Goal: Task Accomplishment & Management: Use online tool/utility

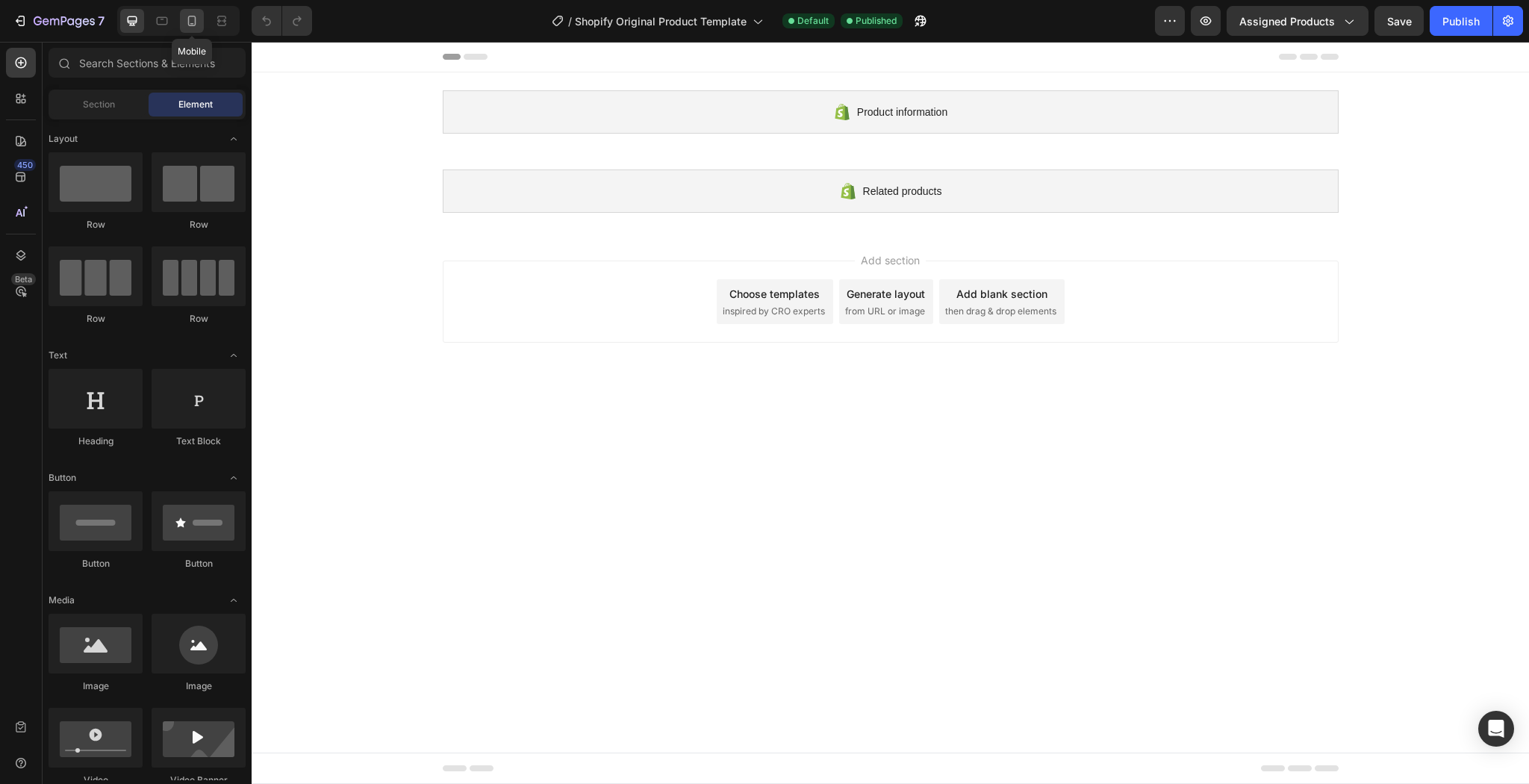
click at [200, 21] on div at bounding box center [191, 21] width 24 height 24
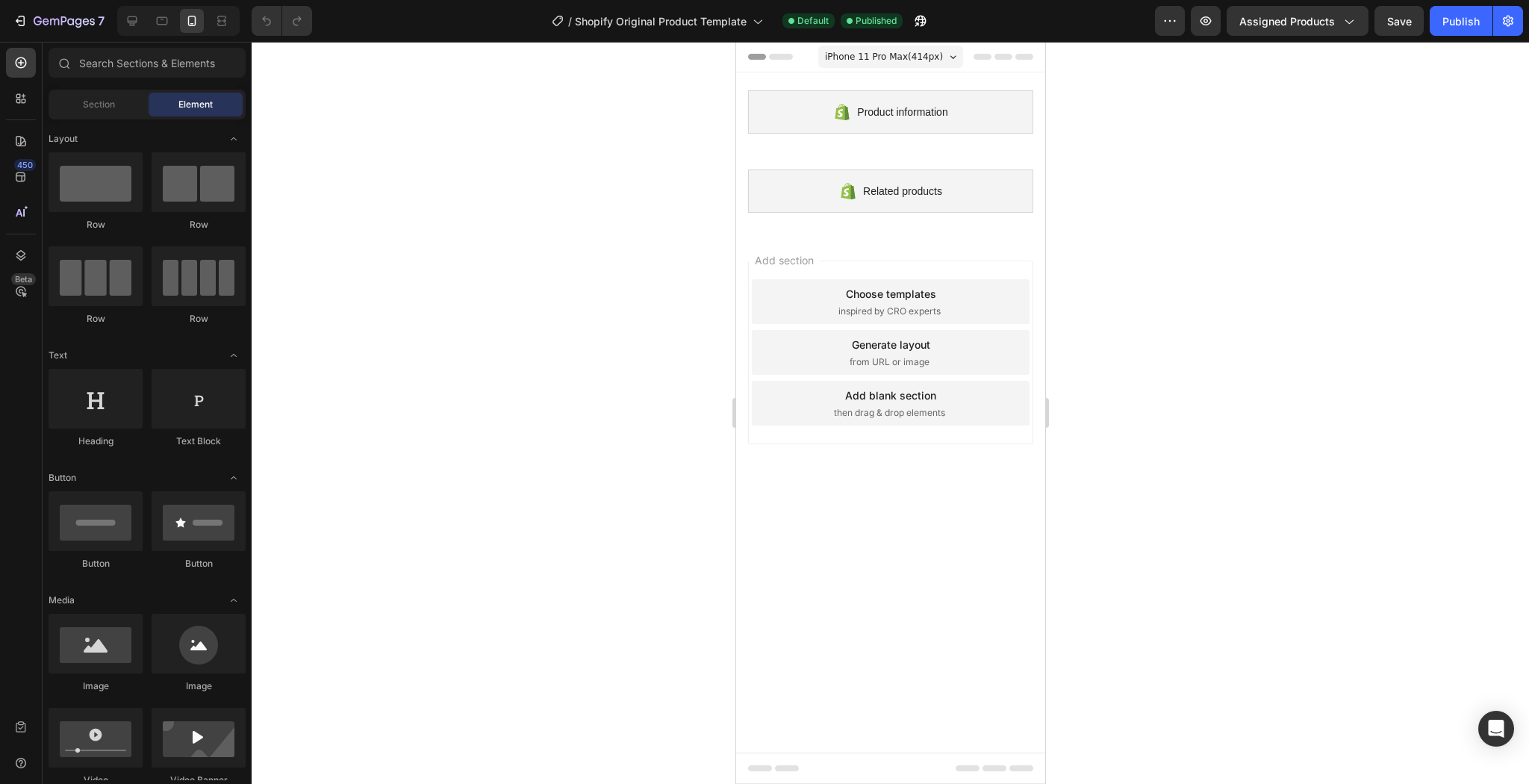
click at [931, 64] on span "iPhone 11 Pro Max ( 414 px)" at bounding box center [883, 57] width 118 height 15
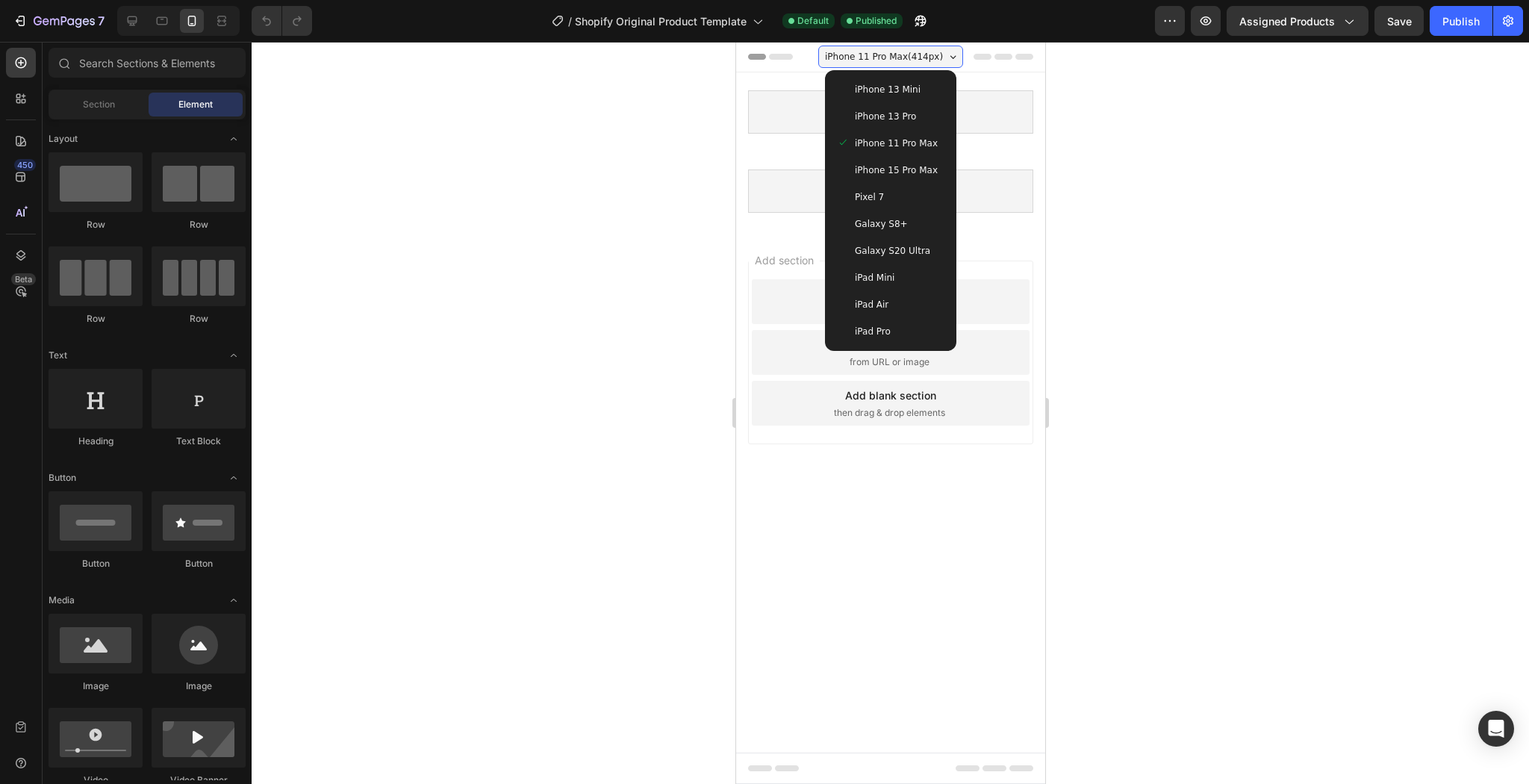
click at [861, 124] on span "iPhone 13 Pro" at bounding box center [884, 116] width 61 height 15
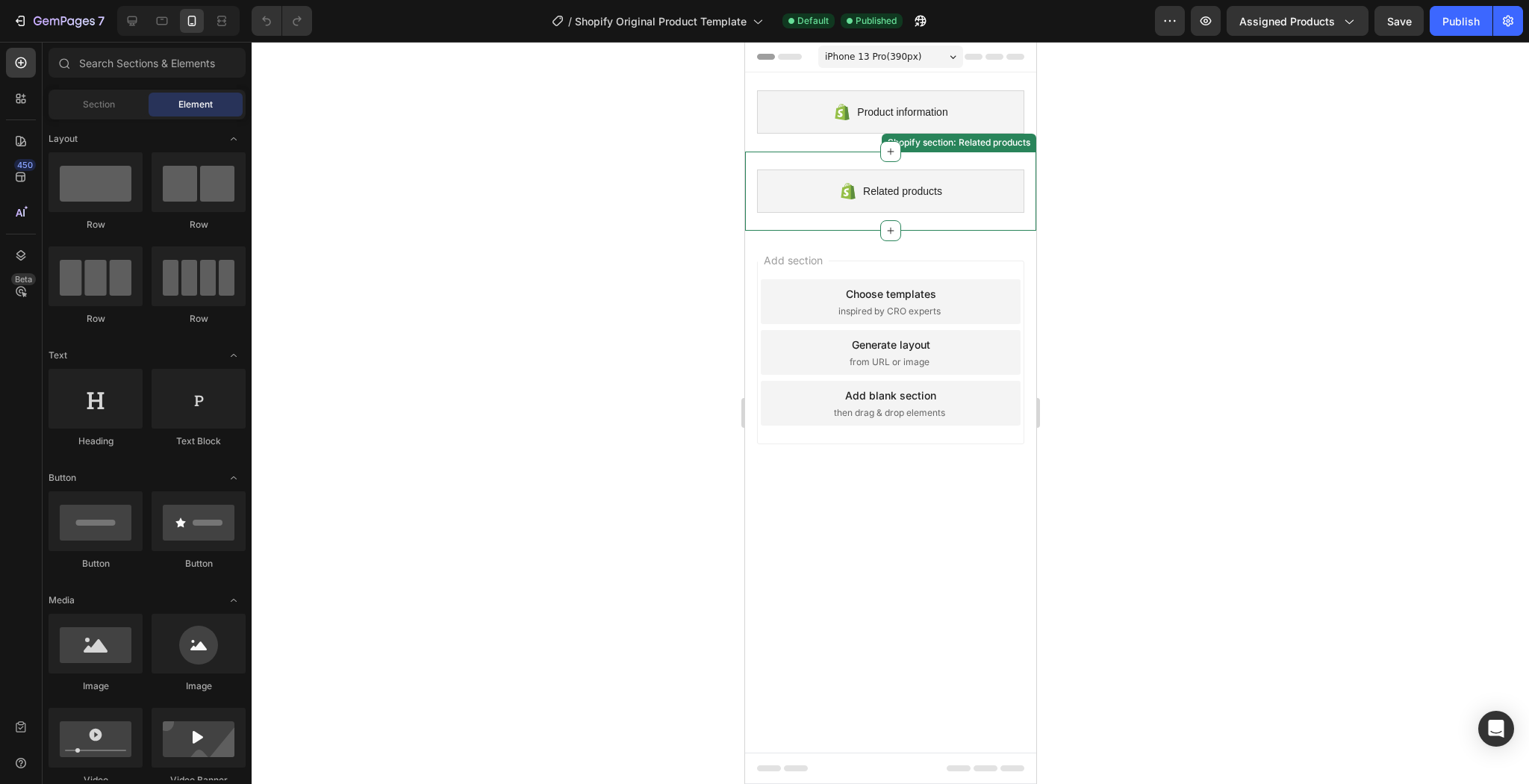
click at [1285, 230] on div at bounding box center [890, 413] width 1277 height 742
click at [67, 27] on icon "button" at bounding box center [64, 21] width 61 height 13
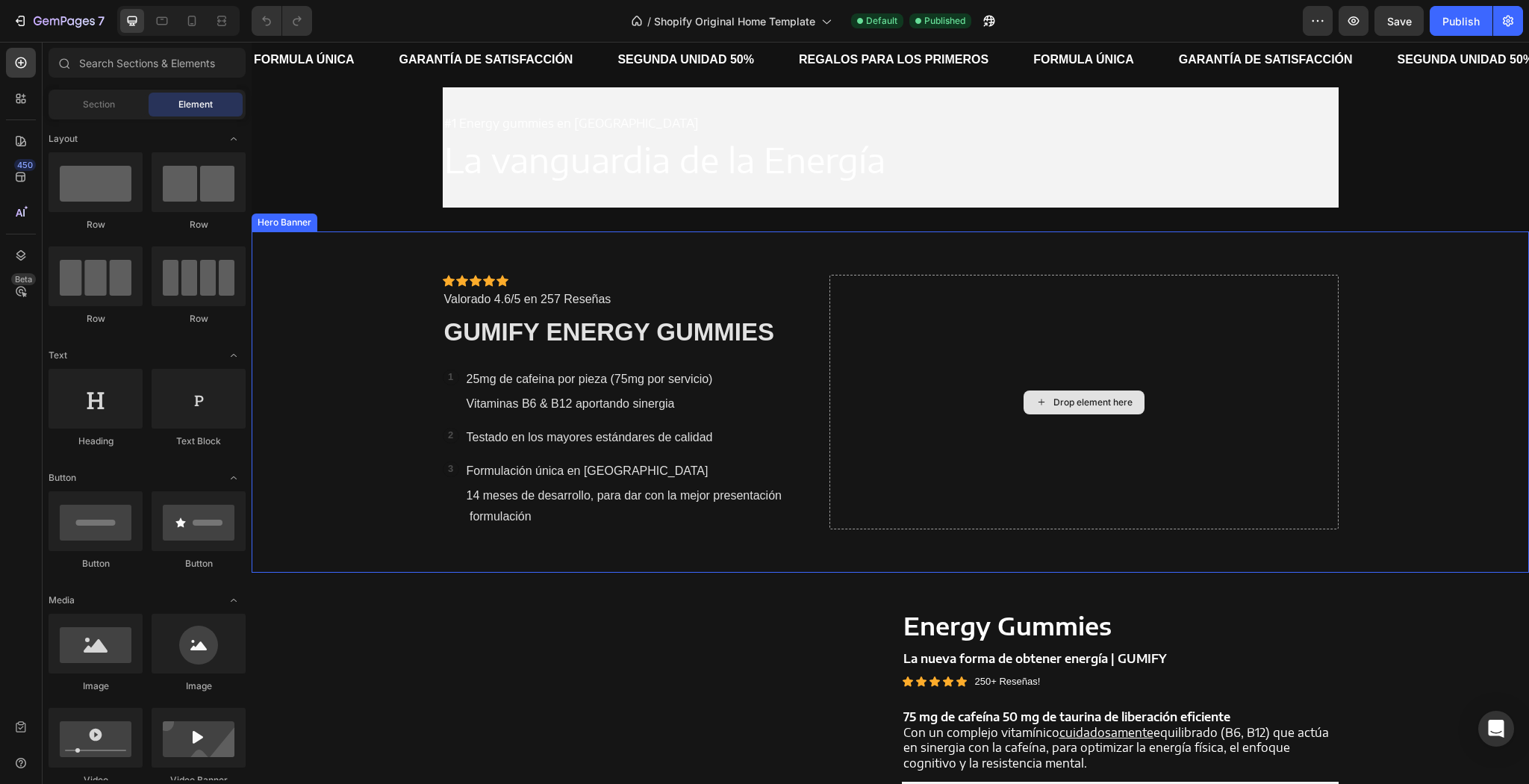
scroll to position [537, 0]
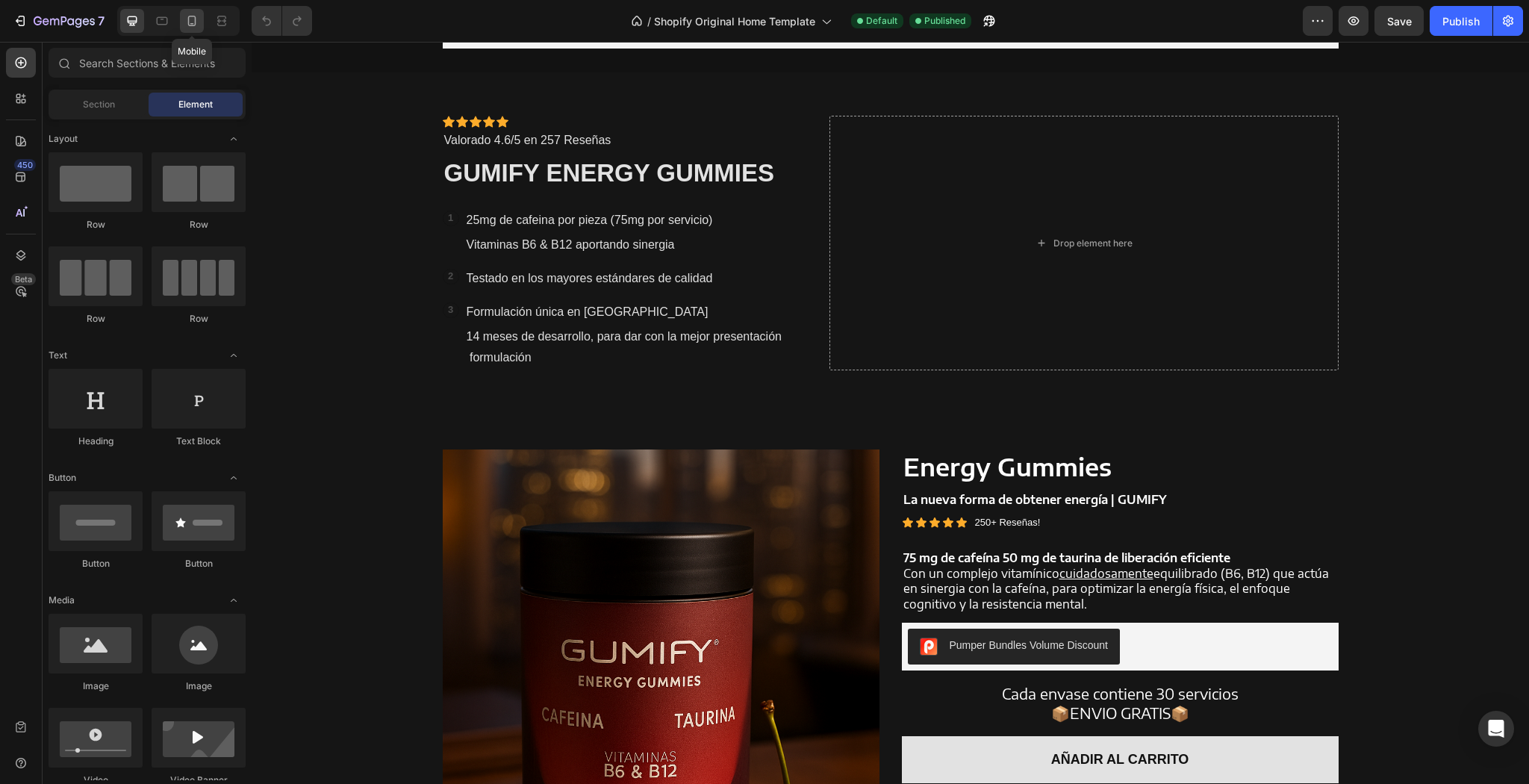
click at [192, 29] on div at bounding box center [191, 21] width 24 height 24
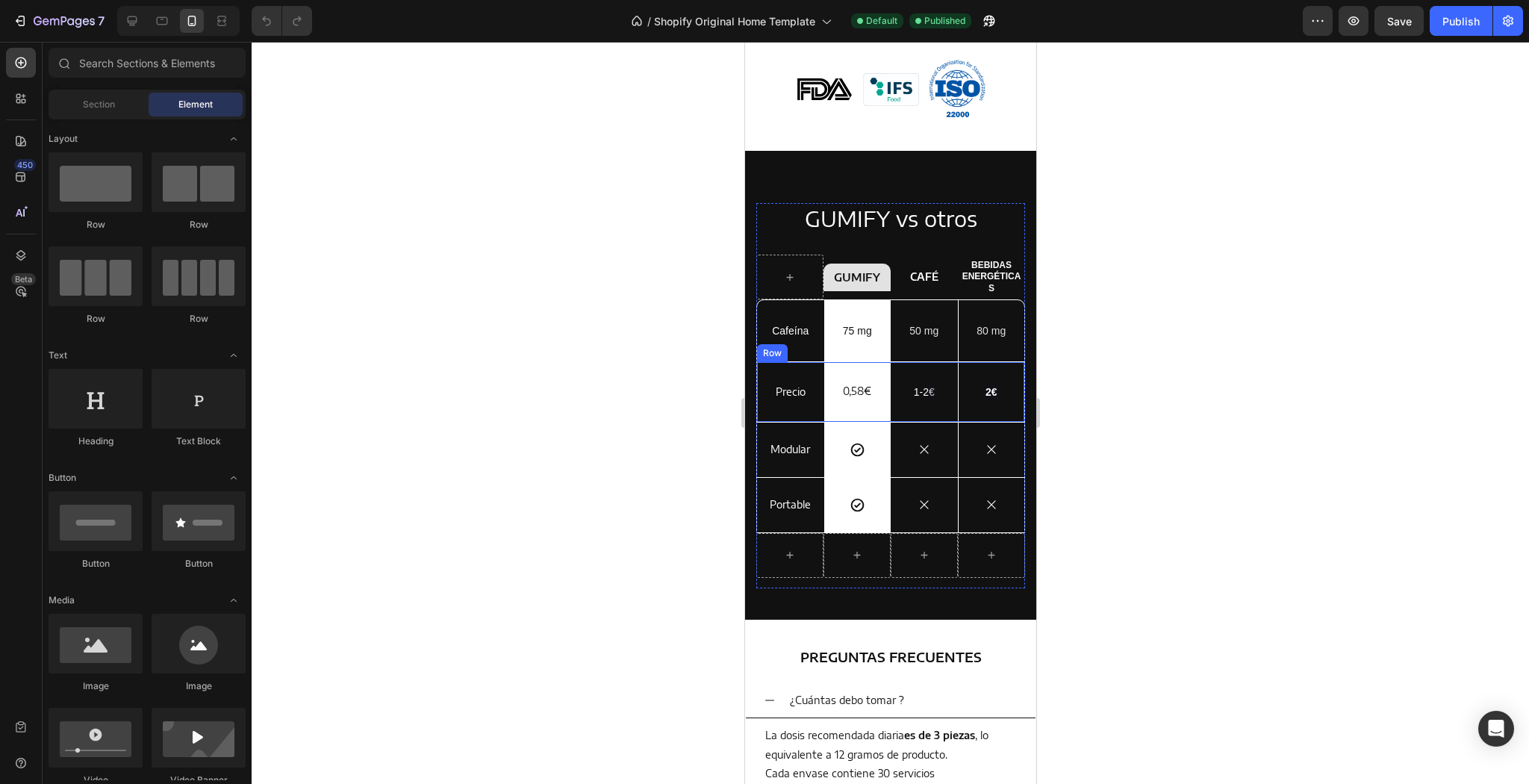
scroll to position [3046, 0]
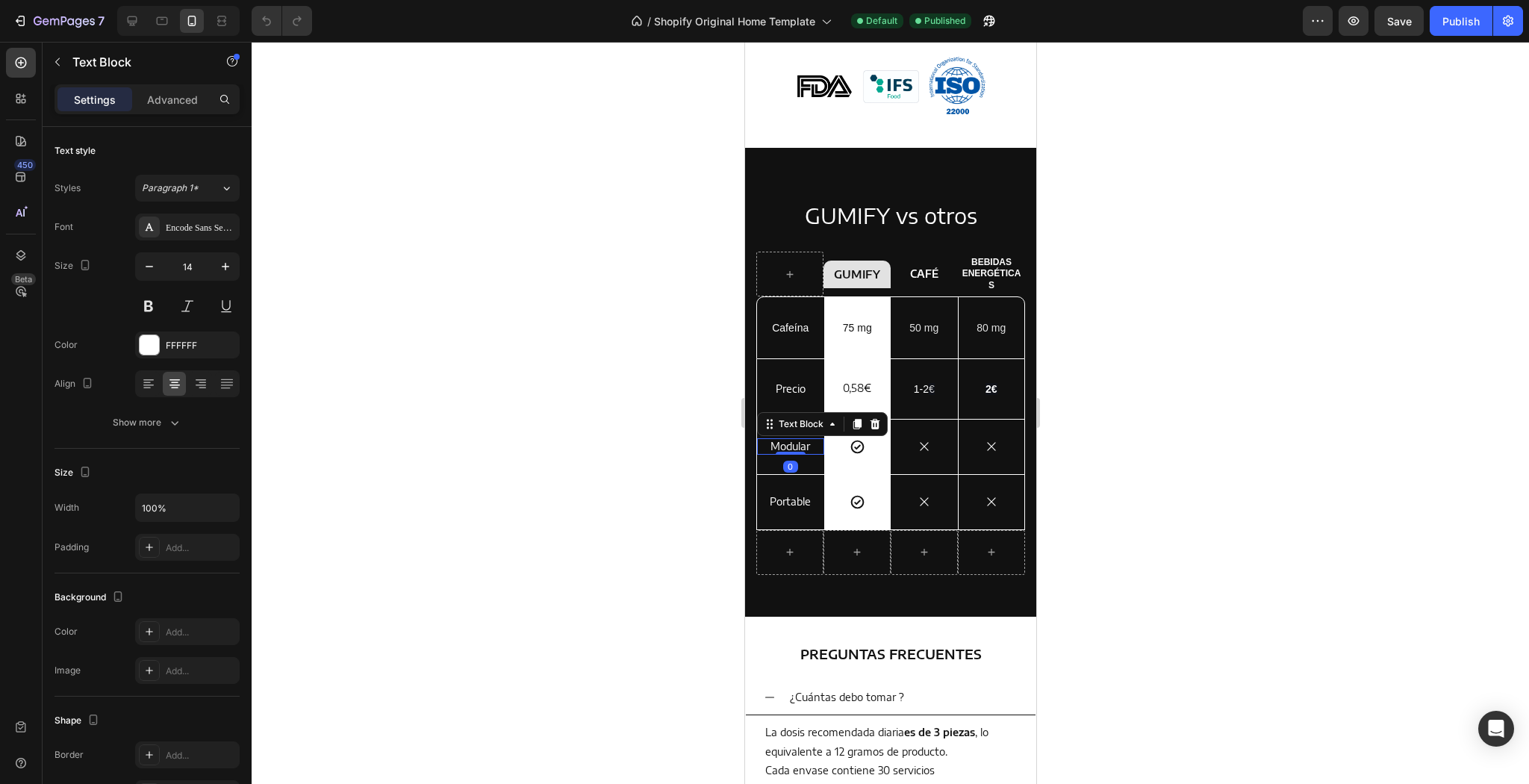
click at [1171, 277] on div at bounding box center [890, 413] width 1277 height 742
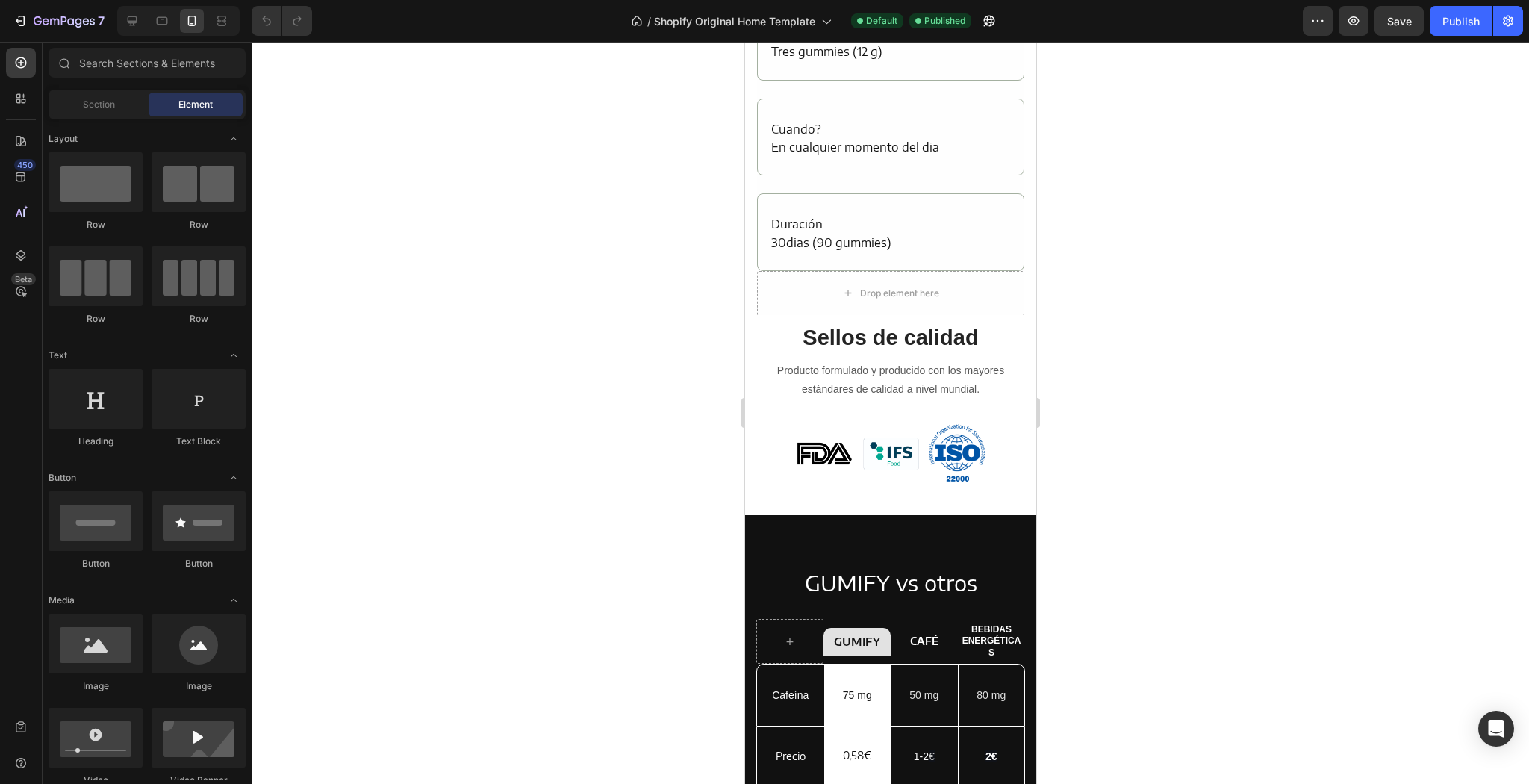
scroll to position [2484, 0]
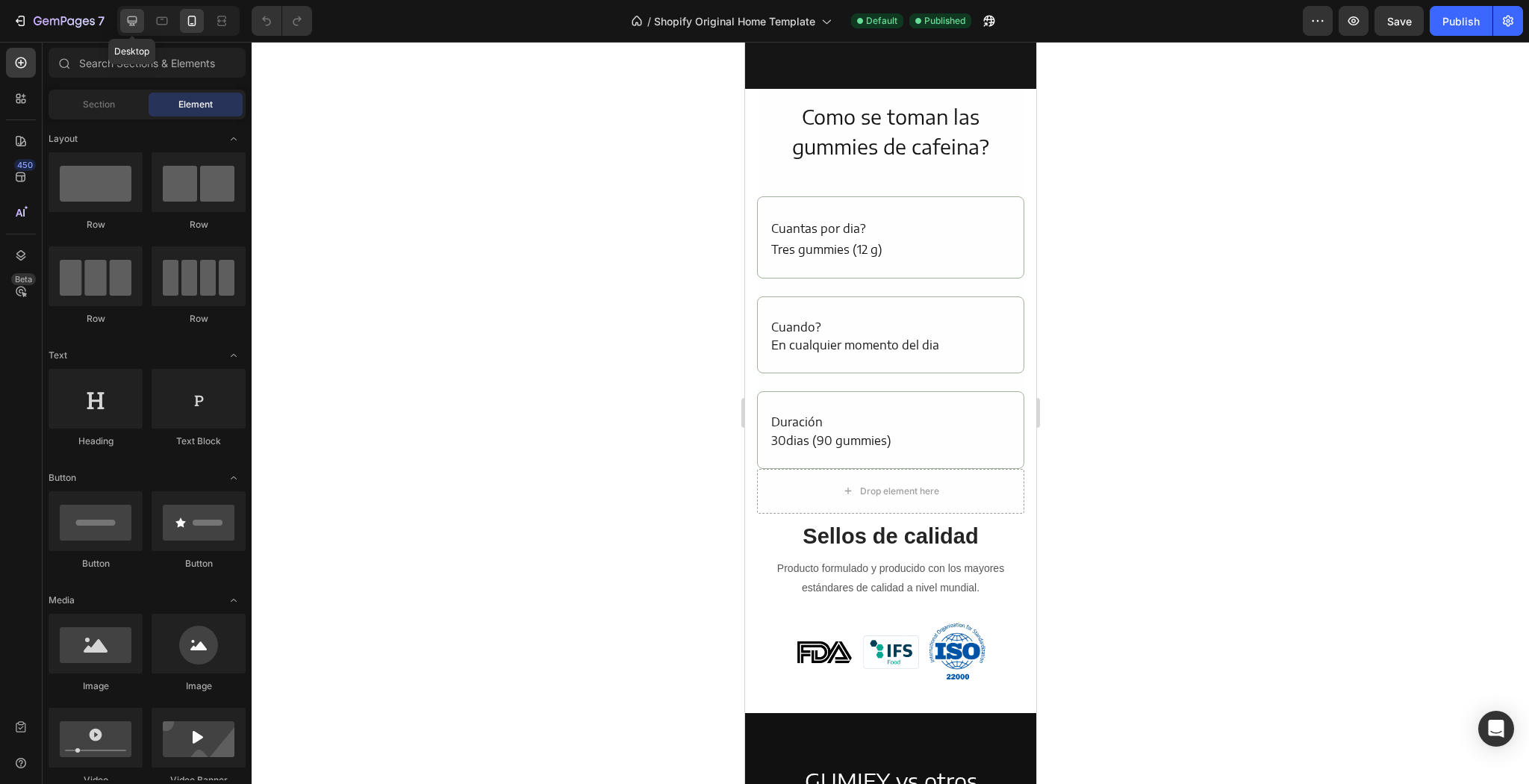
click at [126, 19] on icon at bounding box center [132, 21] width 15 height 15
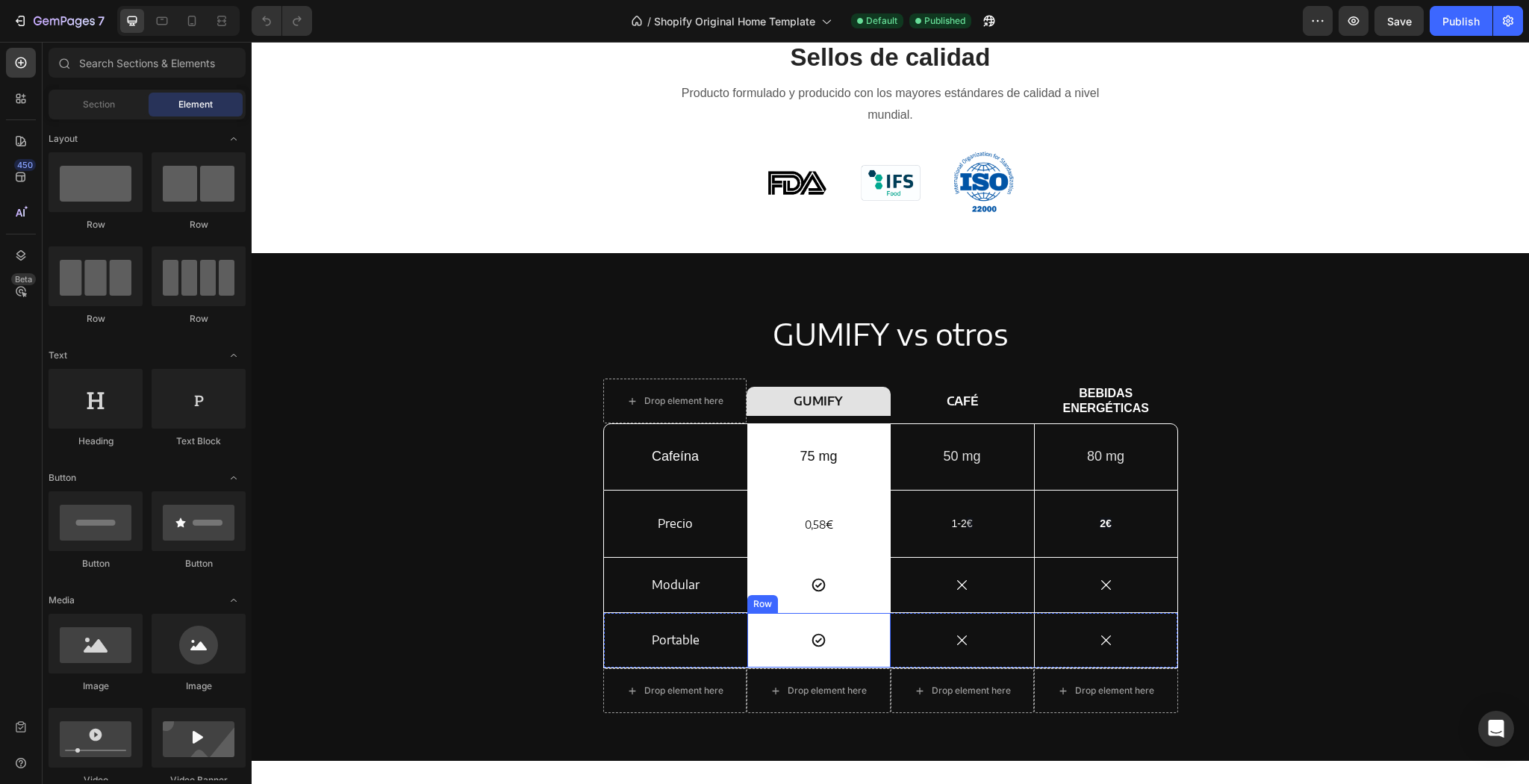
scroll to position [2694, 0]
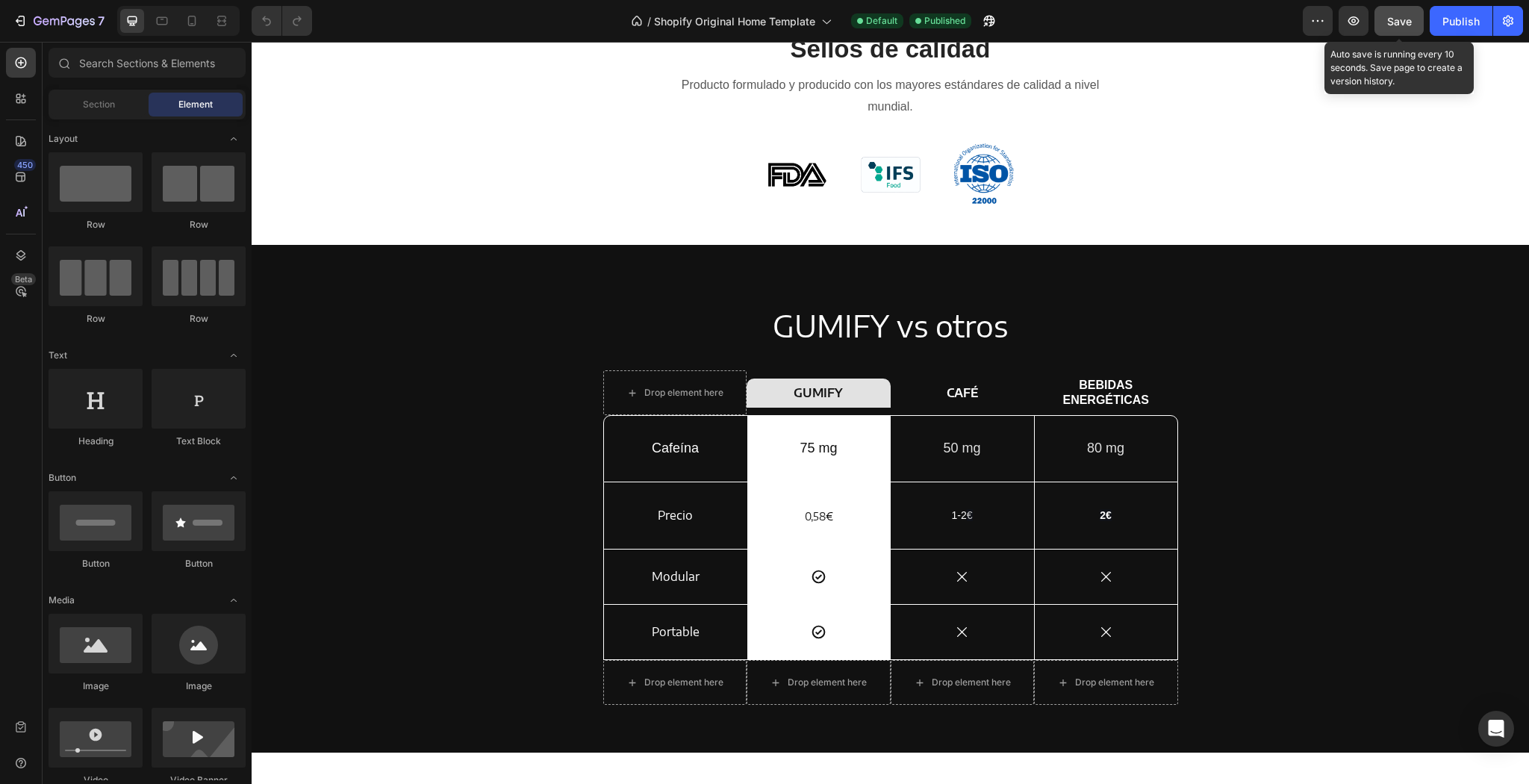
click at [1402, 23] on span "Save" at bounding box center [1400, 21] width 25 height 13
click at [1511, 20] on icon "button" at bounding box center [1508, 21] width 11 height 11
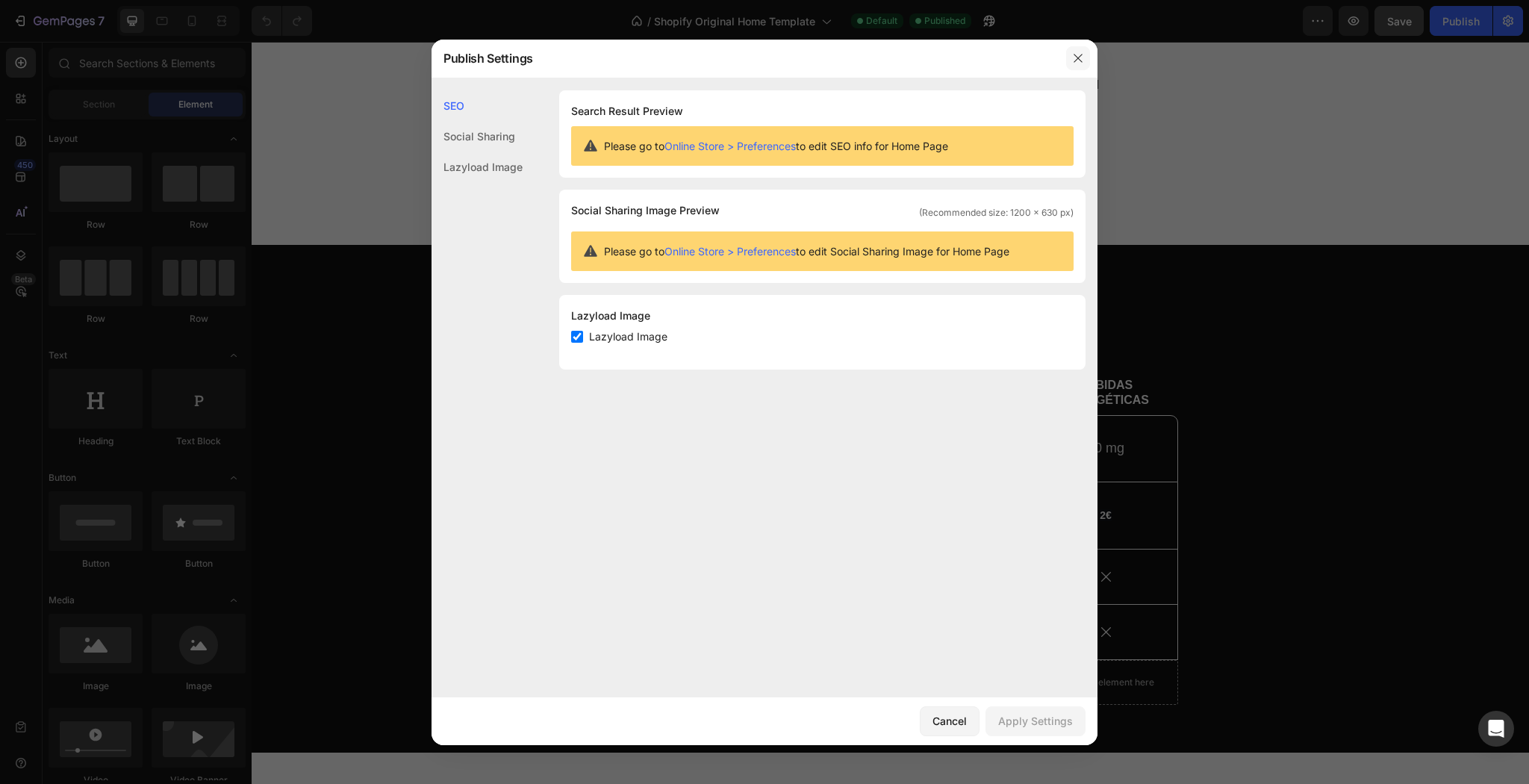
click at [1075, 50] on button "button" at bounding box center [1077, 57] width 24 height 24
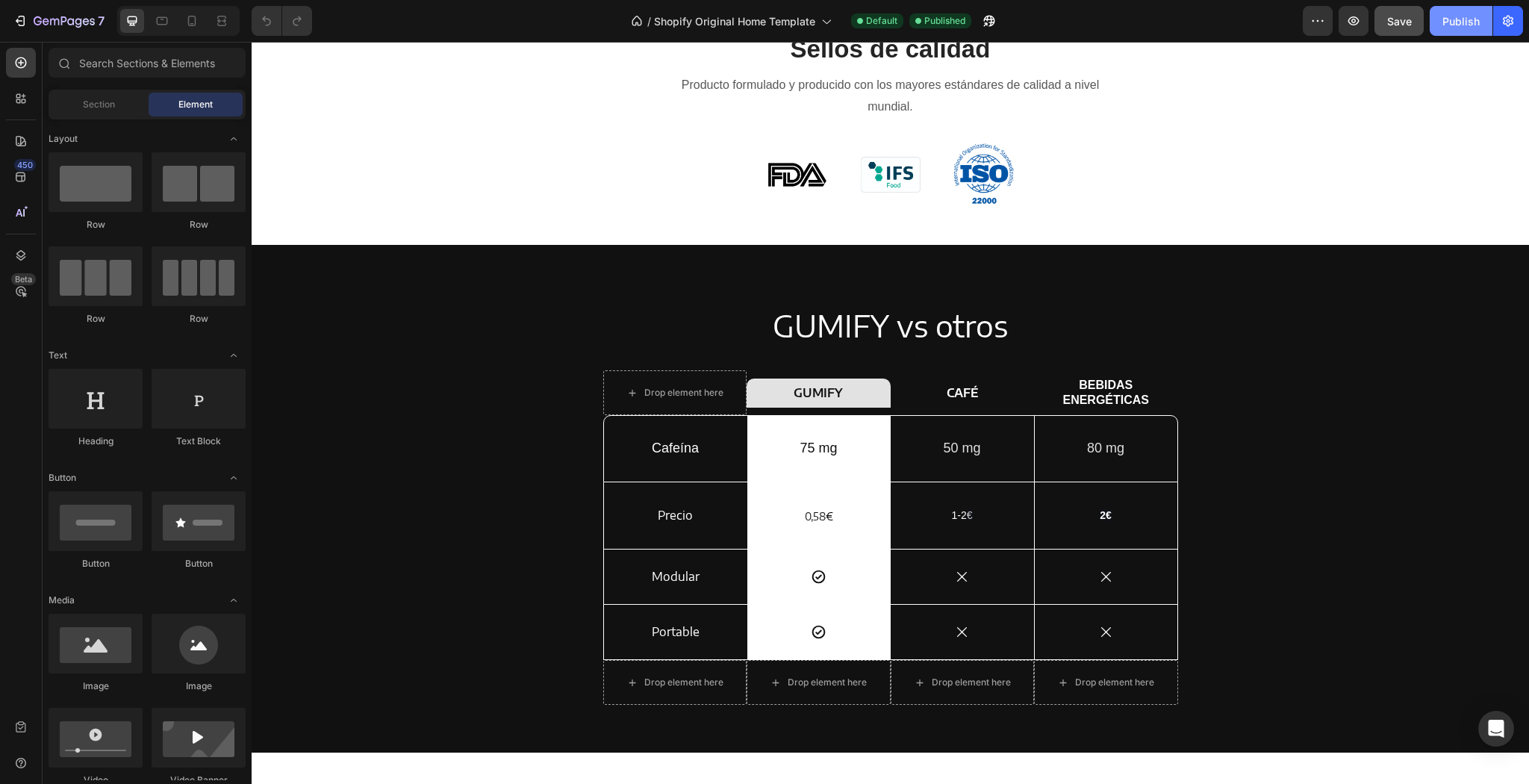
click at [1466, 24] on div "Publish" at bounding box center [1461, 21] width 38 height 15
click at [812, 519] on span "0,58" at bounding box center [815, 516] width 21 height 13
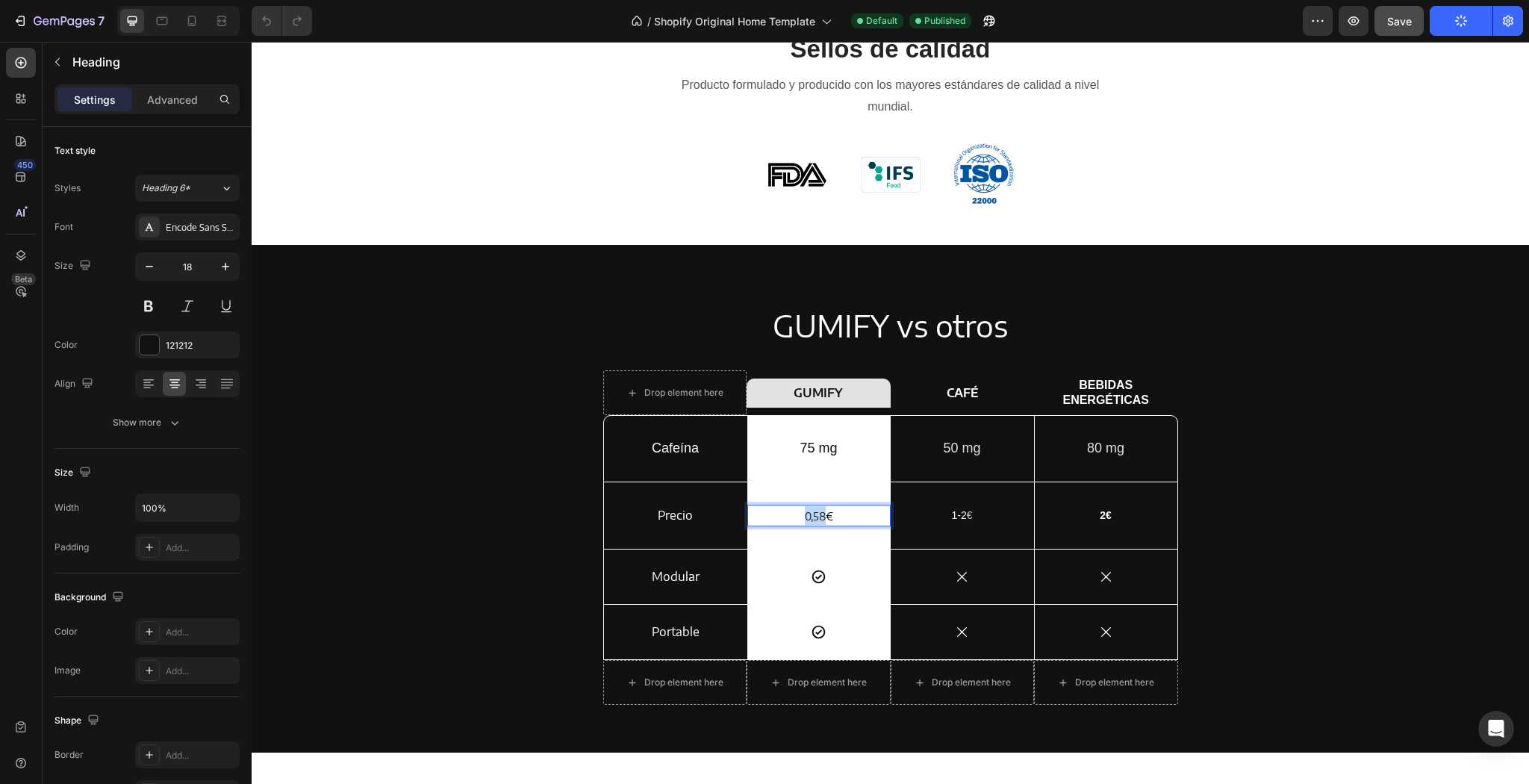
click at [818, 515] on span "0,58" at bounding box center [815, 516] width 21 height 13
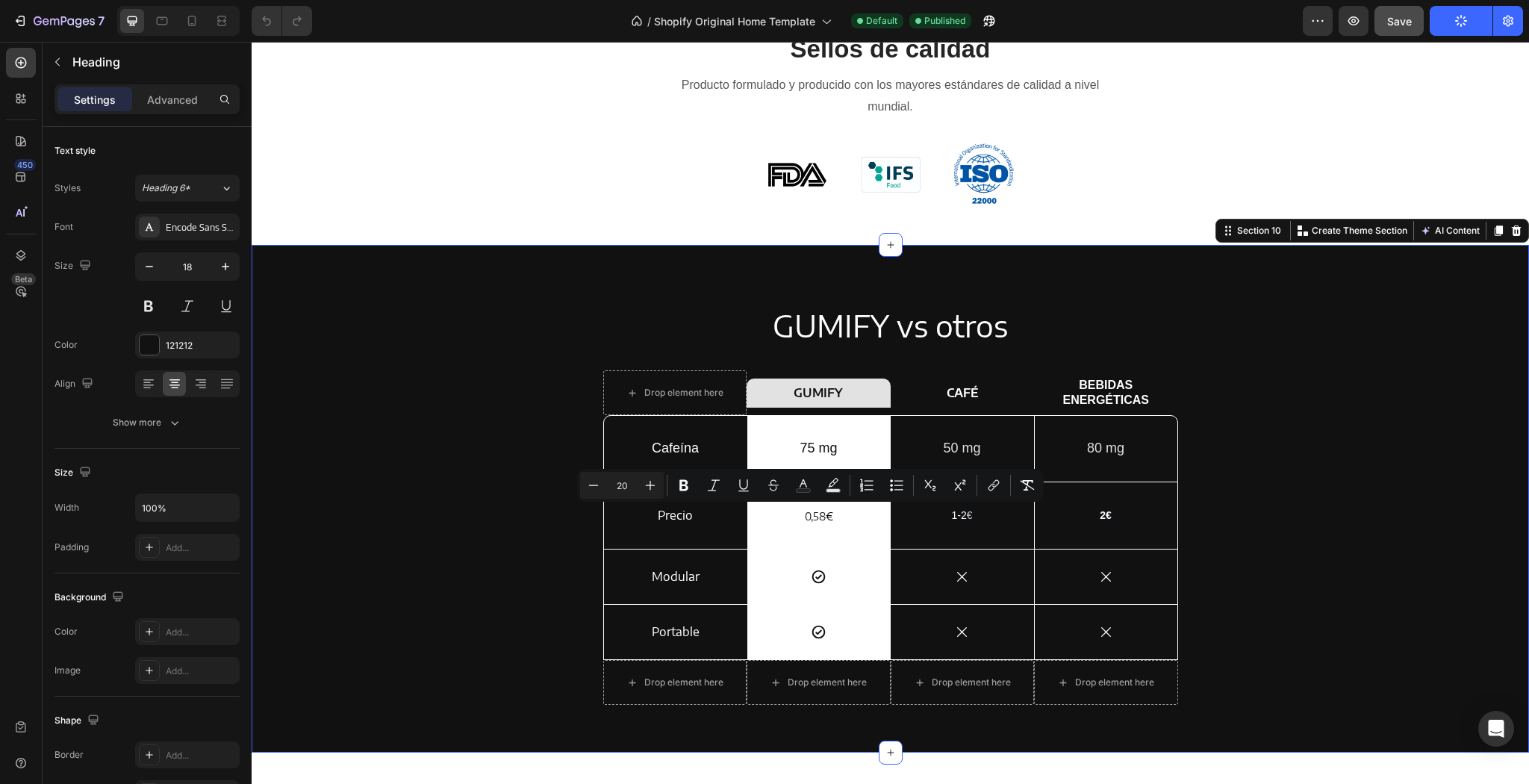
click at [1339, 423] on div "GUMIFY vs otros Heading Drop element here Row GUMIFY Heading Row CAFÉ Text Bloc…" at bounding box center [890, 511] width 1255 height 412
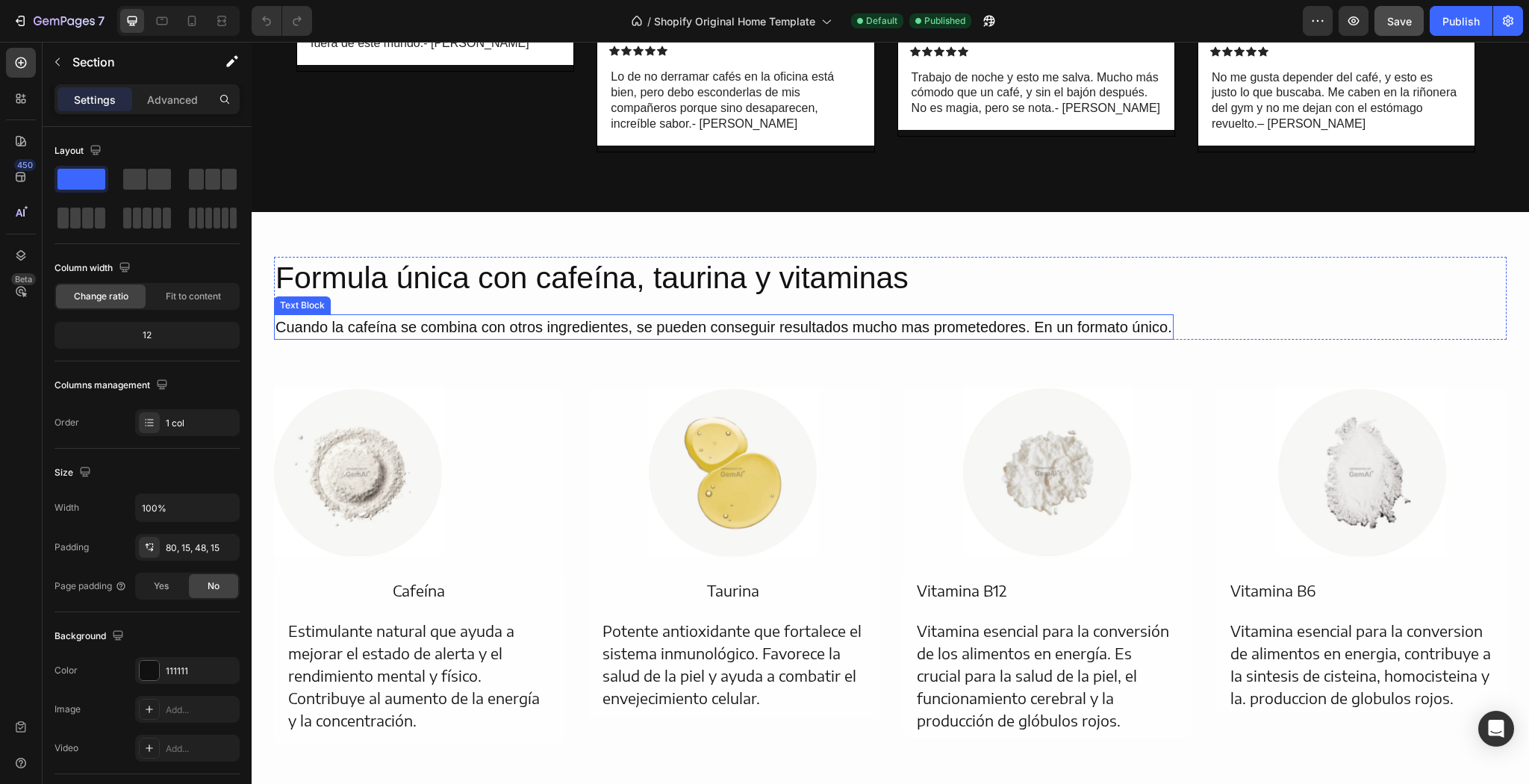
scroll to position [4068, 0]
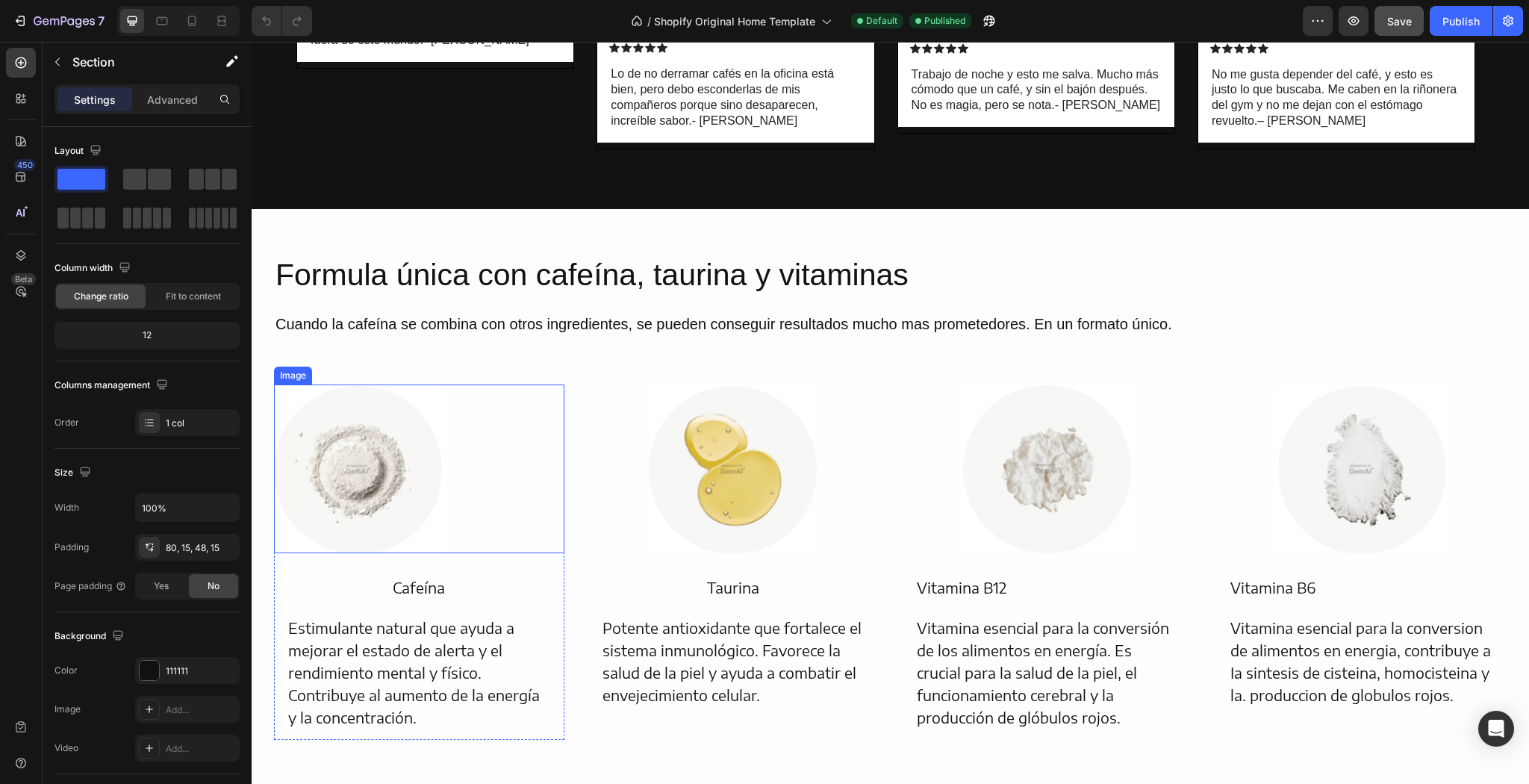
click at [361, 476] on img at bounding box center [358, 469] width 168 height 168
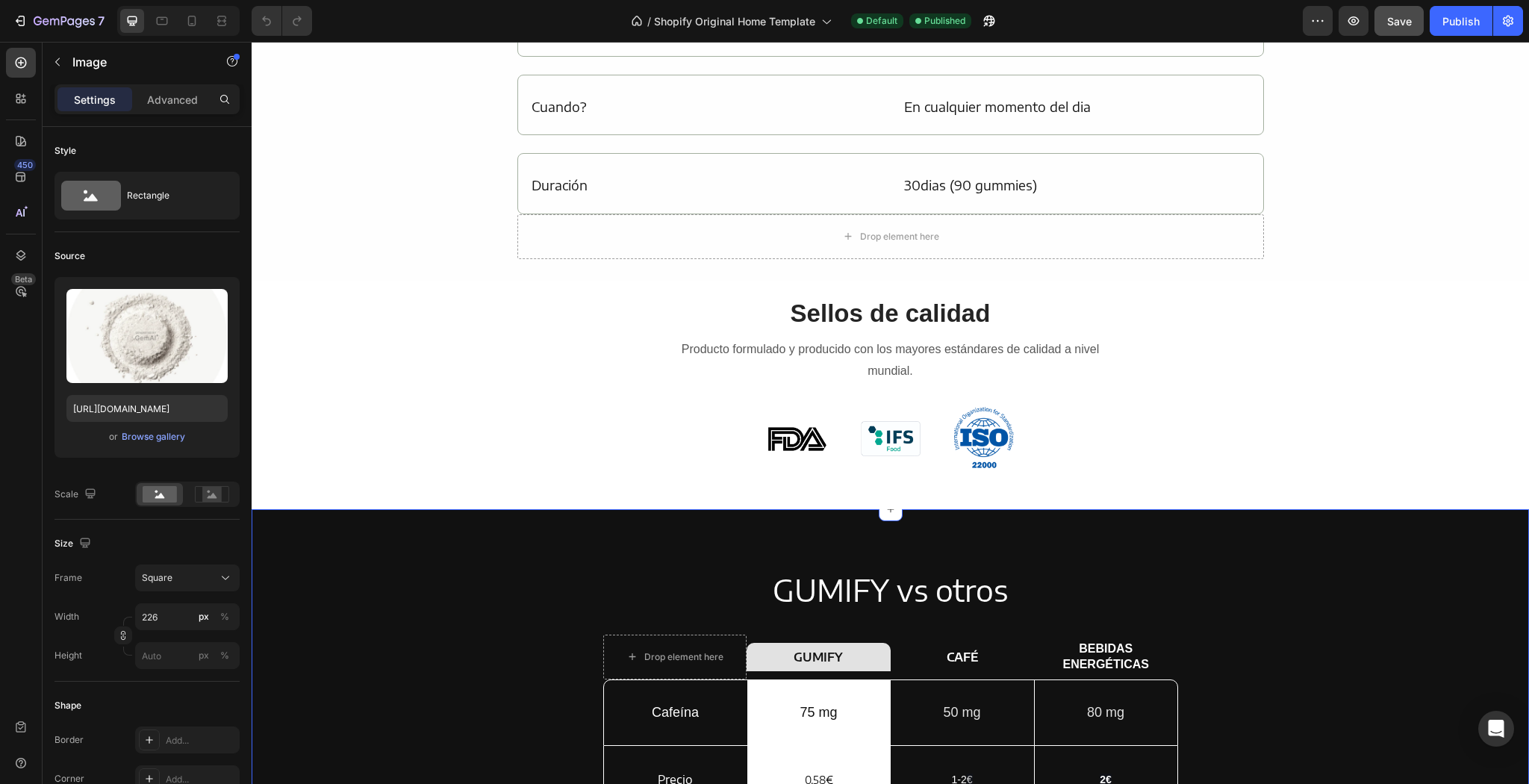
scroll to position [2197, 0]
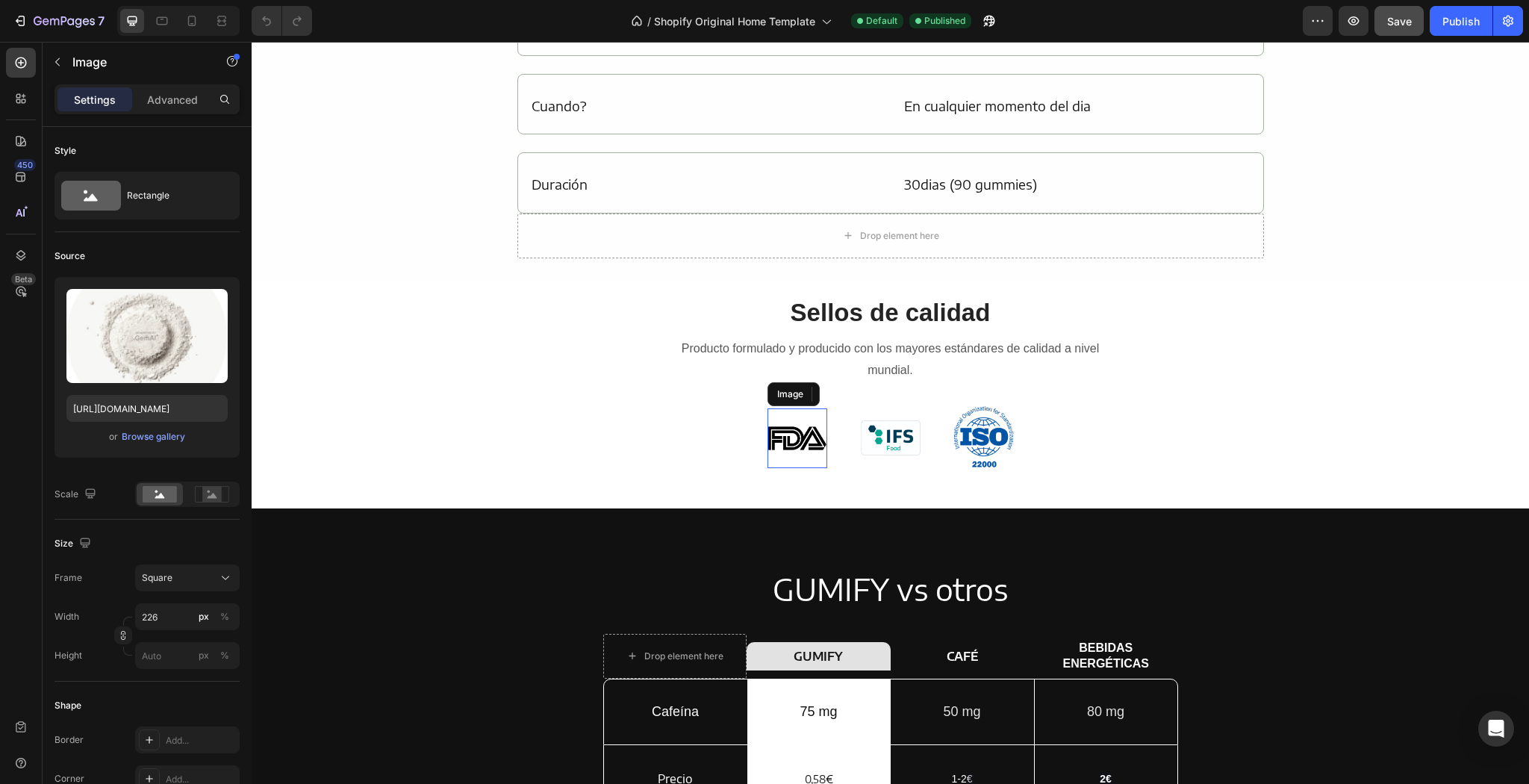
click at [778, 452] on img at bounding box center [797, 438] width 60 height 60
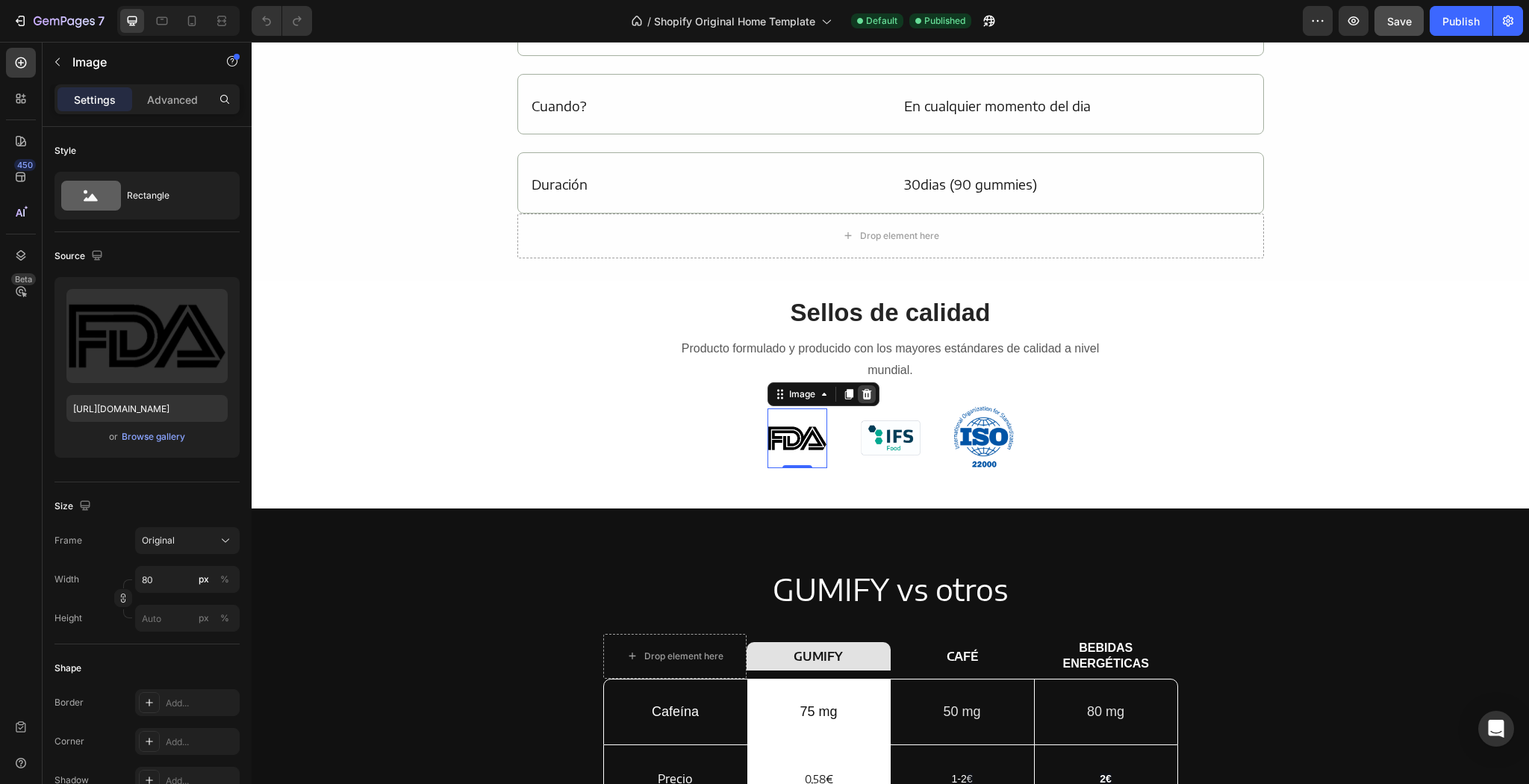
click at [866, 390] on icon at bounding box center [867, 394] width 12 height 12
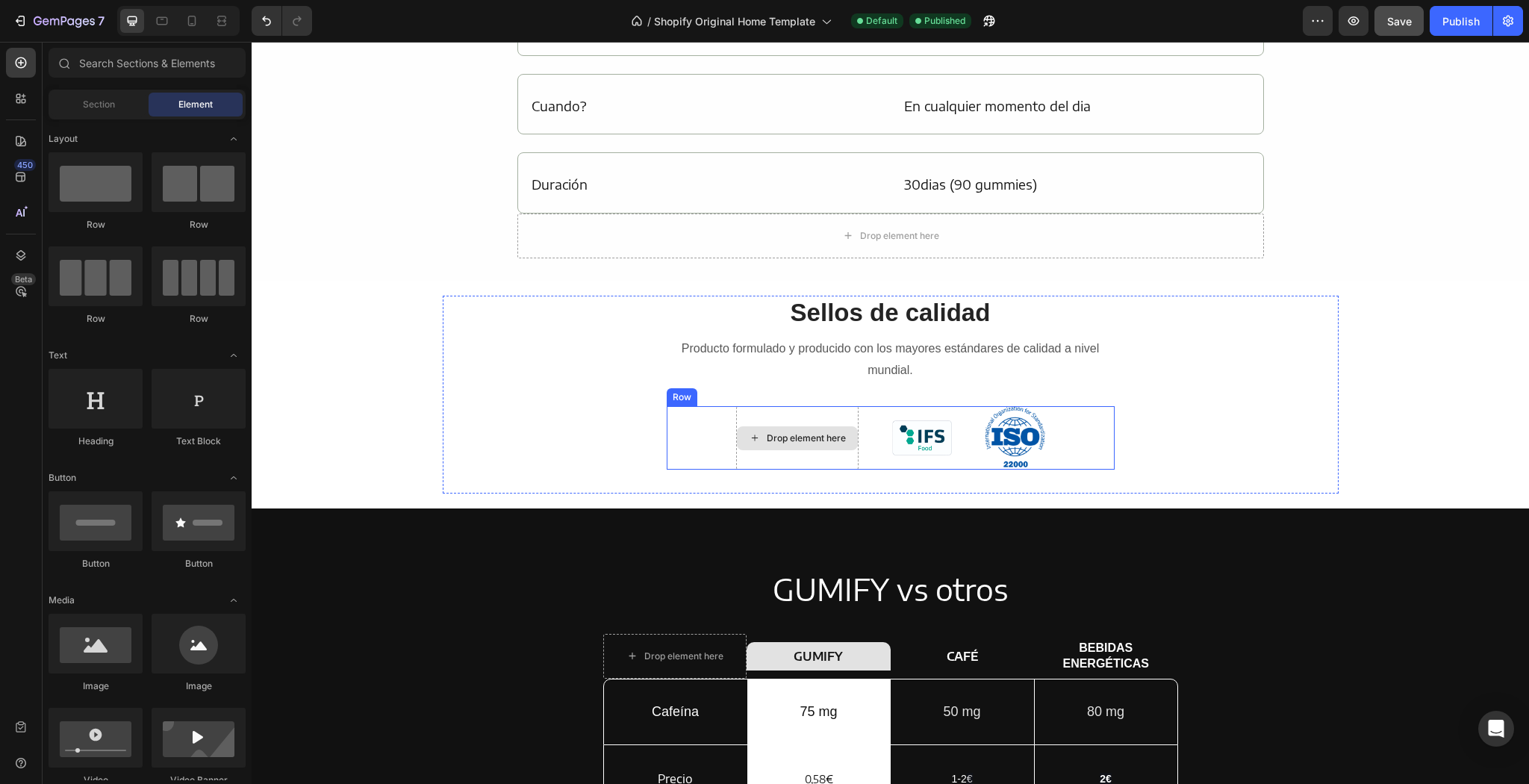
click at [793, 442] on div "Drop element here" at bounding box center [805, 439] width 79 height 12
click at [802, 469] on div "Sellos de calidad Heading Producto formulado y producido con los mayores estánd…" at bounding box center [890, 394] width 448 height 198
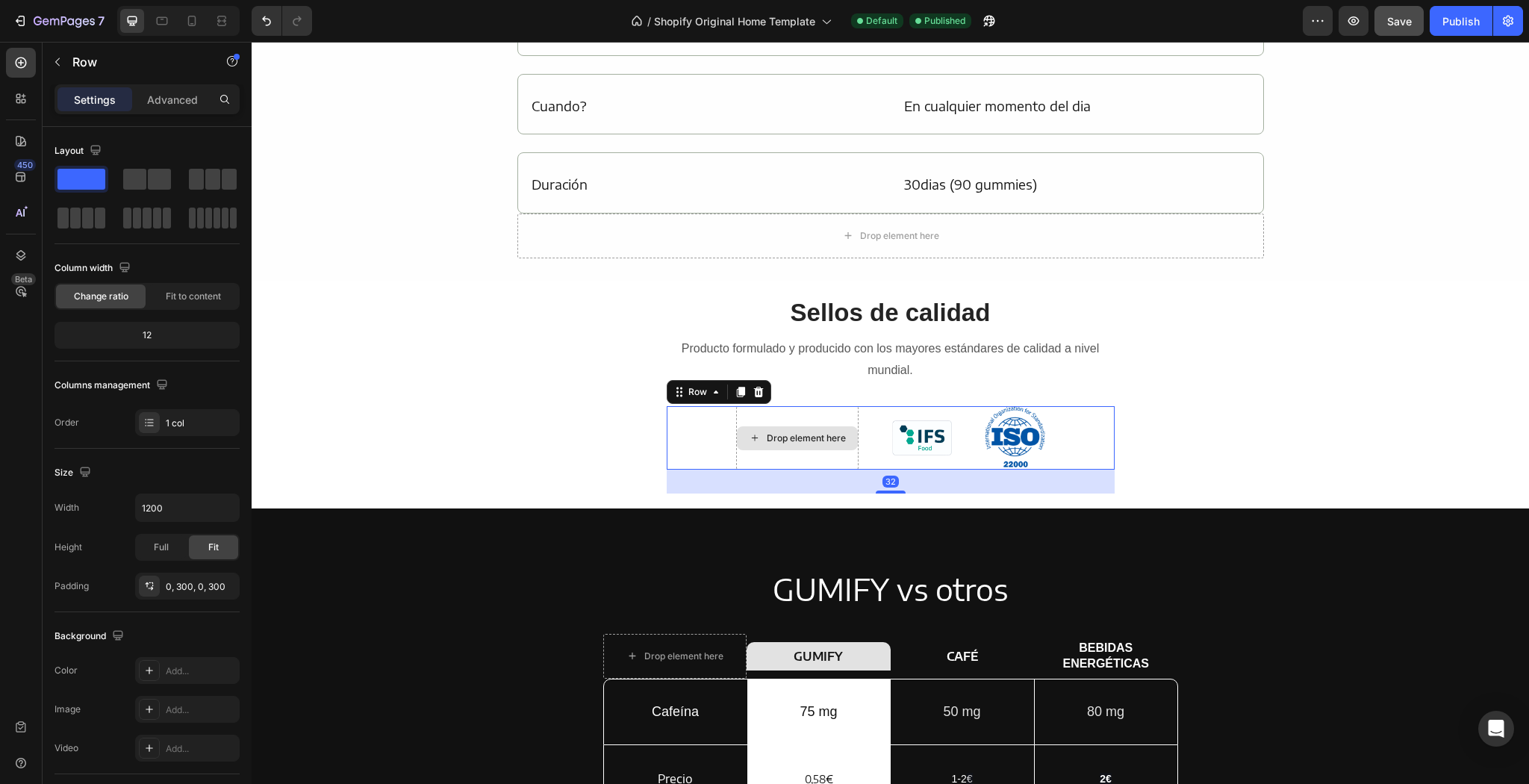
click at [801, 456] on div "Drop element here" at bounding box center [797, 437] width 123 height 64
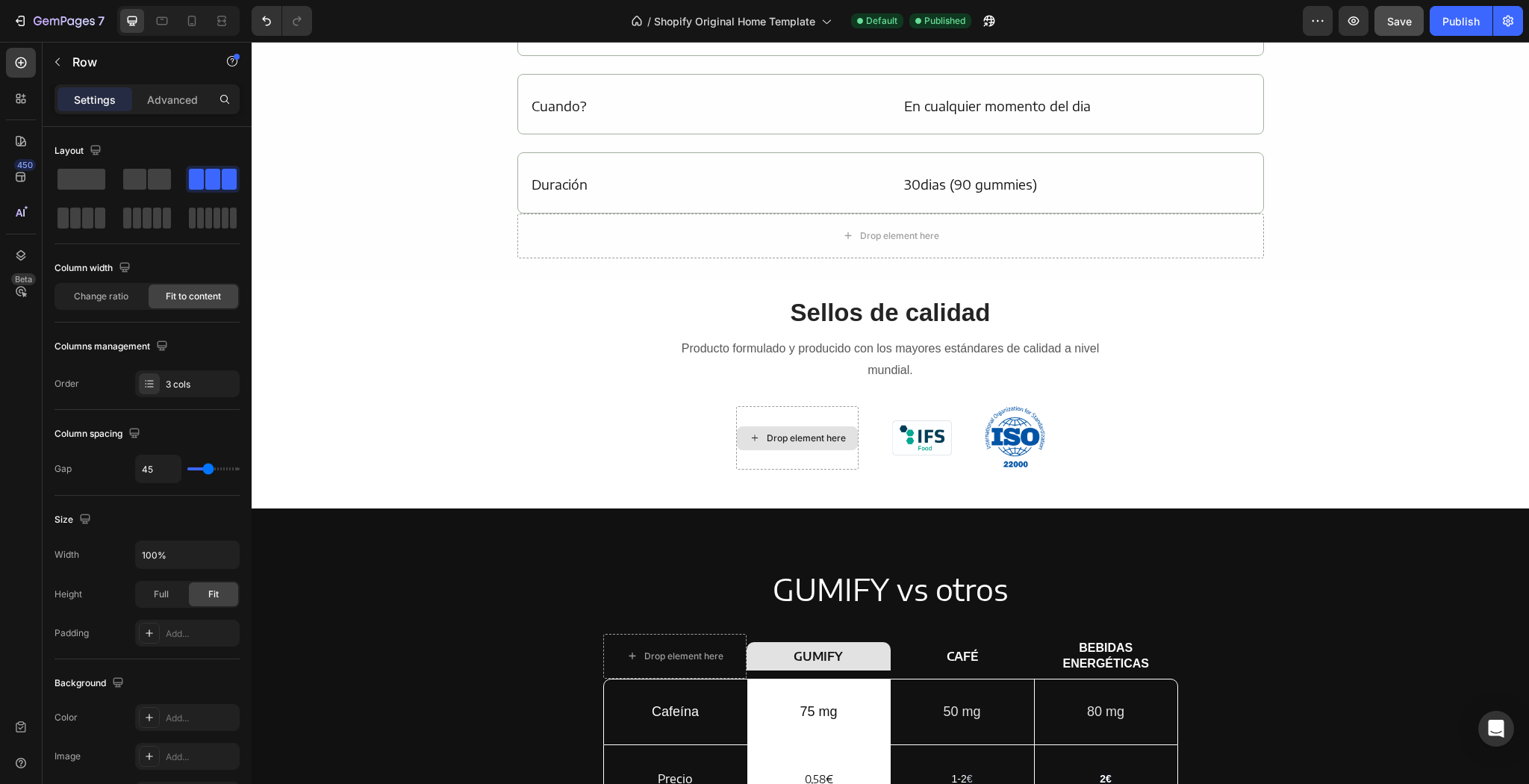
click at [737, 435] on div "Drop element here" at bounding box center [797, 438] width 121 height 24
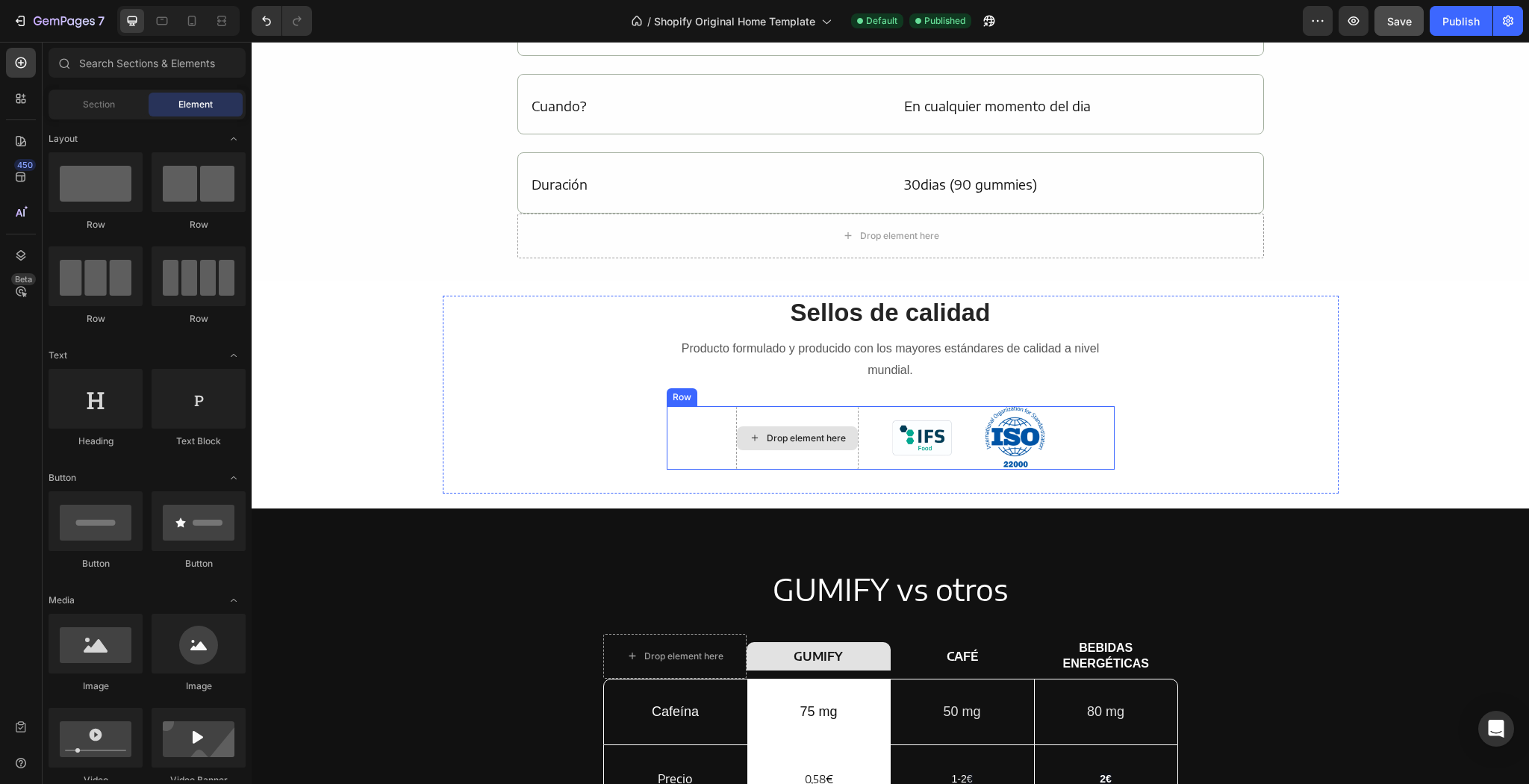
click at [736, 414] on div "Drop element here" at bounding box center [797, 437] width 123 height 64
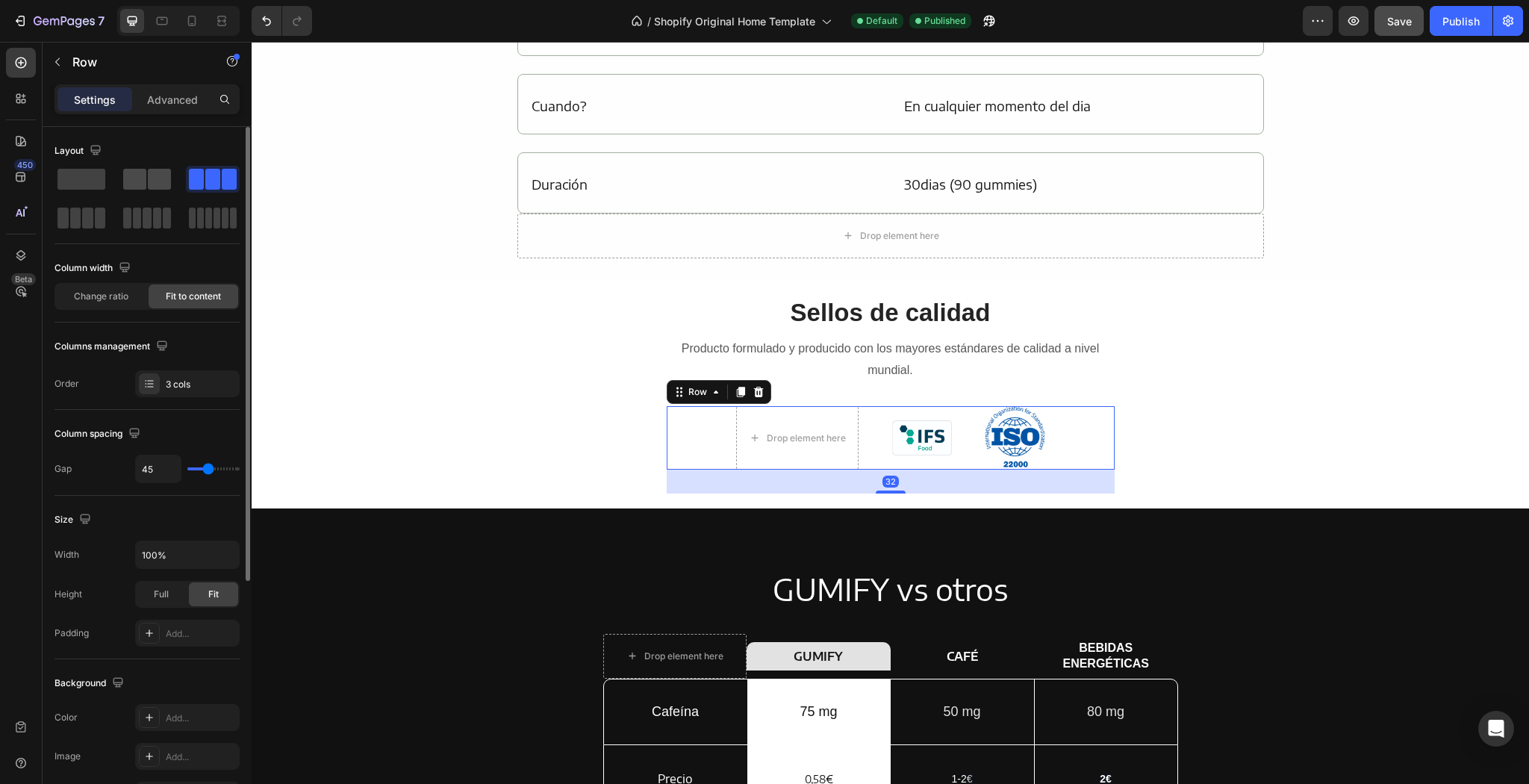
click at [168, 174] on span at bounding box center [159, 178] width 23 height 21
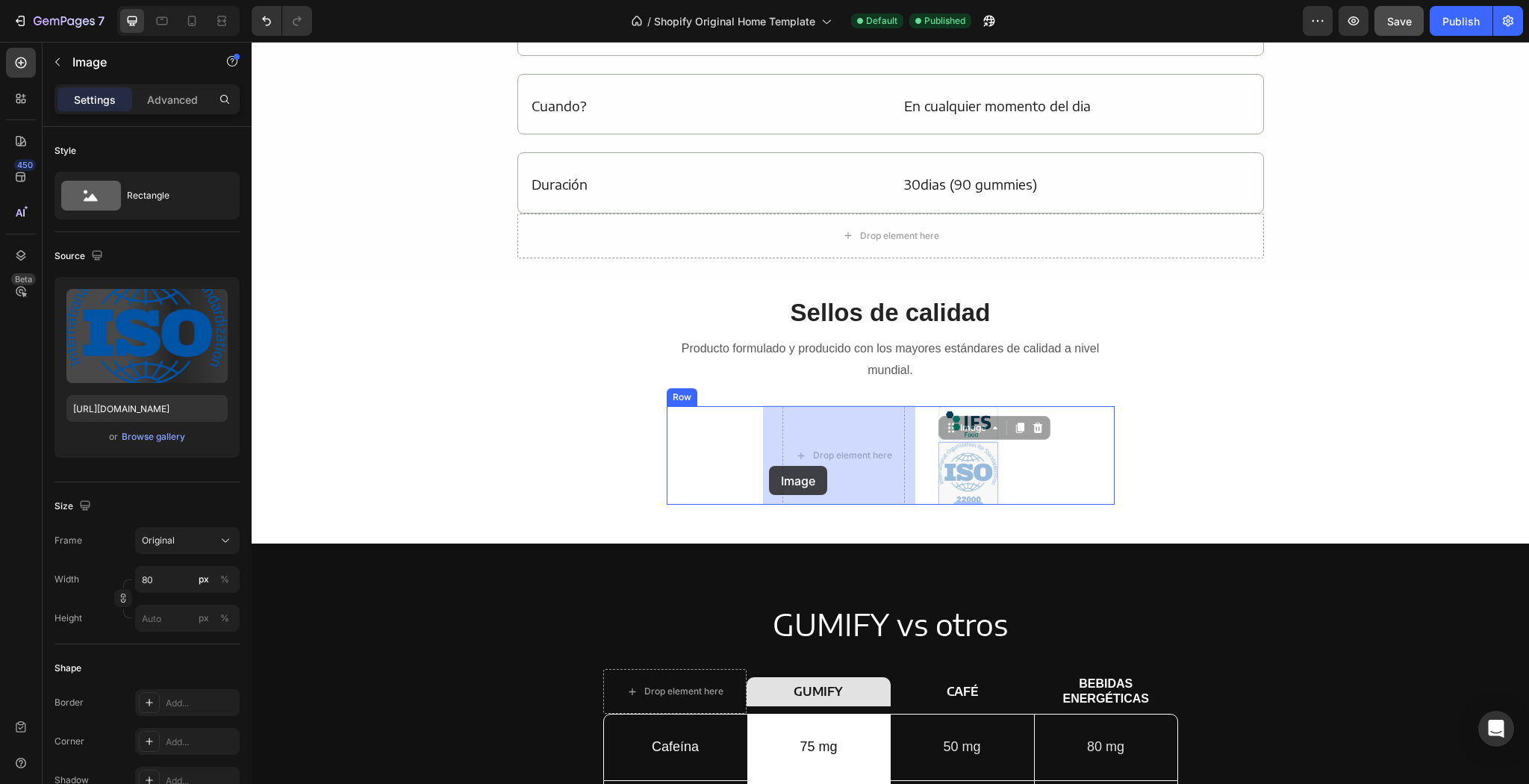
drag, startPoint x: 988, startPoint y: 472, endPoint x: 769, endPoint y: 466, distance: 219.1
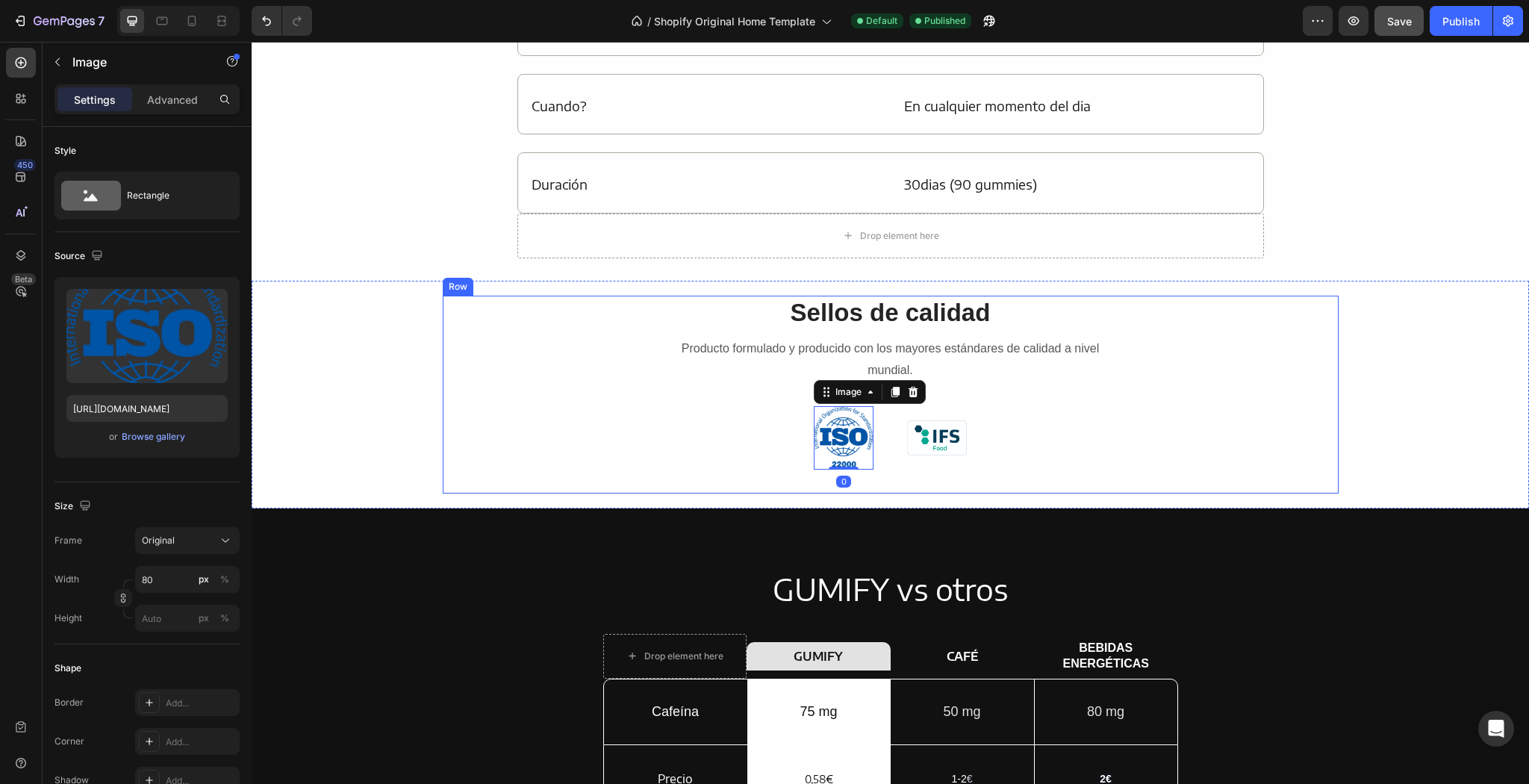
click at [1198, 361] on div "Sellos de calidad Heading Producto formulado y producido con los mayores estánd…" at bounding box center [890, 394] width 896 height 198
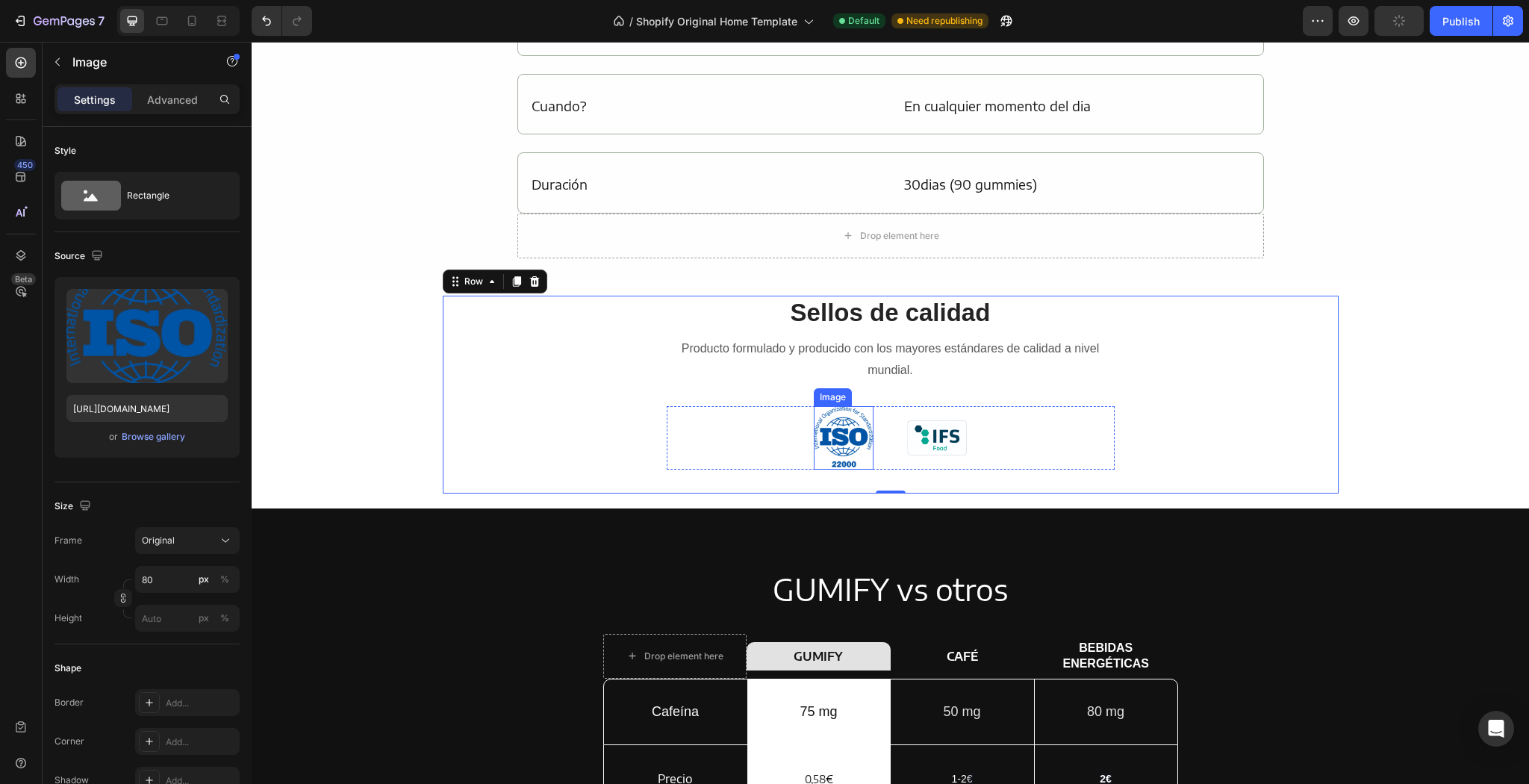
click at [827, 435] on img at bounding box center [844, 437] width 60 height 64
click at [1172, 413] on div "Sellos de calidad Heading Producto formulado y producido con los mayores estánd…" at bounding box center [890, 394] width 896 height 198
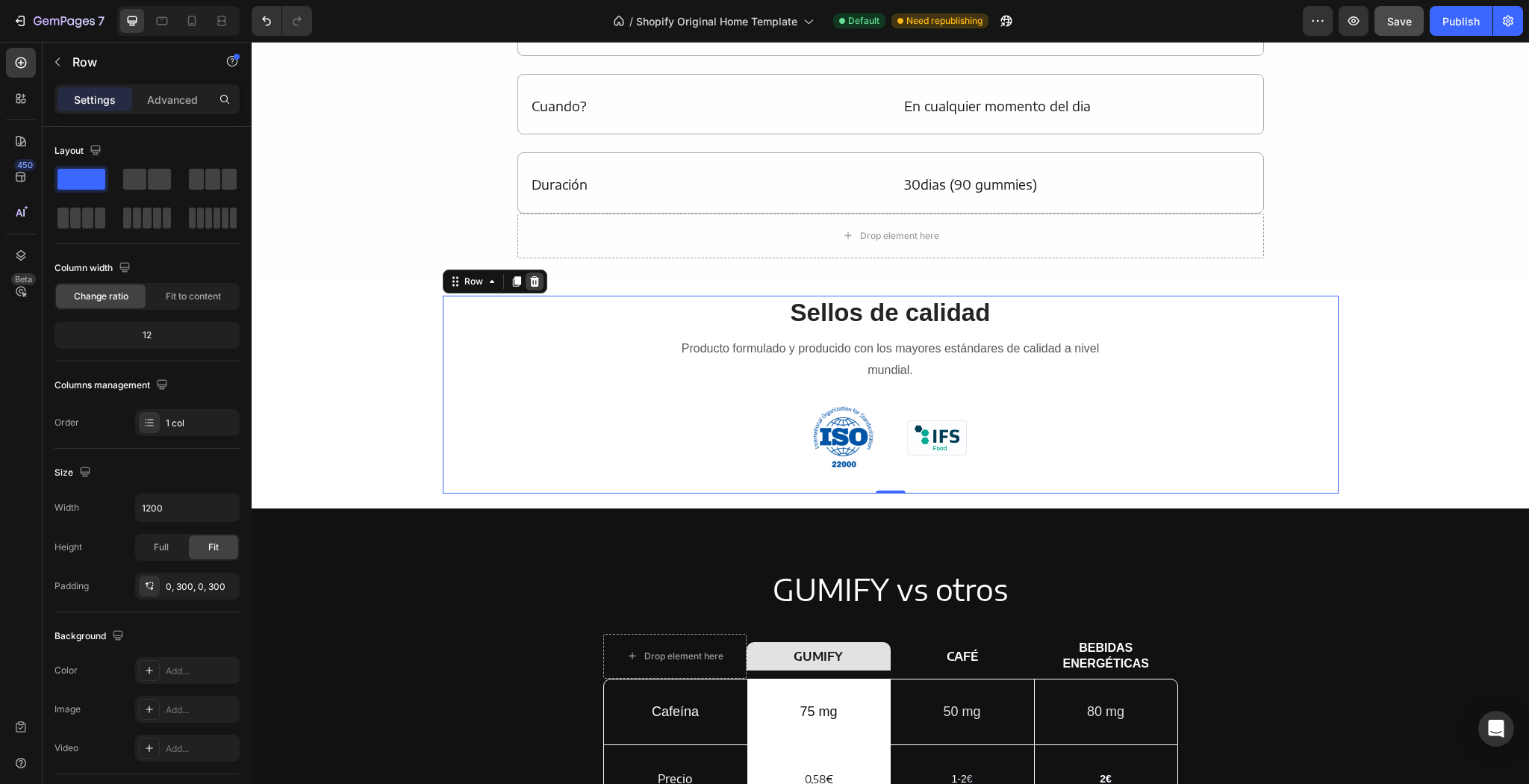
click at [529, 284] on icon at bounding box center [534, 282] width 10 height 11
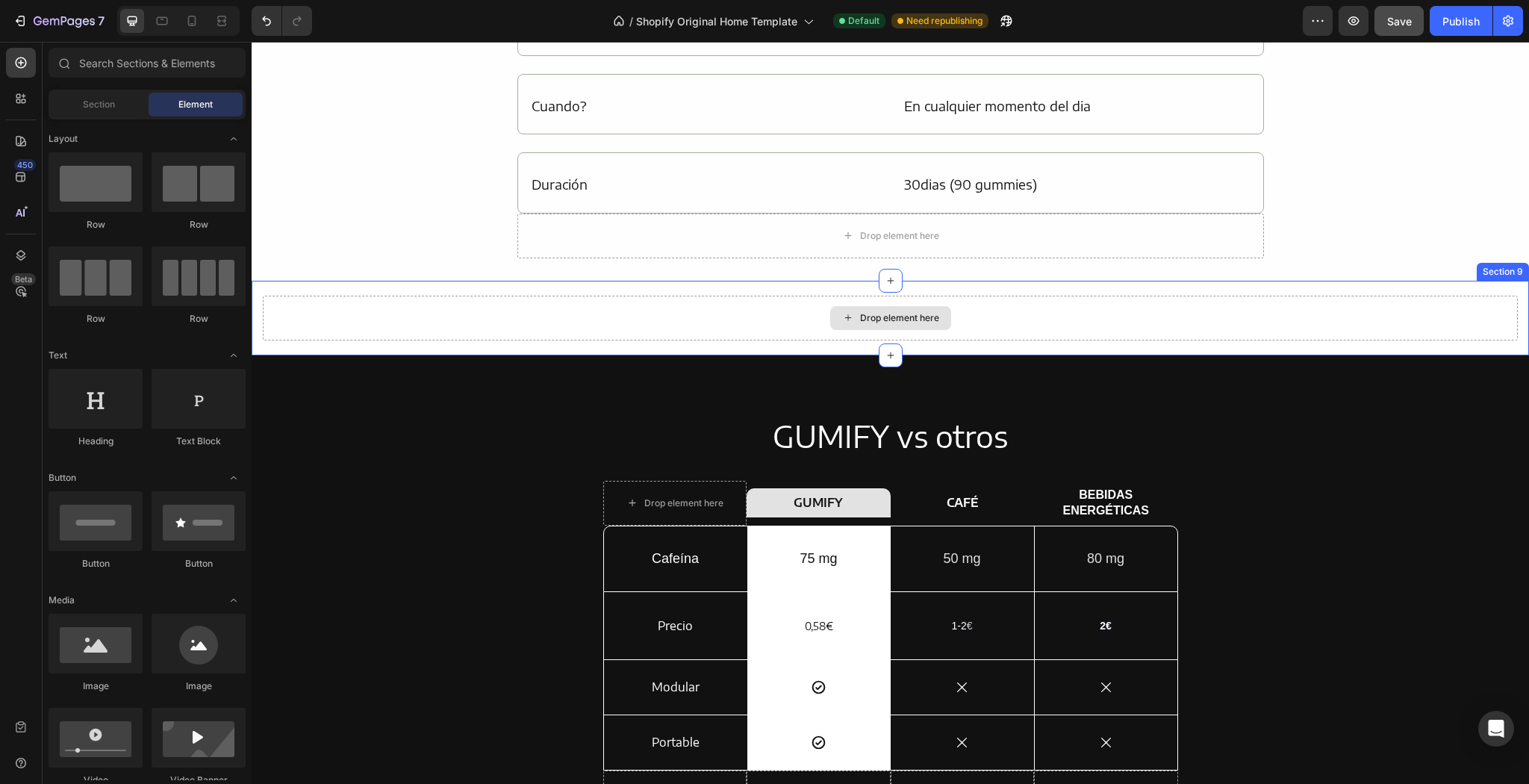
click at [983, 325] on div "Drop element here" at bounding box center [890, 318] width 1255 height 45
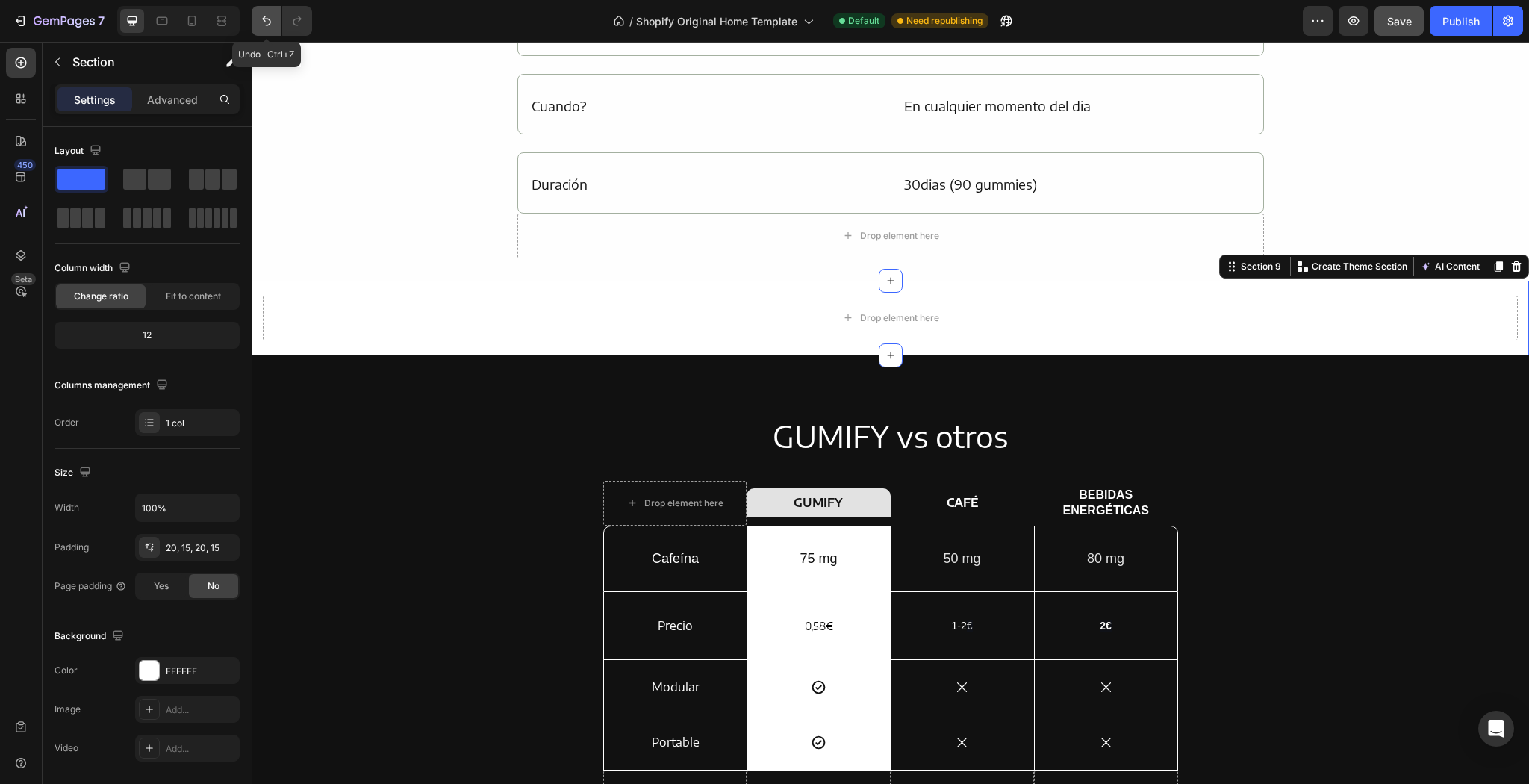
click at [274, 22] on button "Undo/Redo" at bounding box center [266, 21] width 30 height 30
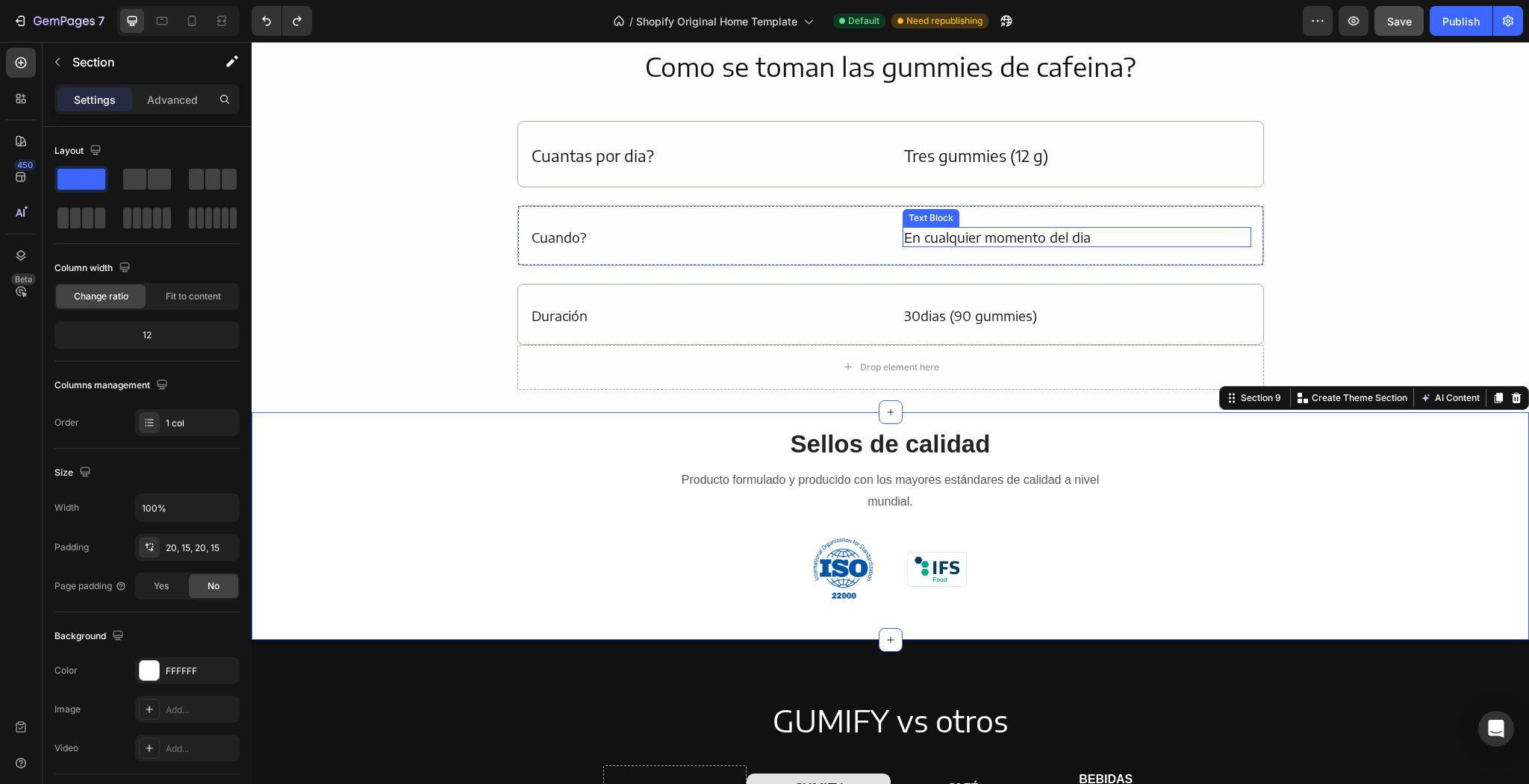
scroll to position [2018, 0]
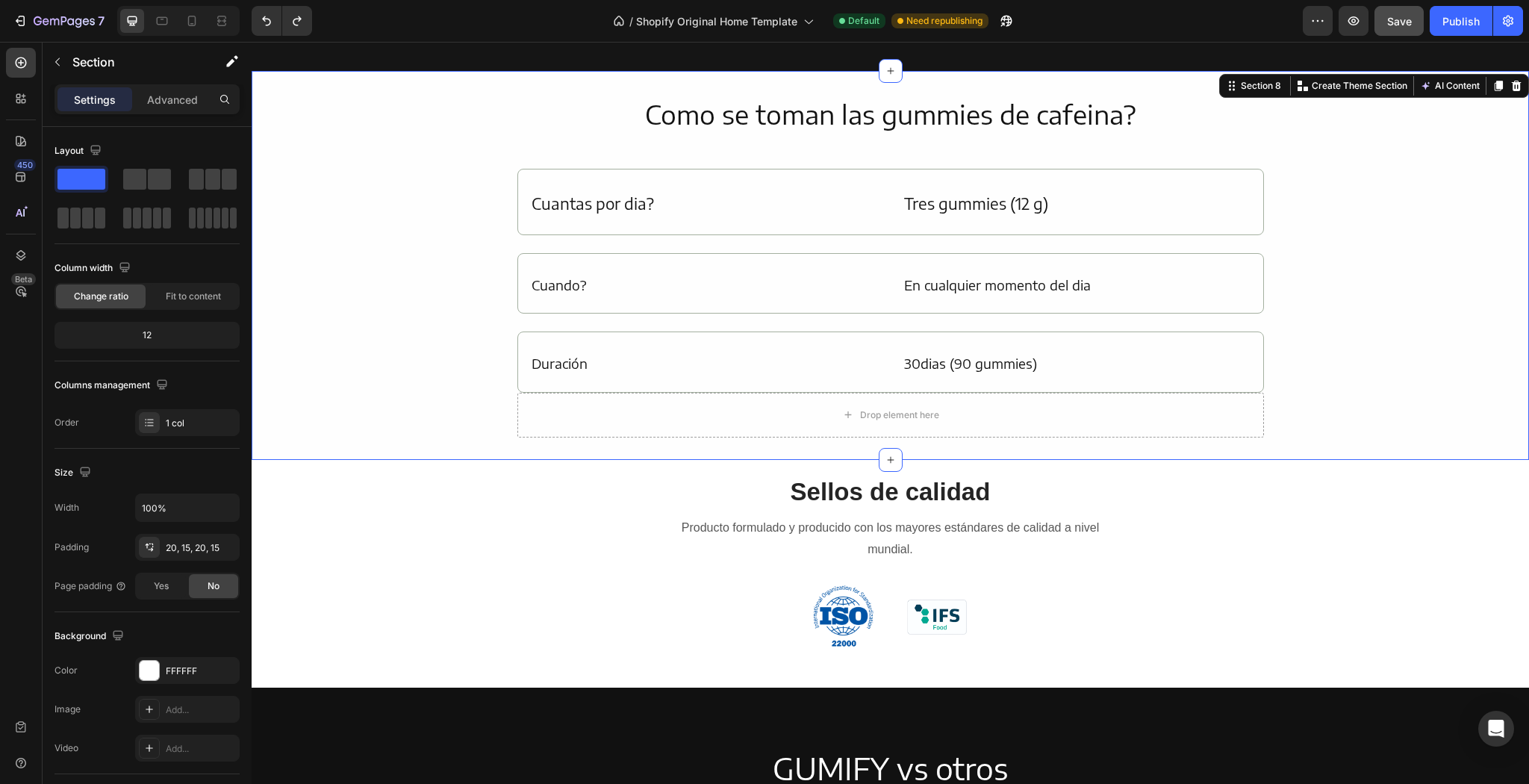
click at [1420, 185] on div "Como se toman las gummies de cafeina? Heading Cuantas por dia? Text Block Tres …" at bounding box center [890, 265] width 1277 height 344
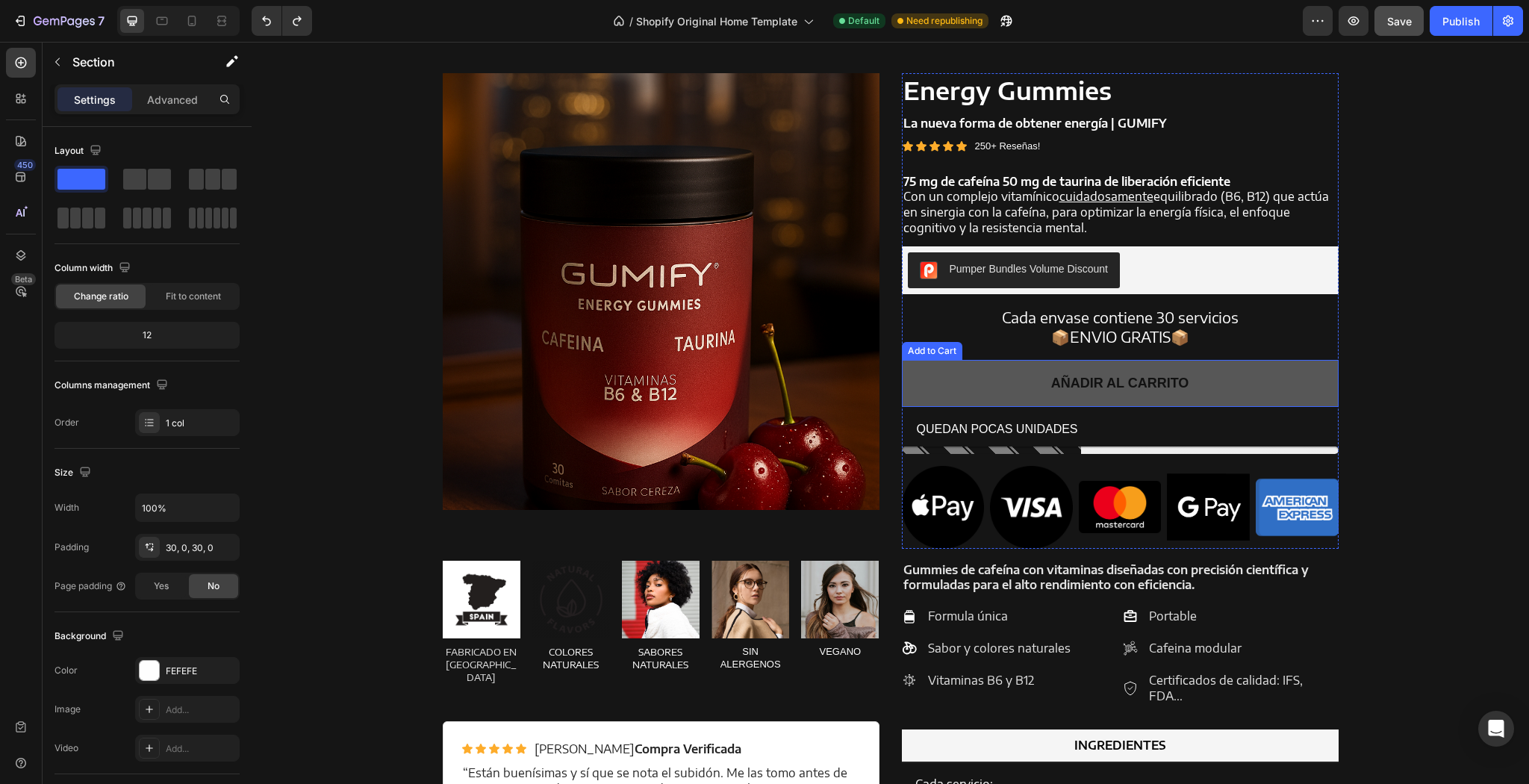
scroll to position [1122, 0]
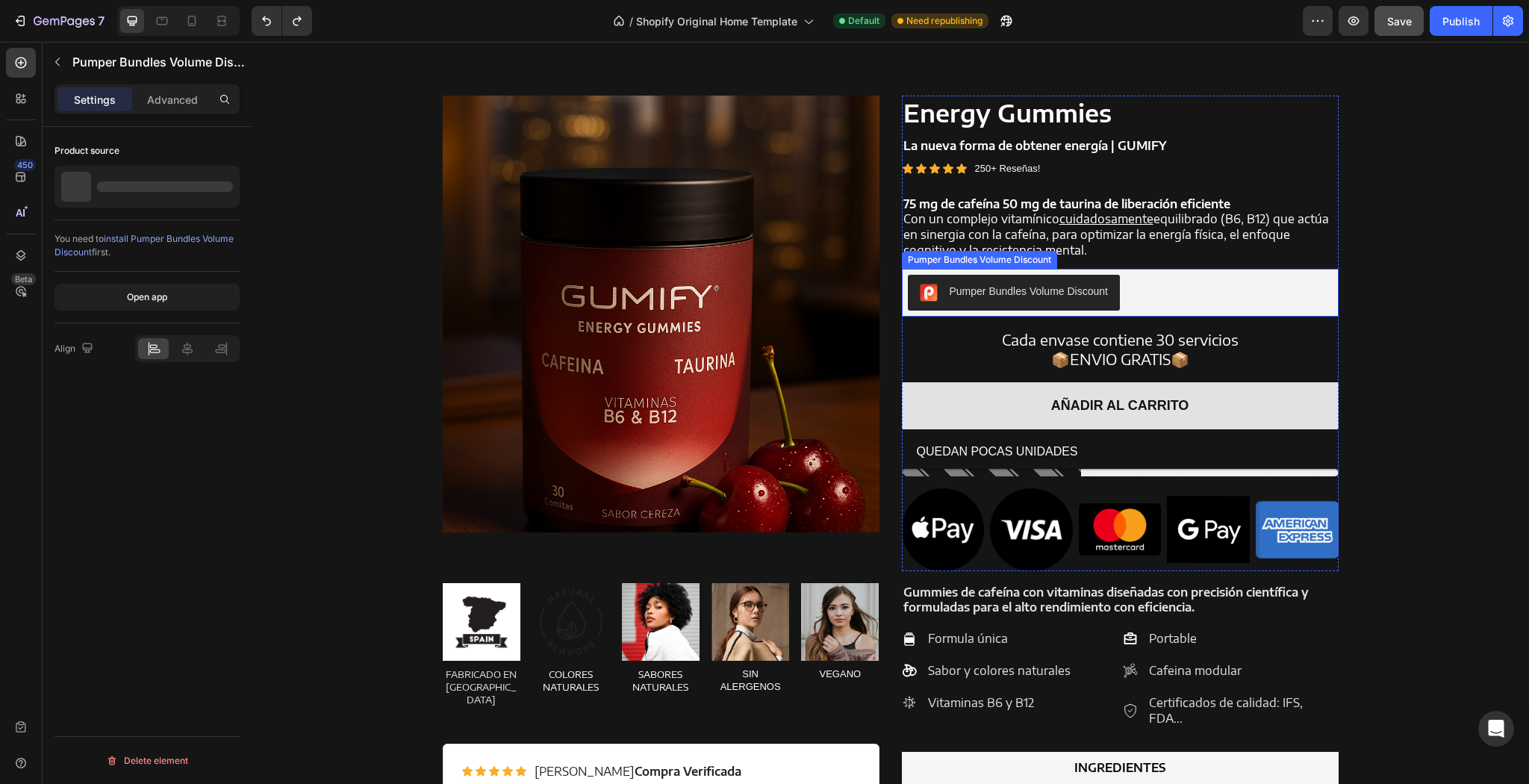
click at [1210, 292] on div "Pumper Bundles Volume Discount" at bounding box center [1120, 292] width 425 height 36
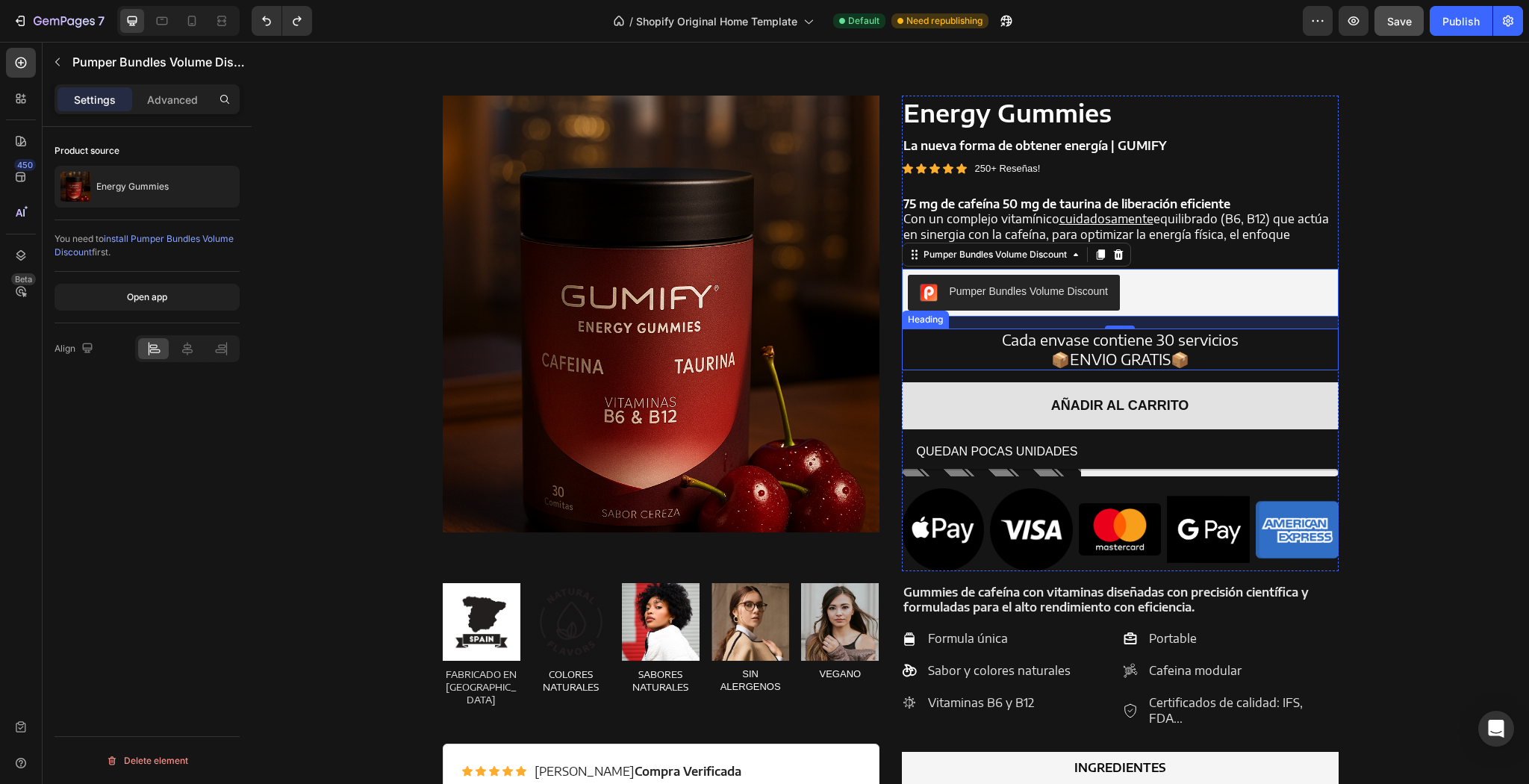
click at [934, 332] on h2 "Cada envase contiene 30 servicios 📦ENVIO GRATIS📦" at bounding box center [1120, 349] width 436 height 42
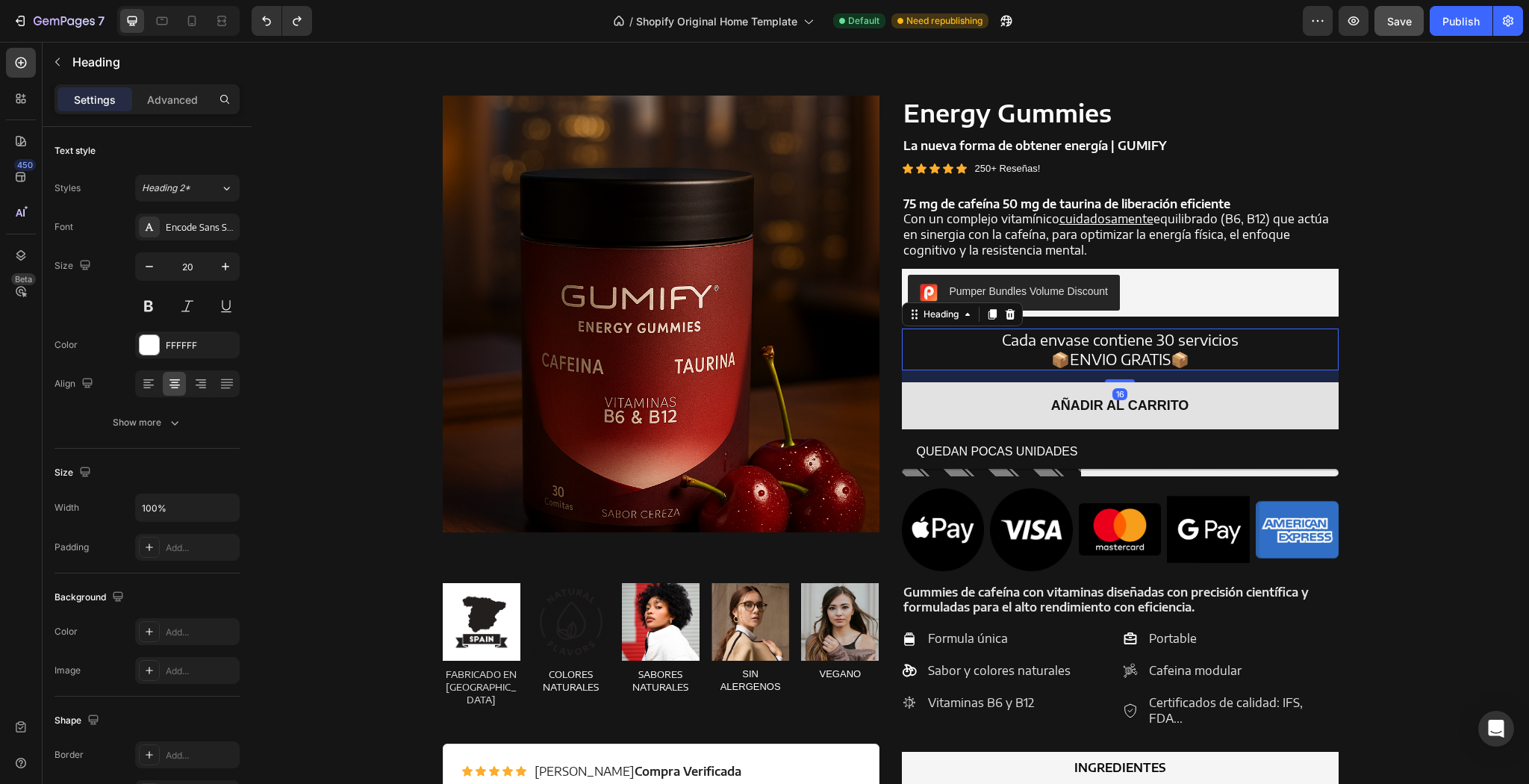
click at [1220, 330] on h2 "Cada envase contiene 30 servicios 📦ENVIO GRATIS📦" at bounding box center [1120, 349] width 436 height 42
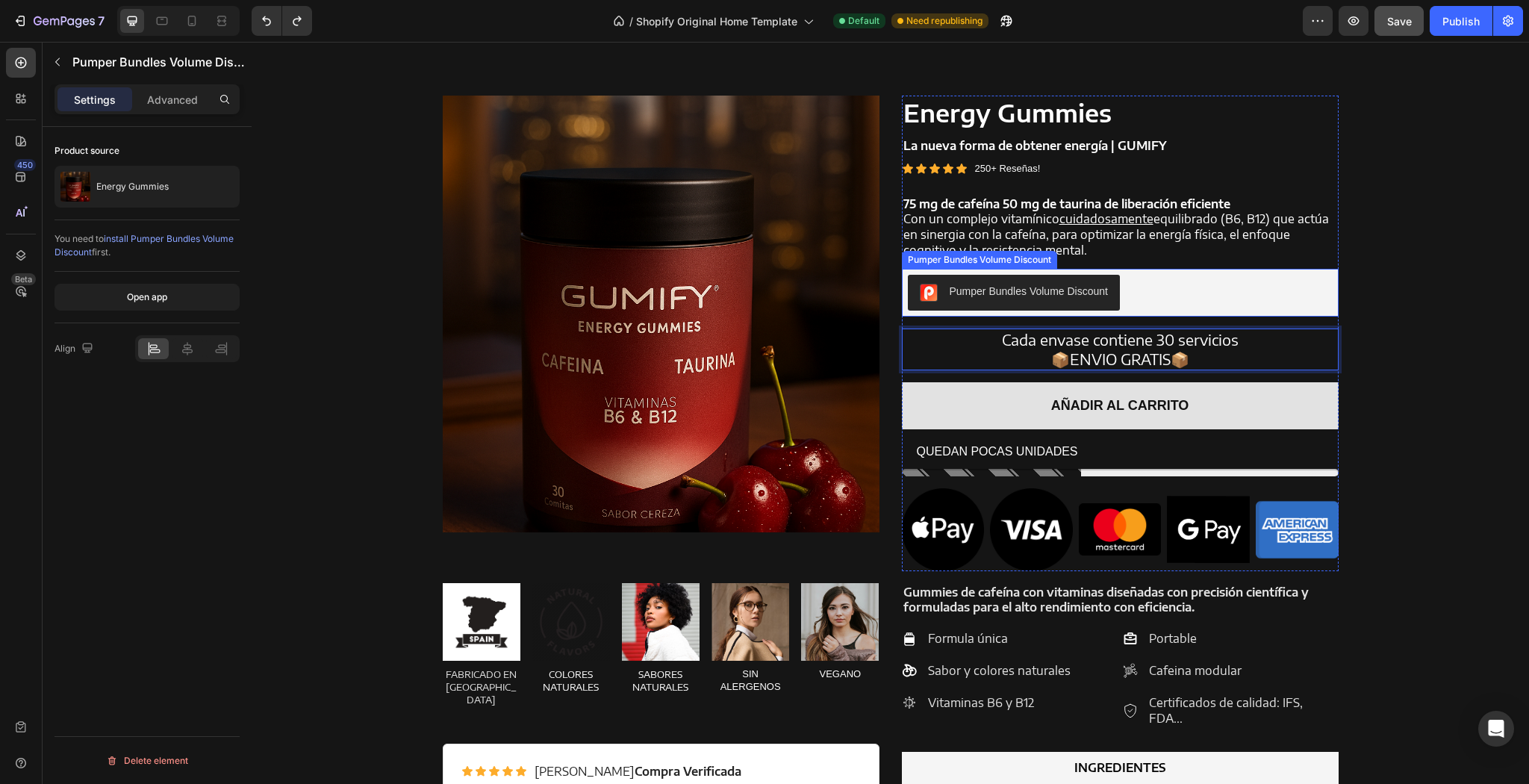
click at [1050, 311] on button "Pumper Bundles Volume Discount" at bounding box center [1014, 292] width 212 height 36
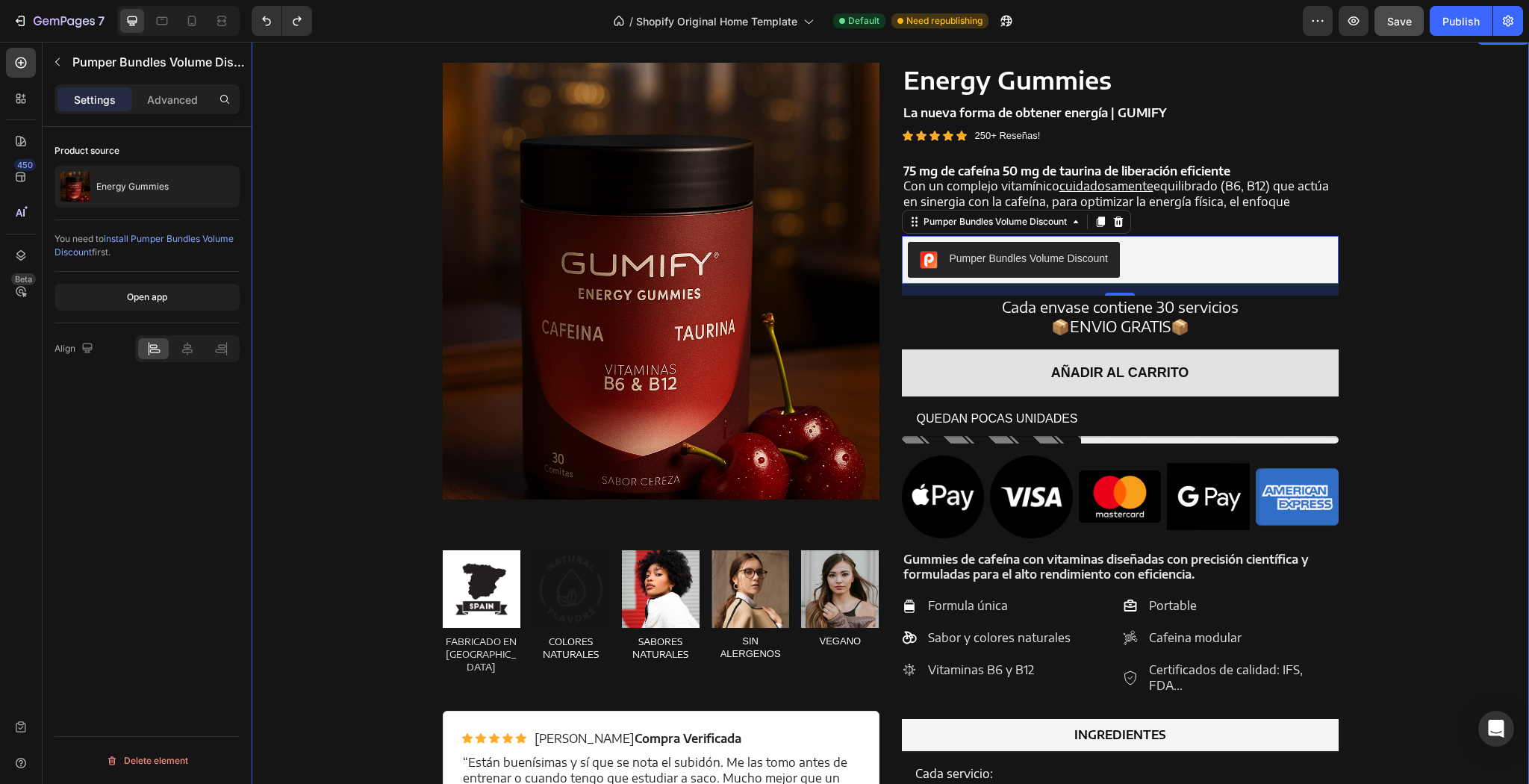
scroll to position [1182, 0]
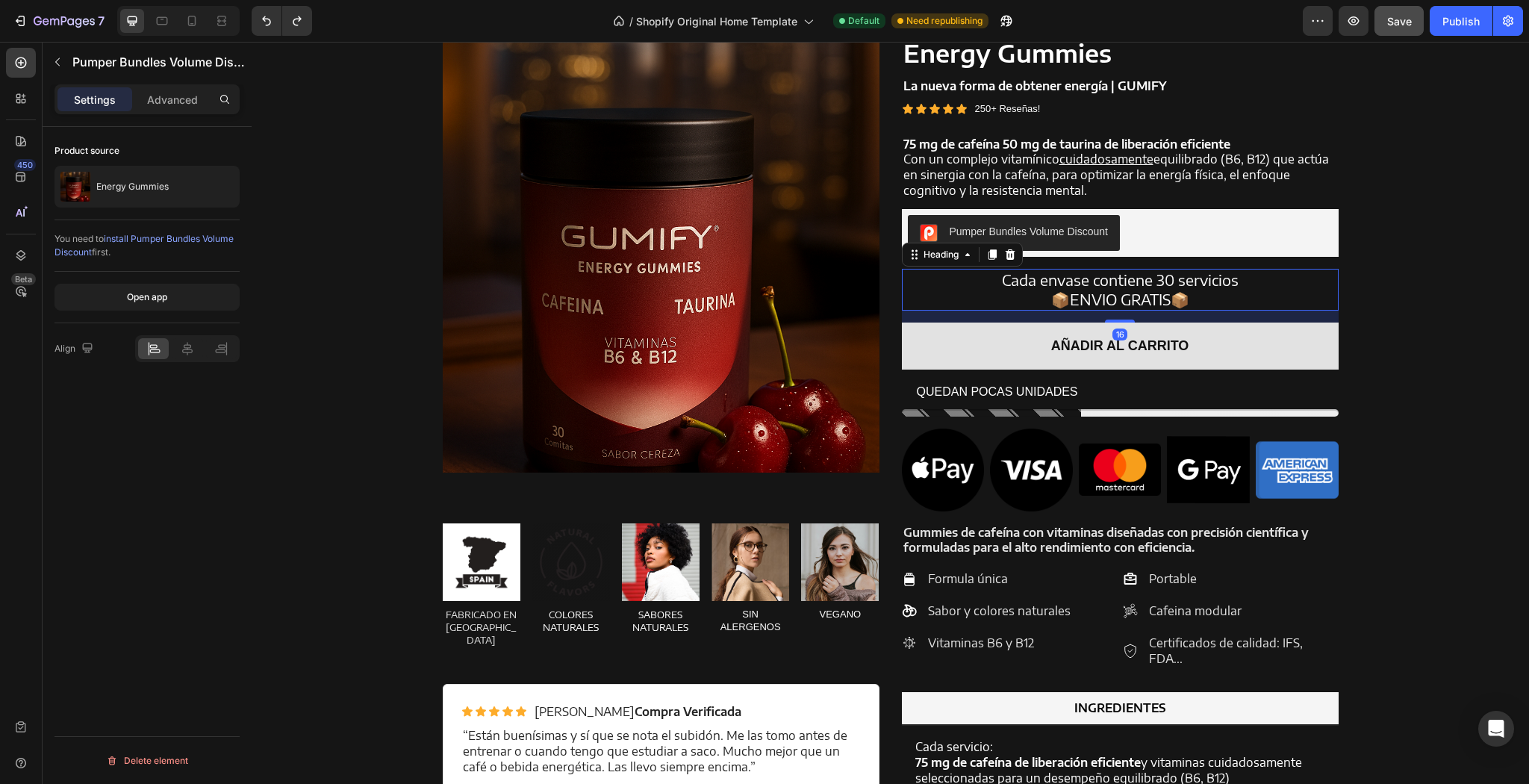
click at [1029, 279] on p "Cada envase contiene 30 servicios 📦ENVIO GRATIS📦" at bounding box center [1120, 289] width 433 height 39
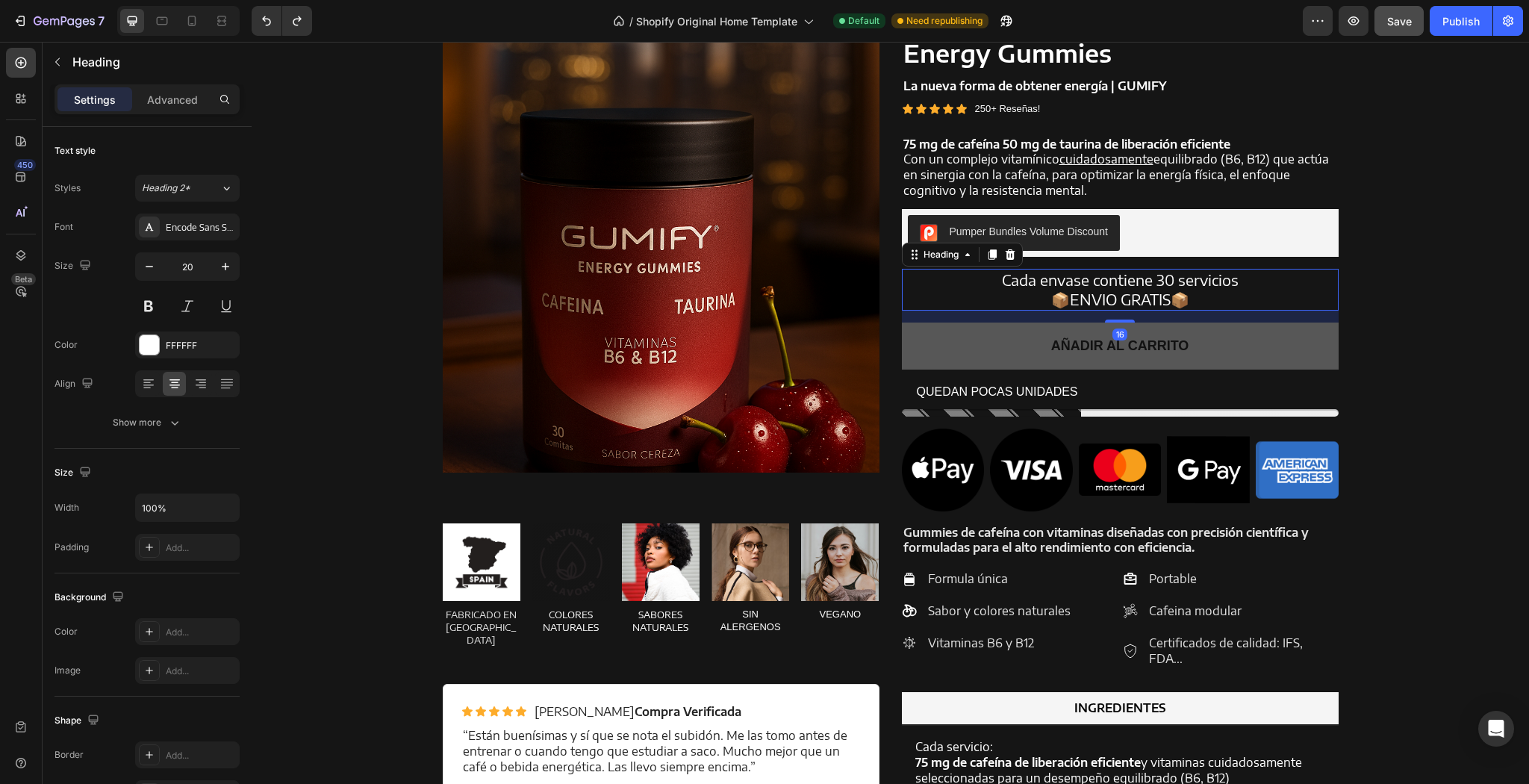
click at [1005, 253] on icon at bounding box center [1009, 255] width 10 height 11
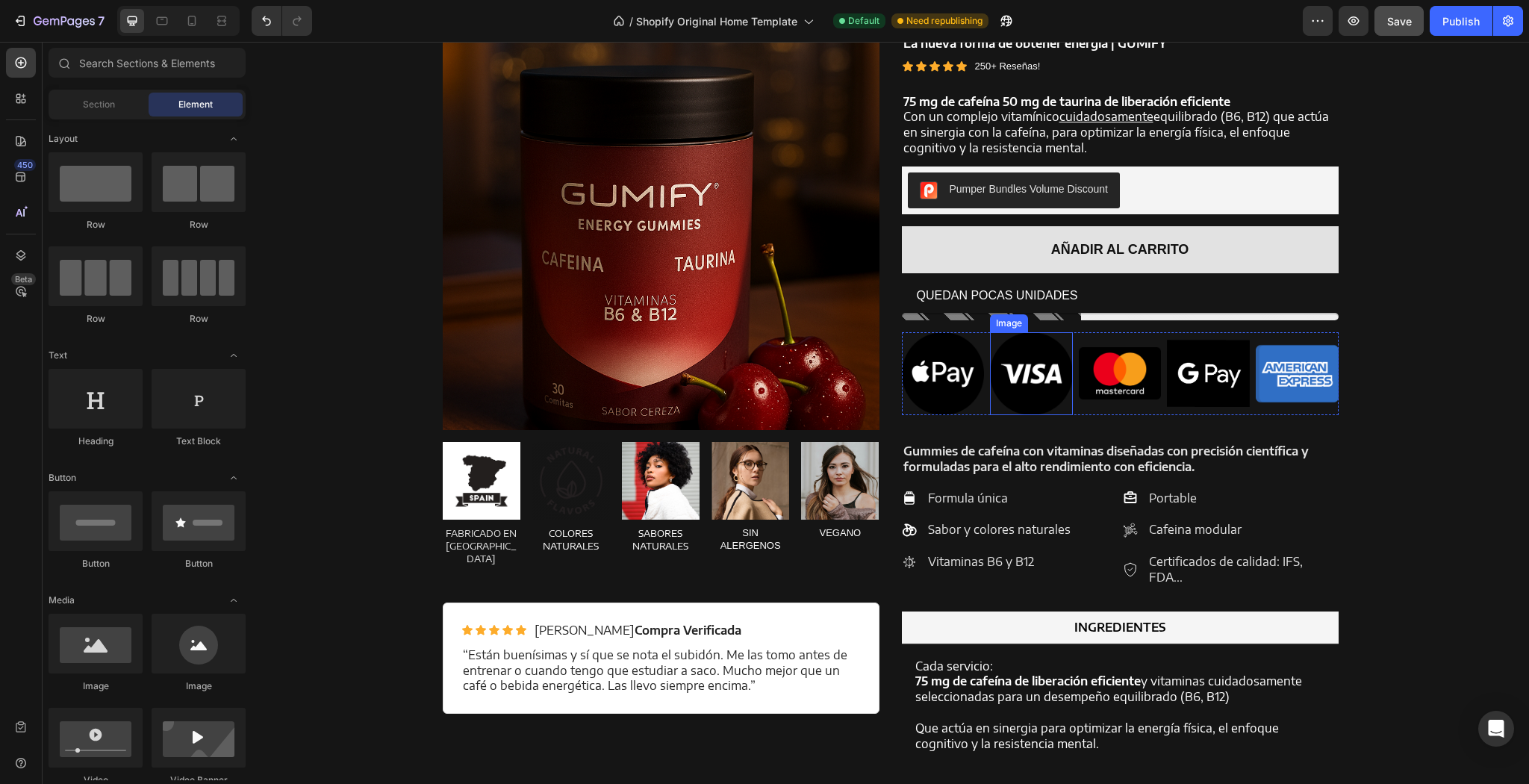
scroll to position [1242, 0]
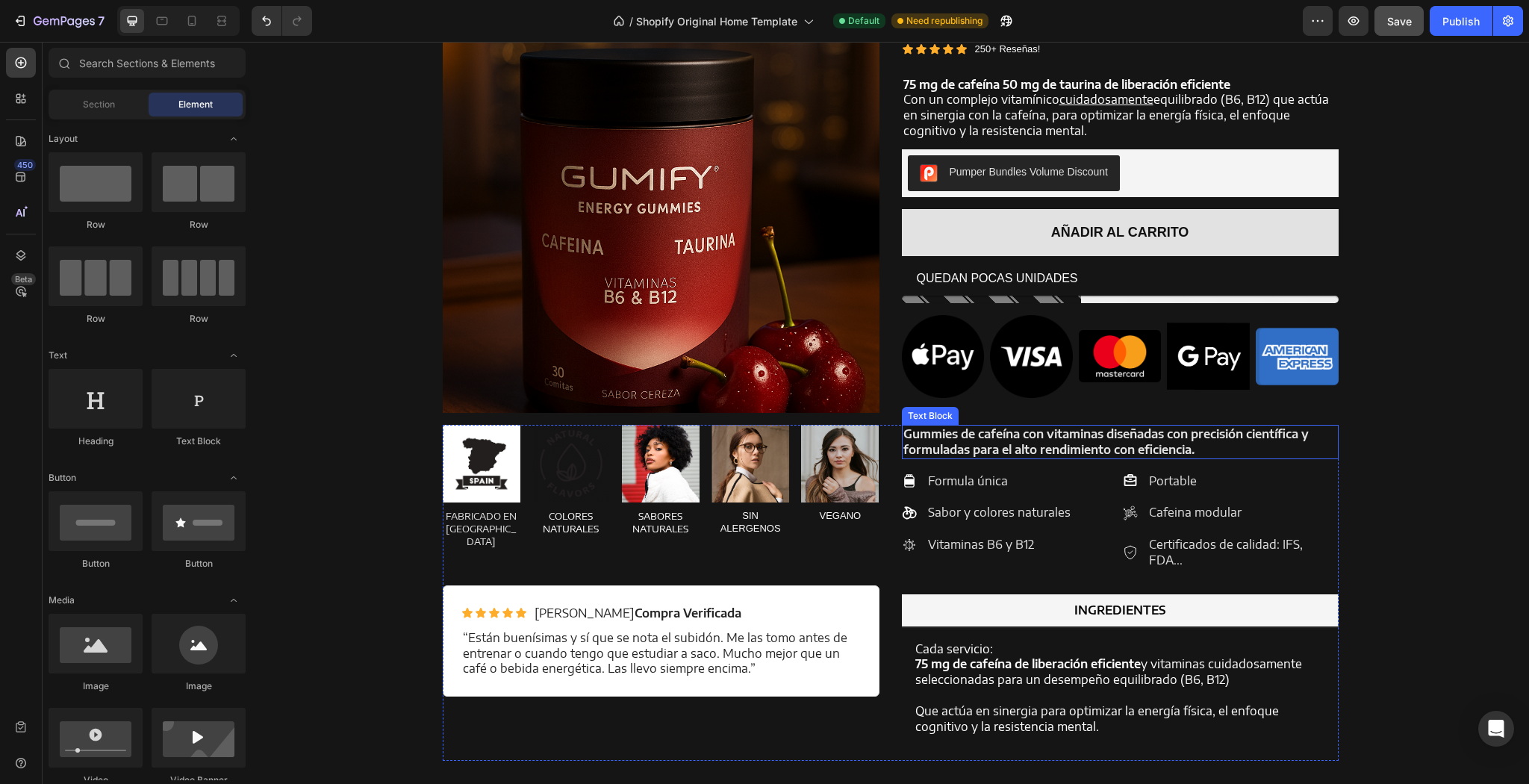
click at [932, 455] on strong "Gummies de cafeína con vitaminas diseñadas con precisión científica y formulada…" at bounding box center [1106, 442] width 405 height 31
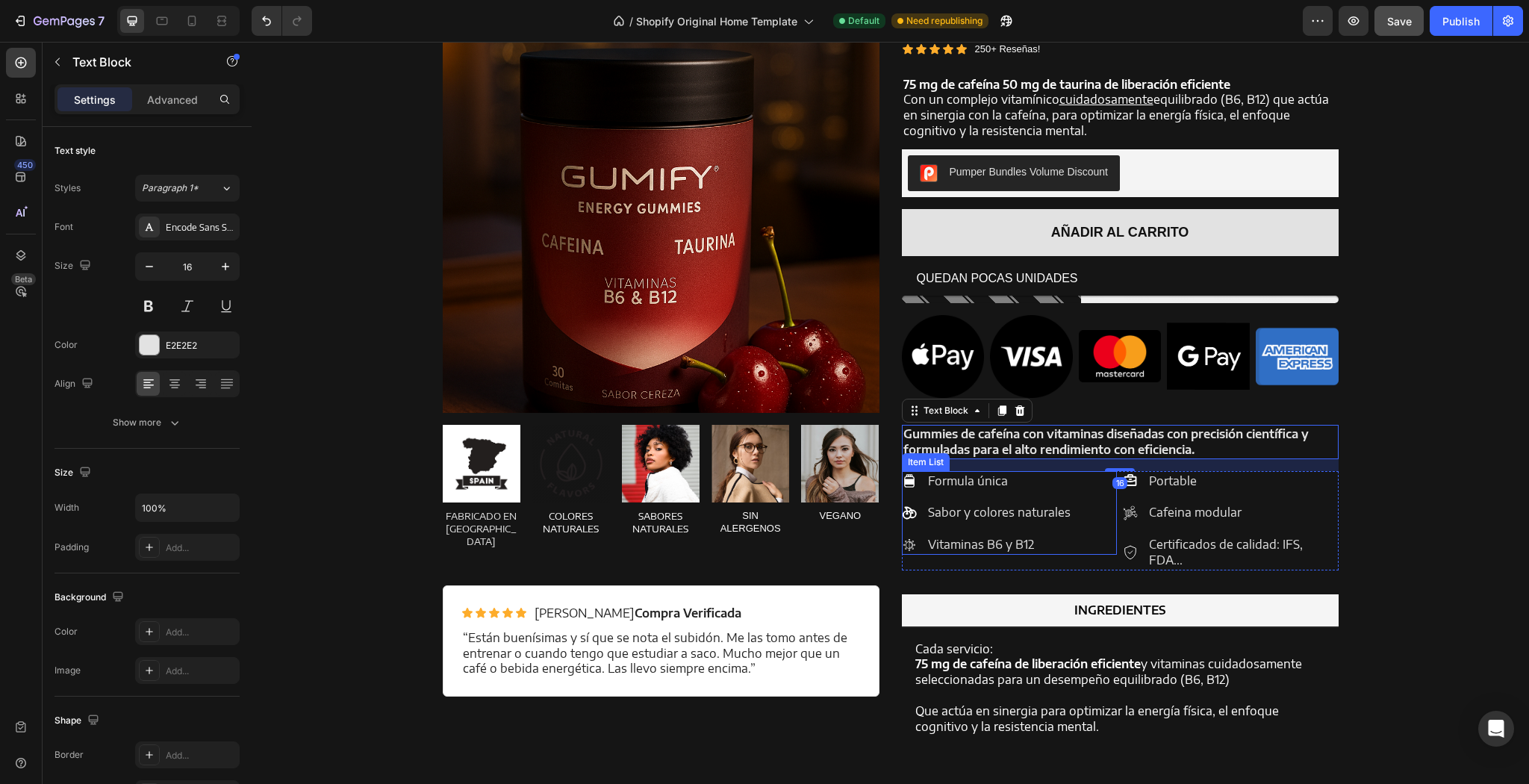
click at [940, 500] on div "Formula única Sabor y colores naturales Vitaminas B6 y B12" at bounding box center [987, 512] width 171 height 83
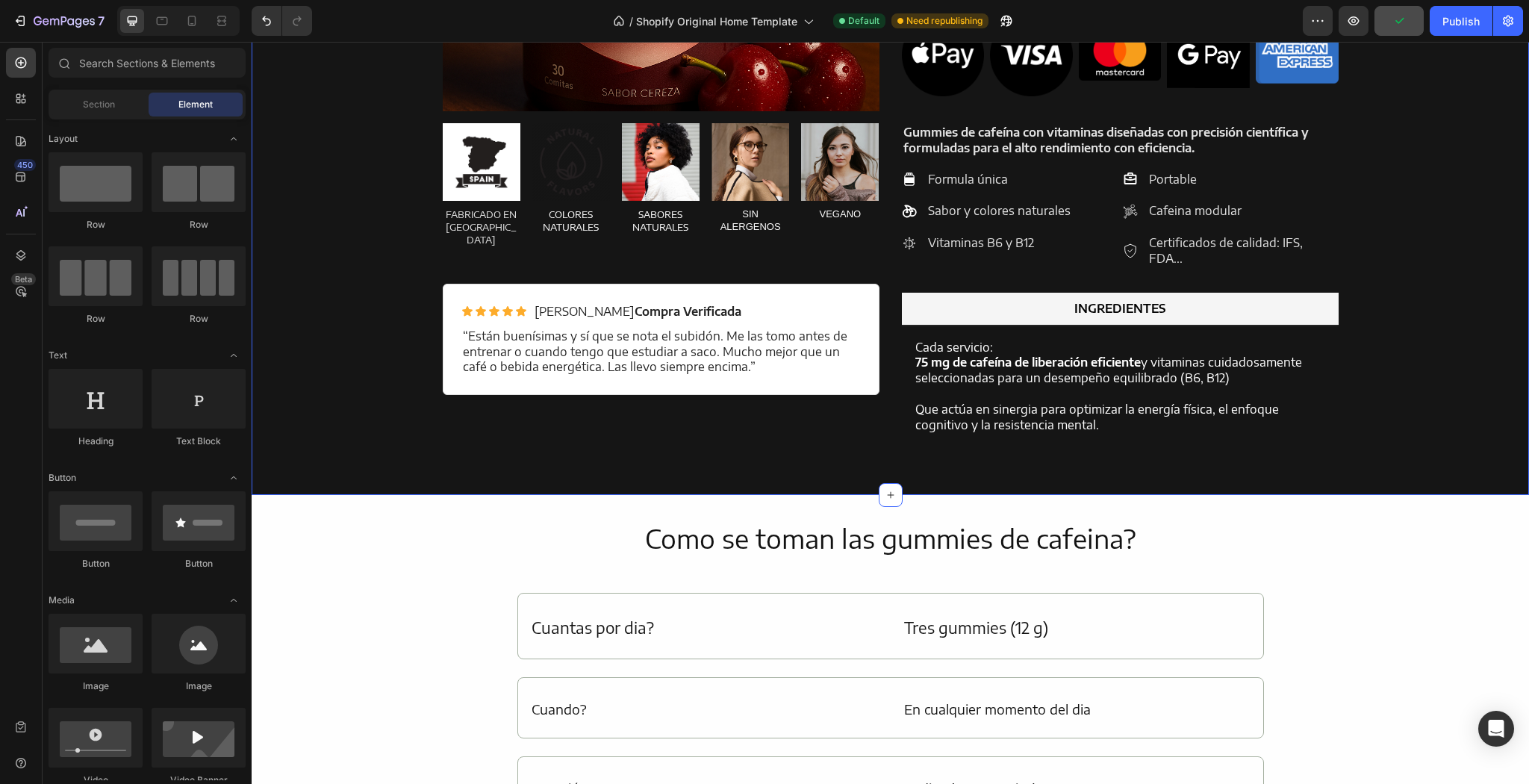
scroll to position [1414, 0]
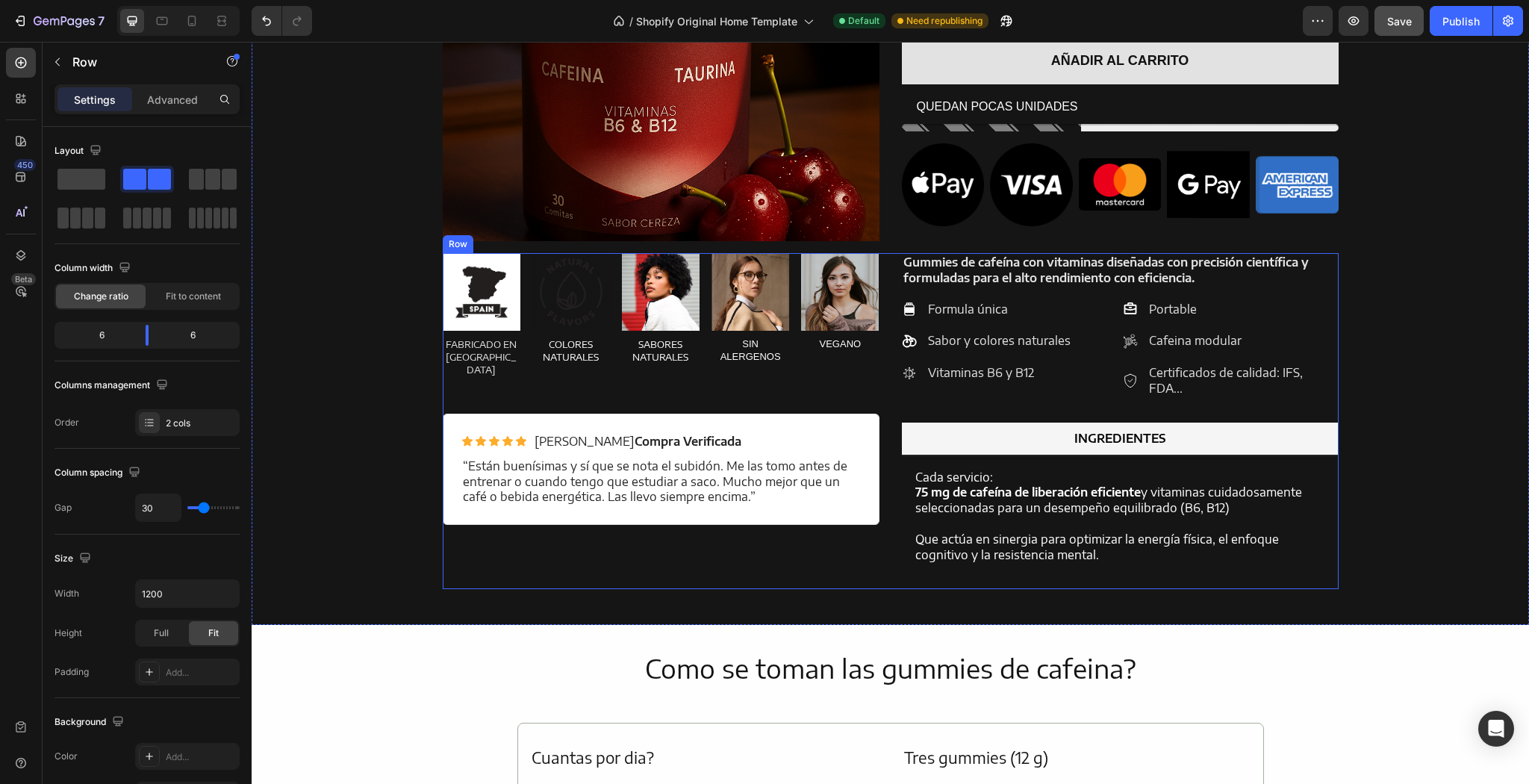
click at [886, 305] on div "Image FABRICADO EN ESPAÑA Text Block Image COLORES NATURALES Text Block Image S…" at bounding box center [890, 421] width 896 height 336
click at [913, 302] on div "Formula única" at bounding box center [987, 309] width 171 height 20
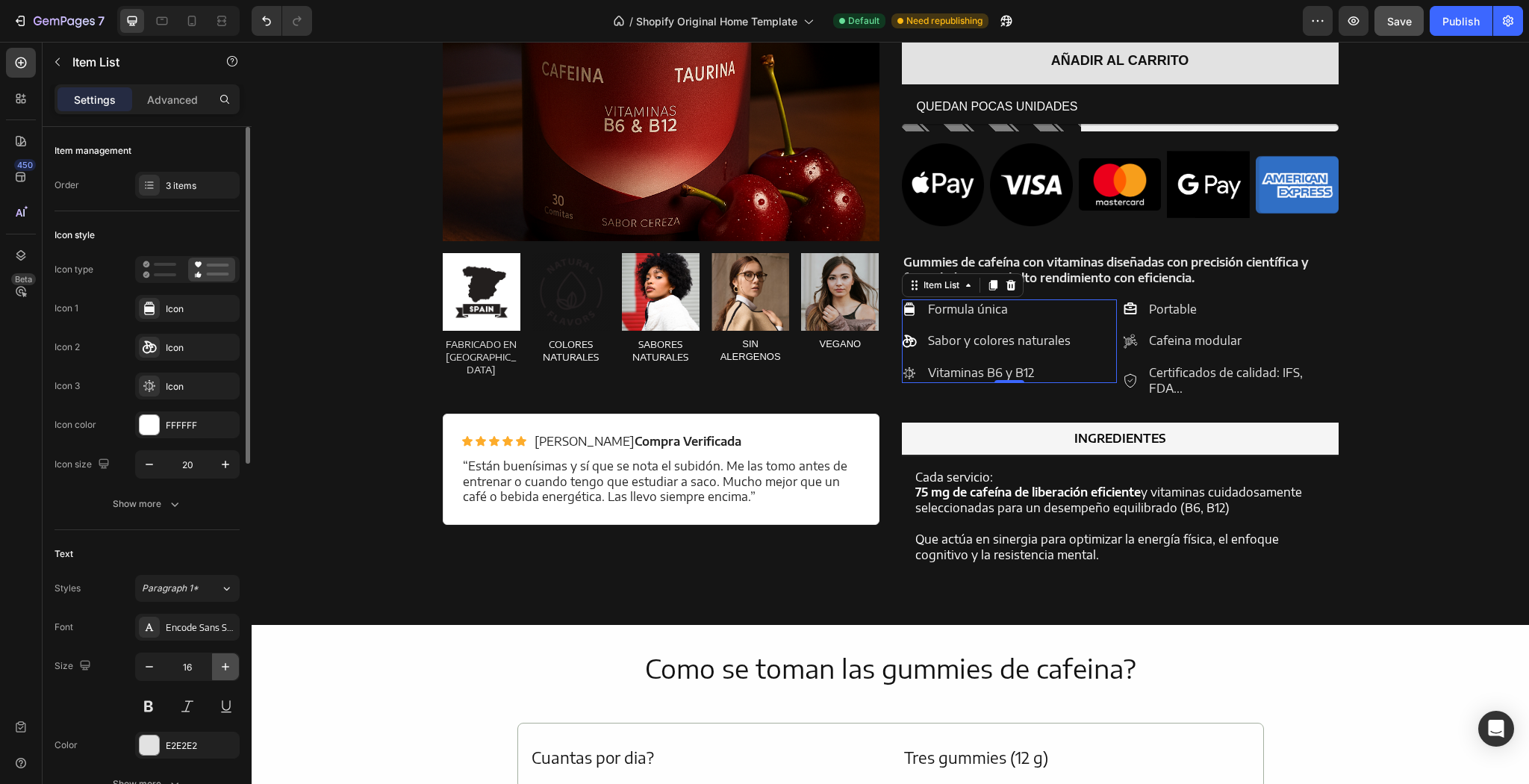
click at [231, 666] on icon "button" at bounding box center [226, 667] width 15 height 15
type input "19"
click at [1178, 355] on div "Portable Cafeina modular Certificados de calidad: IFS, FDA..." at bounding box center [1230, 349] width 216 height 100
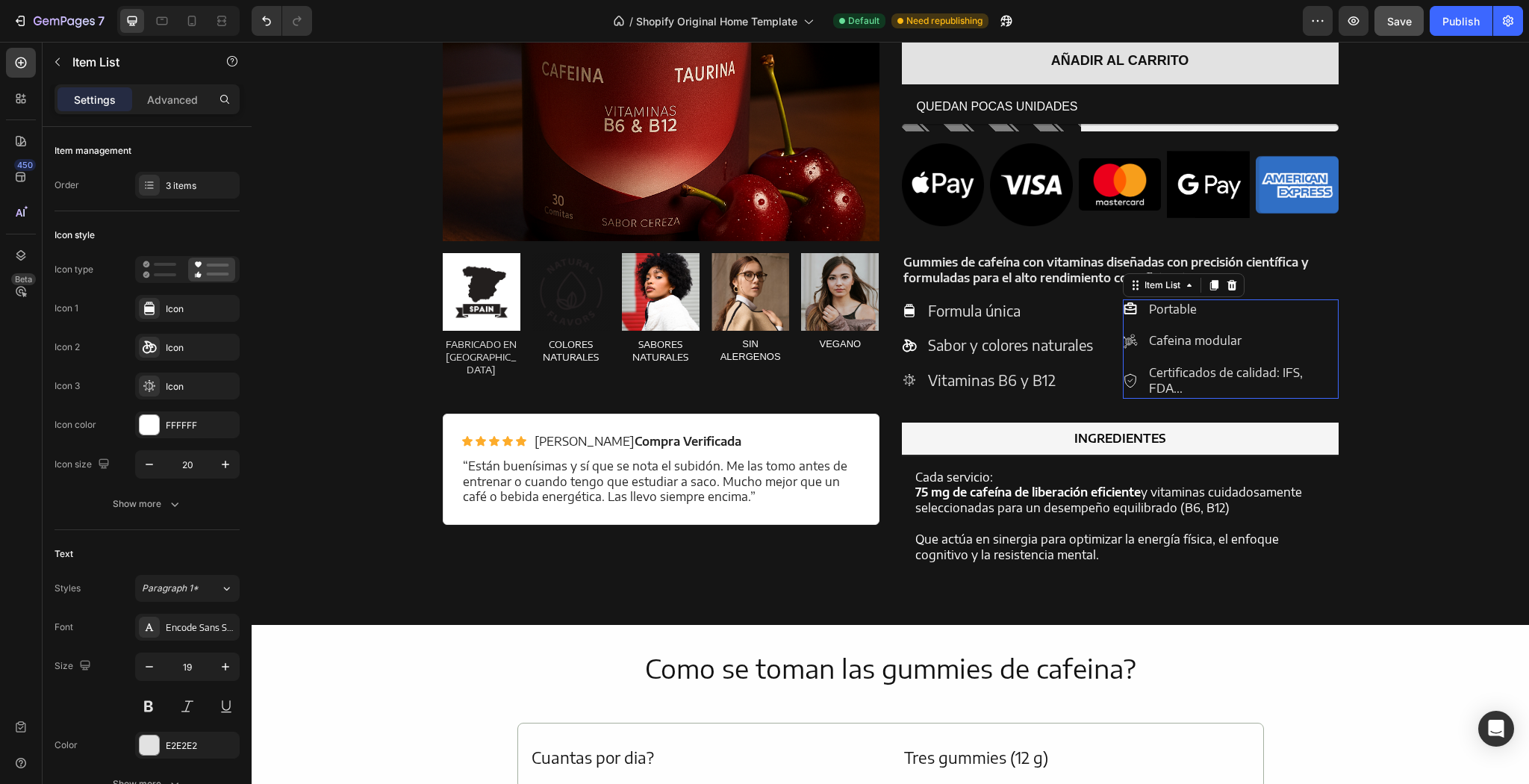
scroll to position [119, 0]
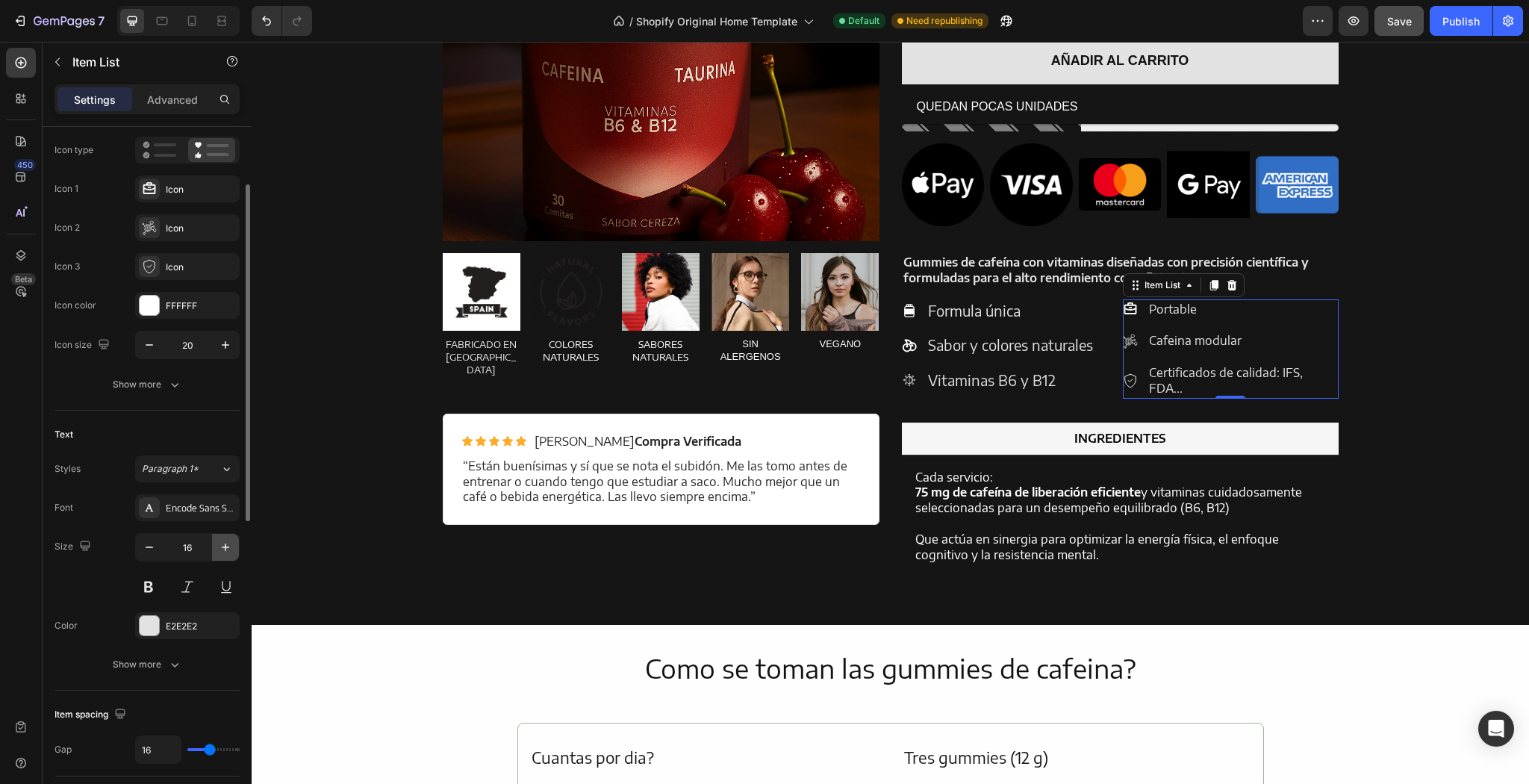
click at [227, 544] on icon "button" at bounding box center [226, 547] width 15 height 15
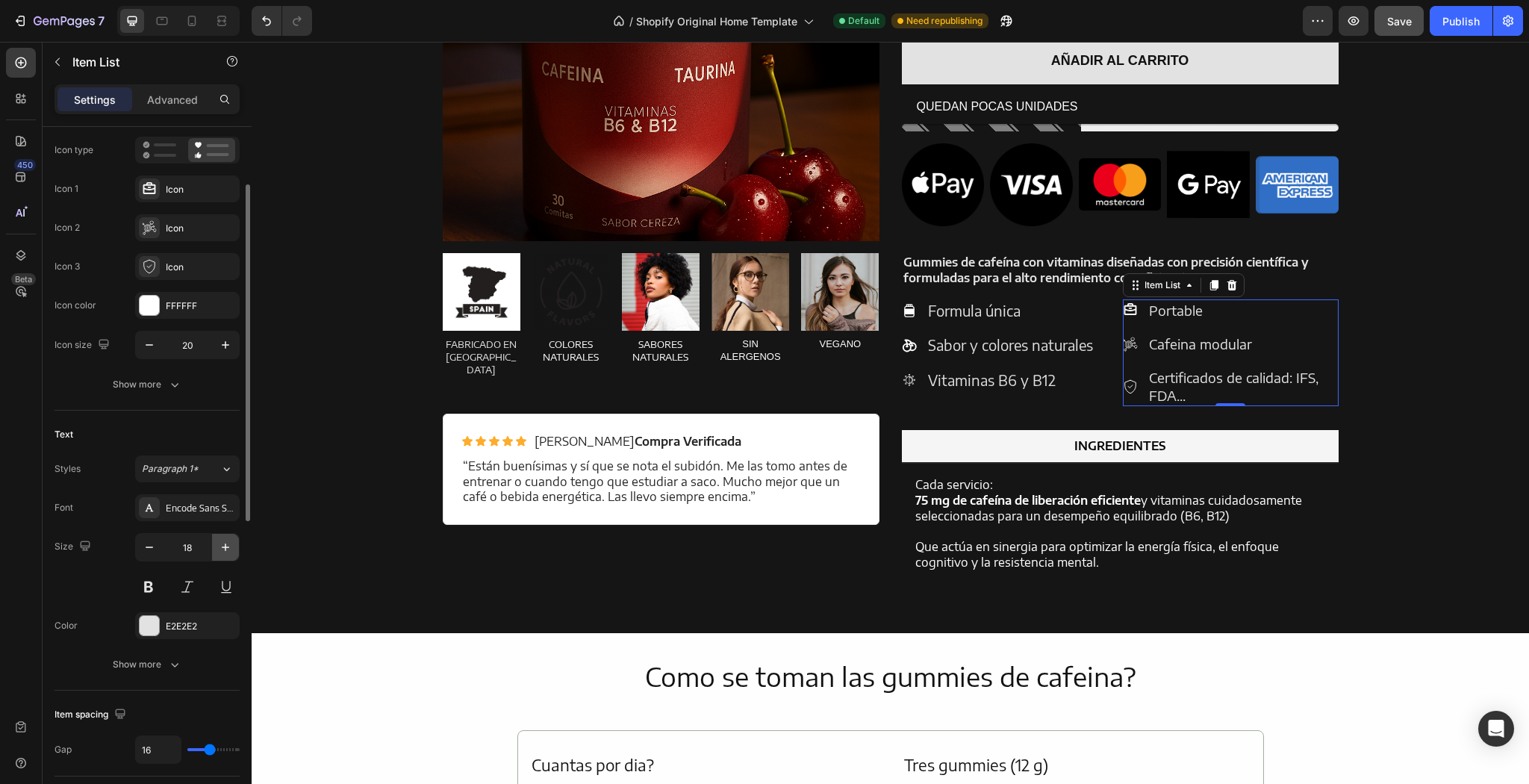
click at [227, 544] on icon "button" at bounding box center [226, 547] width 15 height 15
type input "19"
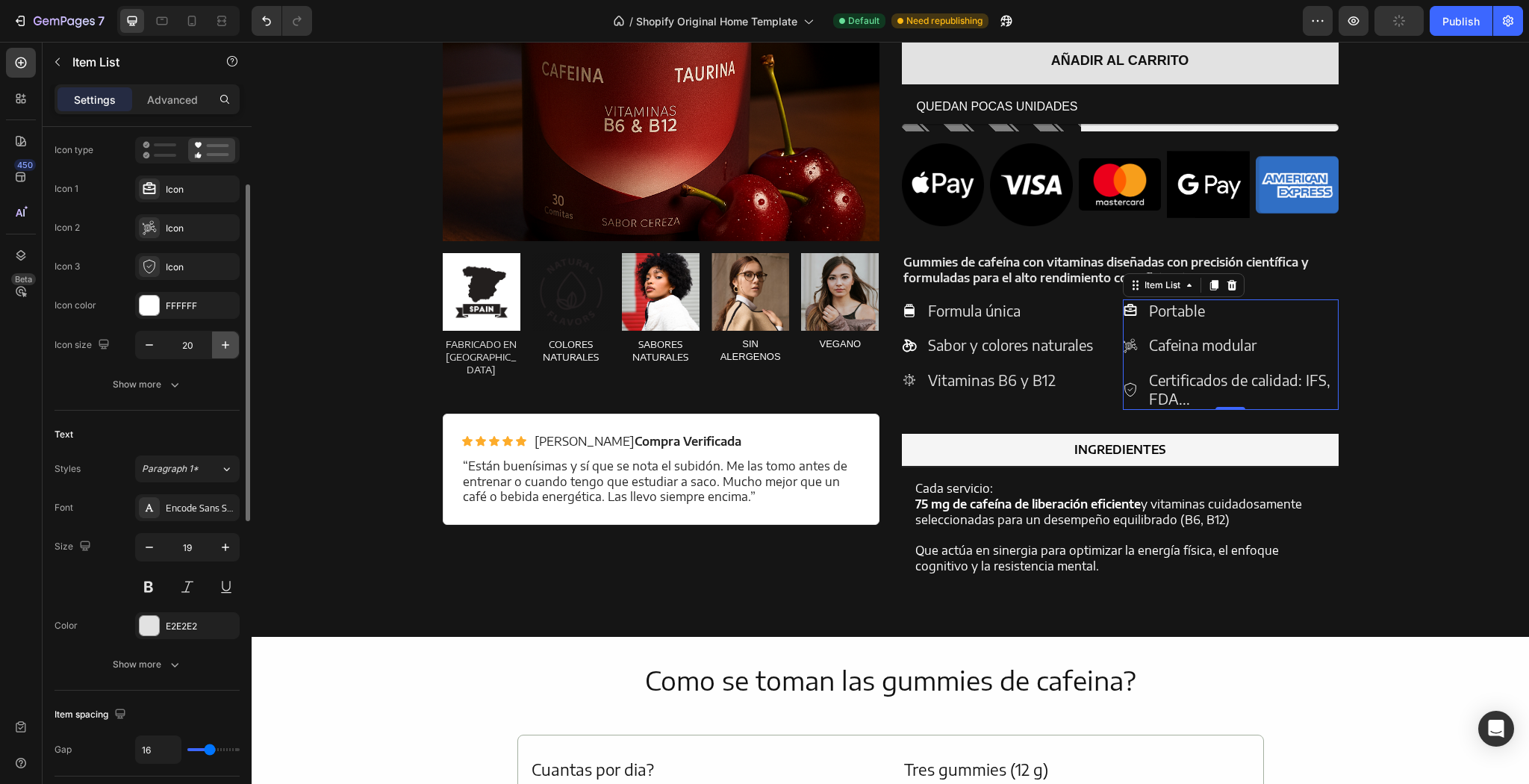
click at [219, 348] on icon "button" at bounding box center [226, 345] width 15 height 15
click at [221, 347] on icon "button" at bounding box center [226, 345] width 15 height 15
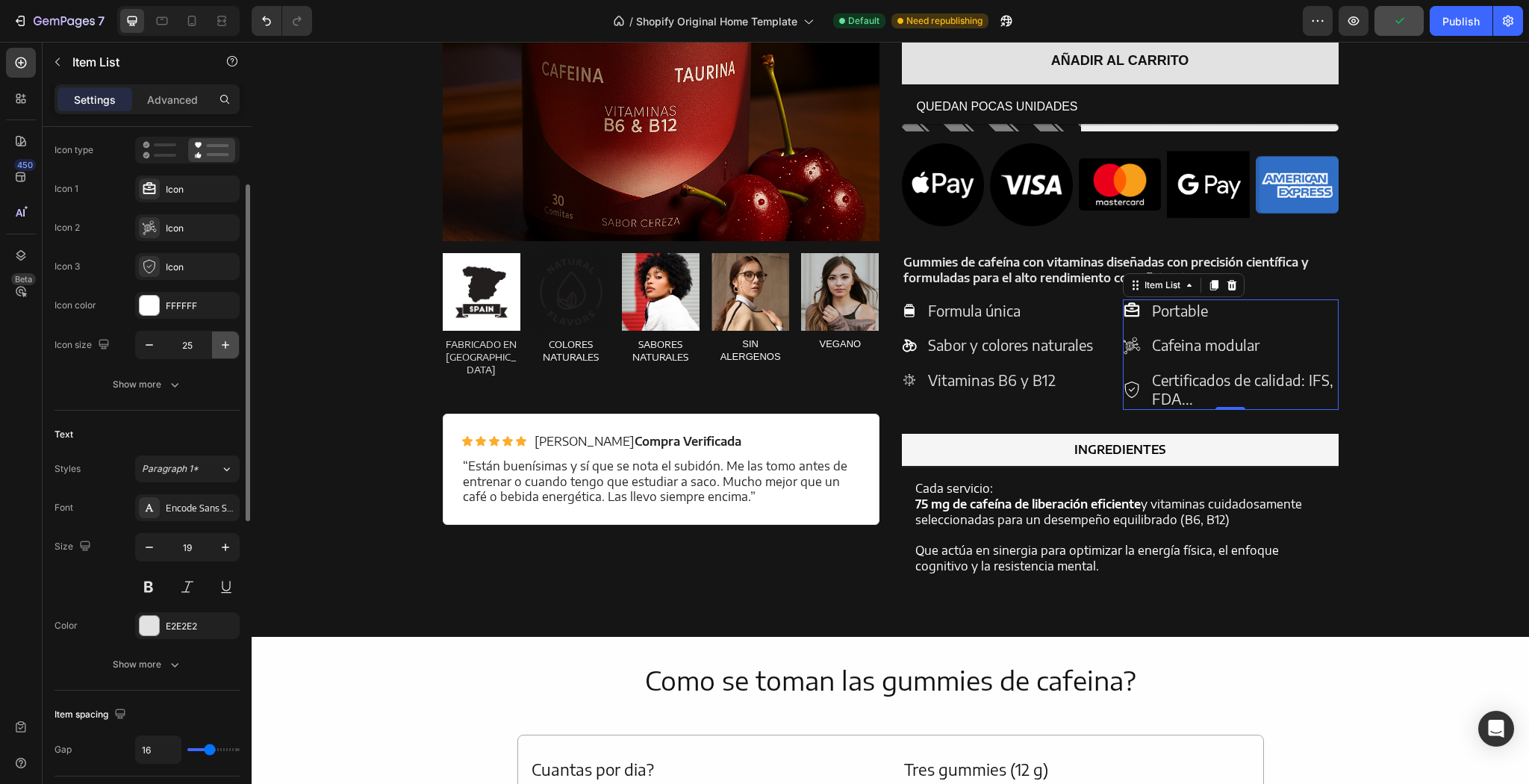
click at [221, 347] on icon "button" at bounding box center [226, 345] width 15 height 15
click at [137, 344] on button "button" at bounding box center [149, 345] width 27 height 27
click at [137, 348] on button "button" at bounding box center [149, 345] width 27 height 27
type input "25"
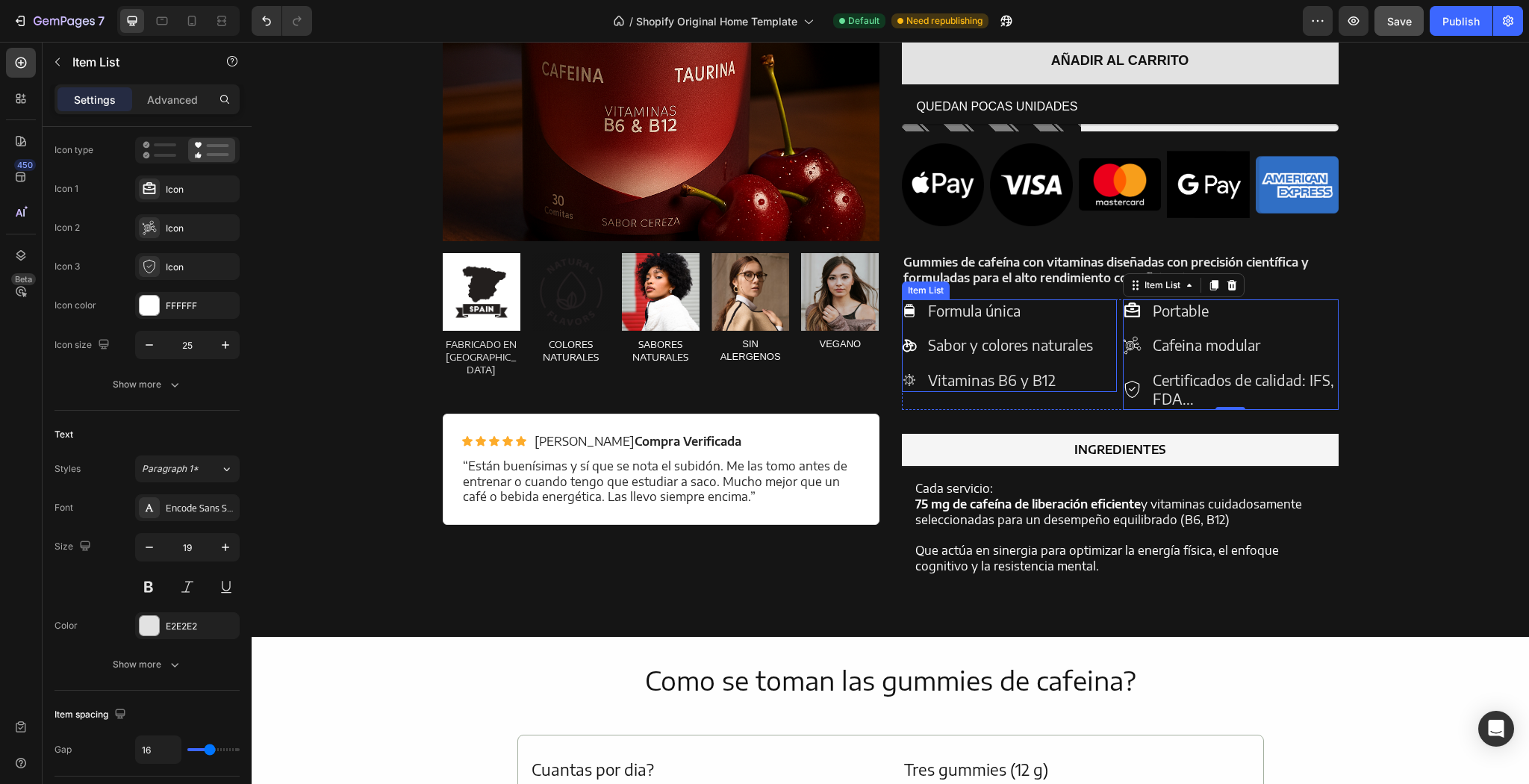
click at [935, 344] on p "Sabor y colores naturales" at bounding box center [1010, 345] width 165 height 18
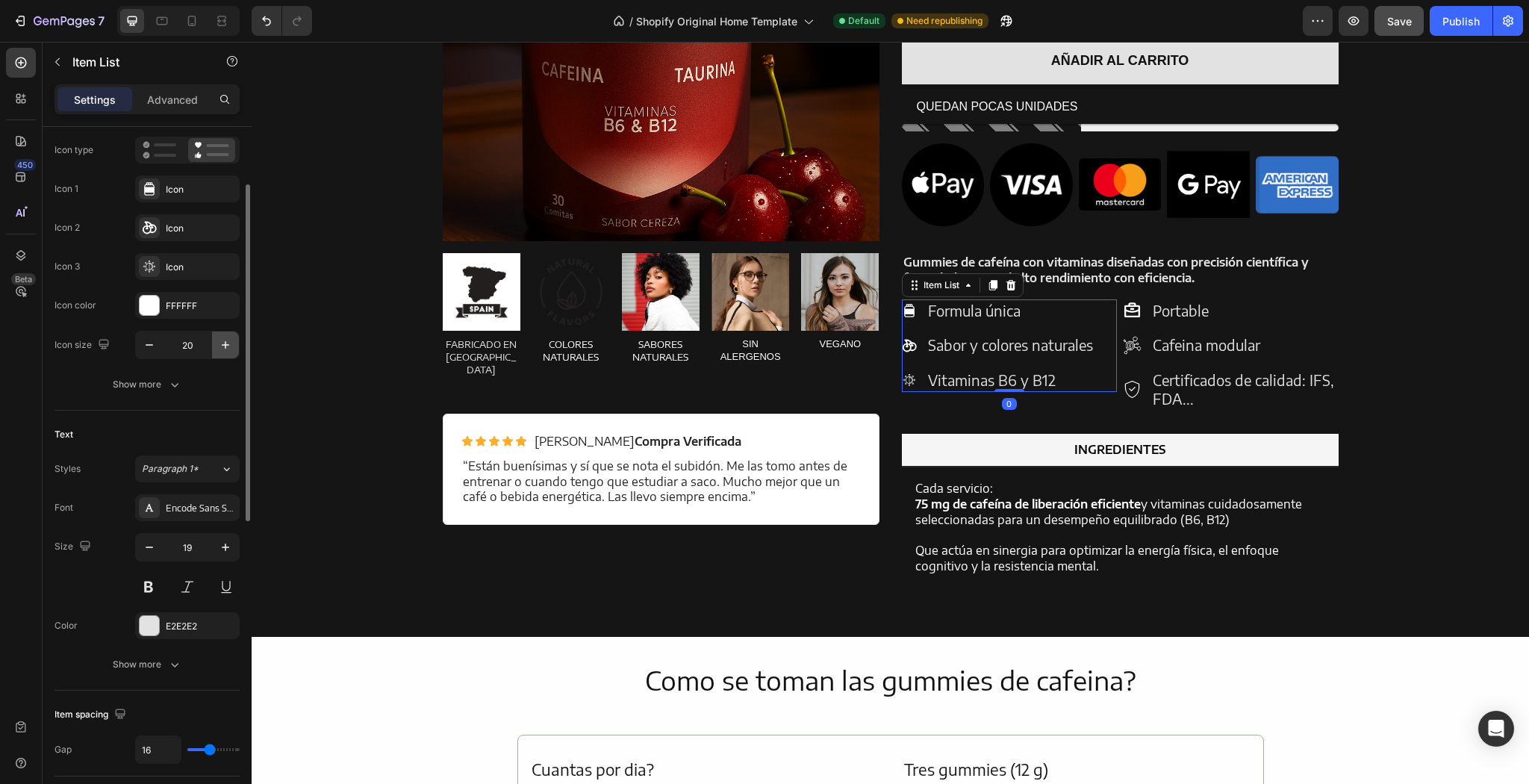
click at [221, 345] on icon "button" at bounding box center [226, 345] width 15 height 15
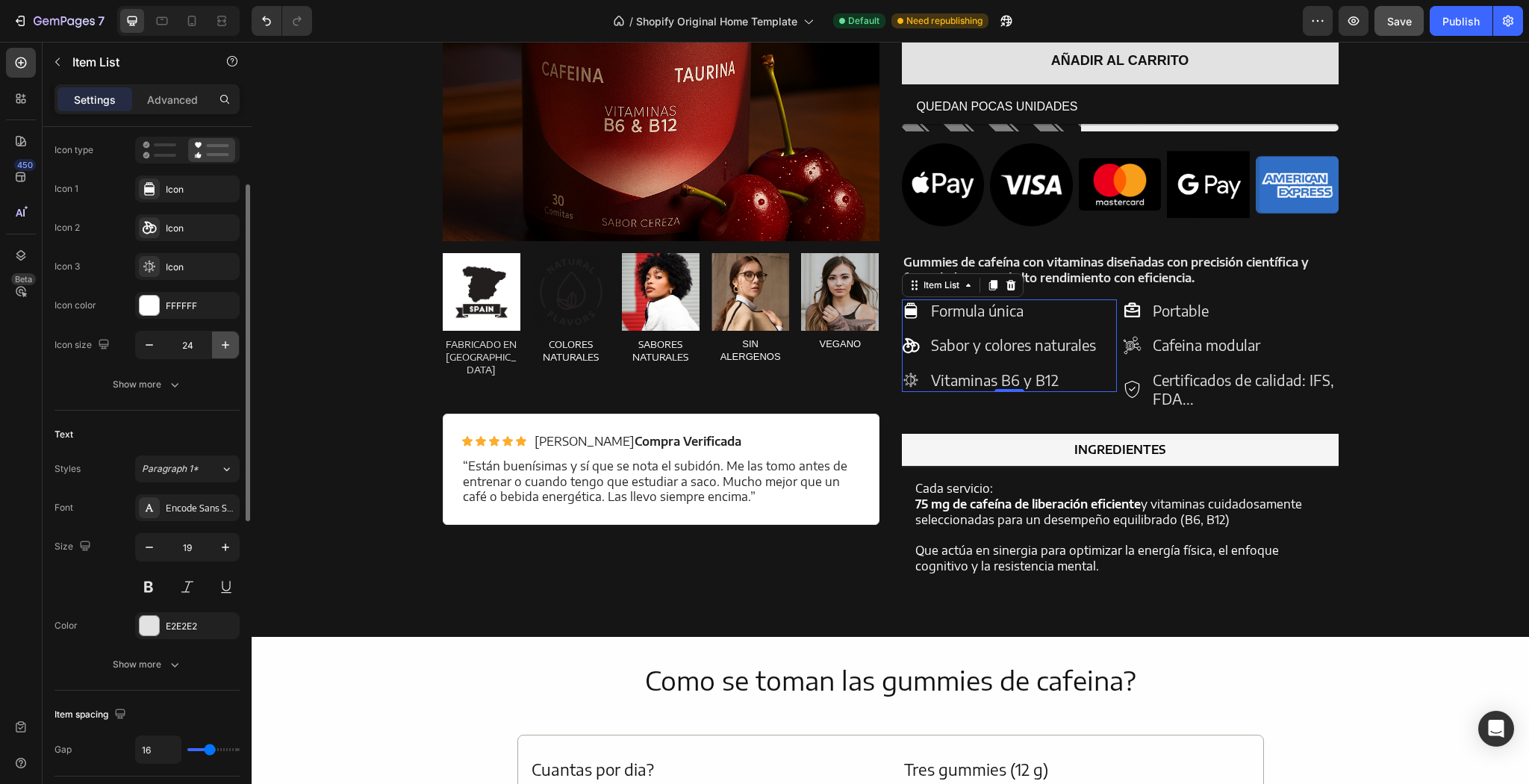
type input "25"
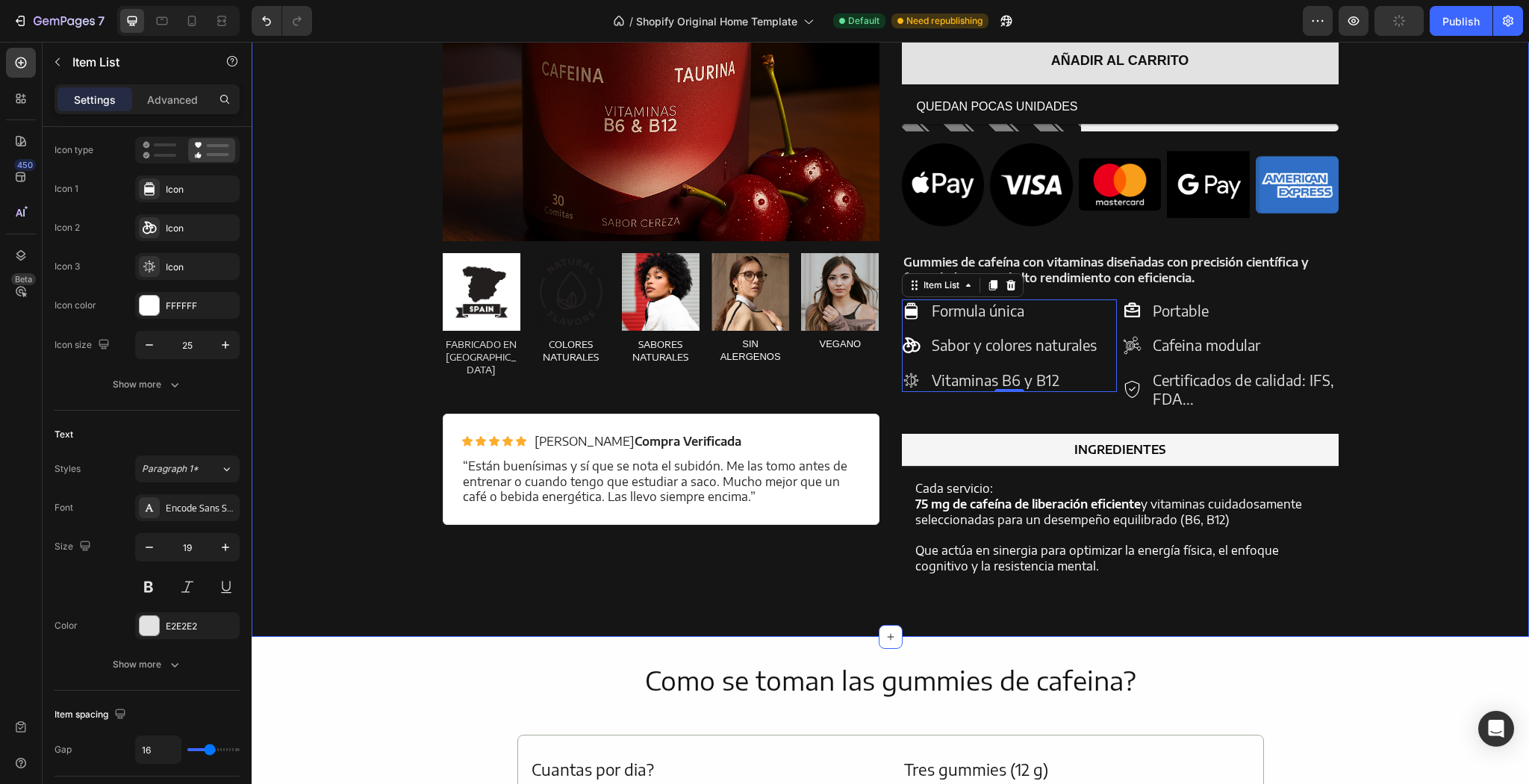
click at [392, 314] on div "Product Images Energy Gummies Product Title La nueva forma de obtener energía |…" at bounding box center [890, 203] width 1255 height 796
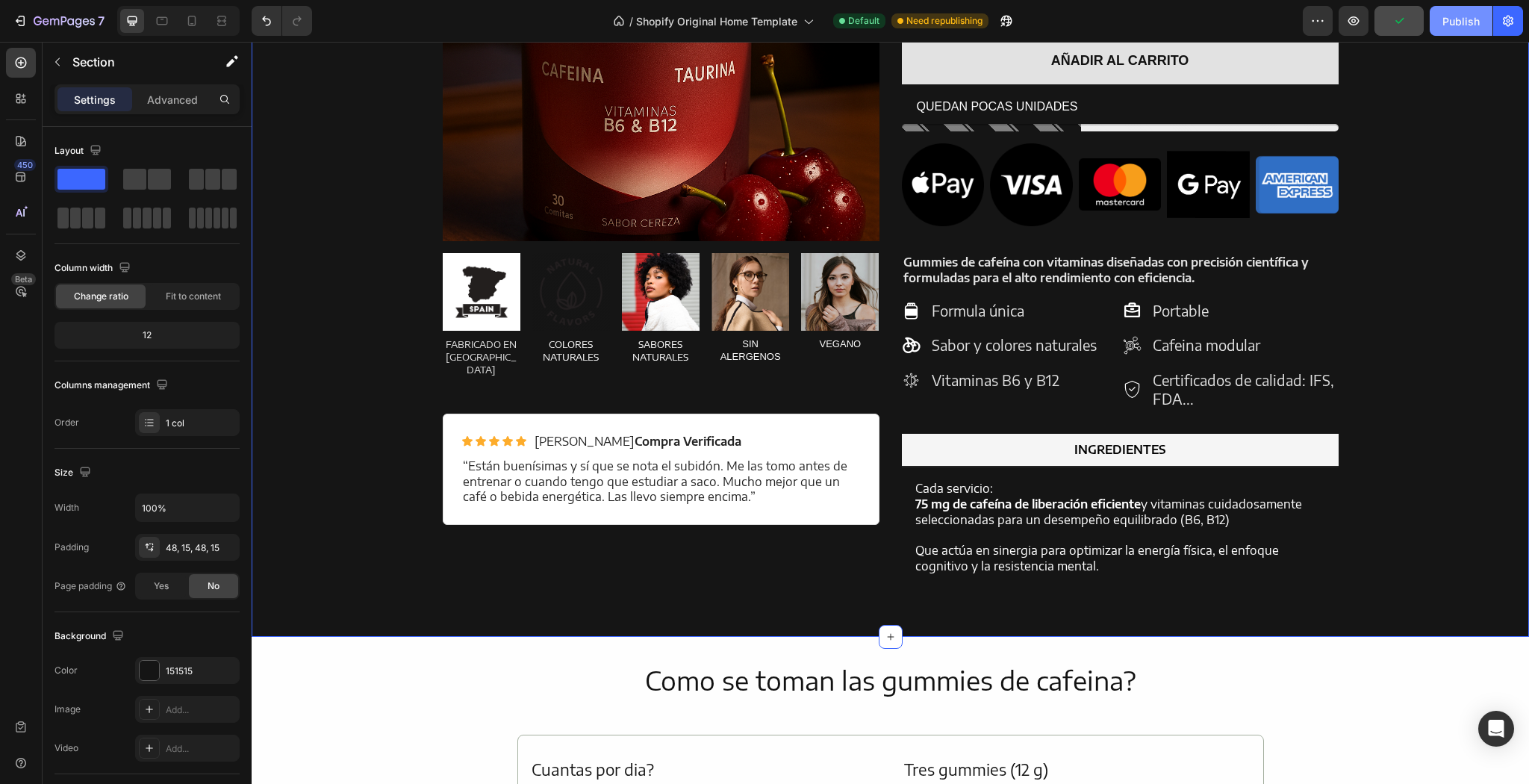
click at [1470, 20] on div "Publish" at bounding box center [1461, 21] width 38 height 15
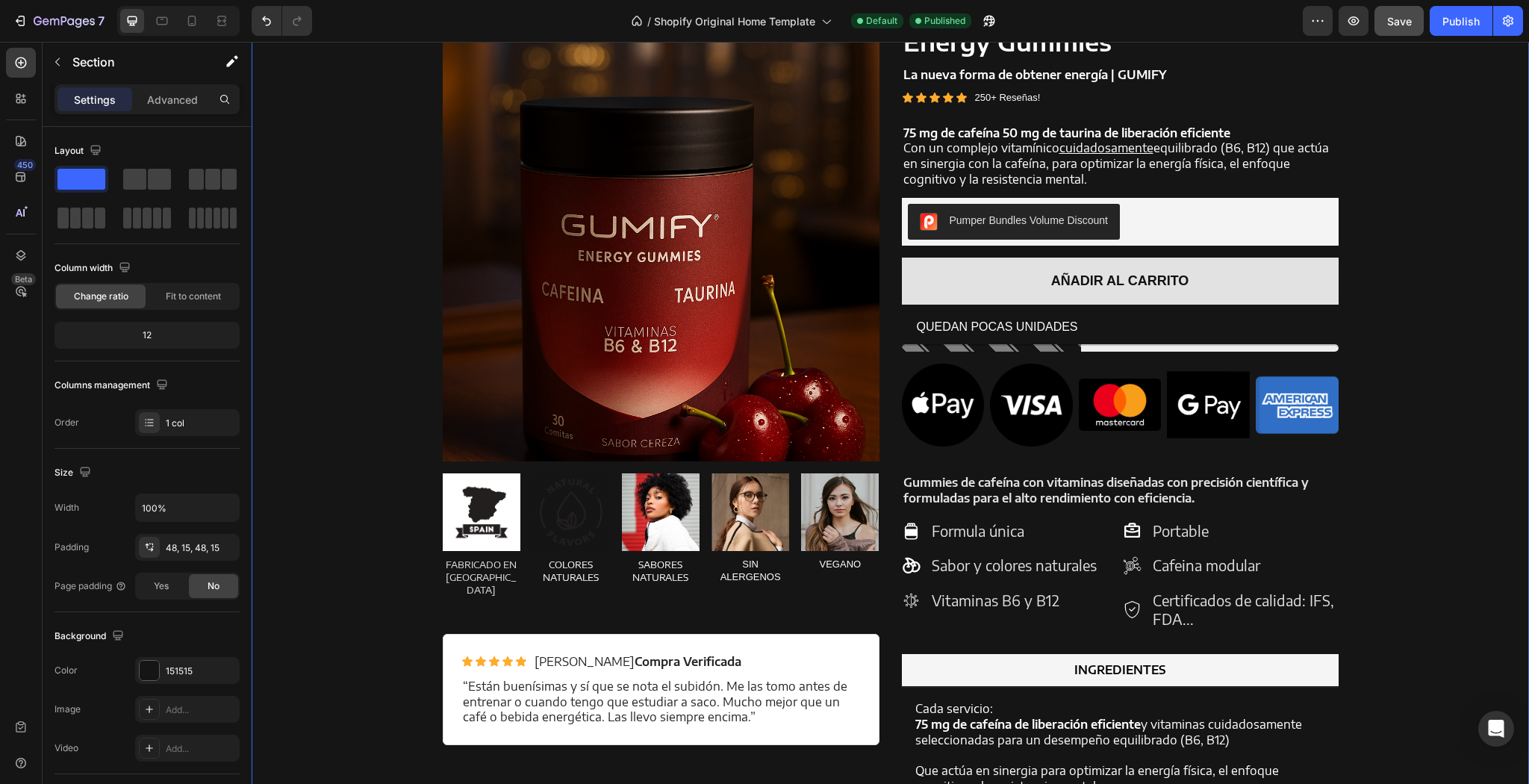
scroll to position [1175, 0]
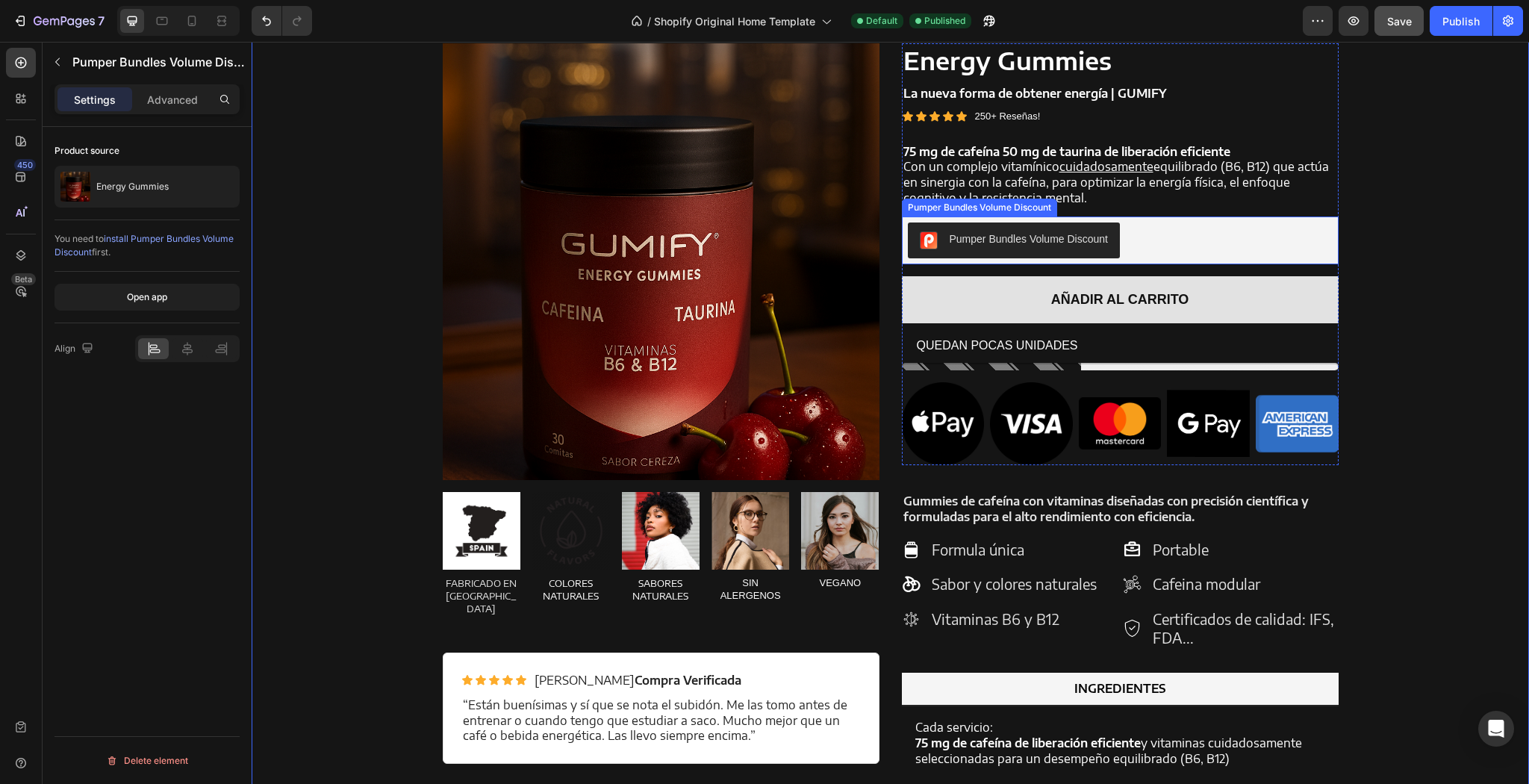
click at [992, 253] on button "Pumper Bundles Volume Discount" at bounding box center [1014, 240] width 212 height 36
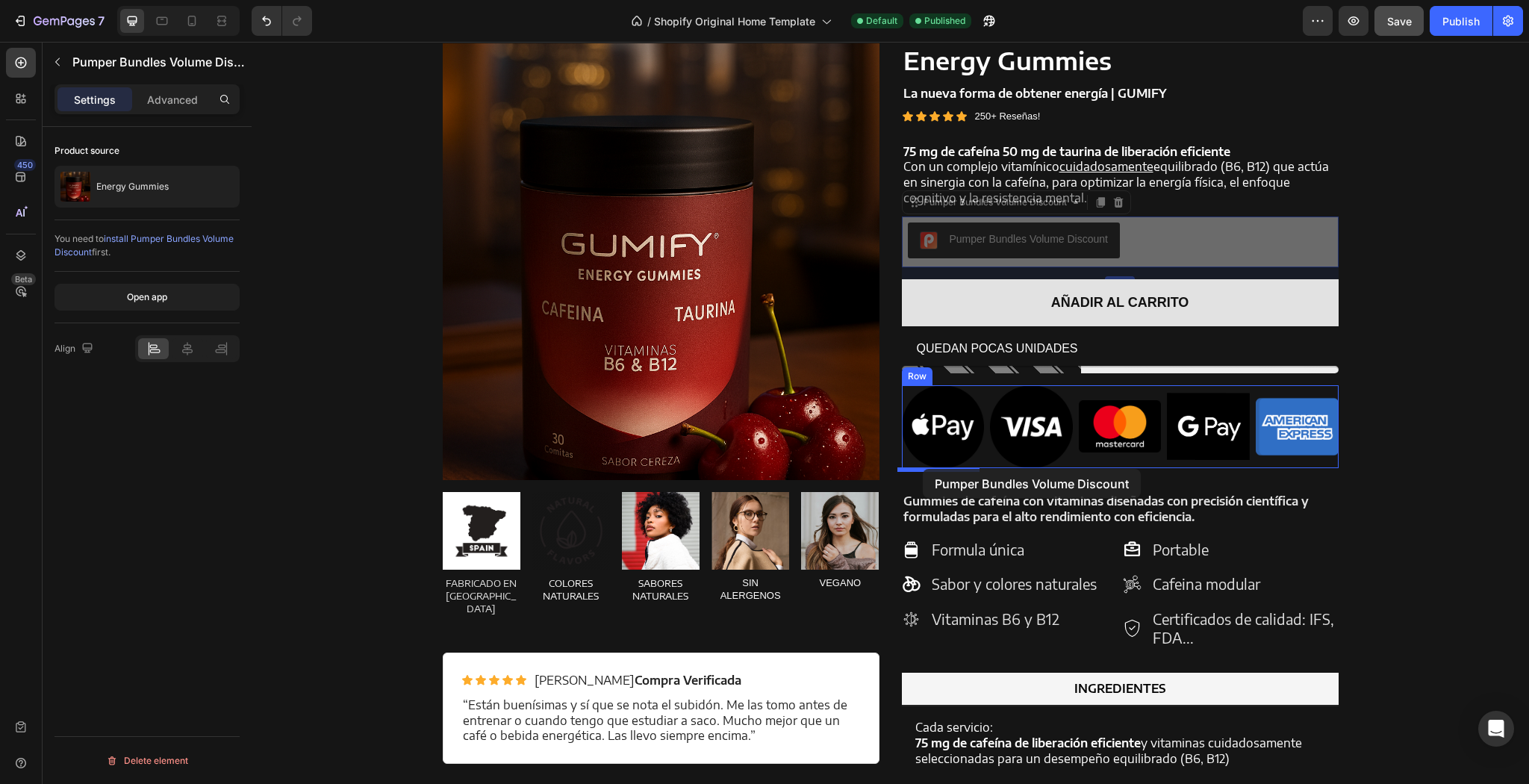
drag, startPoint x: 913, startPoint y: 206, endPoint x: 923, endPoint y: 469, distance: 263.2
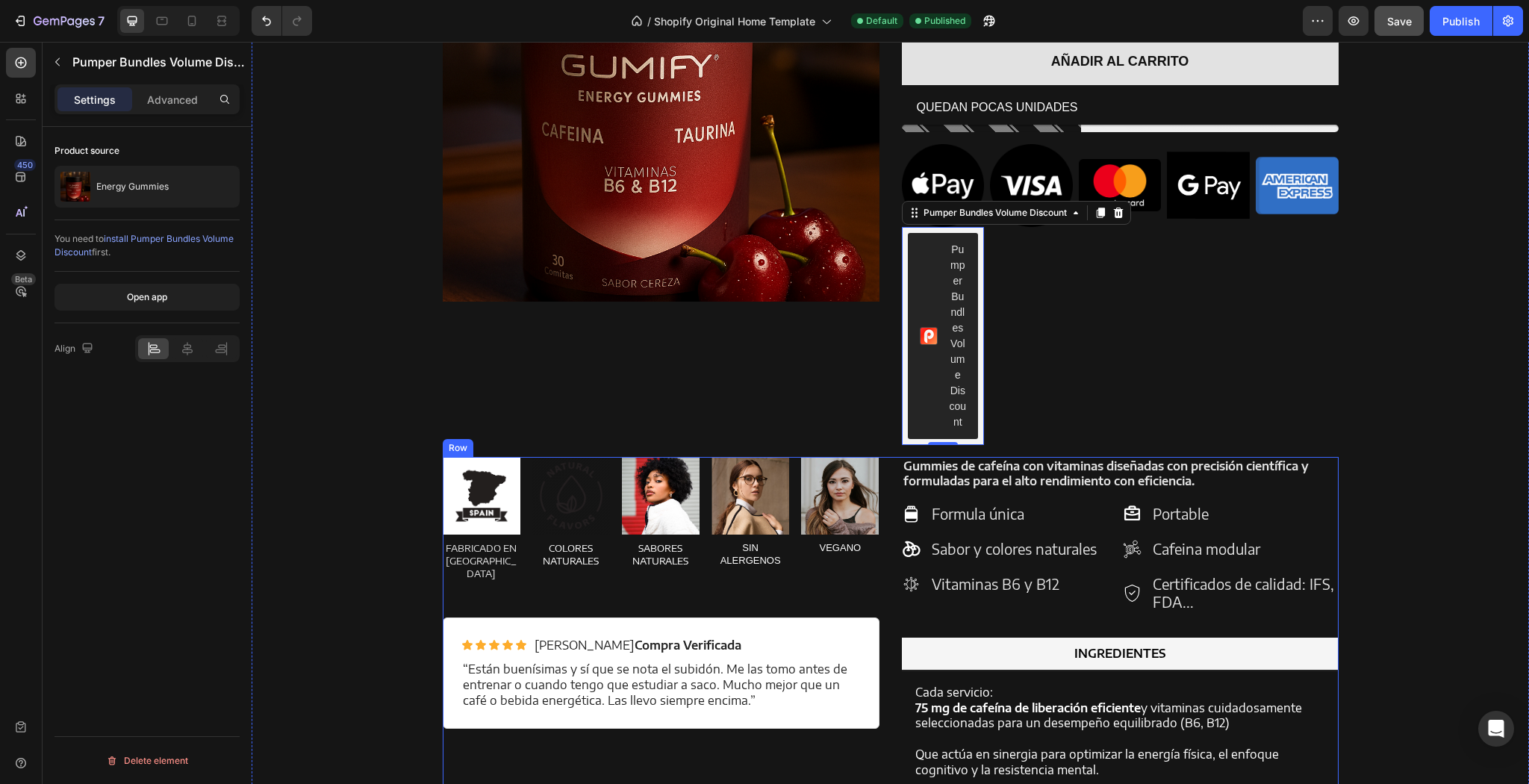
scroll to position [1354, 0]
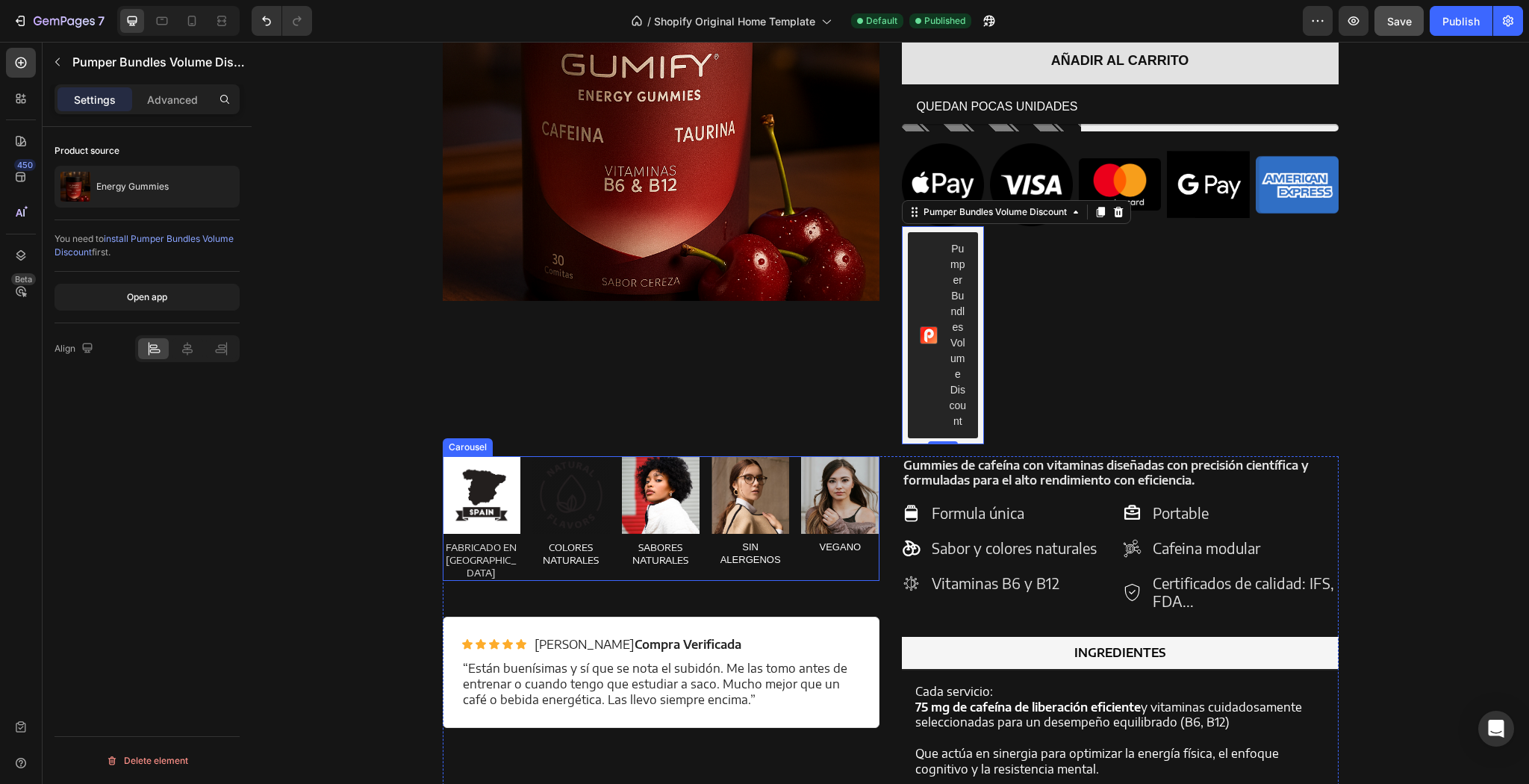
click at [523, 559] on div "Image FABRICADO EN ESPAÑA Text Block Image COLORES NATURALES Text Block Image S…" at bounding box center [661, 518] width 436 height 125
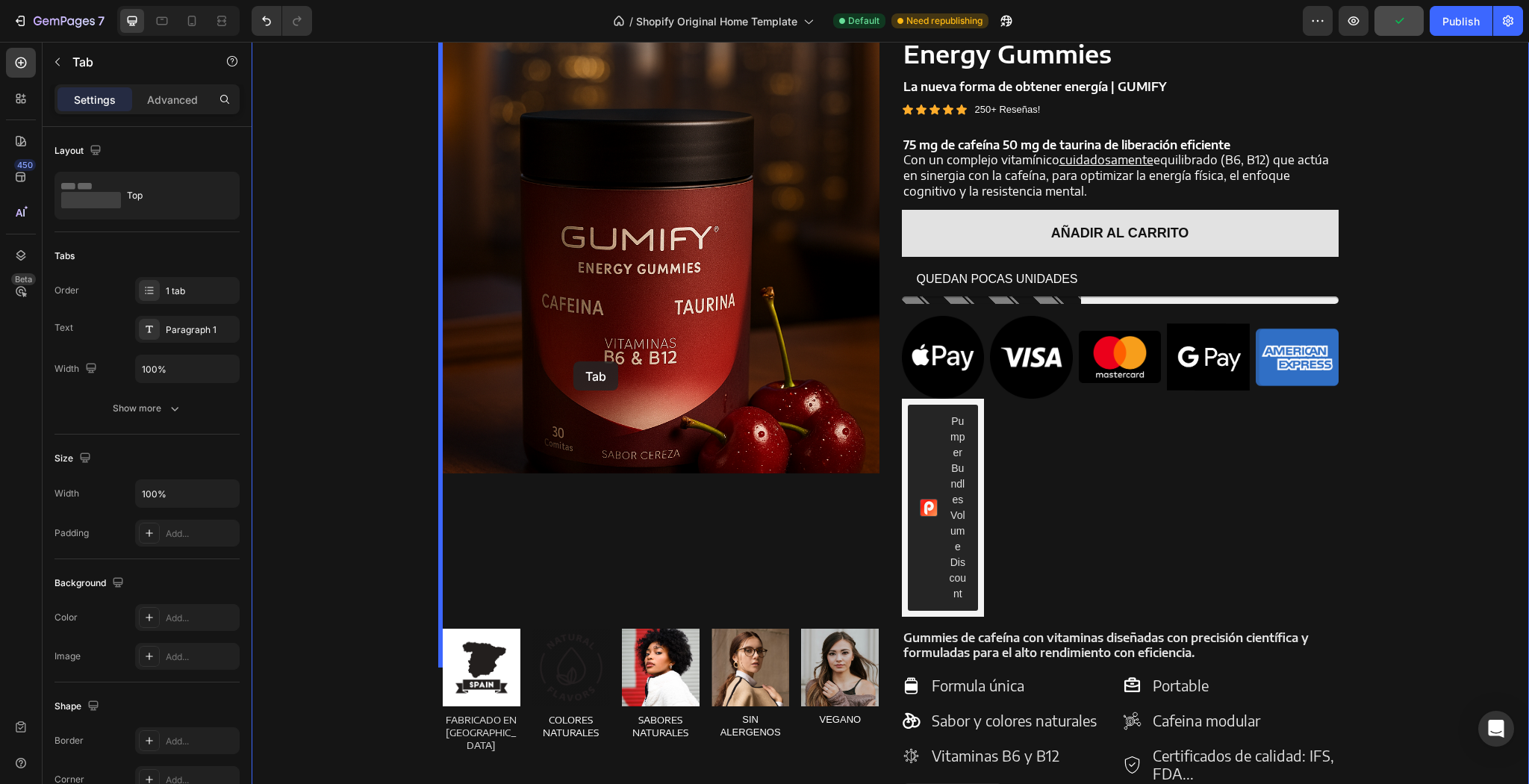
scroll to position [1136, 0]
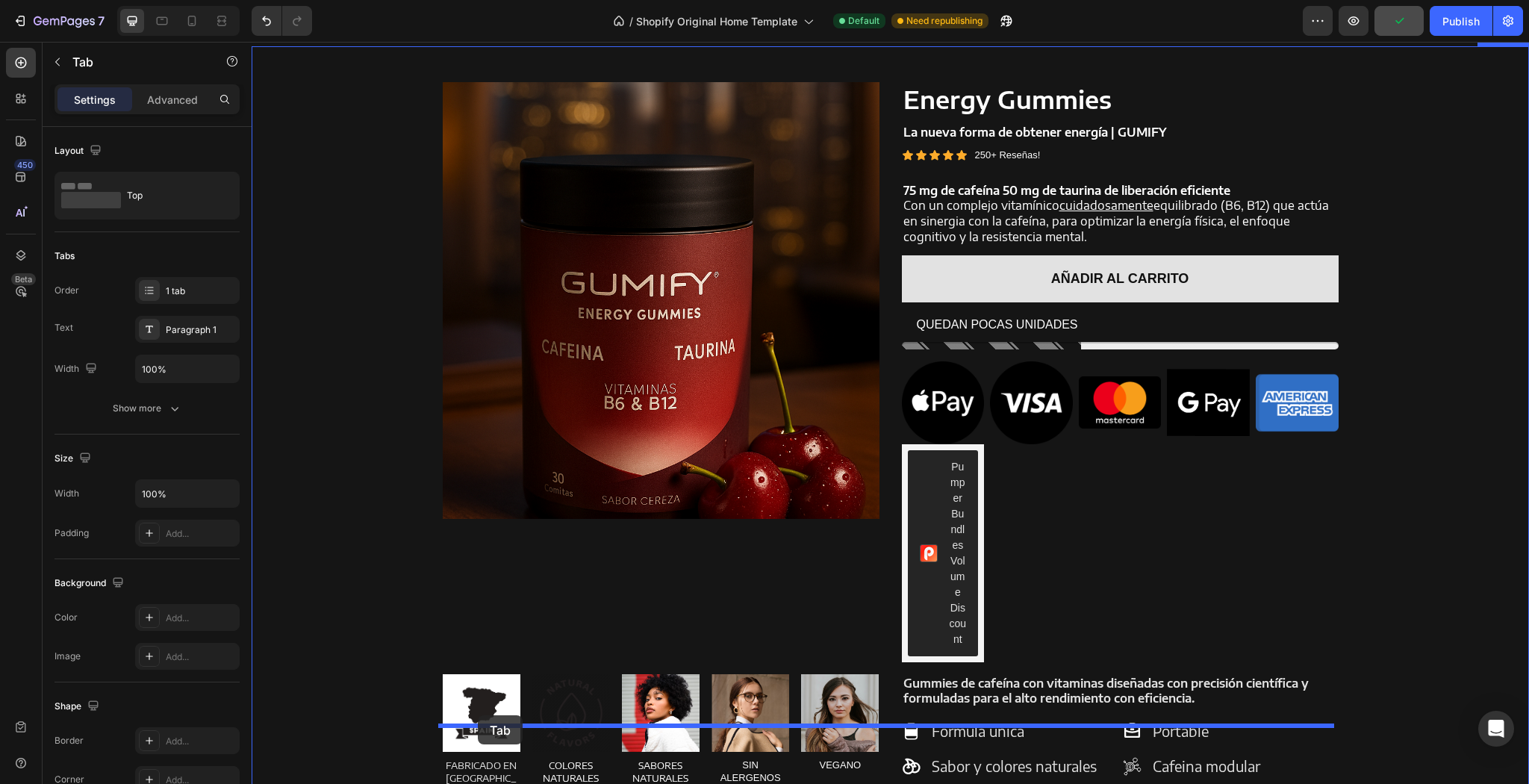
drag, startPoint x: 988, startPoint y: 523, endPoint x: 478, endPoint y: 715, distance: 544.9
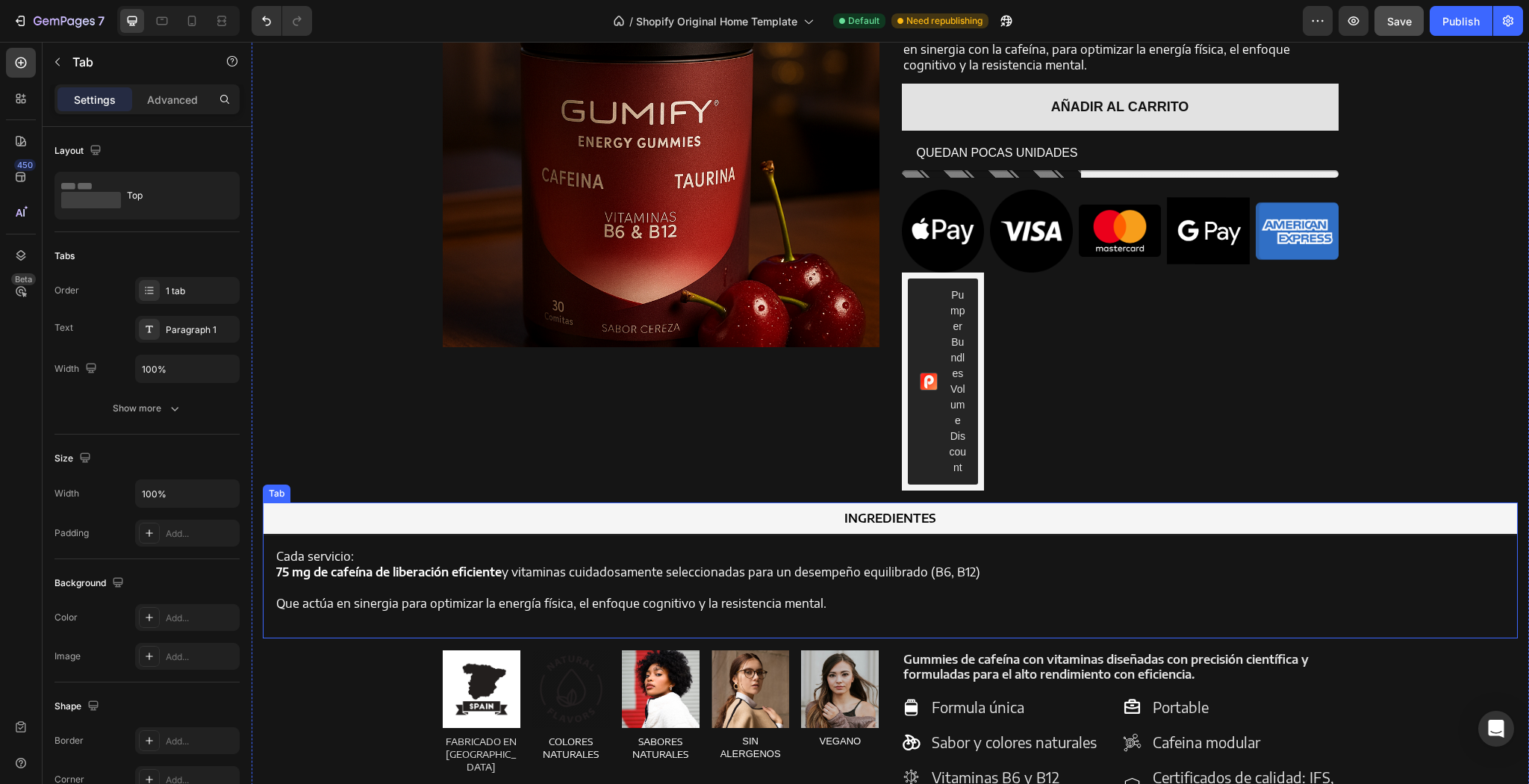
scroll to position [1315, 0]
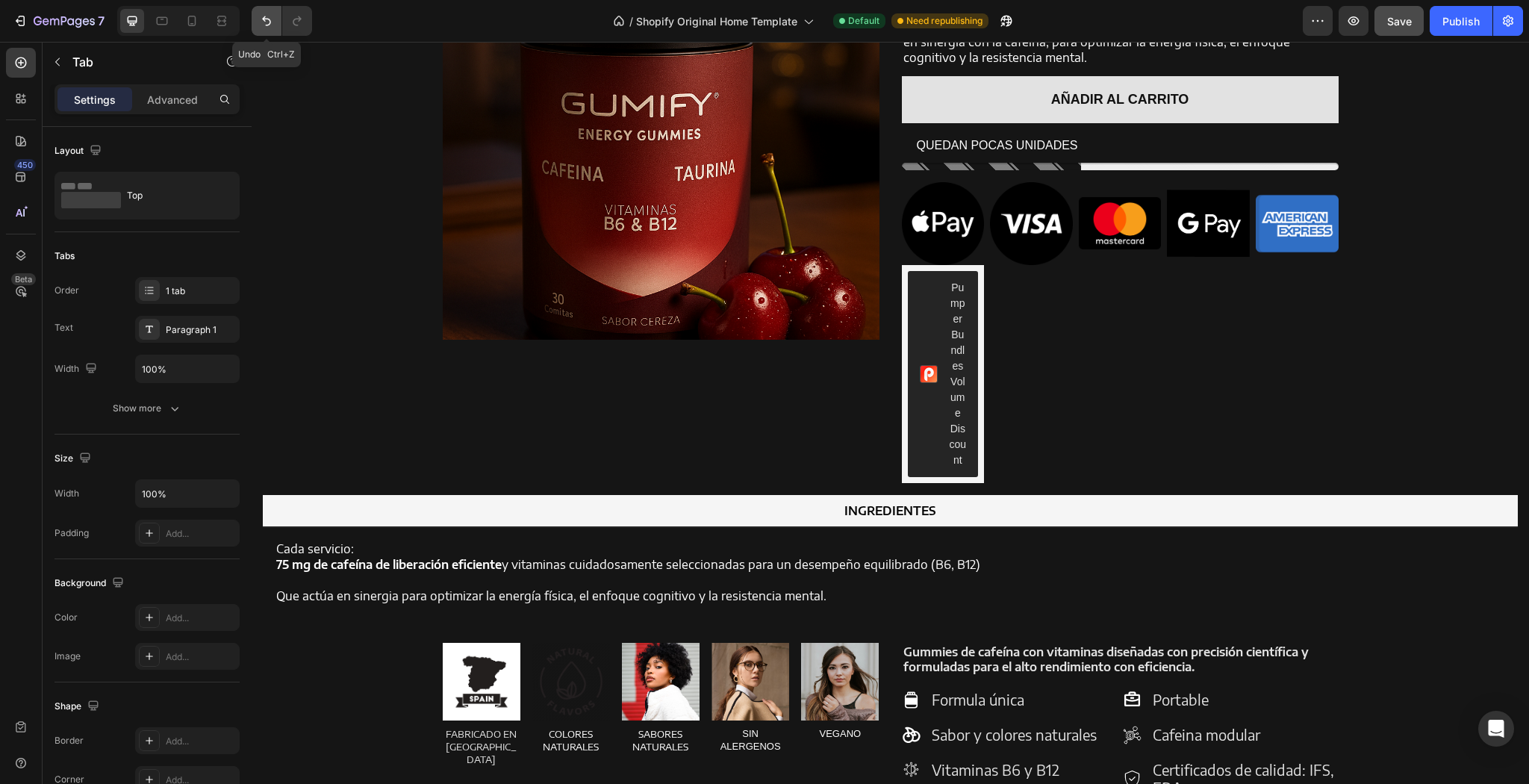
click at [268, 31] on button "Undo/Redo" at bounding box center [266, 21] width 30 height 30
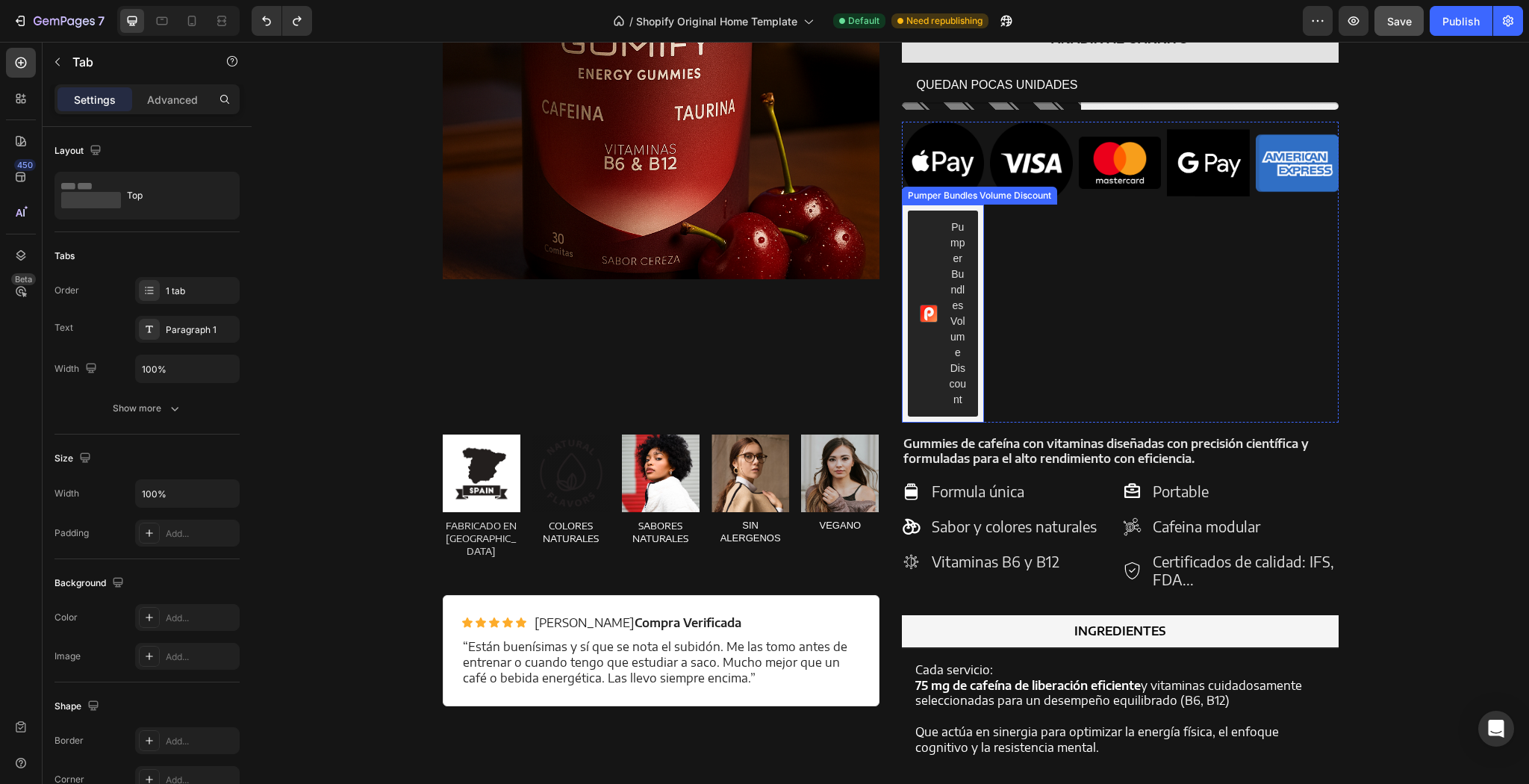
scroll to position [1375, 0]
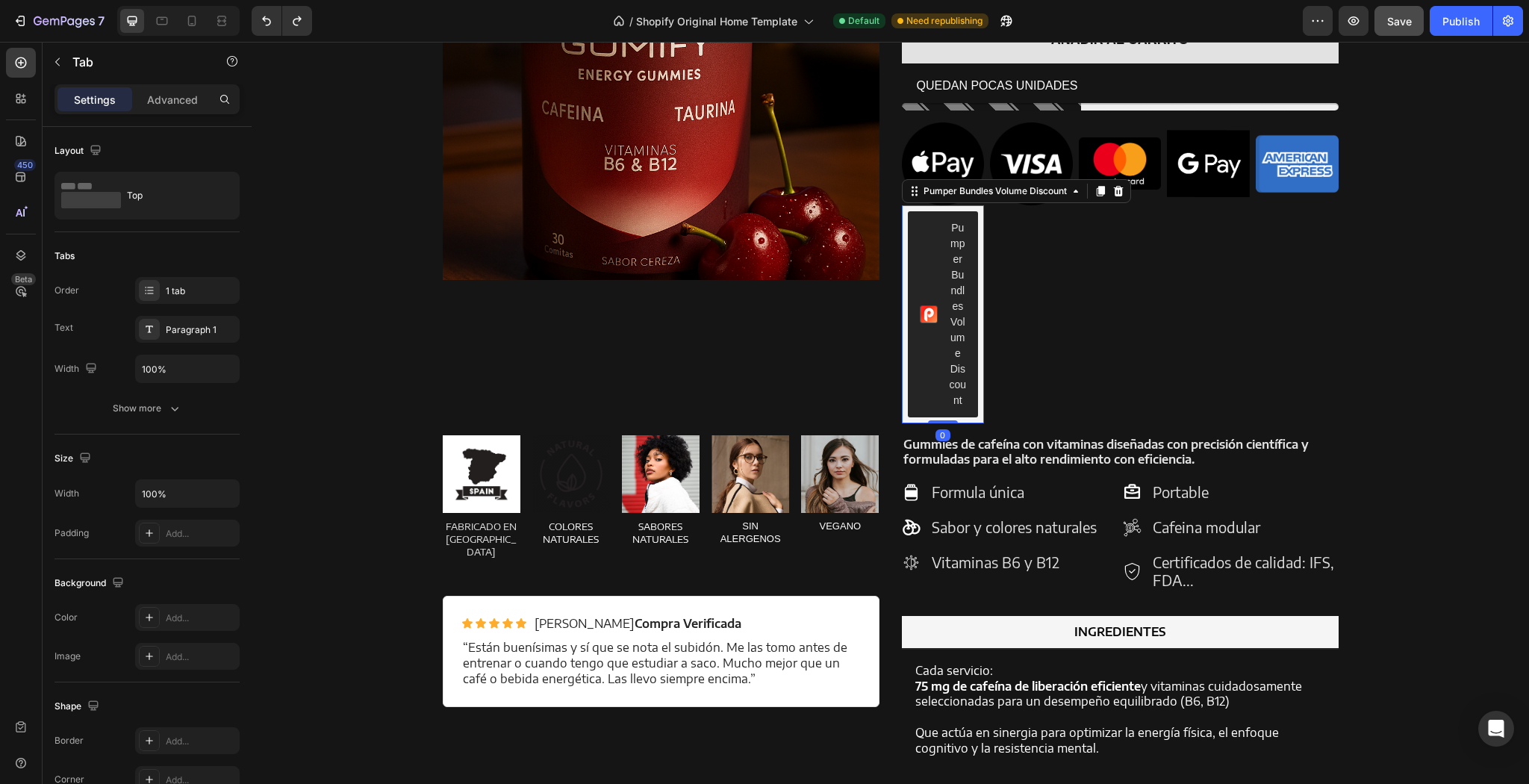
click at [978, 256] on div "Pumper Bundles Volume Discount" at bounding box center [943, 314] width 83 height 218
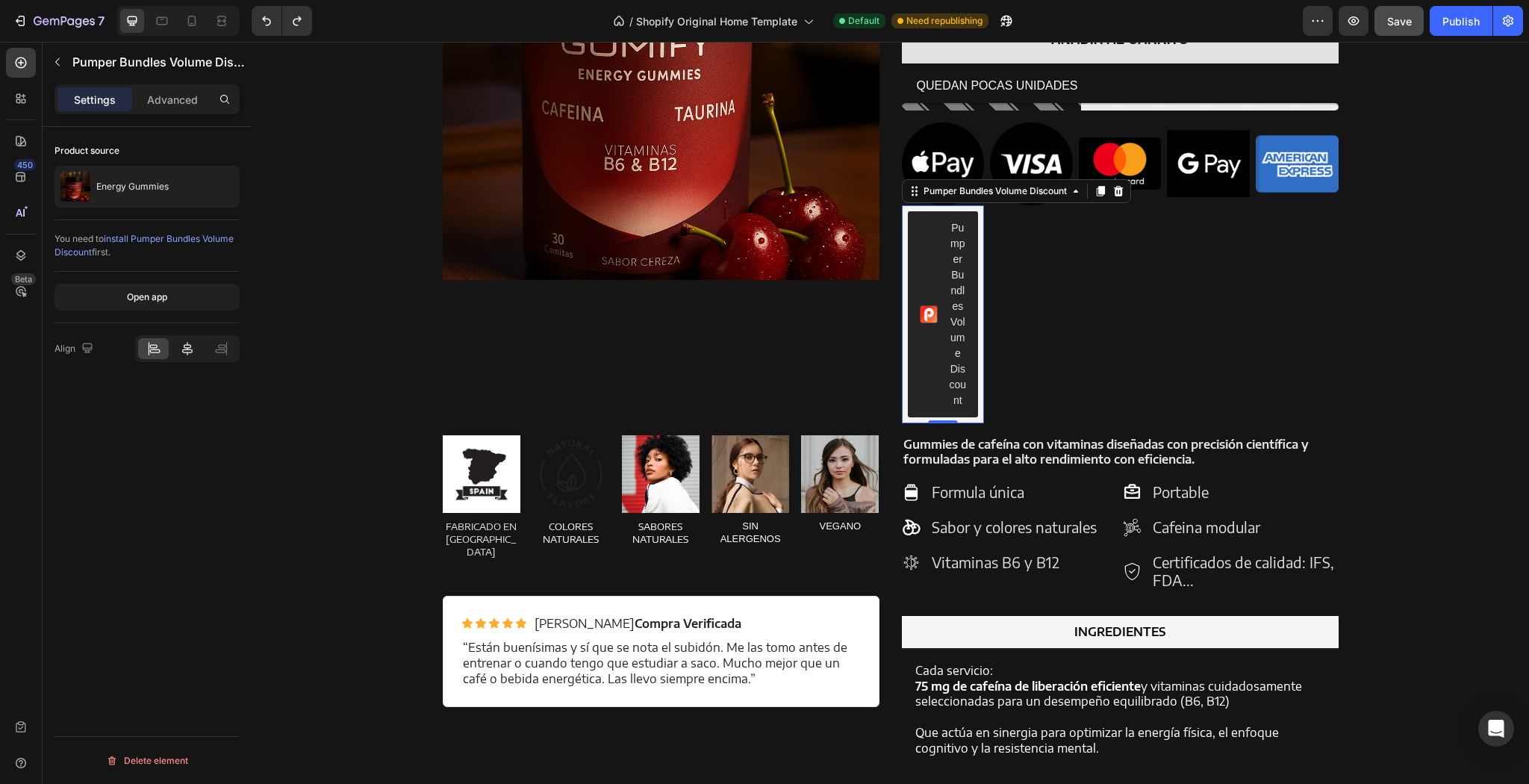
click at [188, 347] on icon at bounding box center [188, 349] width 15 height 15
click at [249, 337] on div "Product source Energy Gummies You need to install Pumper Bundles Volume Discoun…" at bounding box center [147, 477] width 209 height 700
click at [136, 344] on div at bounding box center [187, 348] width 105 height 27
click at [170, 103] on p "Advanced" at bounding box center [172, 100] width 51 height 15
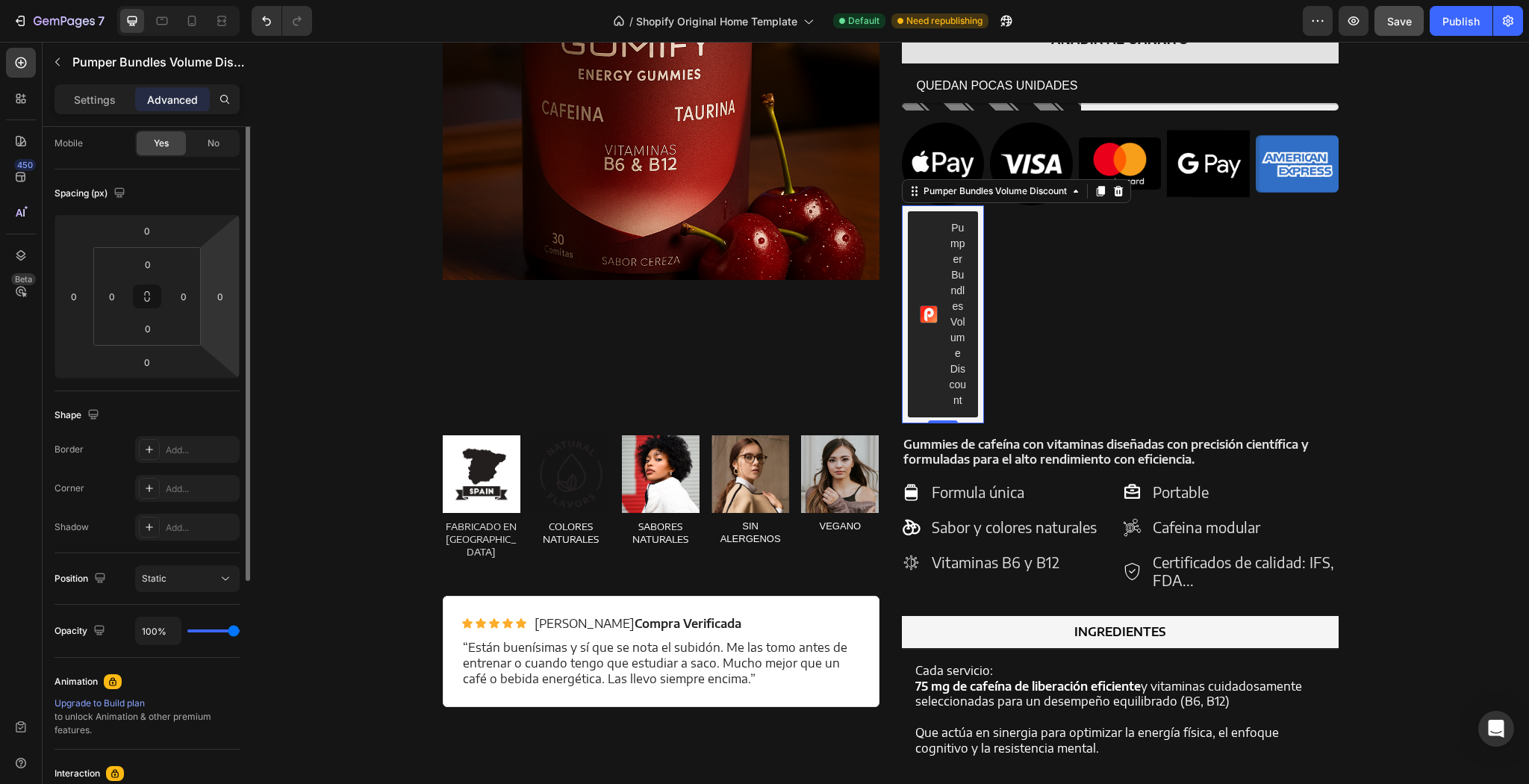
scroll to position [179, 0]
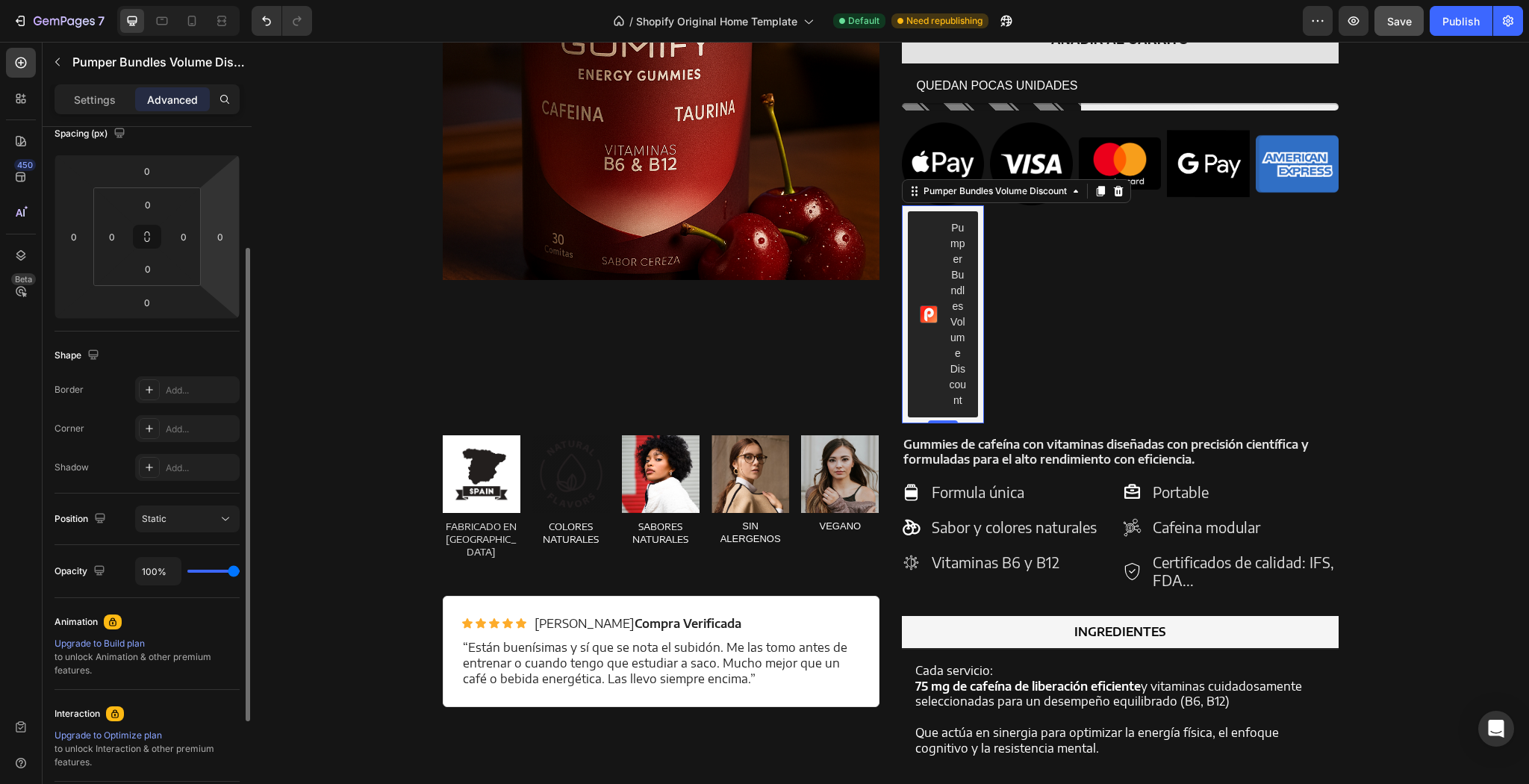
drag, startPoint x: 230, startPoint y: 413, endPoint x: 120, endPoint y: 531, distance: 161.3
drag, startPoint x: 120, startPoint y: 531, endPoint x: 103, endPoint y: 537, distance: 18.0
click at [103, 537] on div "Position Static" at bounding box center [147, 518] width 185 height 51
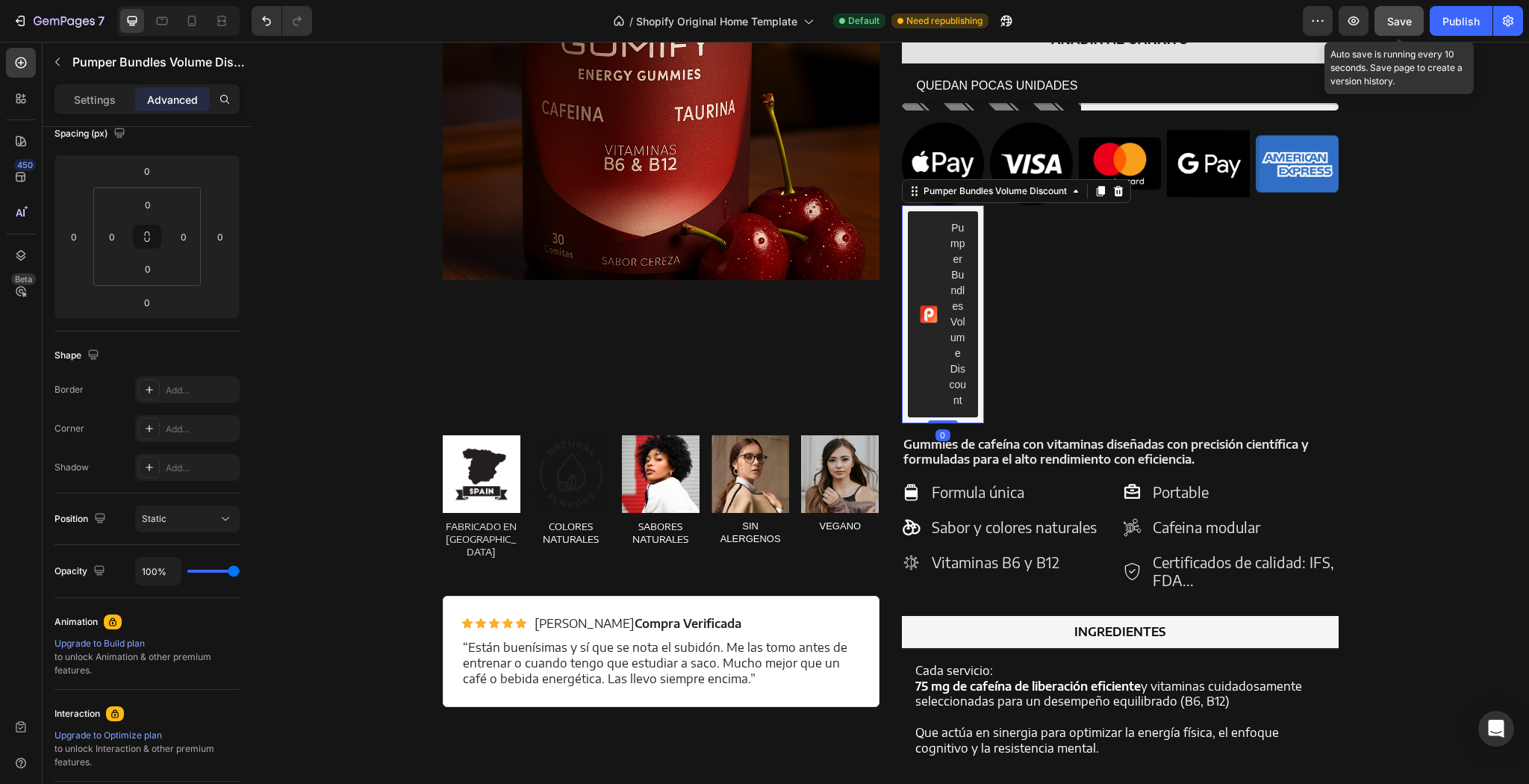
click at [1390, 14] on div "Save" at bounding box center [1400, 21] width 25 height 15
click at [1489, 12] on button "Publish" at bounding box center [1461, 21] width 63 height 30
click at [1023, 23] on div "/ Shopify Original Home Template Default Need republishing" at bounding box center [813, 21] width 978 height 30
click at [1008, 27] on div "/ Shopify Original Home Template Default Need republishing View live page" at bounding box center [813, 21] width 978 height 30
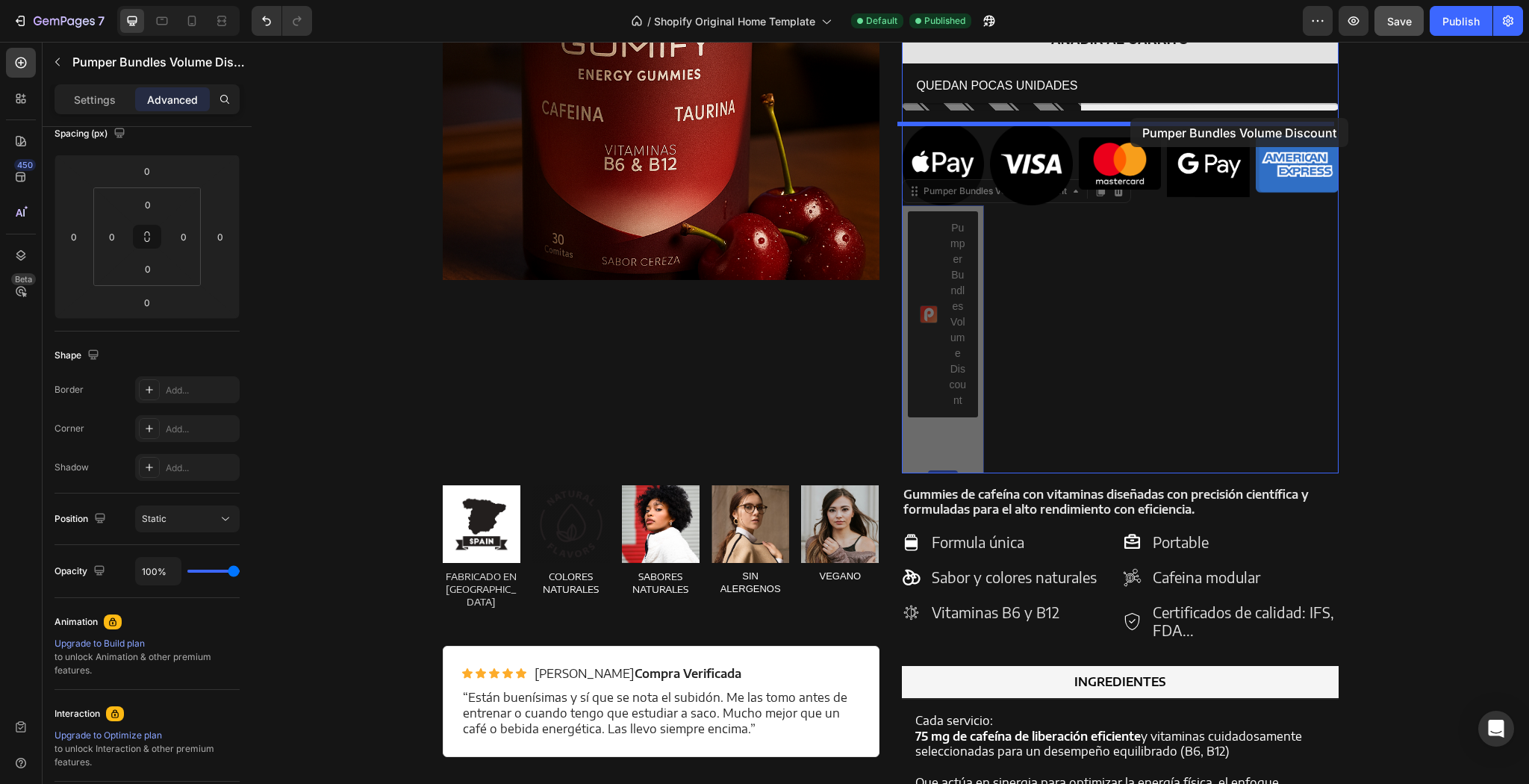
drag, startPoint x: 936, startPoint y: 338, endPoint x: 1130, endPoint y: 118, distance: 293.3
type input "16"
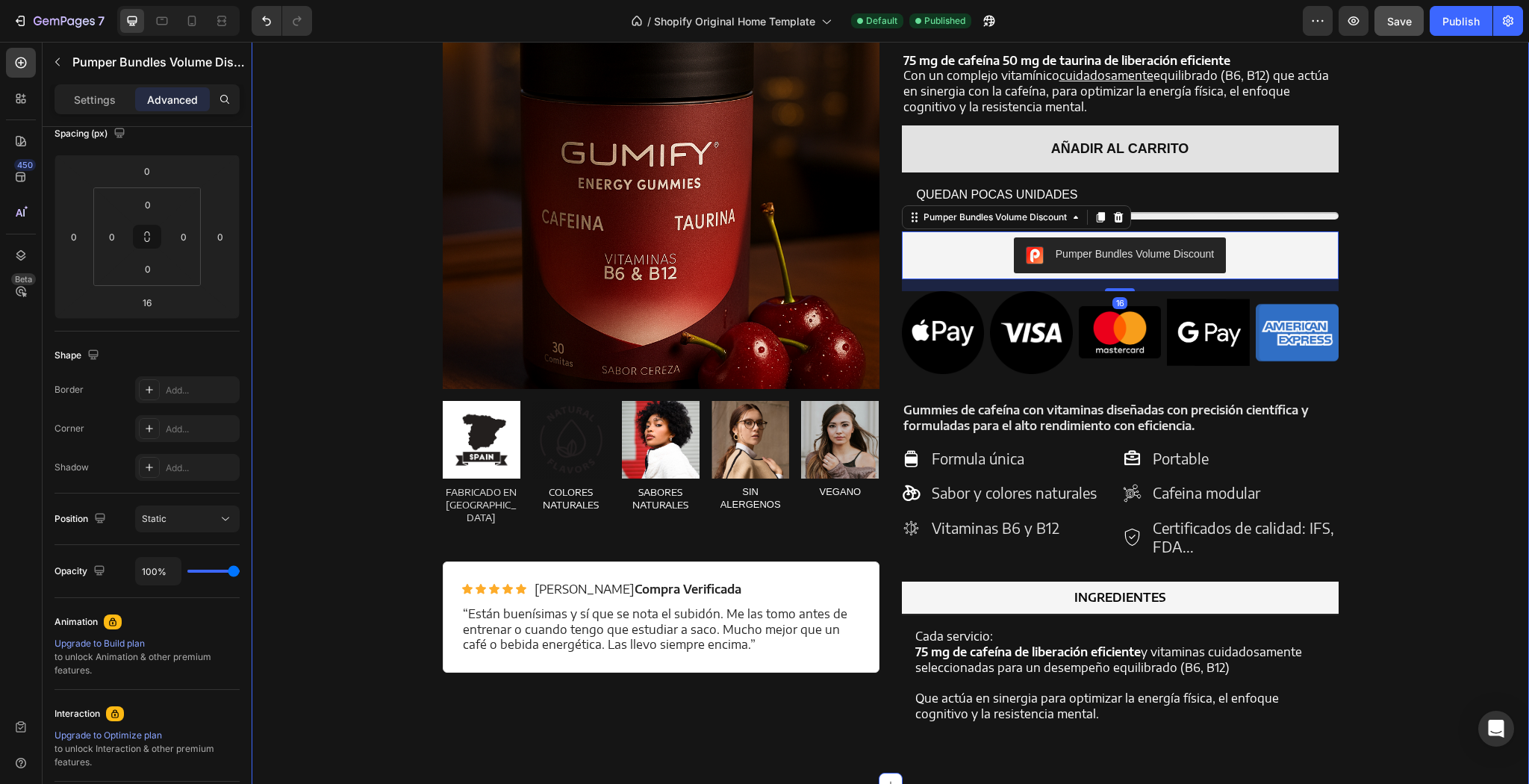
scroll to position [1256, 0]
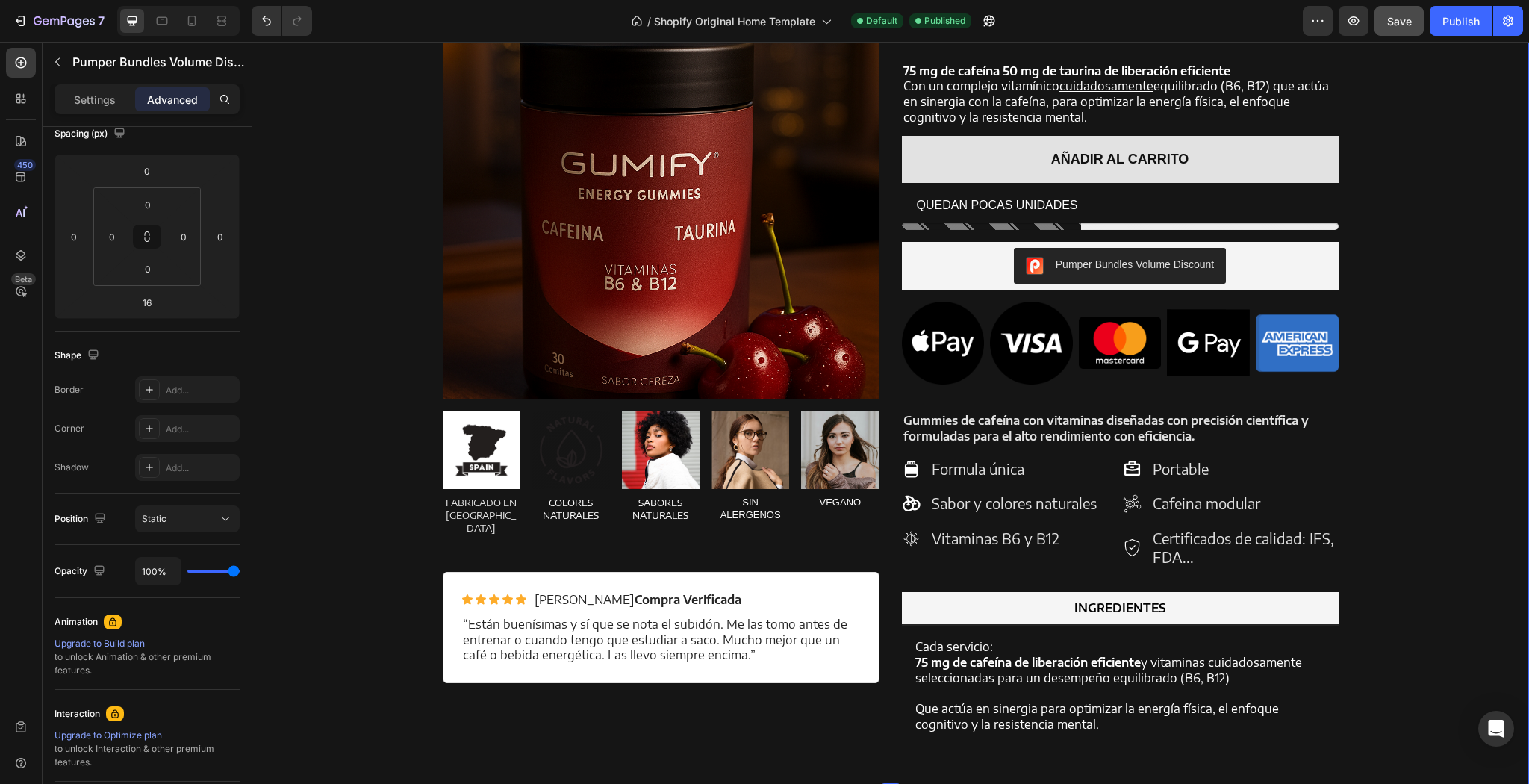
click at [1403, 370] on div "Product Images Energy Gummies Product Title La nueva forma de obtener energía |…" at bounding box center [890, 361] width 1255 height 796
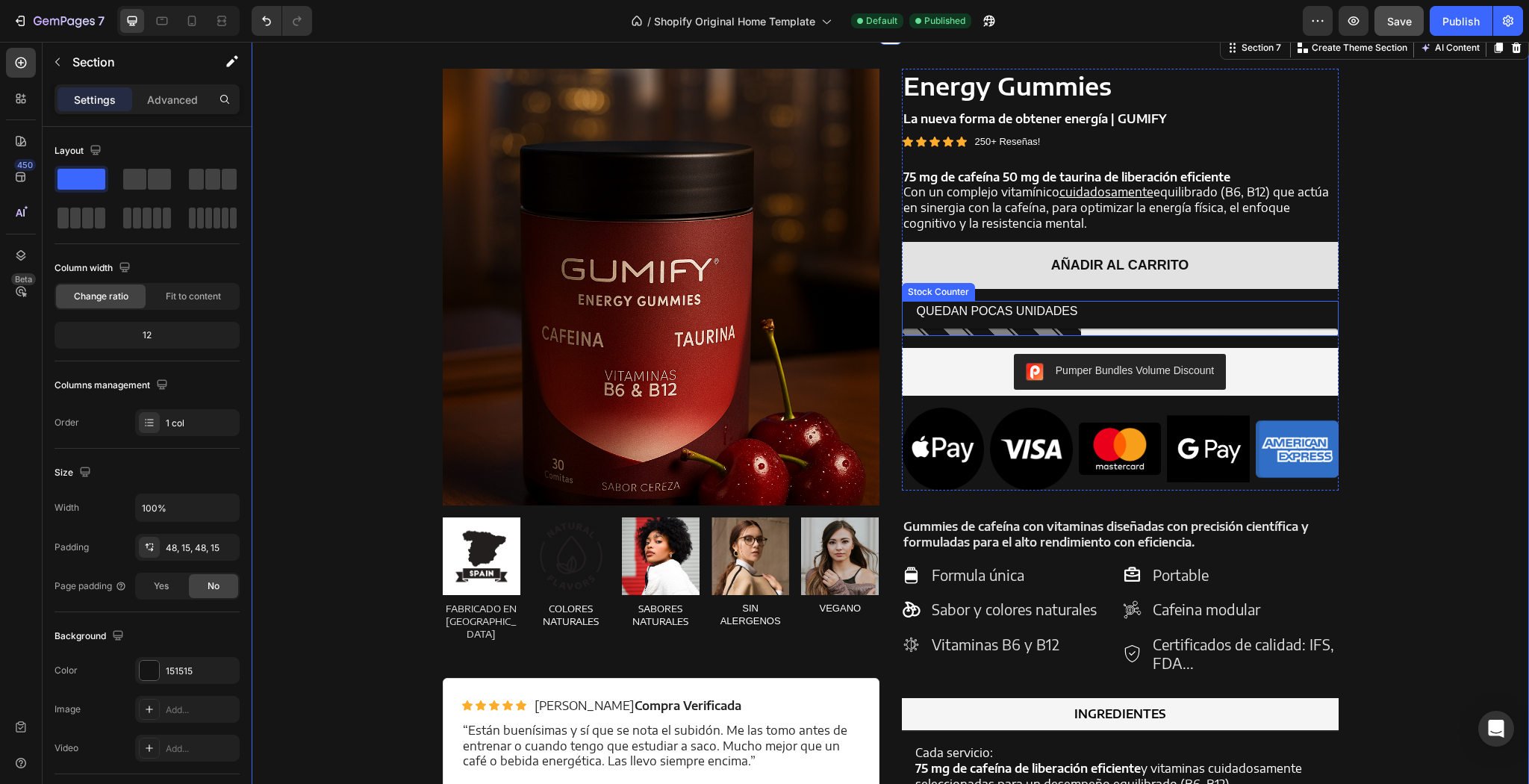
scroll to position [1136, 0]
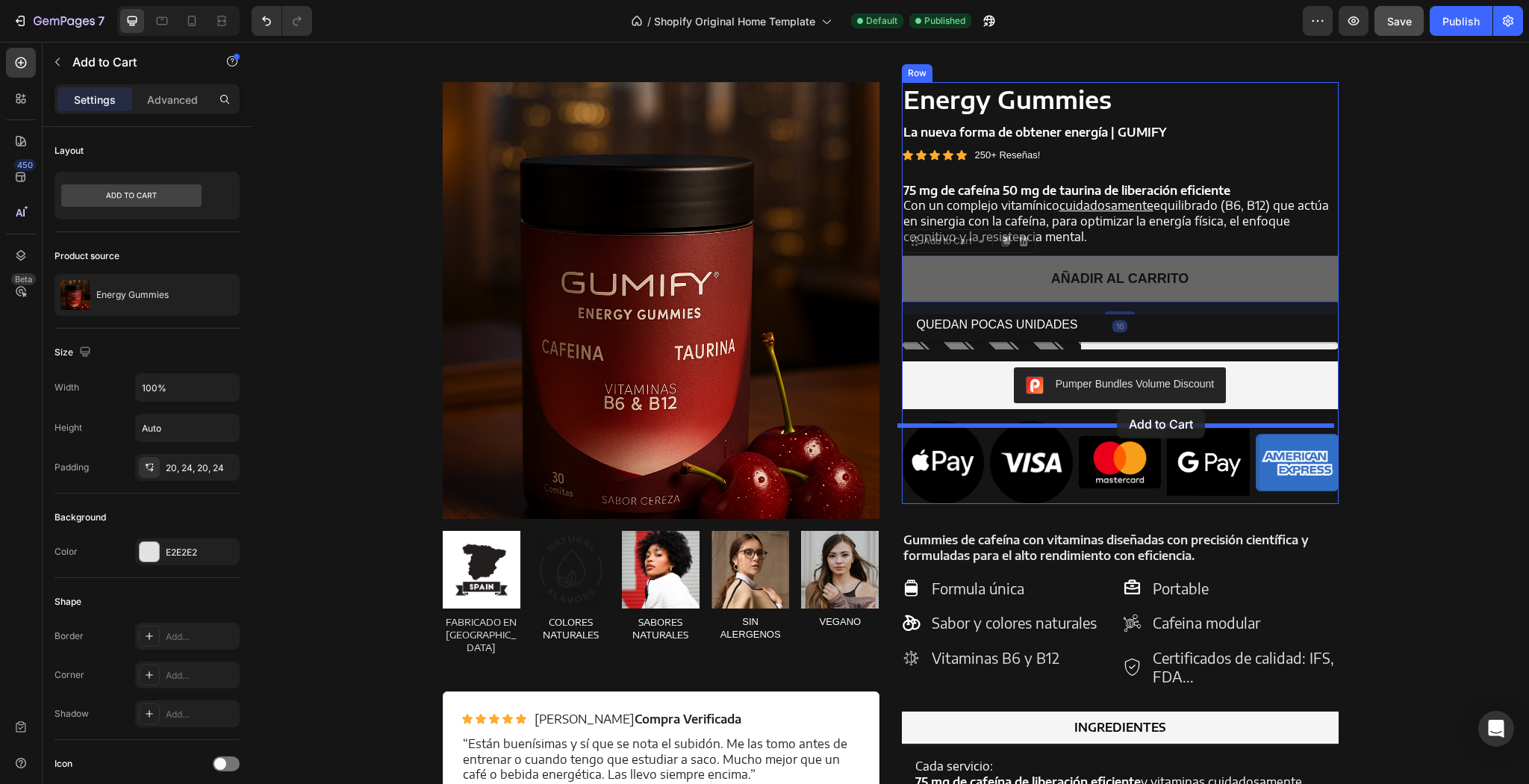
drag, startPoint x: 1095, startPoint y: 270, endPoint x: 1102, endPoint y: 412, distance: 142.2
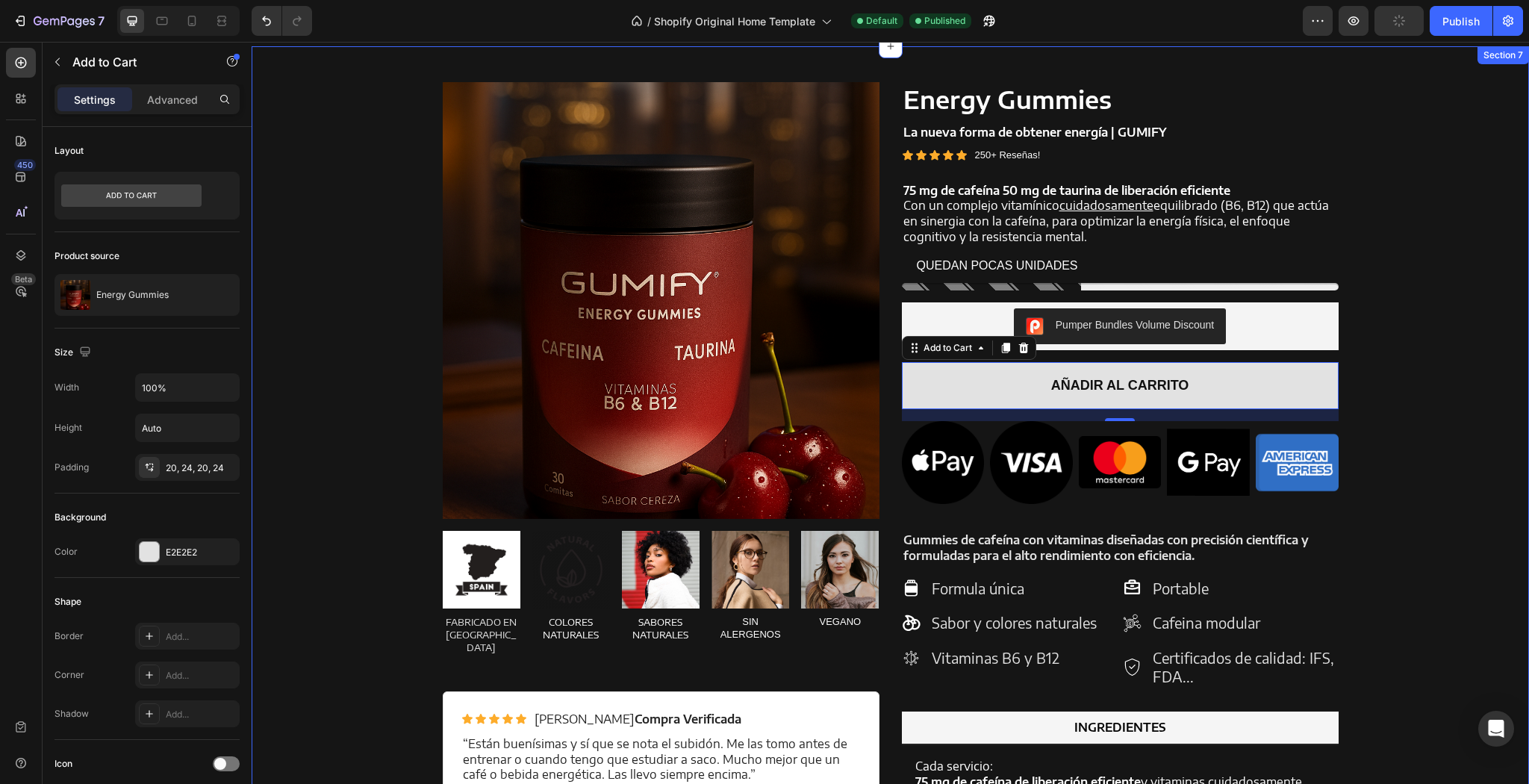
click at [1426, 341] on div "Product Images Energy Gummies Product Title La nueva forma de obtener energía |…" at bounding box center [890, 480] width 1255 height 796
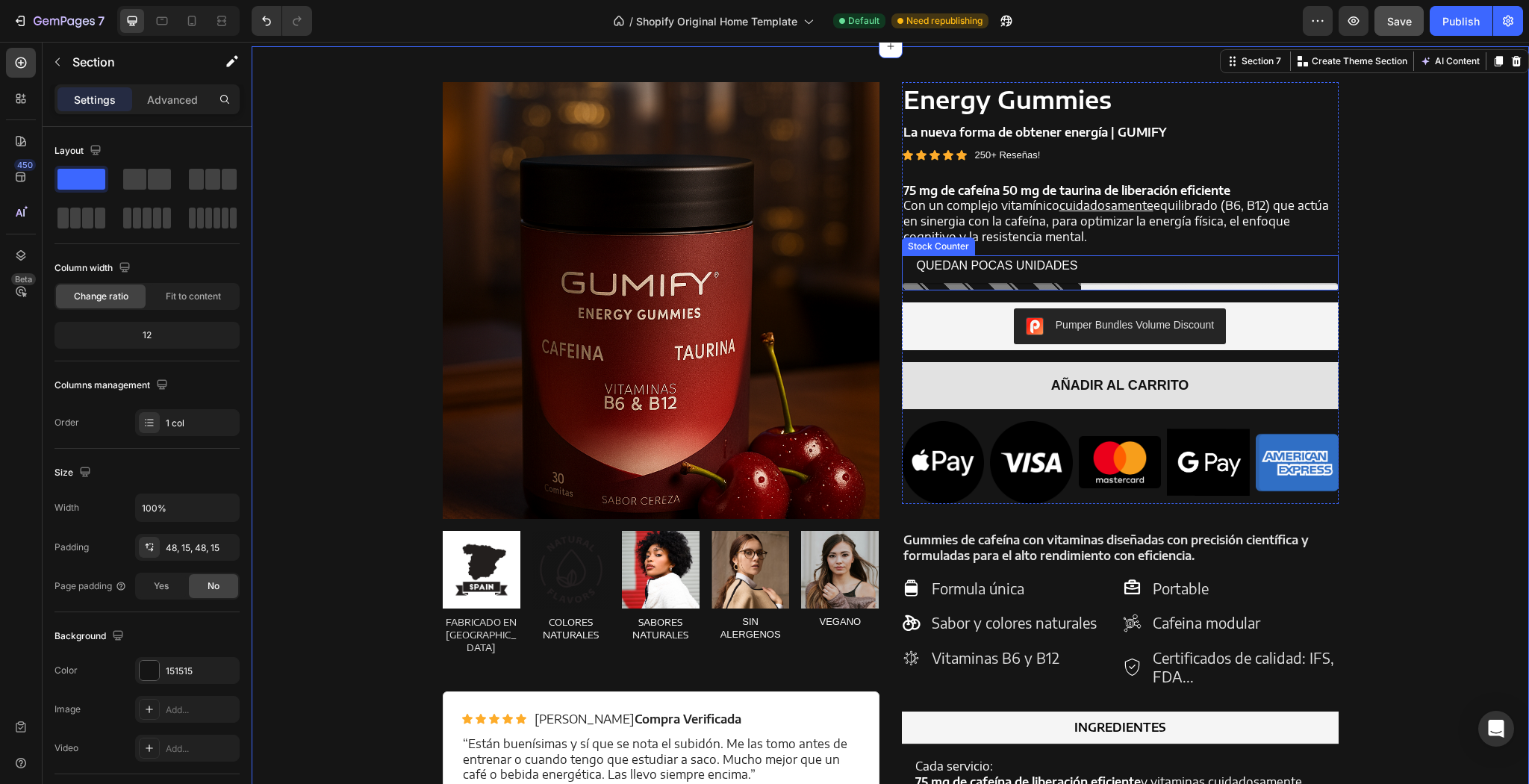
click at [928, 272] on p "QUEDAN POCAS UNIDADES" at bounding box center [997, 266] width 162 height 21
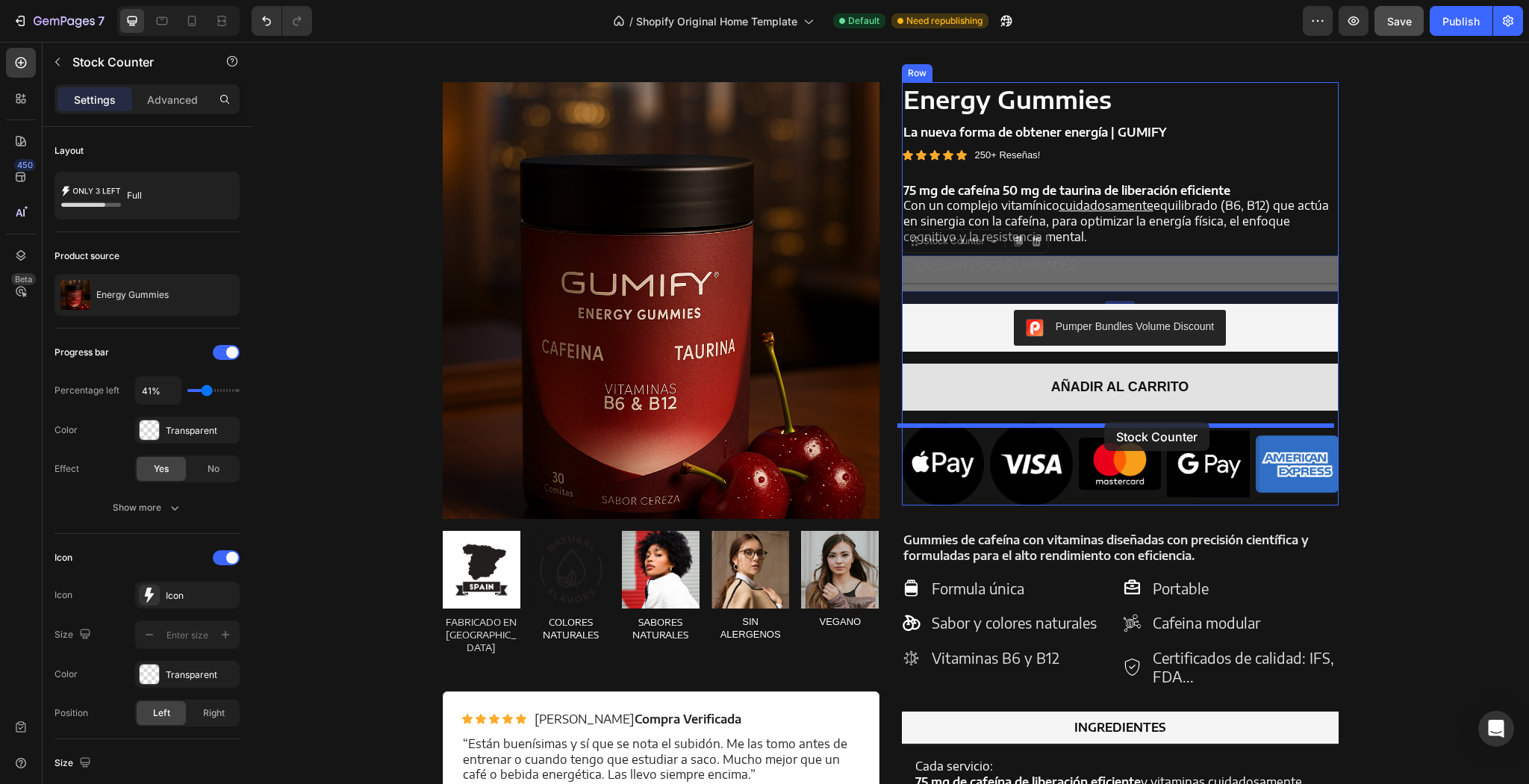
drag, startPoint x: 1120, startPoint y: 266, endPoint x: 1104, endPoint y: 422, distance: 156.8
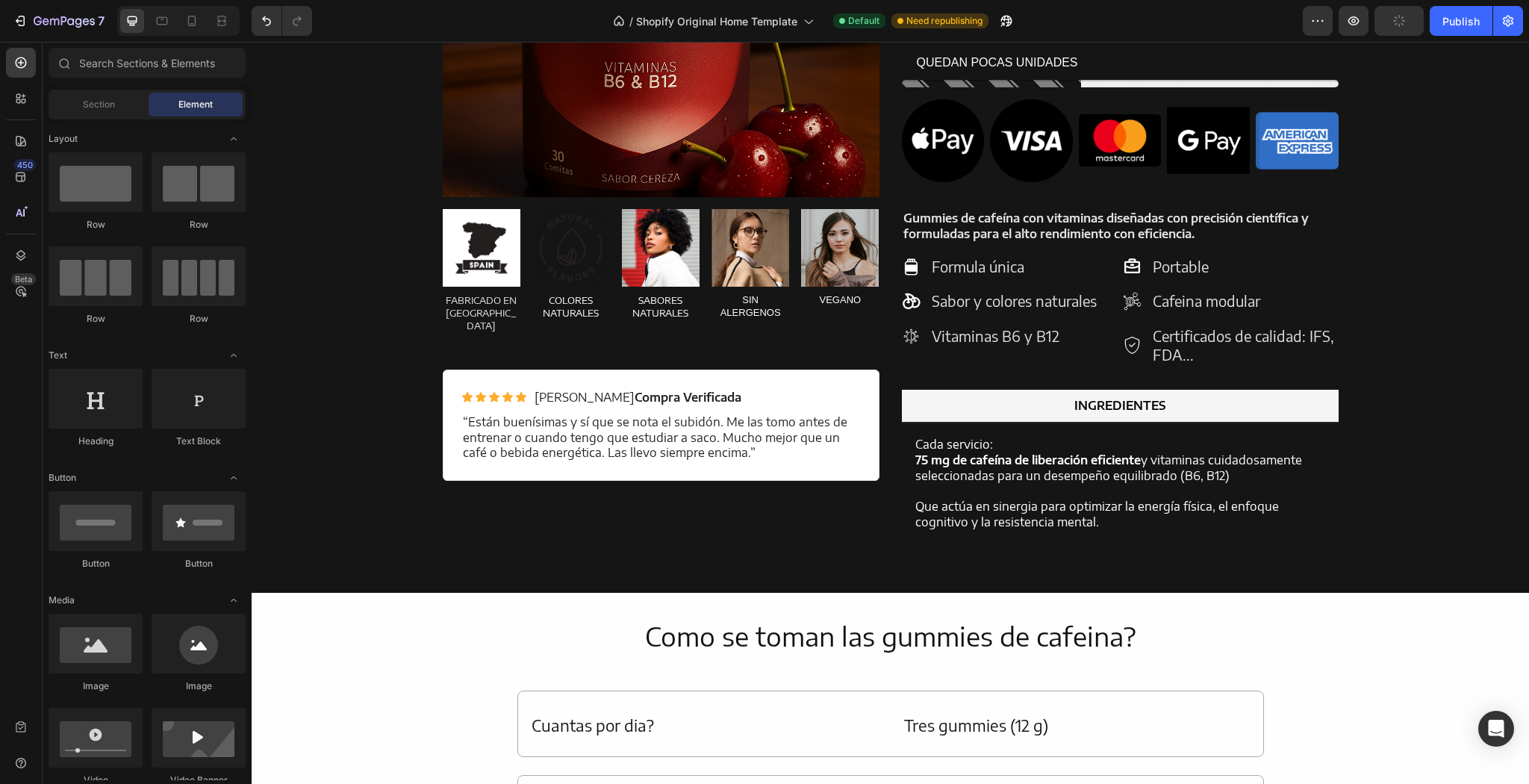
scroll to position [1411, 0]
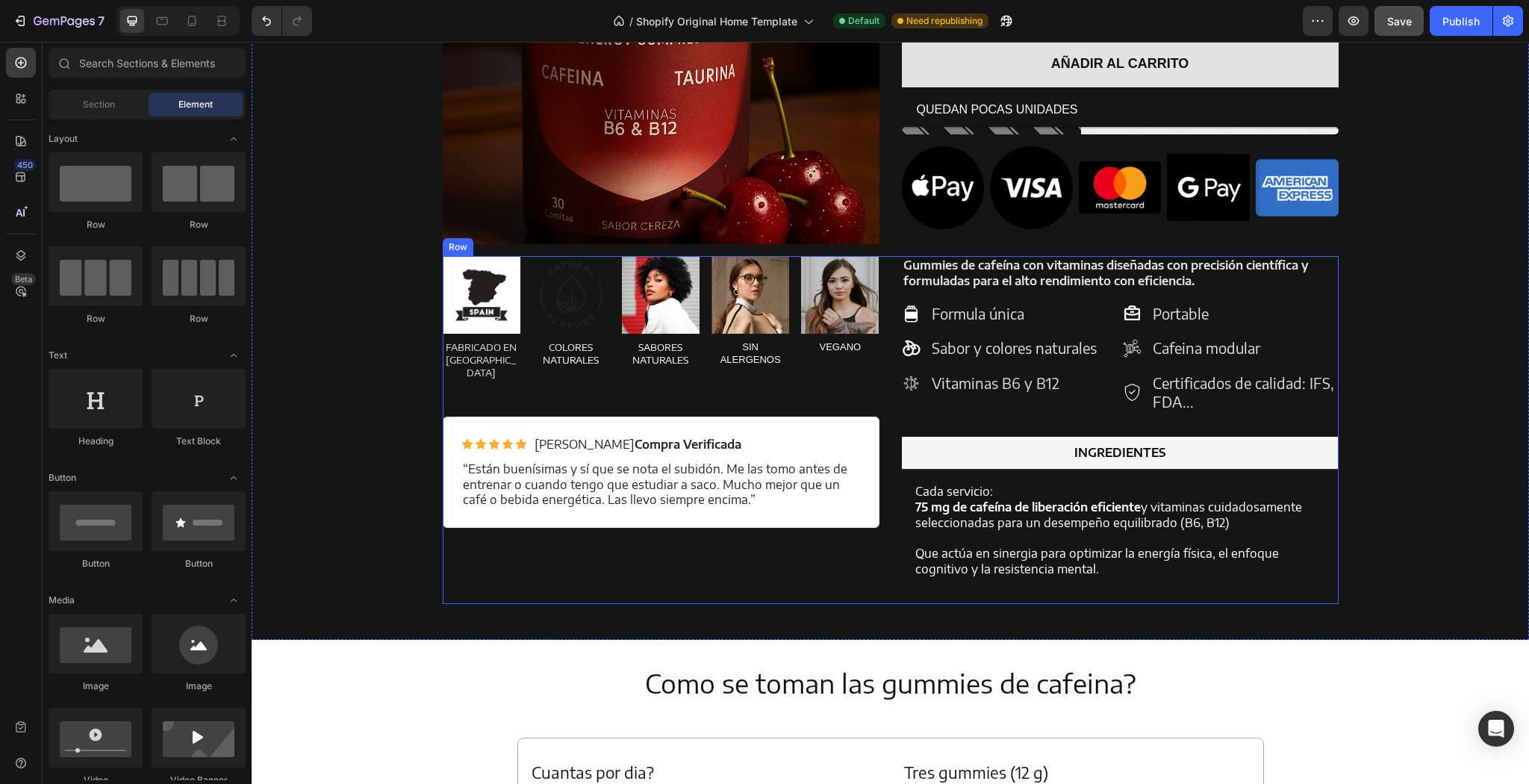
click at [972, 295] on div "Gummies de cafeína con vitaminas diseñadas con precisión científica y formulada…" at bounding box center [1120, 430] width 436 height 348
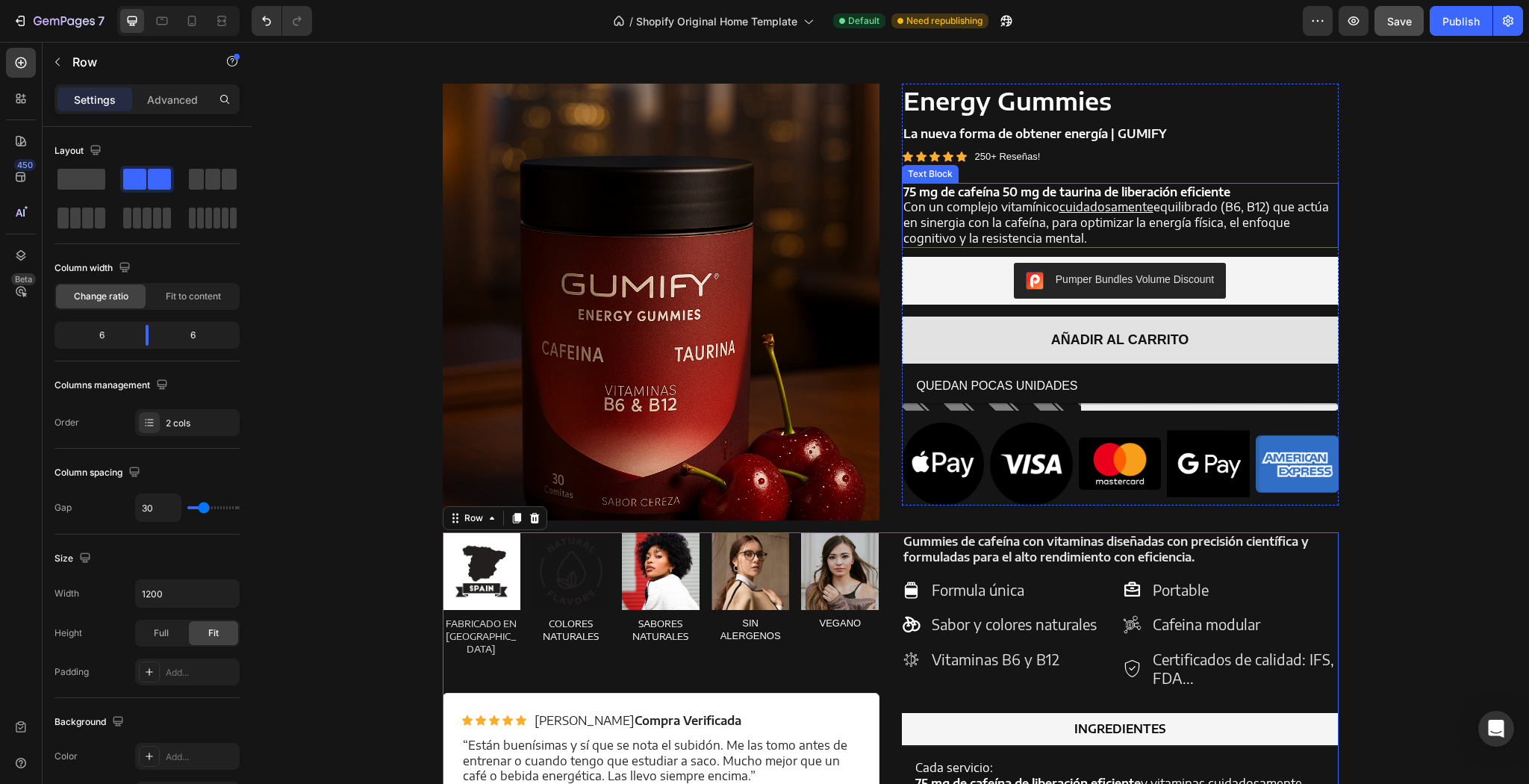
scroll to position [1053, 0]
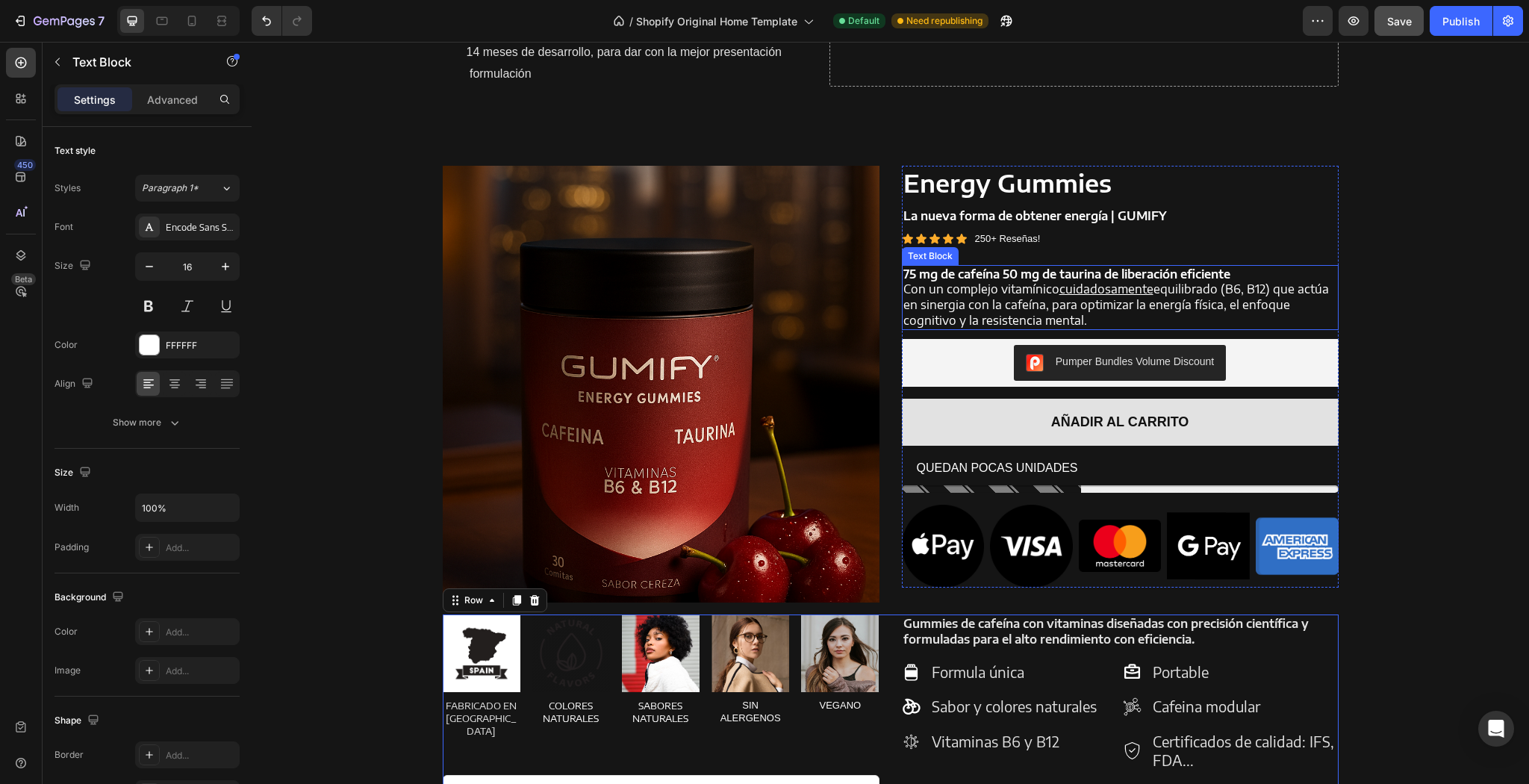
click at [984, 278] on strong "75 mg de cafeína 50 mg de taurina de liberación eficiente" at bounding box center [1067, 274] width 327 height 15
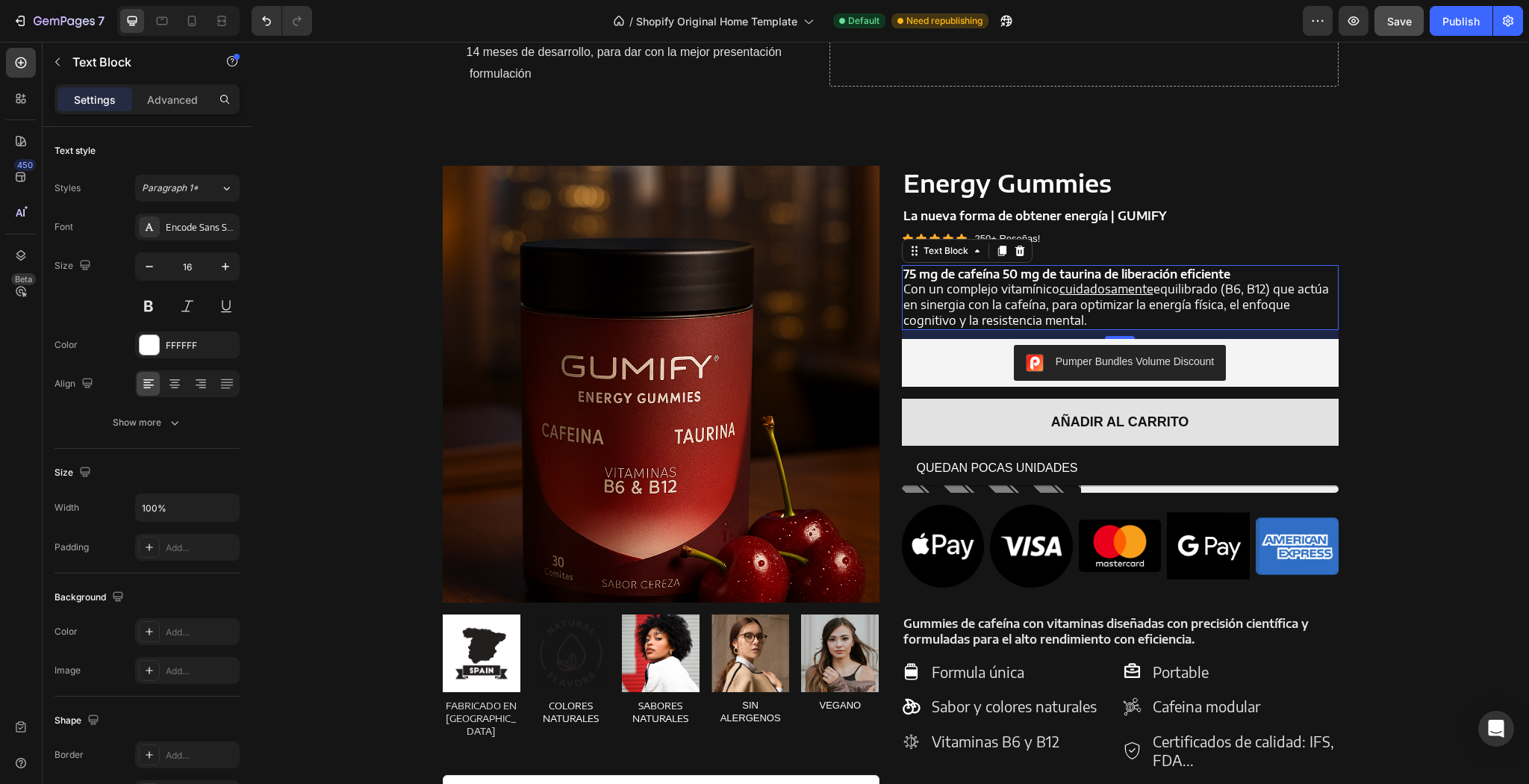
click at [1102, 318] on p "Con un complejo vitamínico cuidadosamente equilibrado (B6, B12) que actúa en si…" at bounding box center [1120, 305] width 433 height 46
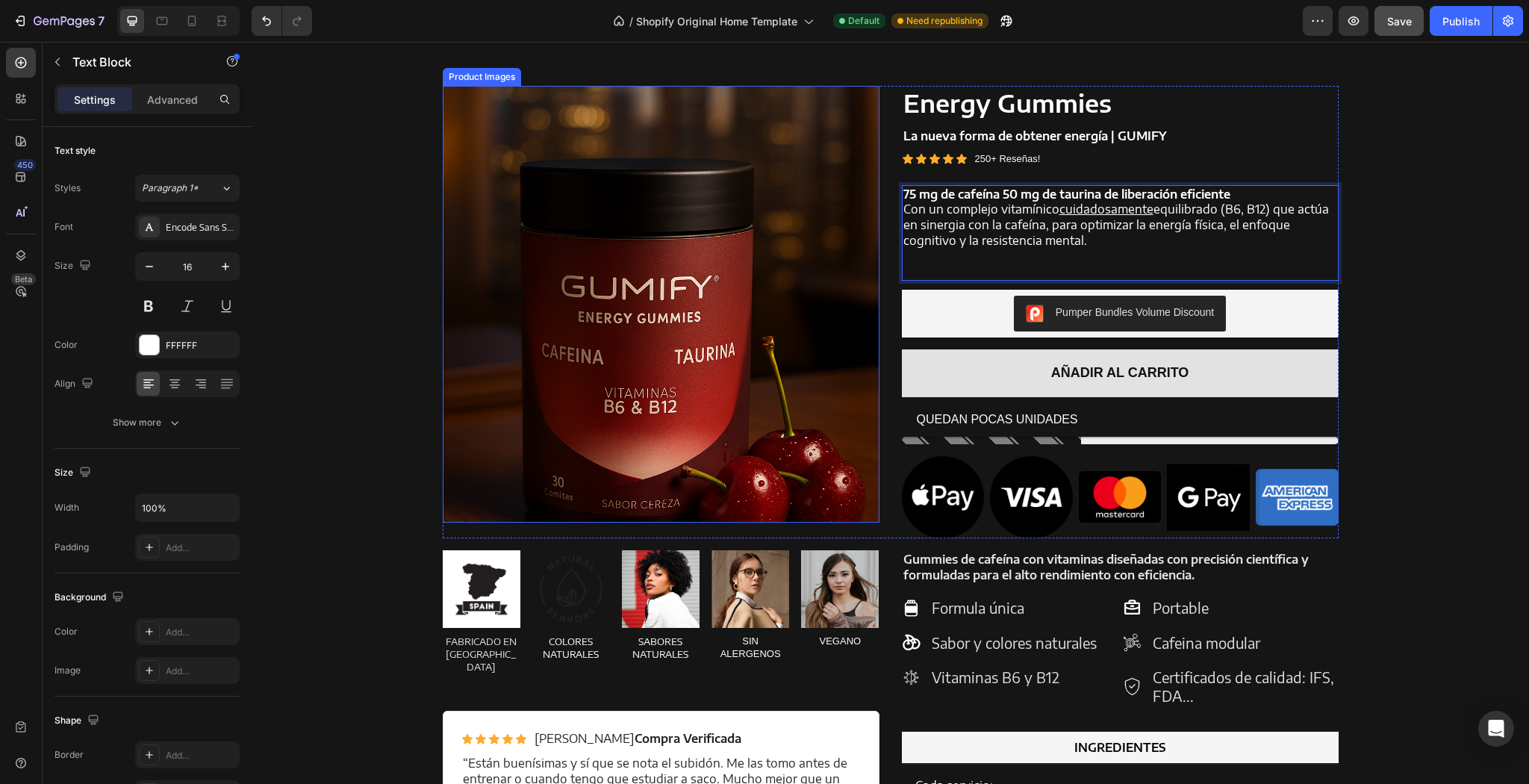
scroll to position [1172, 0]
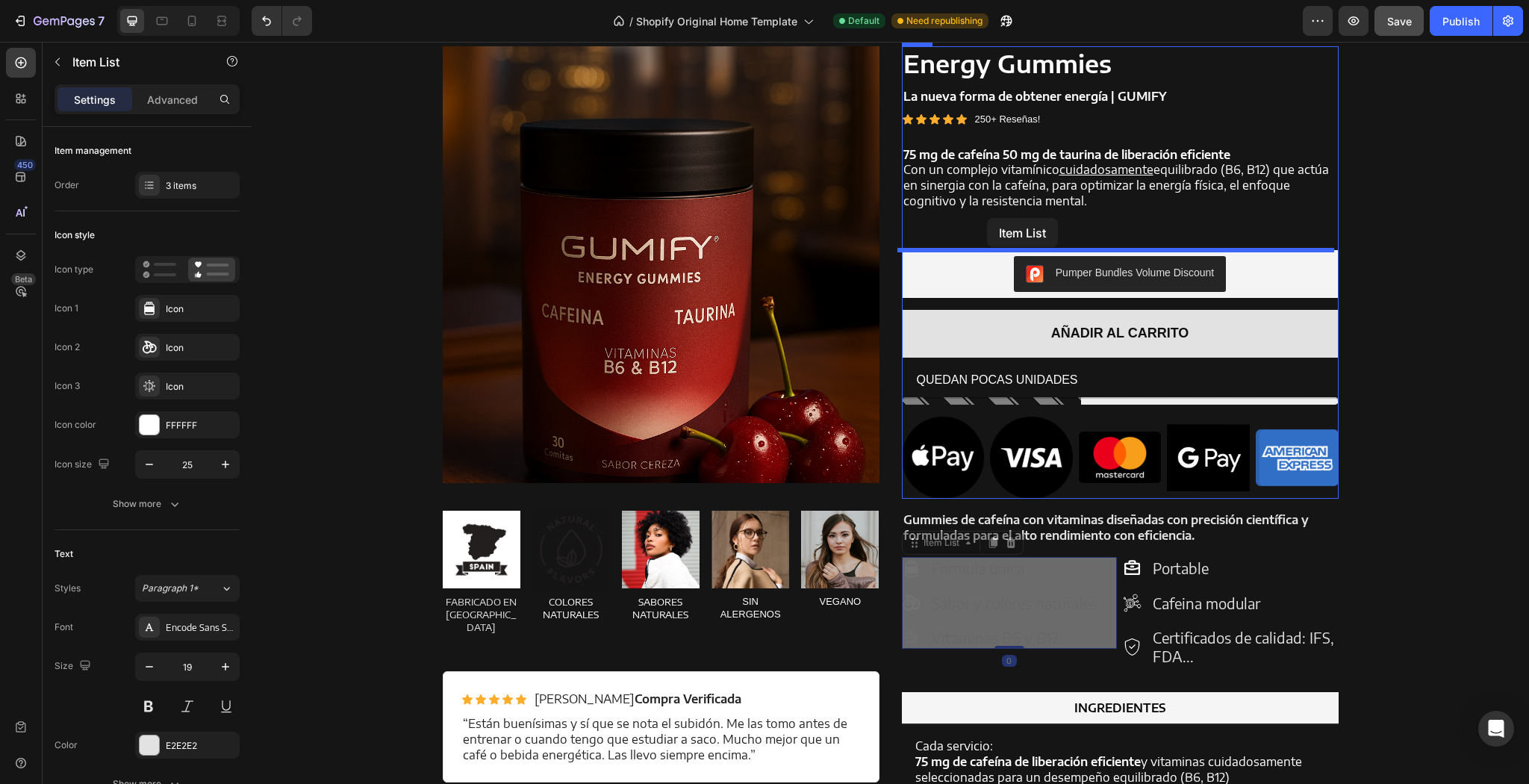
drag, startPoint x: 907, startPoint y: 571, endPoint x: 987, endPoint y: 218, distance: 362.0
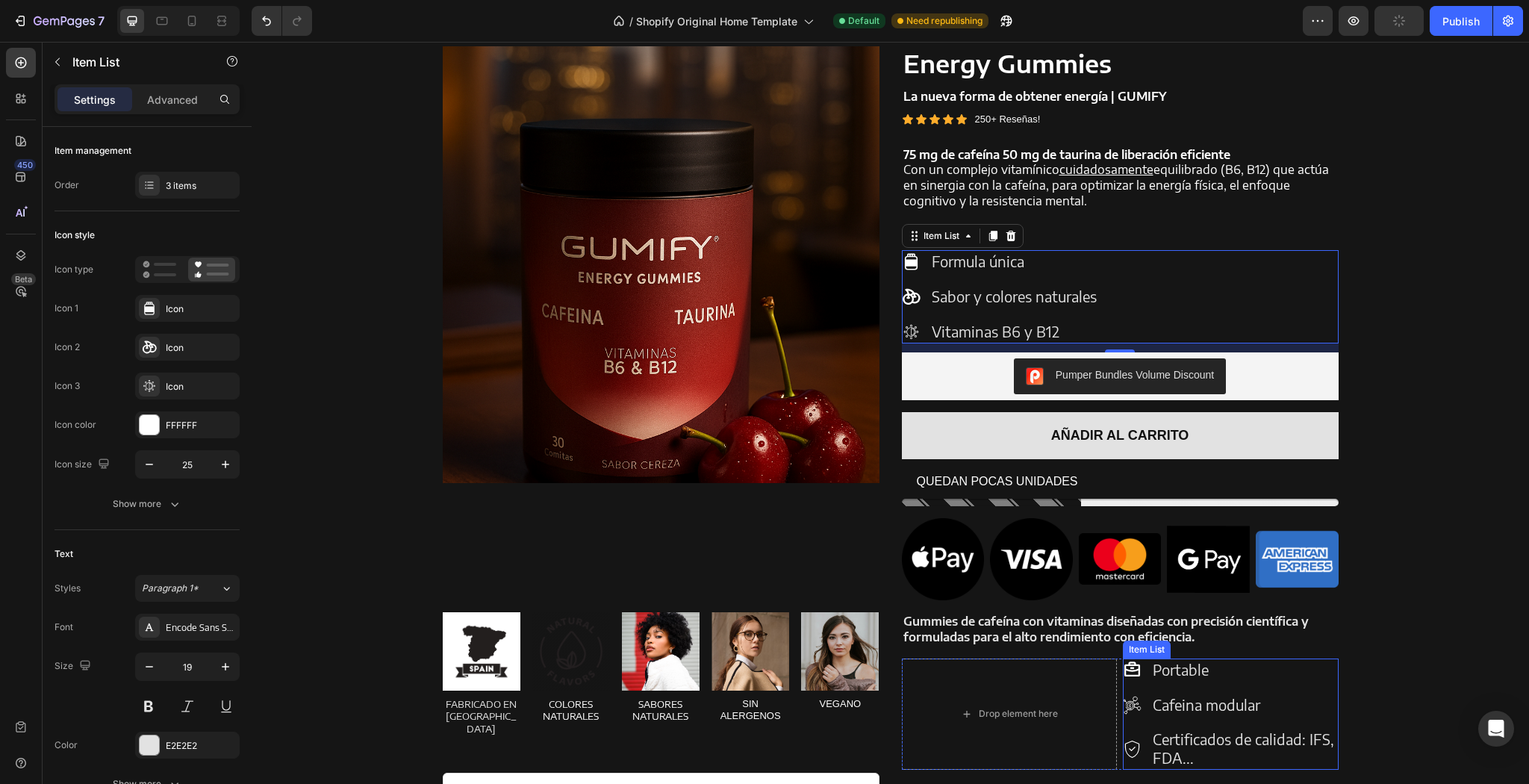
click at [1246, 673] on p "Portable" at bounding box center [1244, 670] width 184 height 18
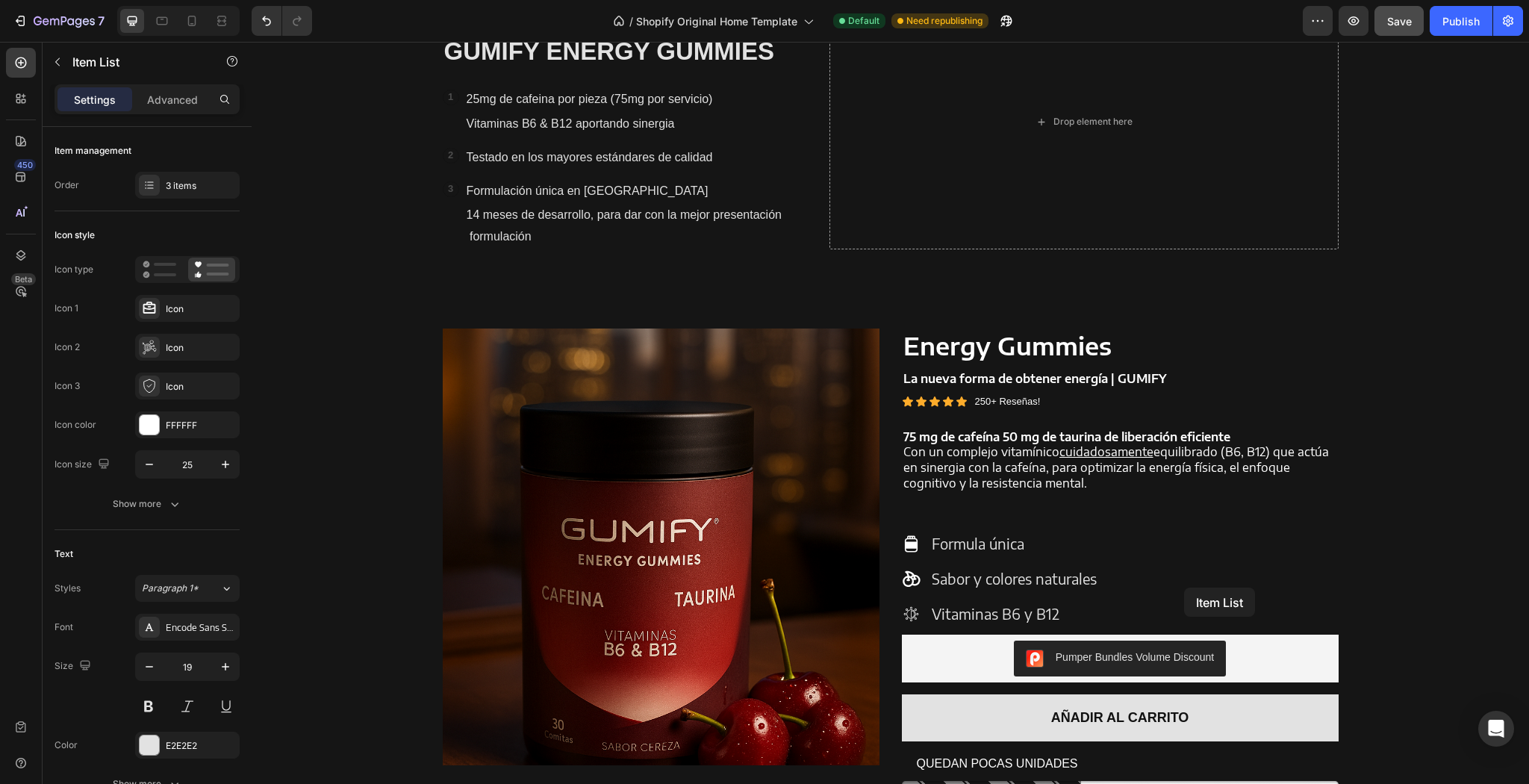
scroll to position [976, 0]
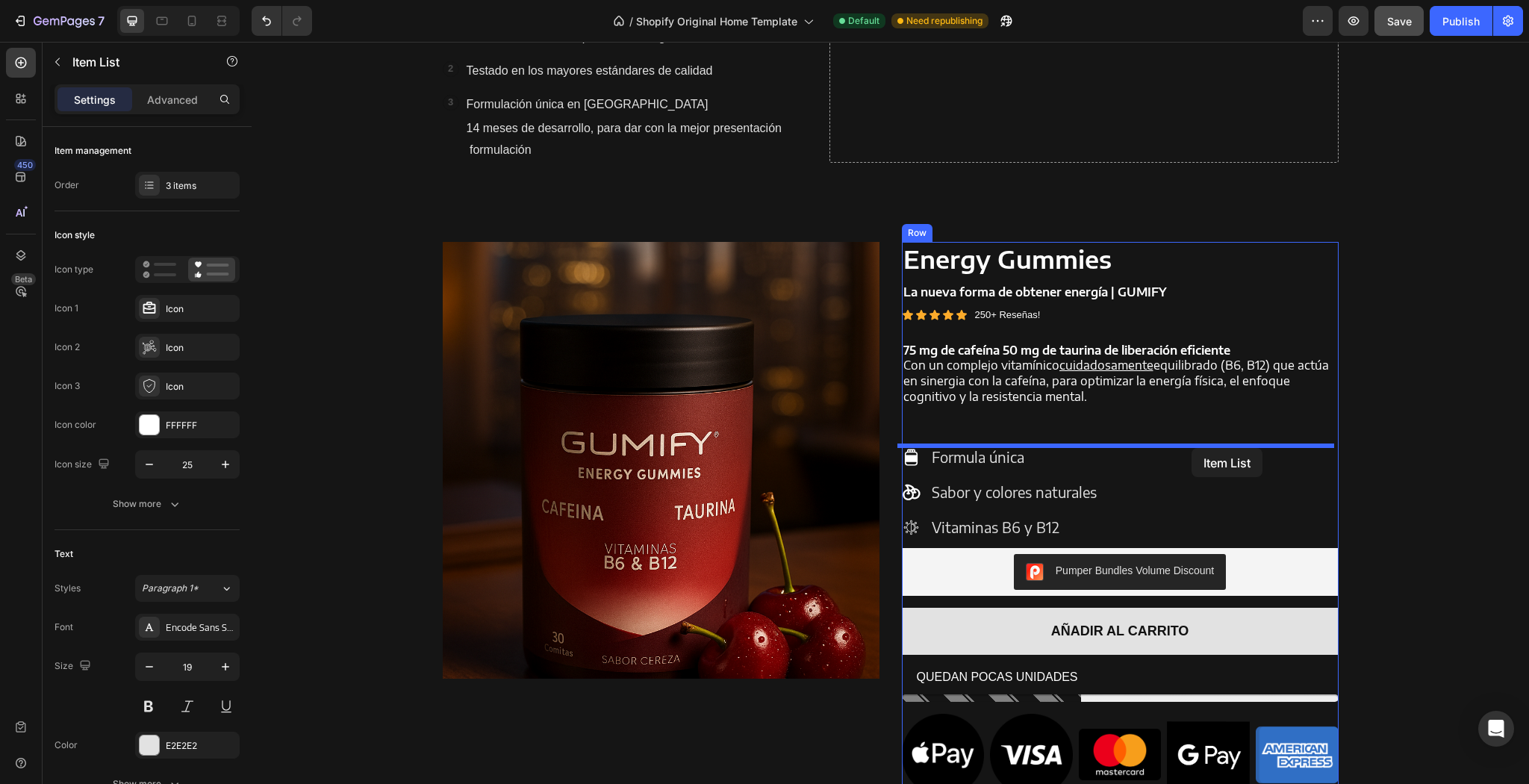
drag, startPoint x: 1230, startPoint y: 765, endPoint x: 1191, endPoint y: 448, distance: 319.4
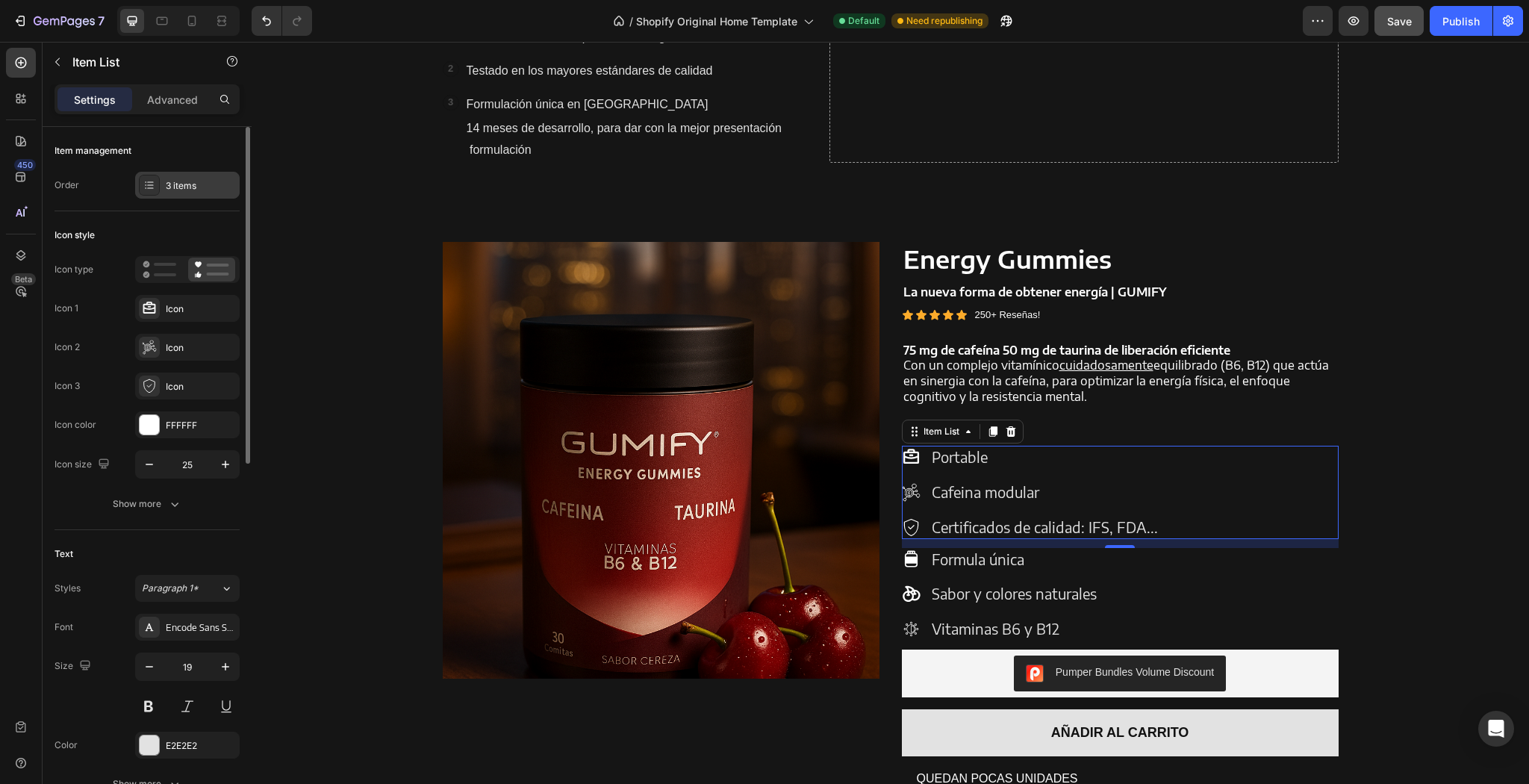
click at [170, 179] on div "3 items" at bounding box center [201, 186] width 70 height 14
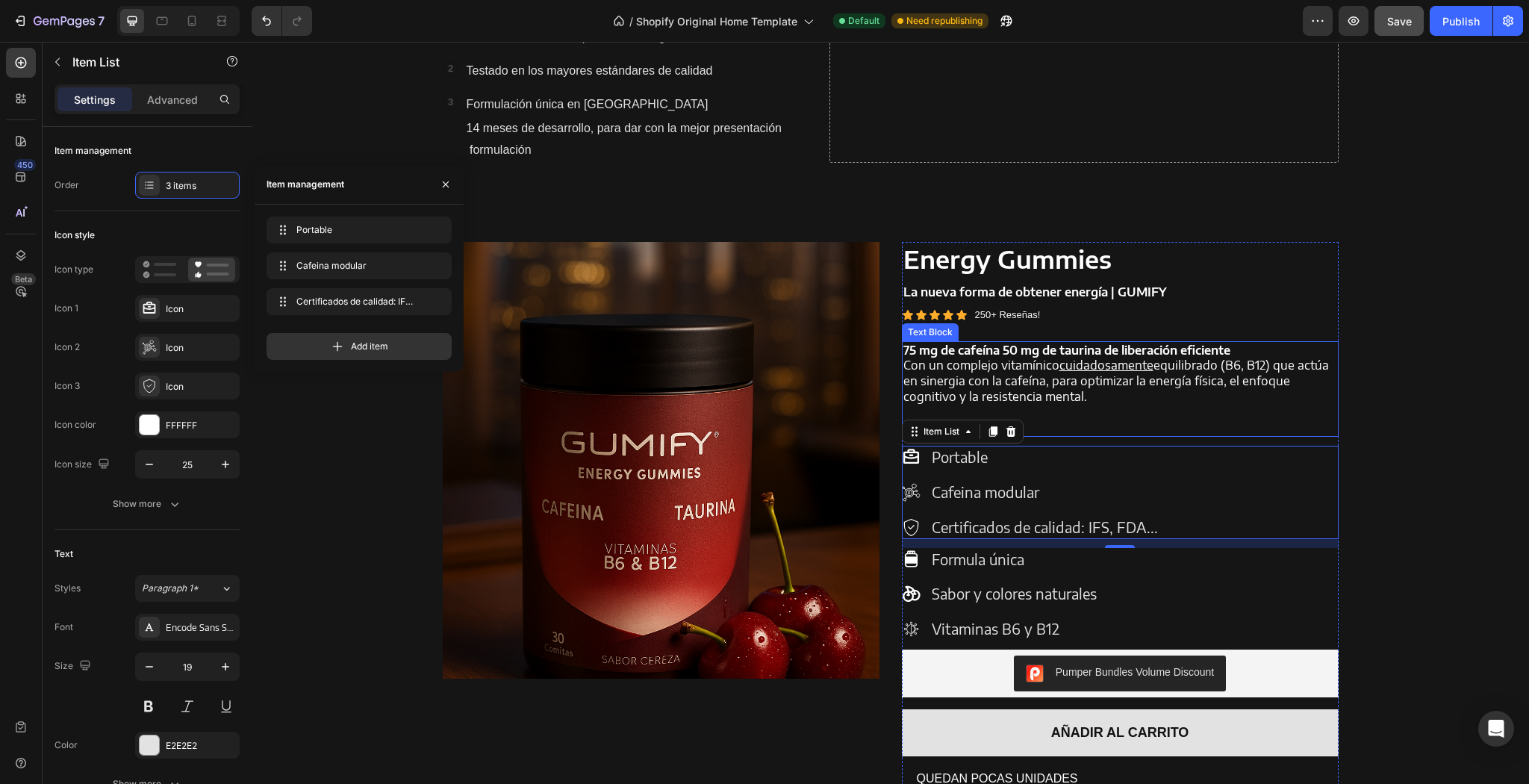
click at [1323, 403] on p "Con un complejo vitamínico cuidadosamente equilibrado (B6, B12) que actúa en si…" at bounding box center [1120, 381] width 433 height 46
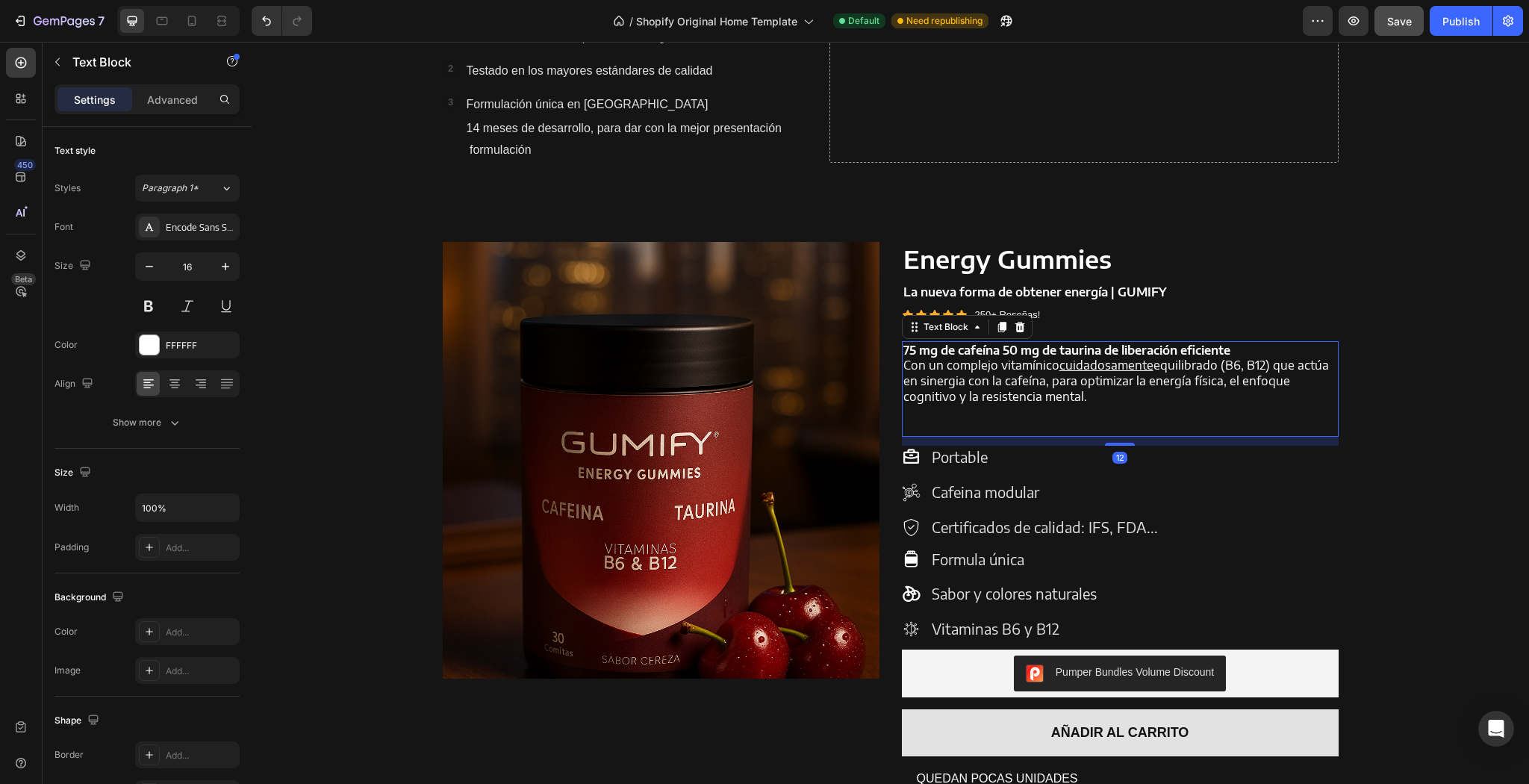
click at [1168, 475] on div "Portable Cafeina modular Certificados de calidad: IFS, FDA..." at bounding box center [1120, 492] width 436 height 93
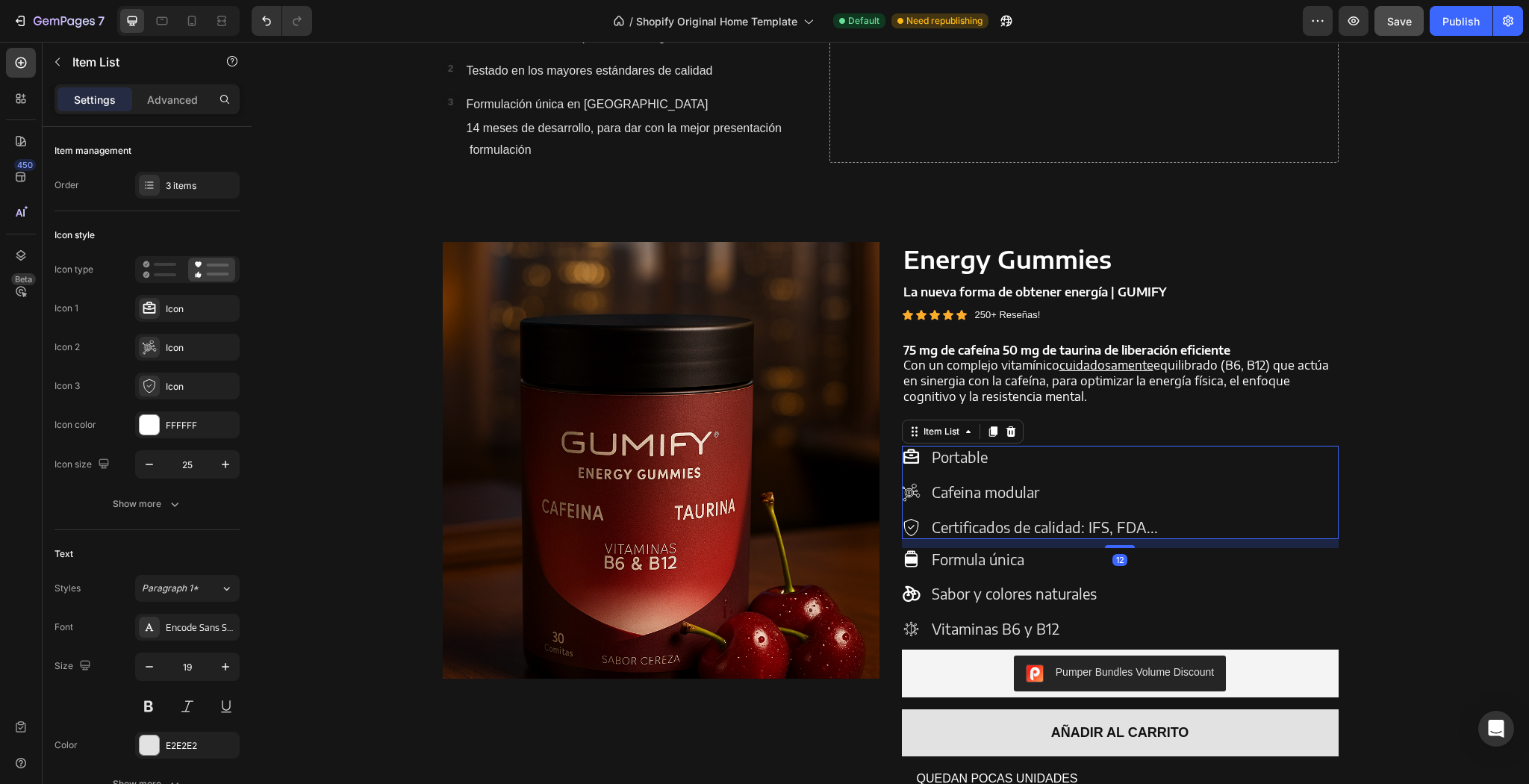
click at [1207, 583] on div "Formula única Sabor y colores naturales Vitaminas B6 y B12" at bounding box center [1120, 594] width 436 height 93
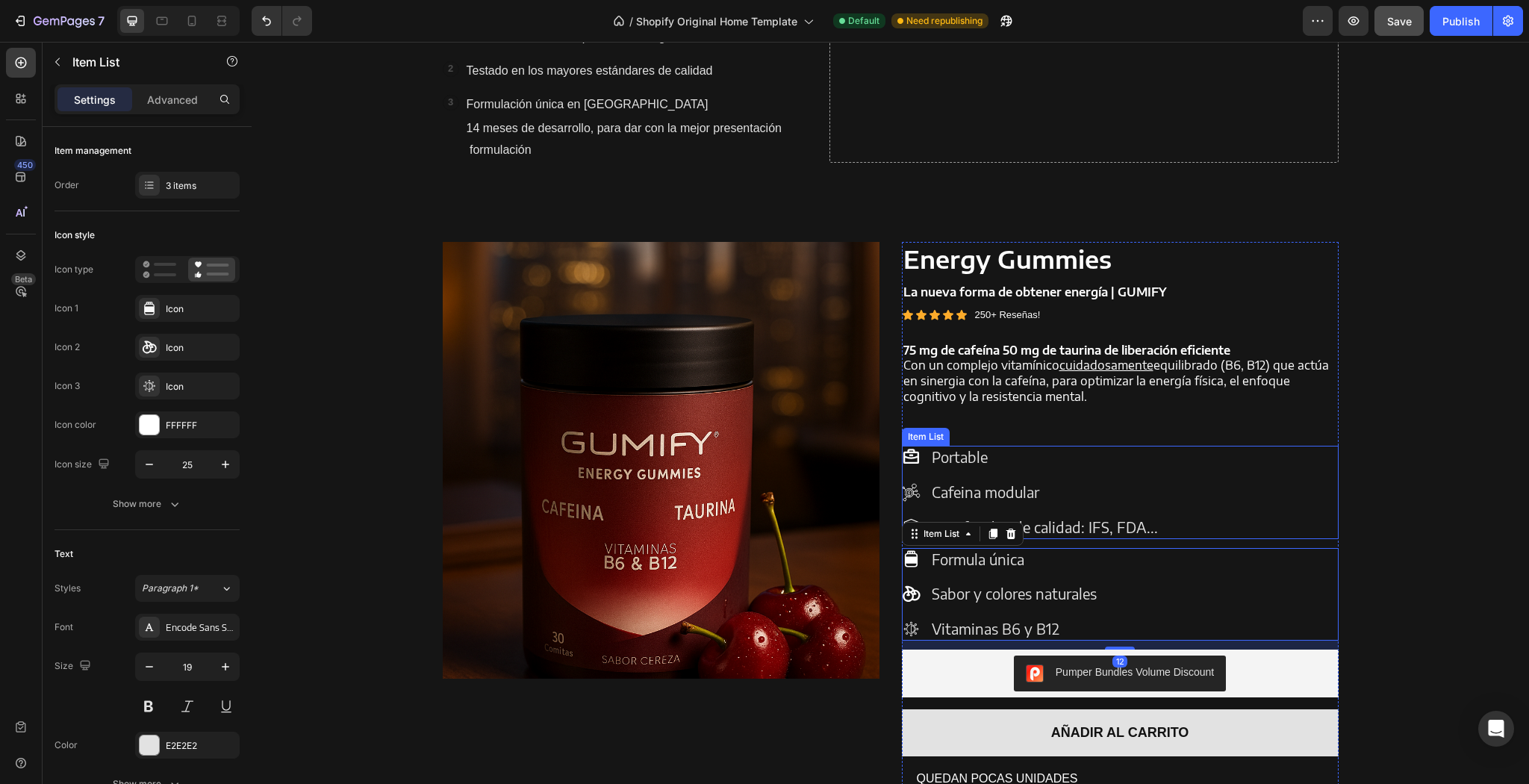
click at [1188, 504] on div "Portable Cafeina modular Certificados de calidad: IFS, FDA..." at bounding box center [1120, 492] width 436 height 93
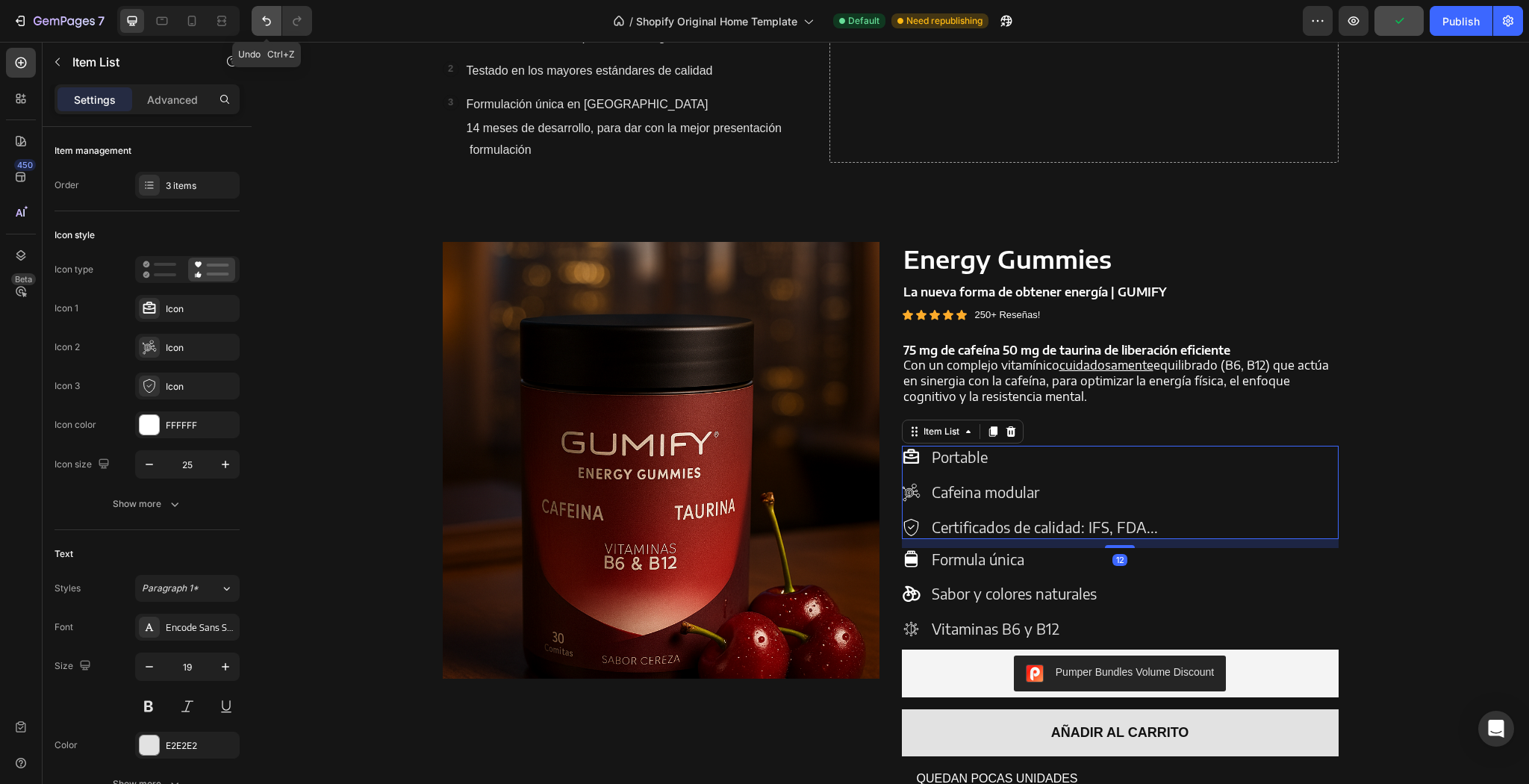
click at [263, 21] on icon "Undo/Redo" at bounding box center [266, 21] width 15 height 15
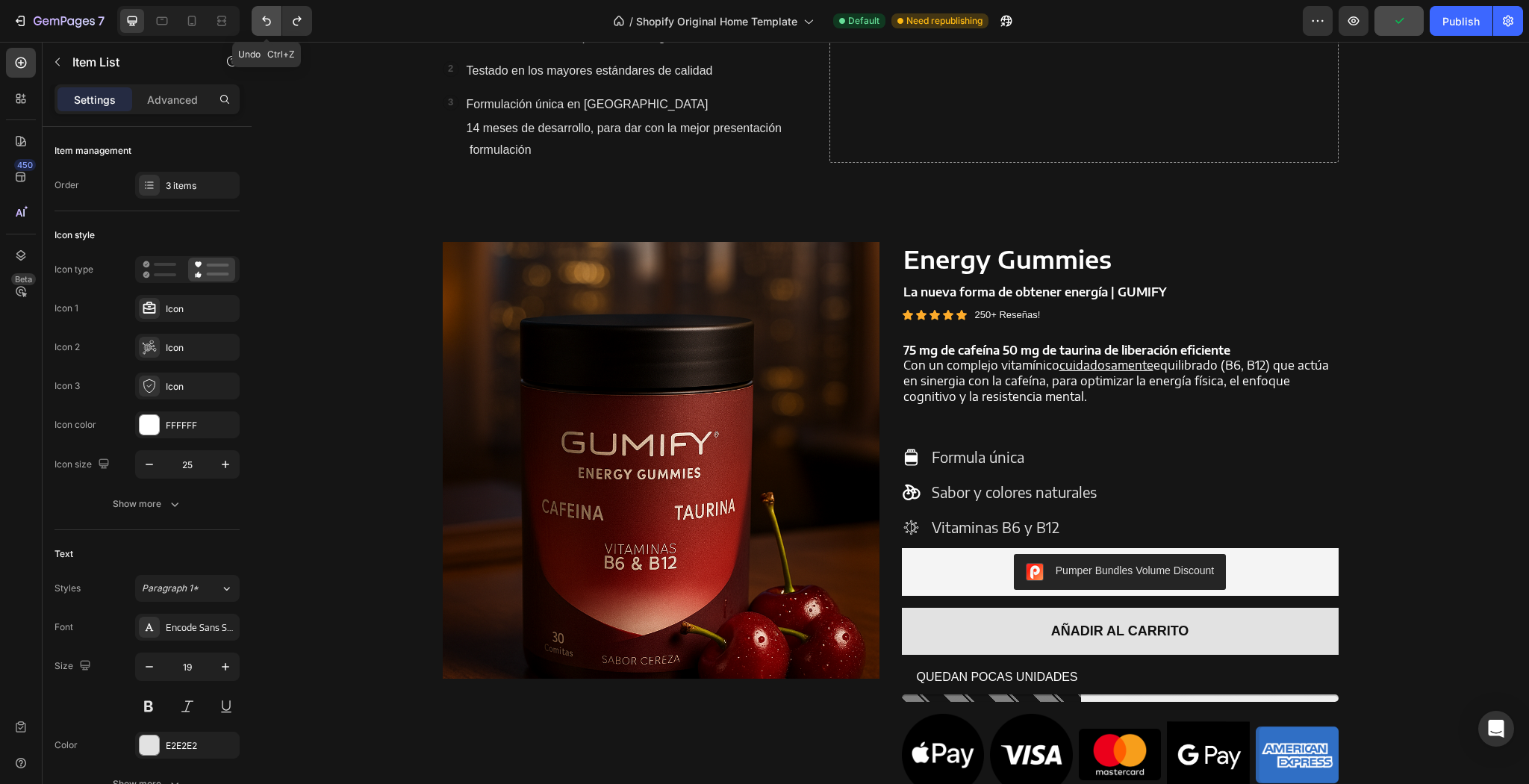
click at [263, 21] on icon "Undo/Redo" at bounding box center [266, 21] width 15 height 15
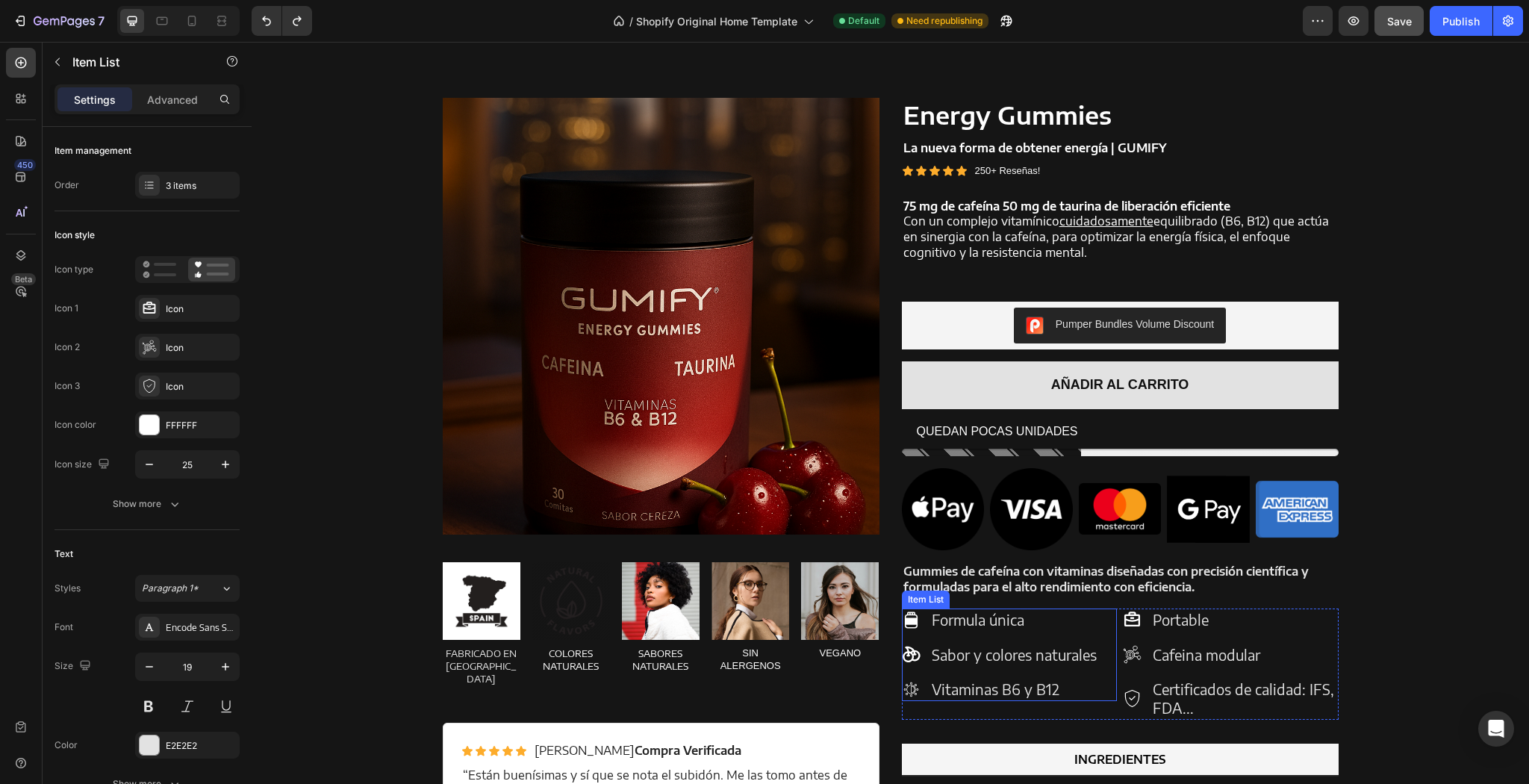
scroll to position [1155, 0]
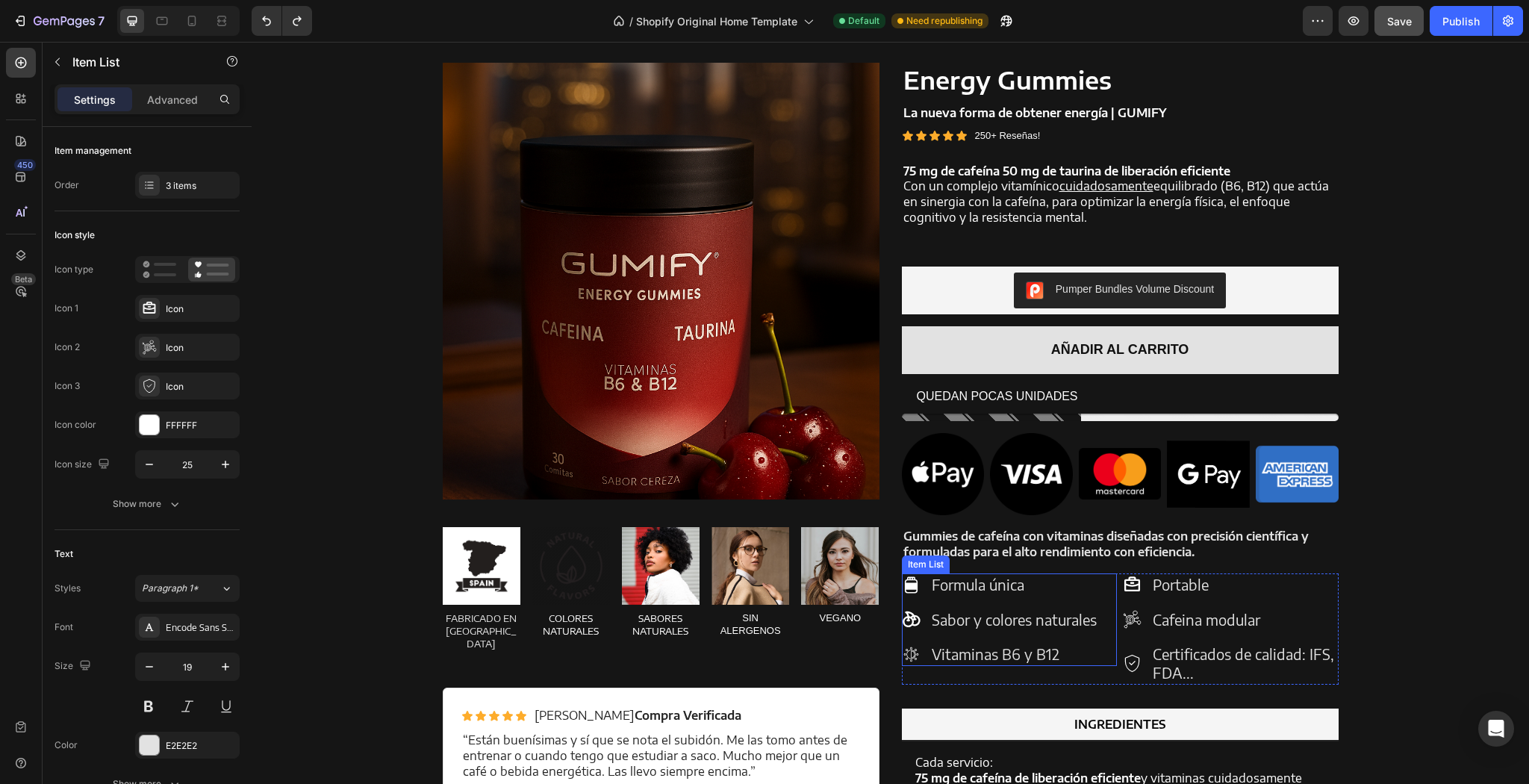
click at [1099, 589] on div "Formula única Sabor y colores naturales Vitaminas B6 y B12" at bounding box center [1010, 619] width 216 height 93
click at [1097, 570] on div "Gummies de cafeína con vitaminas diseñadas con precisión científica y formulada…" at bounding box center [1120, 701] width 436 height 348
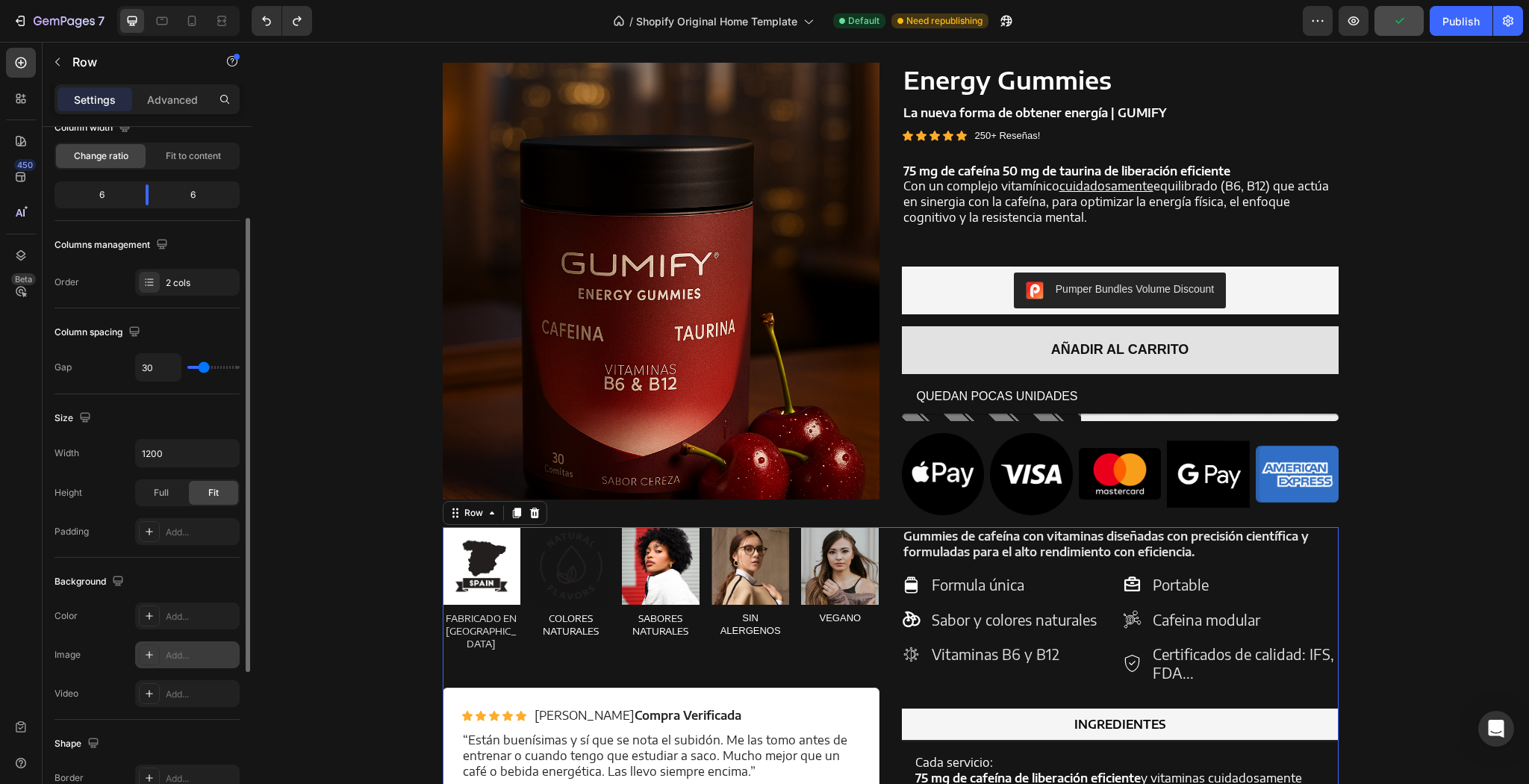
scroll to position [0, 0]
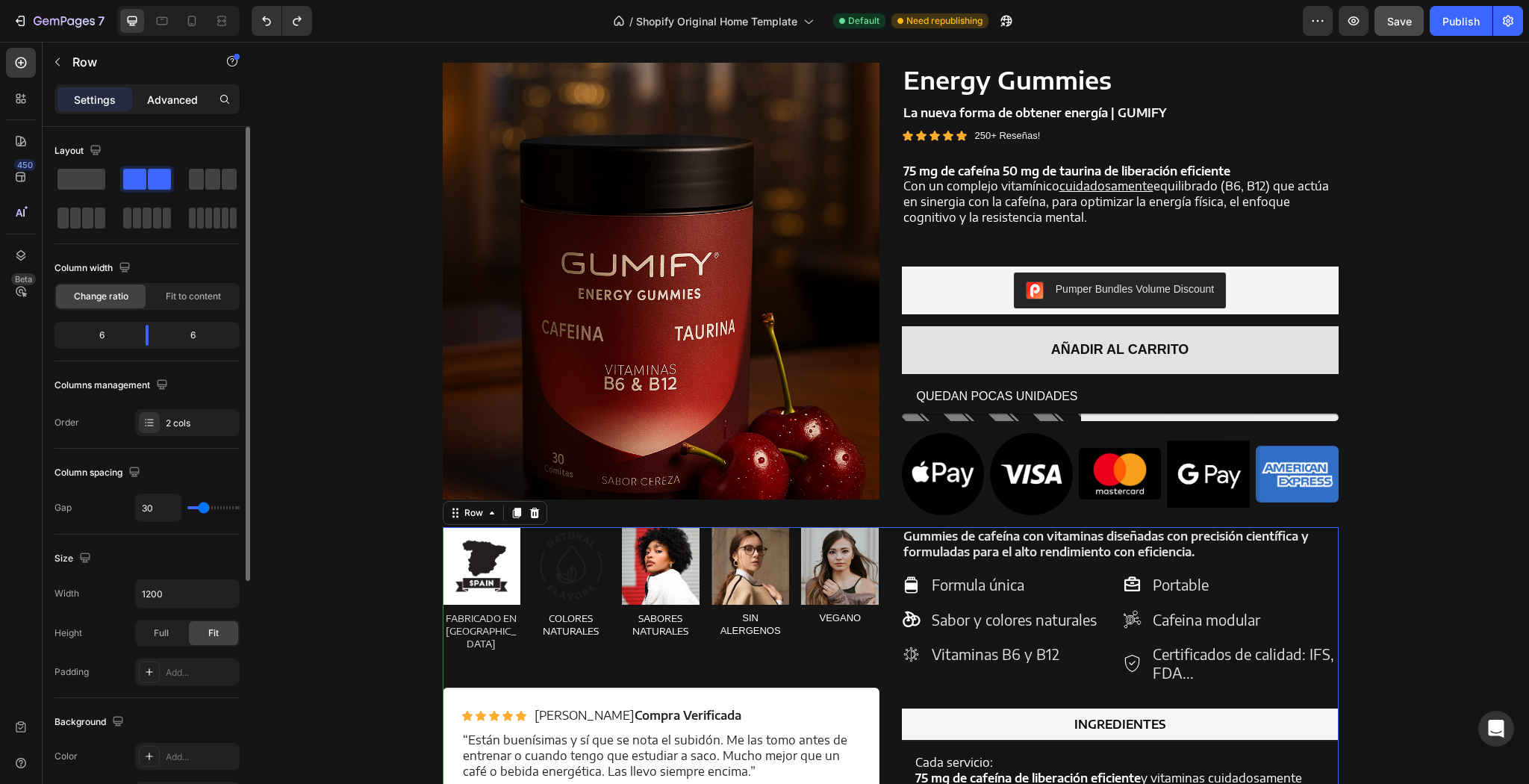
click at [207, 88] on div "Advanced" at bounding box center [172, 99] width 75 height 24
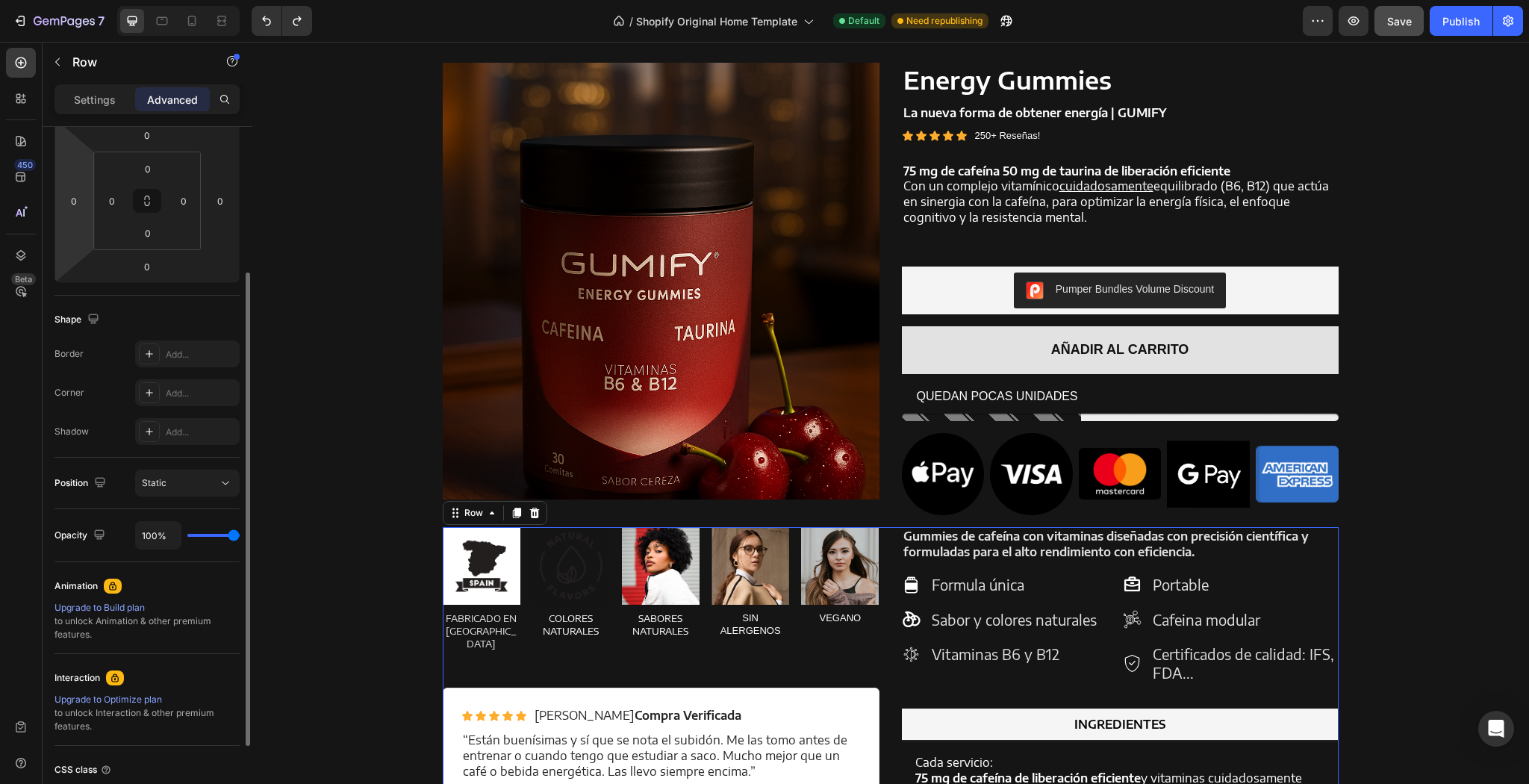
scroll to position [155, 0]
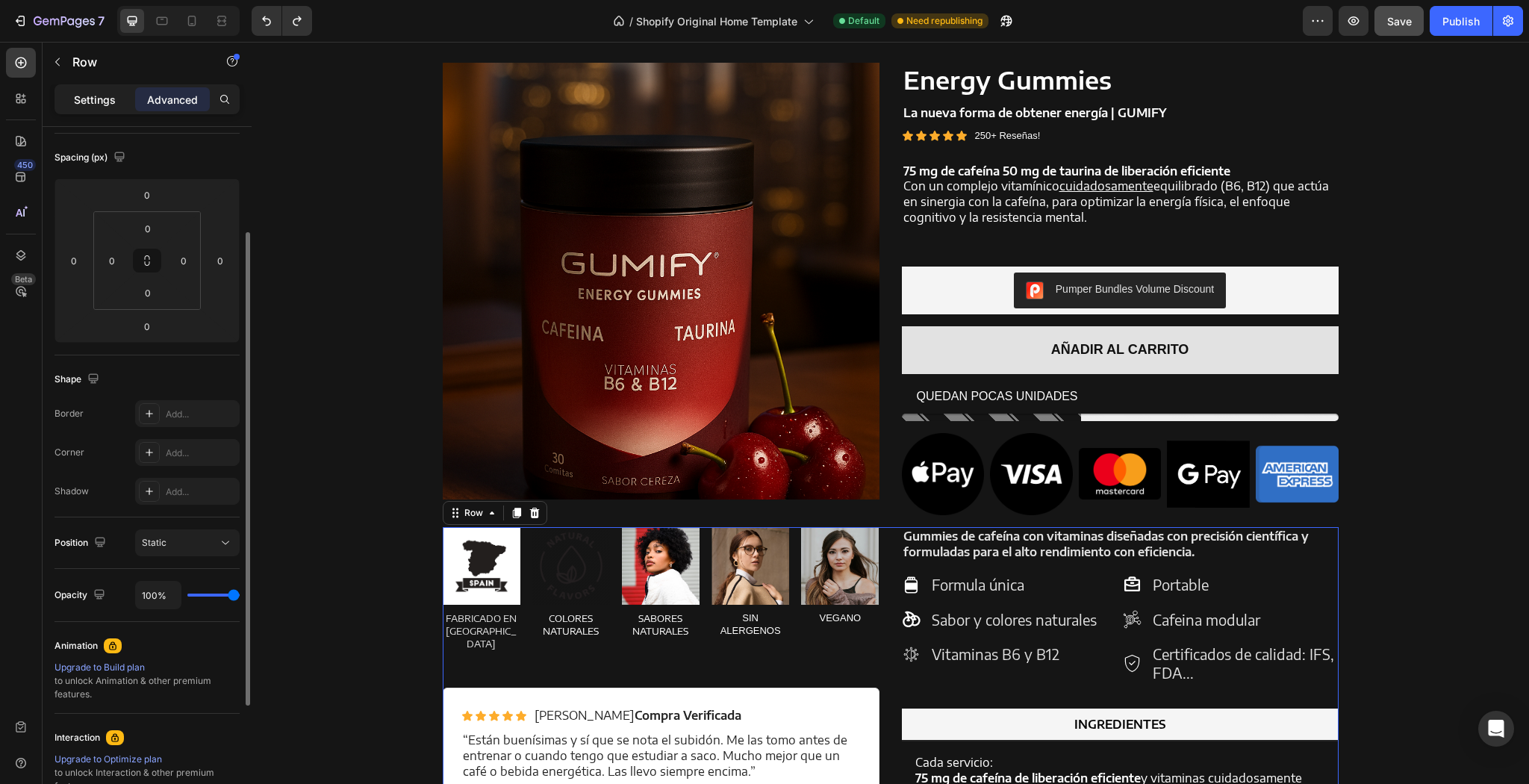
drag, startPoint x: 96, startPoint y: 108, endPoint x: 115, endPoint y: 374, distance: 266.7
click at [96, 108] on div "Settings" at bounding box center [95, 99] width 75 height 24
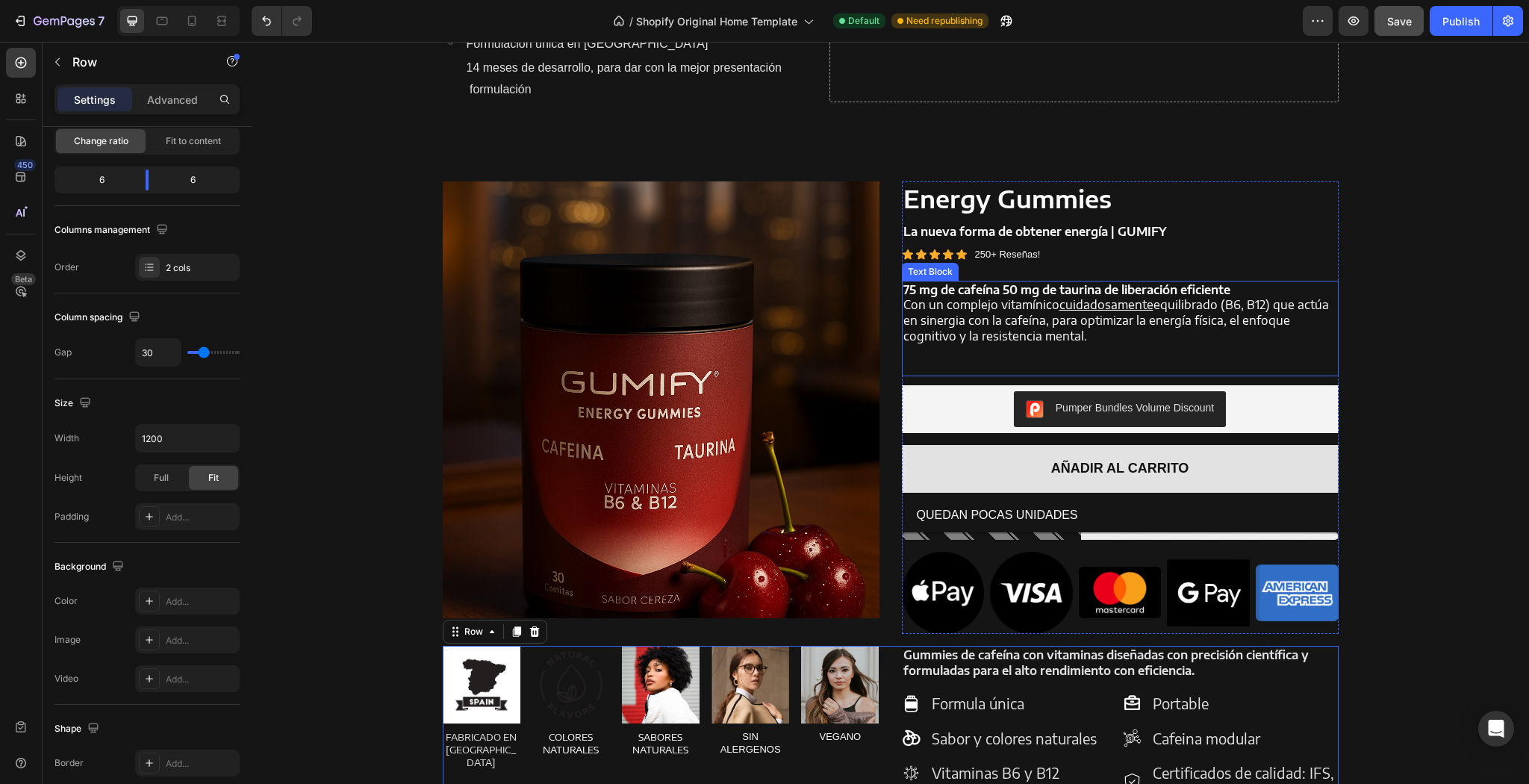
scroll to position [1036, 0]
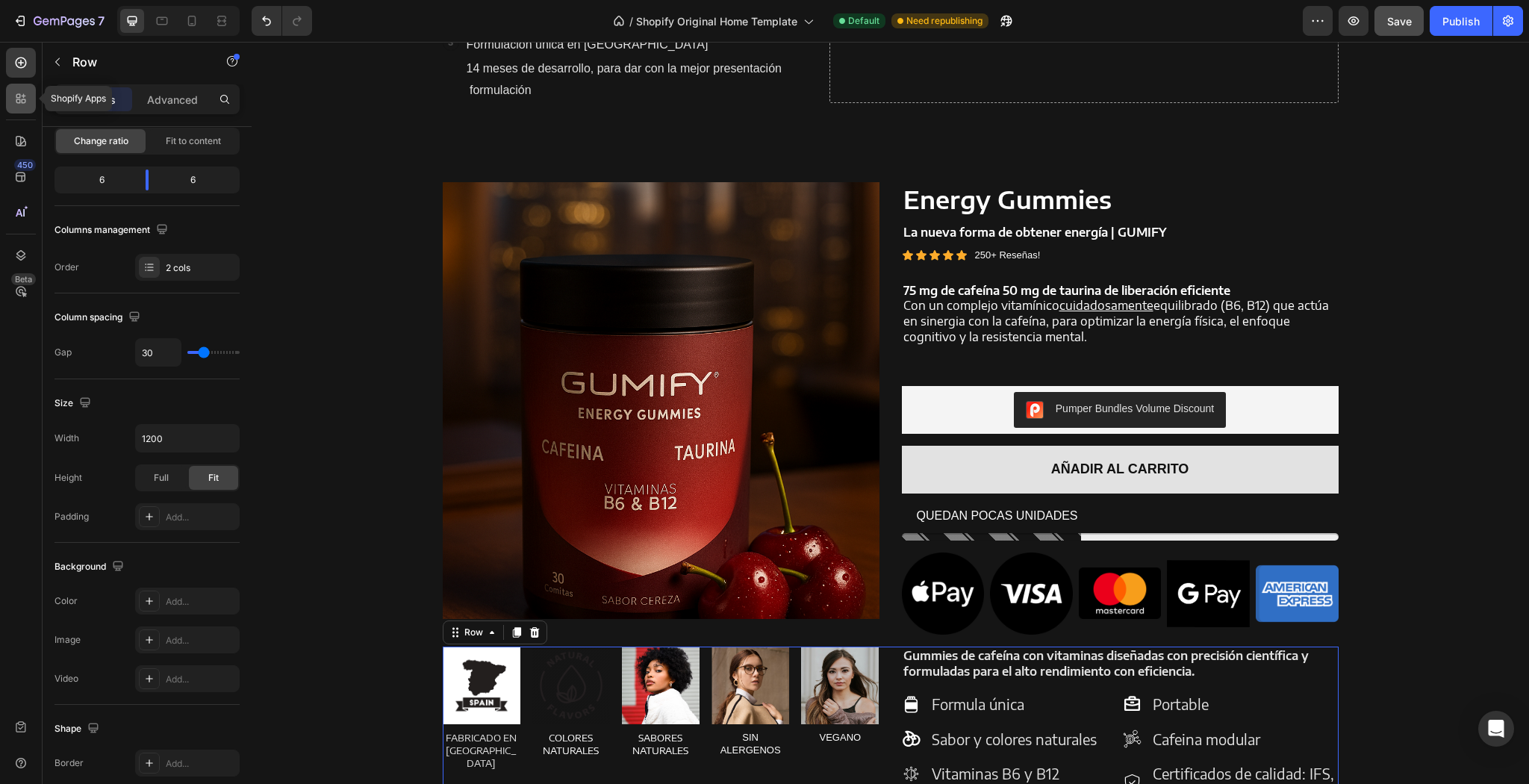
click at [19, 110] on div at bounding box center [21, 98] width 30 height 30
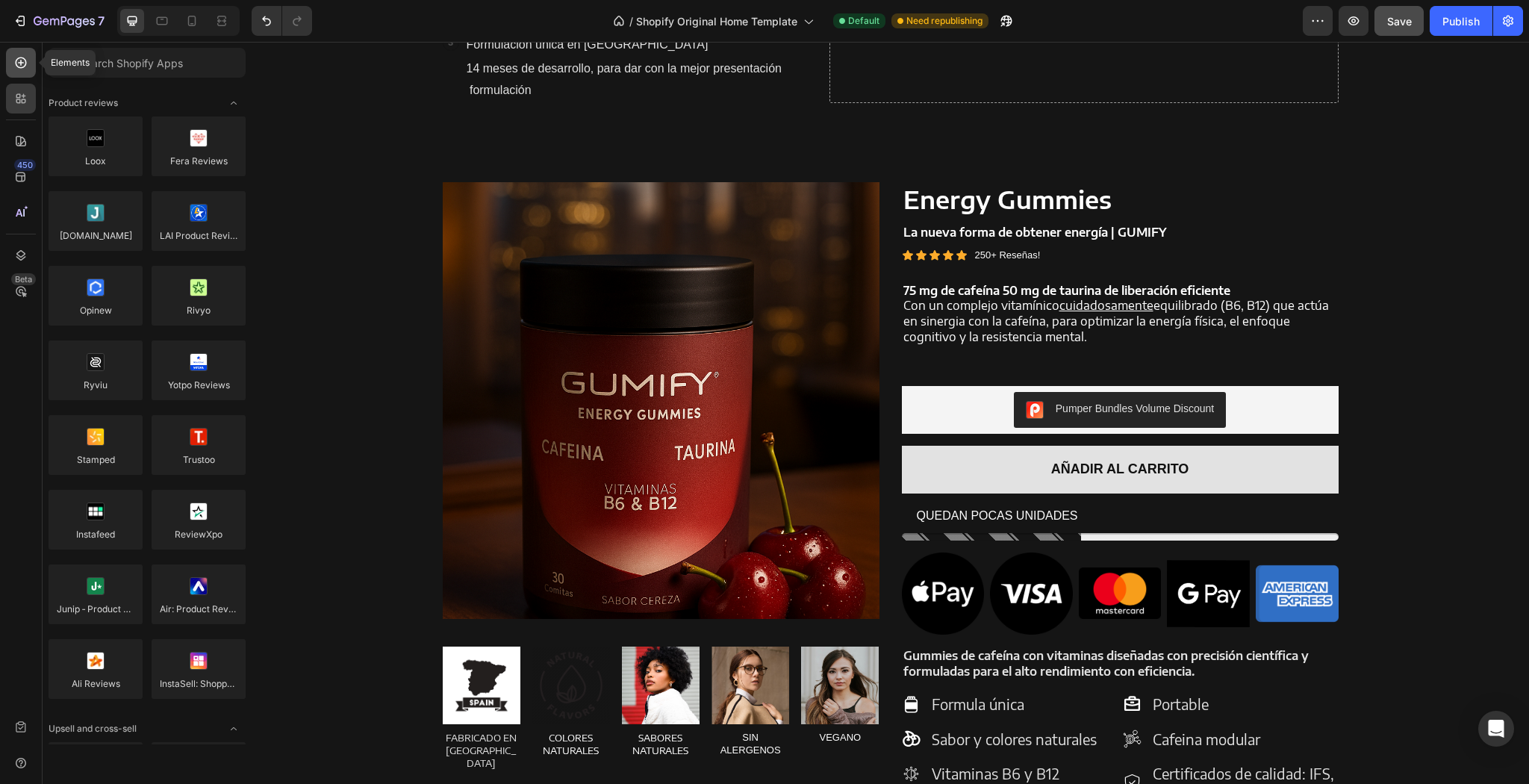
click at [30, 64] on div at bounding box center [21, 62] width 30 height 30
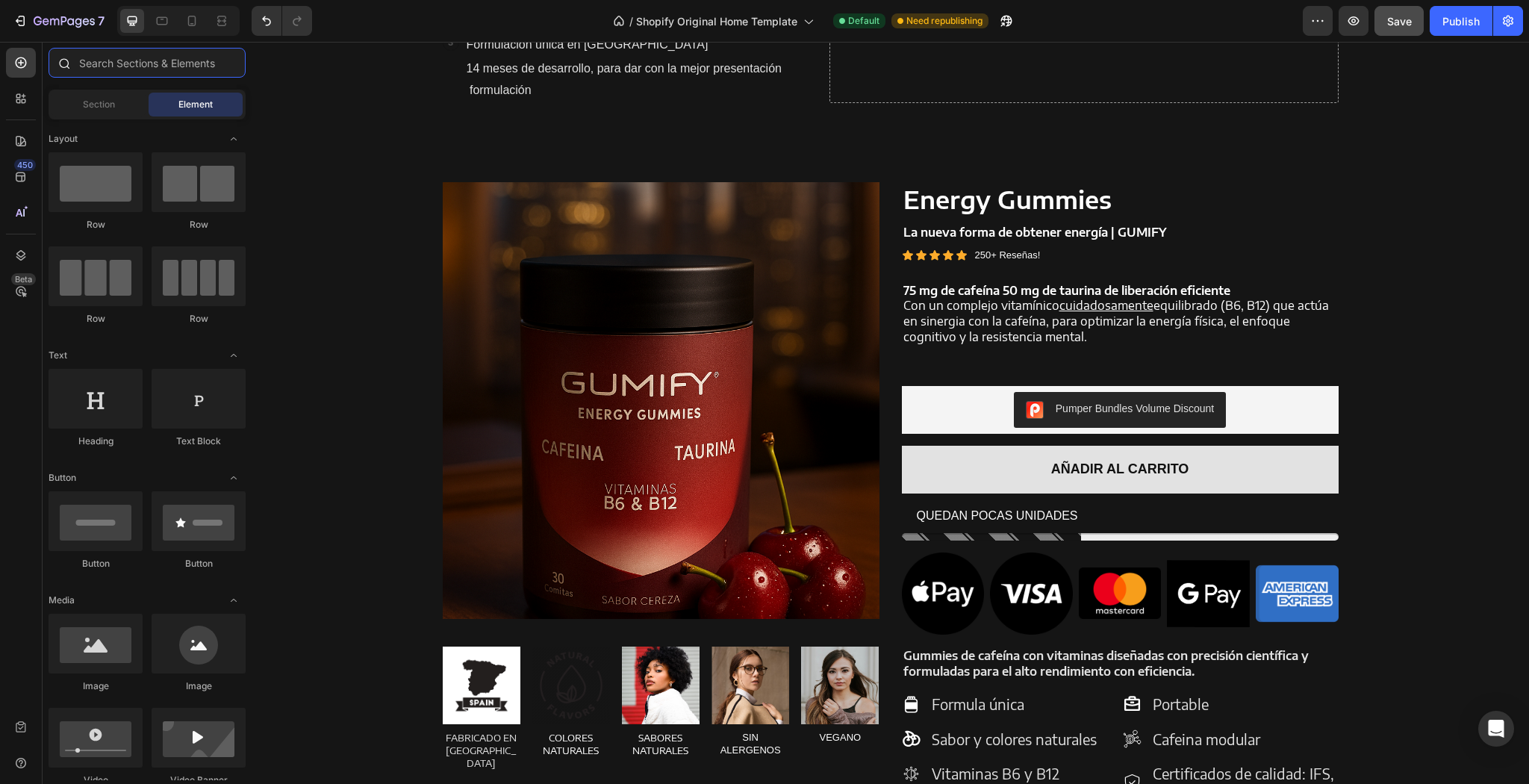
click at [123, 54] on input "text" at bounding box center [146, 62] width 197 height 30
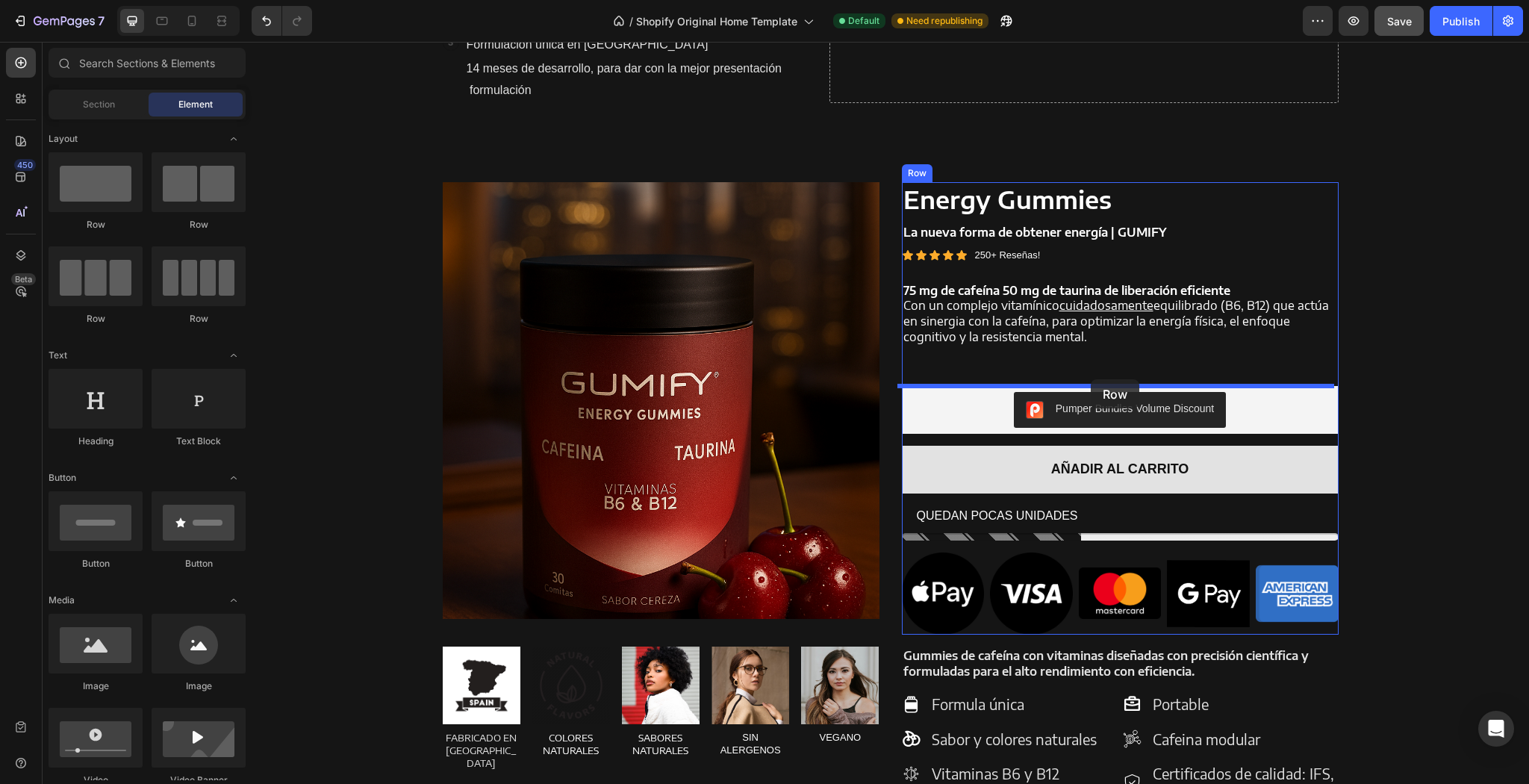
drag, startPoint x: 454, startPoint y: 241, endPoint x: 1090, endPoint y: 379, distance: 650.8
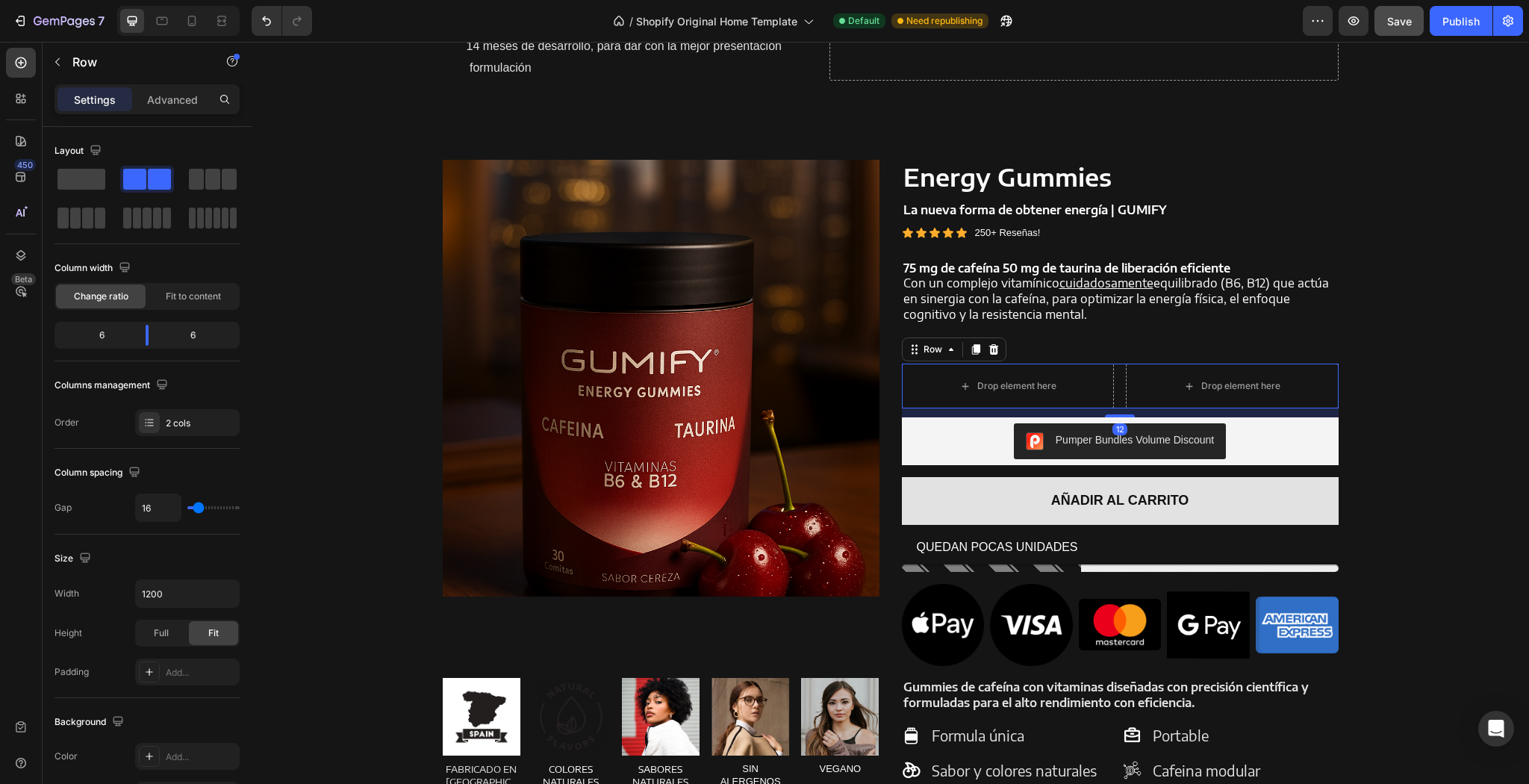
scroll to position [1215, 0]
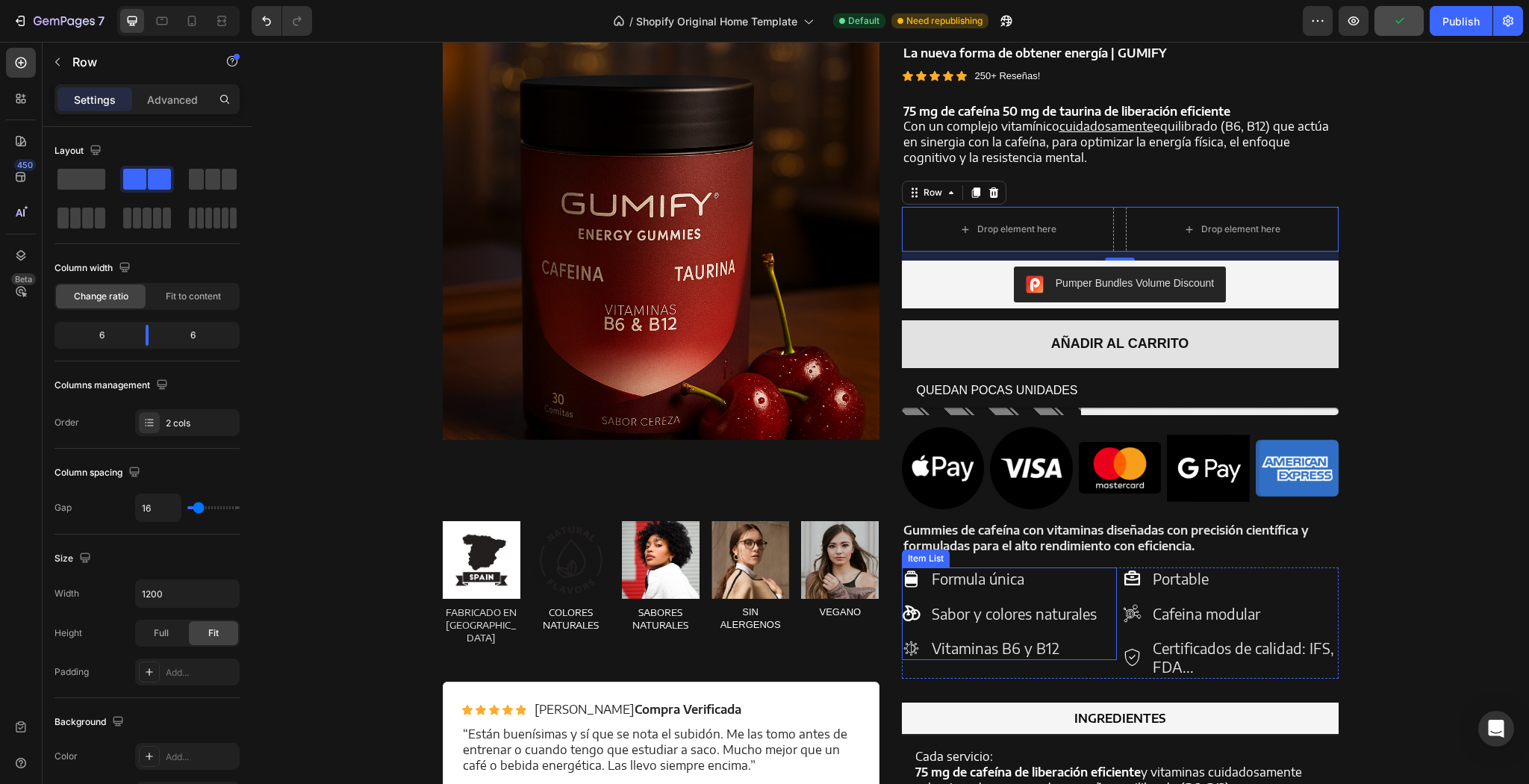
click at [916, 601] on div "Formula única Sabor y colores naturales Vitaminas B6 y B12" at bounding box center [1000, 613] width 197 height 93
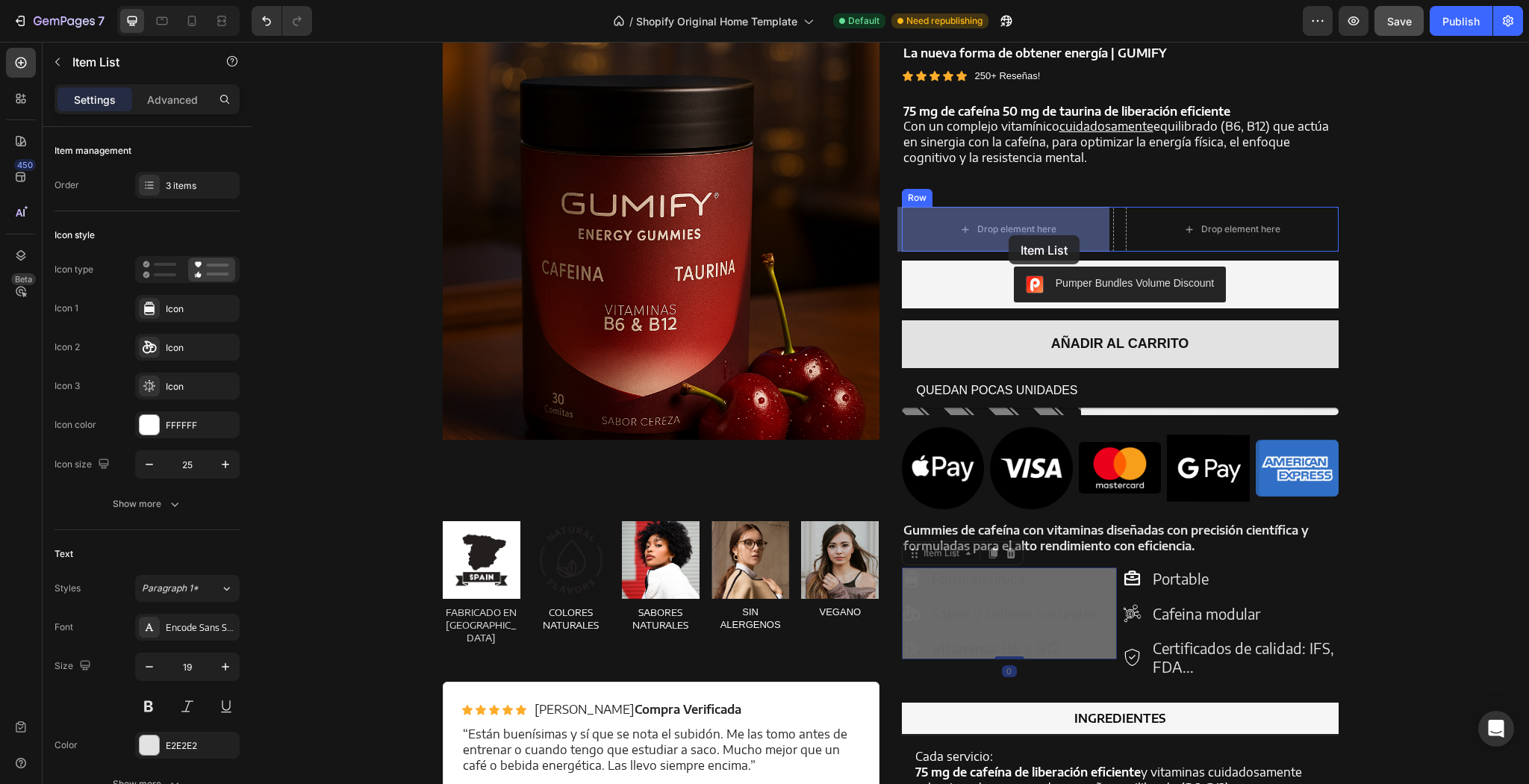
drag, startPoint x: 923, startPoint y: 602, endPoint x: 1008, endPoint y: 235, distance: 376.7
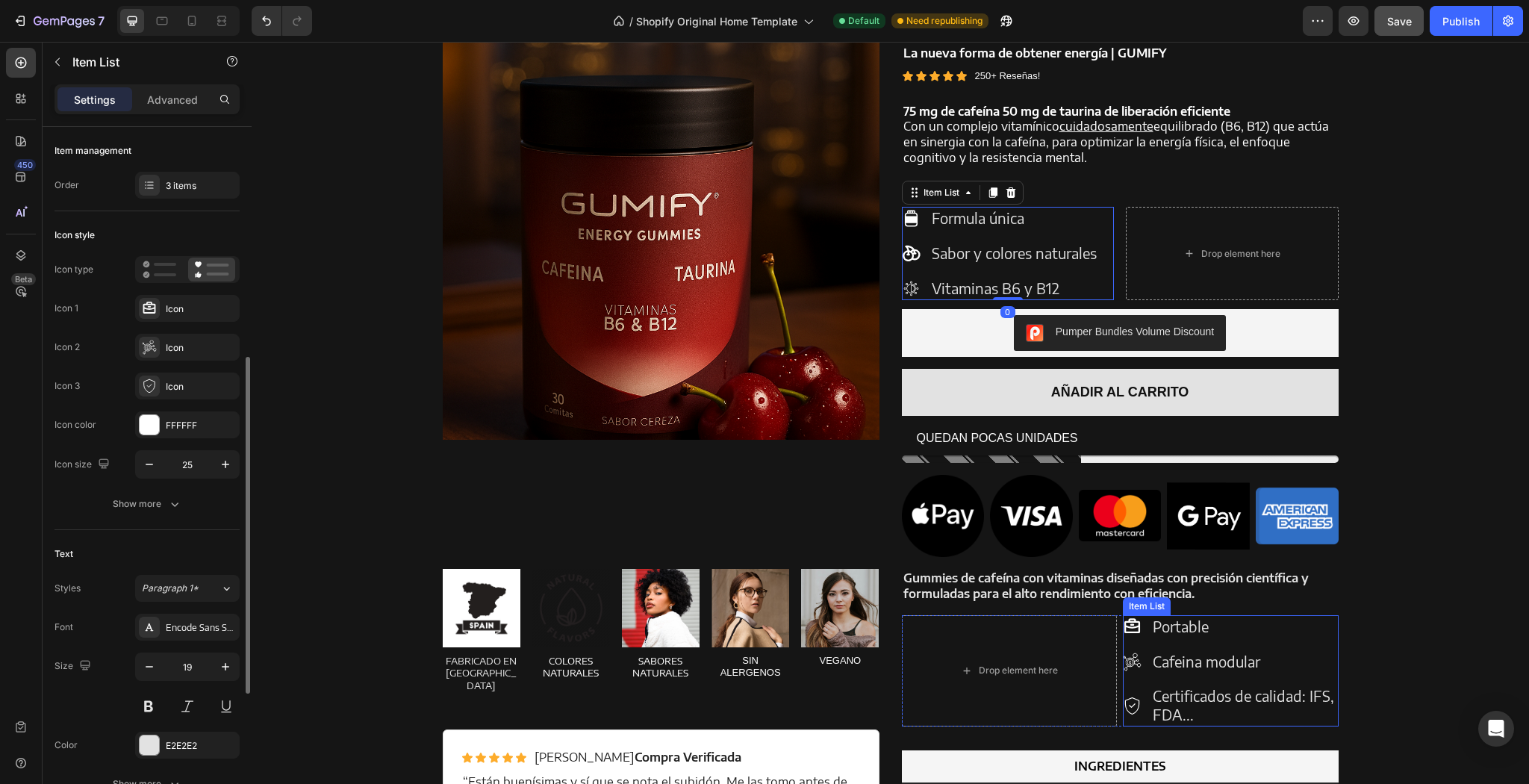
scroll to position [155, 0]
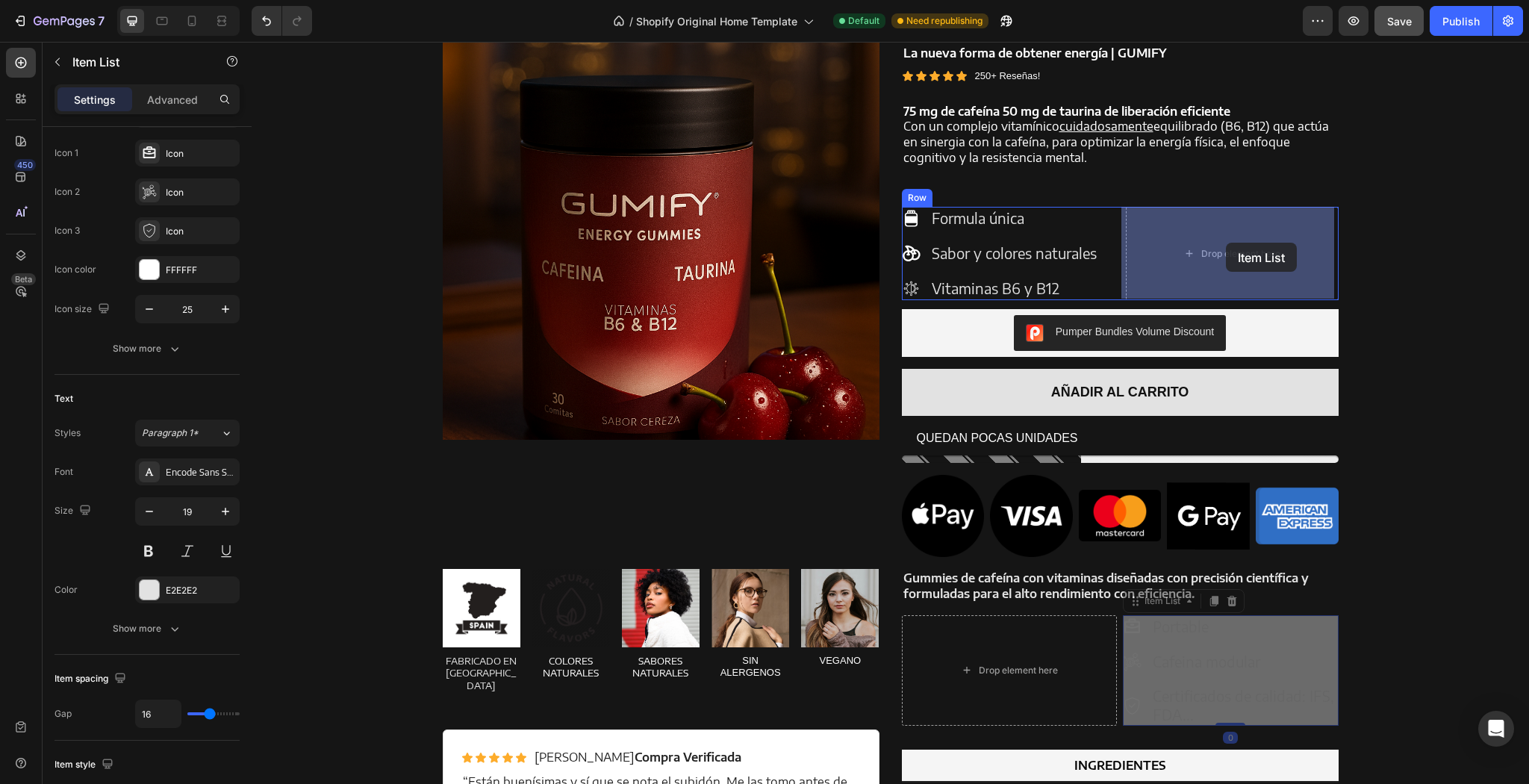
drag, startPoint x: 1189, startPoint y: 654, endPoint x: 1226, endPoint y: 242, distance: 413.7
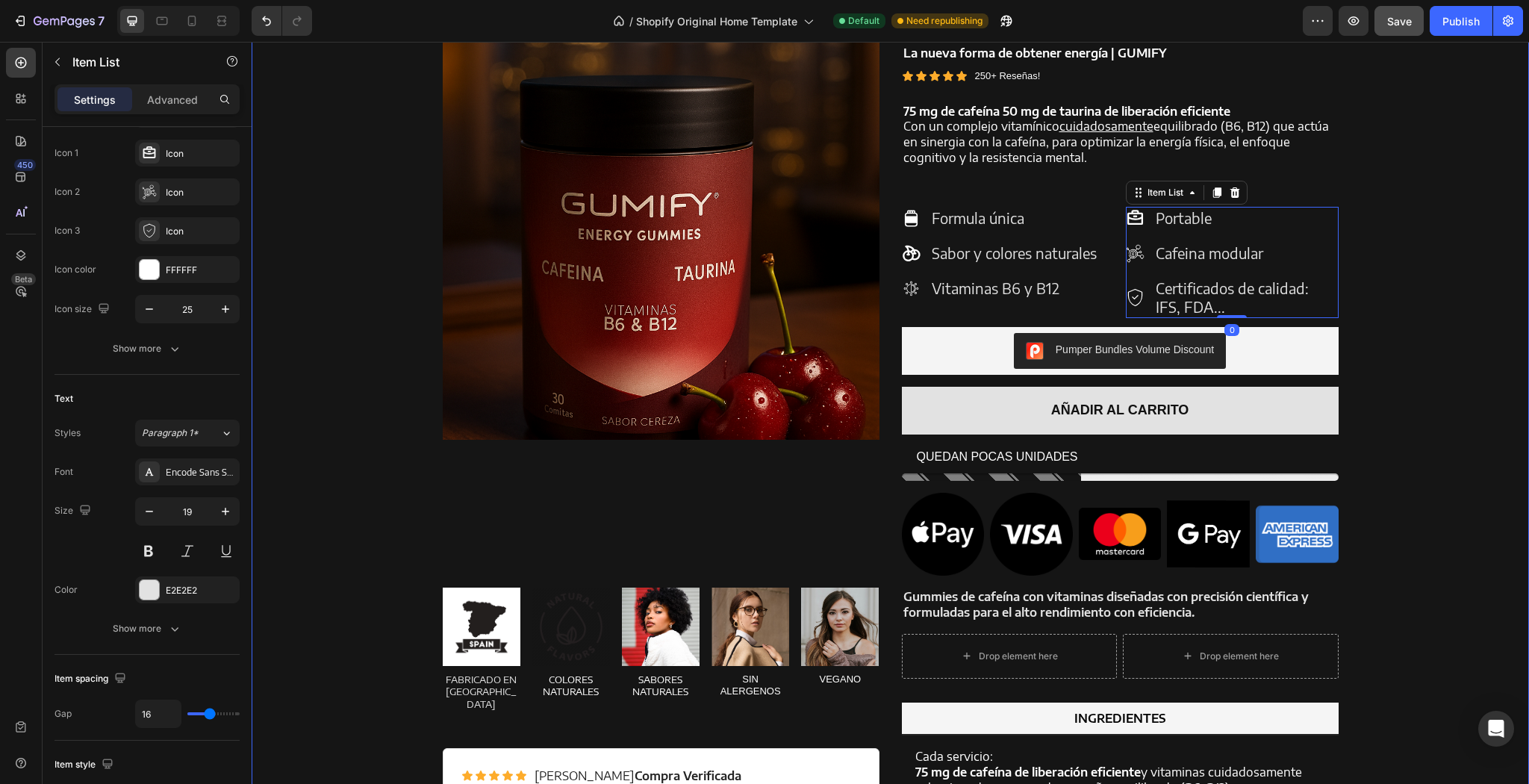
click at [1498, 370] on div "Product Images Energy Gummies Product Title La nueva forma de obtener energía |…" at bounding box center [890, 438] width 1255 height 871
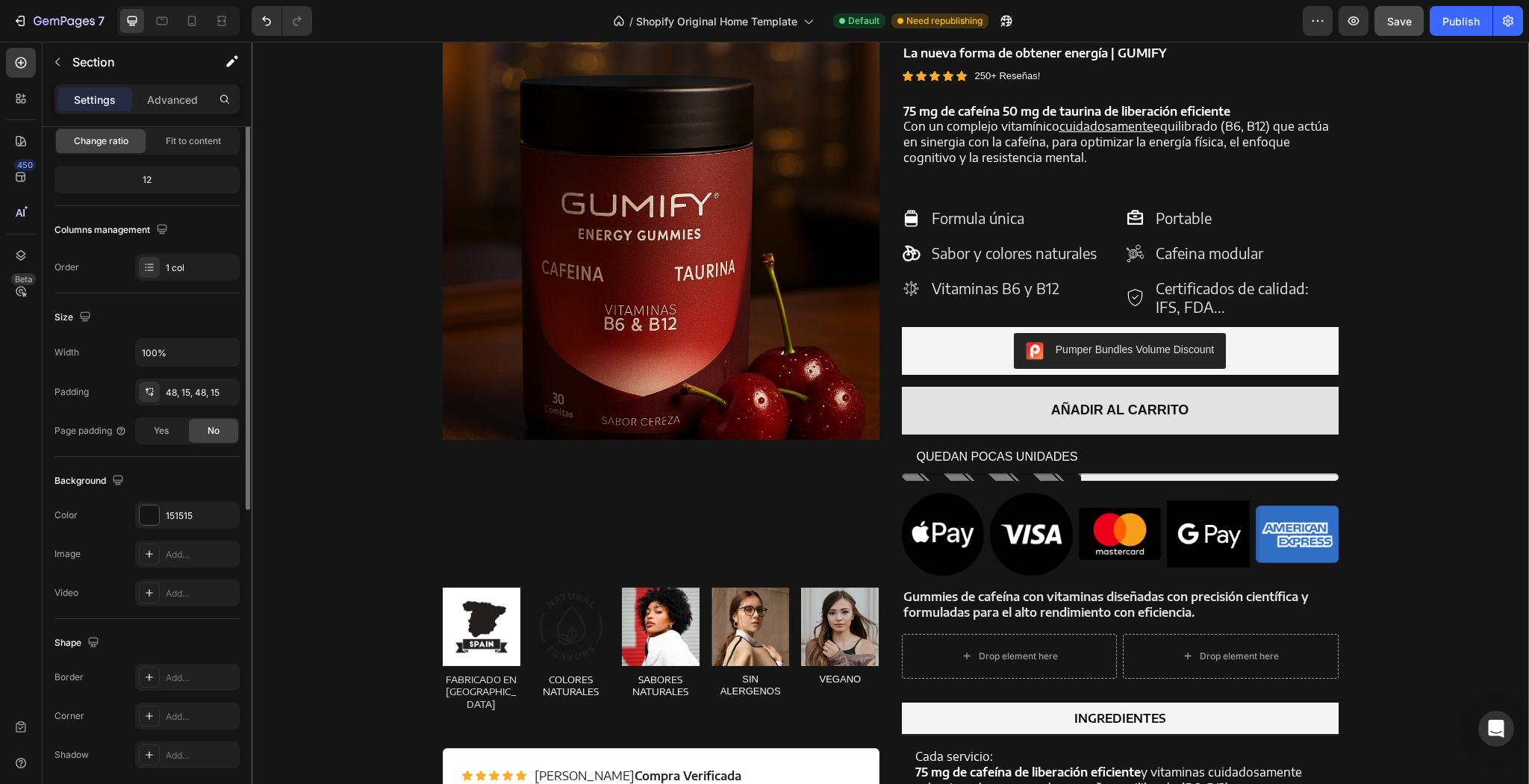
scroll to position [0, 0]
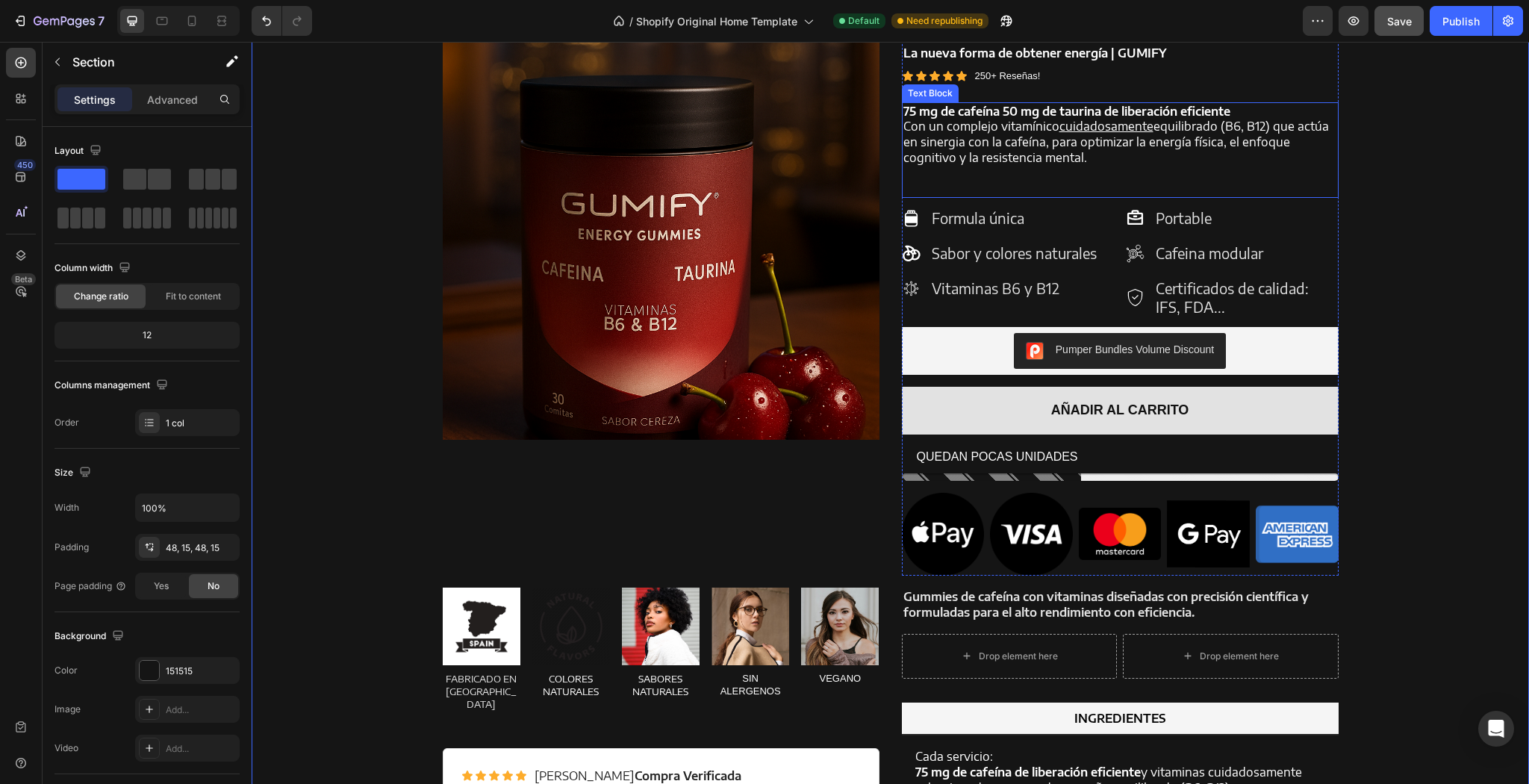
click at [945, 186] on p "Rich Text Editor. Editing area: main" at bounding box center [1120, 189] width 433 height 15
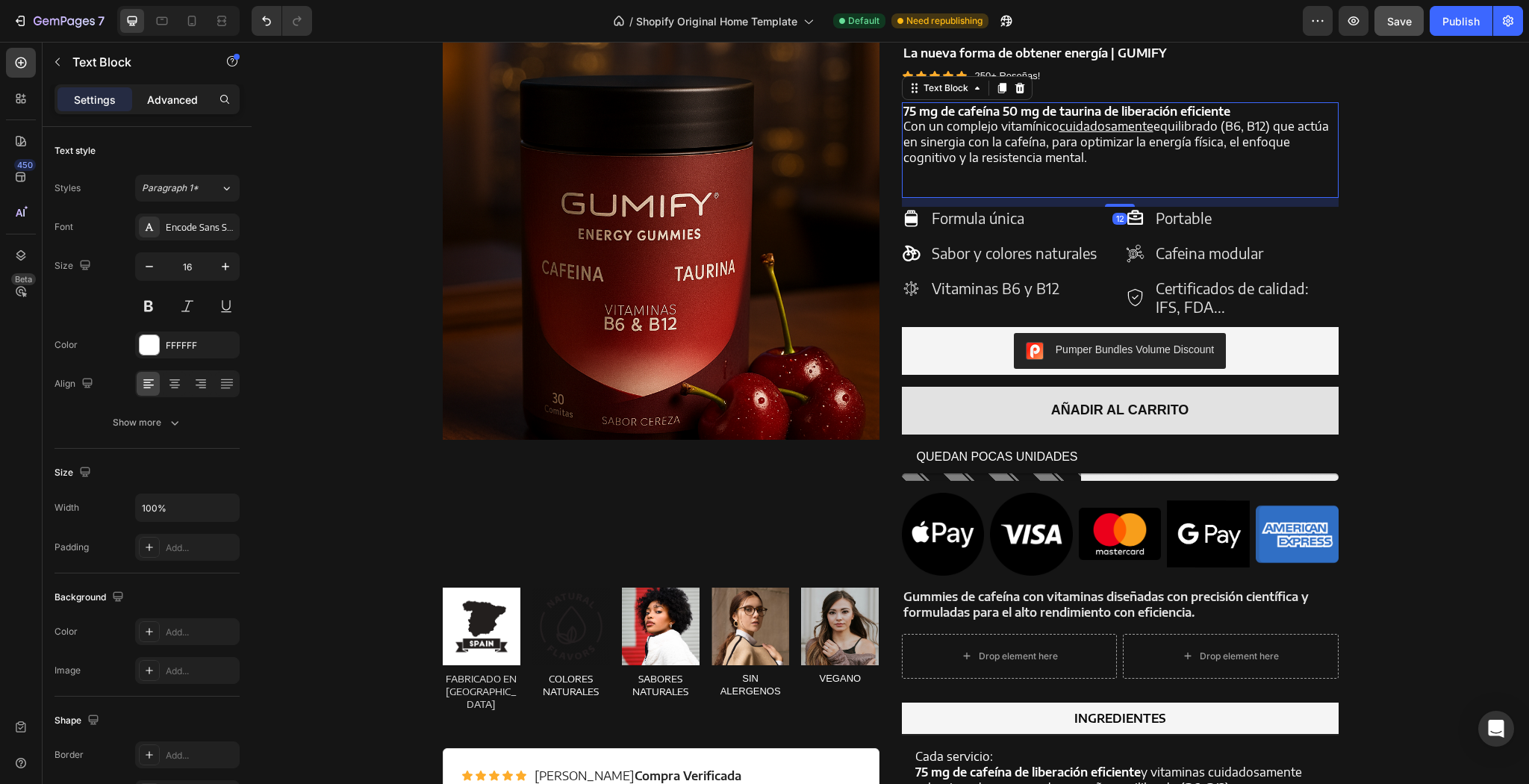
click at [179, 97] on p "Advanced" at bounding box center [172, 100] width 51 height 15
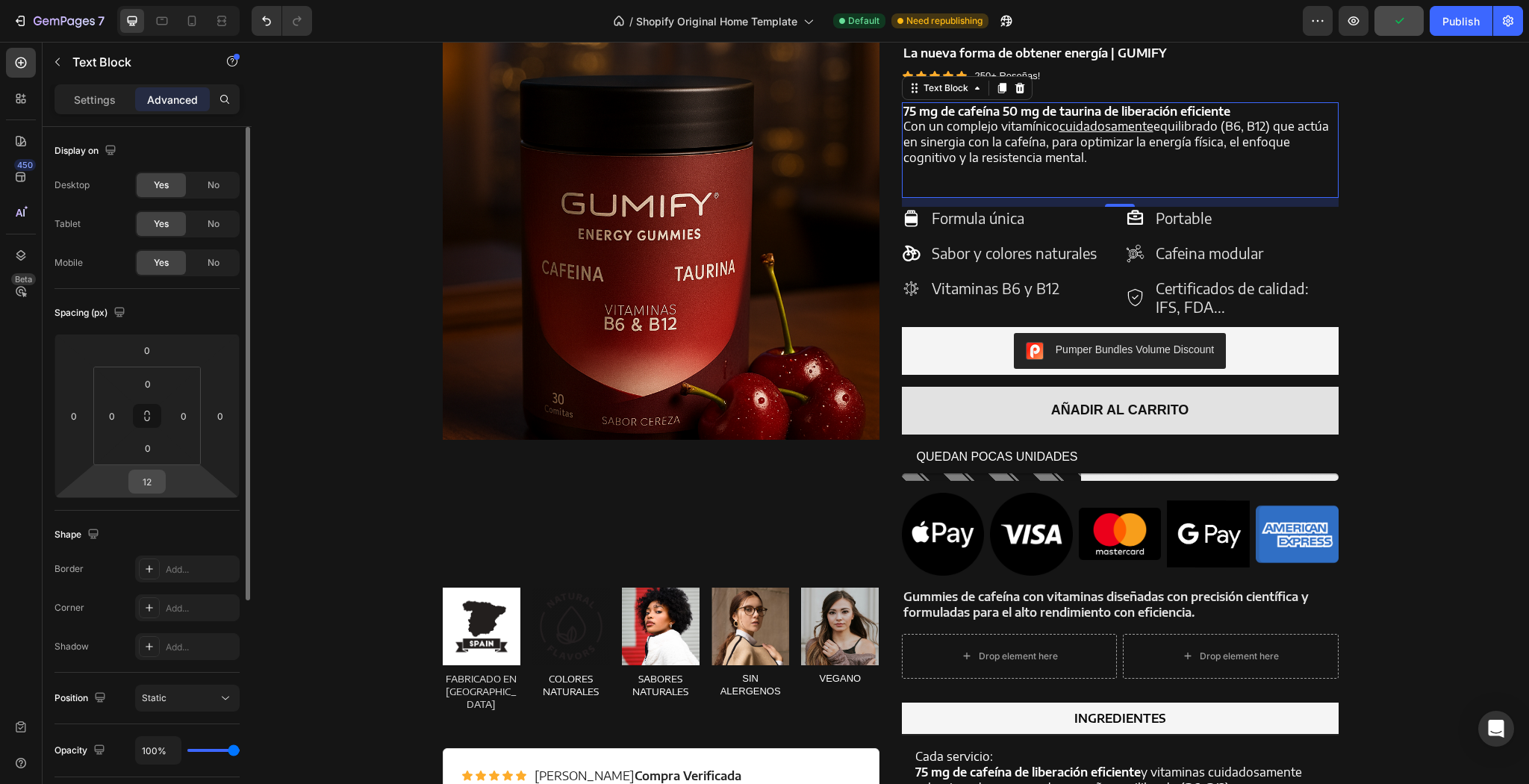
click at [155, 484] on input "12" at bounding box center [147, 481] width 30 height 22
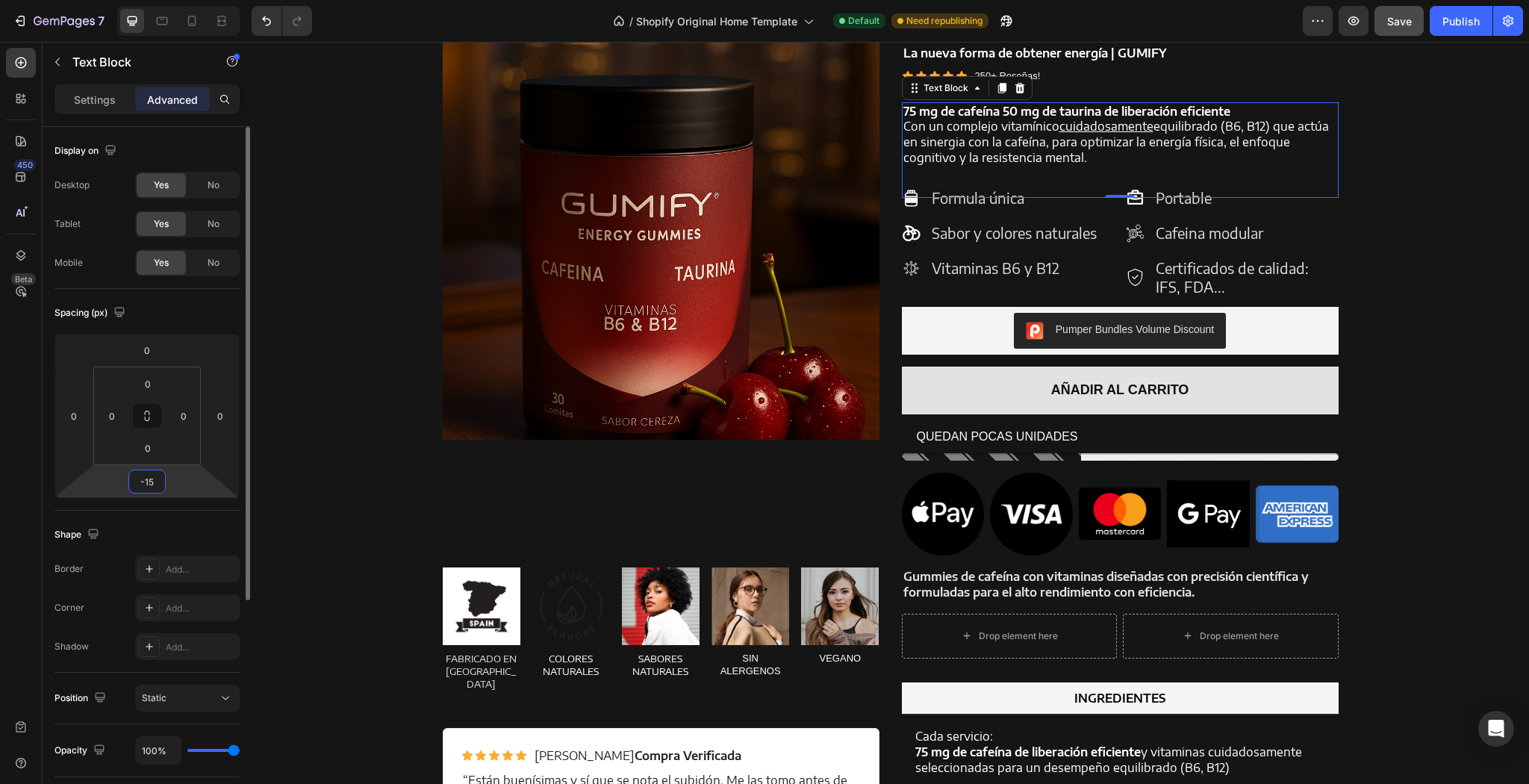
type input "-1"
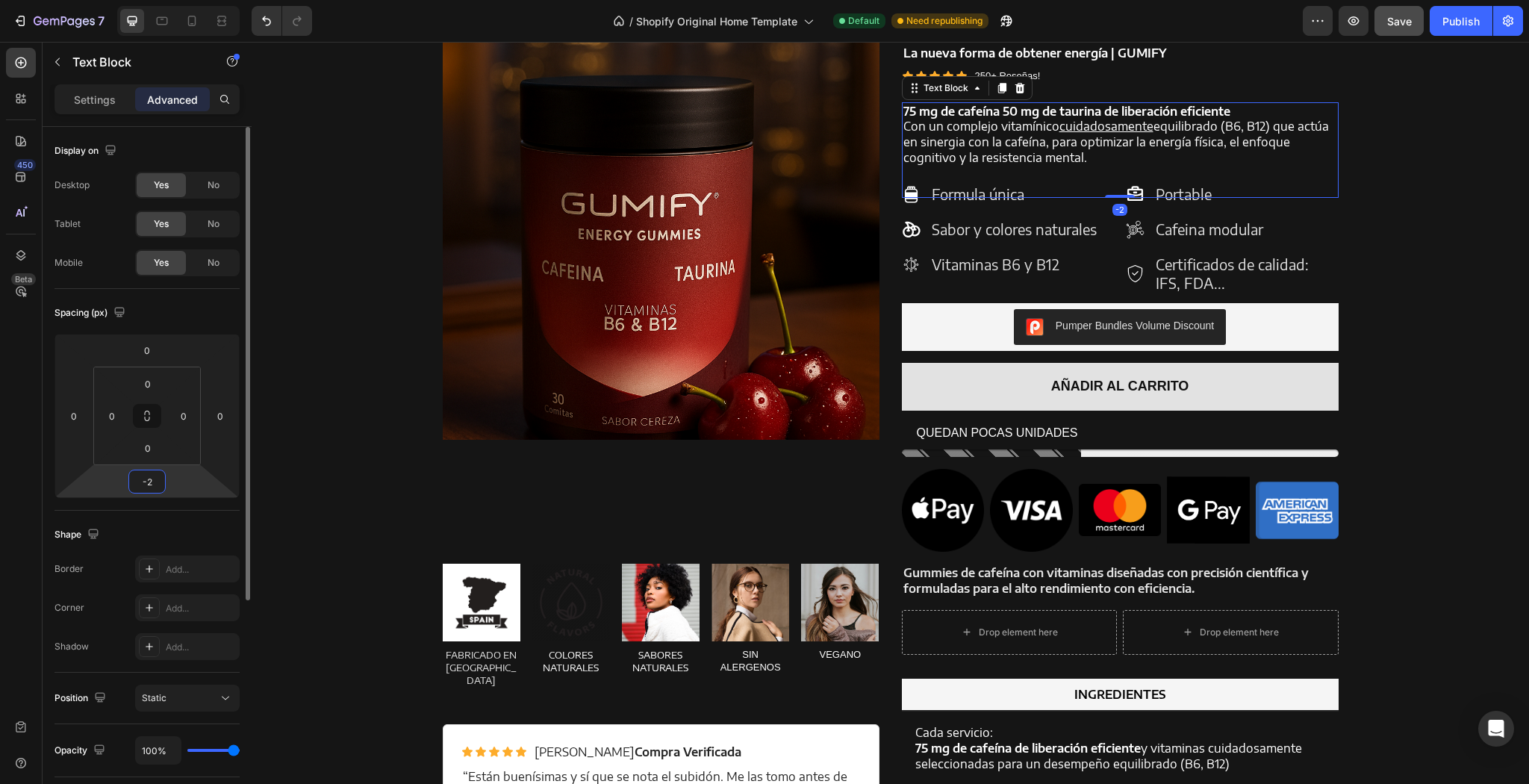
type input "-20"
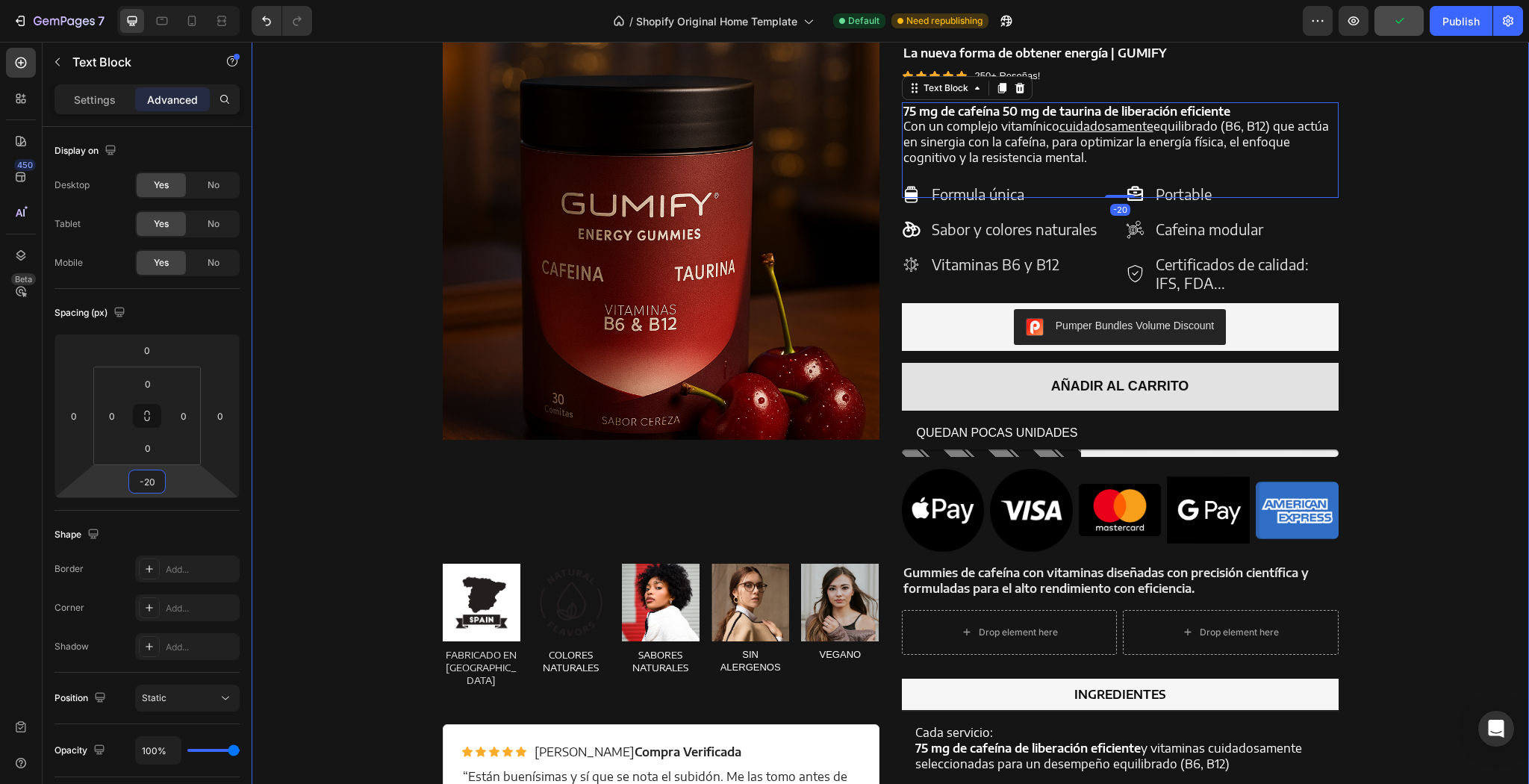
click at [398, 383] on div "Product Images Energy Gummies Product Title La nueva forma de obtener energía |…" at bounding box center [890, 426] width 1255 height 847
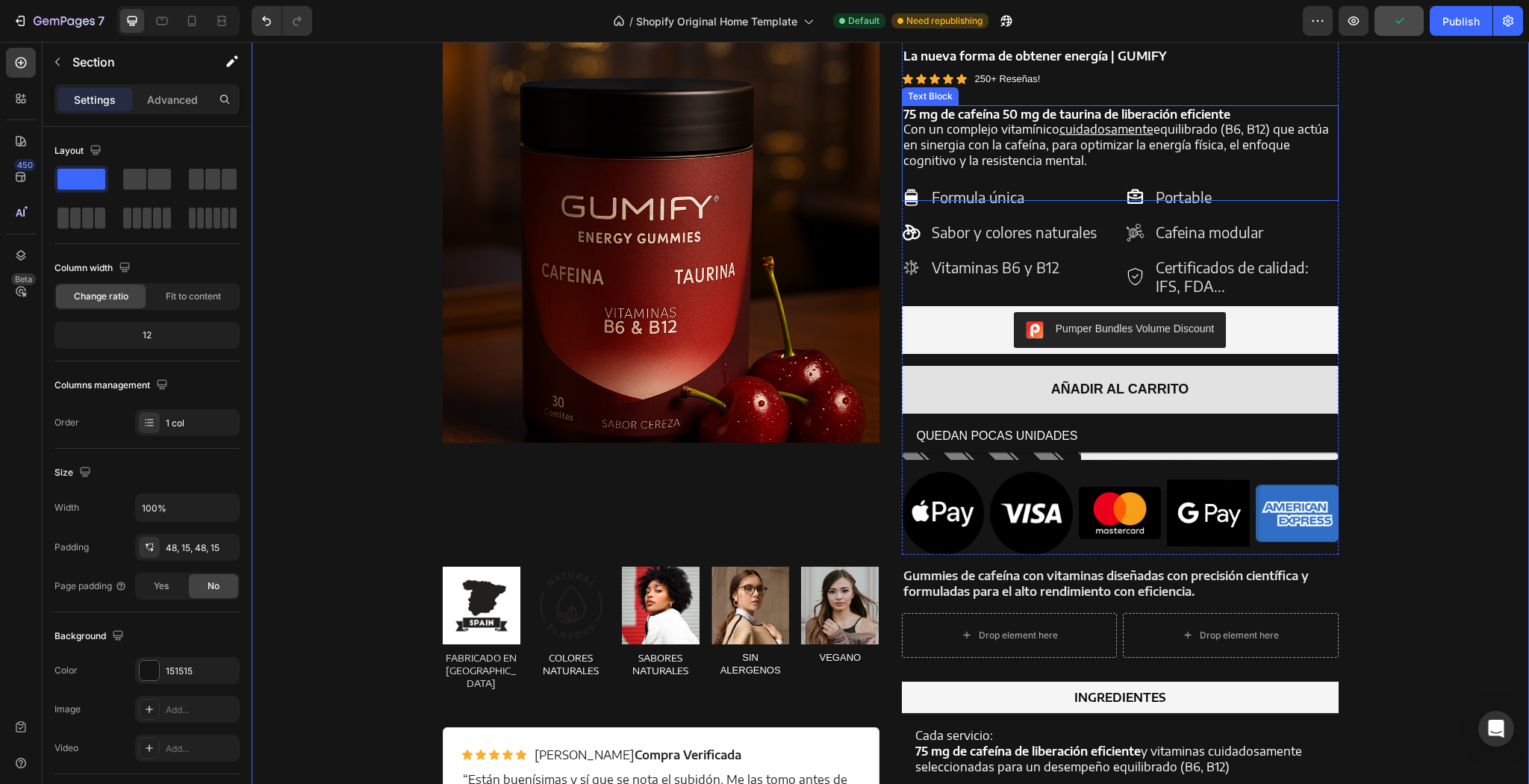
scroll to position [1155, 0]
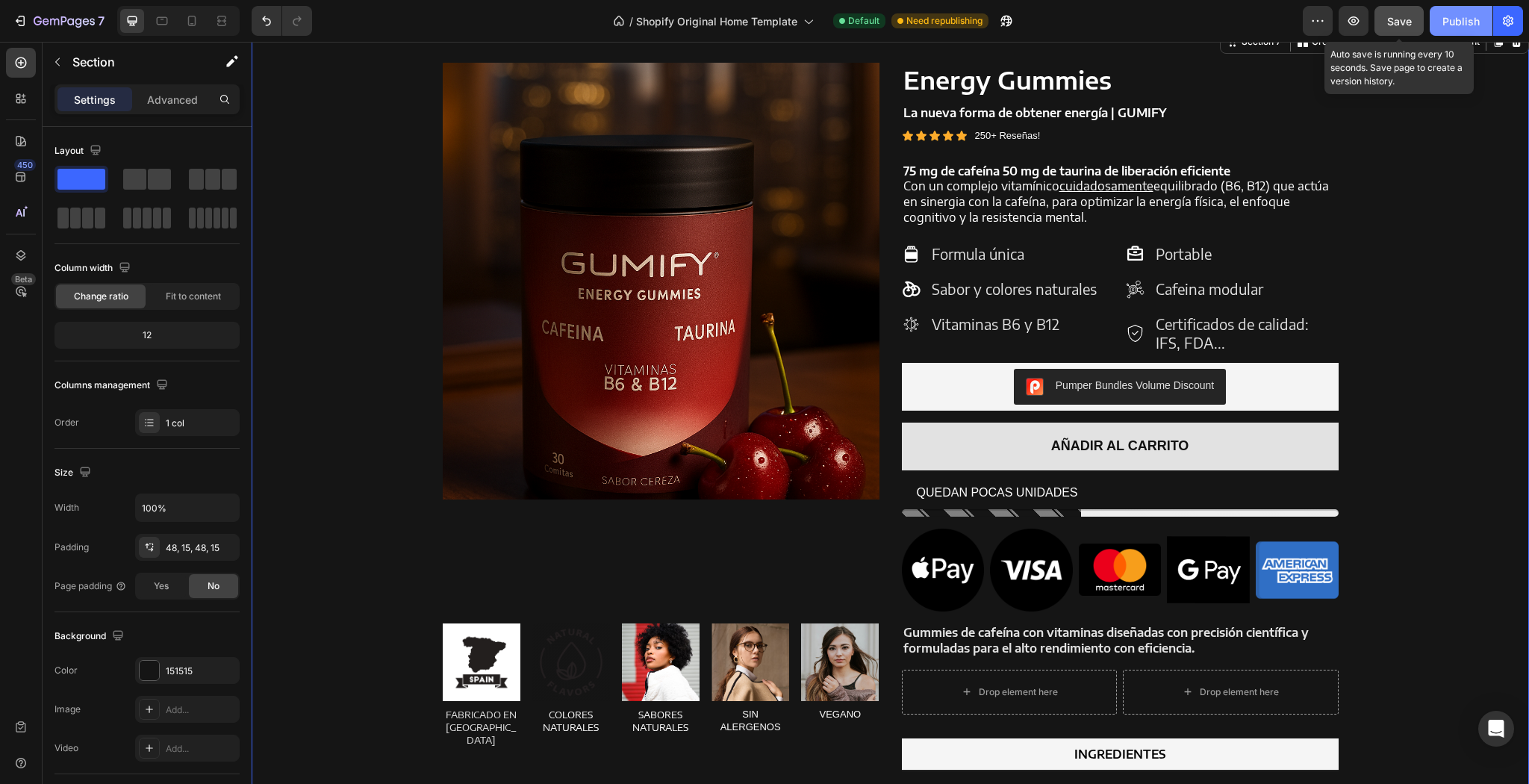
click at [1406, 10] on button "Save" at bounding box center [1399, 21] width 49 height 30
click at [1485, 18] on button "Publish" at bounding box center [1461, 21] width 63 height 30
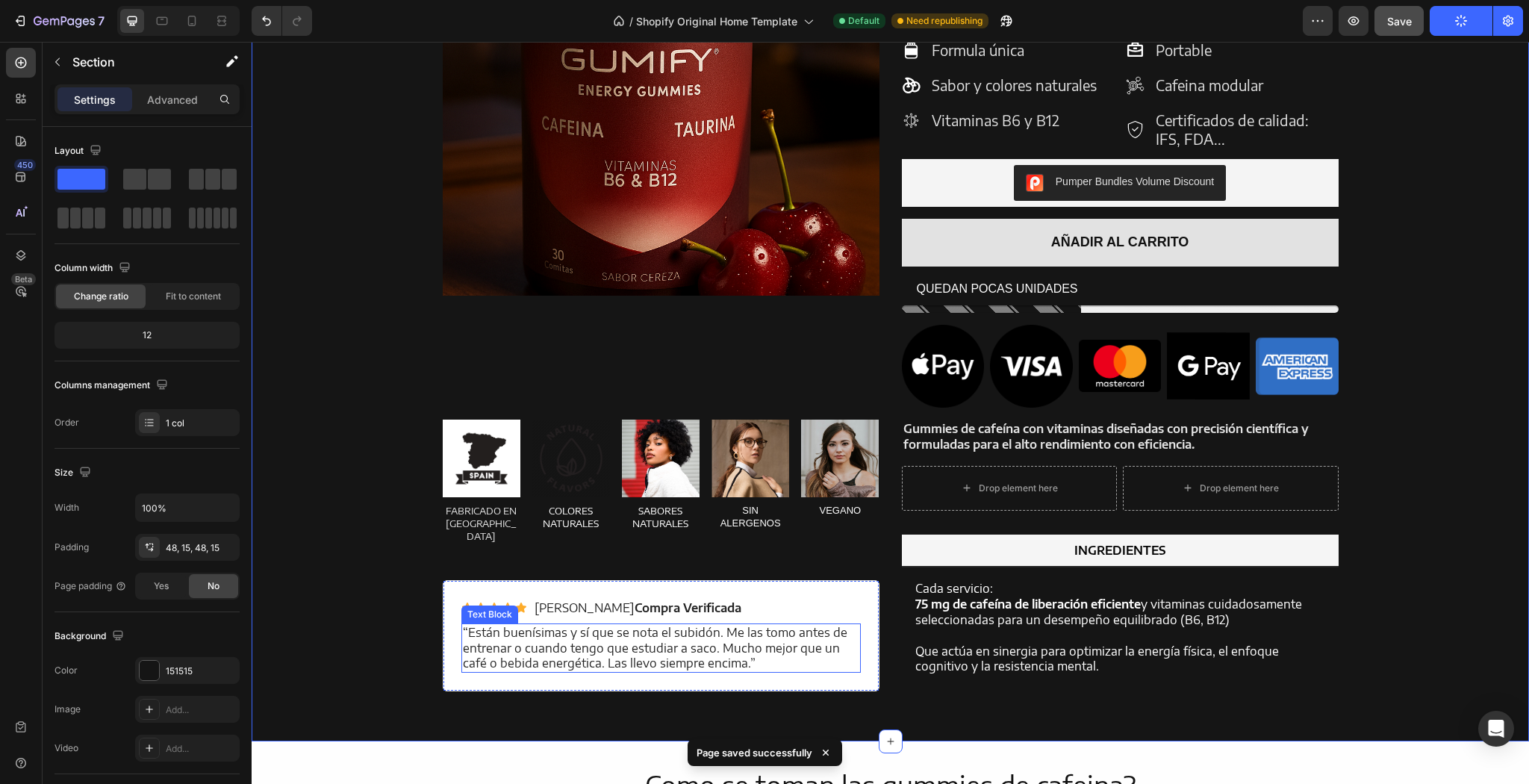
scroll to position [1454, 0]
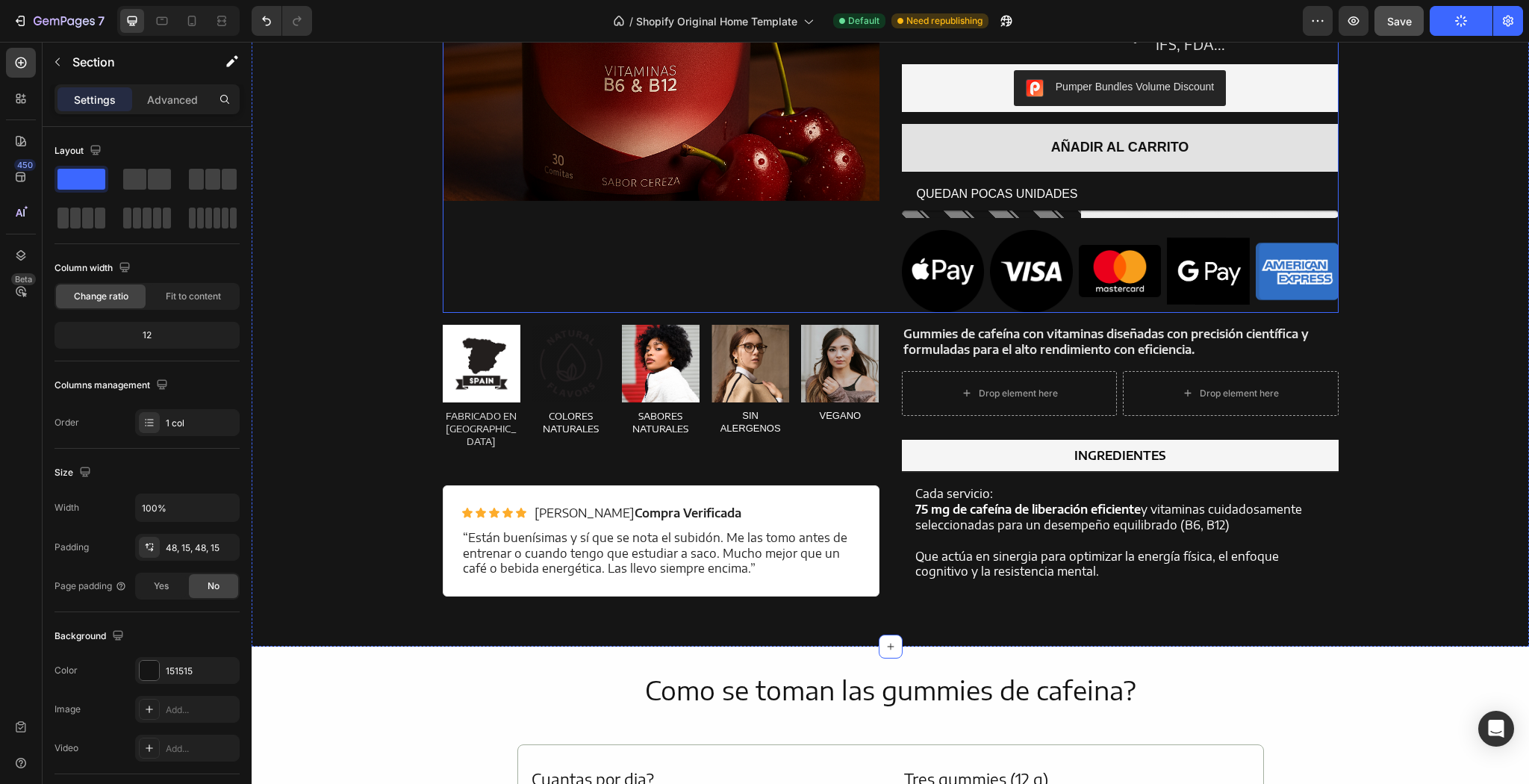
click at [515, 272] on div "Product Images" at bounding box center [661, 38] width 436 height 549
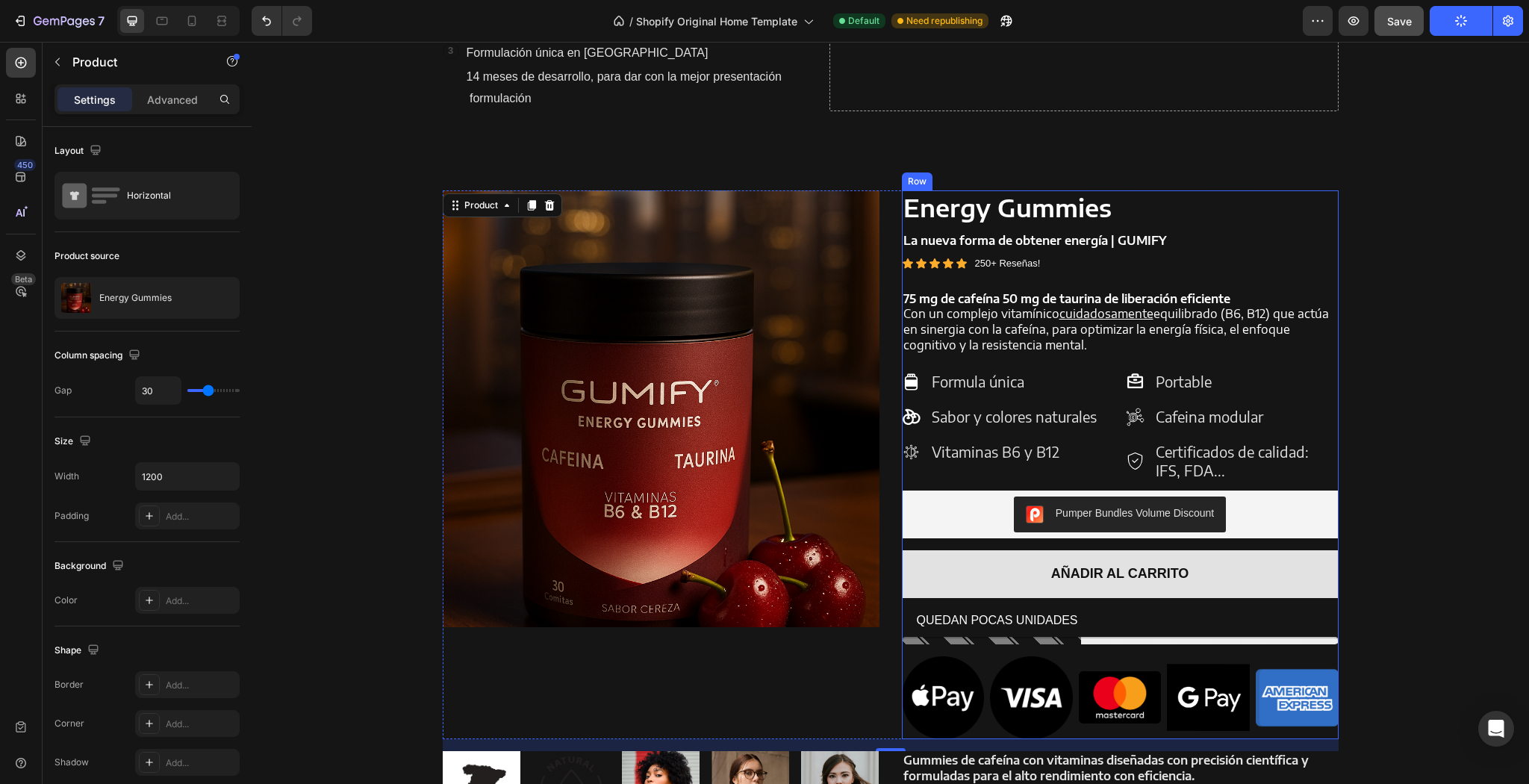
scroll to position [976, 0]
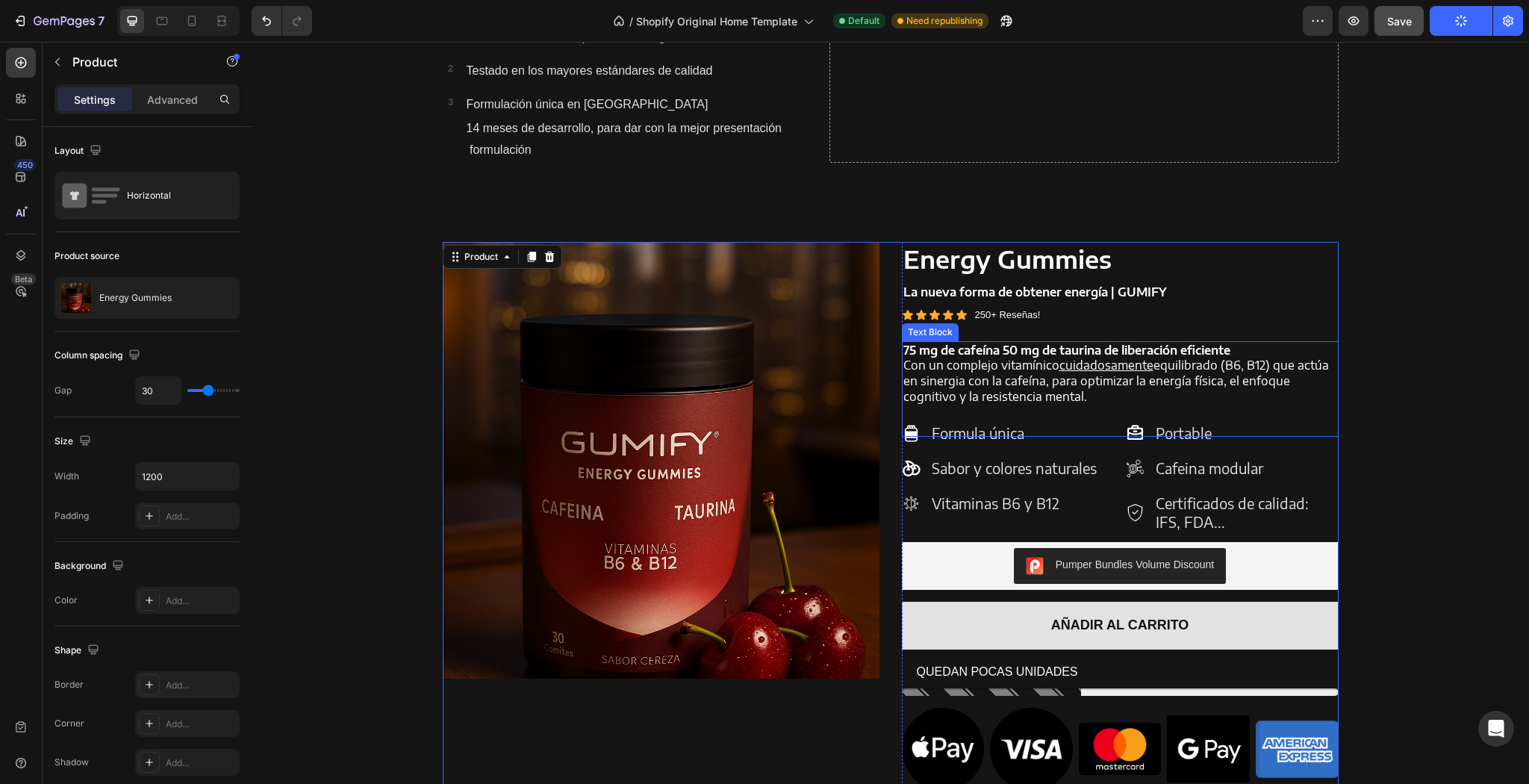
click at [1144, 358] on u "cuidadosamente" at bounding box center [1106, 365] width 94 height 15
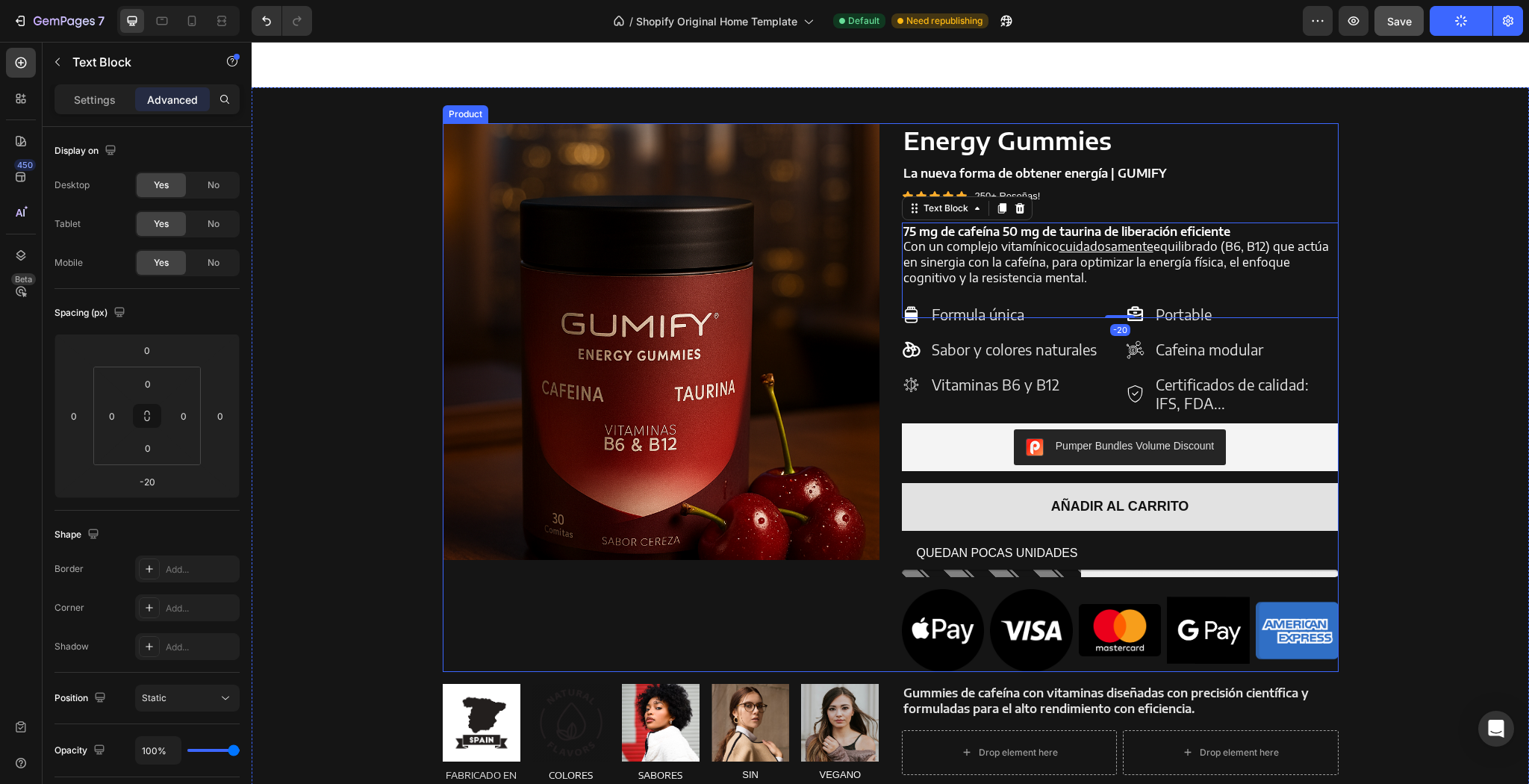
scroll to position [1155, 0]
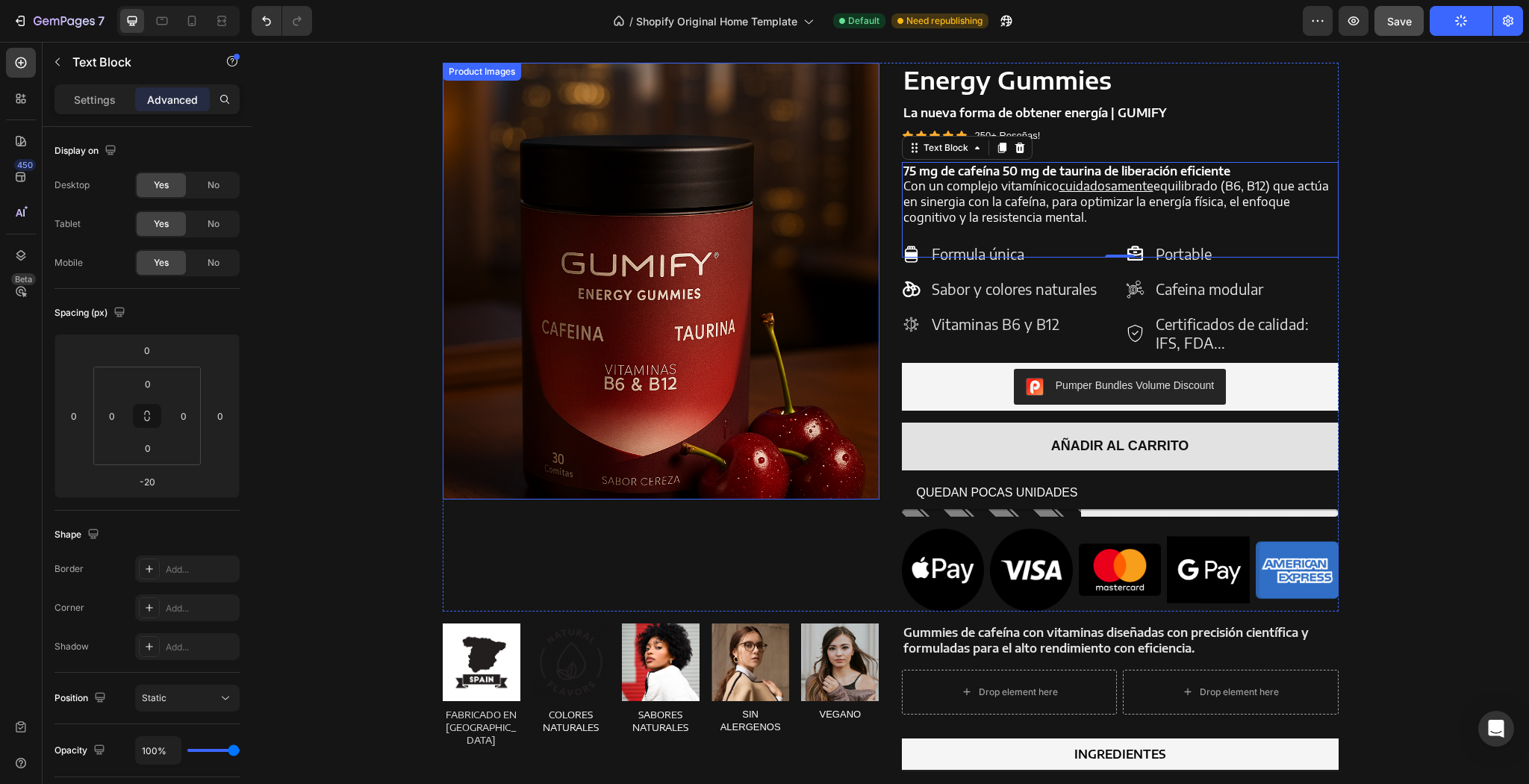
click at [669, 303] on img at bounding box center [661, 281] width 436 height 436
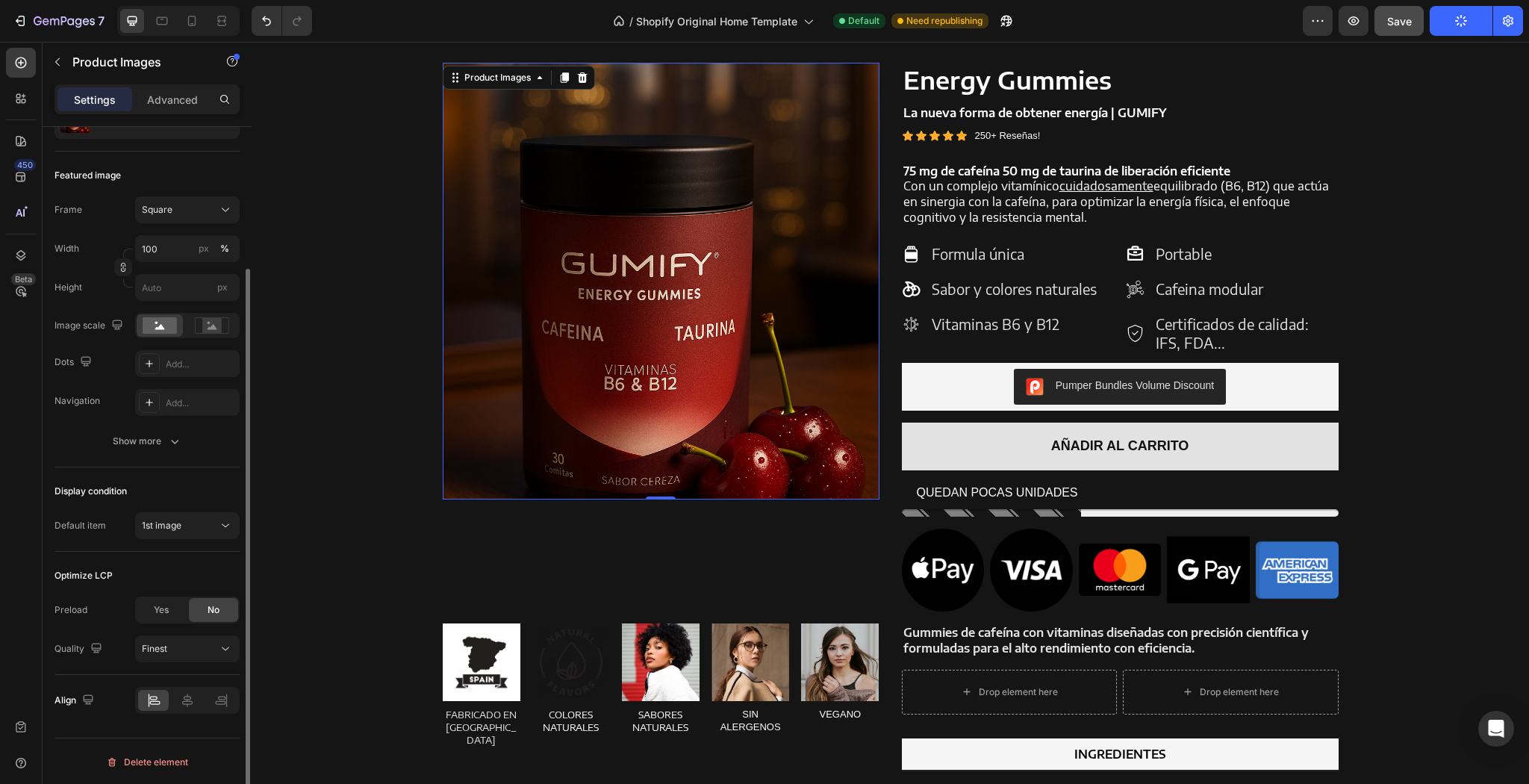
scroll to position [0, 0]
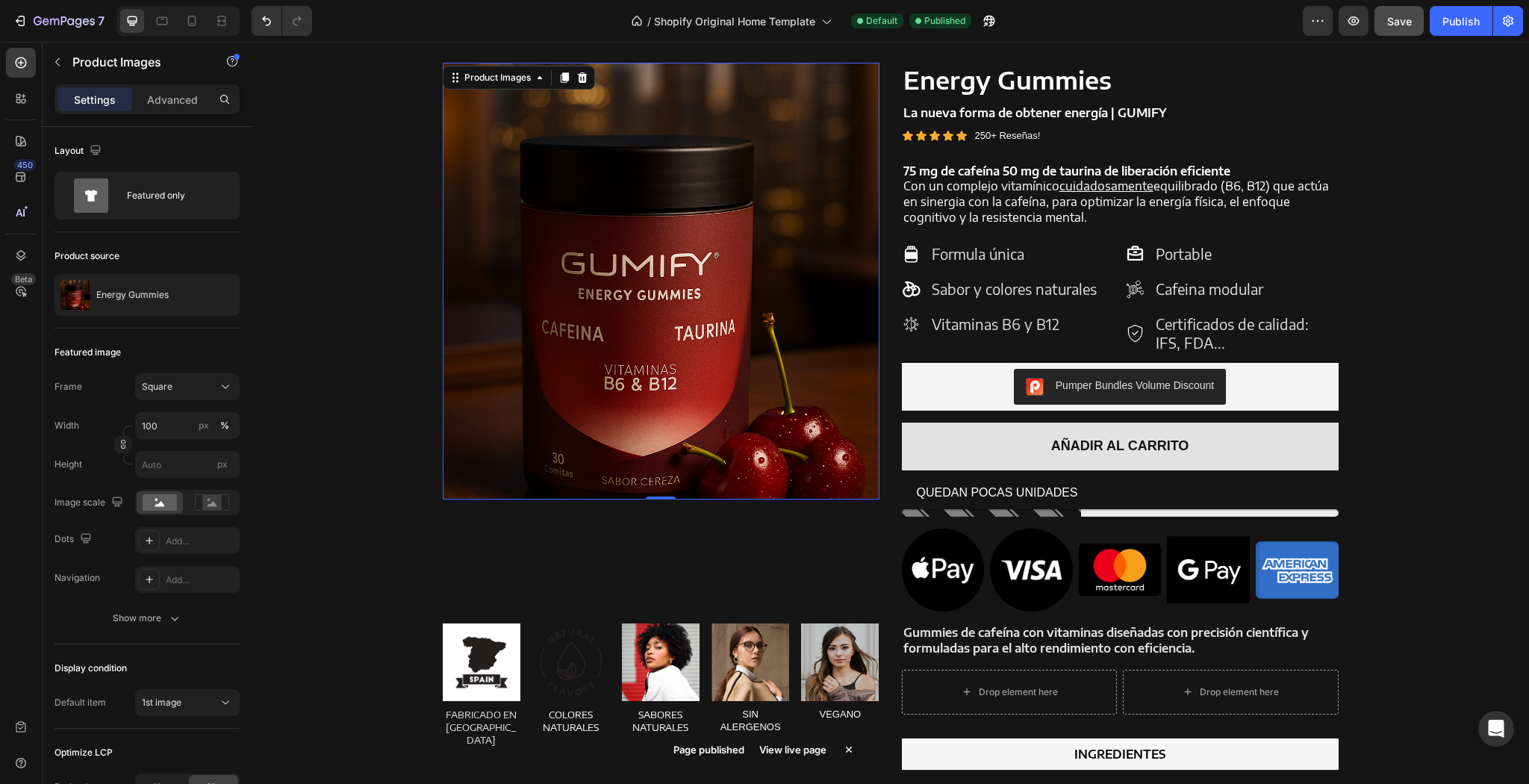
click at [325, 223] on div "Product Images 0 Energy Gummies Product Title La nueva forma de obtener energía…" at bounding box center [890, 486] width 1255 height 847
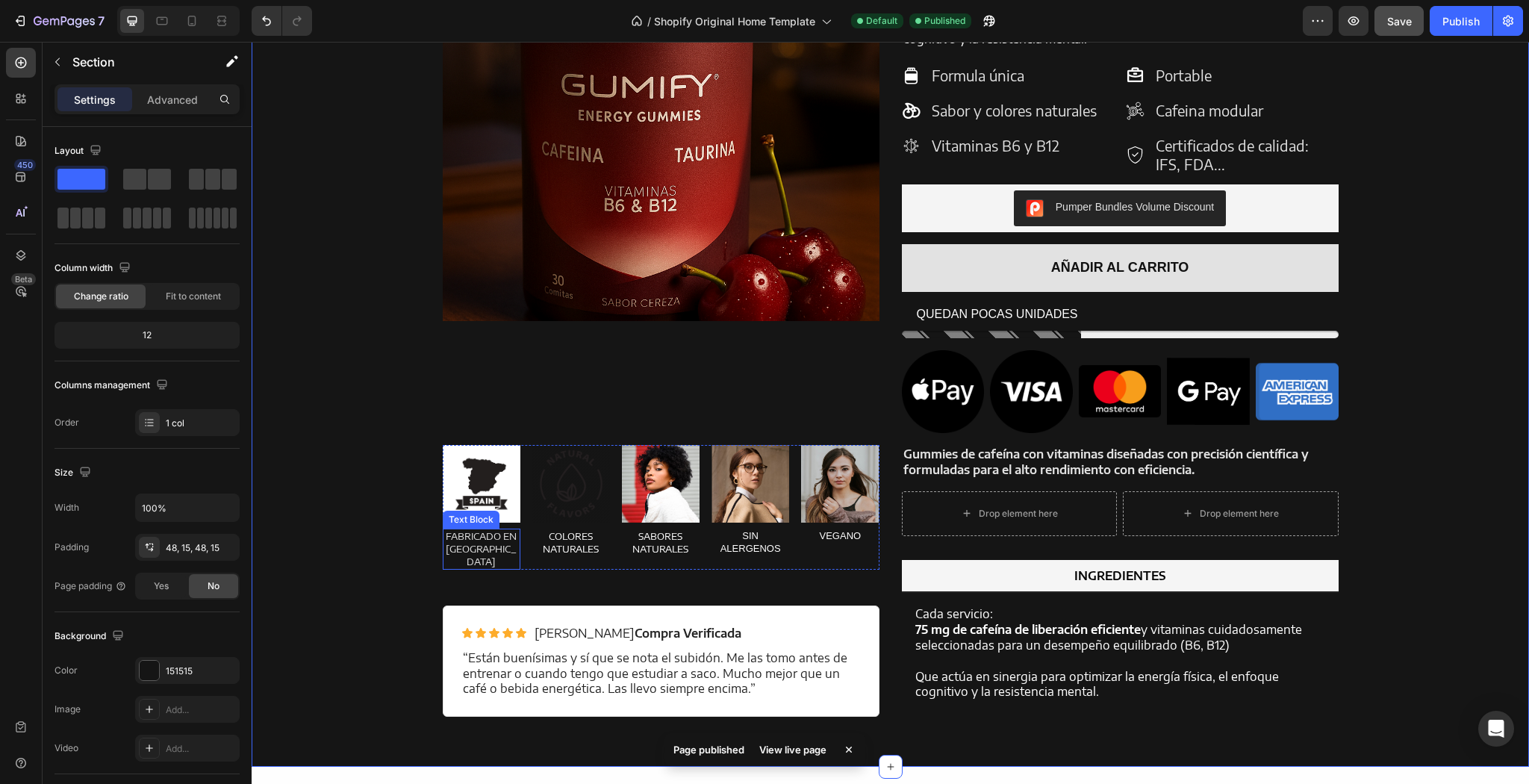
scroll to position [1394, 0]
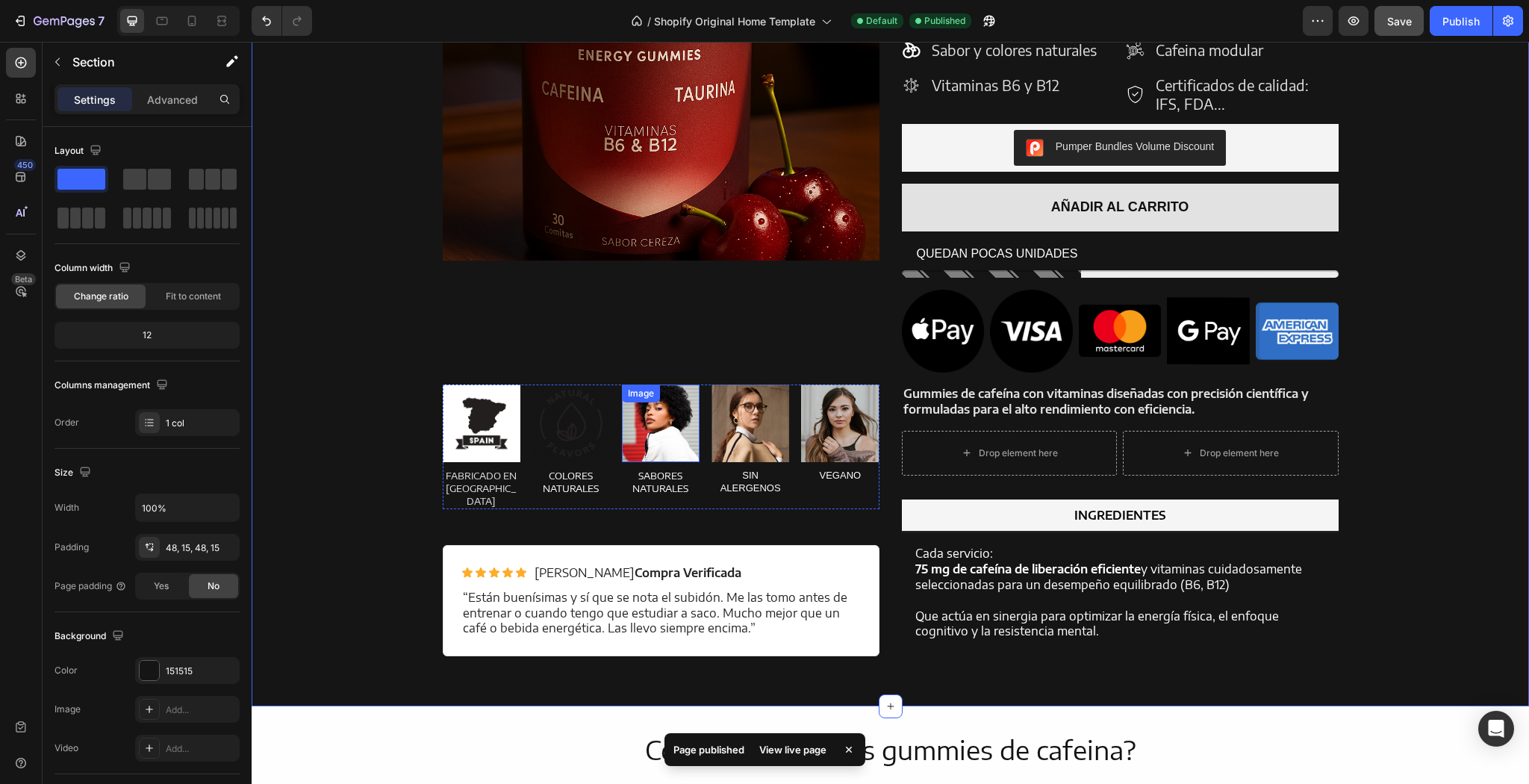
click at [693, 446] on img at bounding box center [660, 423] width 77 height 77
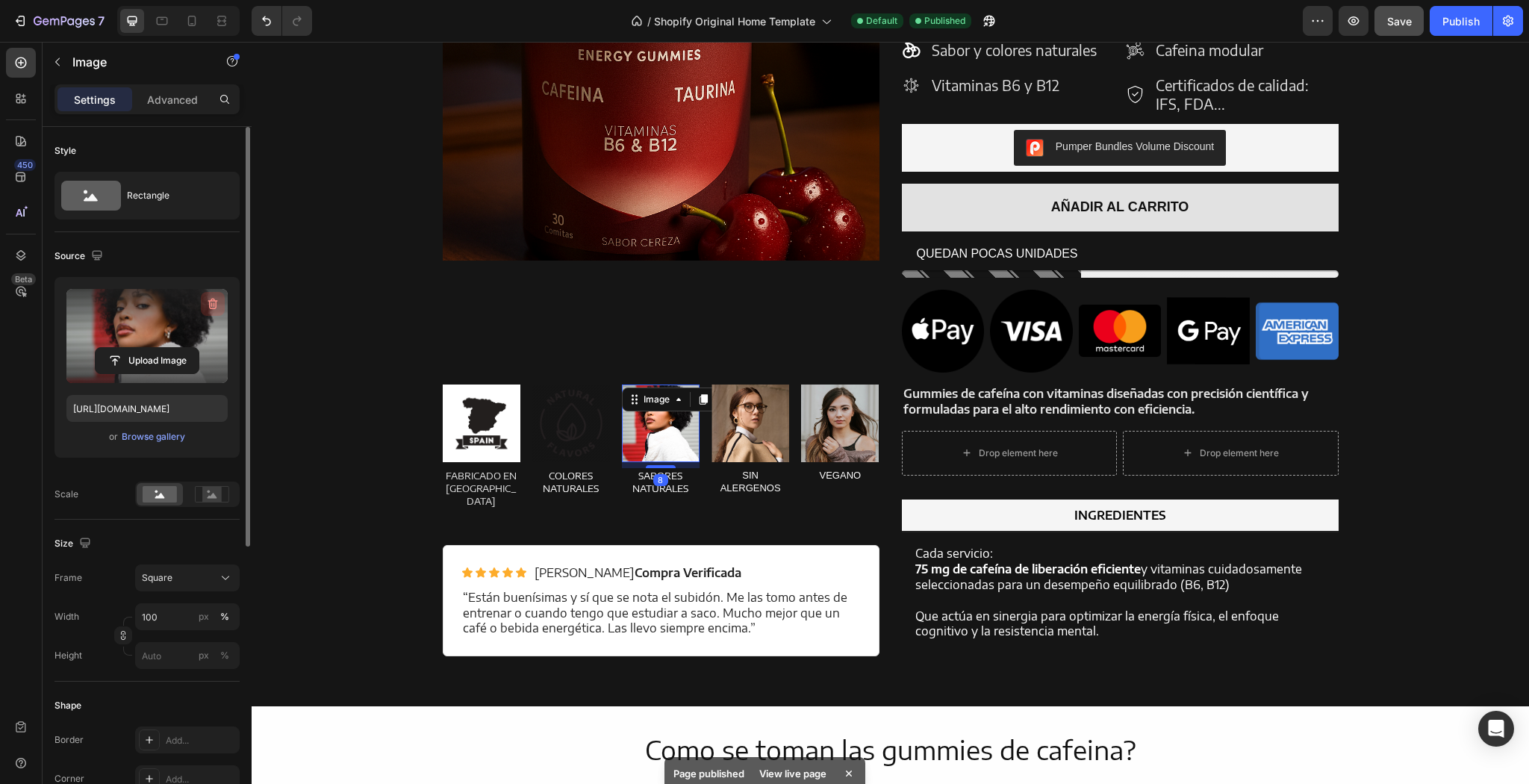
click at [218, 304] on icon "button" at bounding box center [213, 304] width 15 height 15
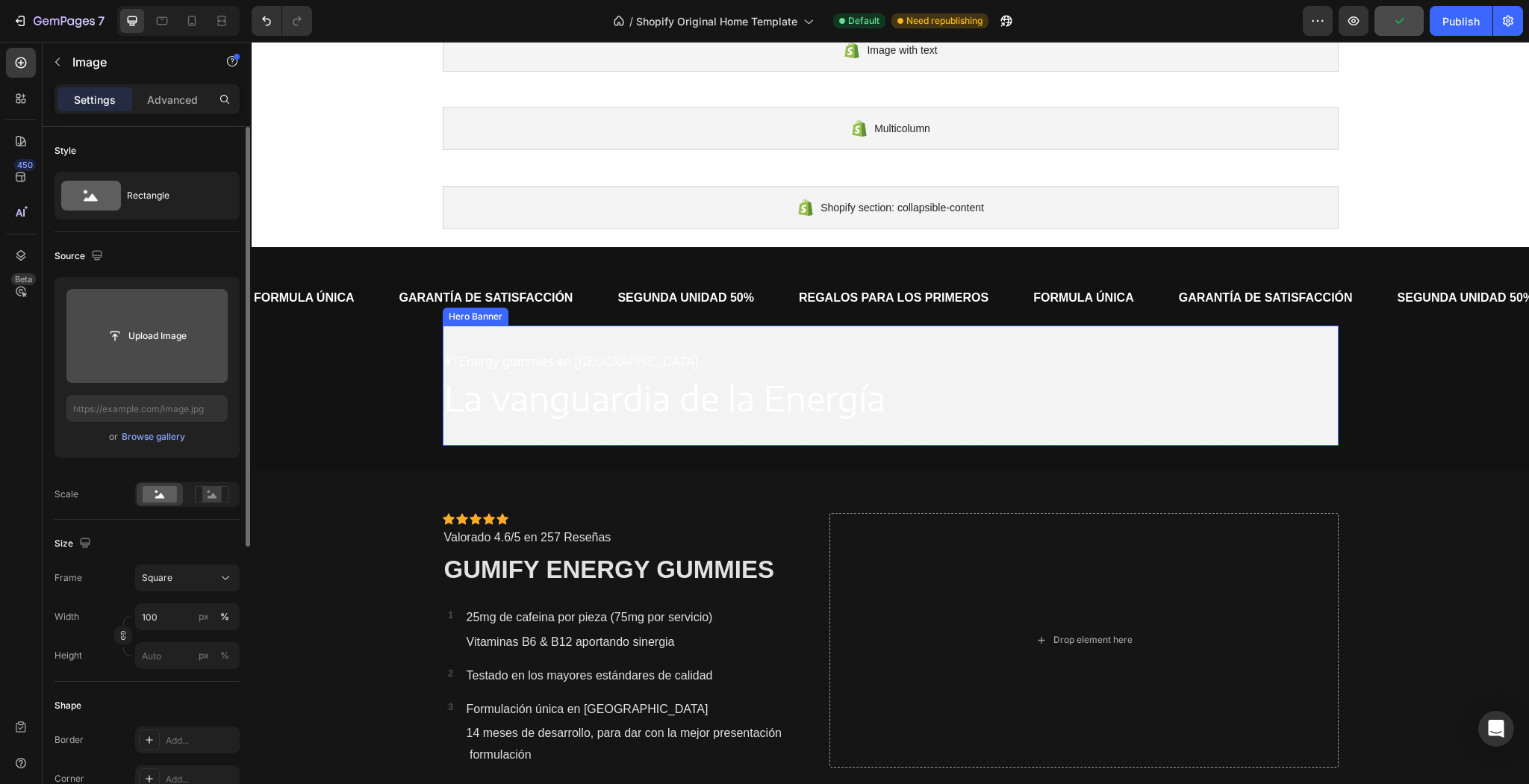
scroll to position [179, 0]
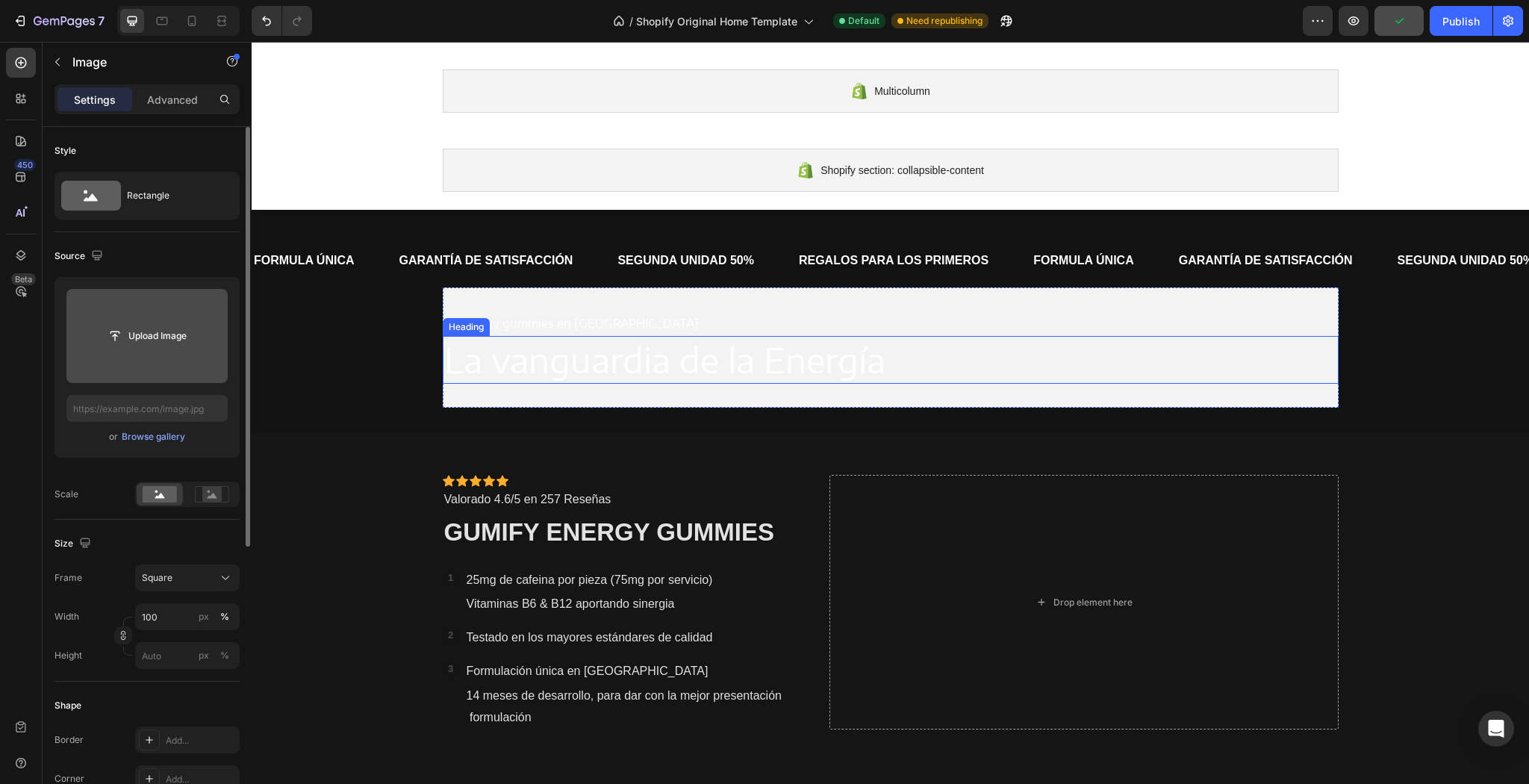
click at [697, 353] on h2 "La vanguardia de la Energía" at bounding box center [890, 360] width 896 height 47
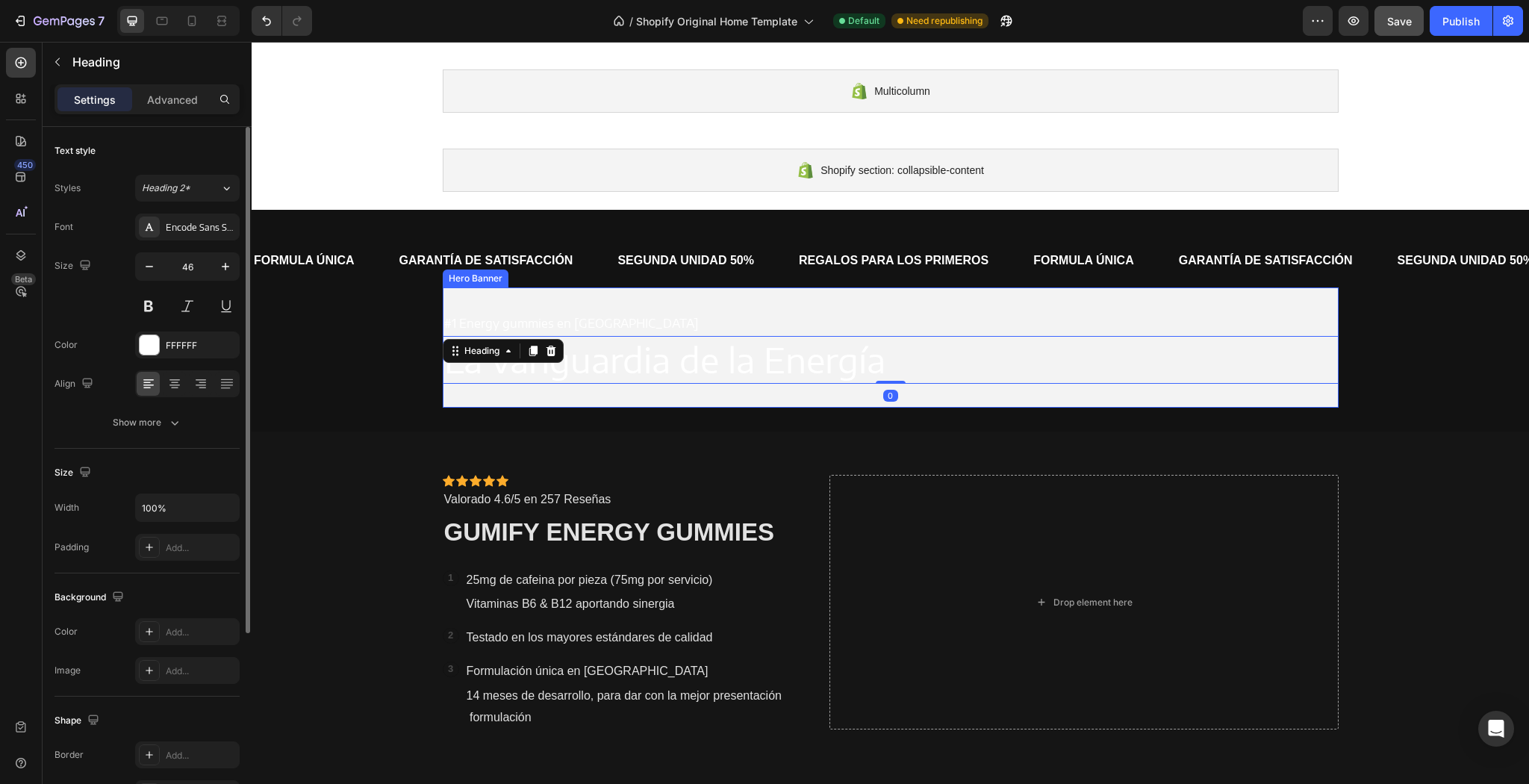
click at [740, 299] on div "#1 Energy gummies en Europa Text Block La vanguardia de la Energía Heading 0" at bounding box center [890, 347] width 896 height 120
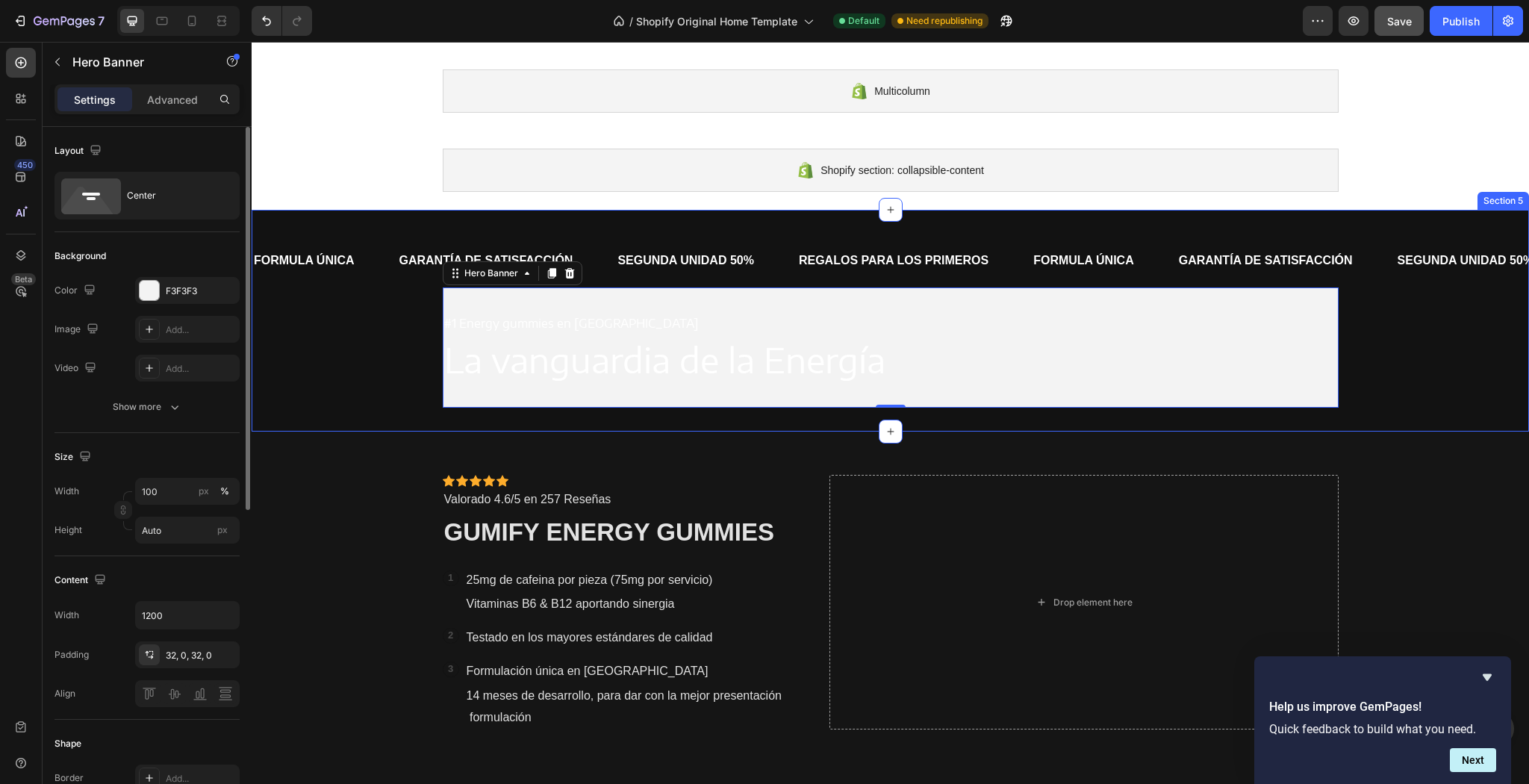
click at [389, 315] on div "FORMULA ÚNICA Text GARANTÍA DE SATISFACCIÓN Text SEGUNDA UNIDAD 50% Text REGALO…" at bounding box center [890, 320] width 1277 height 174
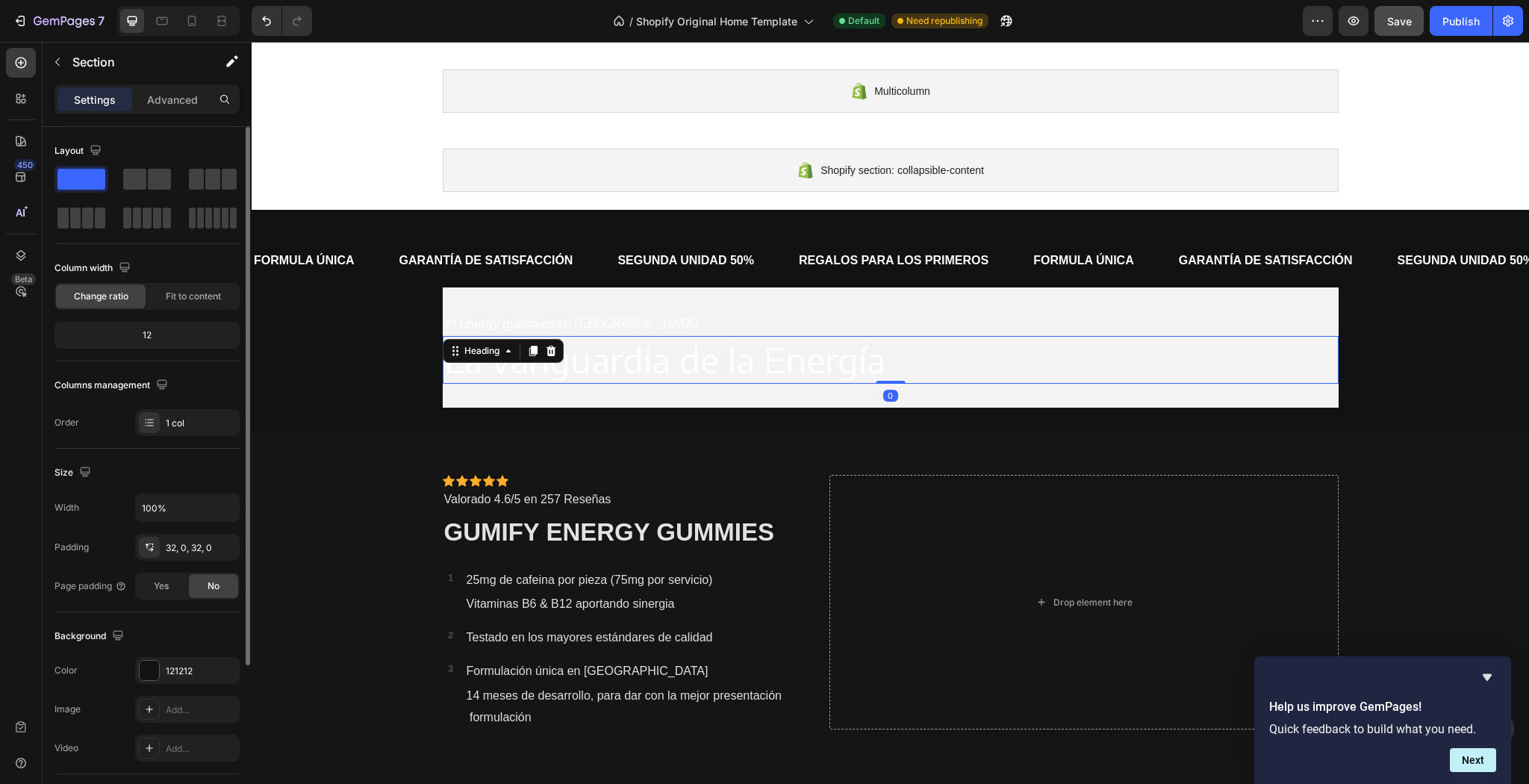
click at [612, 361] on h2 "La vanguardia de la Energía" at bounding box center [890, 360] width 896 height 47
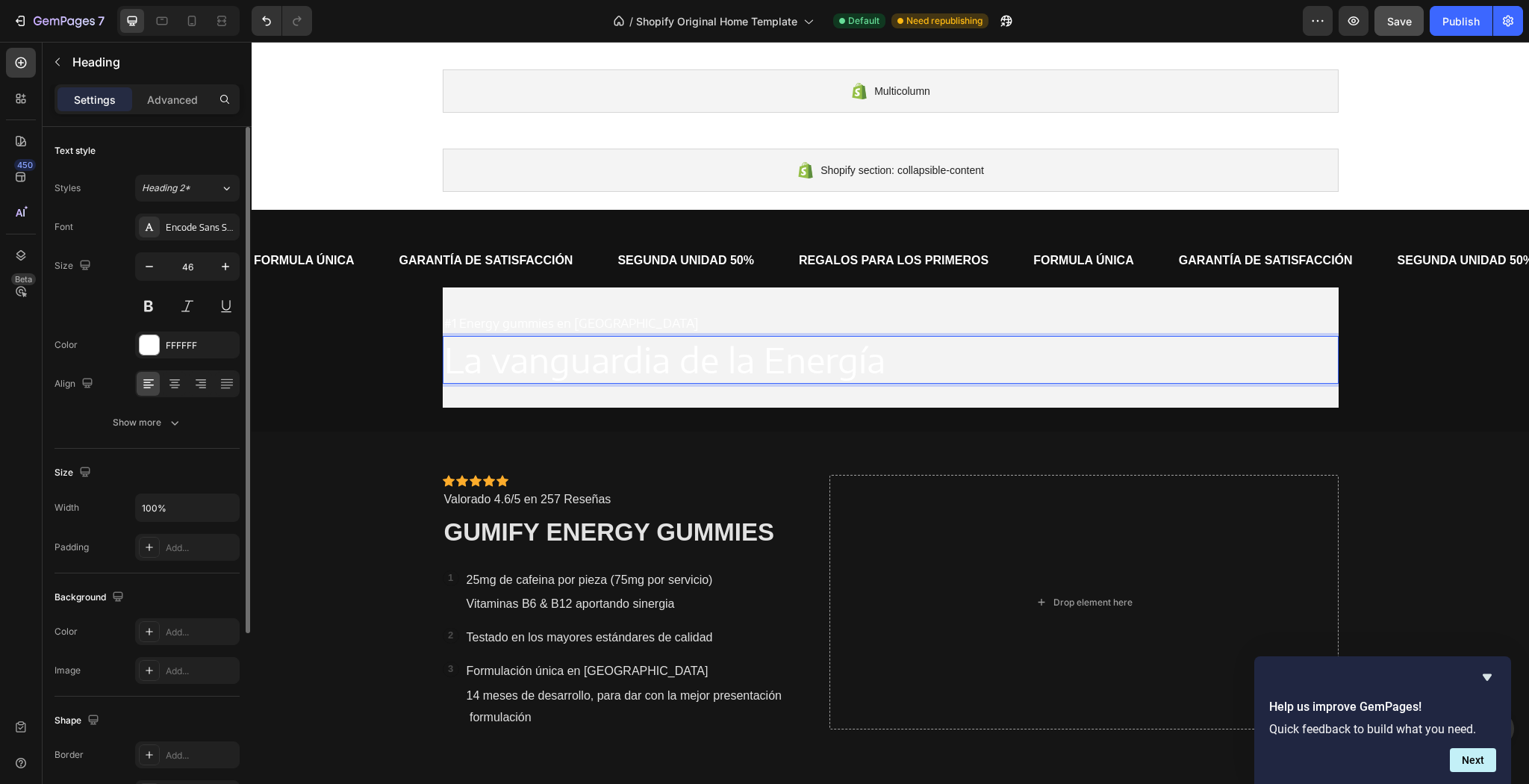
click at [603, 349] on h2 "La vanguardia de la Energía" at bounding box center [890, 360] width 896 height 47
click at [609, 319] on p "#1 Energy gummies en Europa" at bounding box center [890, 324] width 893 height 21
click at [607, 286] on div "FORMULA ÚNICA Text GARANTÍA DE SATISFACCIÓN Text SEGUNDA UNIDAD 50% Text REGALO…" at bounding box center [890, 260] width 1277 height 54
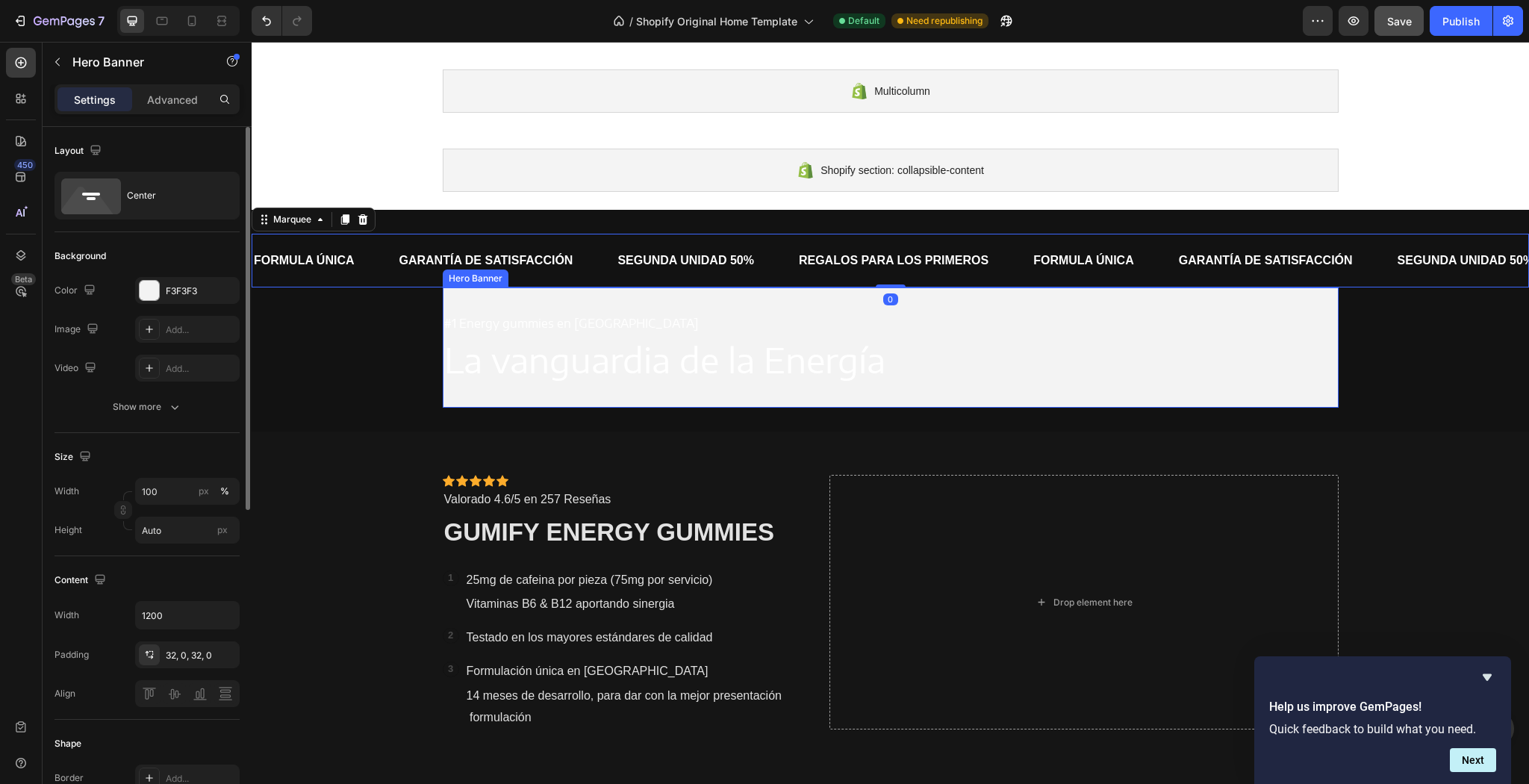
click at [613, 301] on div "#1 Energy gummies en Europa Text Block La vanguardia de la Energía Heading" at bounding box center [890, 347] width 896 height 120
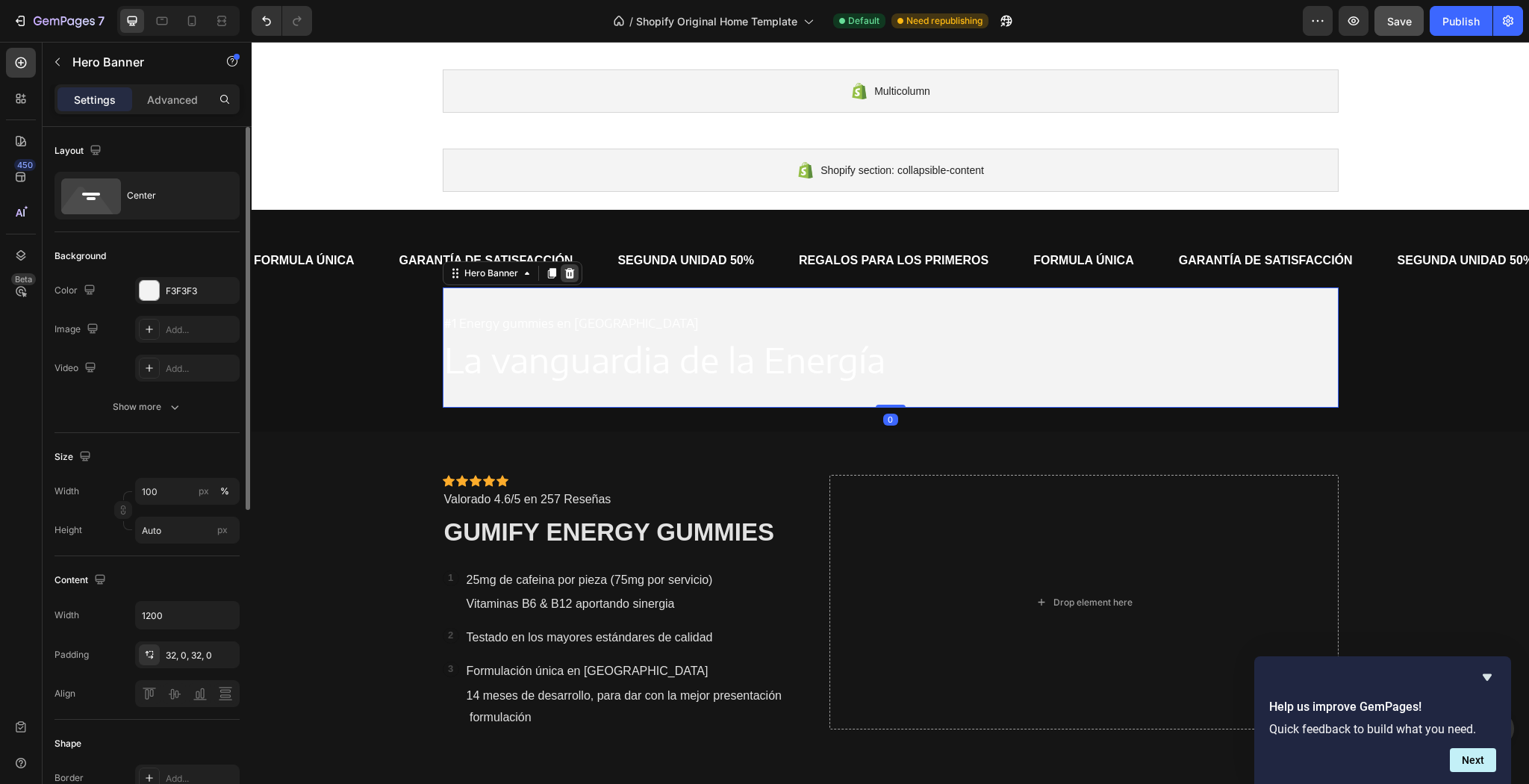
click at [564, 279] on div at bounding box center [569, 273] width 18 height 18
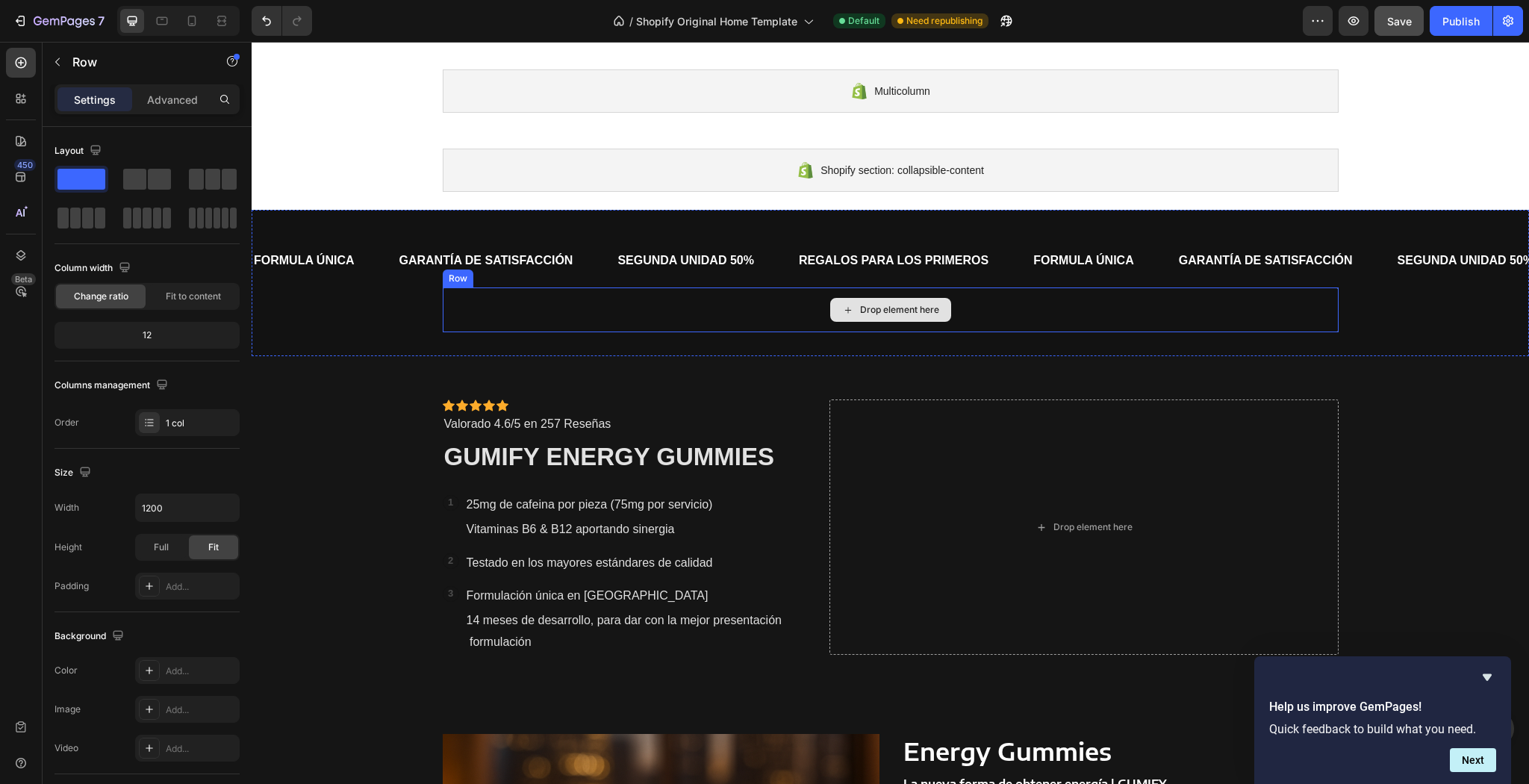
click at [569, 323] on div "Drop element here" at bounding box center [890, 309] width 896 height 45
click at [535, 270] on div at bounding box center [534, 273] width 18 height 18
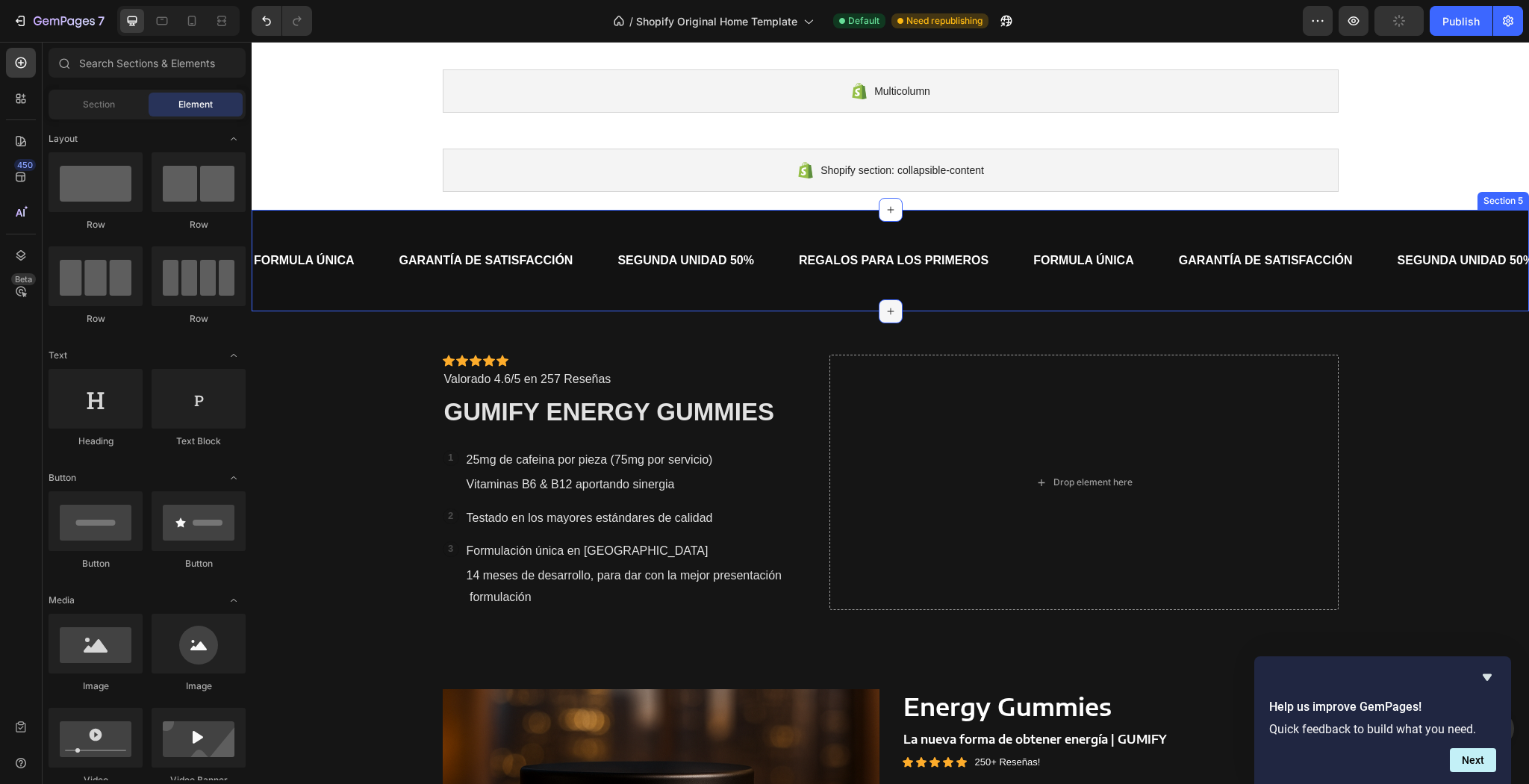
click at [888, 309] on icon at bounding box center [890, 312] width 12 height 12
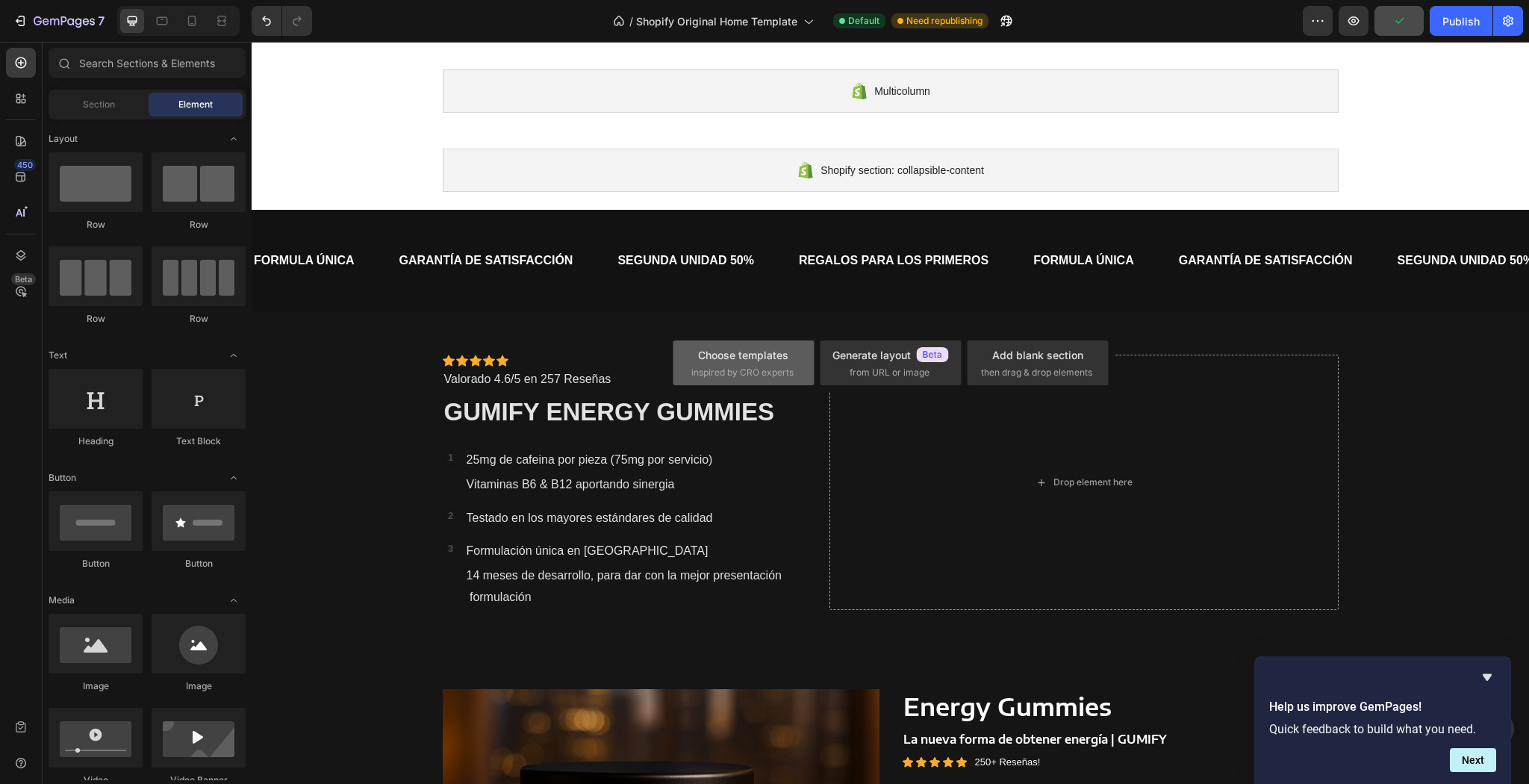
click at [735, 362] on div "Choose templates inspired by CRO experts" at bounding box center [743, 363] width 105 height 32
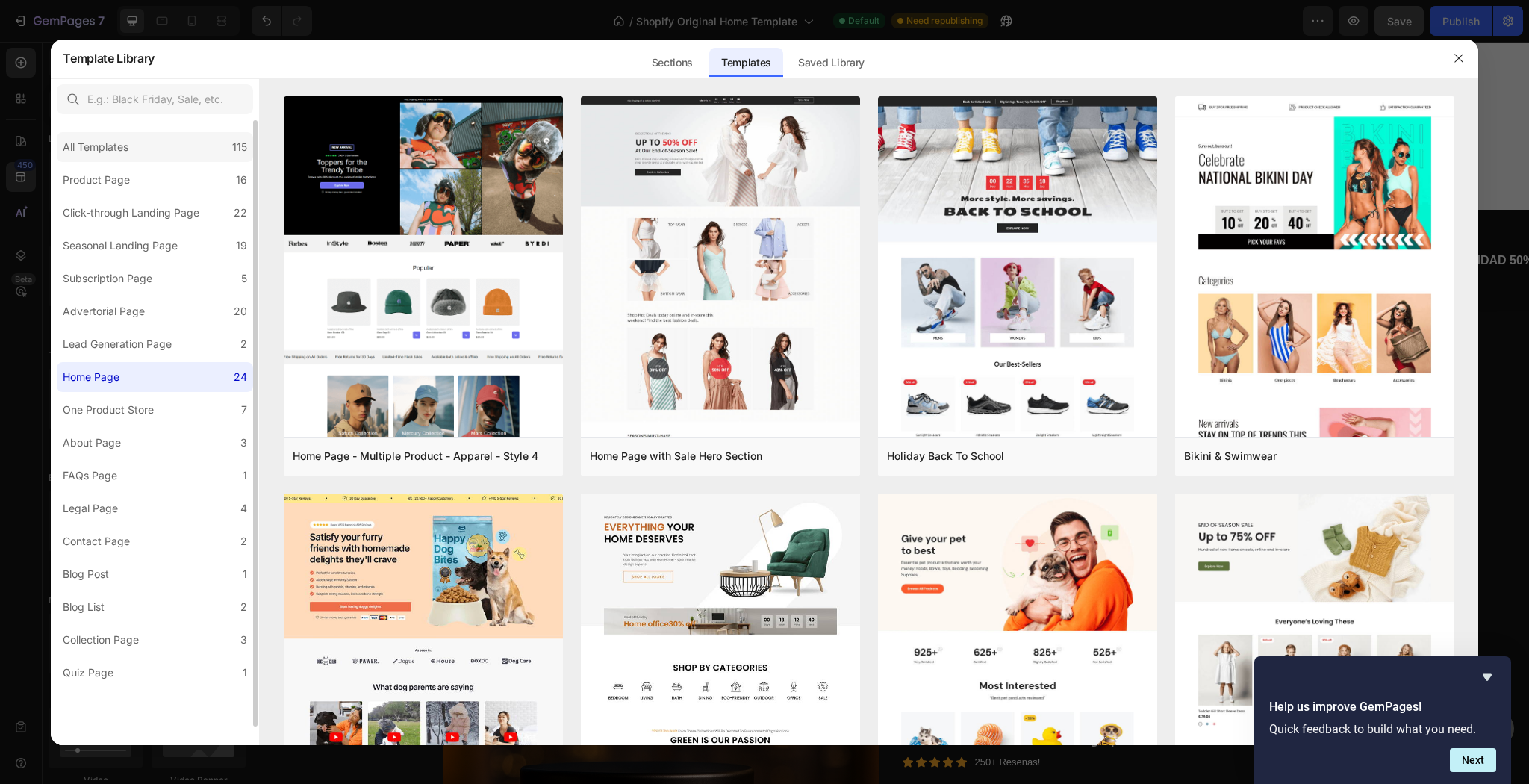
click at [129, 149] on div "All Templates" at bounding box center [96, 146] width 66 height 18
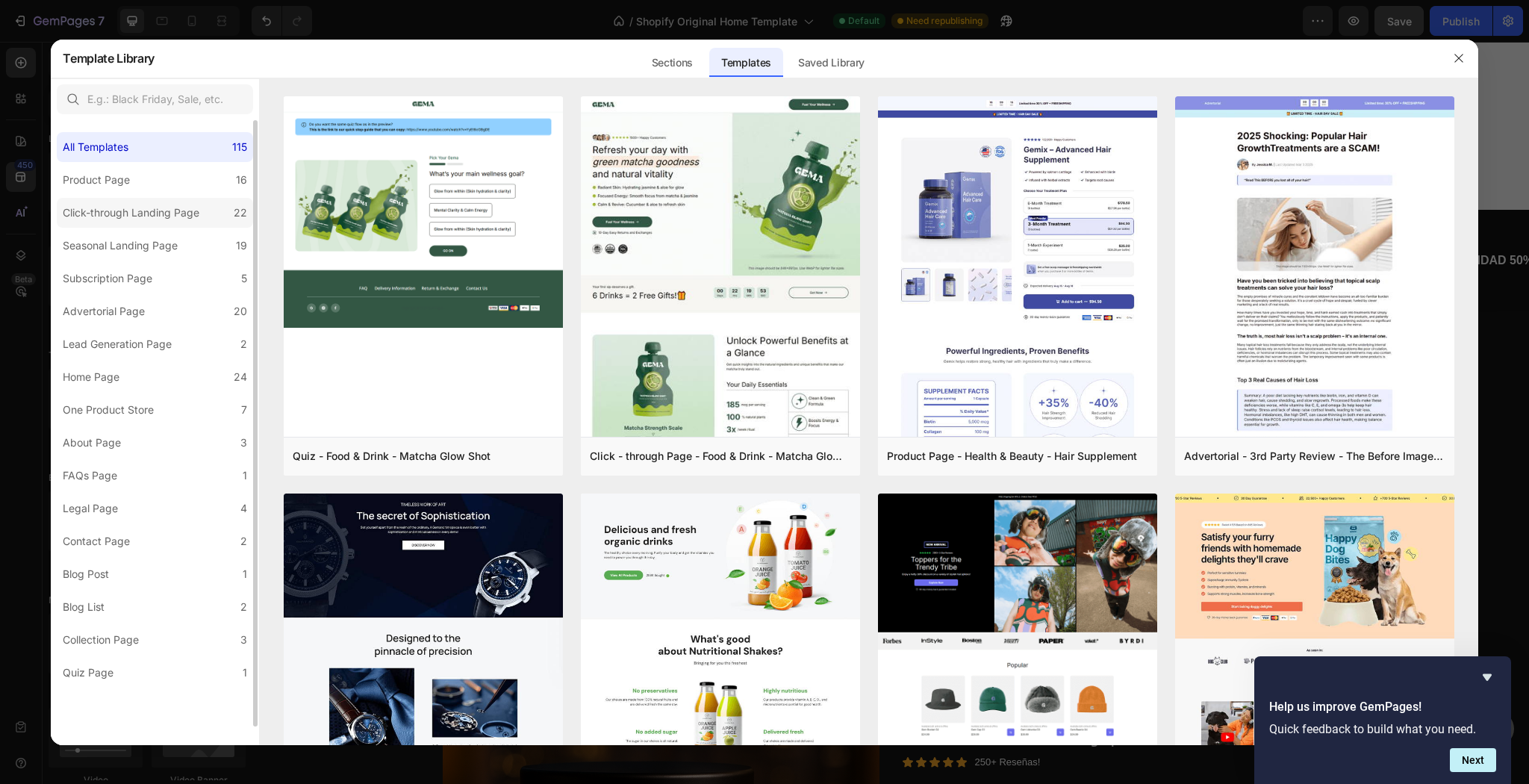
click at [151, 211] on label "Click-through Landing Page 22" at bounding box center [155, 212] width 196 height 30
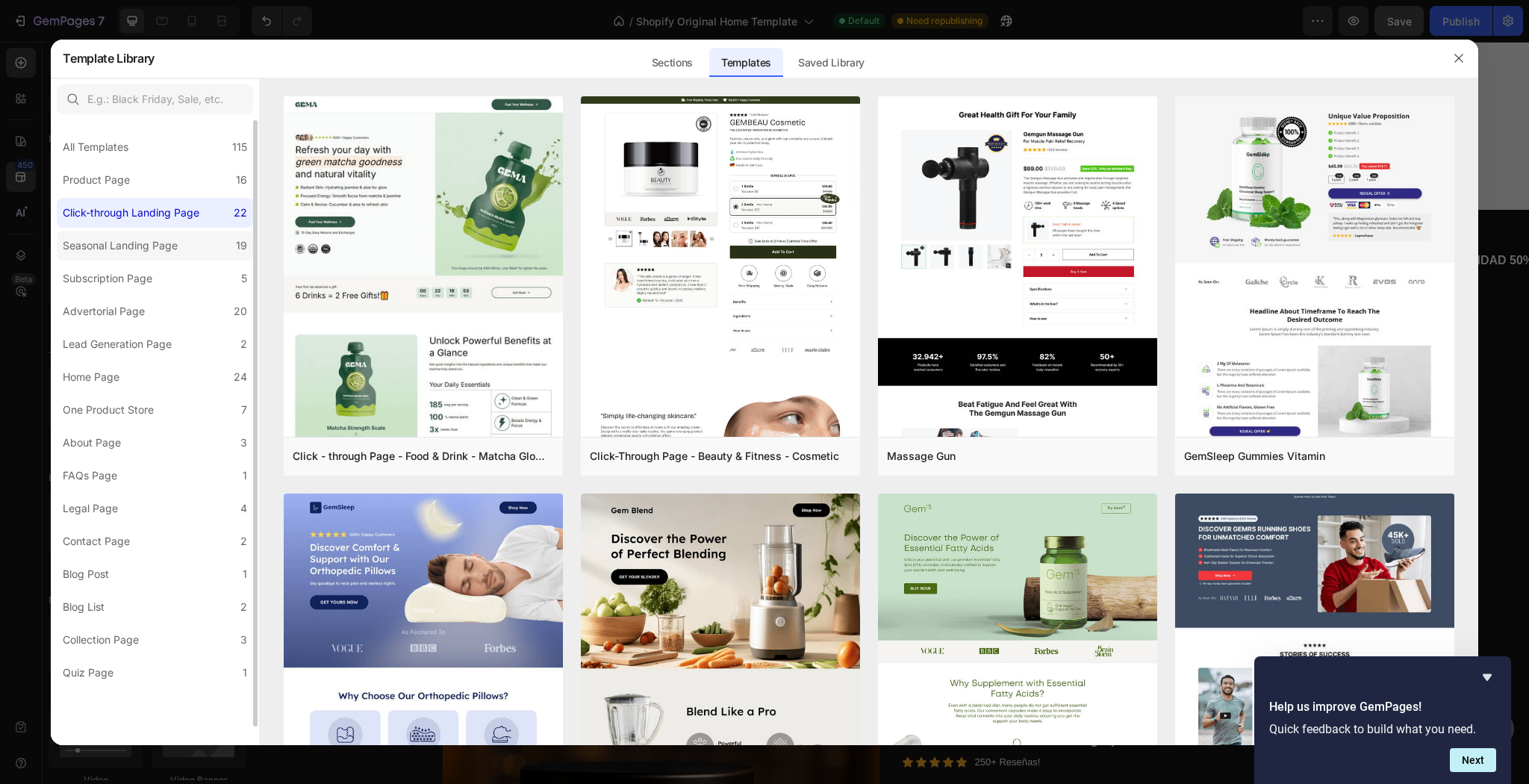
click at [129, 254] on div "Seasonal Landing Page" at bounding box center [120, 245] width 115 height 18
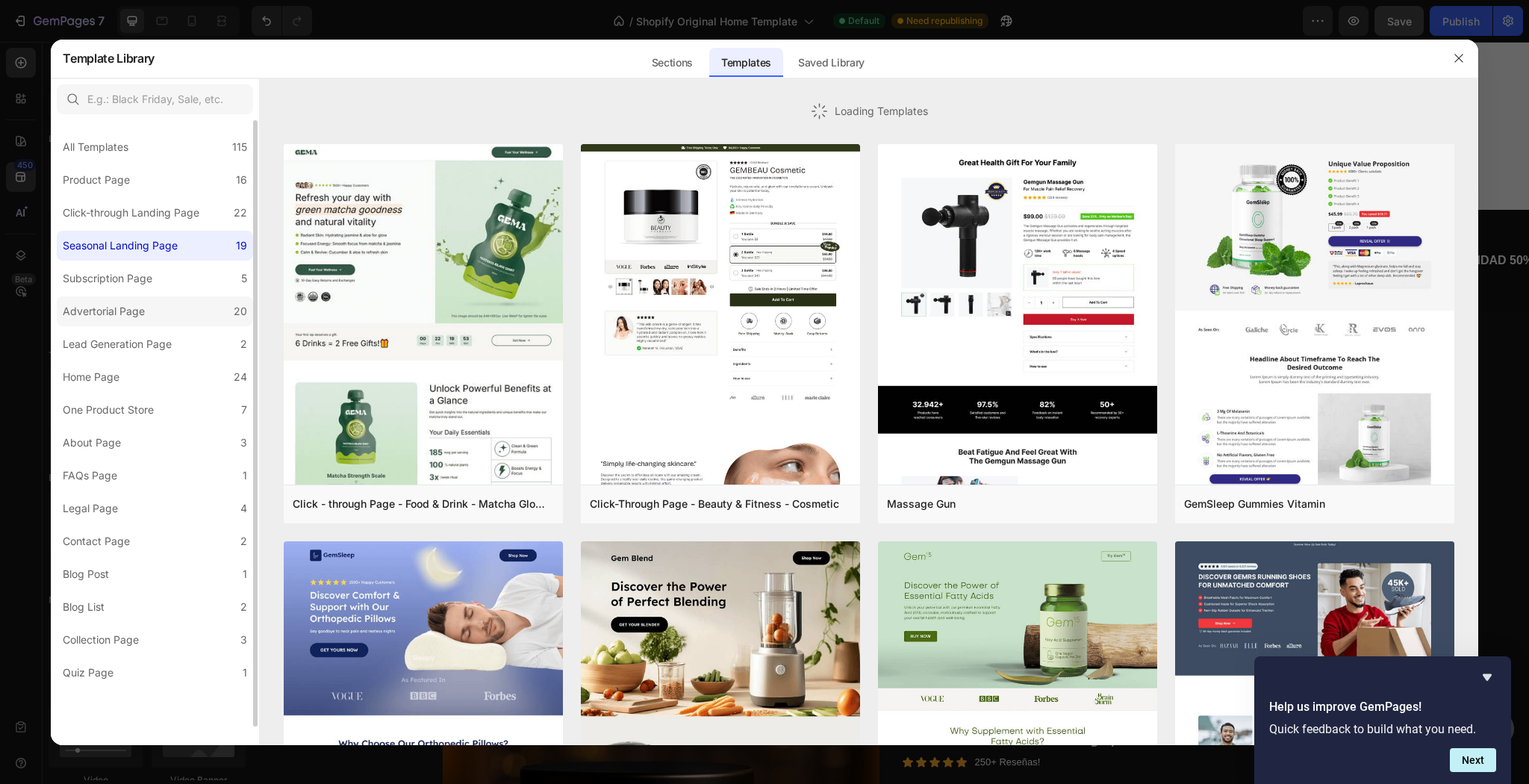
click at [111, 320] on div "Advertorial Page" at bounding box center [103, 311] width 82 height 18
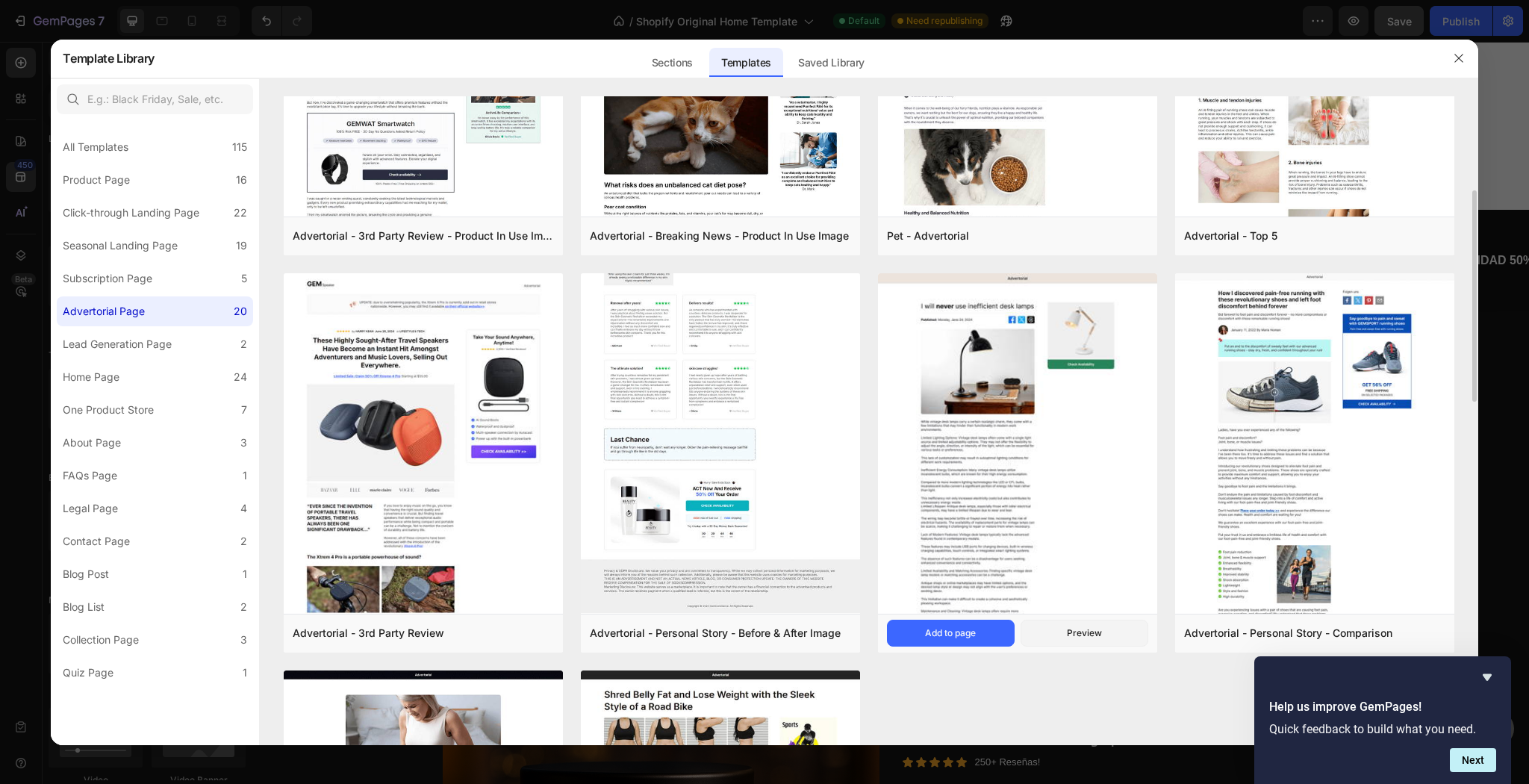
scroll to position [1075, 0]
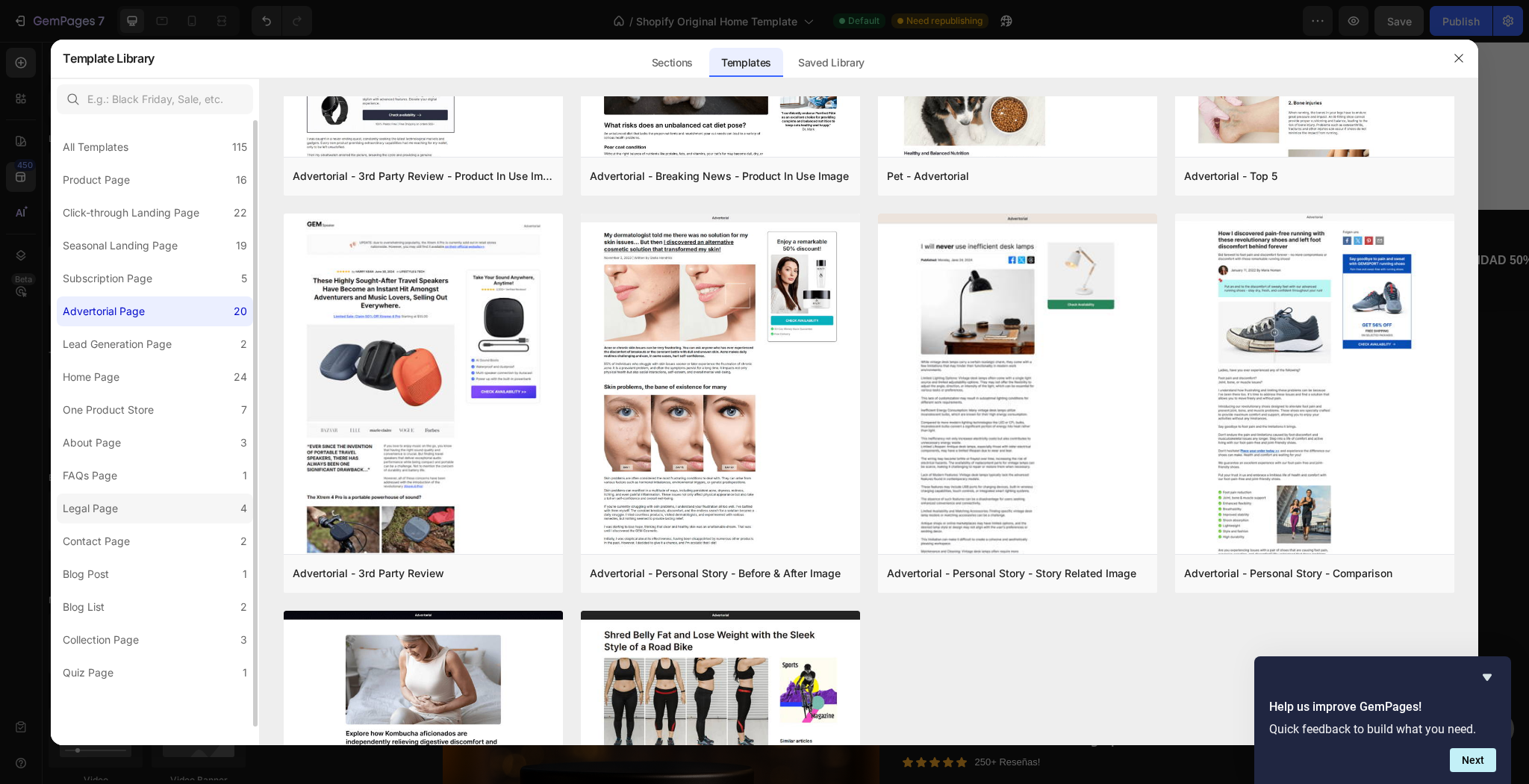
click at [72, 518] on div "Legal Page" at bounding box center [90, 508] width 55 height 18
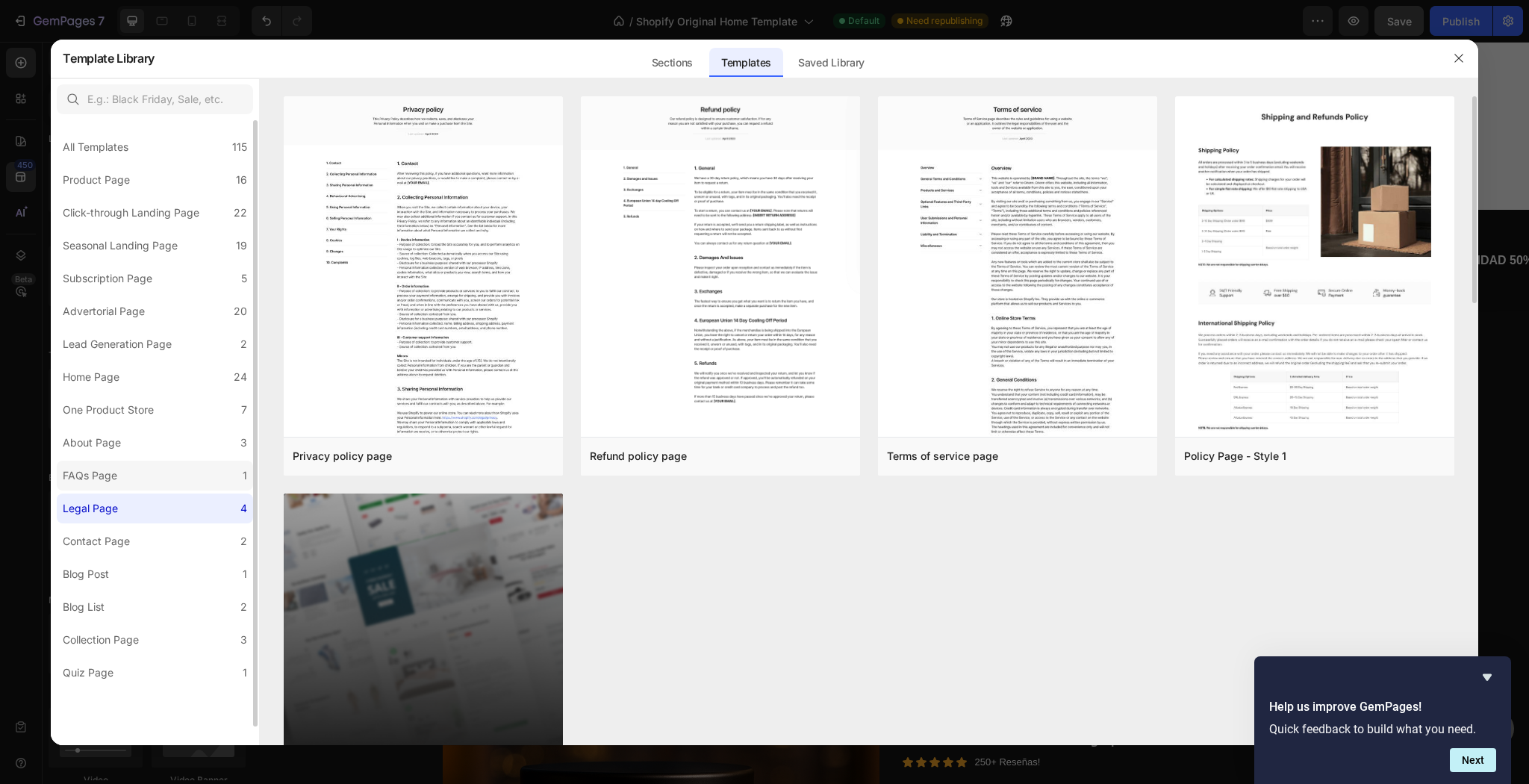
scroll to position [18, 0]
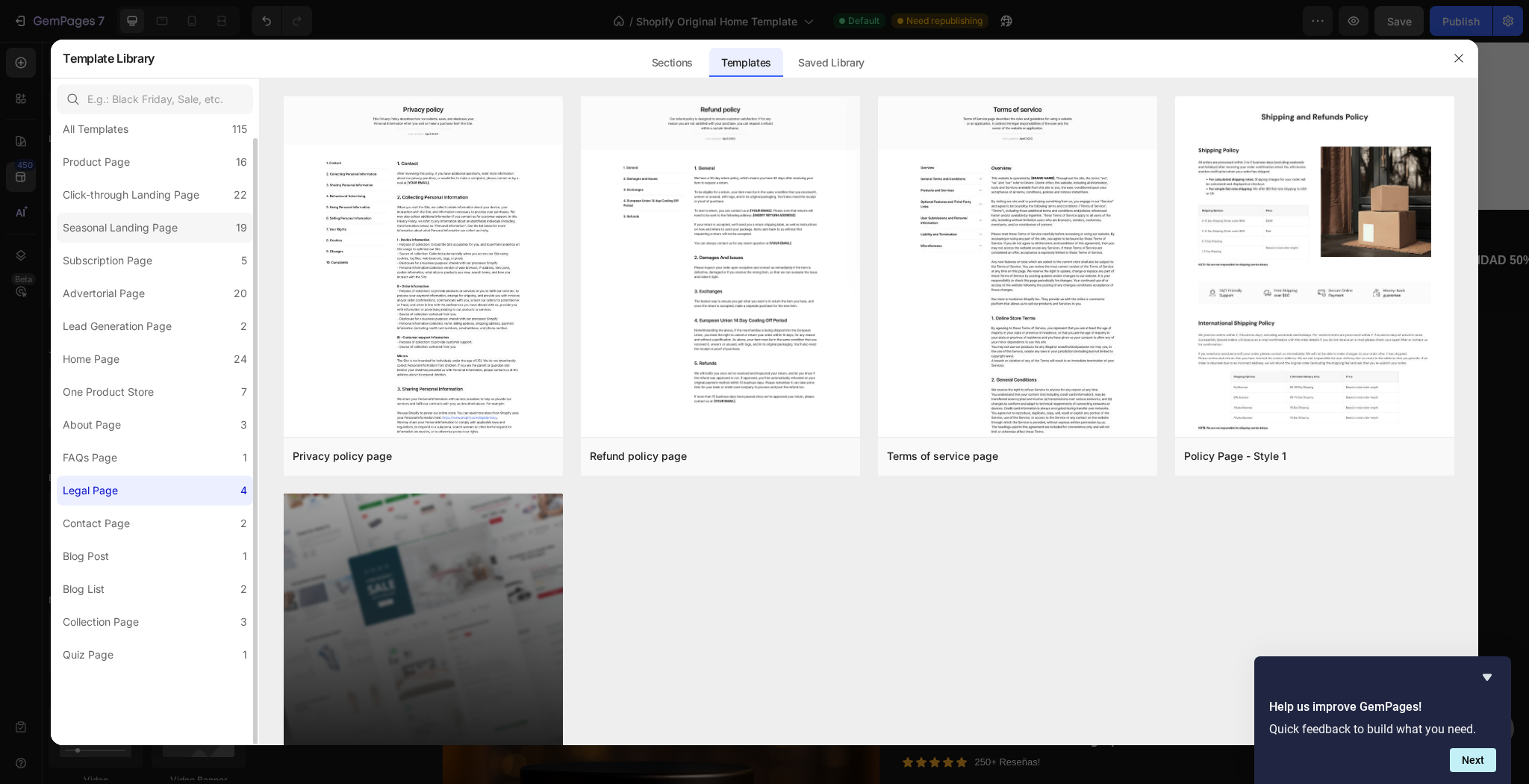
click at [164, 243] on label "Seasonal Landing Page 19" at bounding box center [155, 227] width 196 height 30
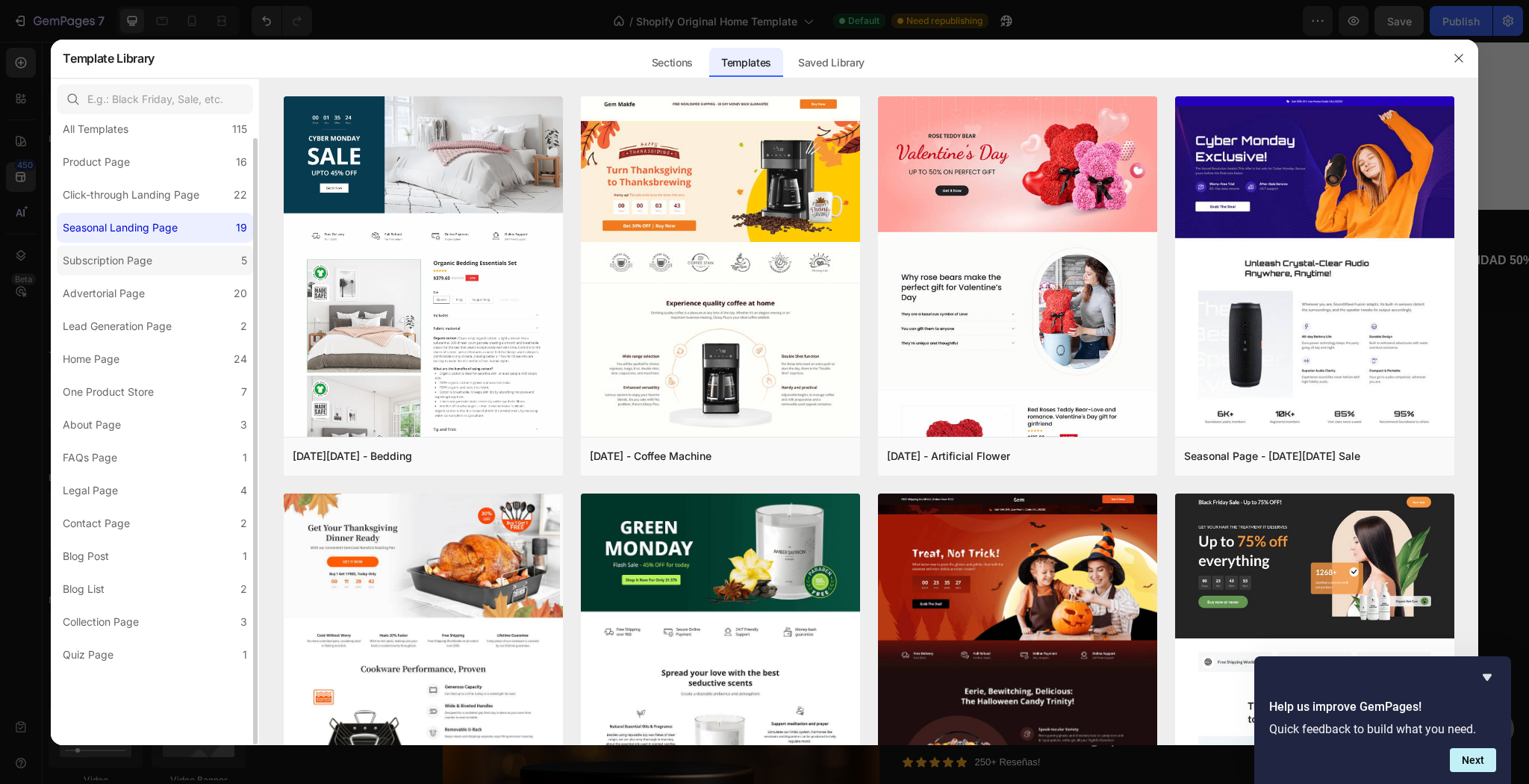
scroll to position [0, 0]
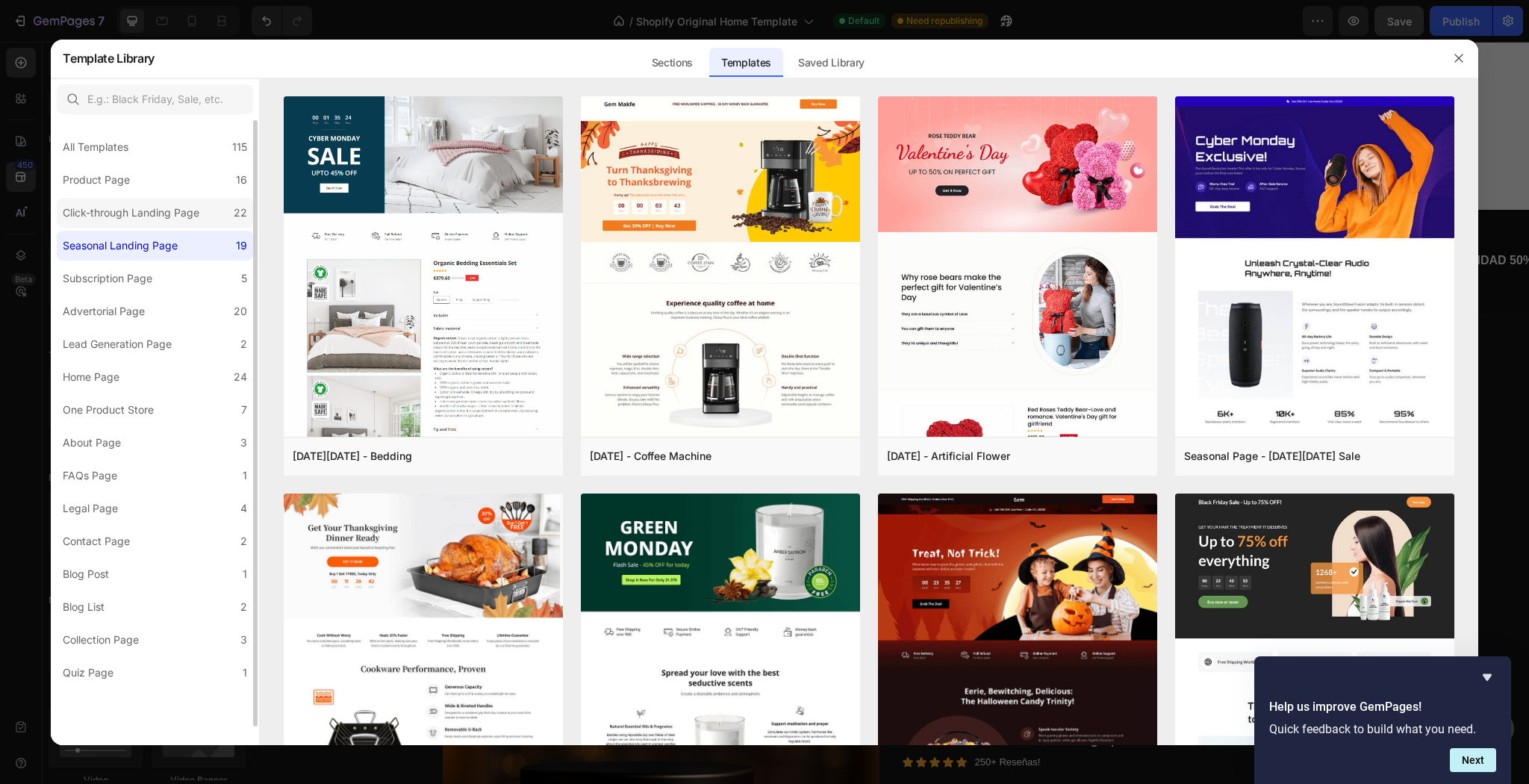
click at [130, 222] on div "Click-through Landing Page" at bounding box center [131, 212] width 136 height 18
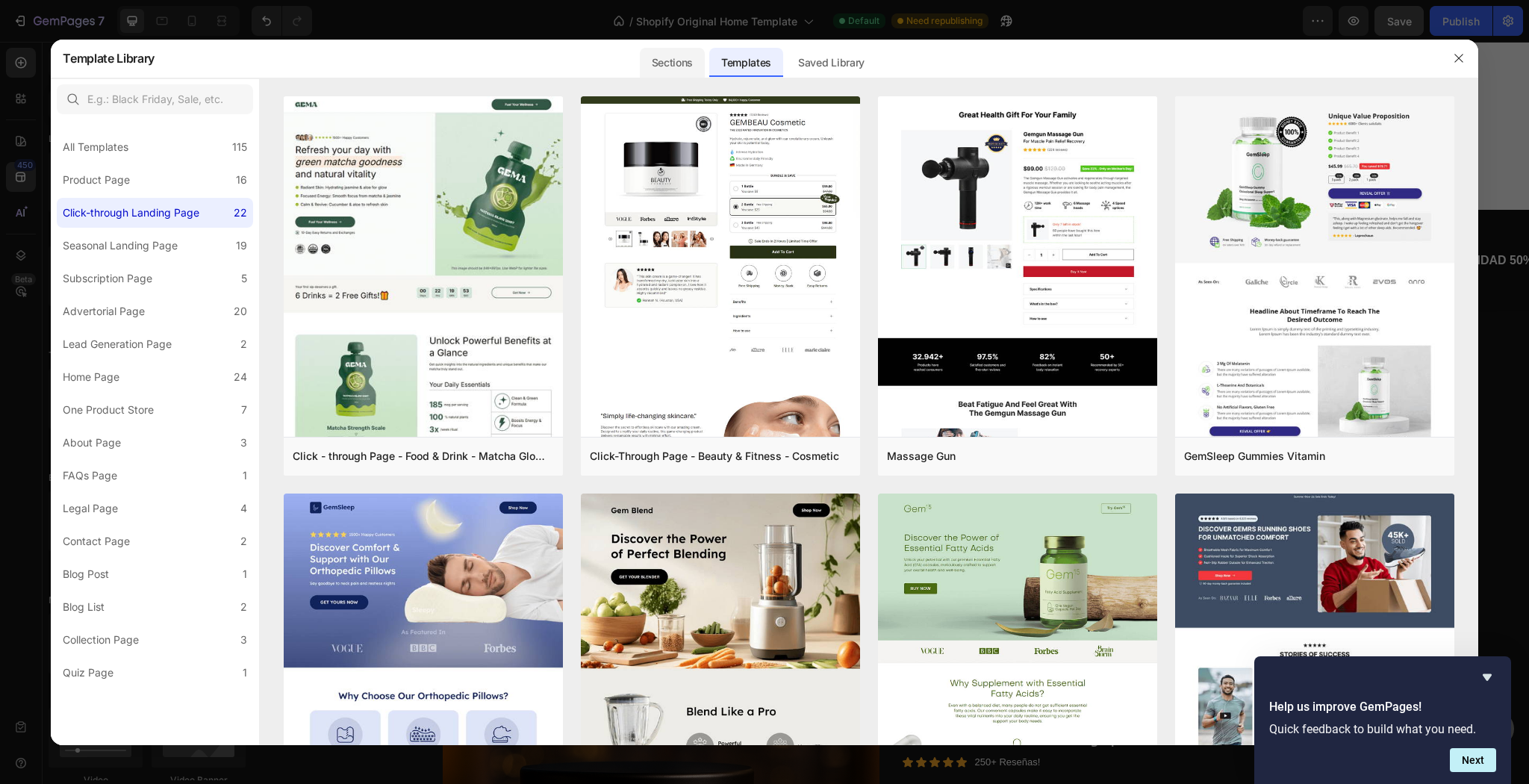
click at [666, 58] on div "Sections" at bounding box center [672, 62] width 65 height 30
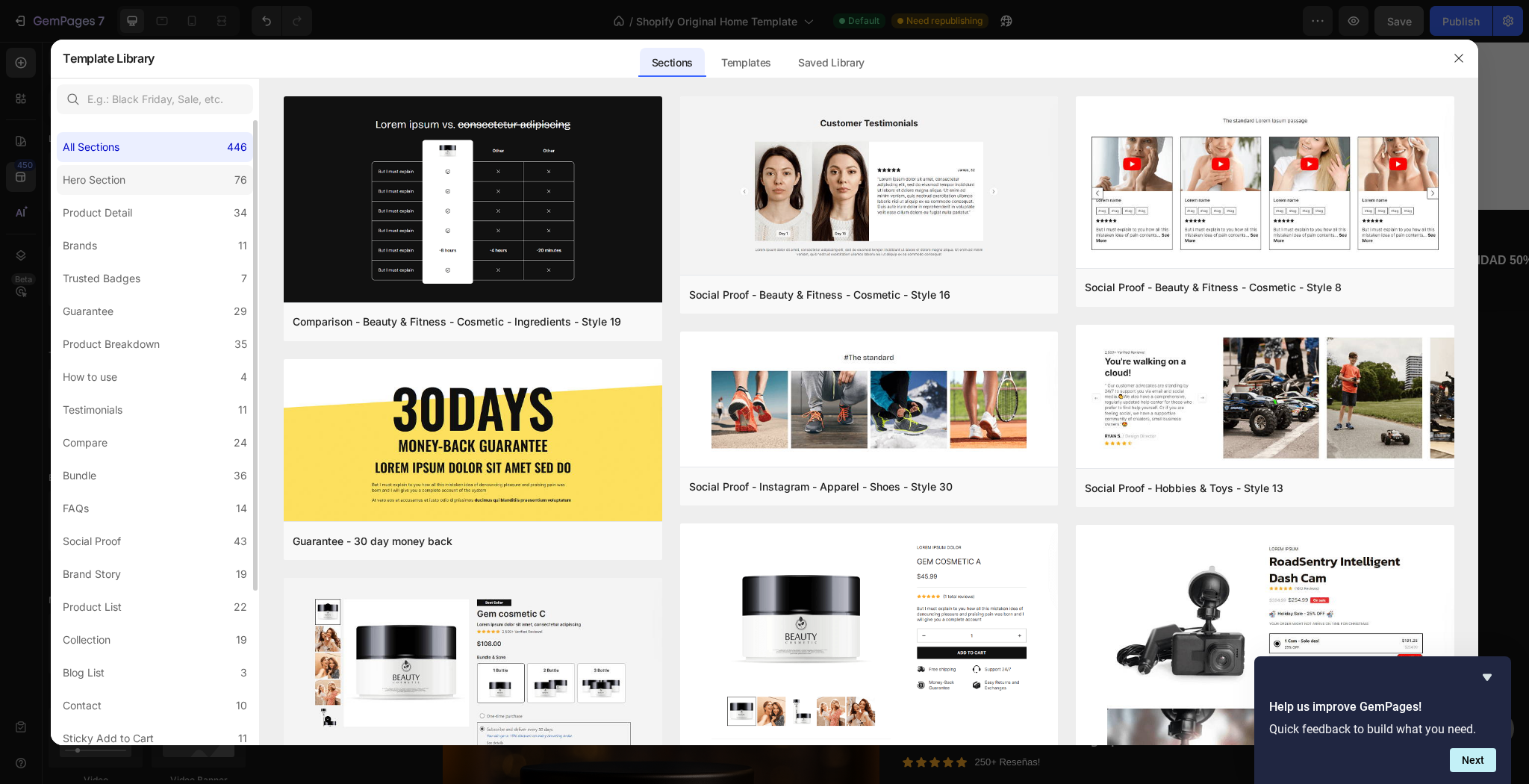
click at [80, 194] on label "Hero Section 76" at bounding box center [155, 179] width 196 height 30
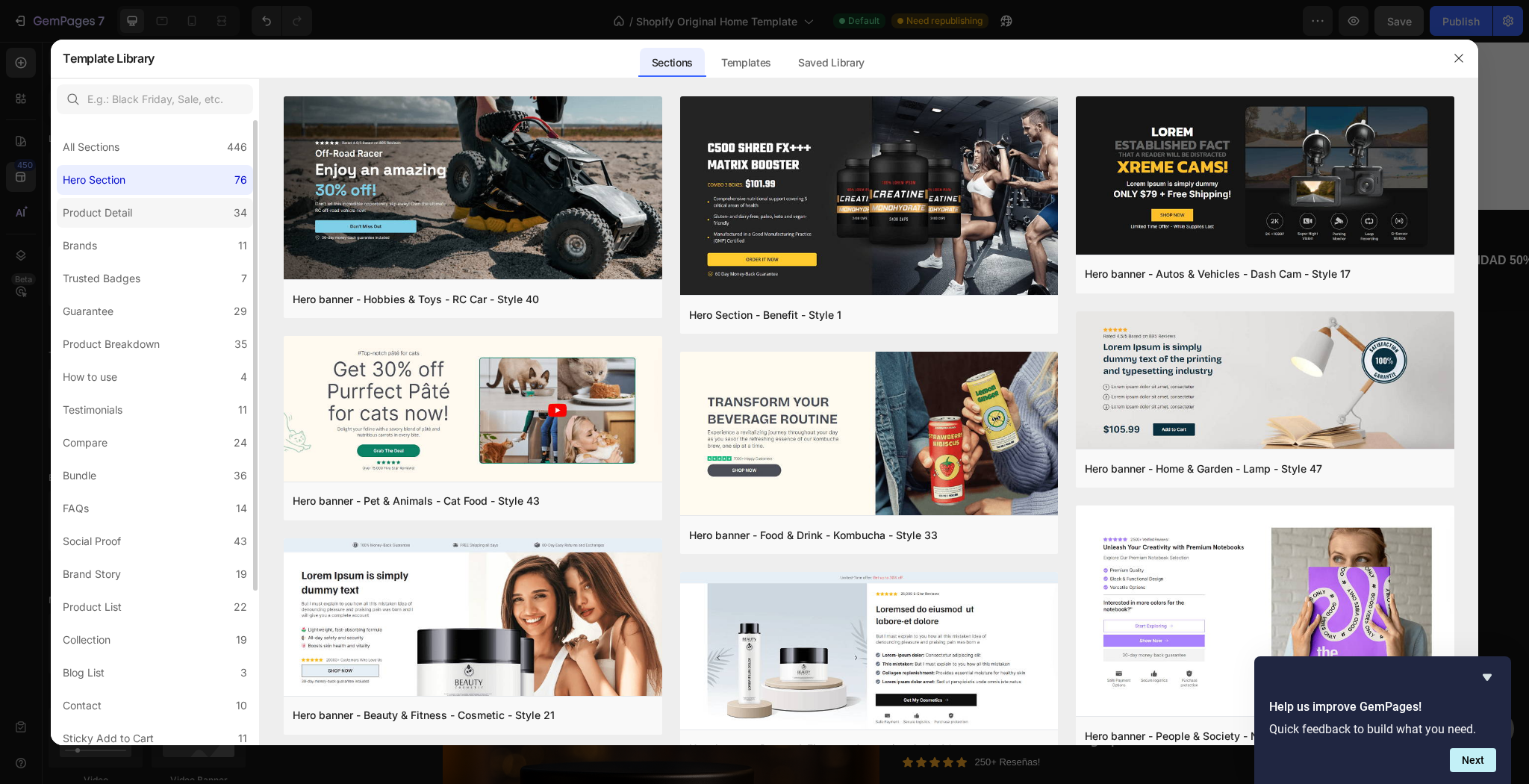
click at [91, 222] on div "Product Detail" at bounding box center [97, 212] width 70 height 18
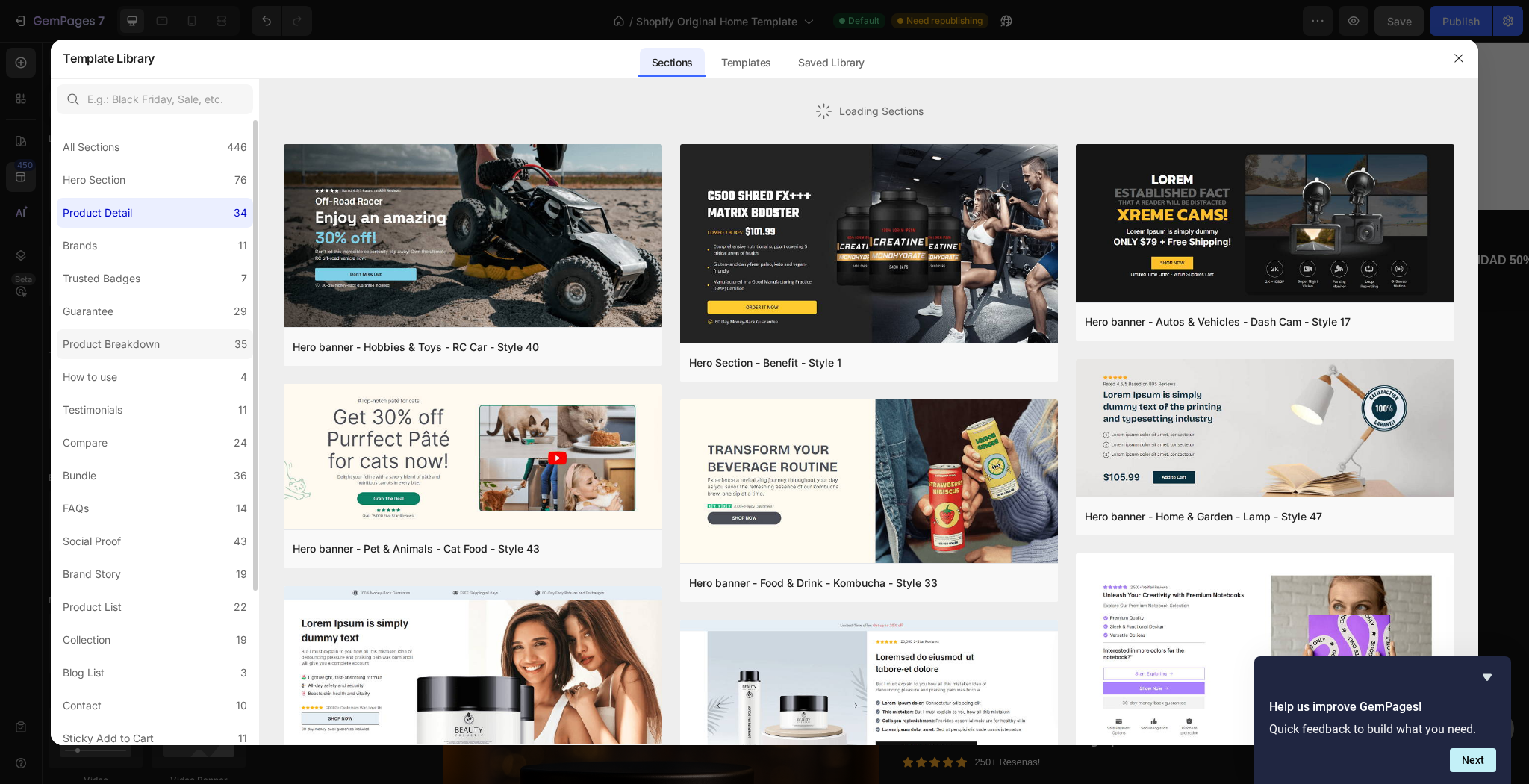
click at [152, 358] on label "Product Breakdown 35" at bounding box center [155, 344] width 196 height 30
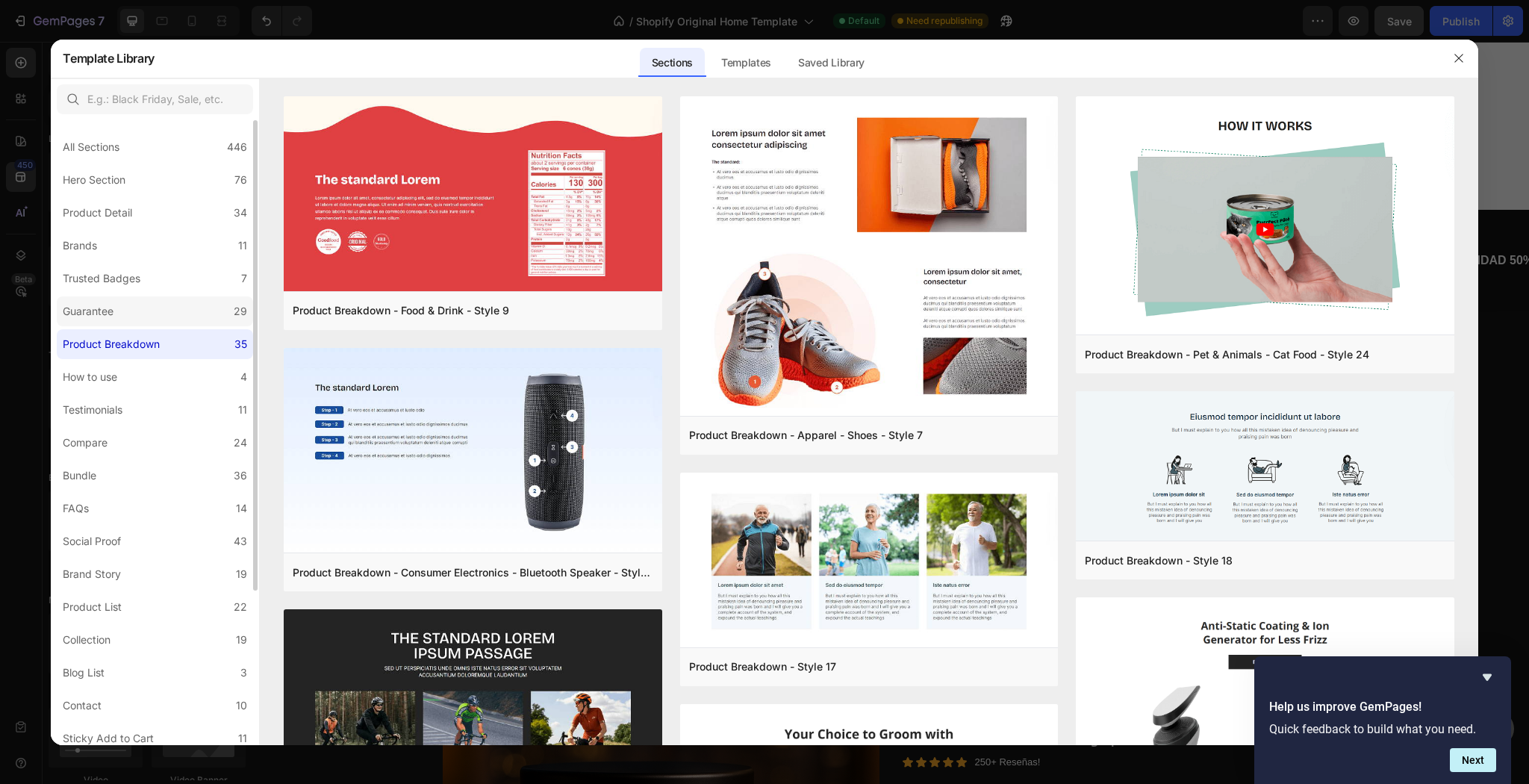
click at [134, 319] on label "Guarantee 29" at bounding box center [155, 311] width 196 height 30
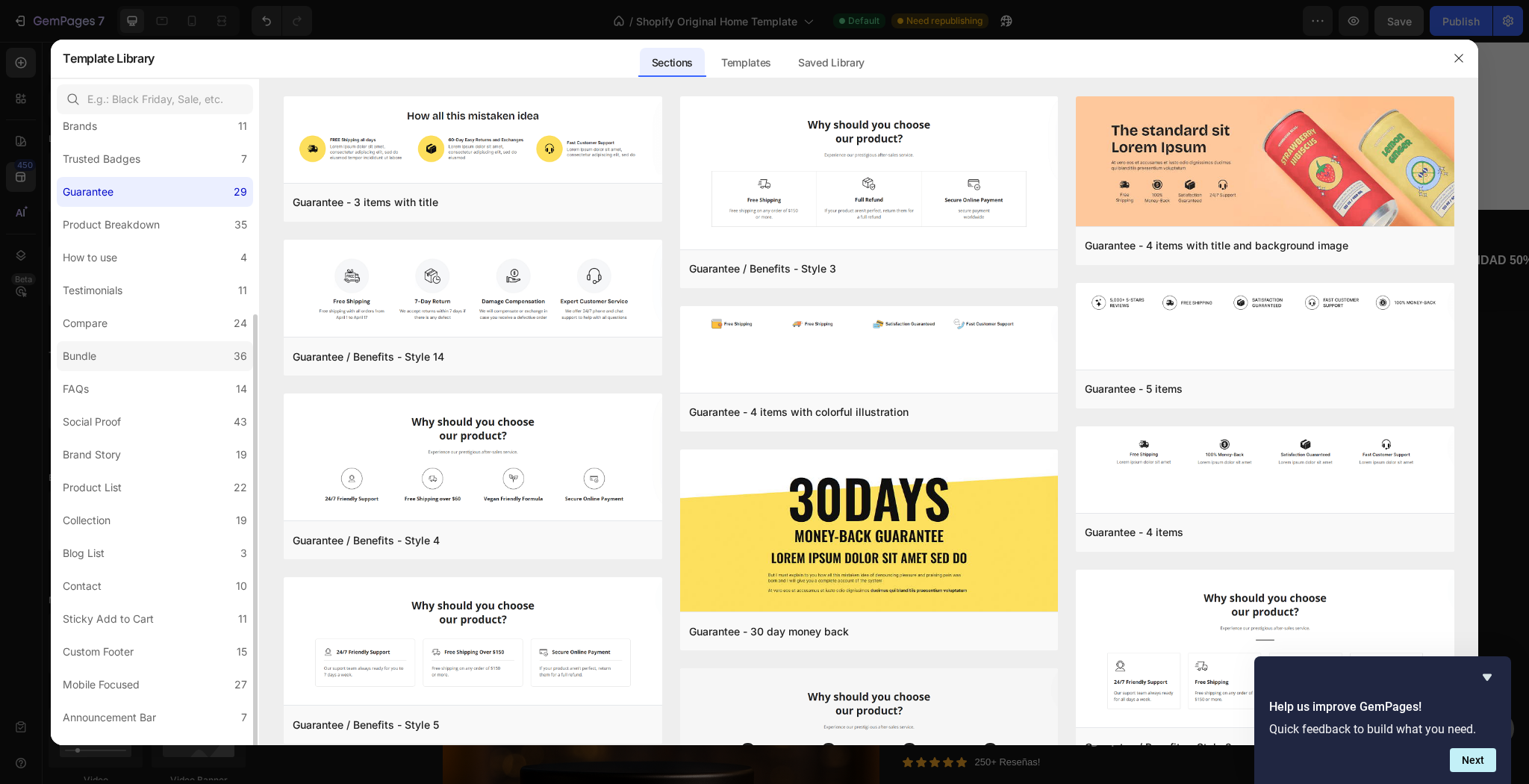
scroll to position [204, 0]
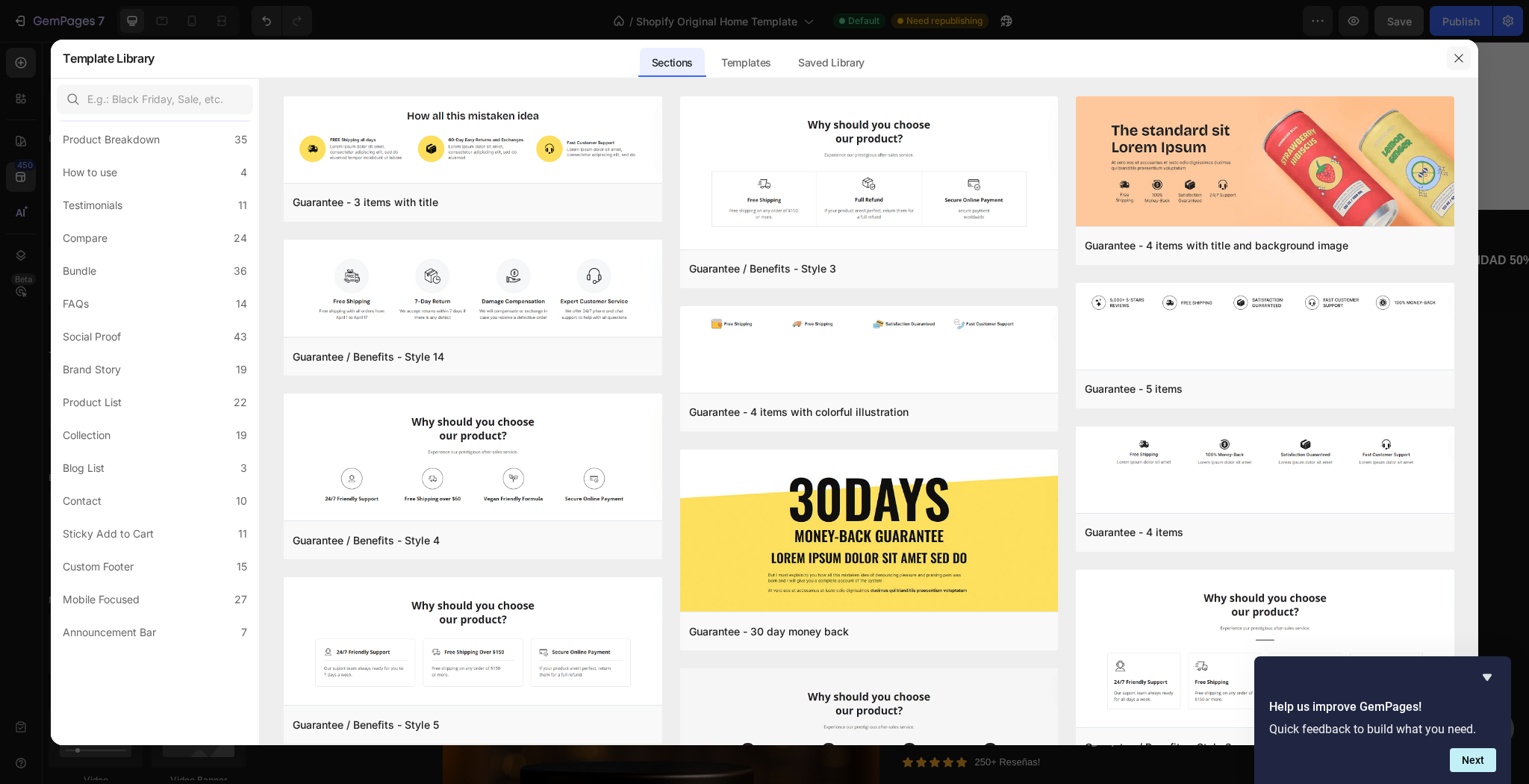
click at [1463, 56] on icon "button" at bounding box center [1459, 58] width 12 height 12
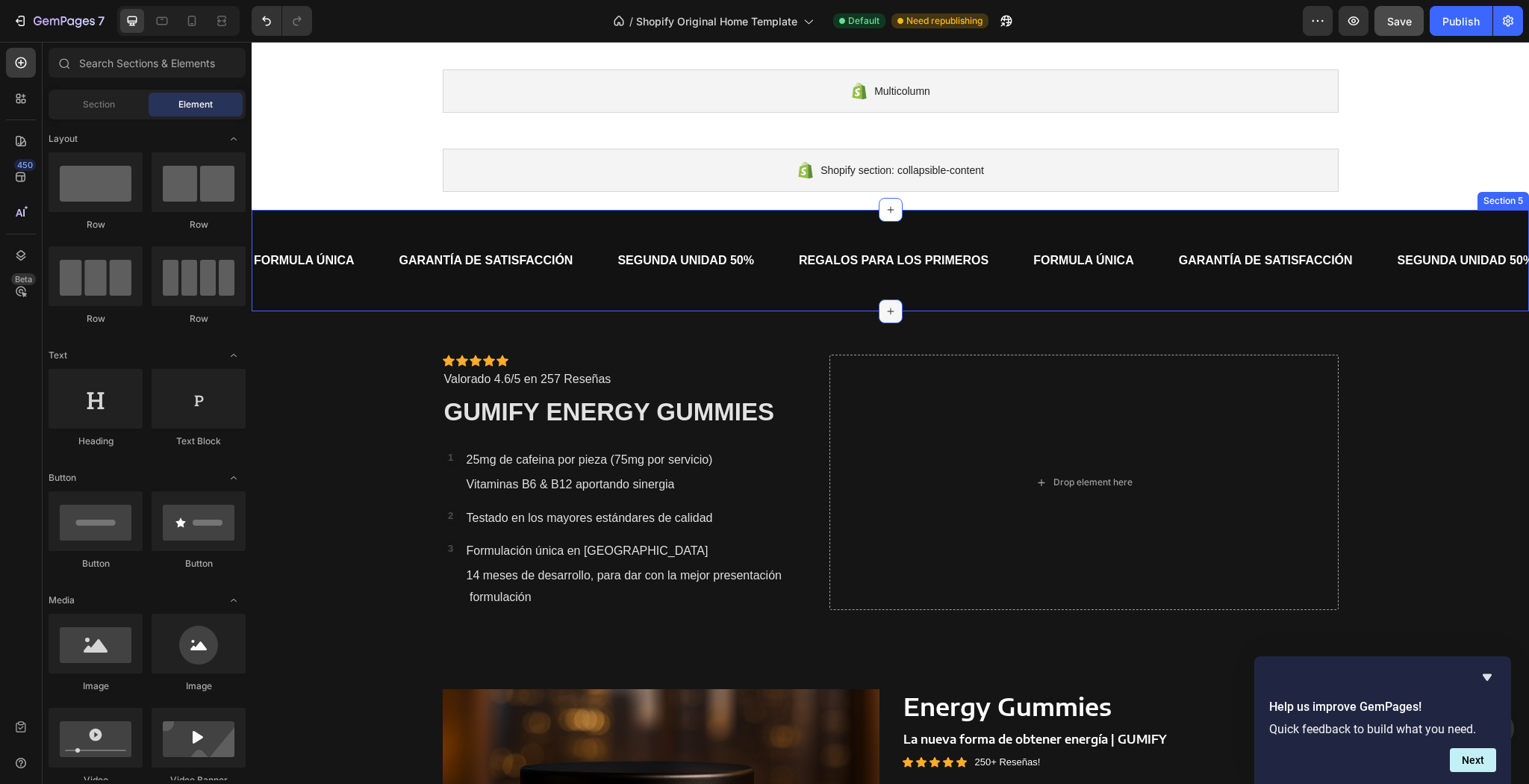
click at [896, 308] on div at bounding box center [890, 311] width 24 height 24
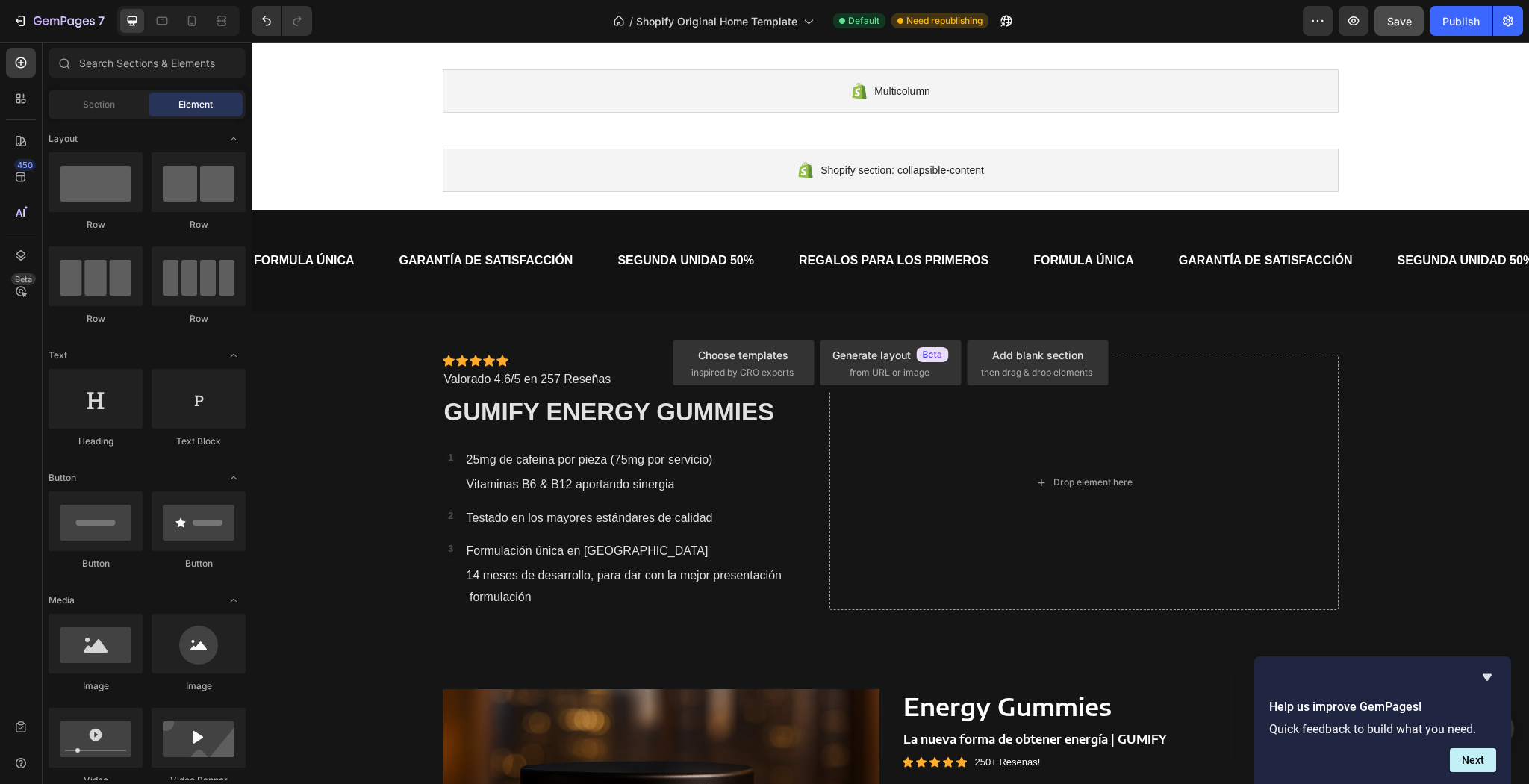
scroll to position [119, 0]
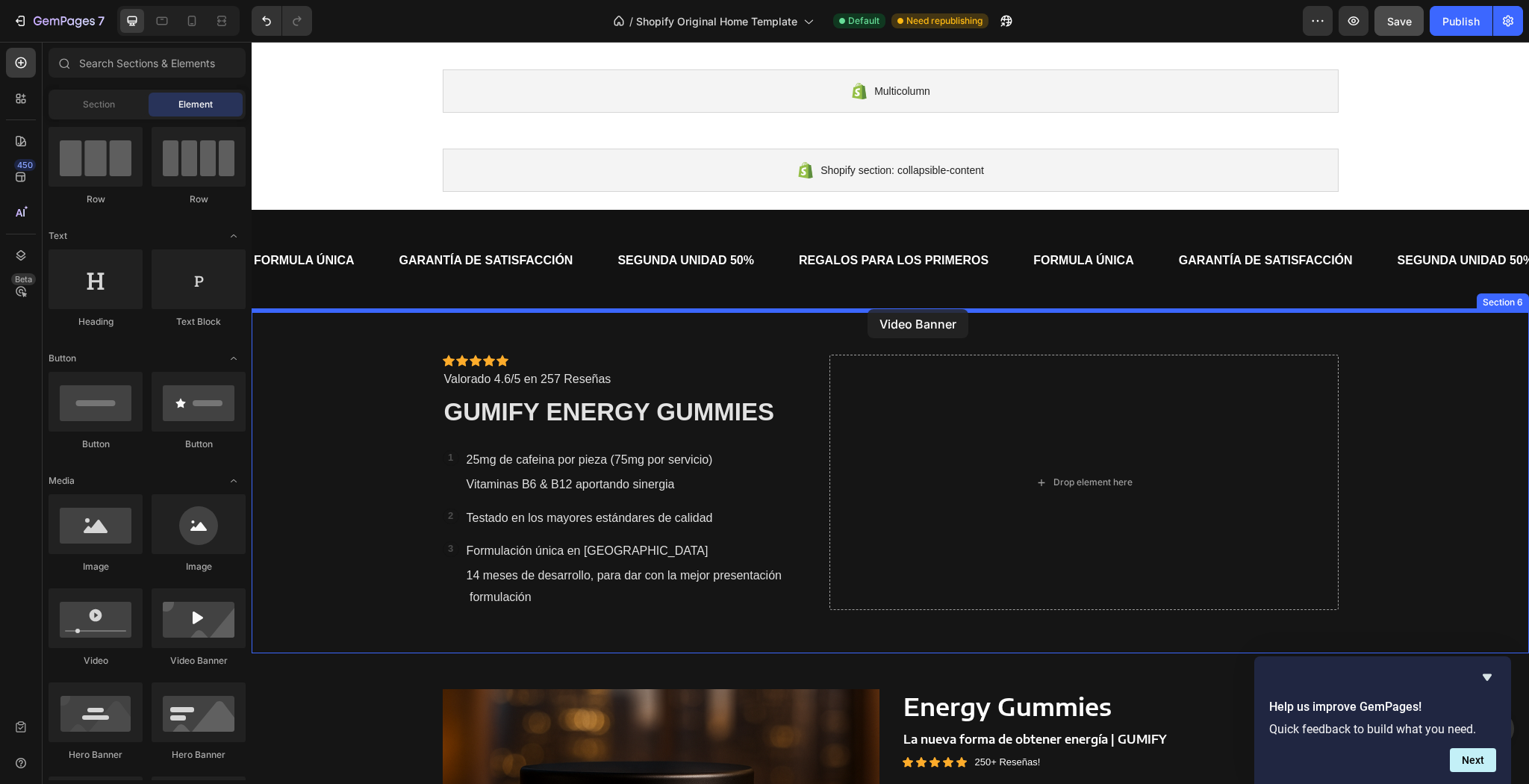
drag, startPoint x: 472, startPoint y: 658, endPoint x: 870, endPoint y: 312, distance: 527.4
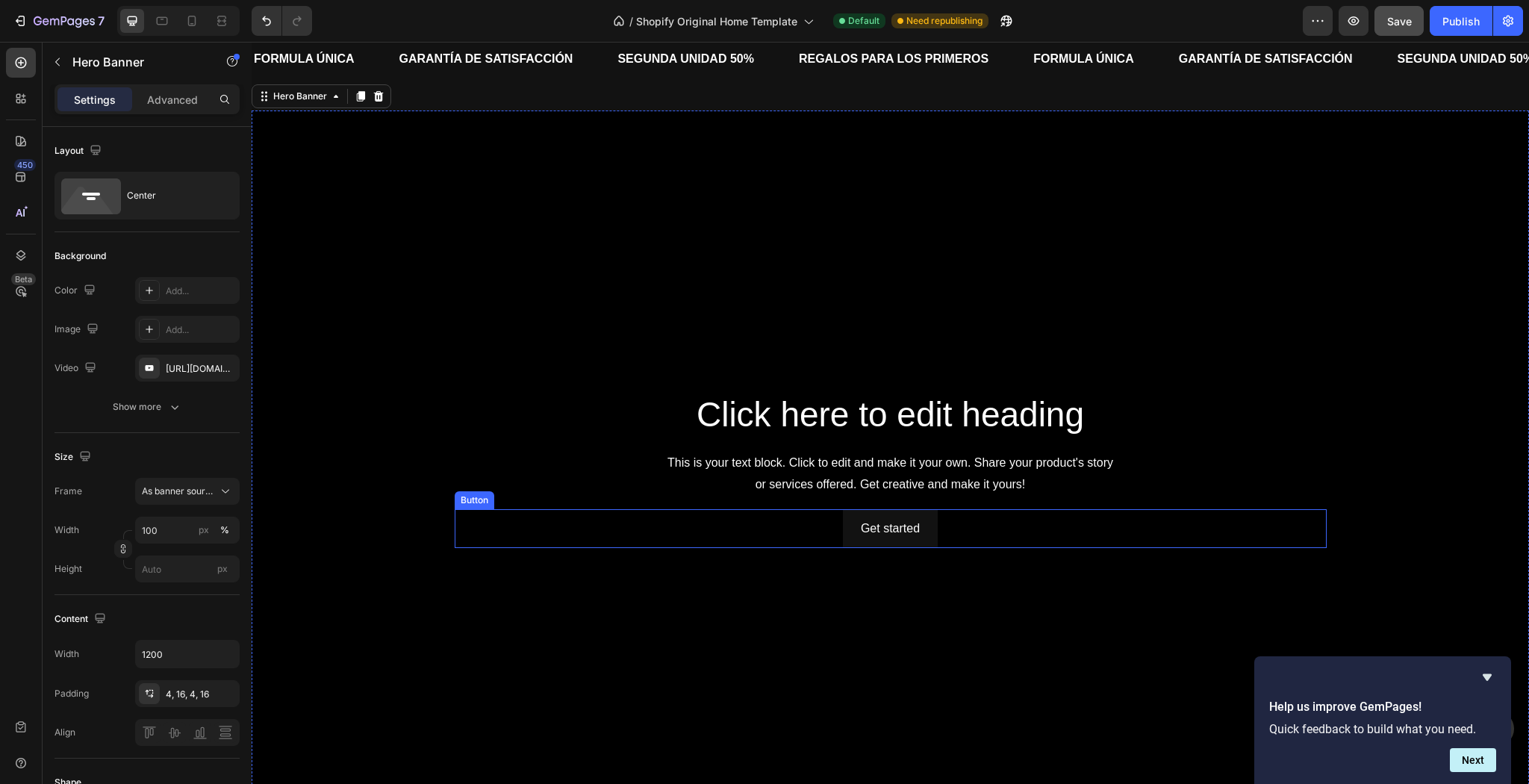
scroll to position [418, 0]
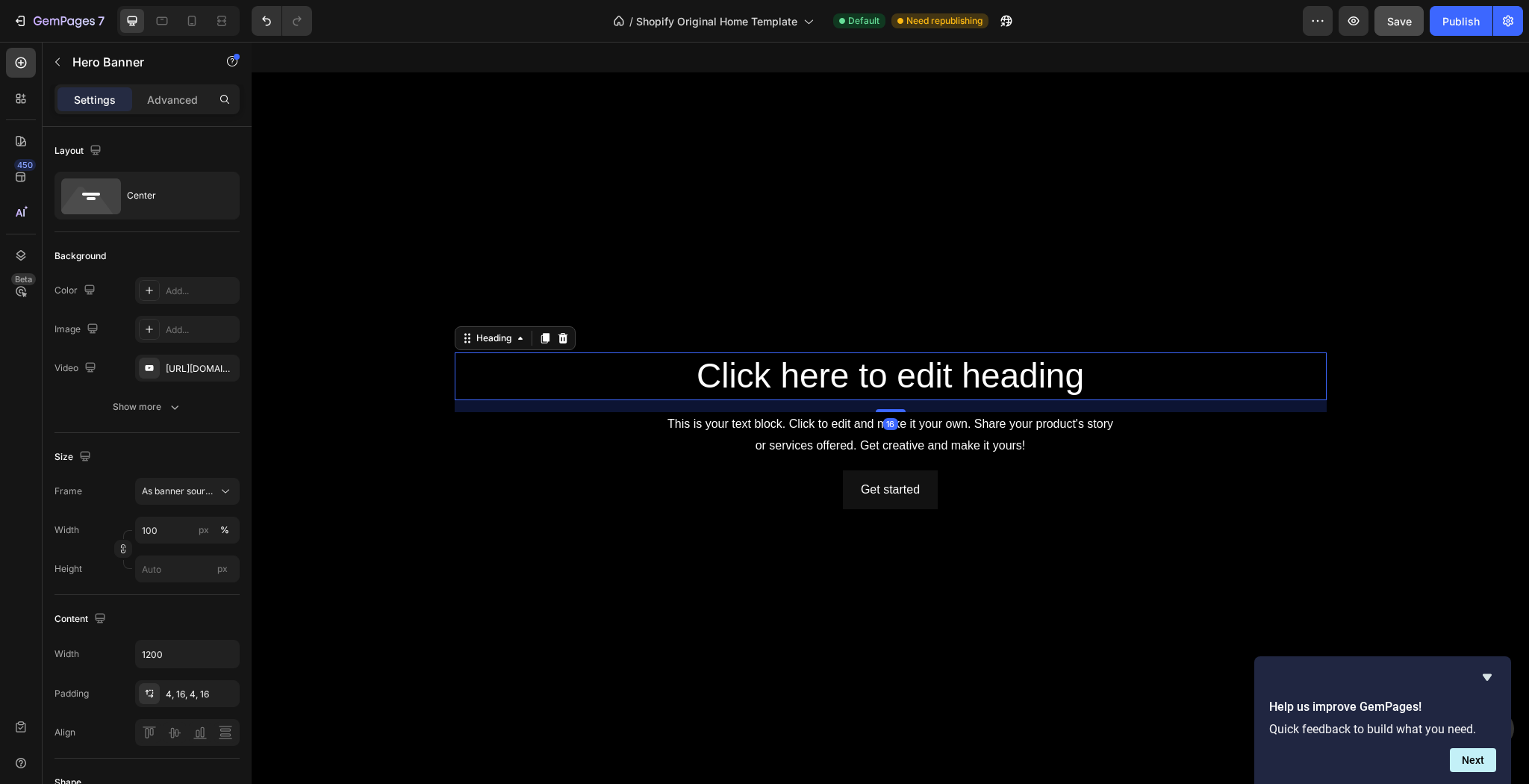
click at [923, 381] on h2 "Click here to edit heading" at bounding box center [890, 376] width 872 height 47
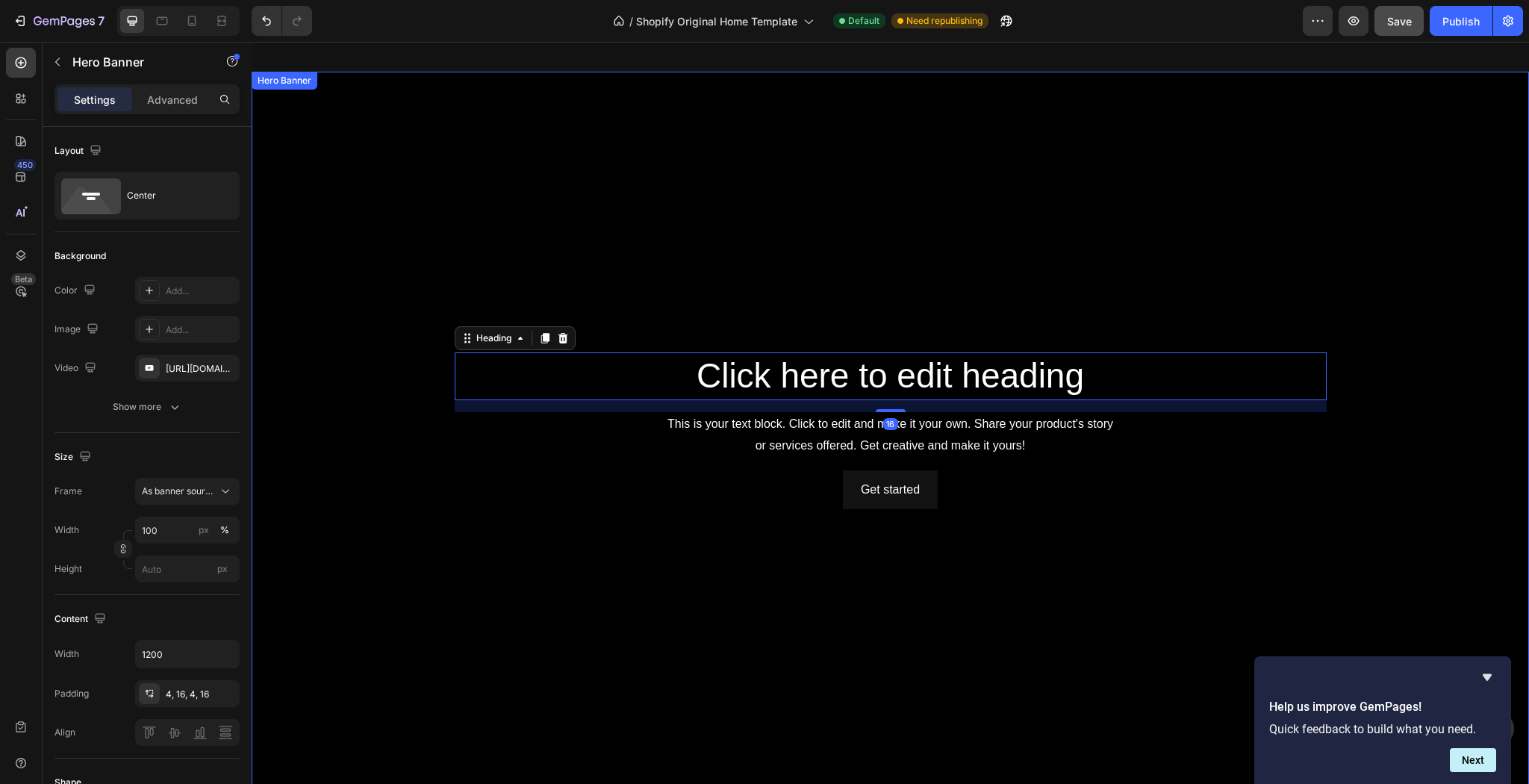
click at [837, 222] on div "Background Image" at bounding box center [890, 431] width 1277 height 718
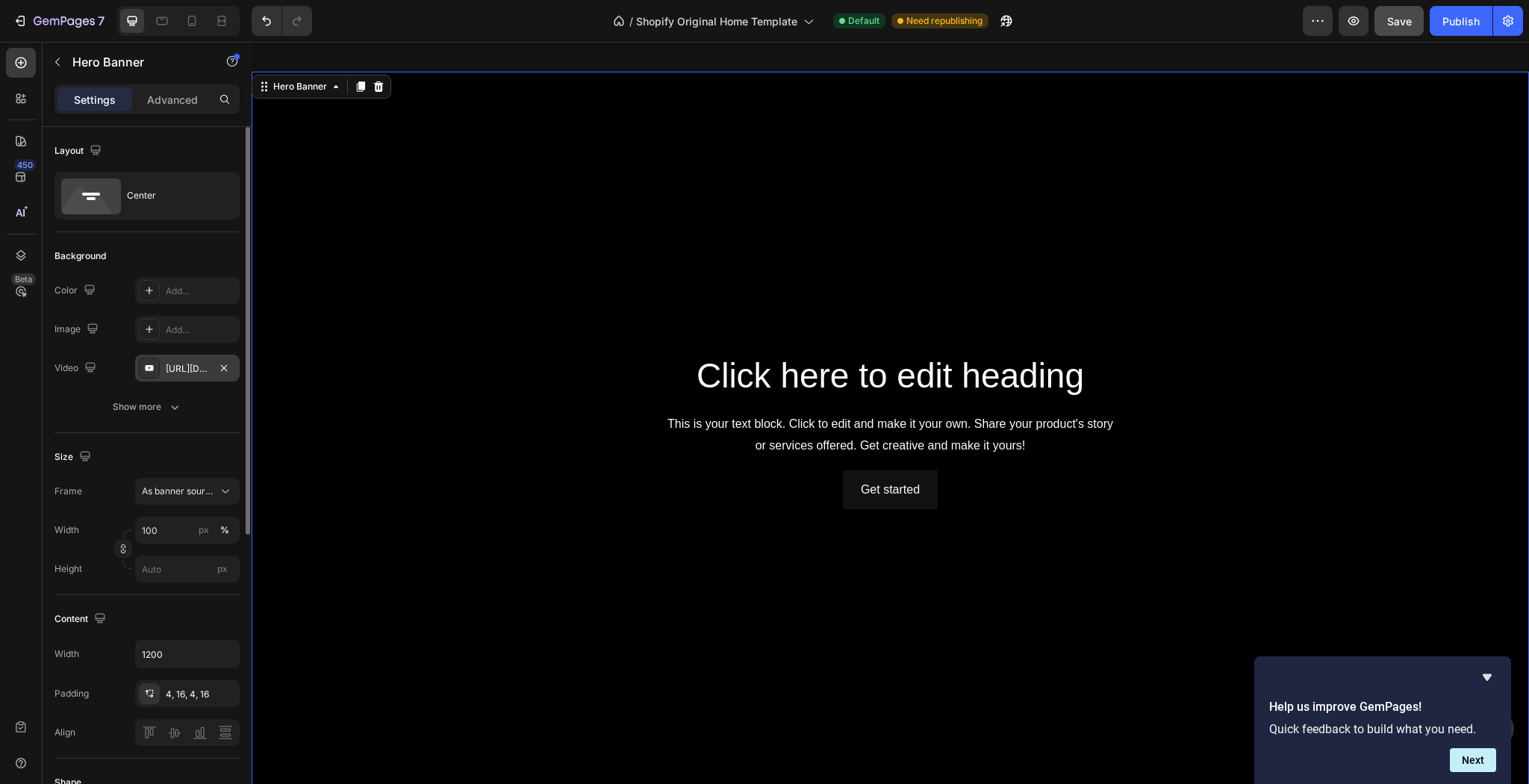
click at [185, 359] on div "https://www.youtube.com/watch?v=drIt4RH_kyQ" at bounding box center [187, 368] width 105 height 27
drag, startPoint x: 302, startPoint y: 71, endPoint x: 458, endPoint y: 239, distance: 229.3
click at [458, 239] on div "Background Image" at bounding box center [890, 431] width 1277 height 718
drag, startPoint x: 273, startPoint y: 57, endPoint x: 511, endPoint y: 198, distance: 276.6
click at [511, 198] on div "Background Image" at bounding box center [890, 431] width 1277 height 718
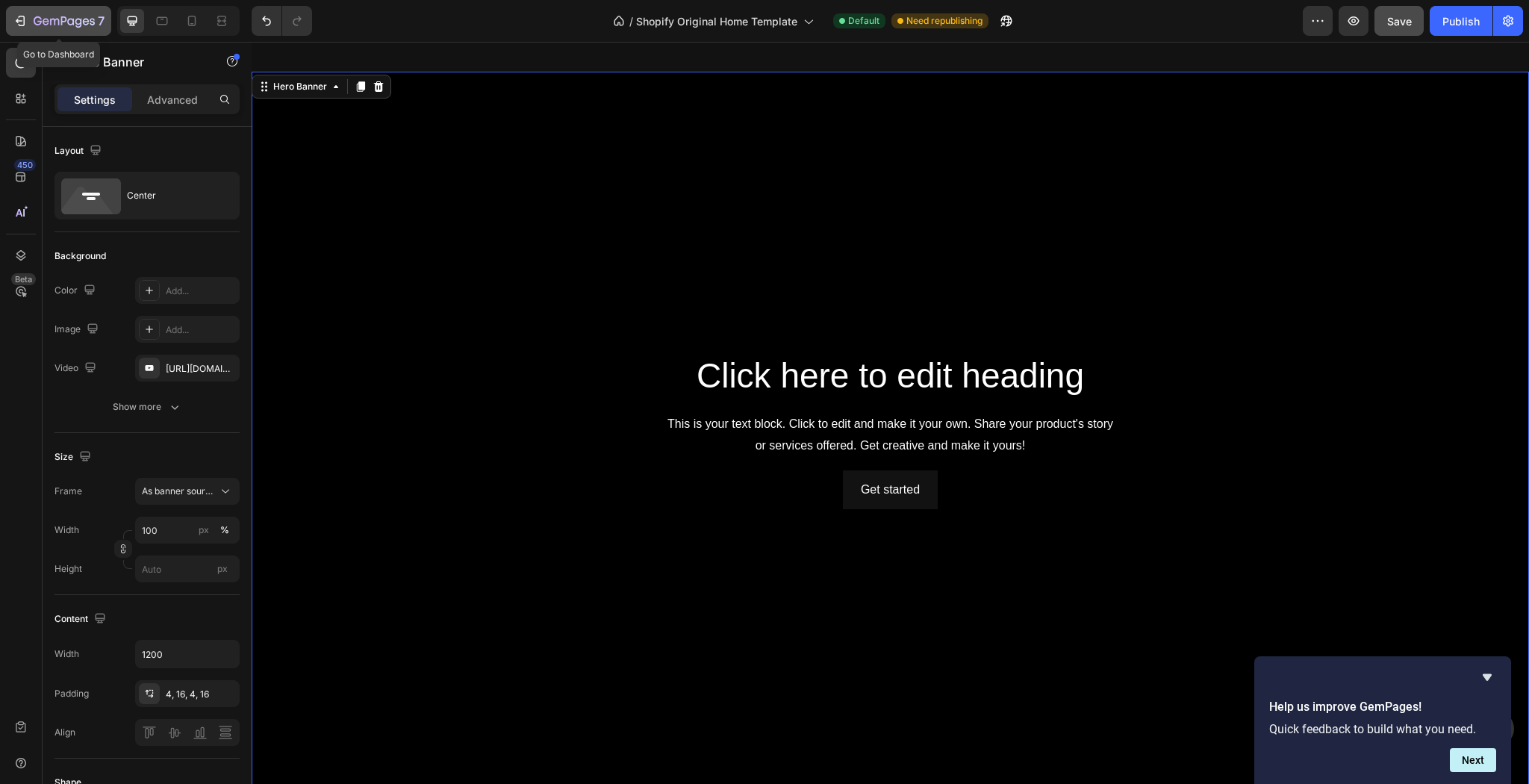
click at [57, 20] on icon "button" at bounding box center [64, 21] width 61 height 13
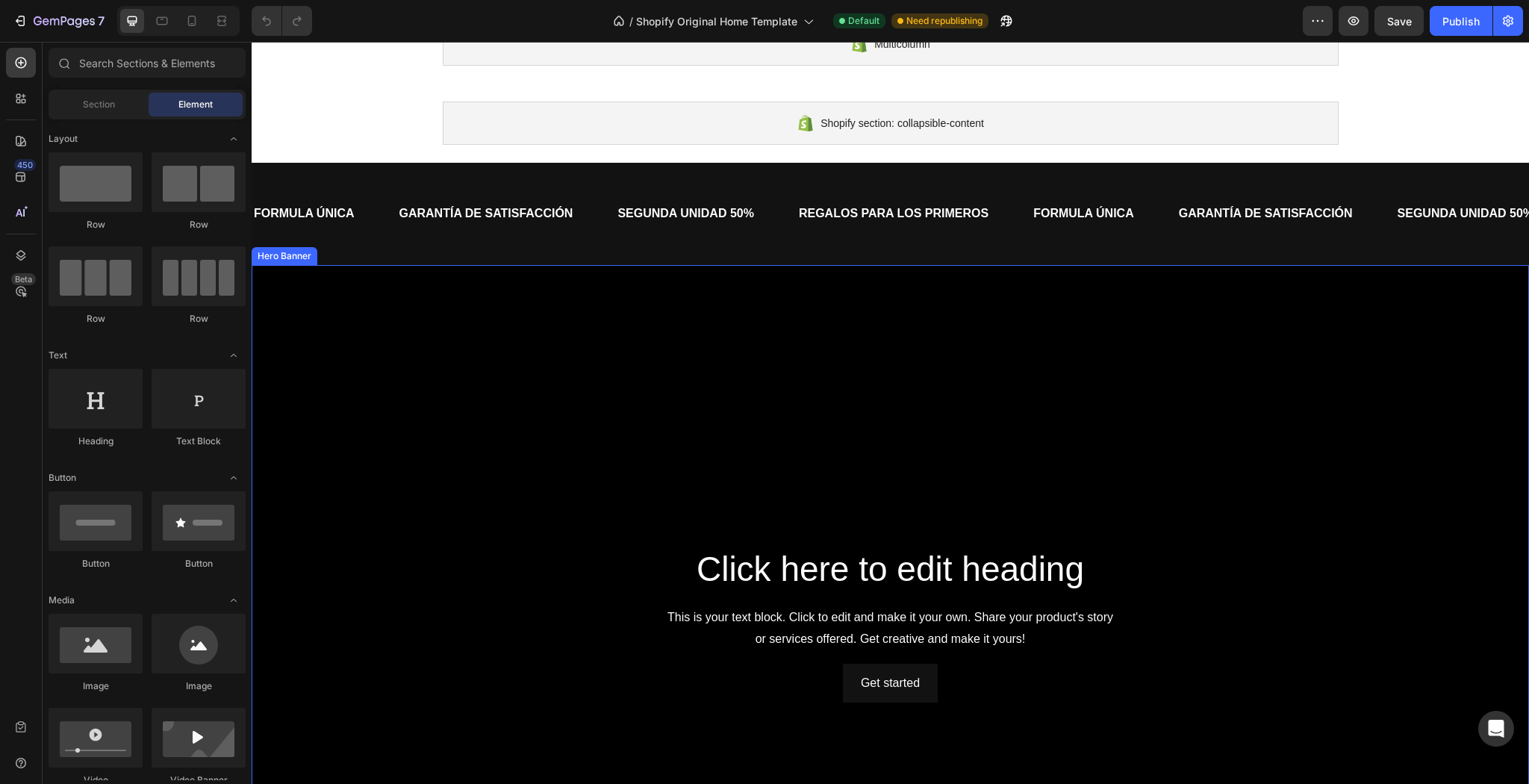
scroll to position [239, 0]
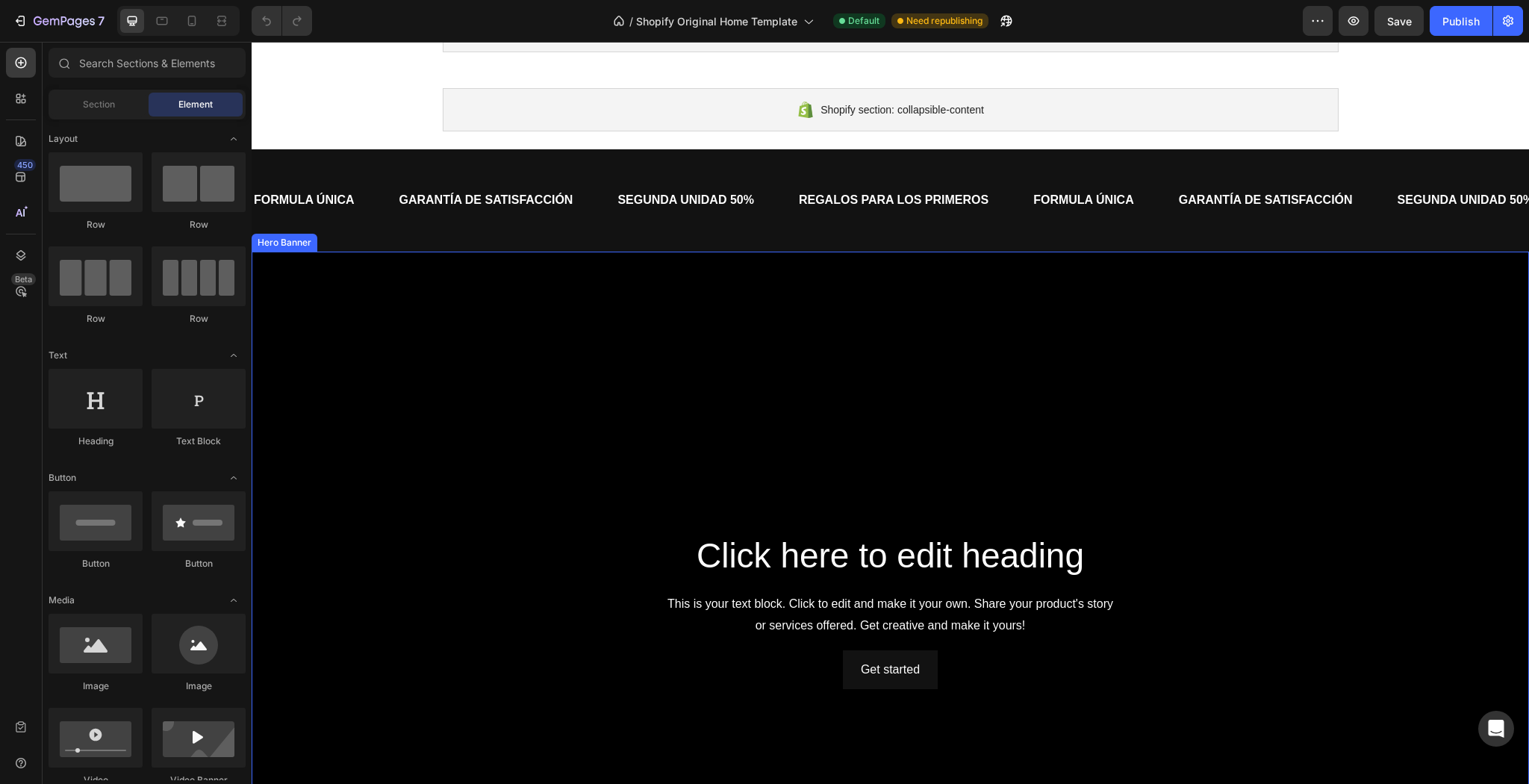
click at [618, 381] on div "Background Image" at bounding box center [890, 611] width 1277 height 718
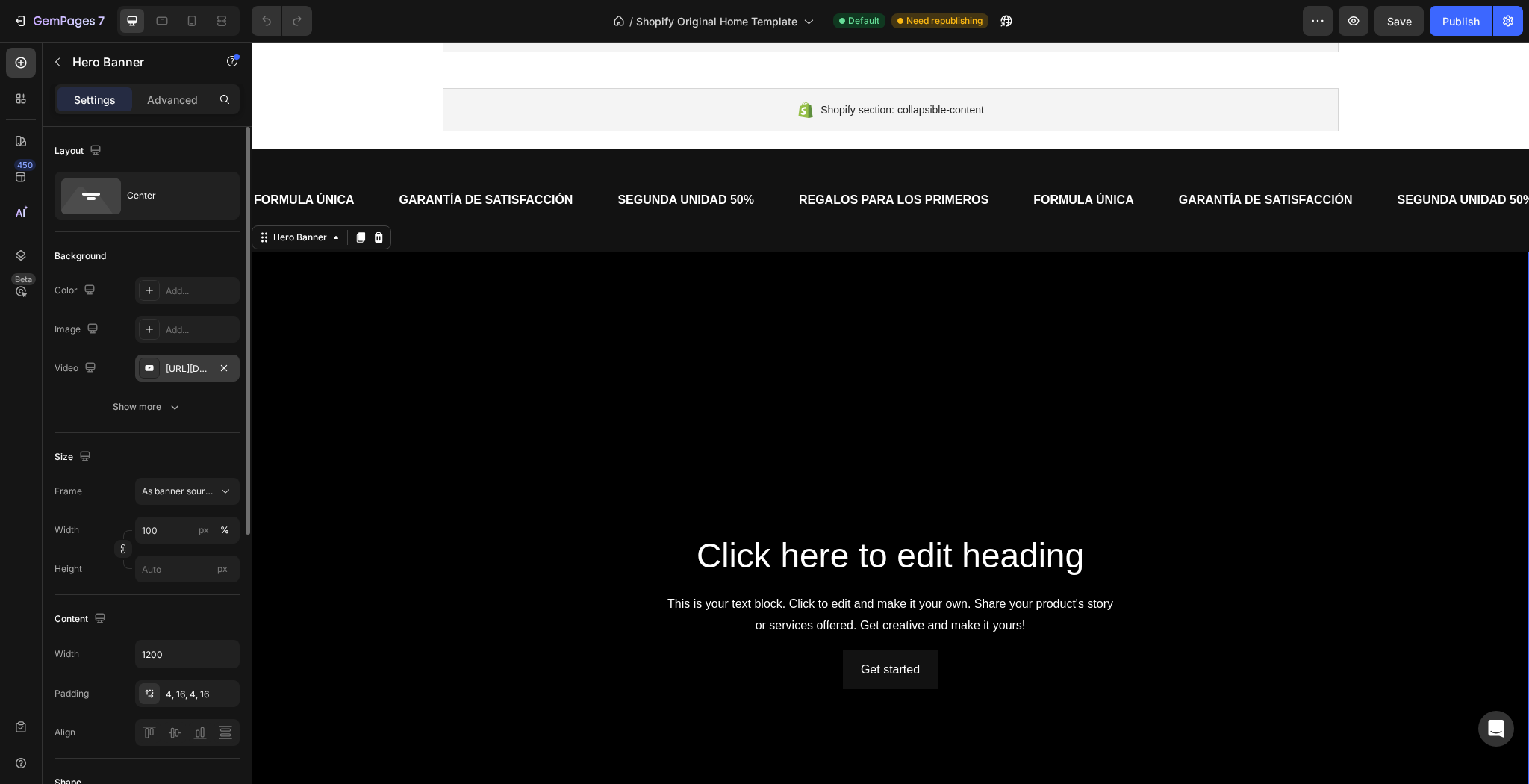
click at [218, 359] on div at bounding box center [224, 368] width 18 height 18
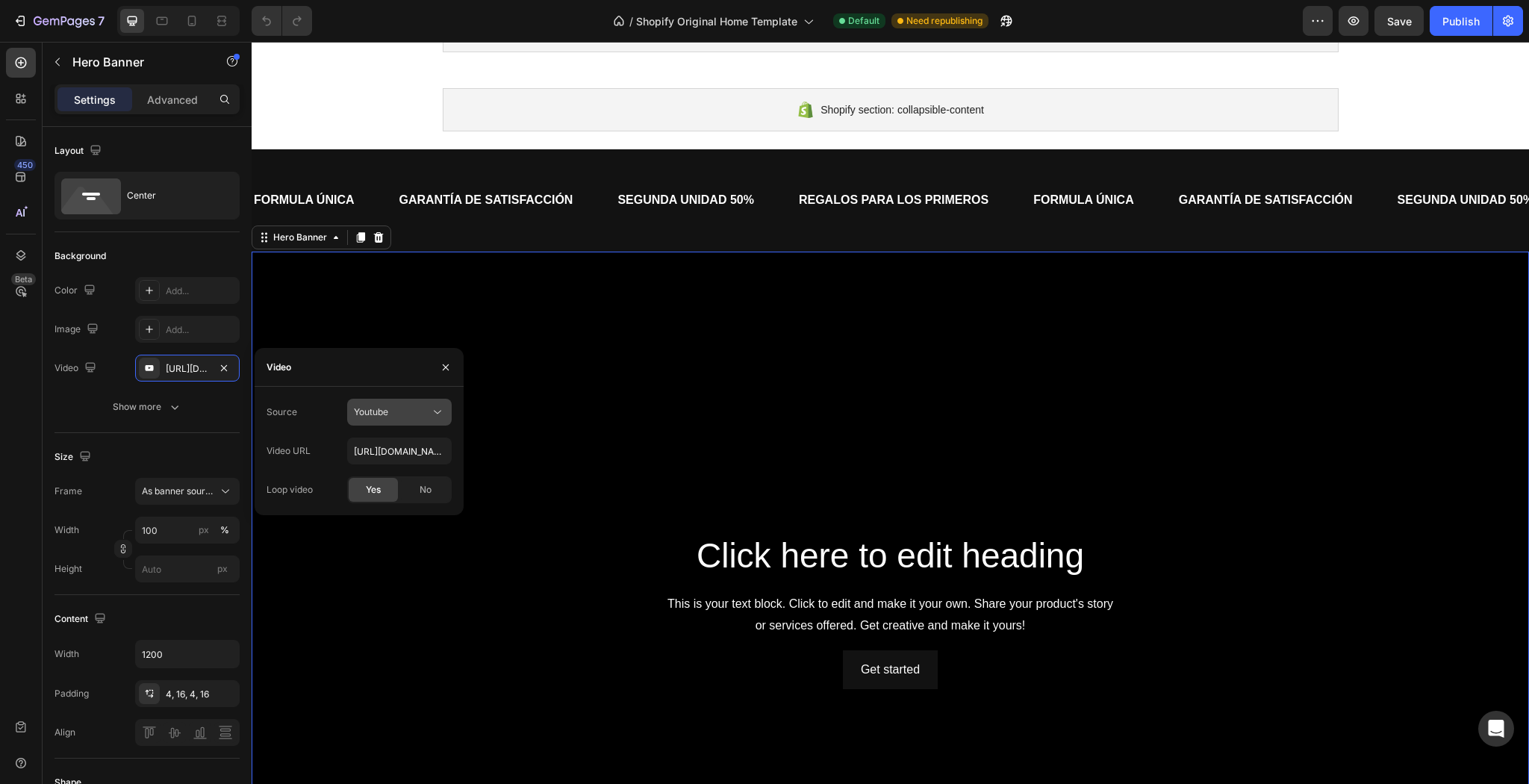
click at [373, 424] on button "Youtube" at bounding box center [399, 412] width 105 height 27
click at [364, 444] on span "Video hosting" at bounding box center [382, 449] width 57 height 14
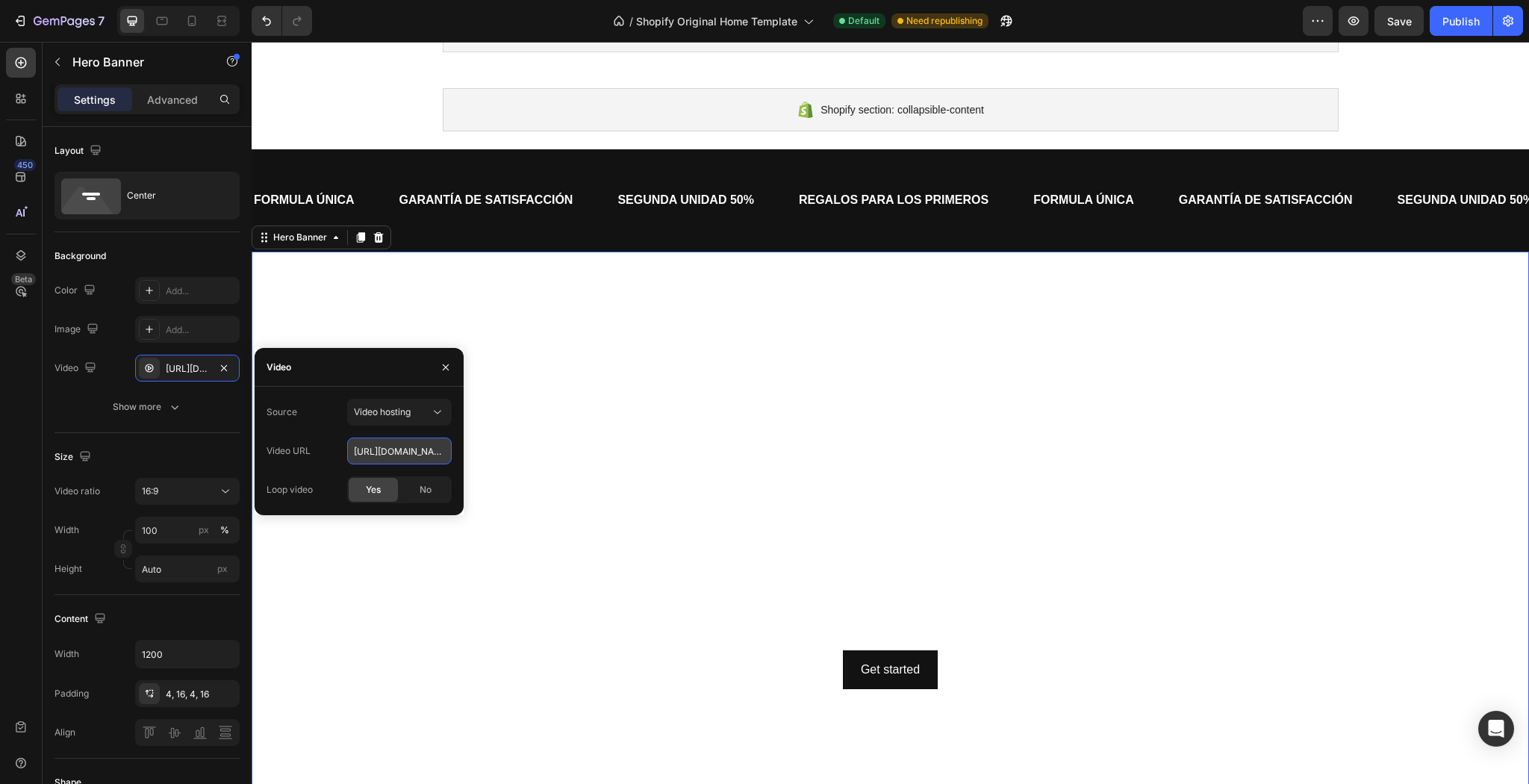
click at [413, 453] on input "[URL][DOMAIN_NAME]" at bounding box center [399, 450] width 105 height 27
paste input "[URL][DOMAIN_NAME]"
type input "https://cdn.shopify.com/videos/c/o/v/3ee5c64d2eba49908e12c6a4e0d6d0bc.mp4"
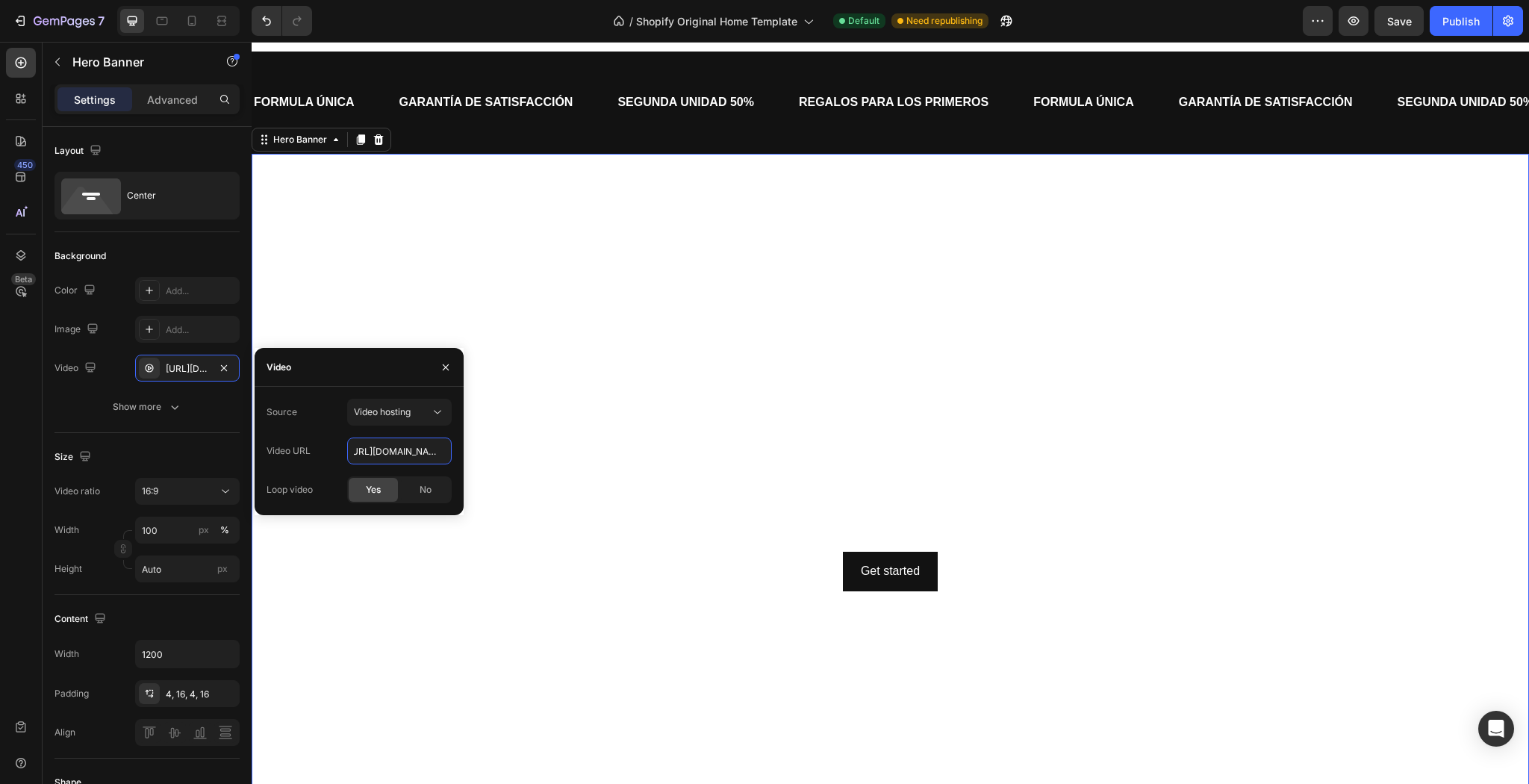
scroll to position [418, 0]
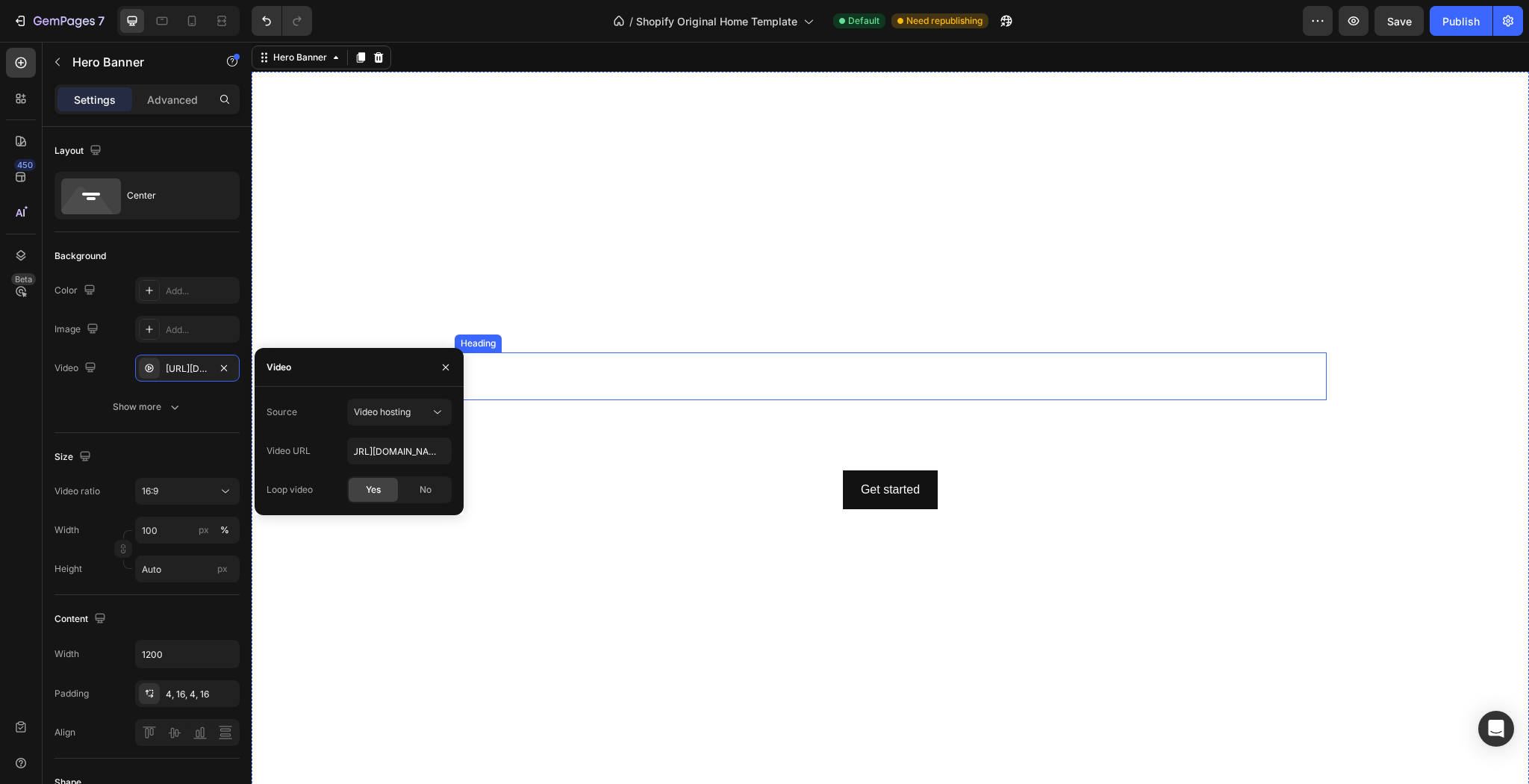
click at [1130, 363] on h2 "Click here to edit heading" at bounding box center [890, 376] width 872 height 47
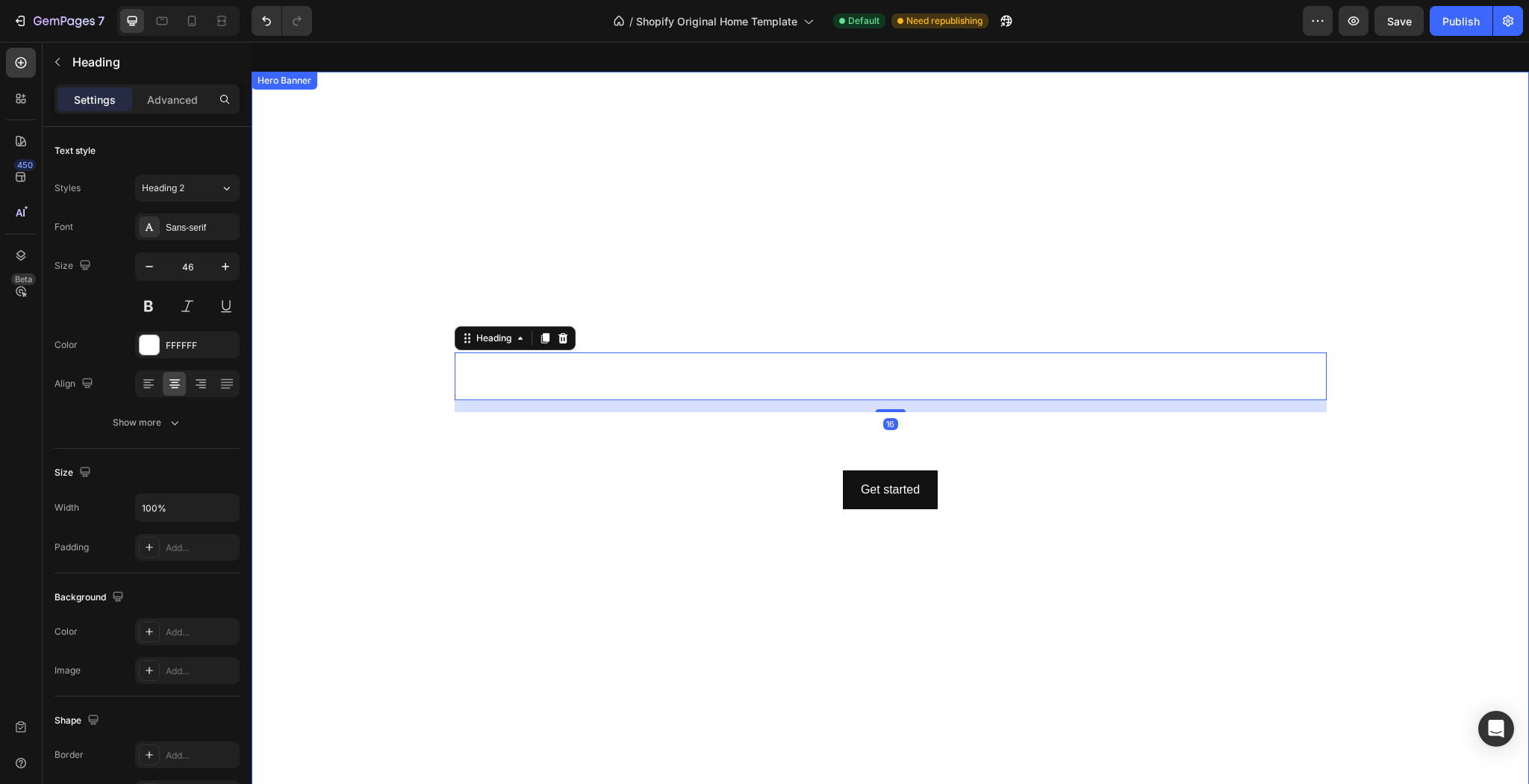
click at [1135, 242] on video "Background Image" at bounding box center [890, 431] width 1277 height 718
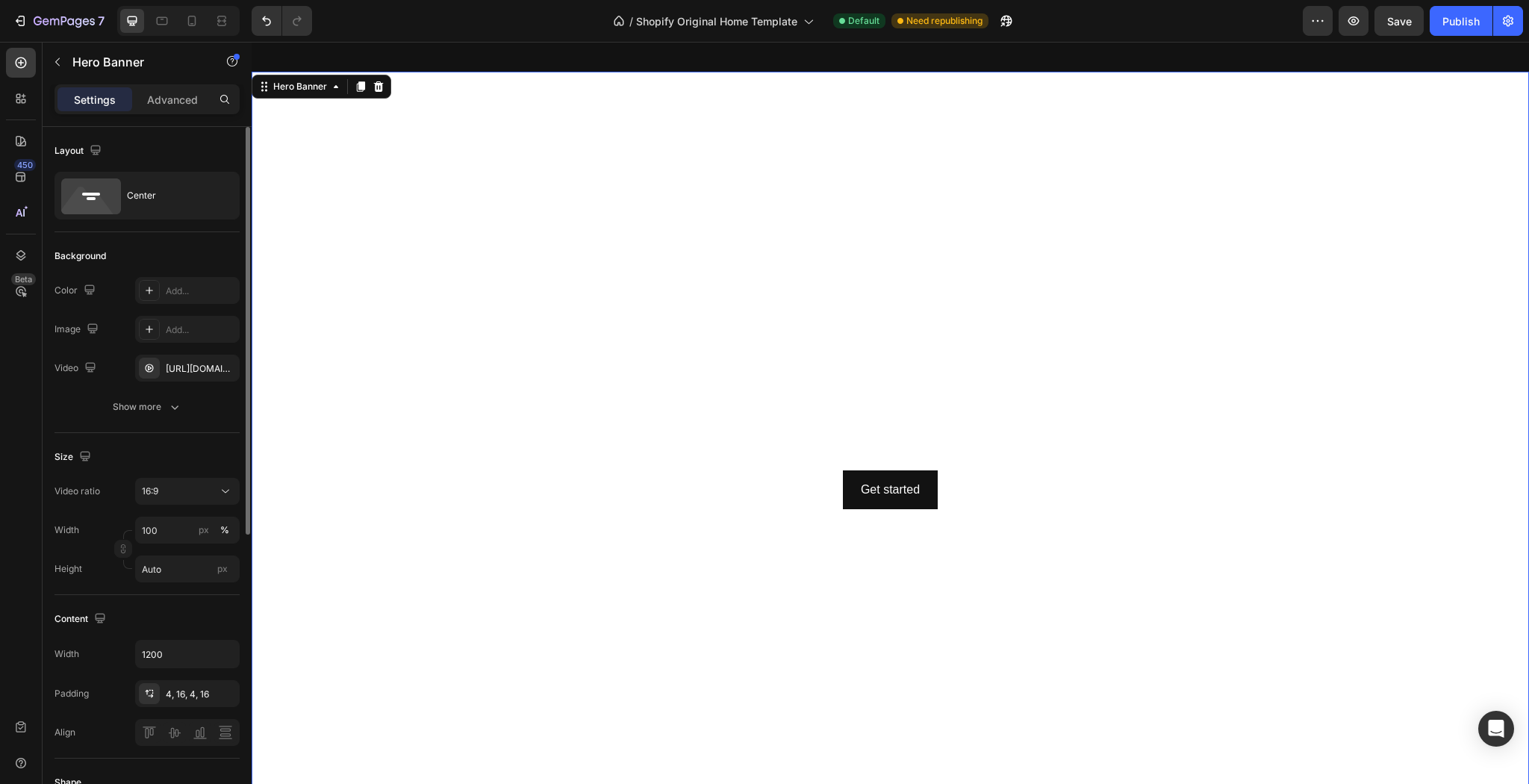
scroll to position [60, 0]
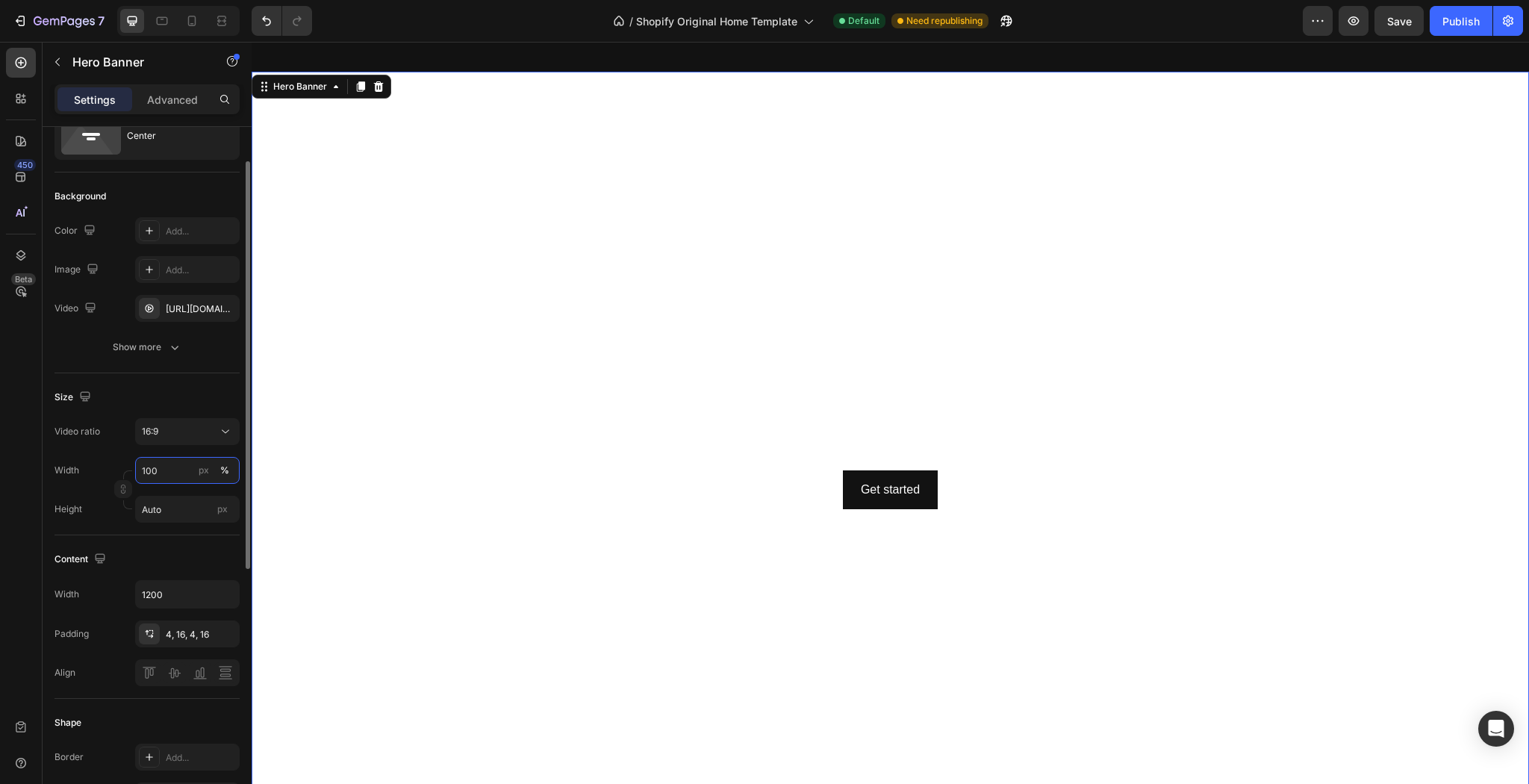
click at [185, 472] on input "100" at bounding box center [187, 470] width 105 height 27
click at [224, 528] on span "1200px" at bounding box center [211, 532] width 31 height 14
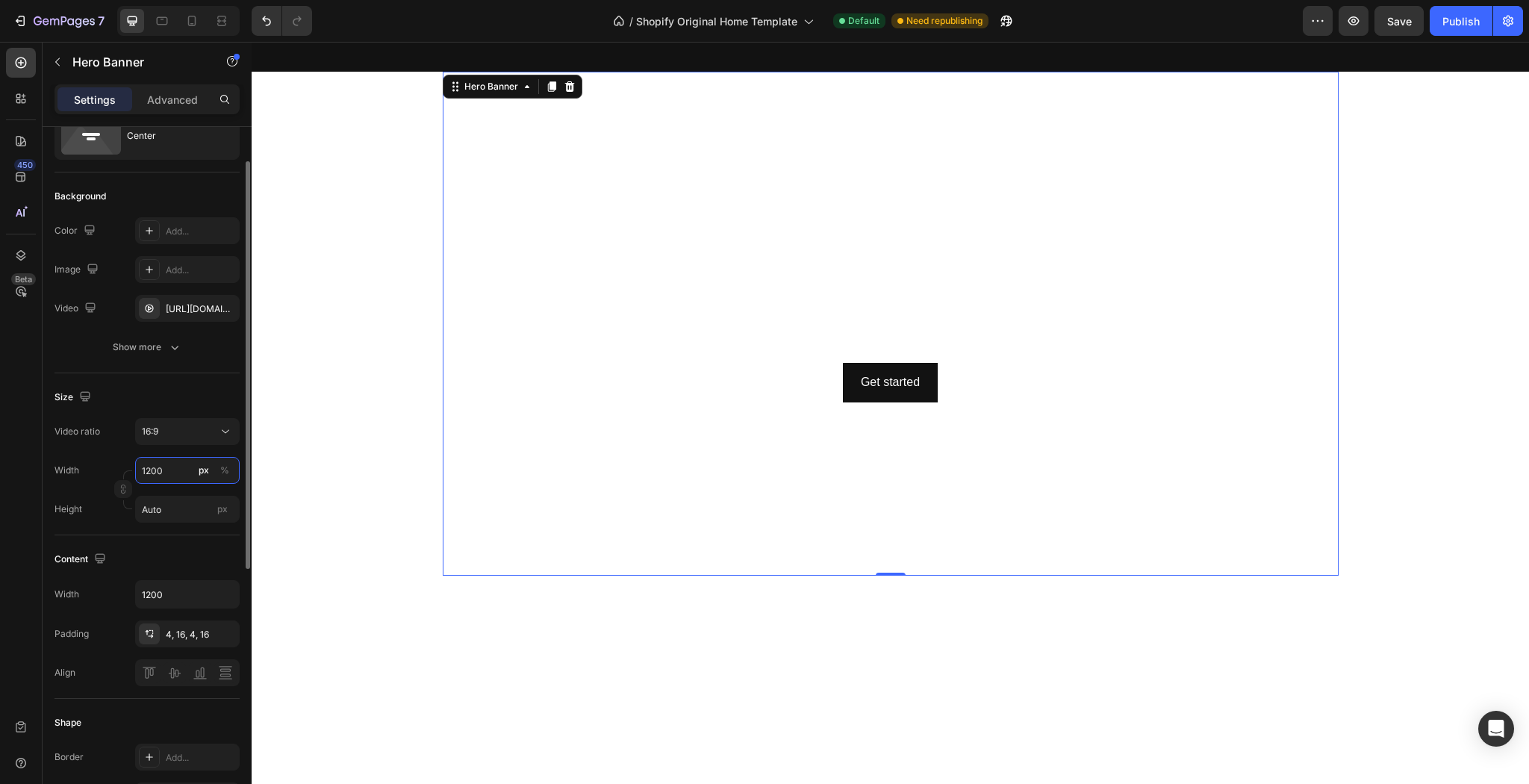
click at [176, 466] on input "1200" at bounding box center [187, 470] width 105 height 27
click at [182, 505] on p "Full 100%" at bounding box center [184, 505] width 87 height 14
type input "100"
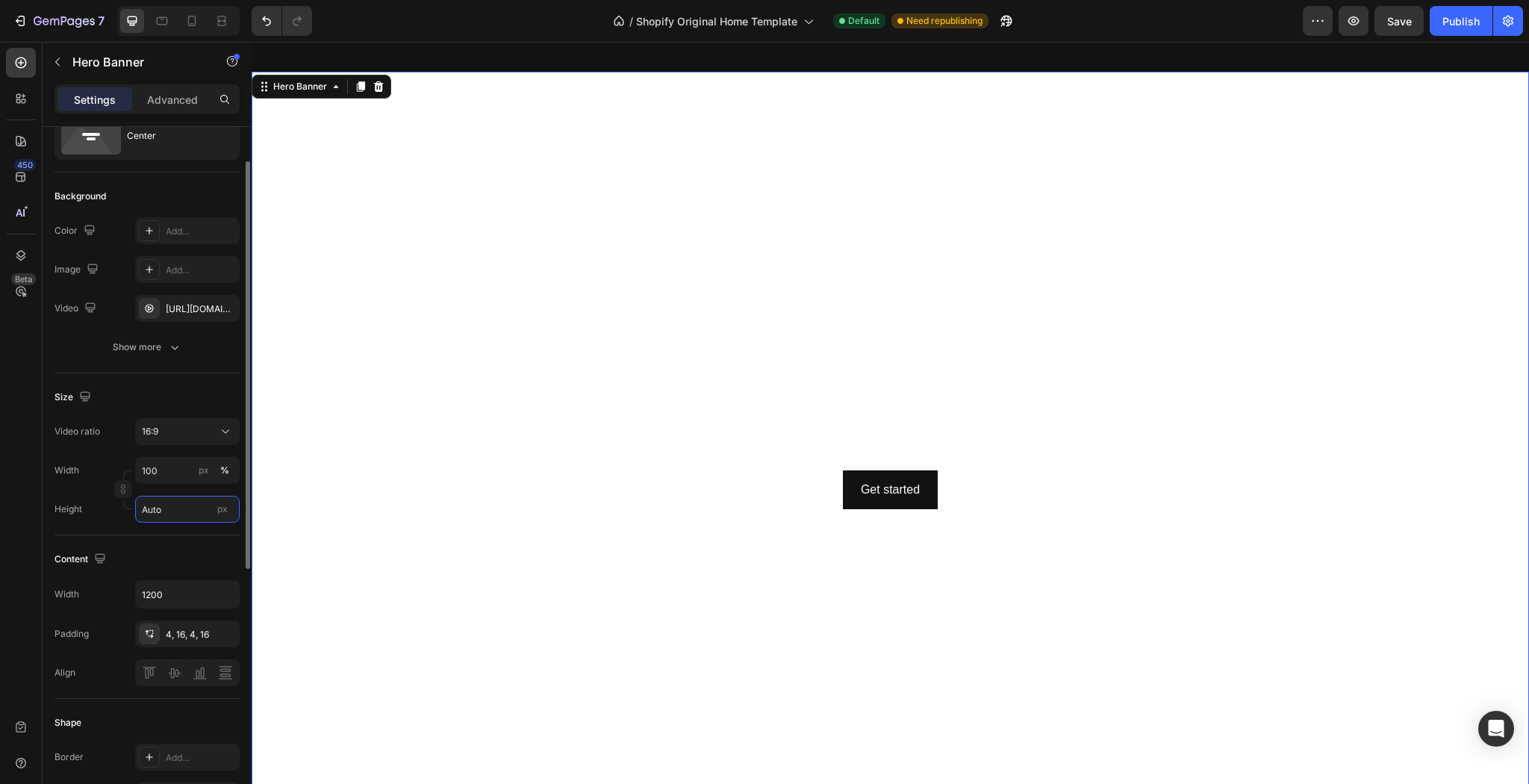
click at [178, 513] on input "Auto" at bounding box center [187, 508] width 105 height 27
click at [192, 577] on p "Fit screen 100vh" at bounding box center [184, 571] width 87 height 14
click at [220, 515] on div "px" at bounding box center [222, 508] width 22 height 19
click at [220, 515] on input "100 vh" at bounding box center [187, 508] width 105 height 27
click at [155, 500] on input "100 vh" at bounding box center [187, 508] width 105 height 27
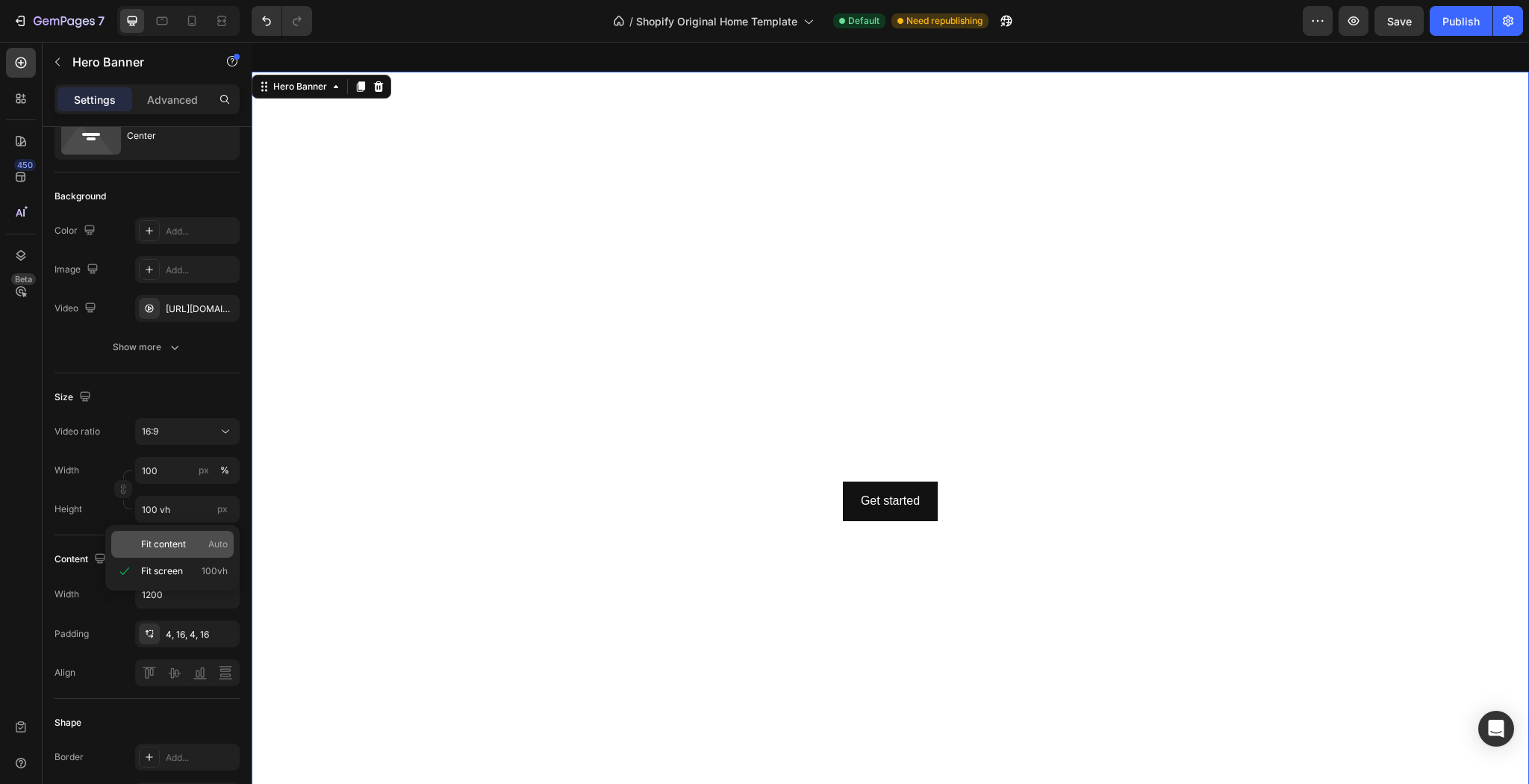
click at [165, 544] on span "Fit content" at bounding box center [163, 544] width 45 height 14
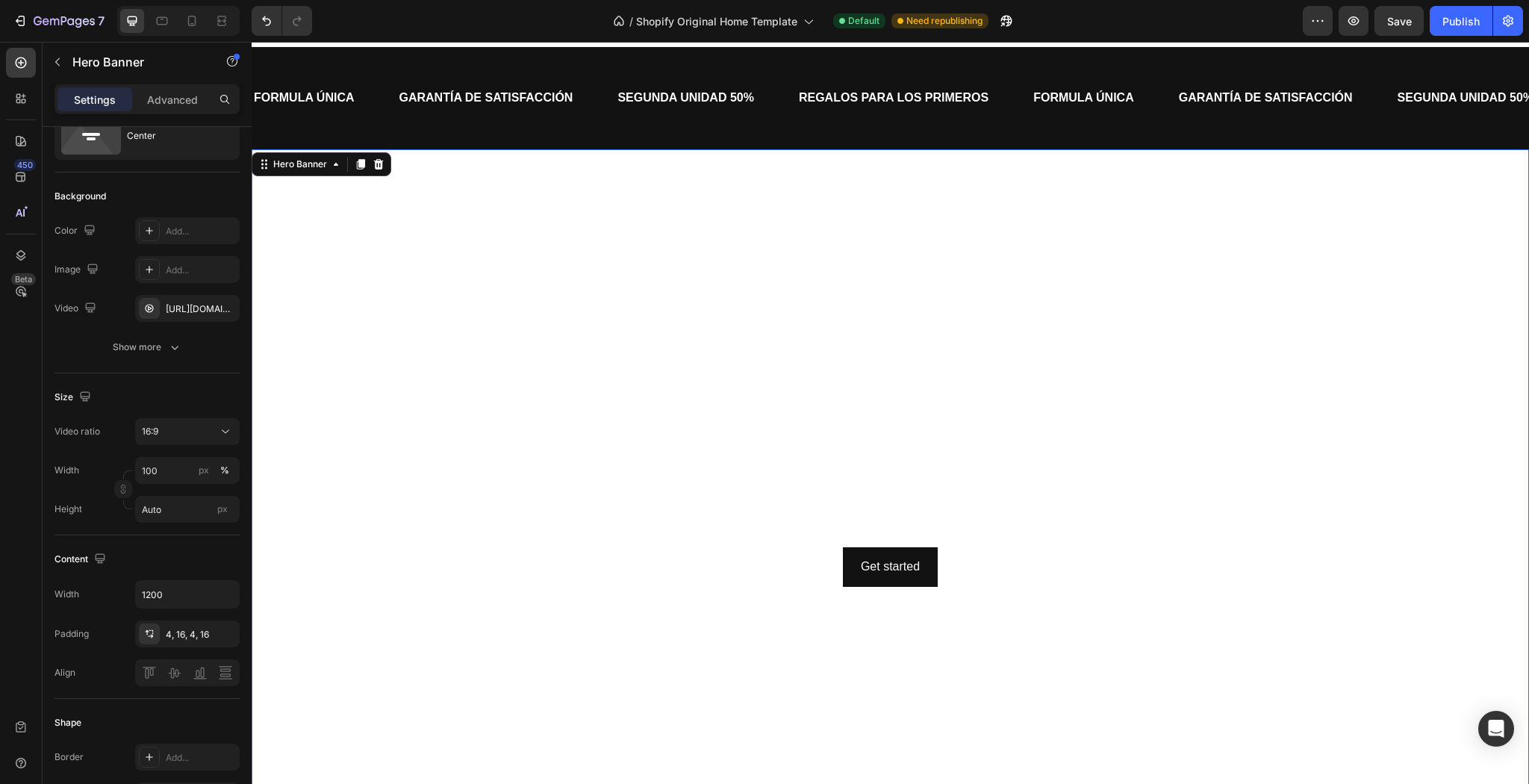
scroll to position [358, 0]
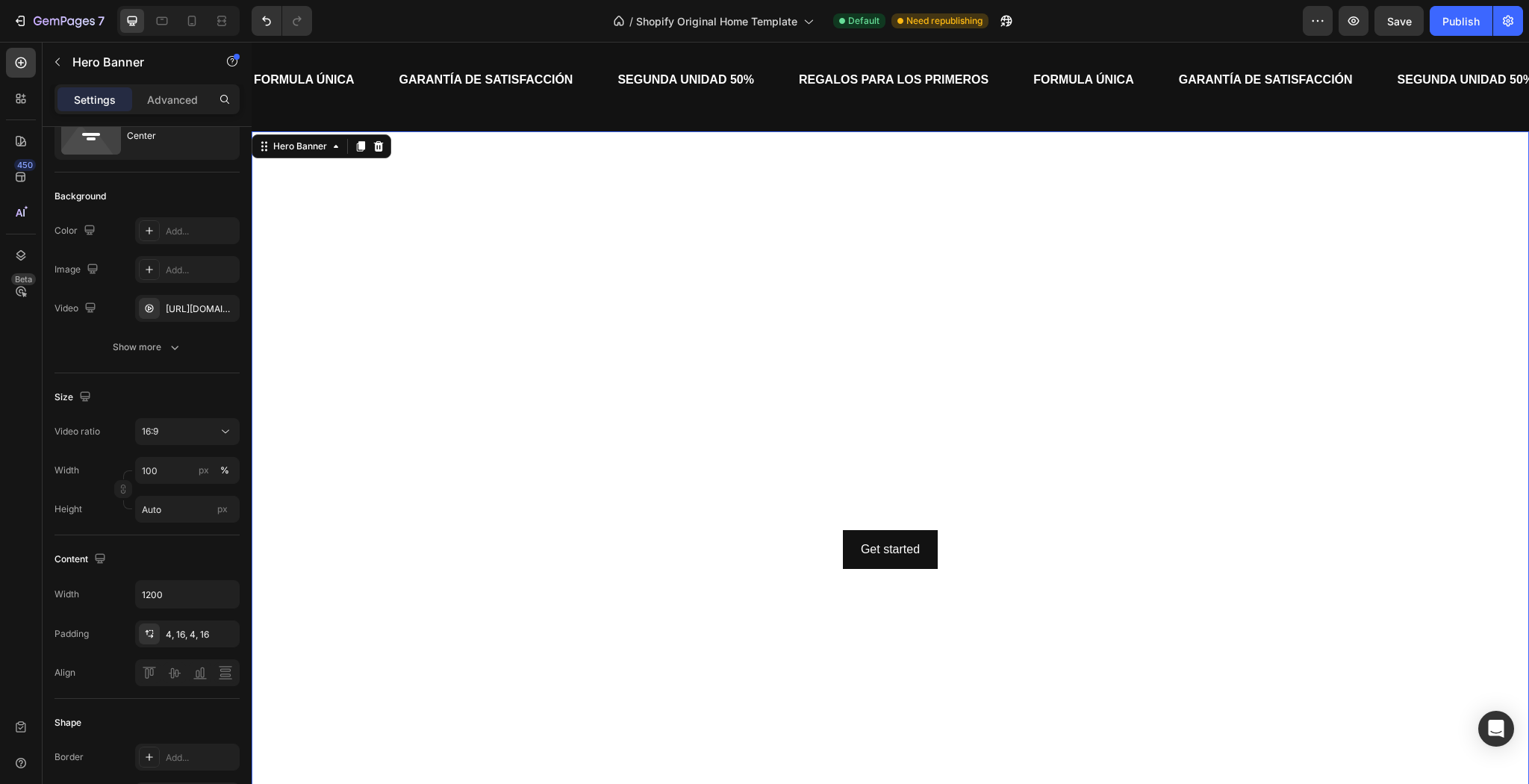
click at [1387, 158] on video "Background Image" at bounding box center [890, 491] width 1277 height 718
click at [887, 366] on video "Background Image" at bounding box center [890, 491] width 1277 height 718
click at [886, 364] on video "Background Image" at bounding box center [890, 491] width 1277 height 718
click at [179, 469] on input "100" at bounding box center [187, 470] width 105 height 27
click at [173, 465] on input "100" at bounding box center [187, 470] width 105 height 27
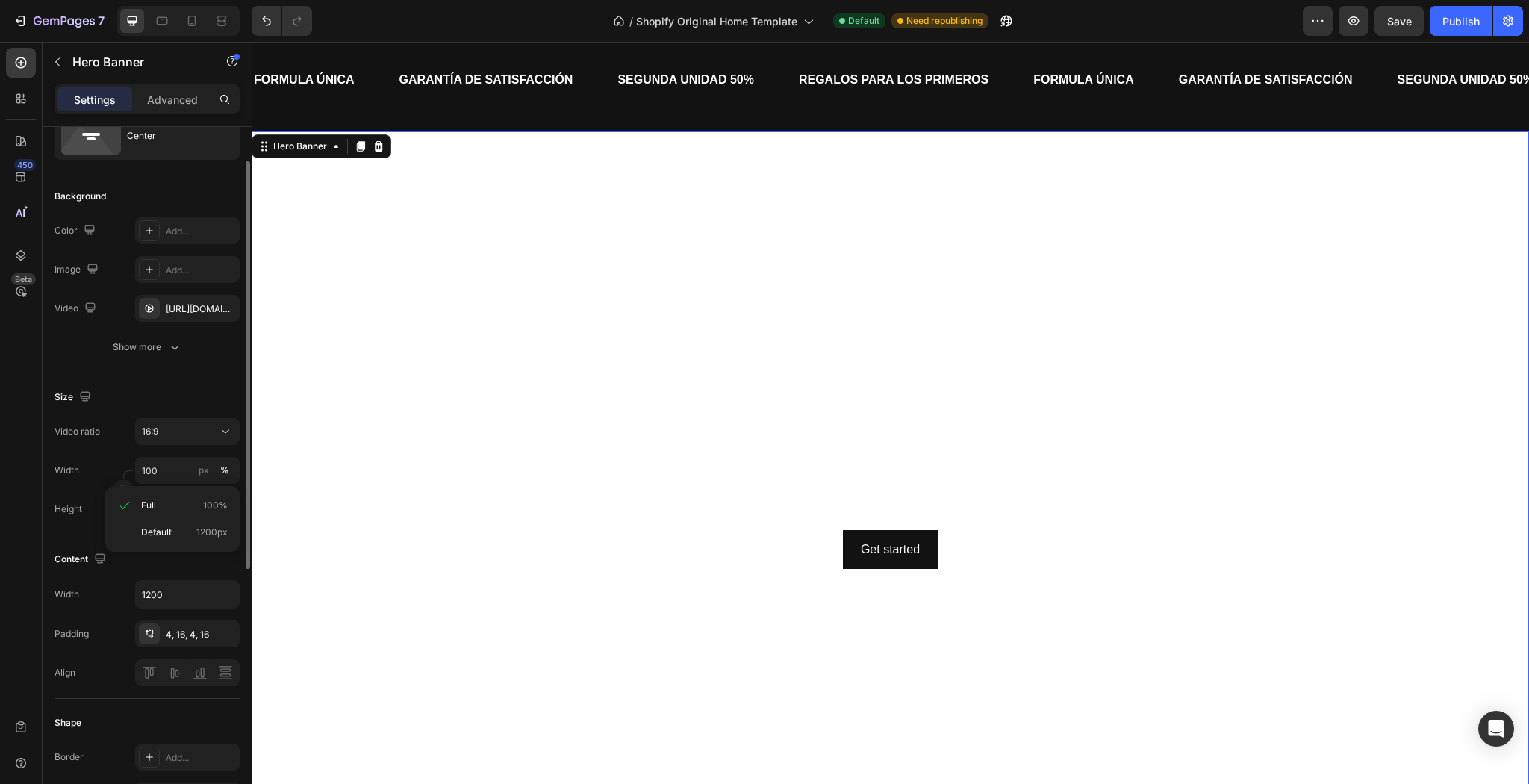
click at [73, 502] on label "Height" at bounding box center [68, 509] width 28 height 14
click at [191, 502] on input "Auto" at bounding box center [187, 508] width 105 height 27
click at [183, 577] on p "Fit screen 100vh" at bounding box center [184, 571] width 87 height 14
type input "100 vh"
click at [175, 597] on input "1200" at bounding box center [187, 594] width 103 height 27
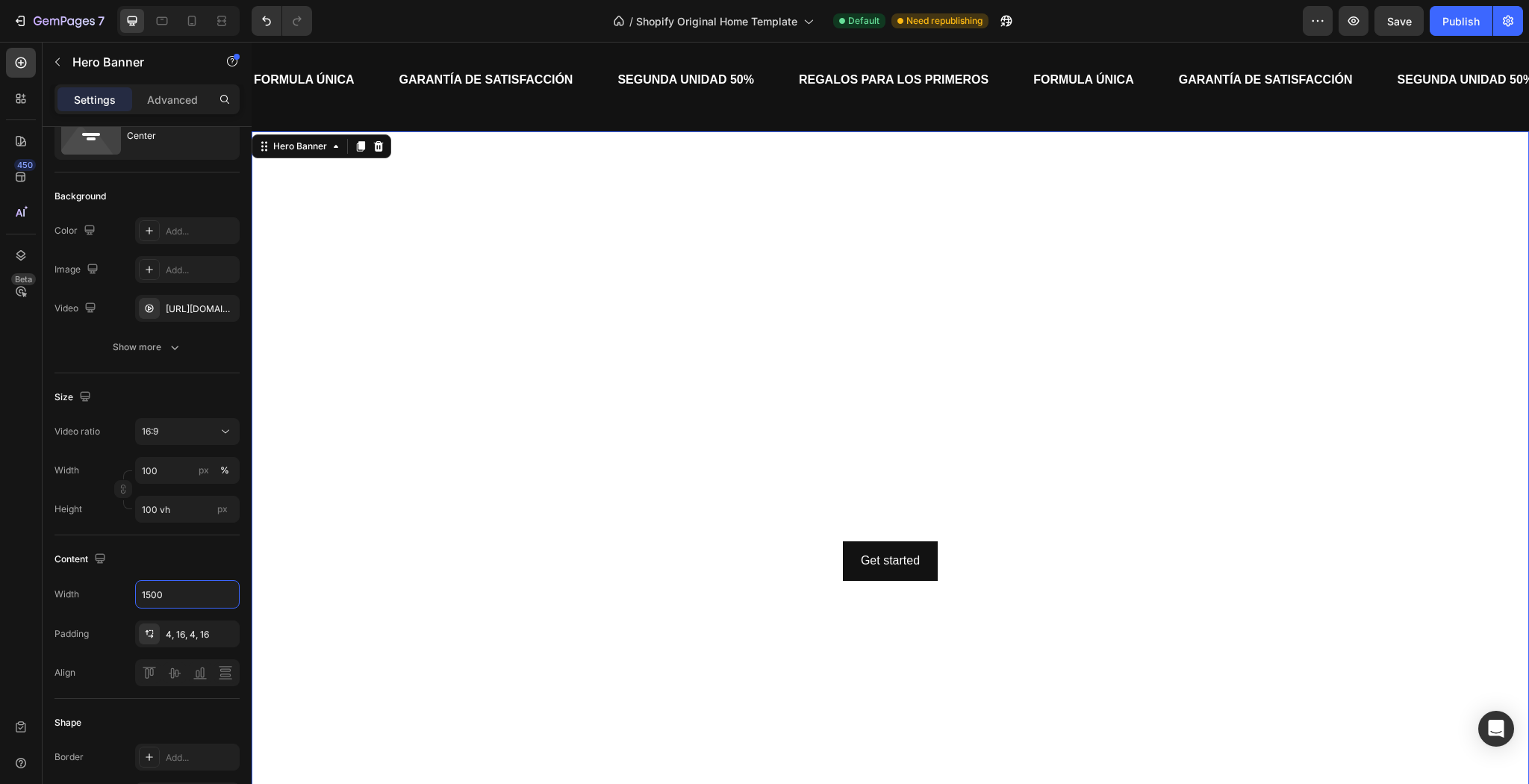
type input "1500"
click at [459, 539] on div "Click here to edit heading Heading This is your text block. Click to edit and m…" at bounding box center [890, 502] width 1096 height 157
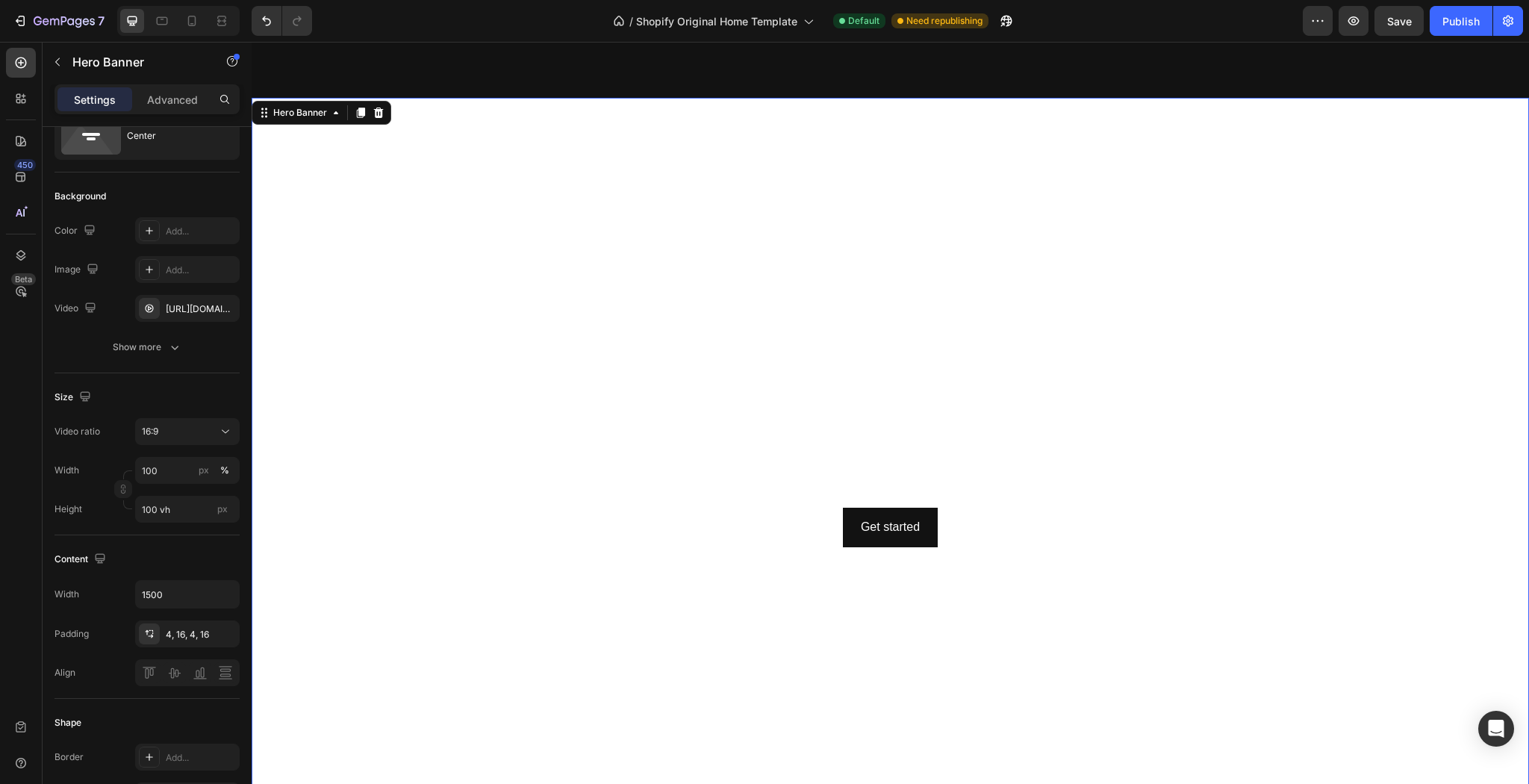
scroll to position [478, 0]
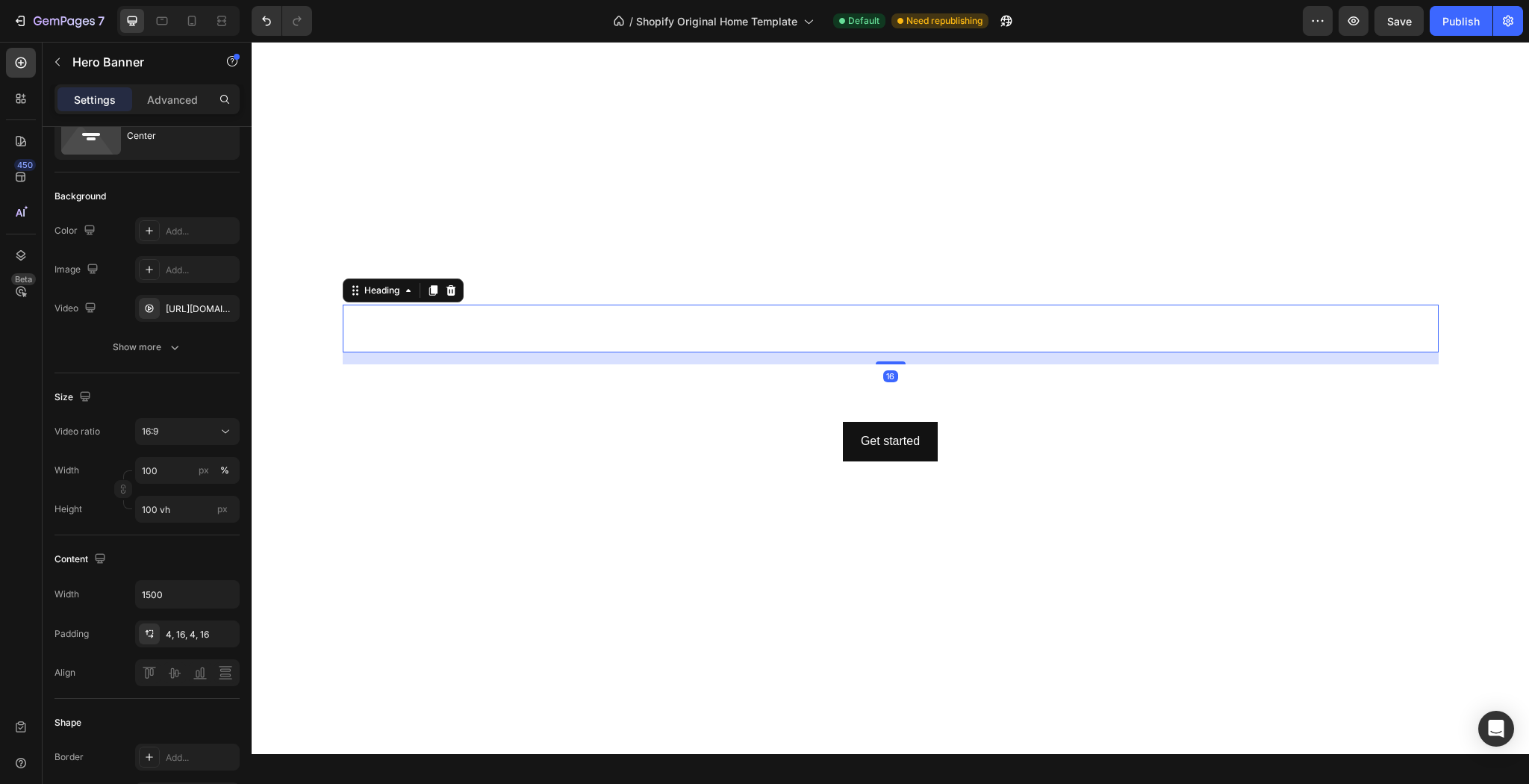
click at [1394, 336] on h2 "Click here to edit heading" at bounding box center [890, 328] width 1096 height 47
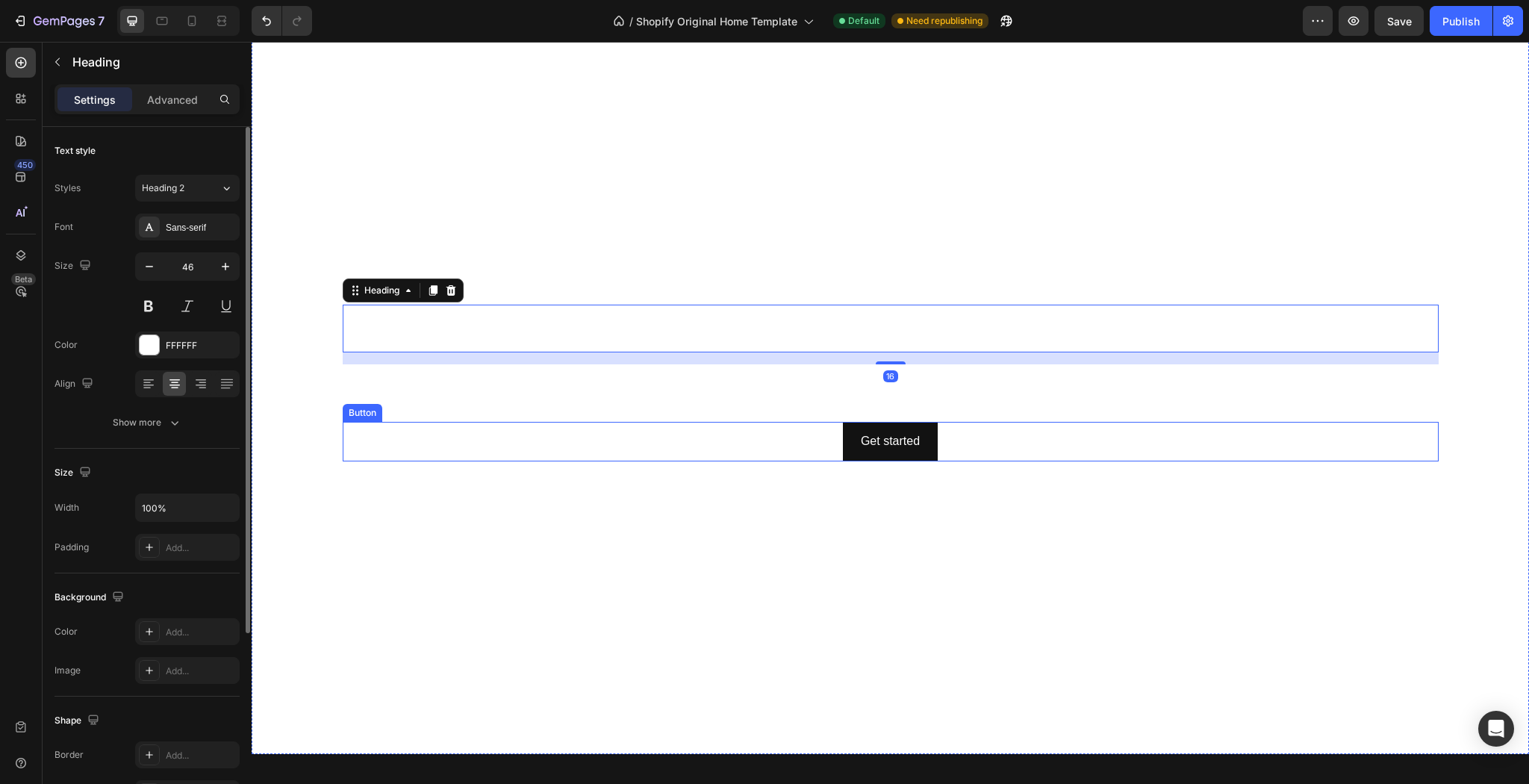
click at [1336, 432] on div "Get started Button" at bounding box center [890, 442] width 1096 height 40
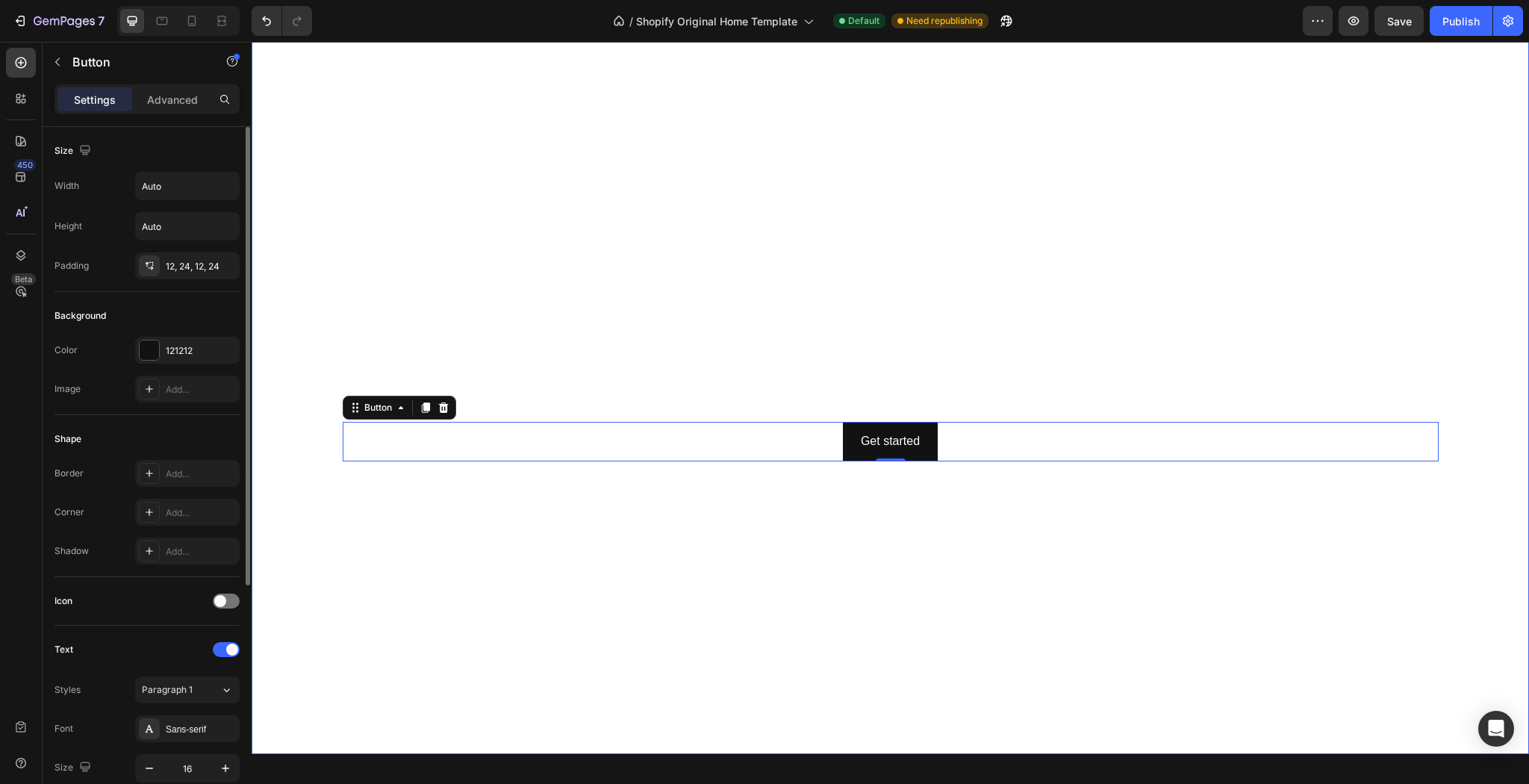
click at [1233, 599] on video "Background Image" at bounding box center [890, 371] width 1277 height 718
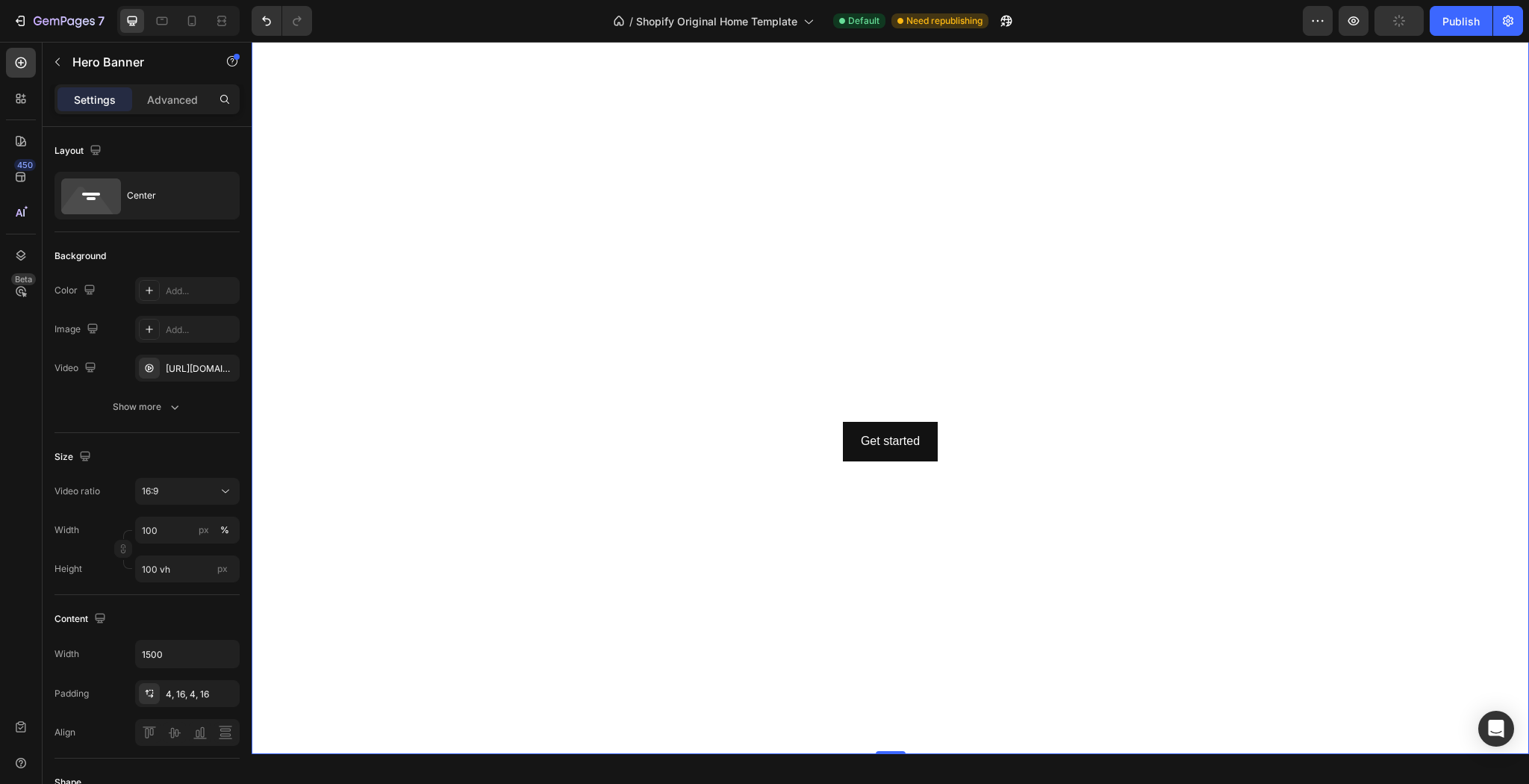
click at [1150, 174] on video "Background Image" at bounding box center [890, 371] width 1277 height 718
click at [938, 231] on video "Background Image" at bounding box center [890, 371] width 1277 height 718
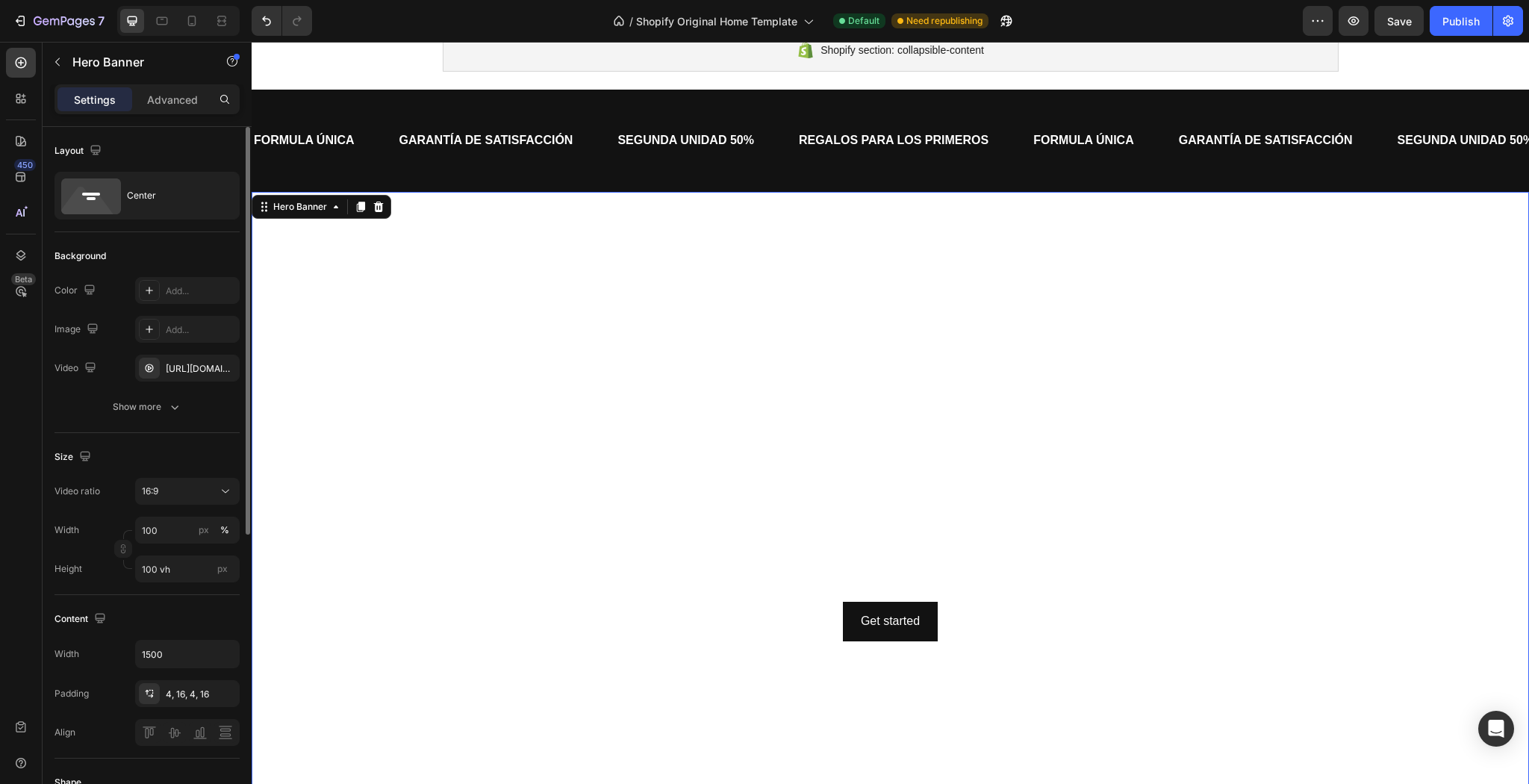
scroll to position [60, 0]
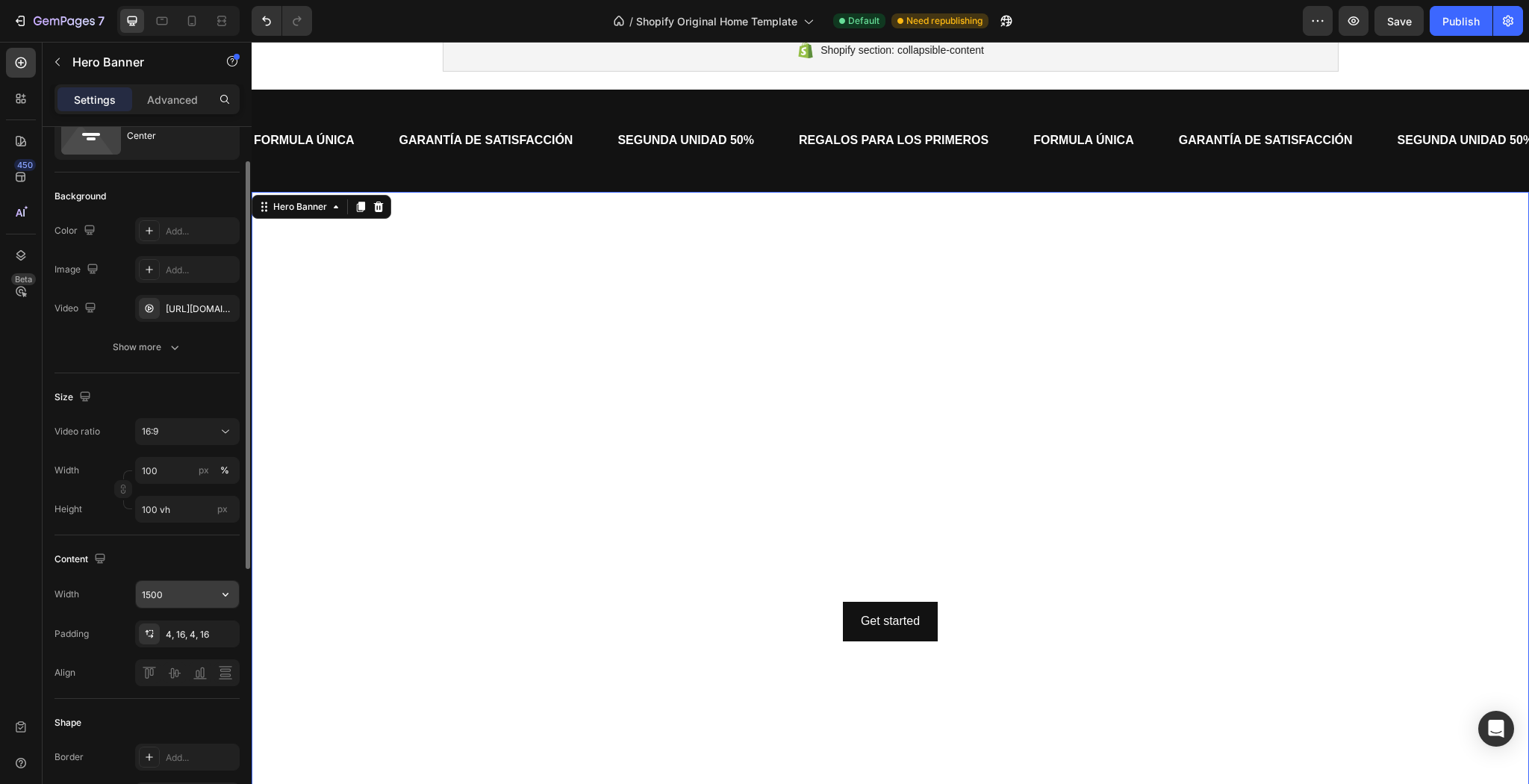
click at [185, 598] on input "1500" at bounding box center [187, 594] width 103 height 27
type input "1000"
click at [214, 554] on div "Content" at bounding box center [147, 559] width 185 height 24
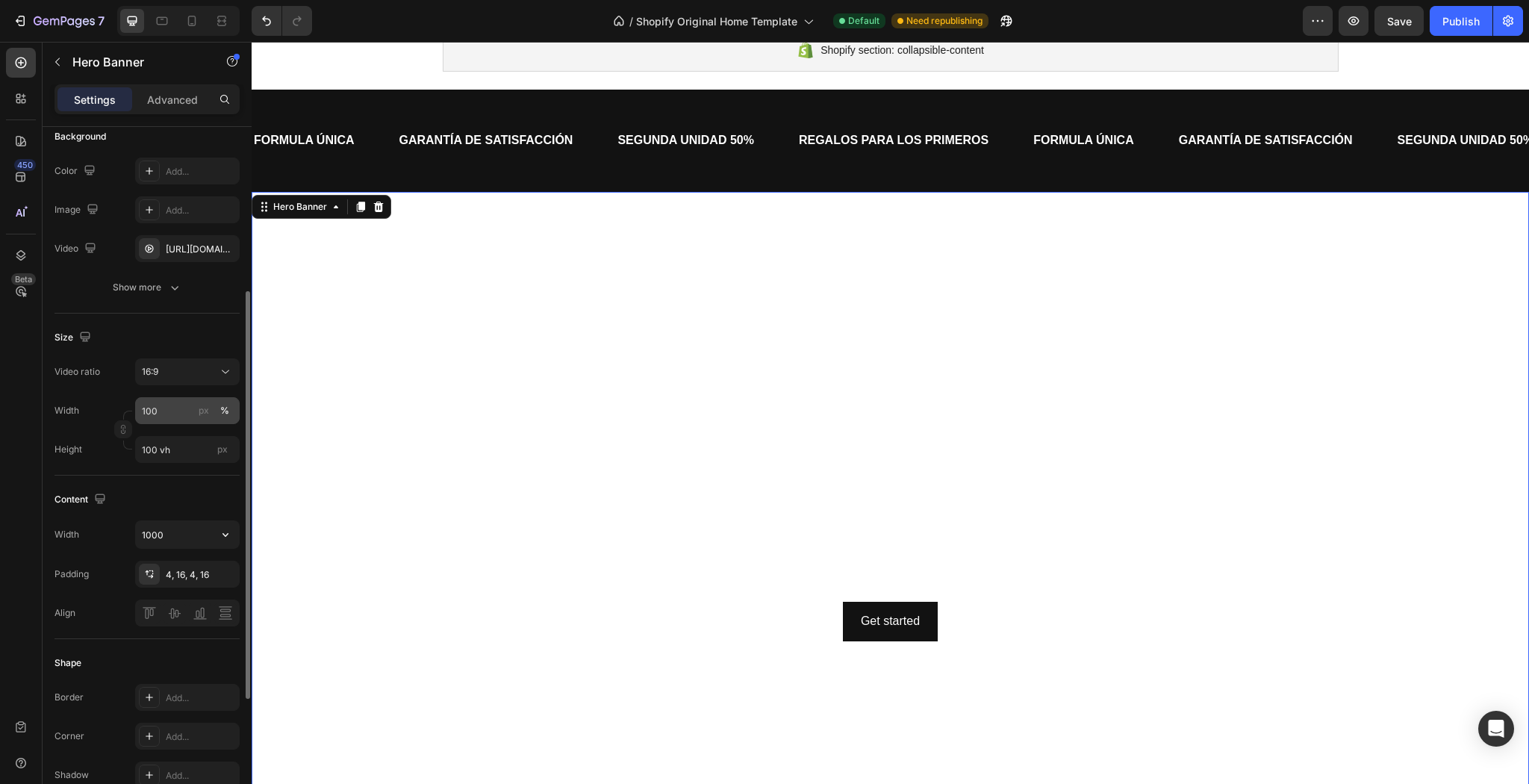
scroll to position [179, 0]
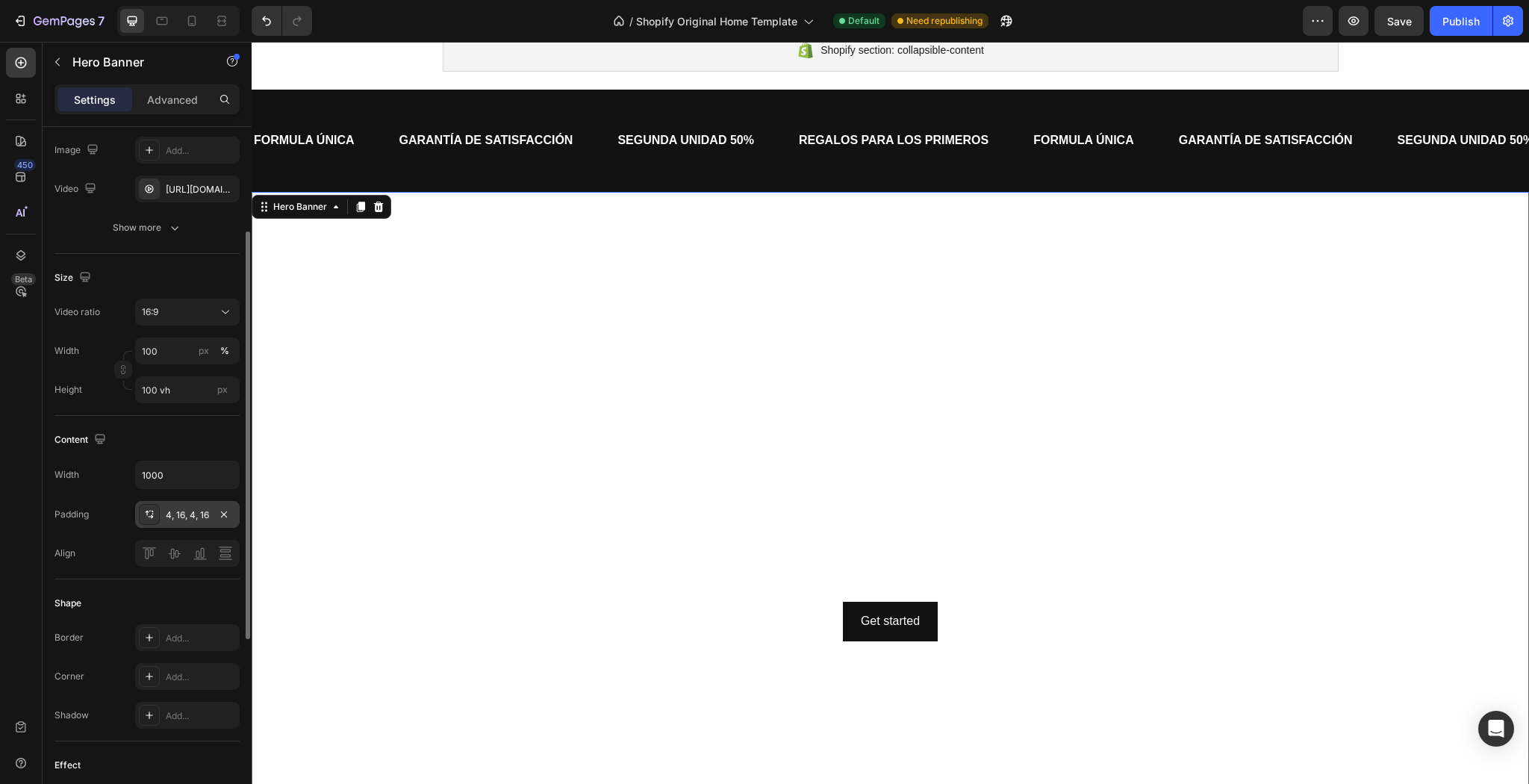
click at [176, 516] on div "4, 16, 4, 16" at bounding box center [187, 515] width 44 height 14
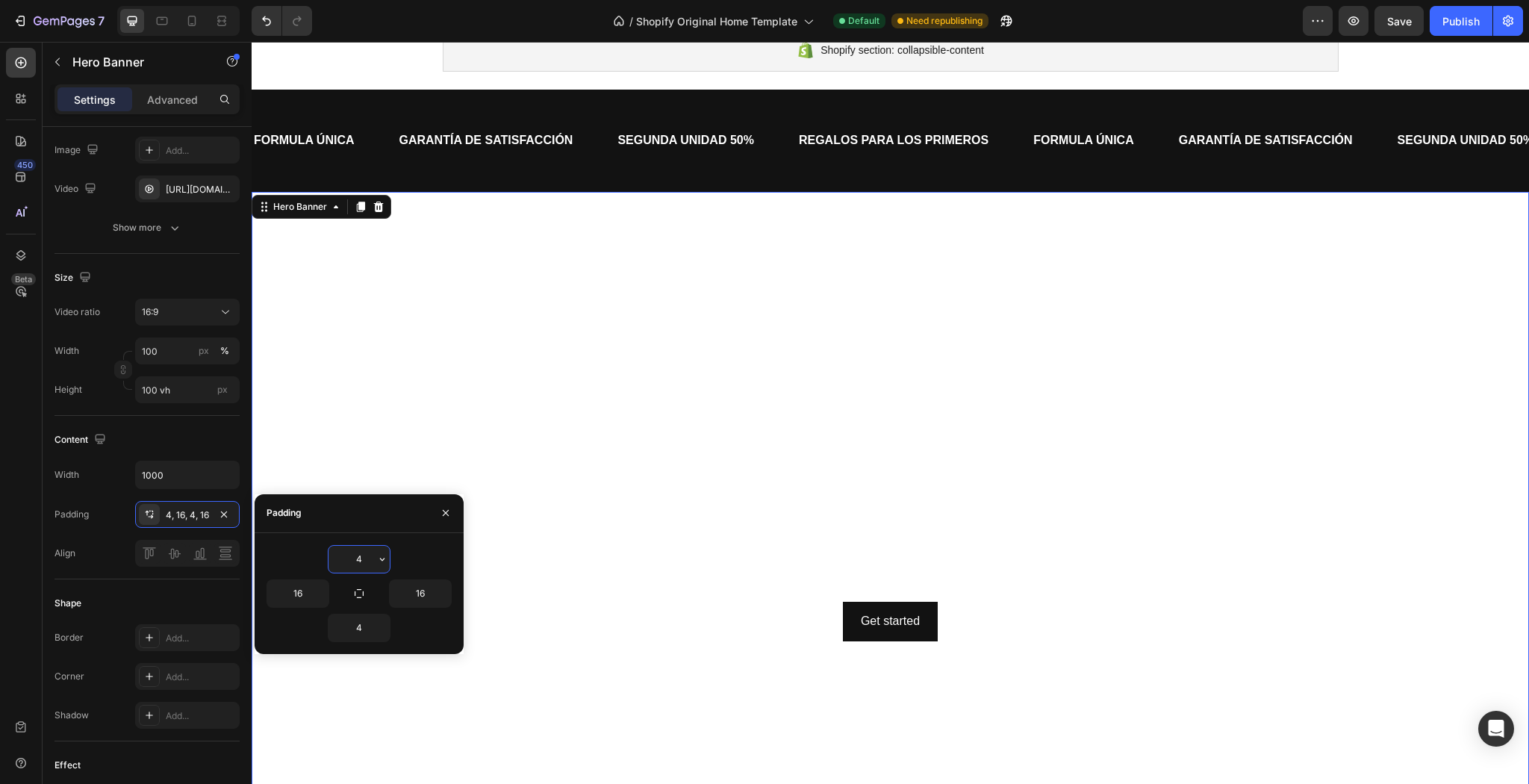
click at [362, 561] on input "4" at bounding box center [359, 559] width 61 height 27
type input "4"
click at [397, 433] on video "Background Image" at bounding box center [890, 551] width 1277 height 718
click at [254, 435] on video "Background Image" at bounding box center [890, 551] width 1277 height 718
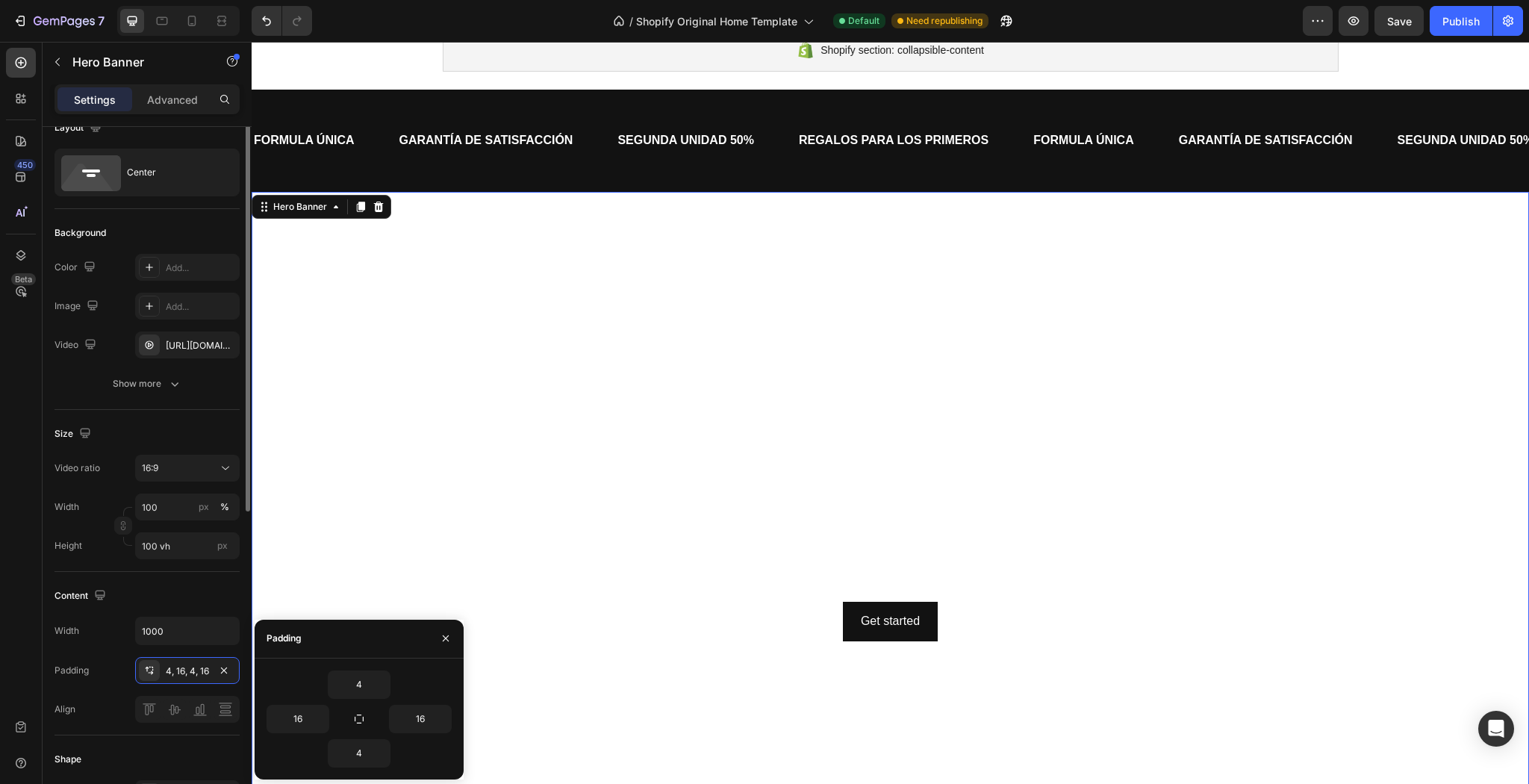
scroll to position [0, 0]
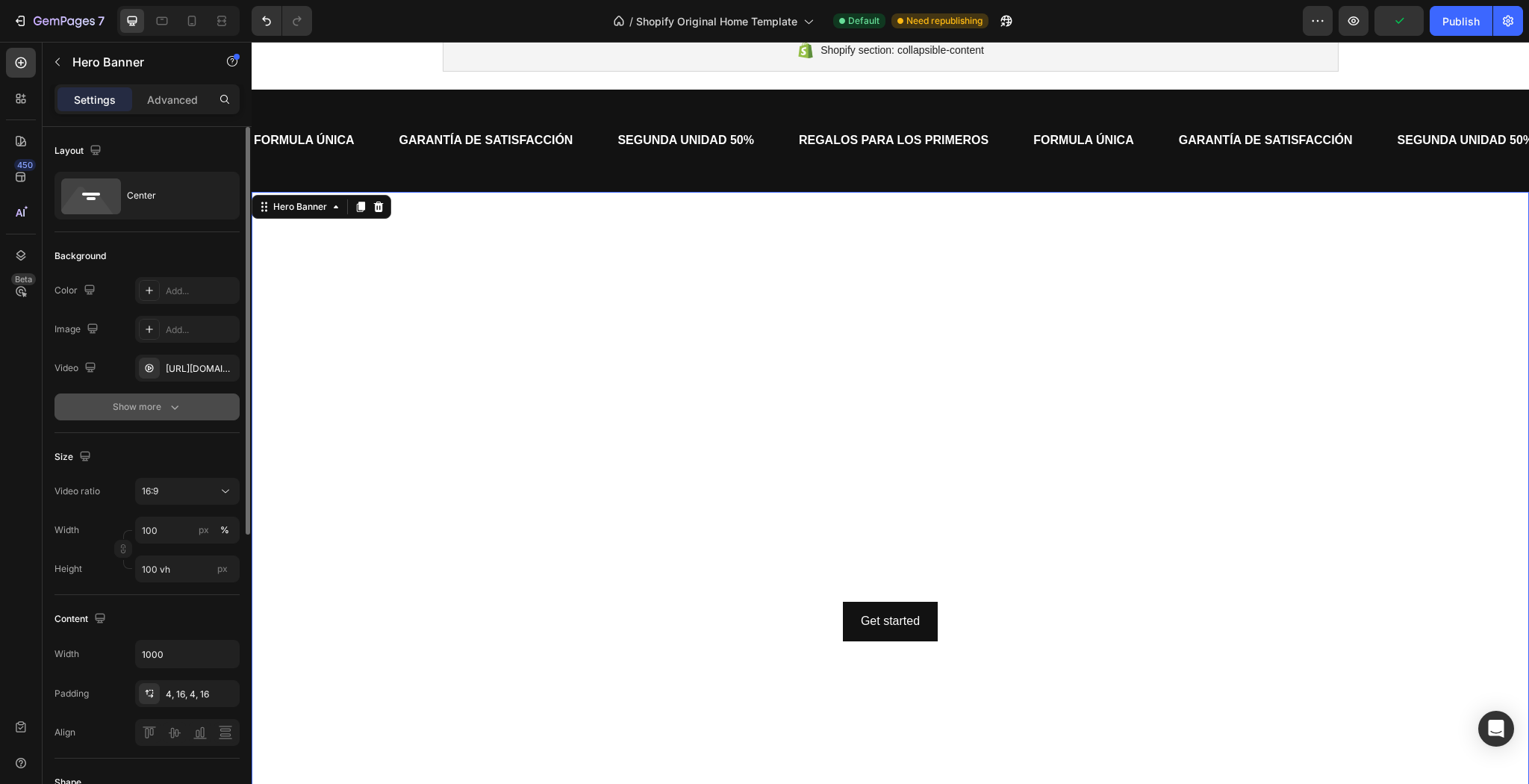
click at [139, 411] on div "Show more" at bounding box center [147, 407] width 70 height 15
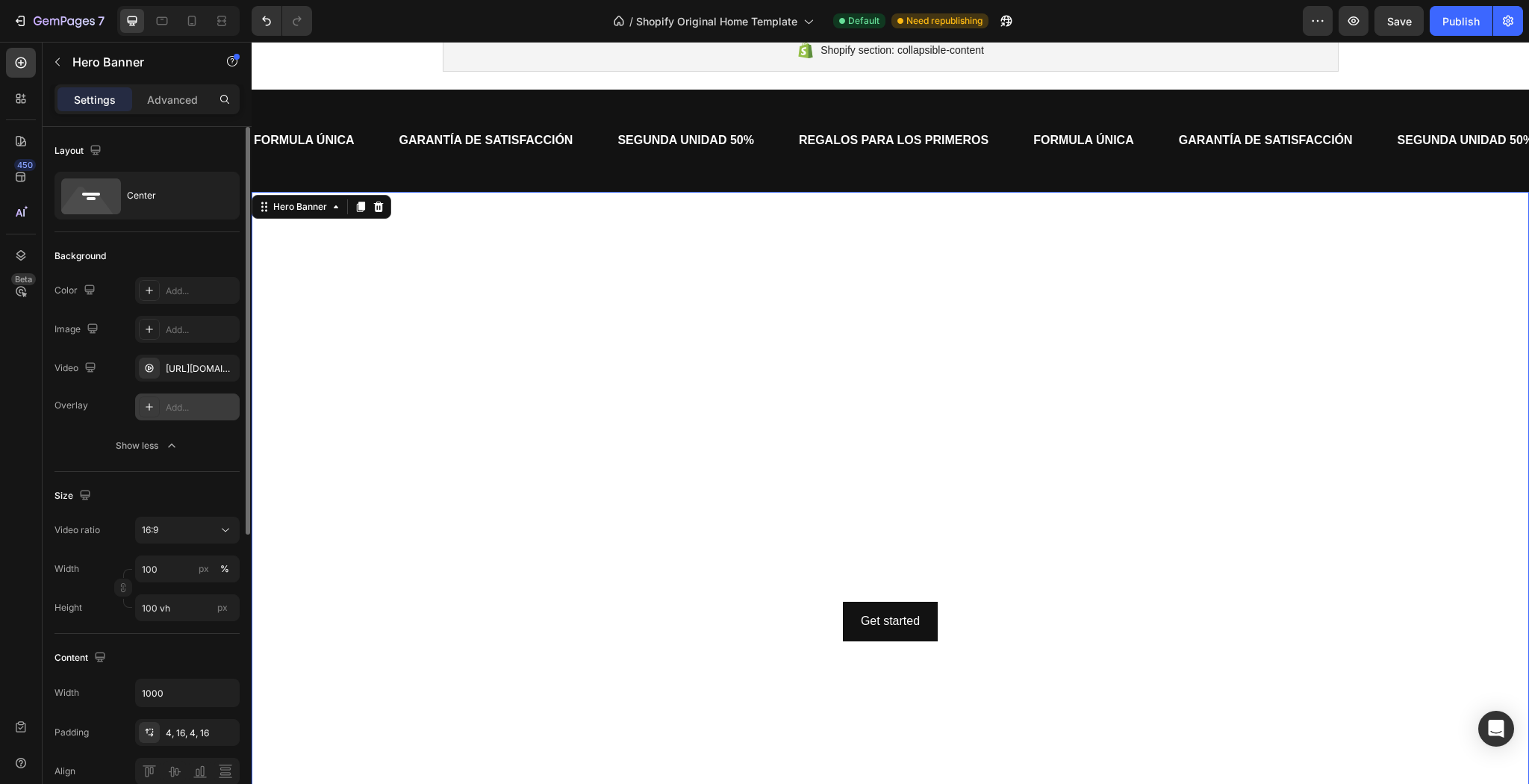
click at [165, 409] on div "Add..." at bounding box center [187, 407] width 105 height 27
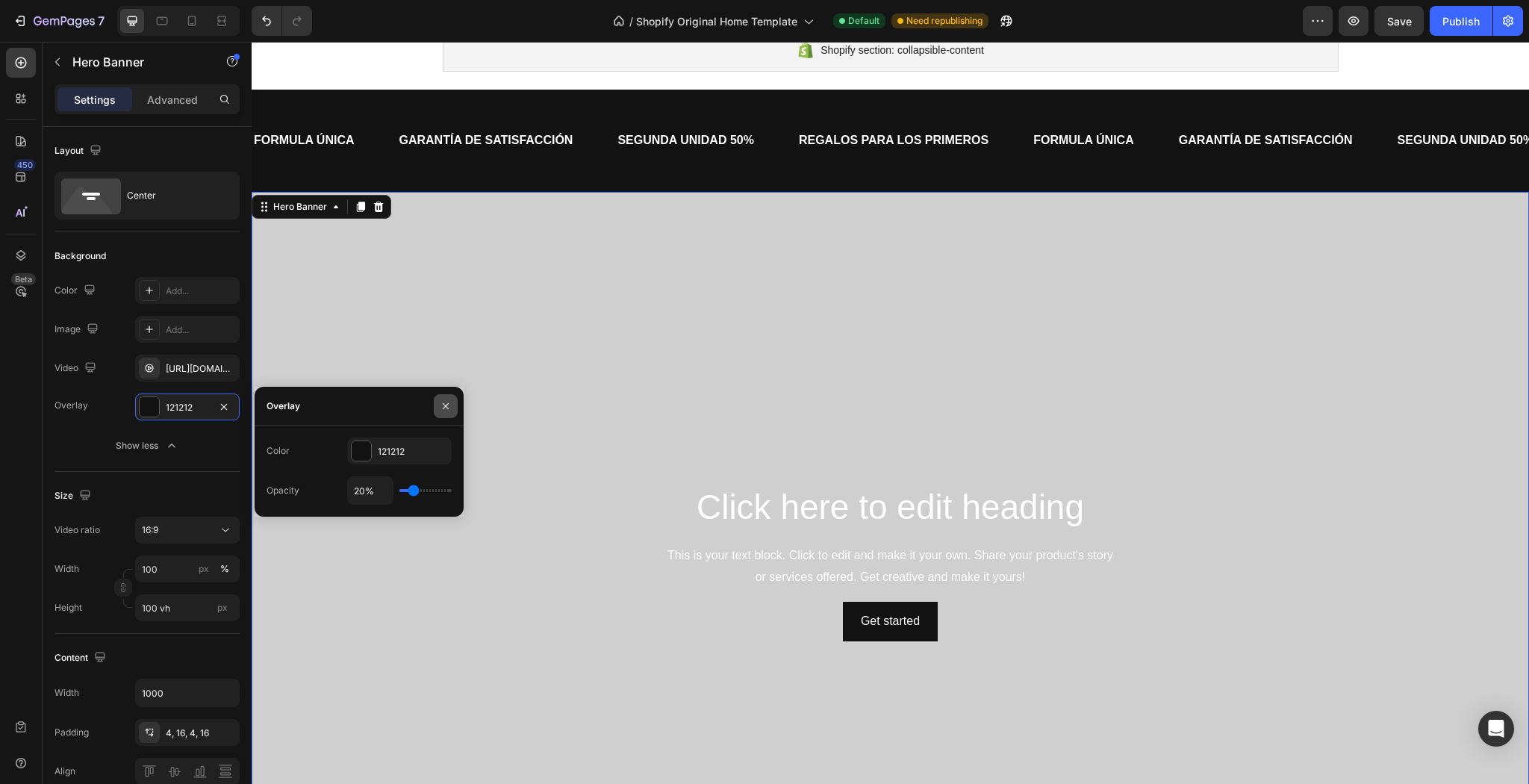
click at [445, 415] on button "button" at bounding box center [445, 406] width 24 height 24
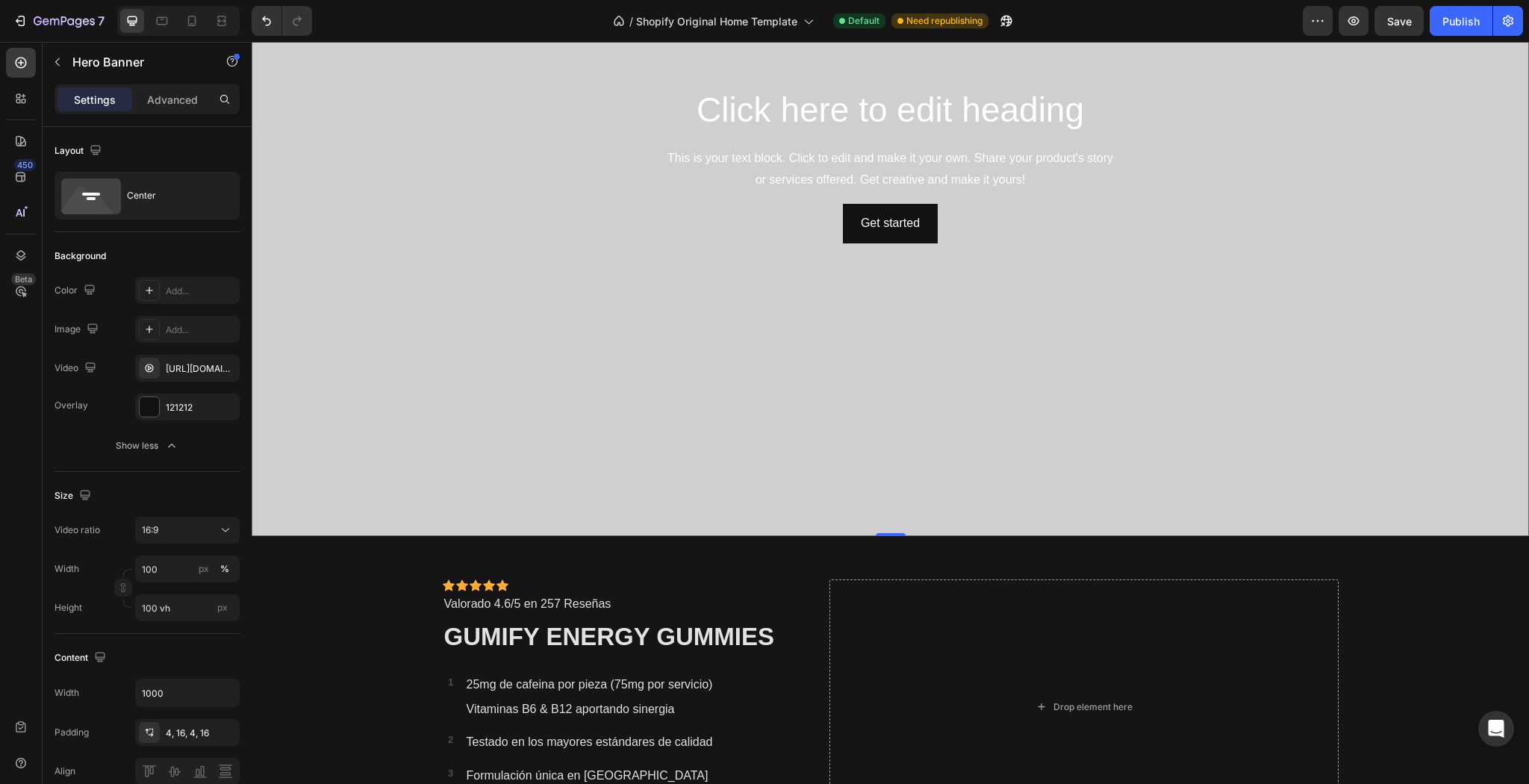
scroll to position [717, 0]
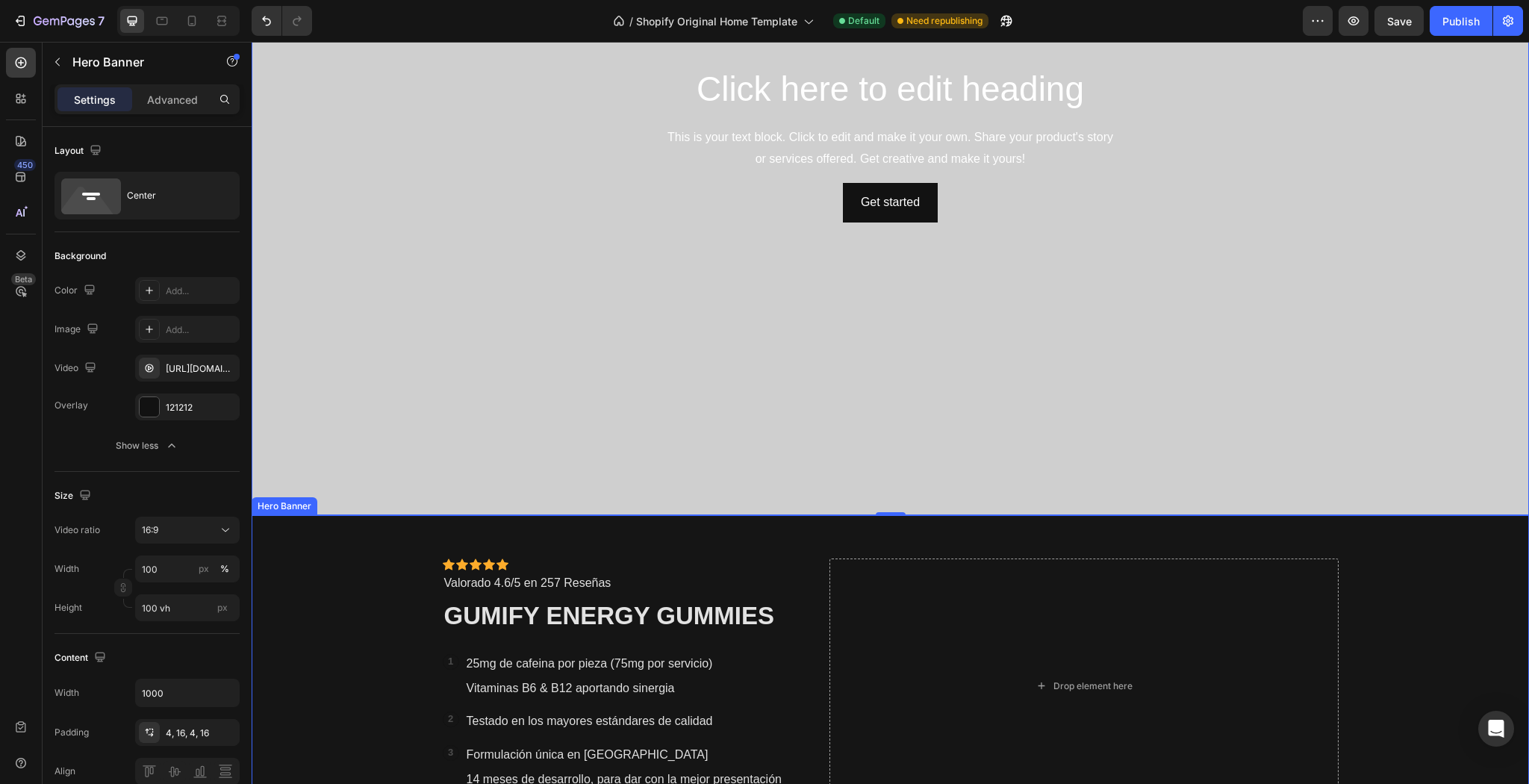
click at [707, 533] on div "Icon Icon Icon Icon Icon Icon List Icon Icon Icon Icon Icon Icon List Valorado …" at bounding box center [890, 686] width 918 height 341
click at [728, 411] on div "Overlay" at bounding box center [890, 144] width 1277 height 742
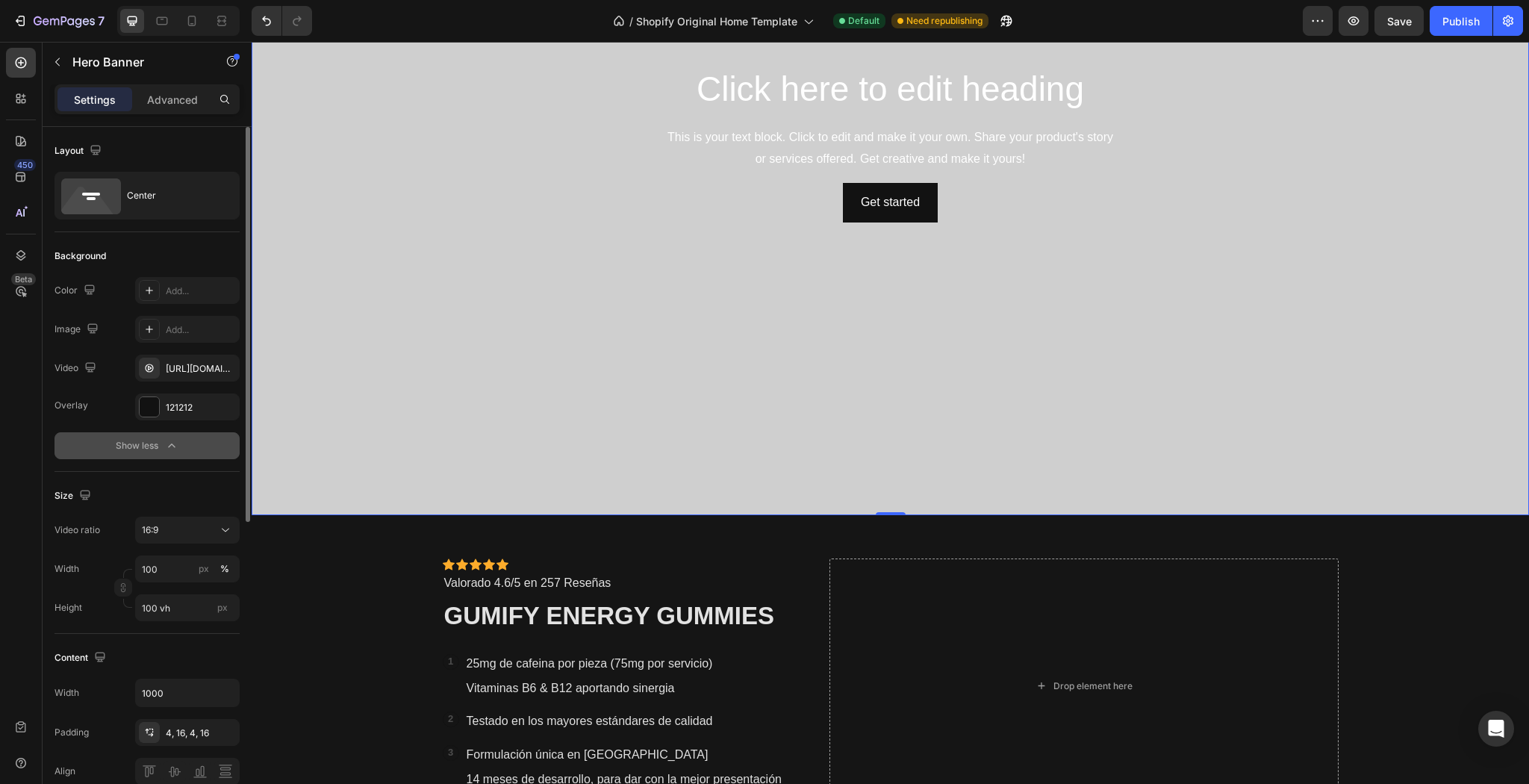
click at [136, 439] on div "Show less" at bounding box center [147, 446] width 64 height 15
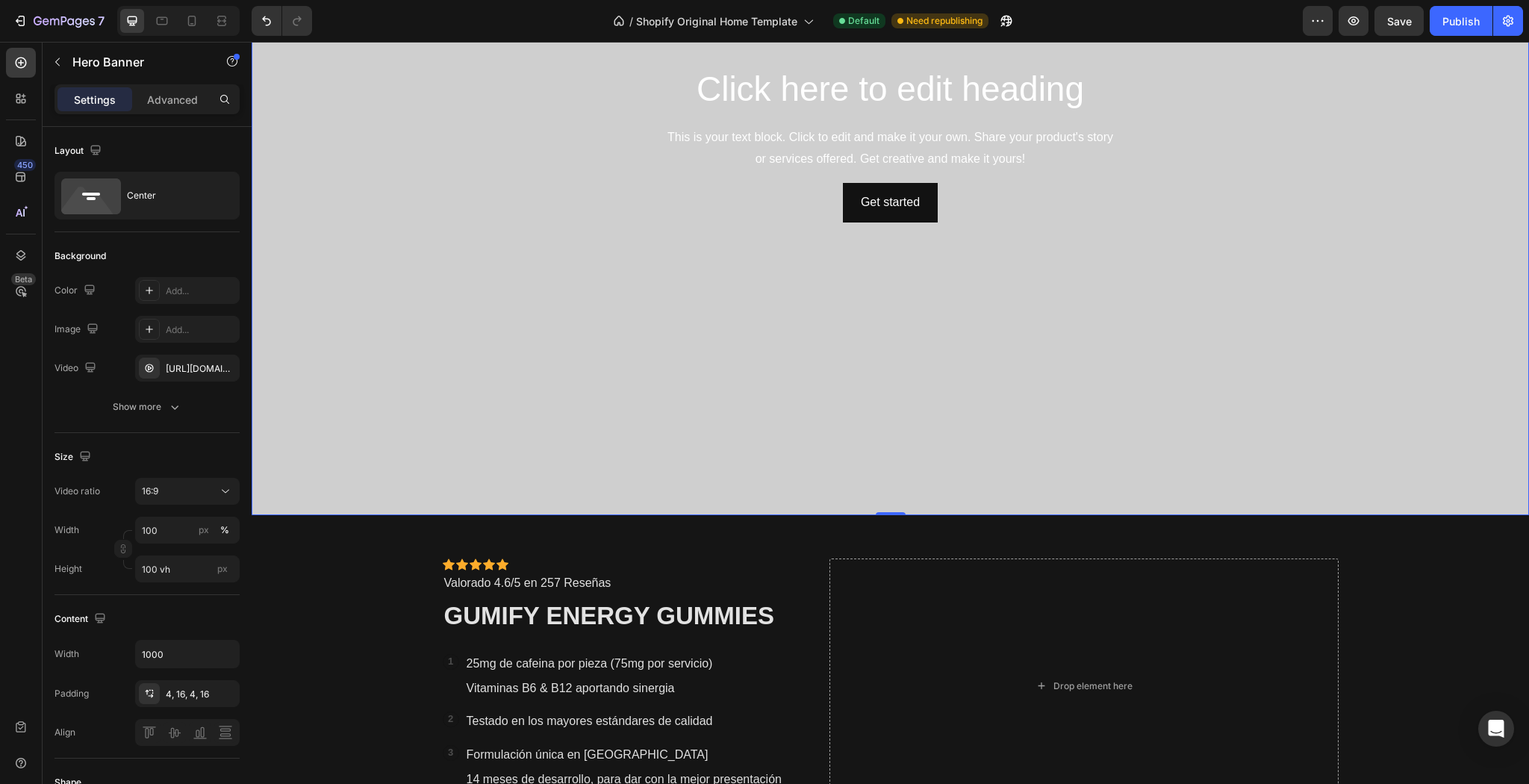
click at [209, 84] on div "Settings Advanced" at bounding box center [147, 99] width 185 height 30
click at [185, 95] on p "Advanced" at bounding box center [172, 100] width 51 height 15
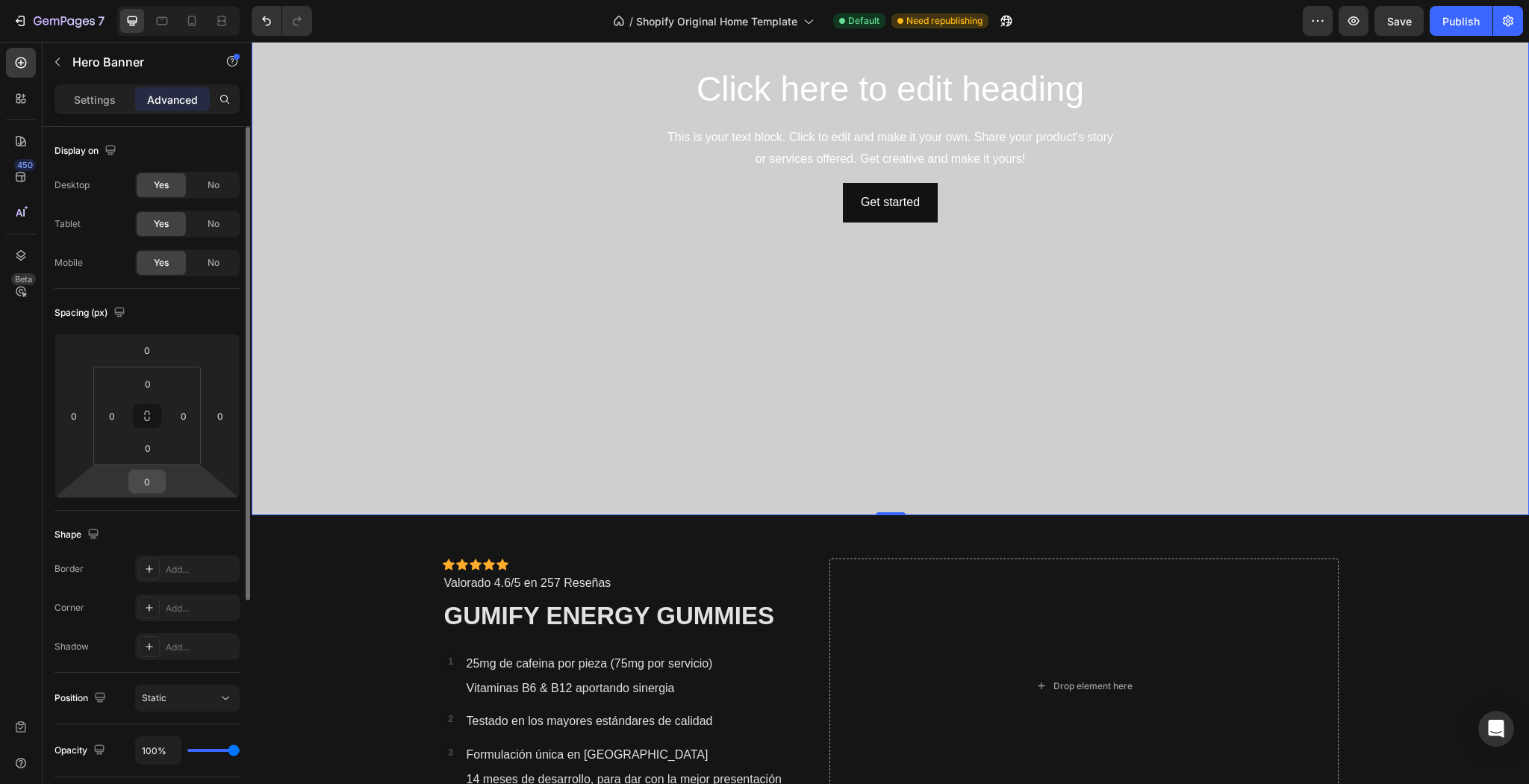
click at [155, 490] on input "0" at bounding box center [147, 481] width 30 height 22
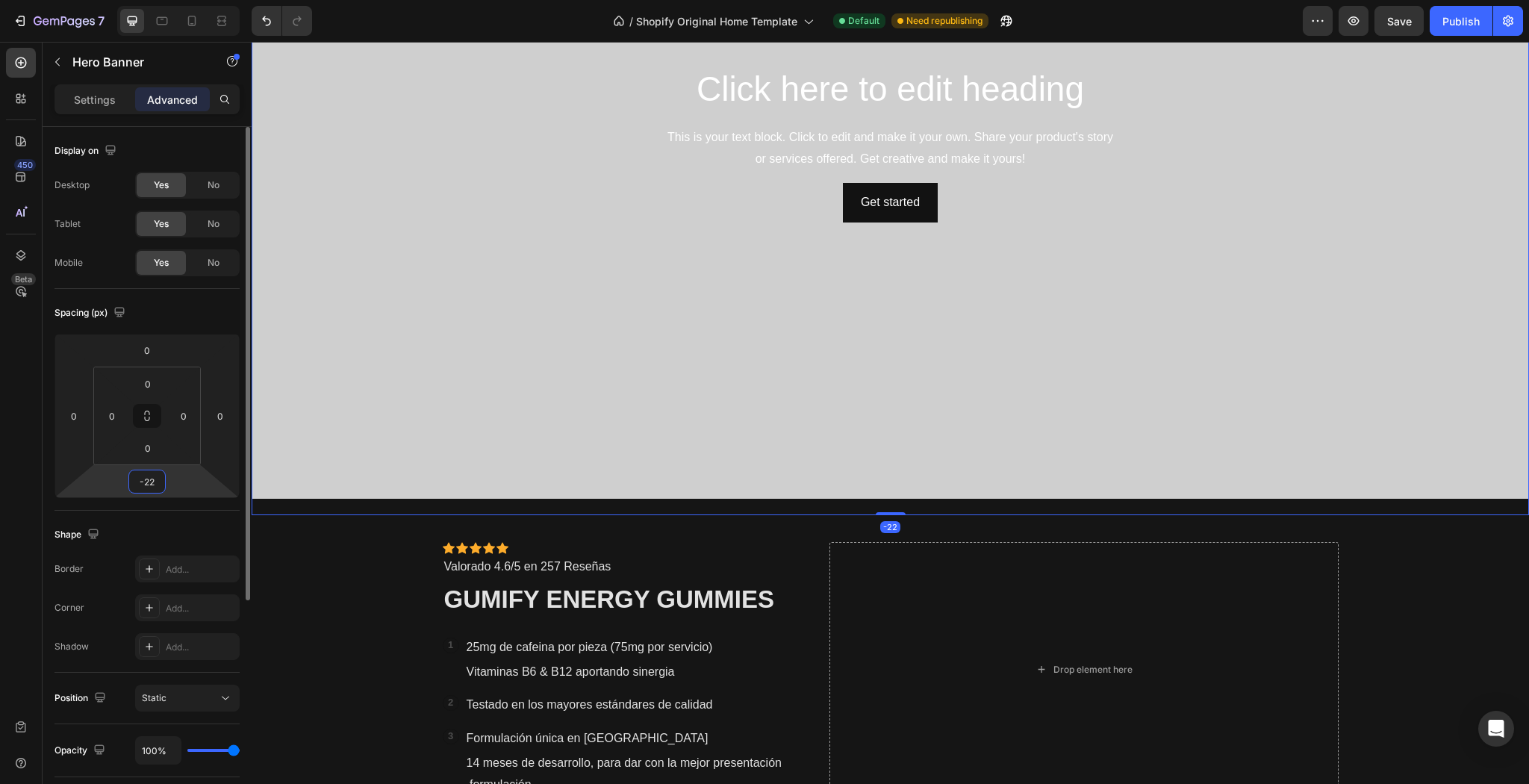
type input "-2"
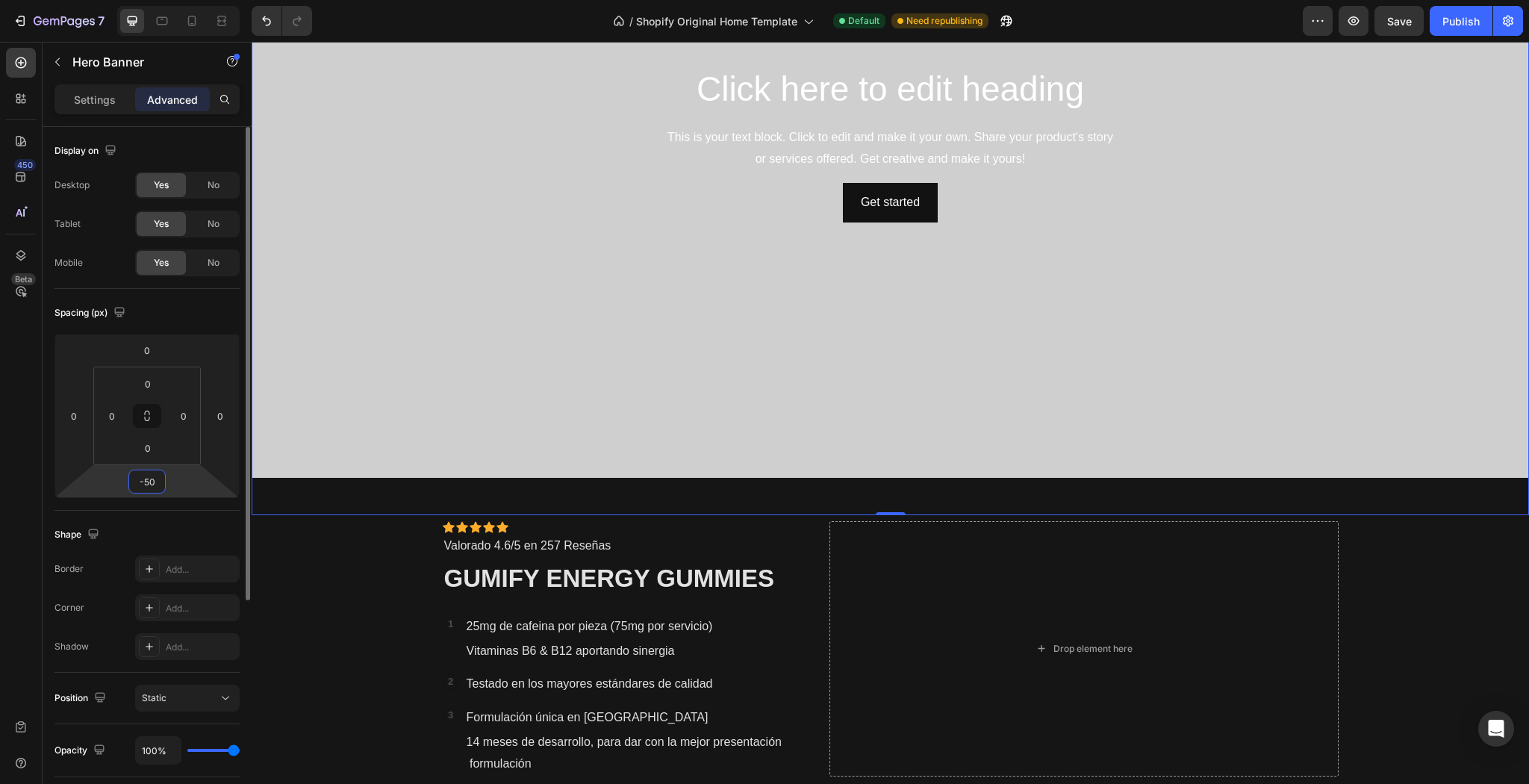
type input "-50"
click at [208, 534] on div "Shape" at bounding box center [147, 534] width 185 height 24
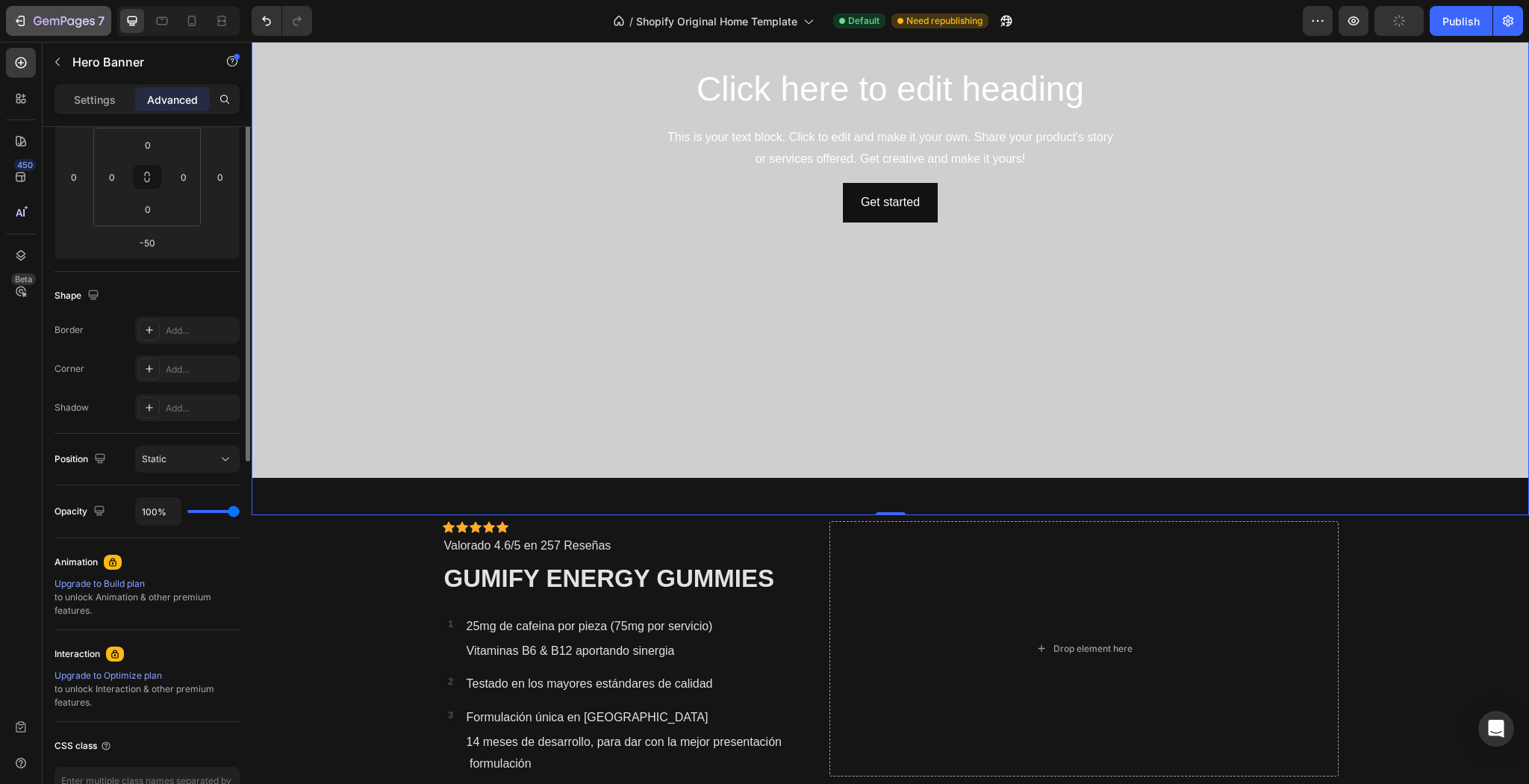
scroll to position [60, 0]
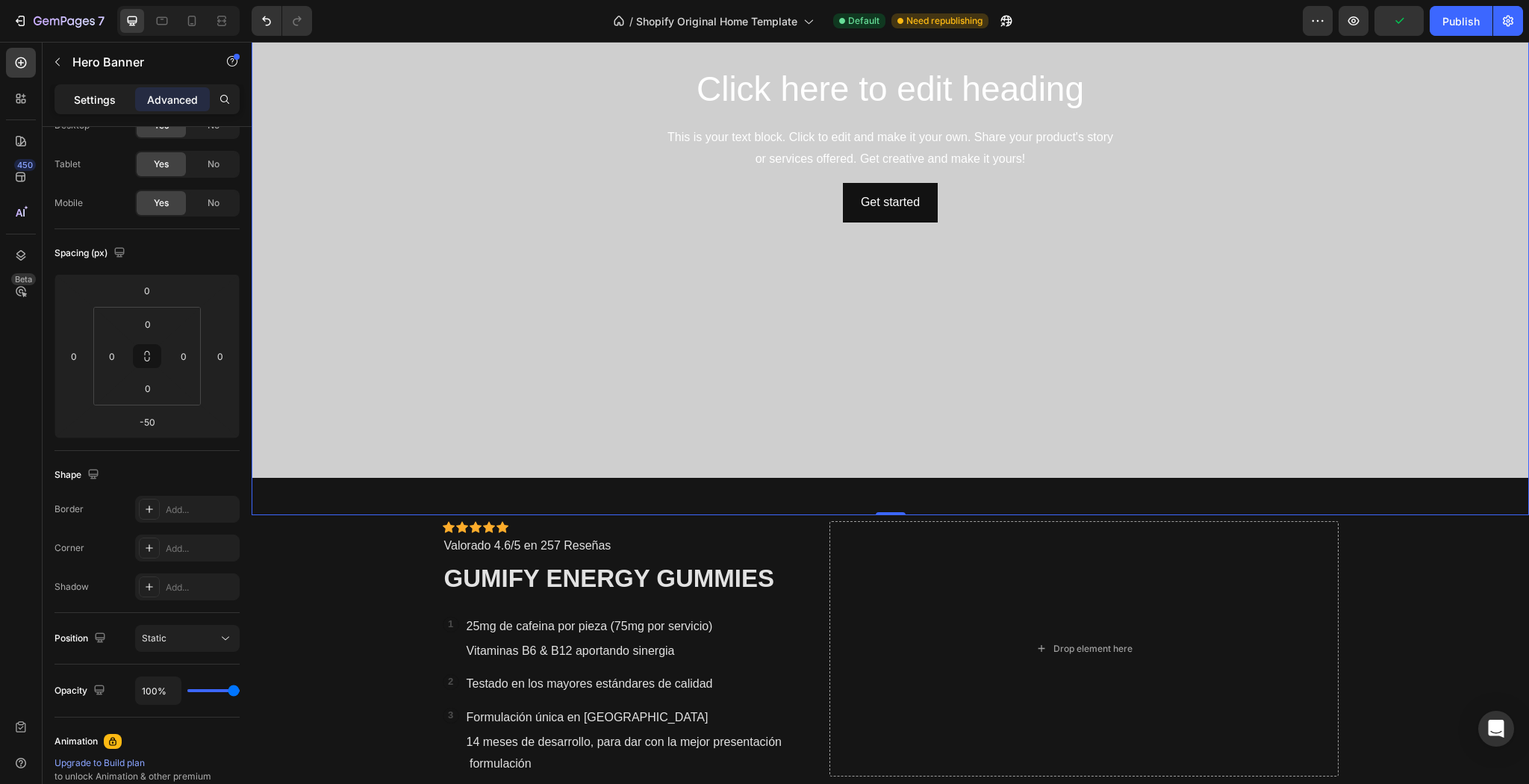
click at [123, 100] on div "Settings" at bounding box center [95, 99] width 75 height 24
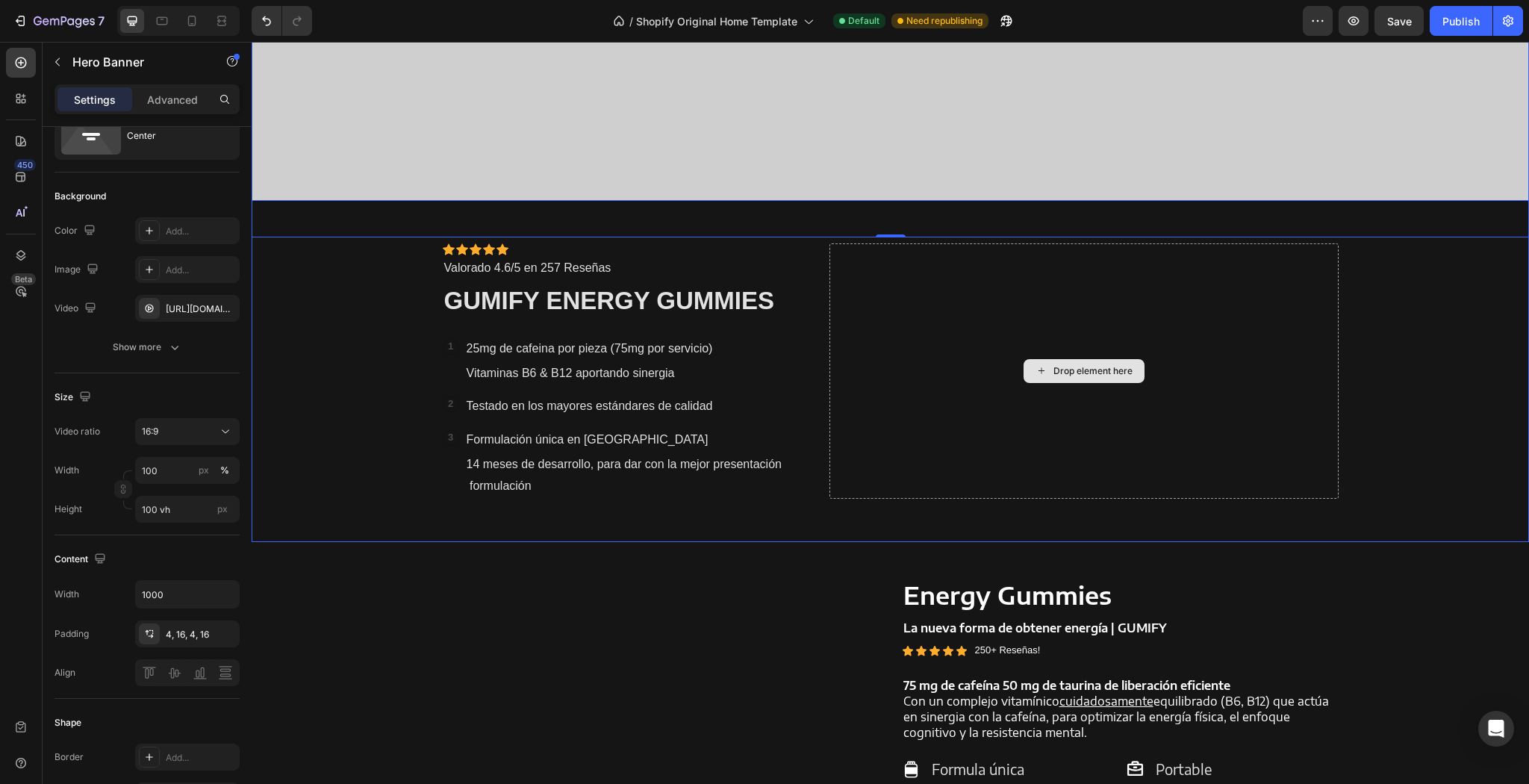
scroll to position [1015, 0]
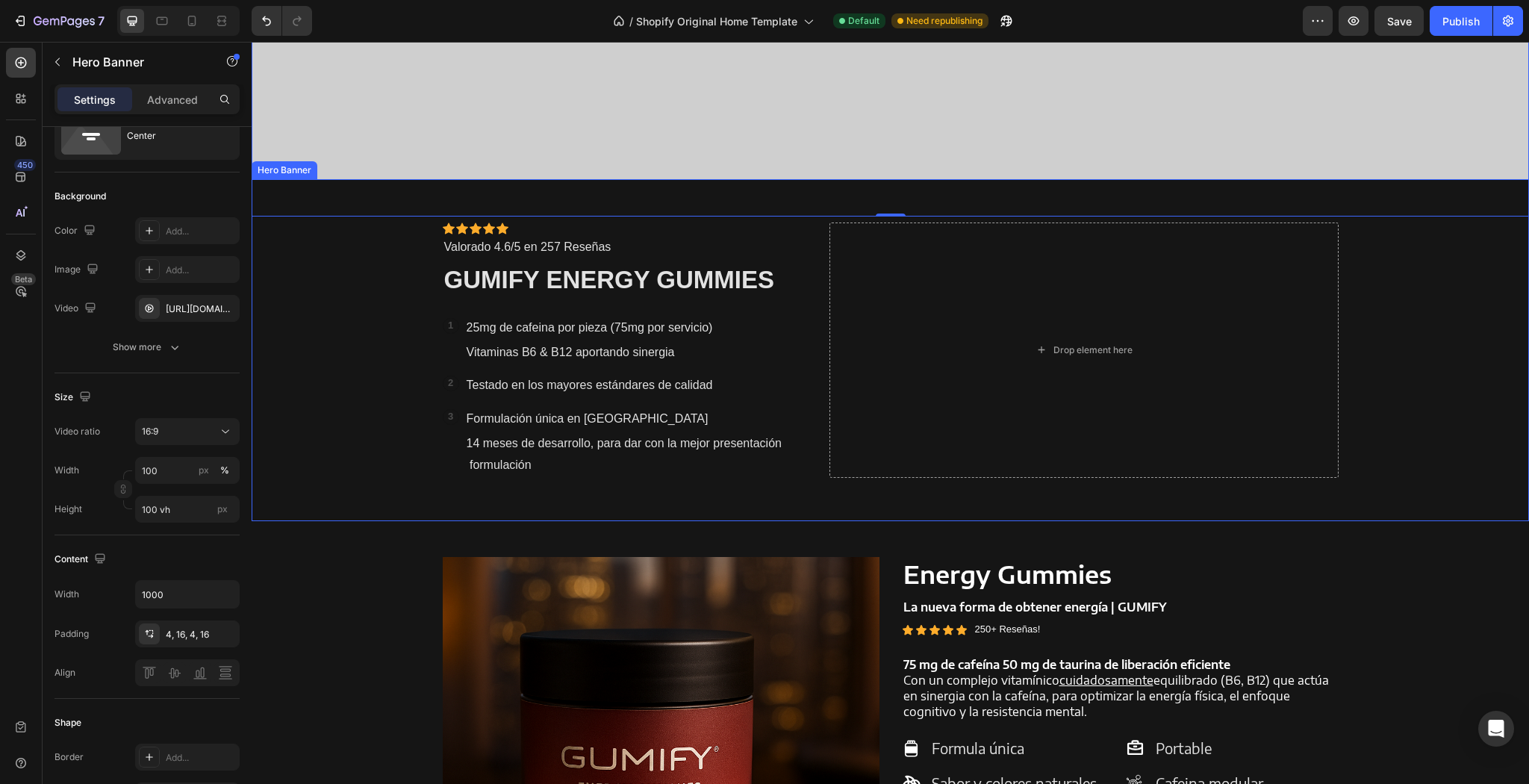
click at [777, 236] on div "Icon Icon Icon Icon Icon Icon List Icon Icon Icon Icon Icon Icon List Valorado …" at bounding box center [624, 350] width 364 height 254
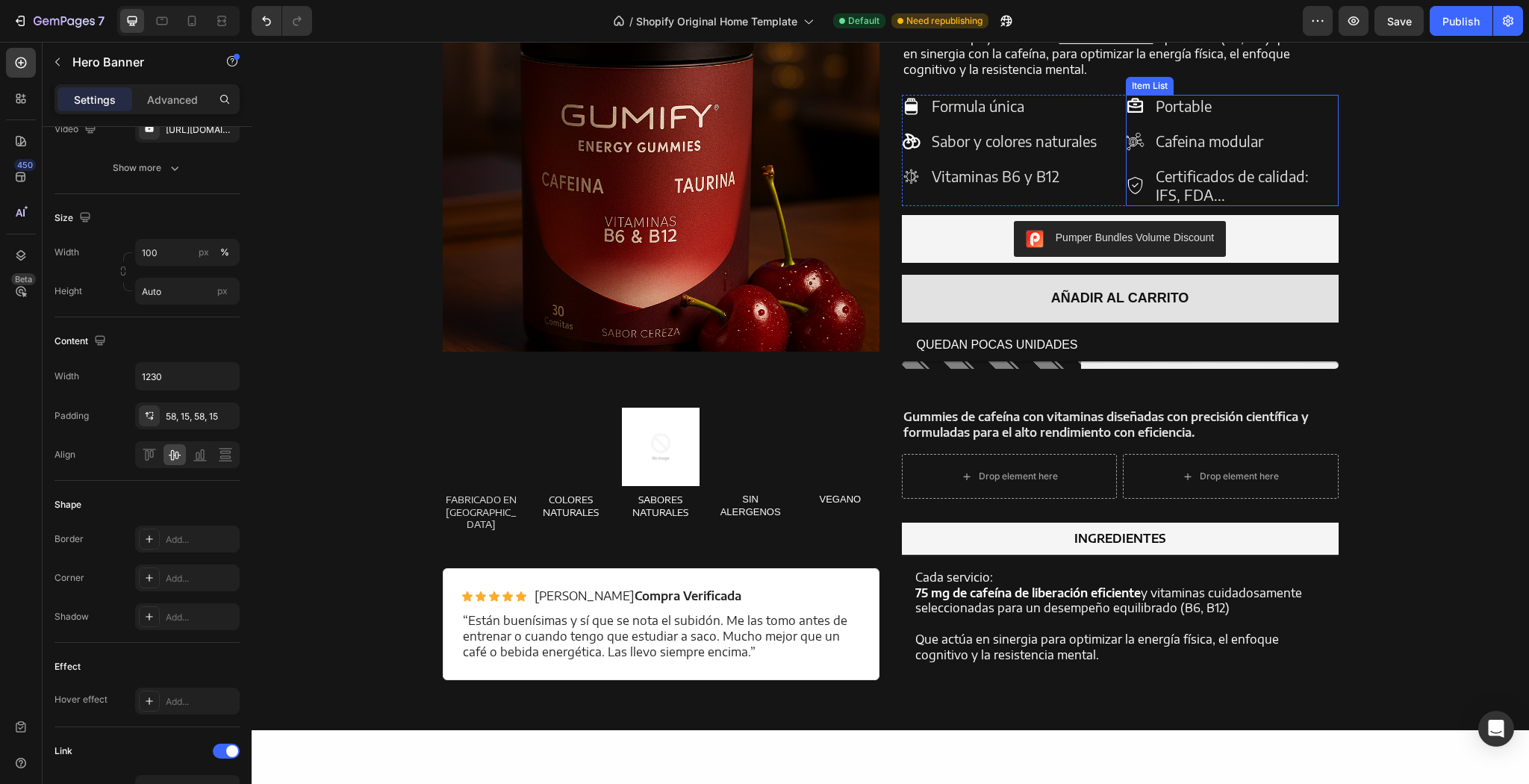
scroll to position [1672, 0]
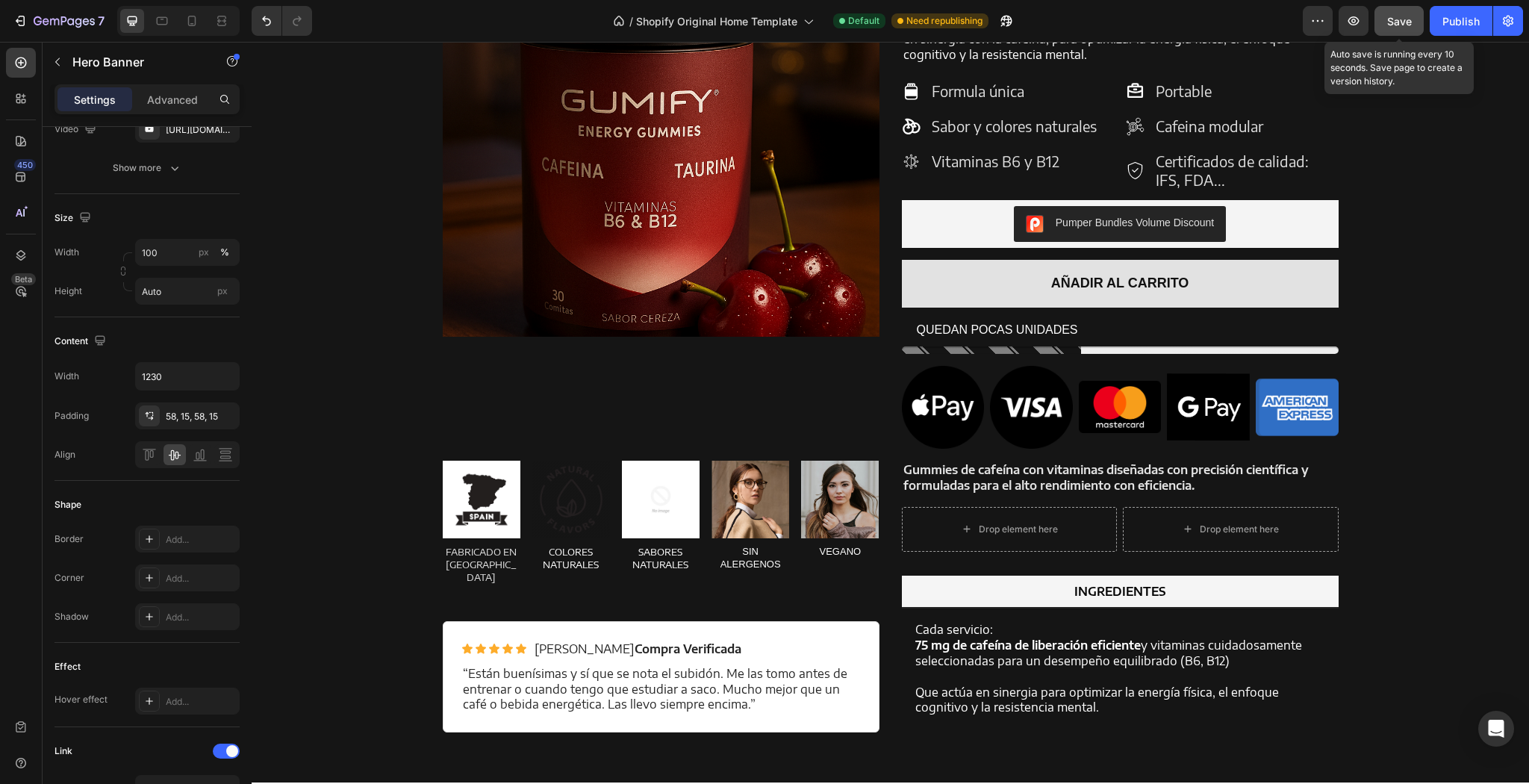
click at [1406, 19] on span "Save" at bounding box center [1400, 21] width 25 height 13
click at [1485, 2] on div "7 / Shopify Original Home Template Default Need republishing Preview Publish" at bounding box center [764, 21] width 1529 height 43
click at [1458, 30] on button "Publish" at bounding box center [1461, 21] width 63 height 30
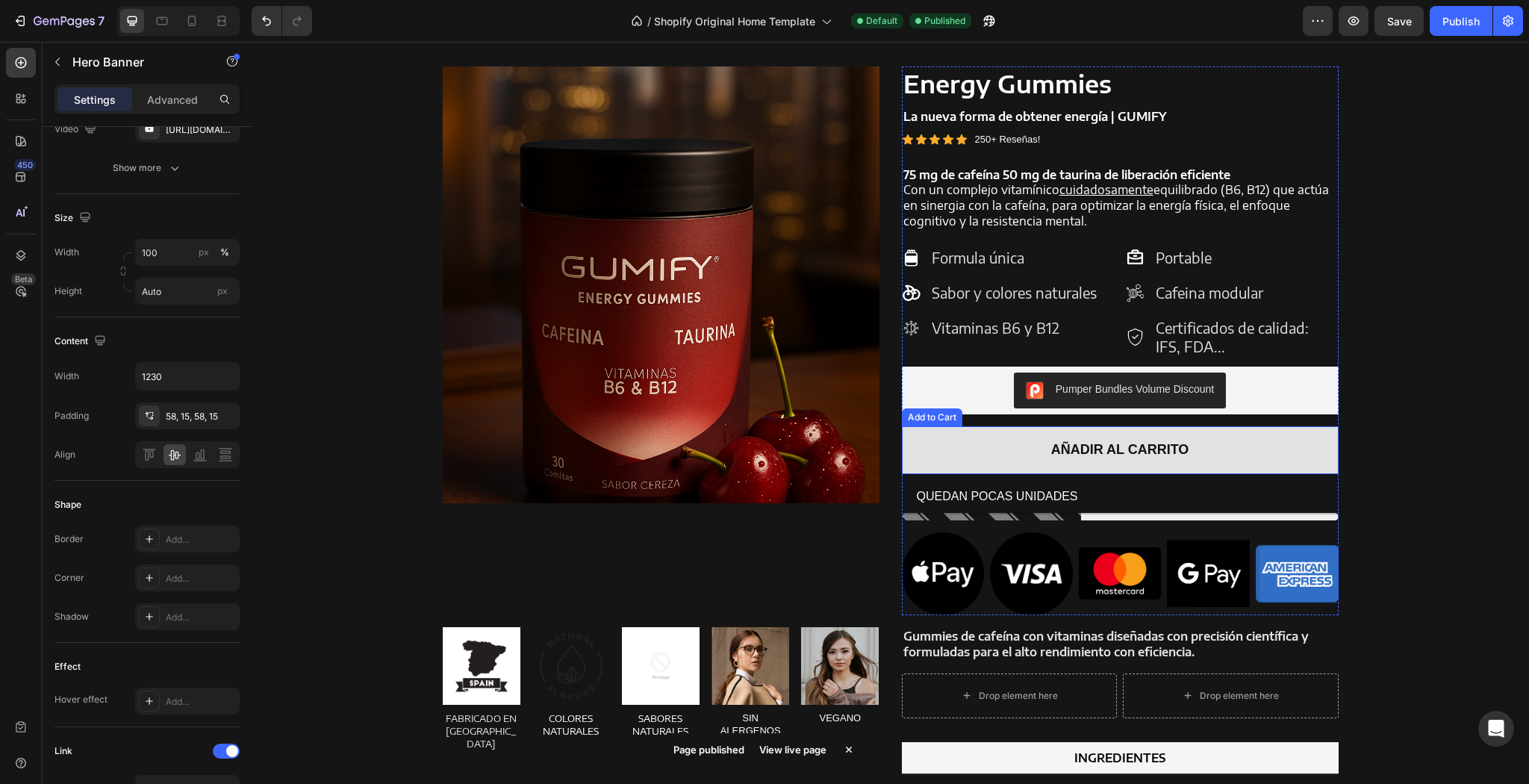
scroll to position [1493, 0]
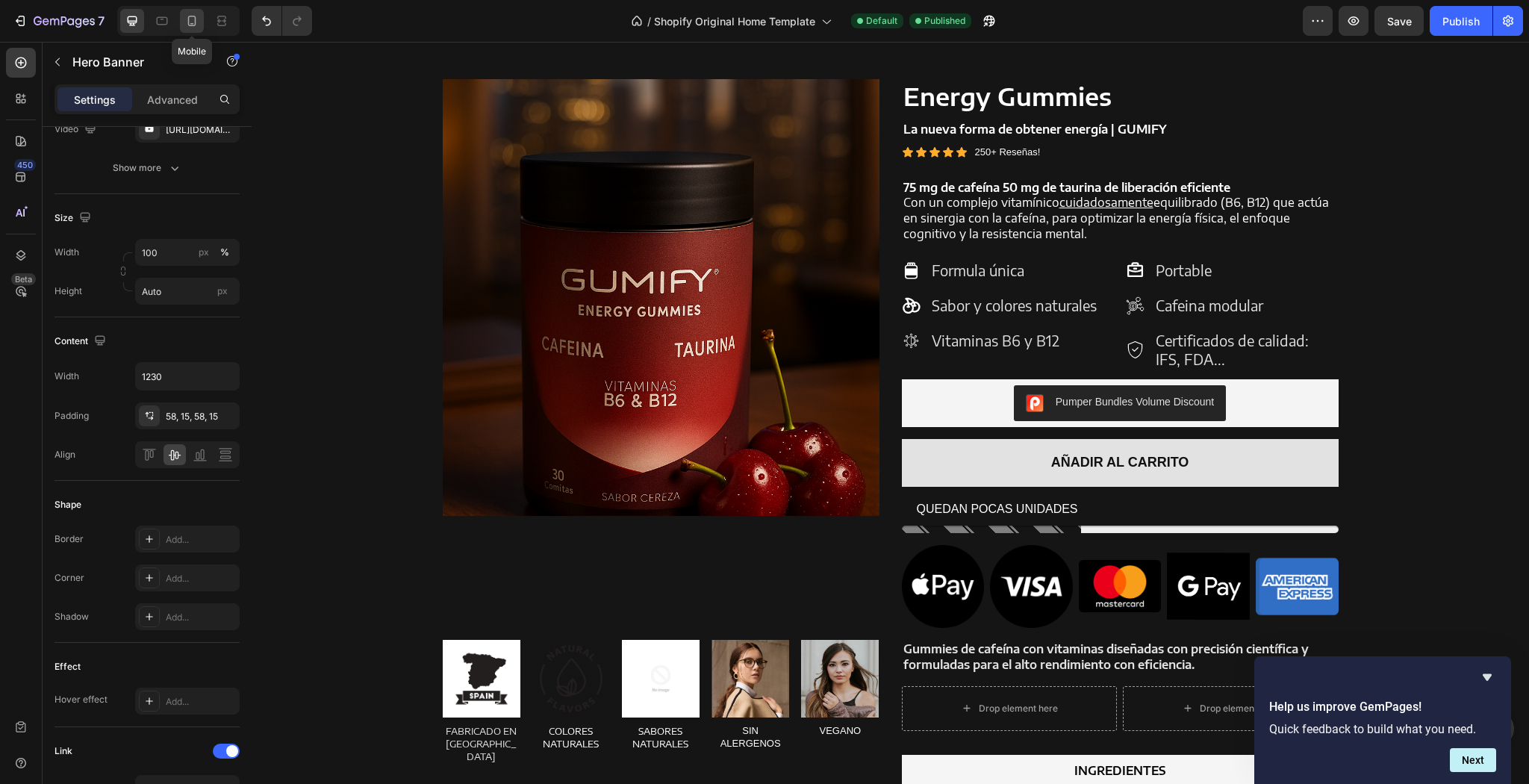
click at [197, 21] on icon at bounding box center [192, 21] width 15 height 15
type input "100%"
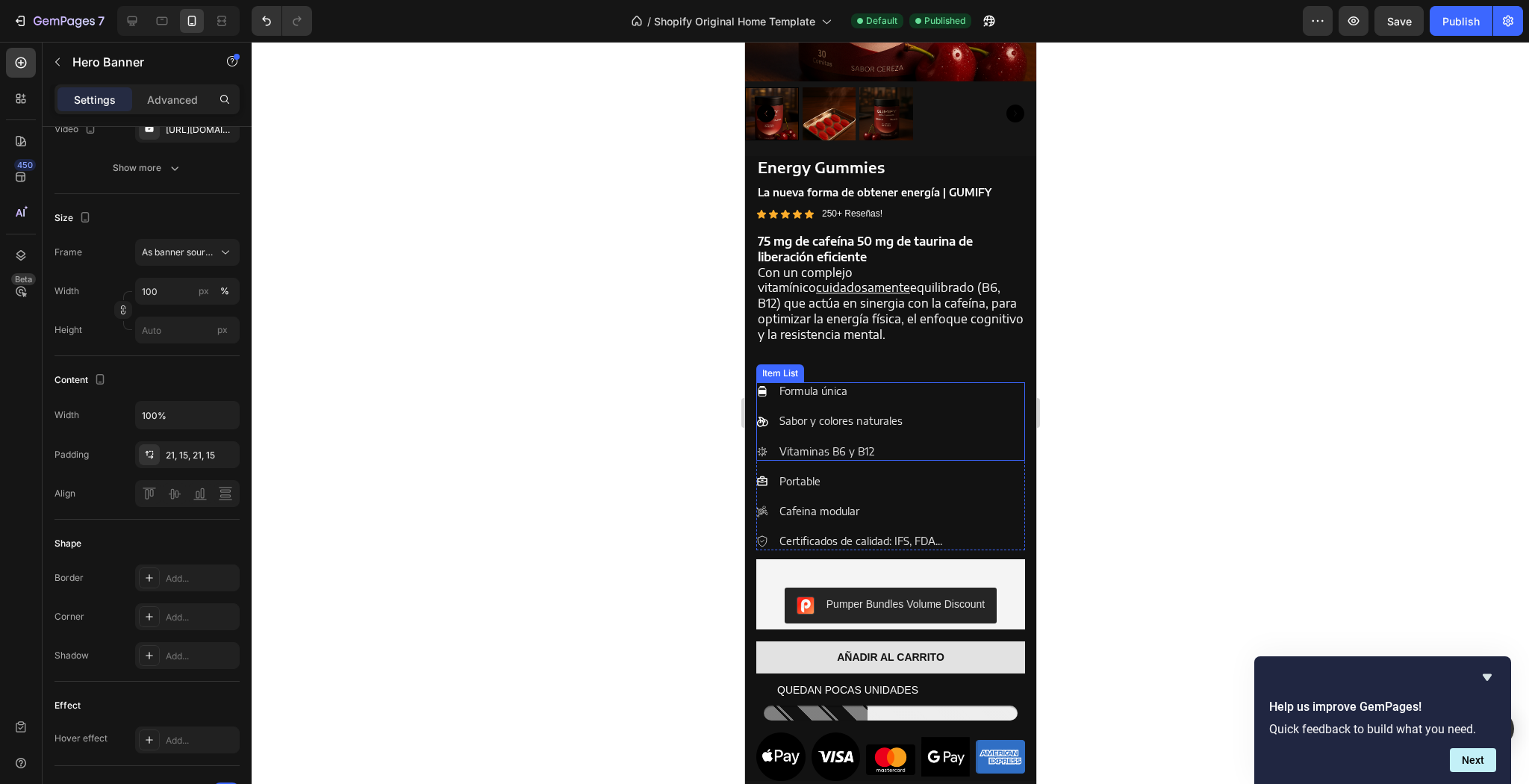
click at [914, 391] on div "Formula única Sabor y colores naturales Vitaminas B6 y B12" at bounding box center [890, 421] width 269 height 78
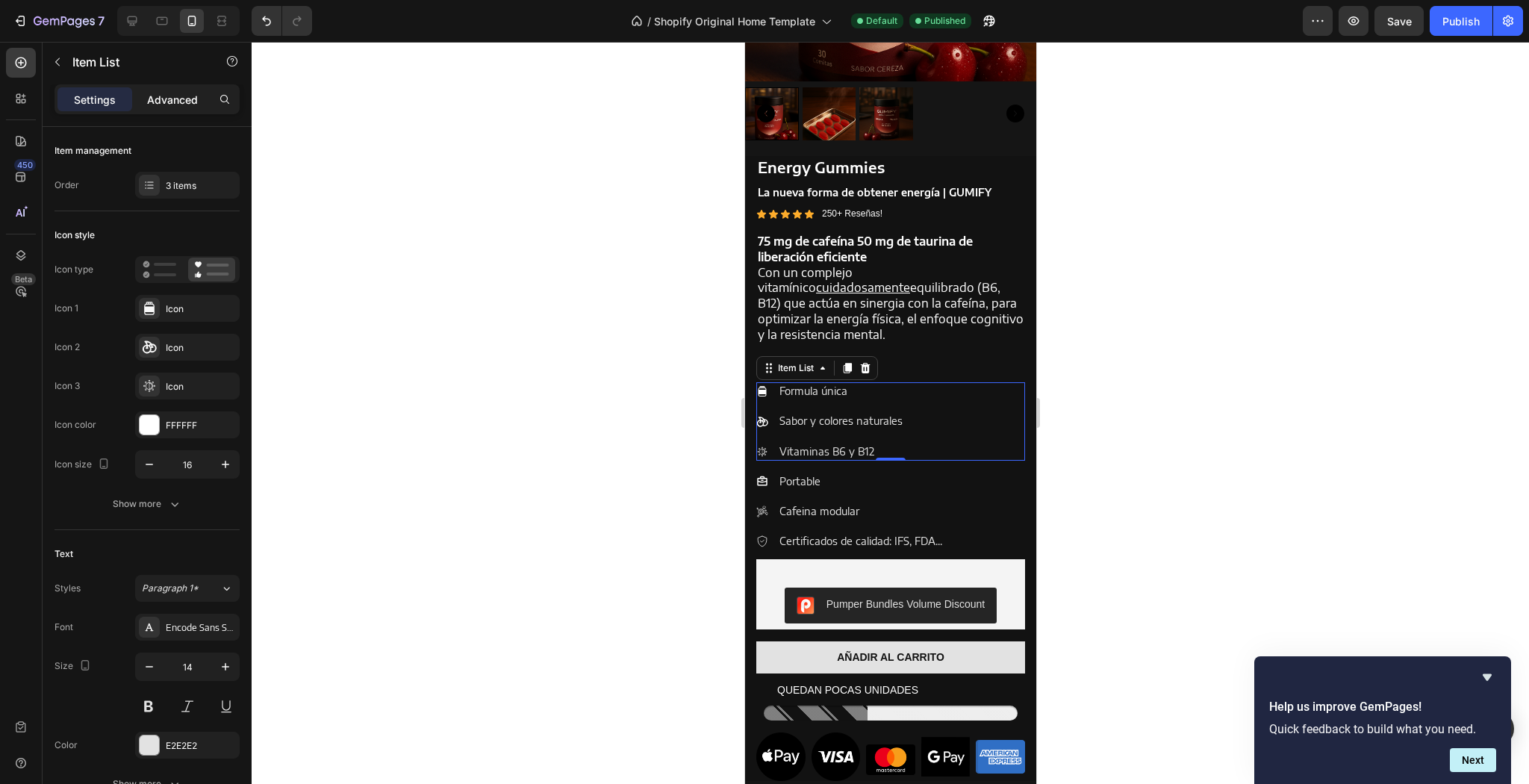
click at [183, 93] on p "Advanced" at bounding box center [172, 100] width 51 height 15
type input "100%"
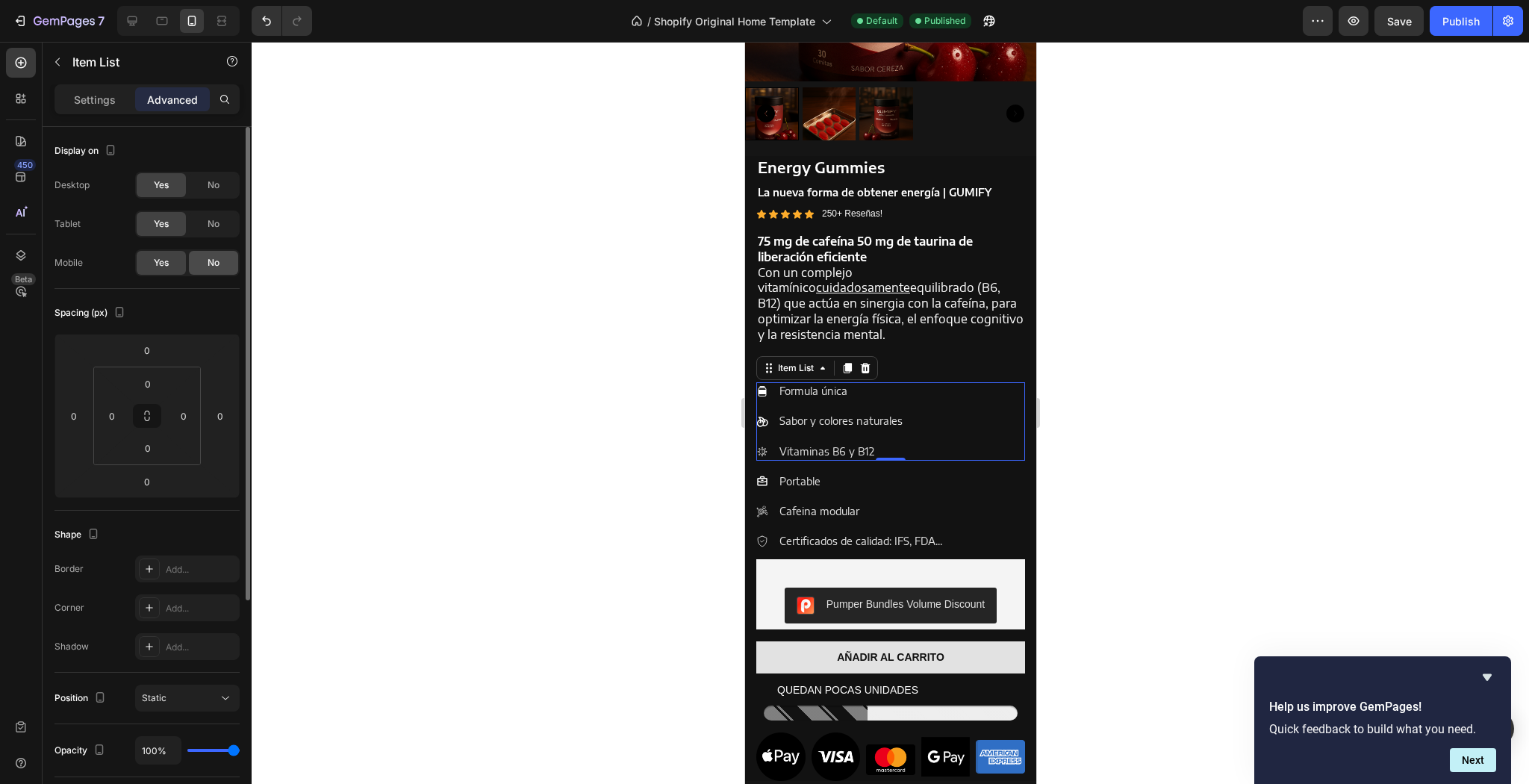
click at [207, 266] on span "No" at bounding box center [214, 263] width 12 height 14
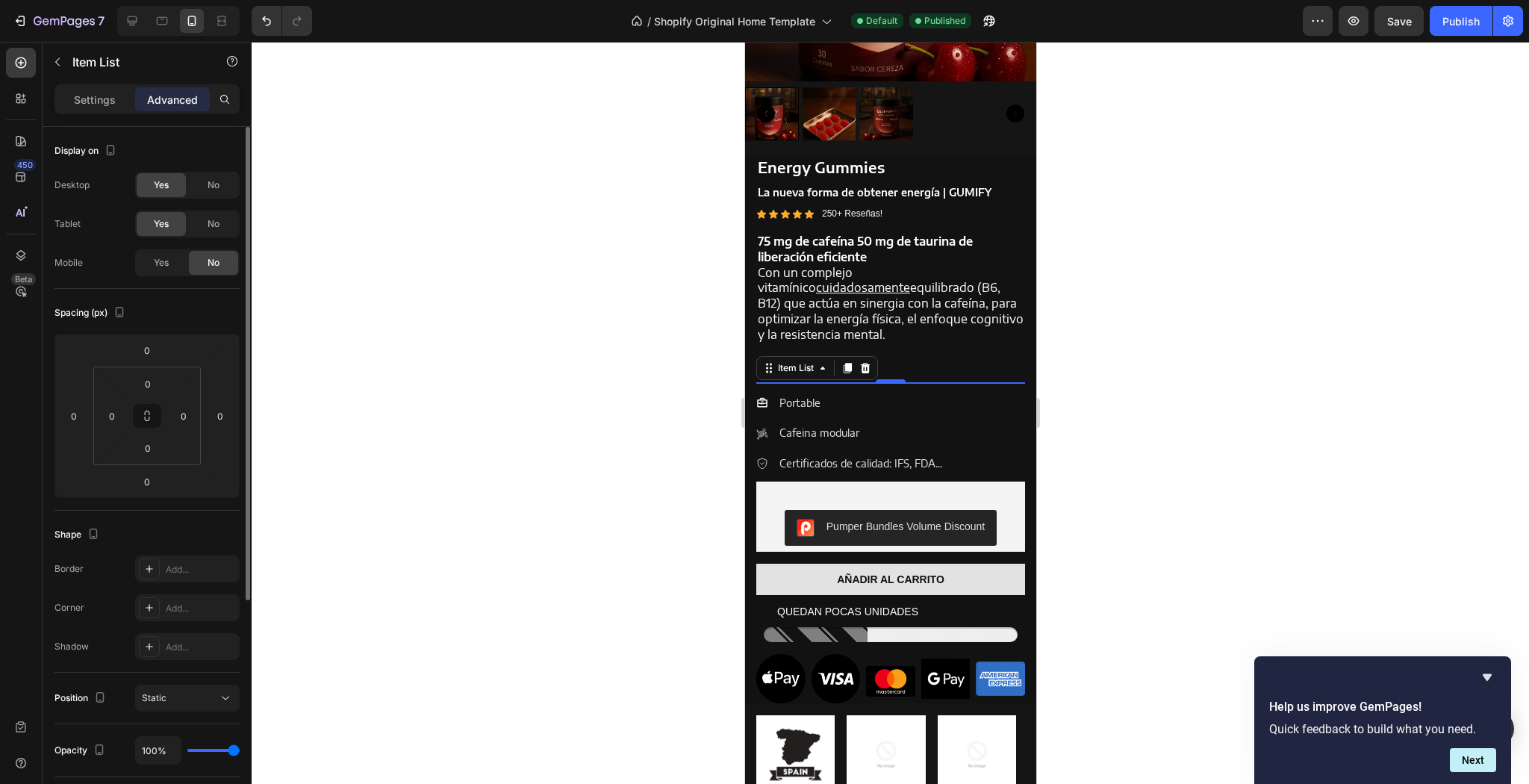
click at [173, 245] on div "Desktop Yes No Tablet Yes No Mobile Yes No" at bounding box center [147, 224] width 185 height 105
click at [170, 261] on div "Yes" at bounding box center [161, 263] width 49 height 24
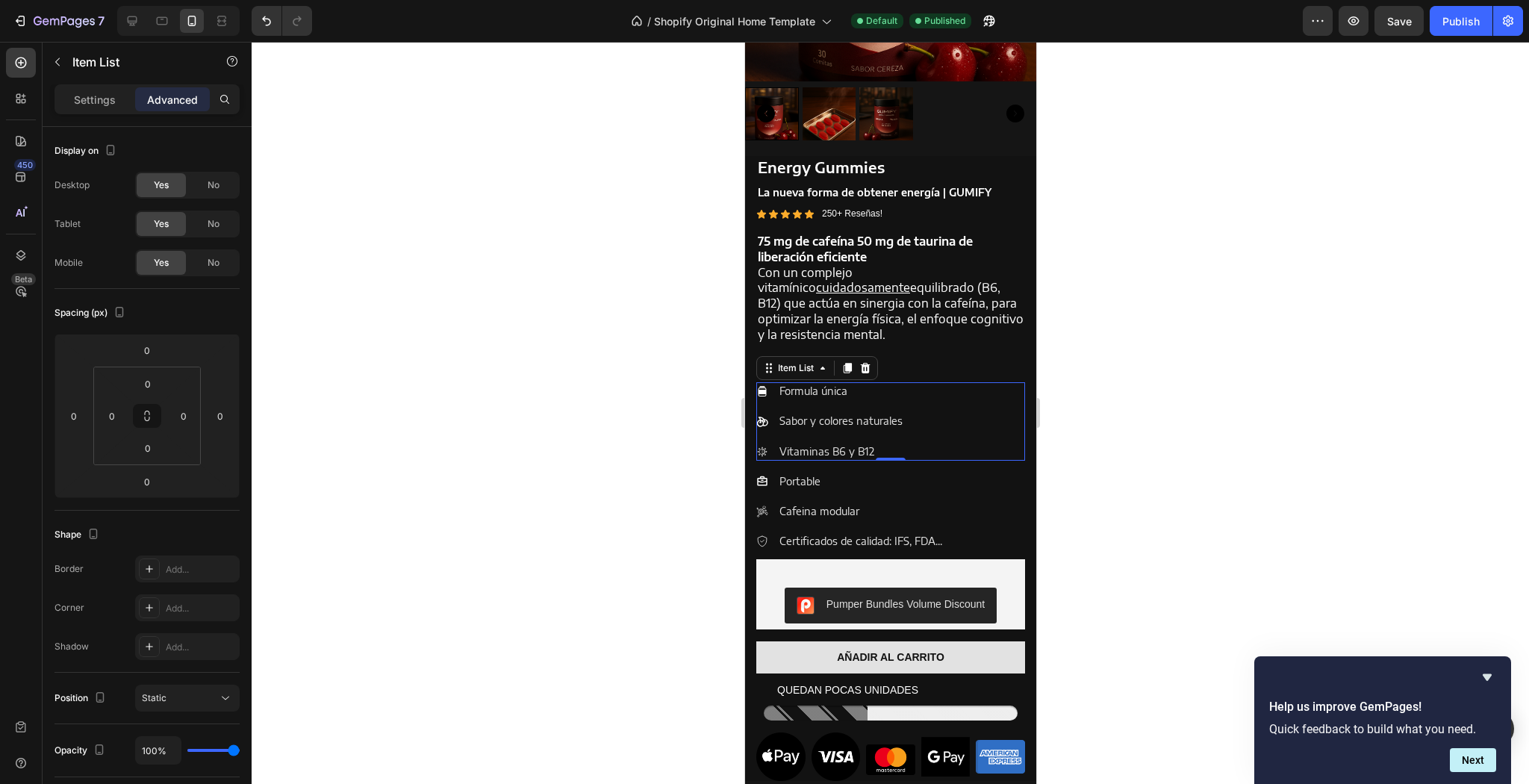
click at [594, 296] on div at bounding box center [890, 413] width 1277 height 742
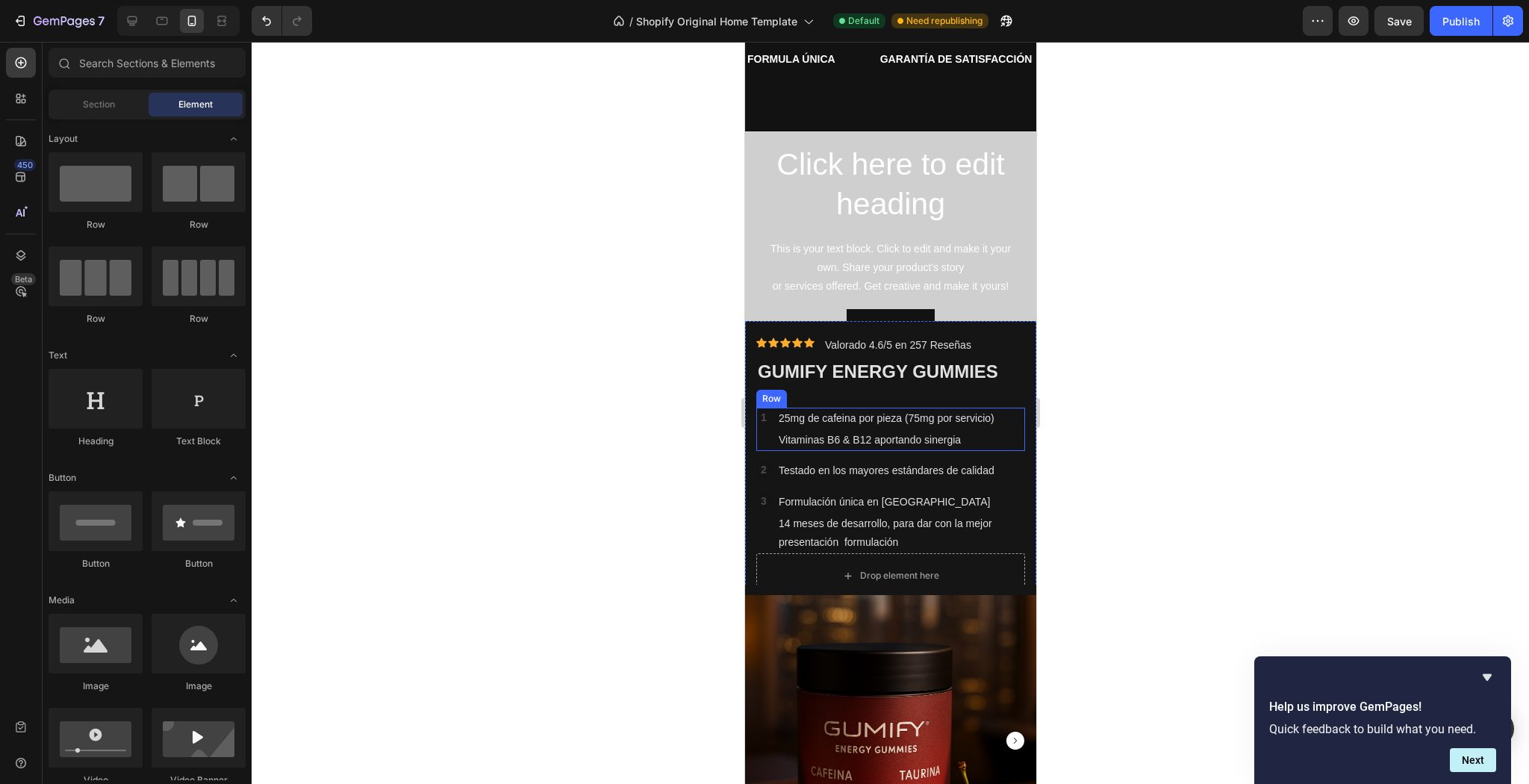
scroll to position [119, 0]
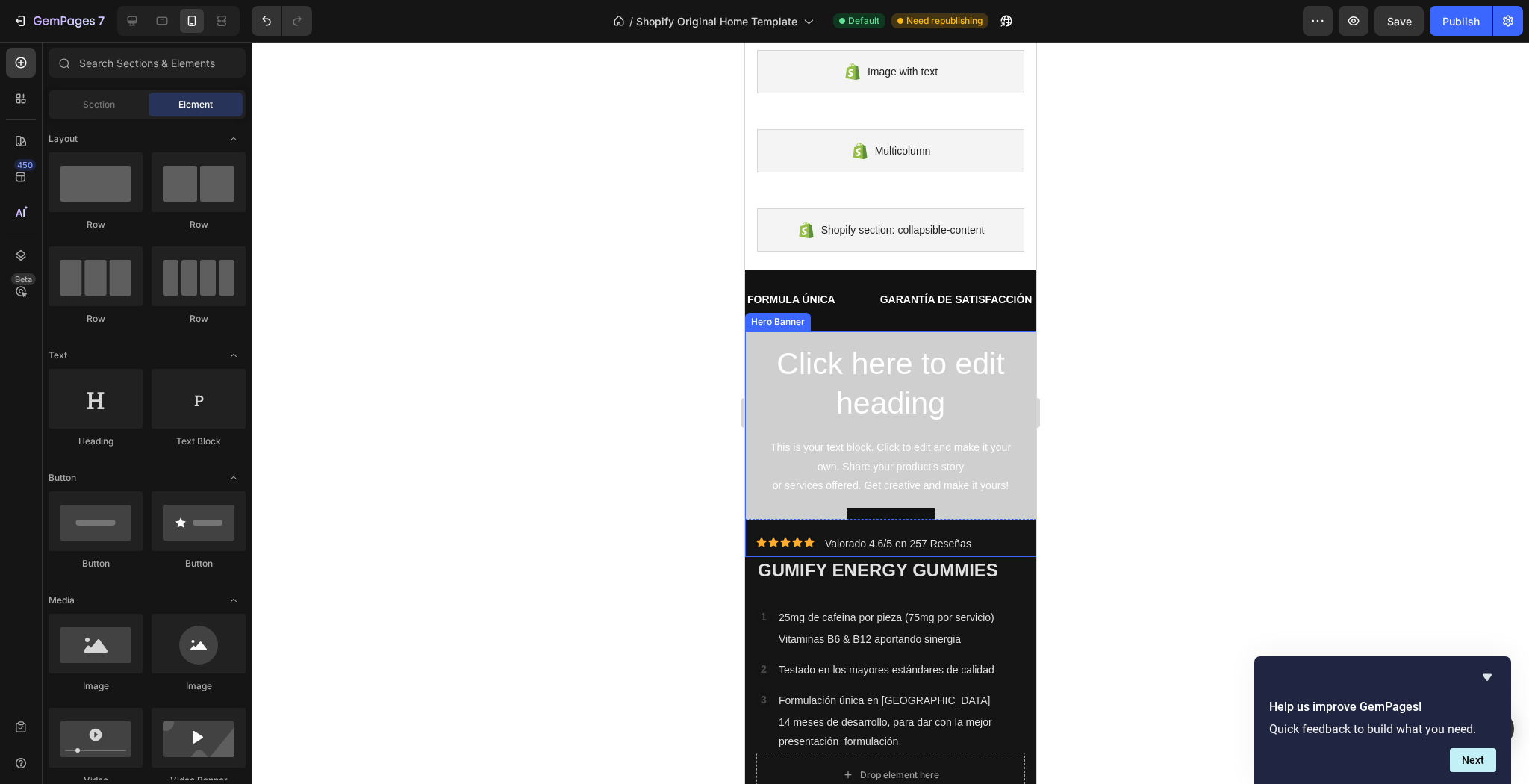
click at [1014, 426] on div "Click here to edit heading Heading This is your text block. Click to edit and m…" at bounding box center [890, 444] width 267 height 202
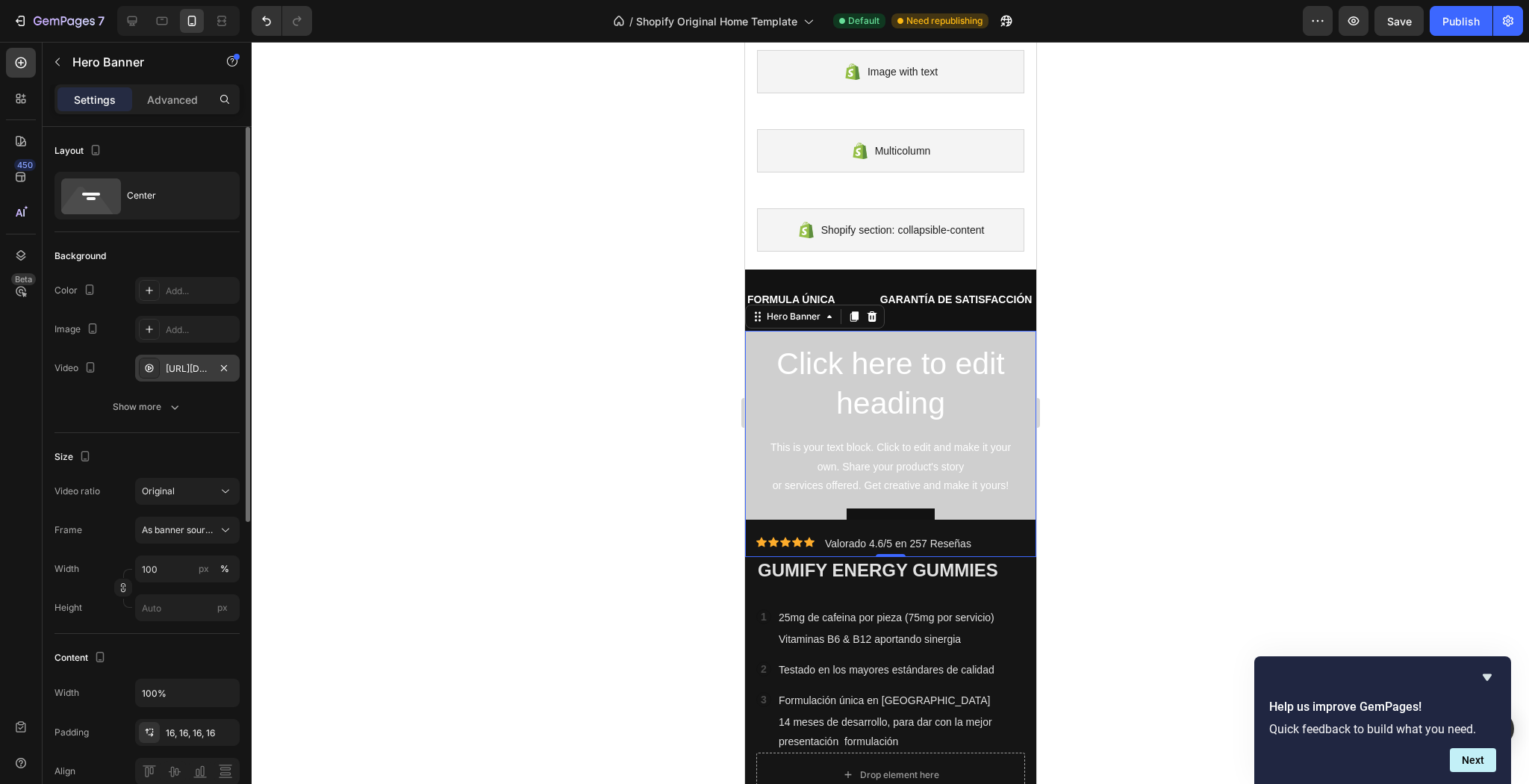
click at [164, 361] on div "https://cdn.shopify.com/videos/c/o/v/3ee5c64d2eba49908e12c6a4e0d6d0bc.mp4" at bounding box center [187, 368] width 105 height 27
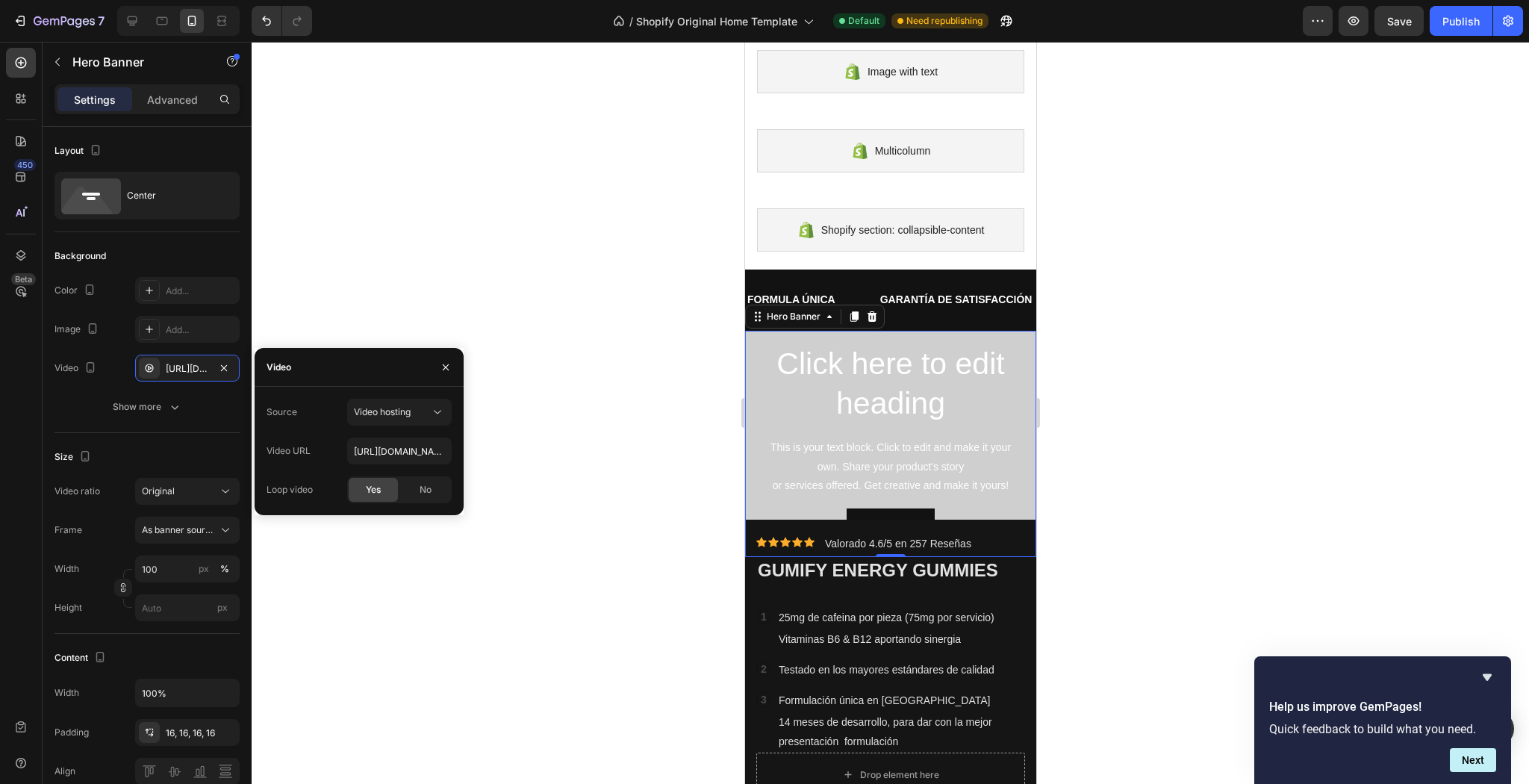
click at [423, 465] on div "Source Video hosting Video URL https://cdn.shopify.com/videos/c/o/v/3ee5c64d2eb…" at bounding box center [359, 451] width 185 height 105
click at [142, 411] on div "Show more" at bounding box center [147, 407] width 70 height 15
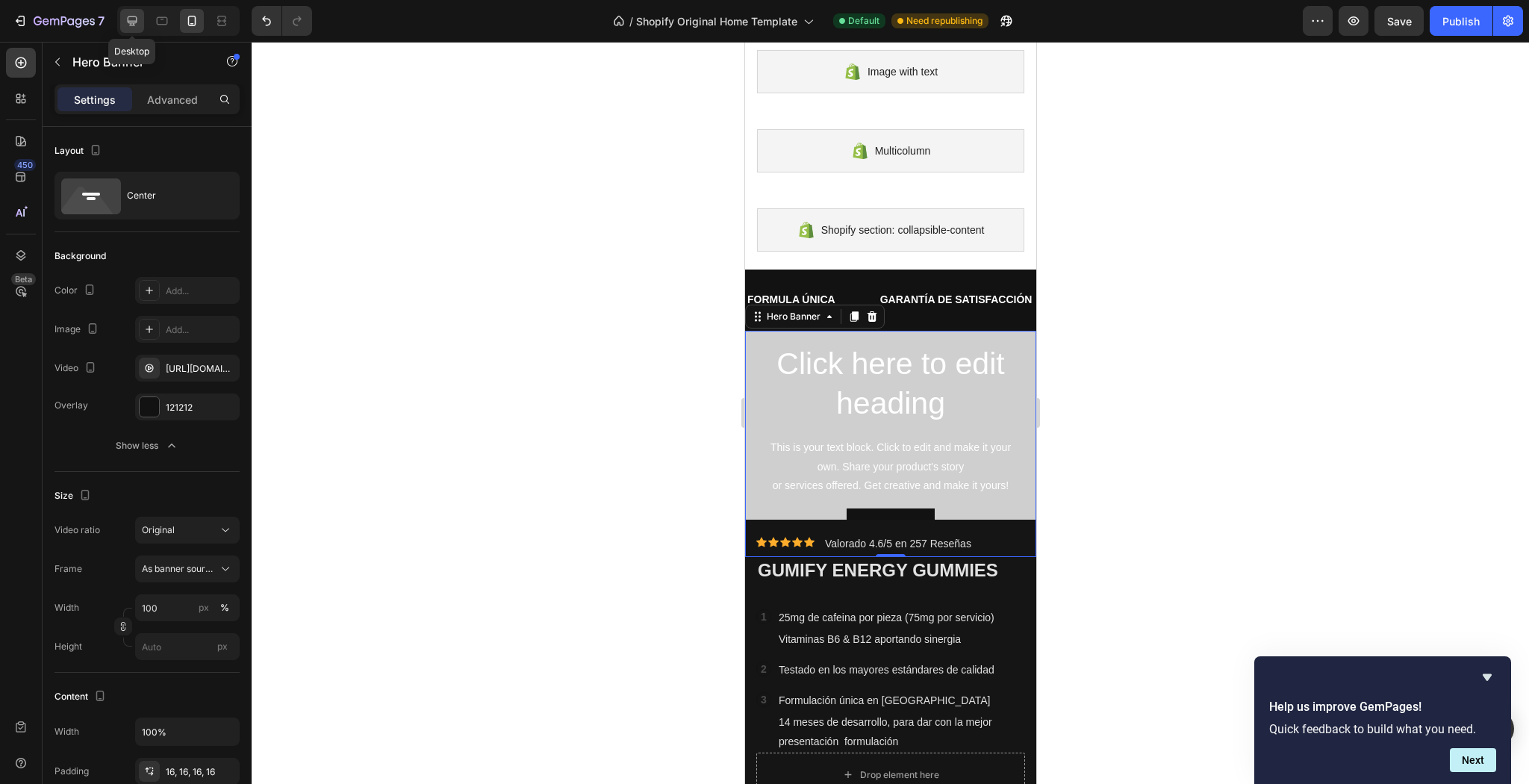
click at [129, 24] on icon at bounding box center [132, 21] width 15 height 15
type input "100 vh"
type input "1000"
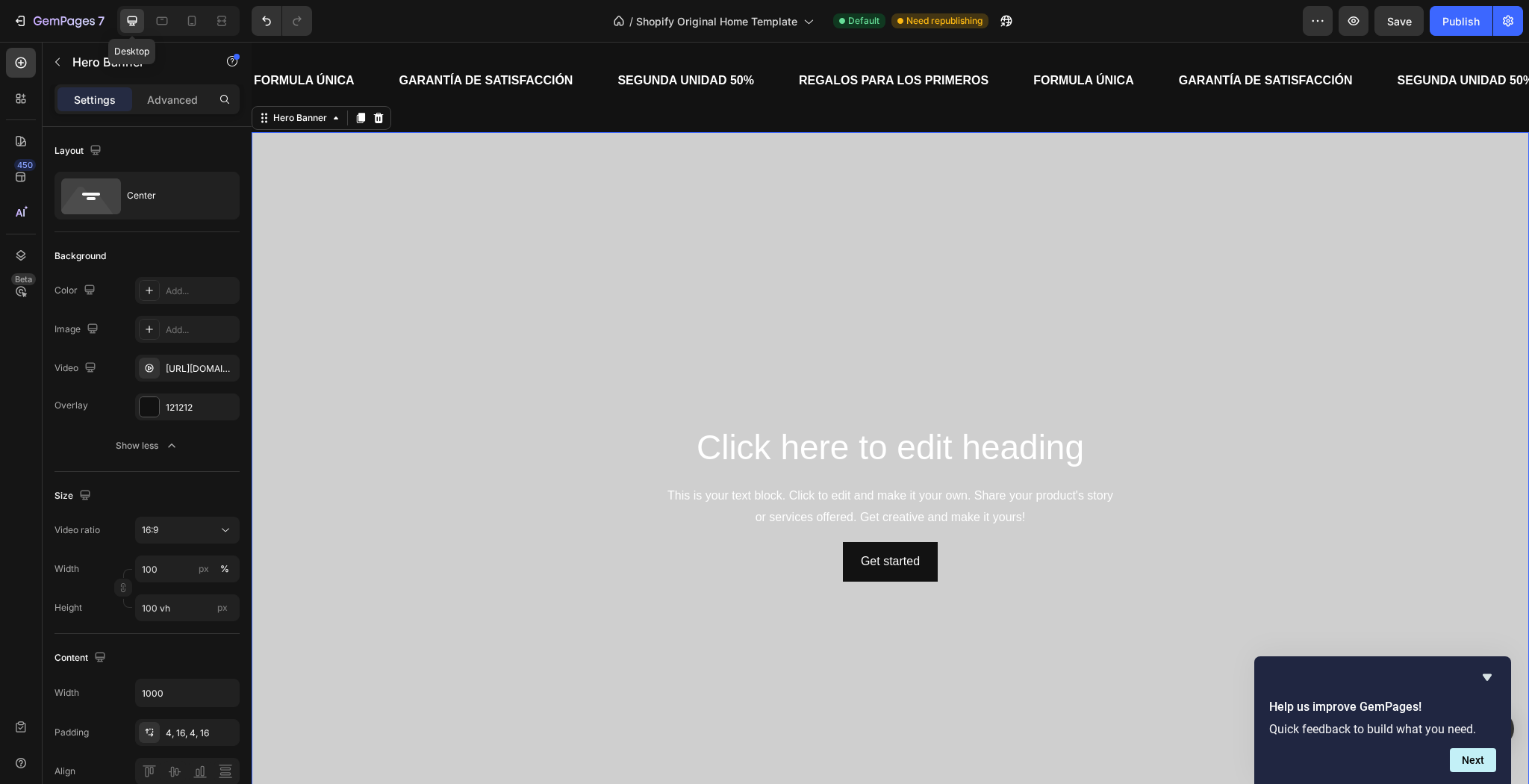
scroll to position [396, 0]
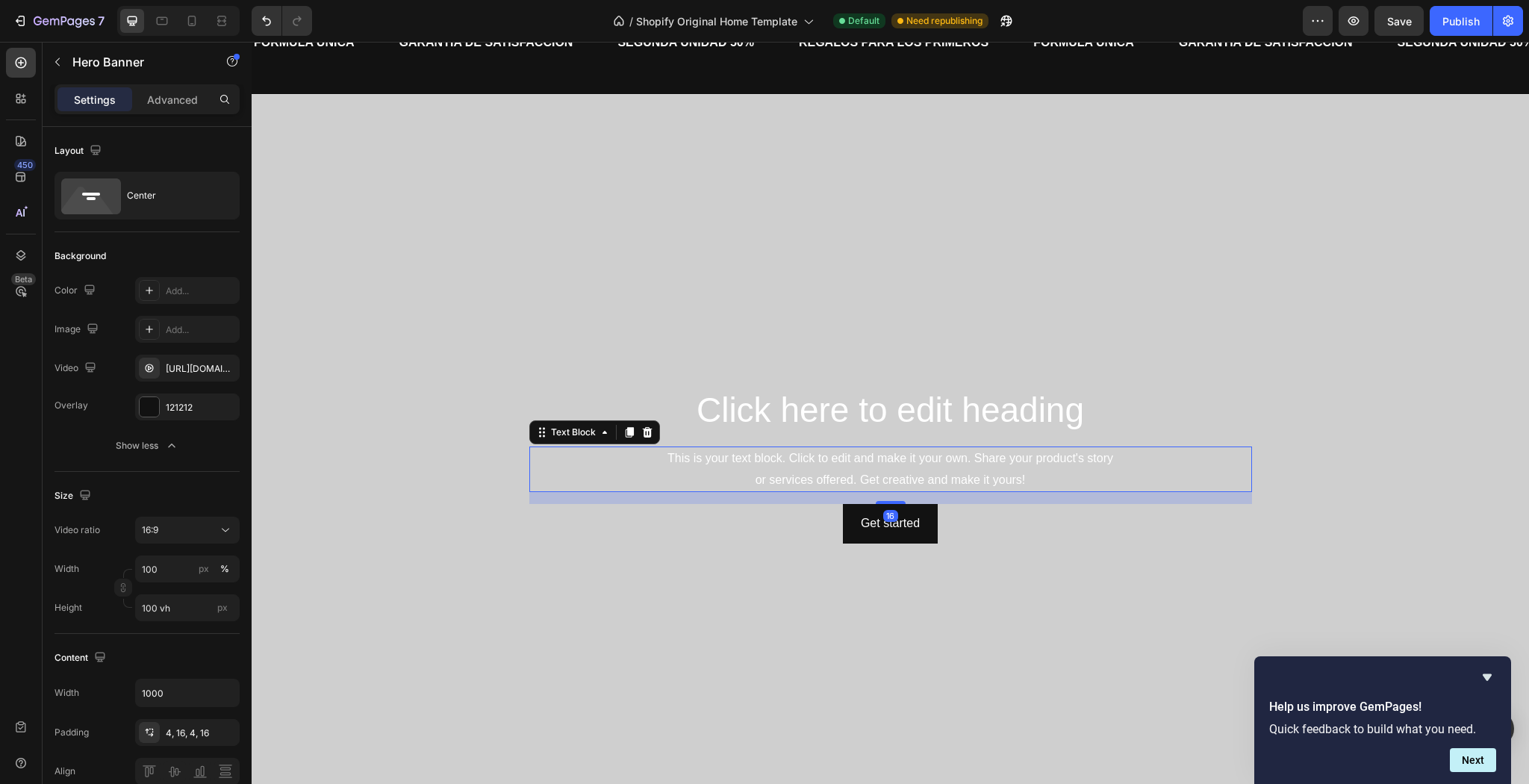
click at [886, 463] on div "This is your text block. Click to edit and make it your own. Share your product…" at bounding box center [890, 469] width 723 height 46
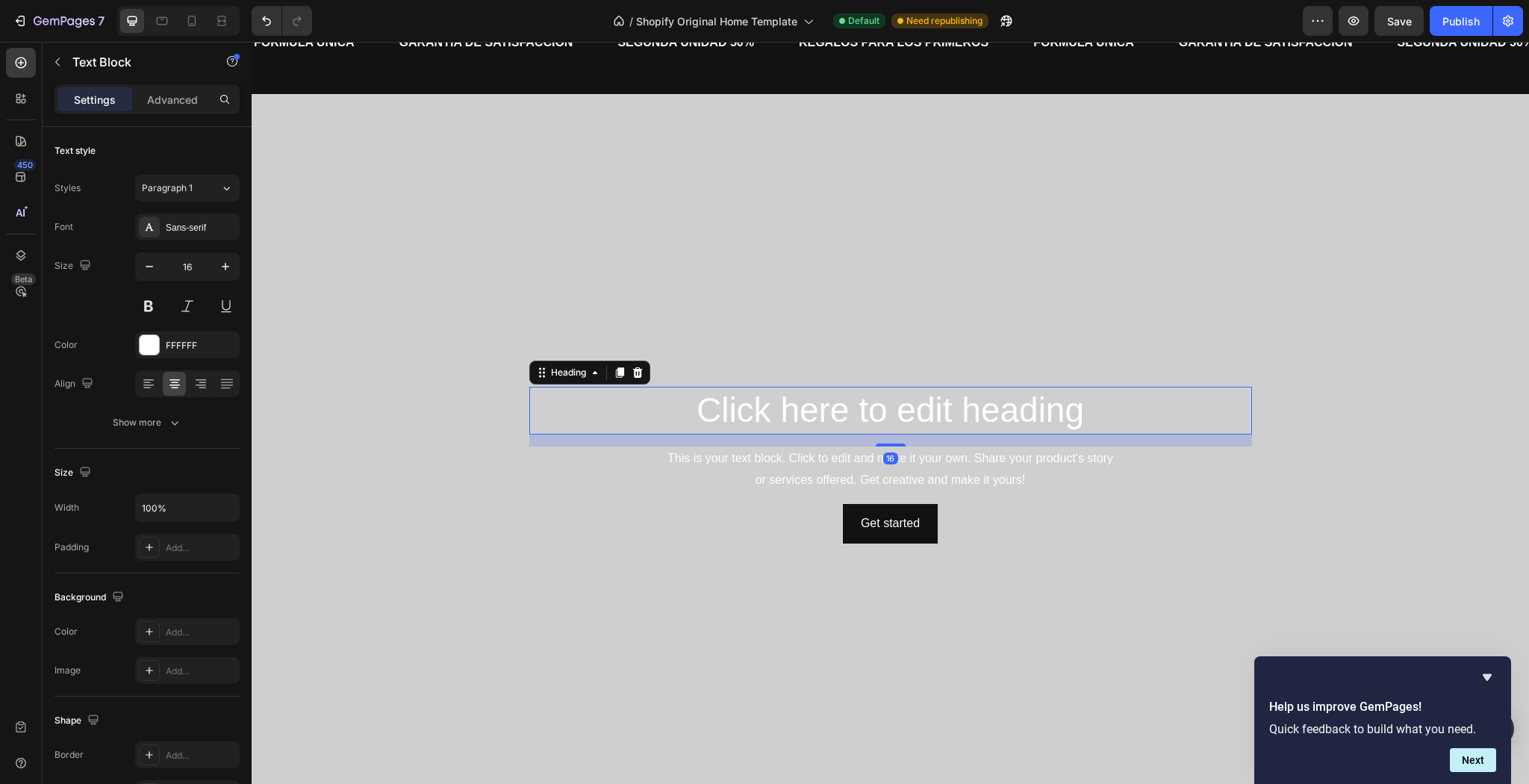
click at [871, 422] on h2 "Click here to edit heading" at bounding box center [890, 410] width 723 height 47
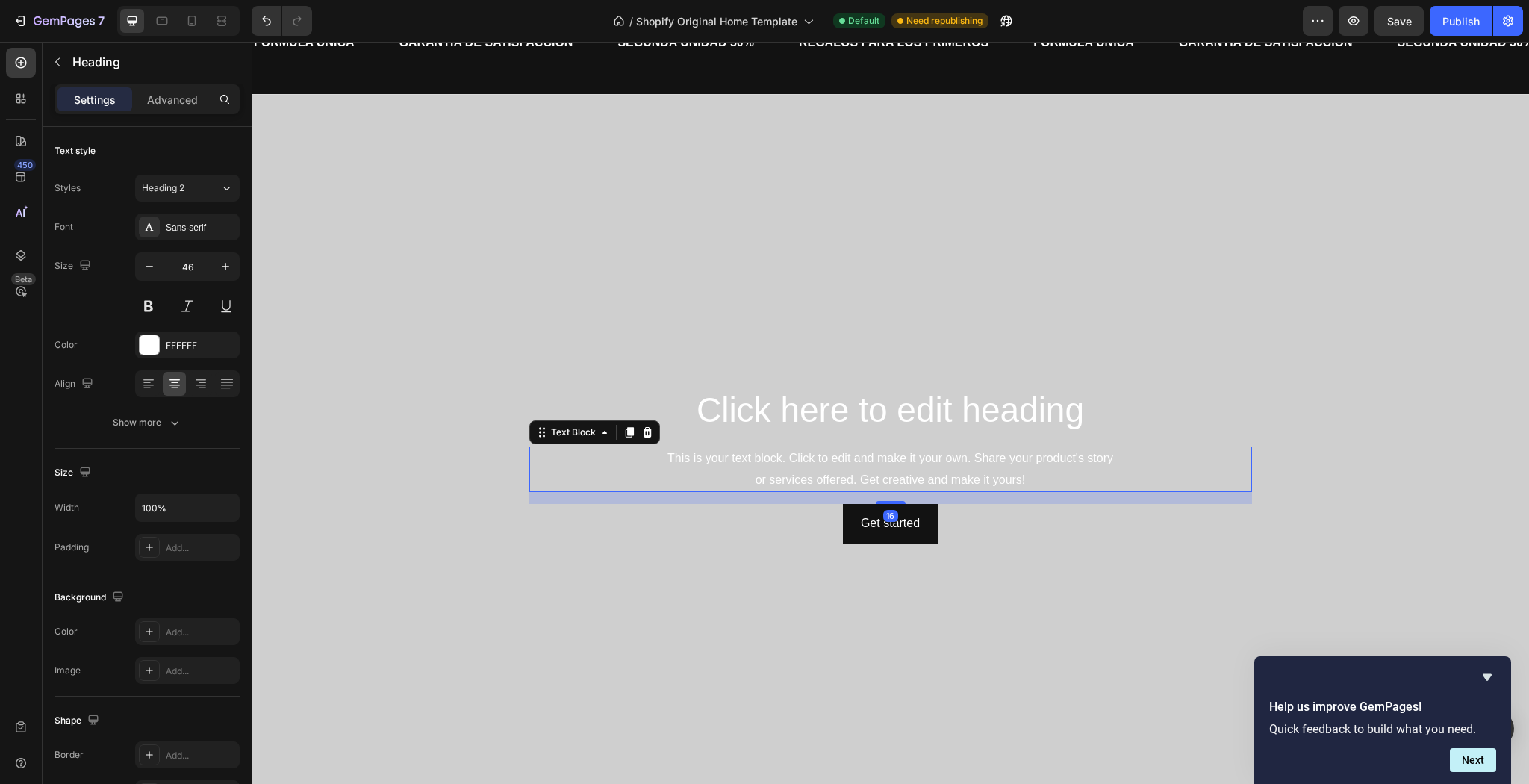
click at [908, 472] on div "This is your text block. Click to edit and make it your own. Share your product…" at bounding box center [890, 469] width 723 height 46
click at [992, 433] on h2 "Click here to edit heading" at bounding box center [890, 410] width 723 height 47
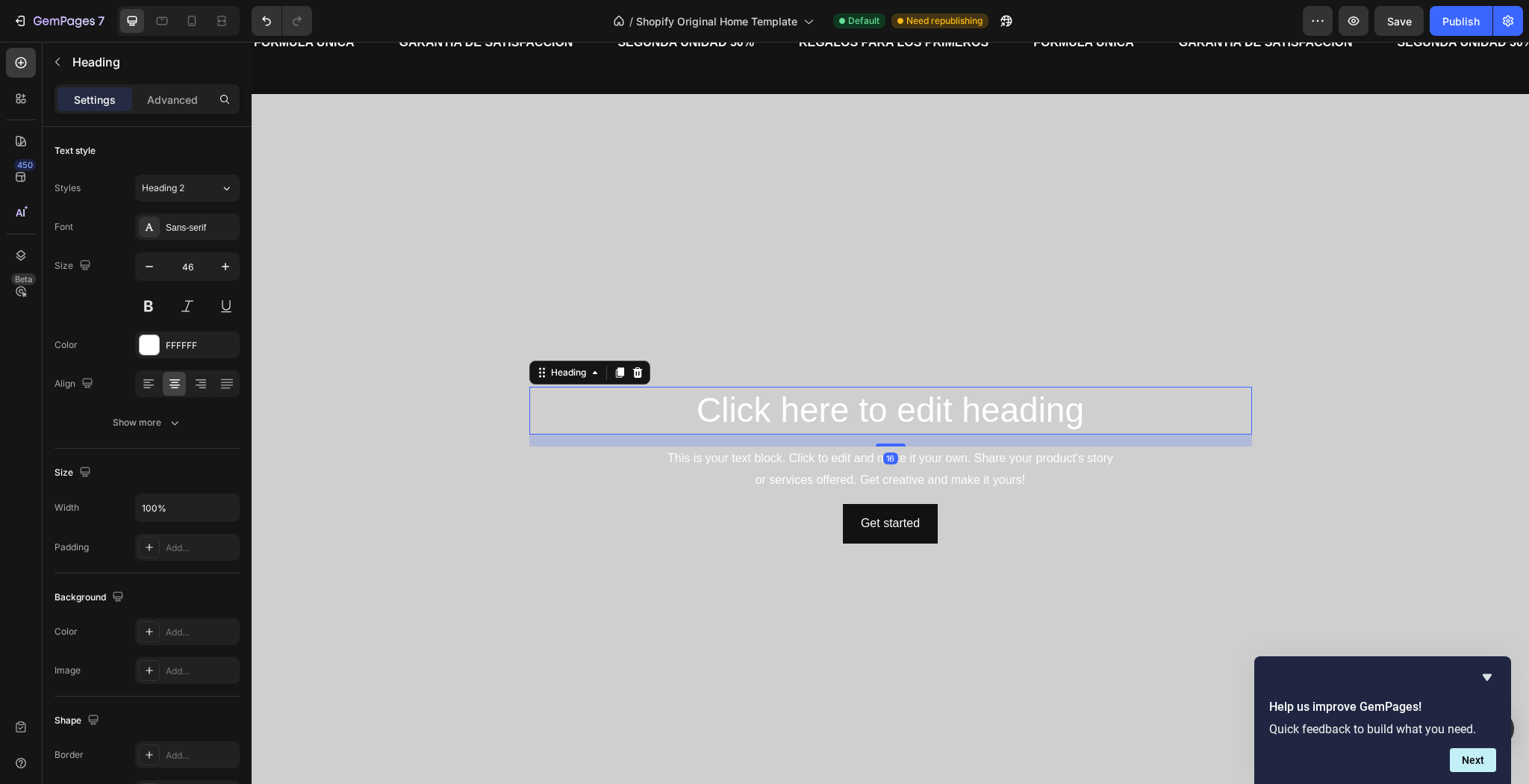
click at [959, 397] on h2 "Click here to edit heading" at bounding box center [890, 410] width 723 height 47
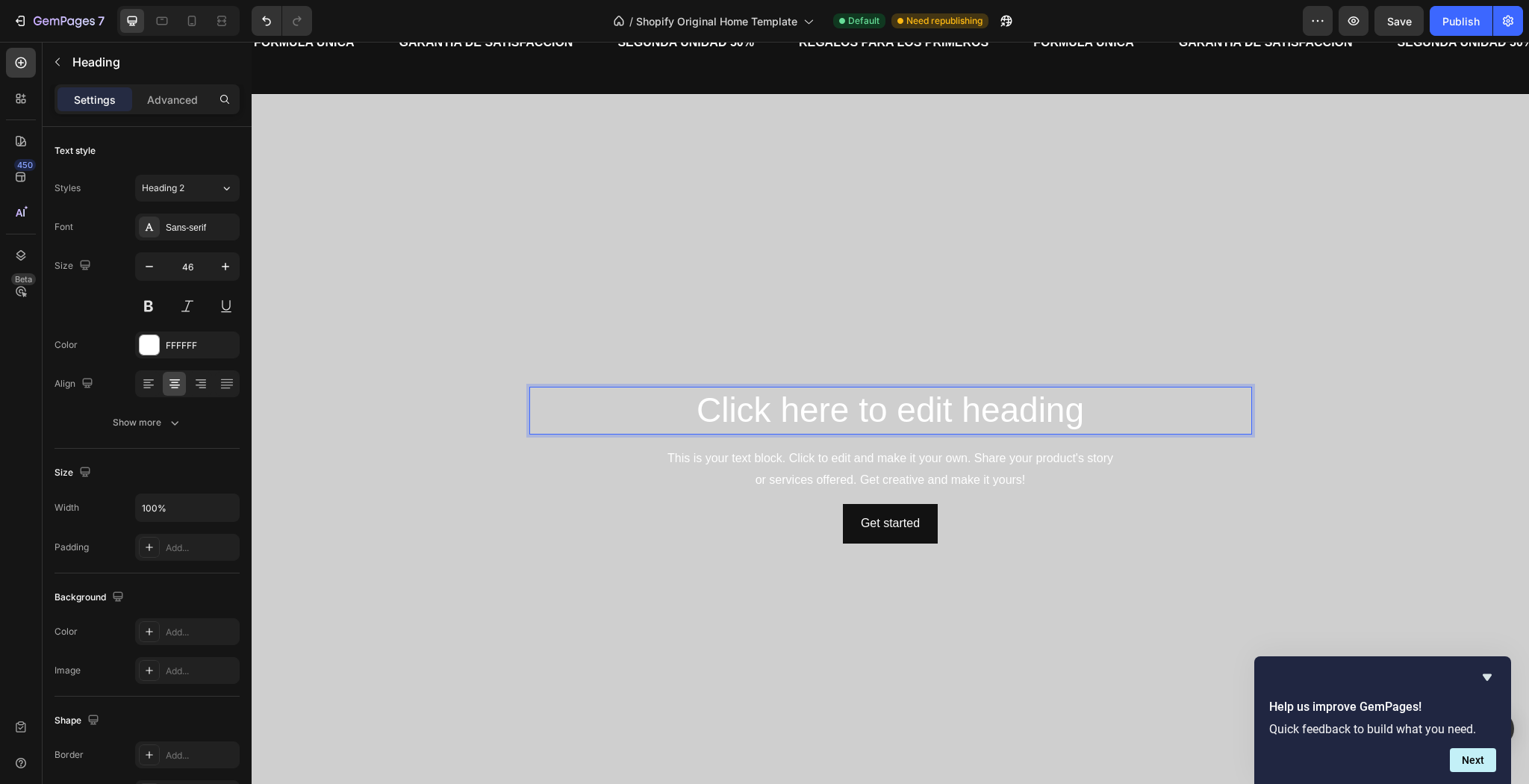
click at [979, 401] on p "Click here to edit heading" at bounding box center [890, 410] width 720 height 45
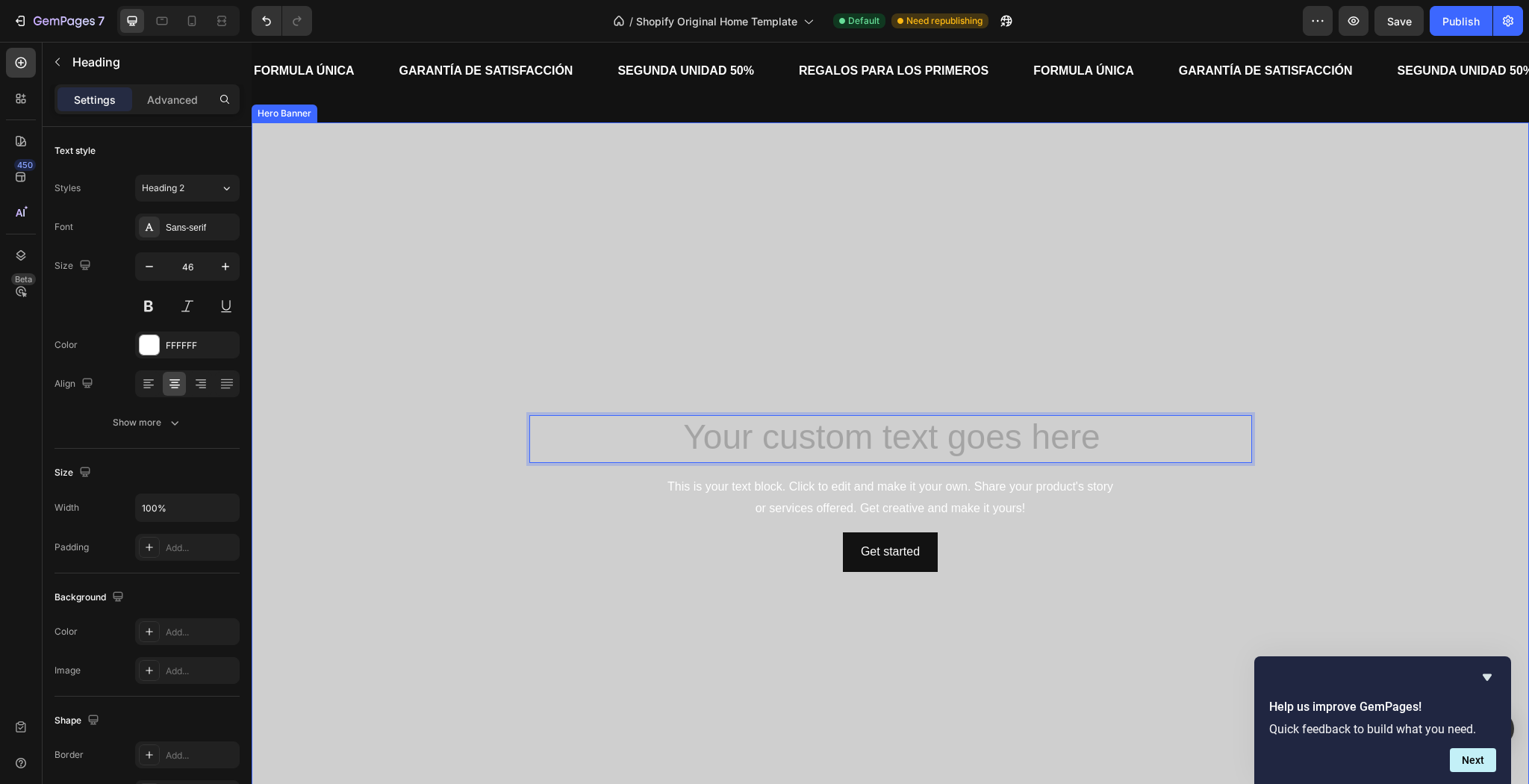
scroll to position [336, 0]
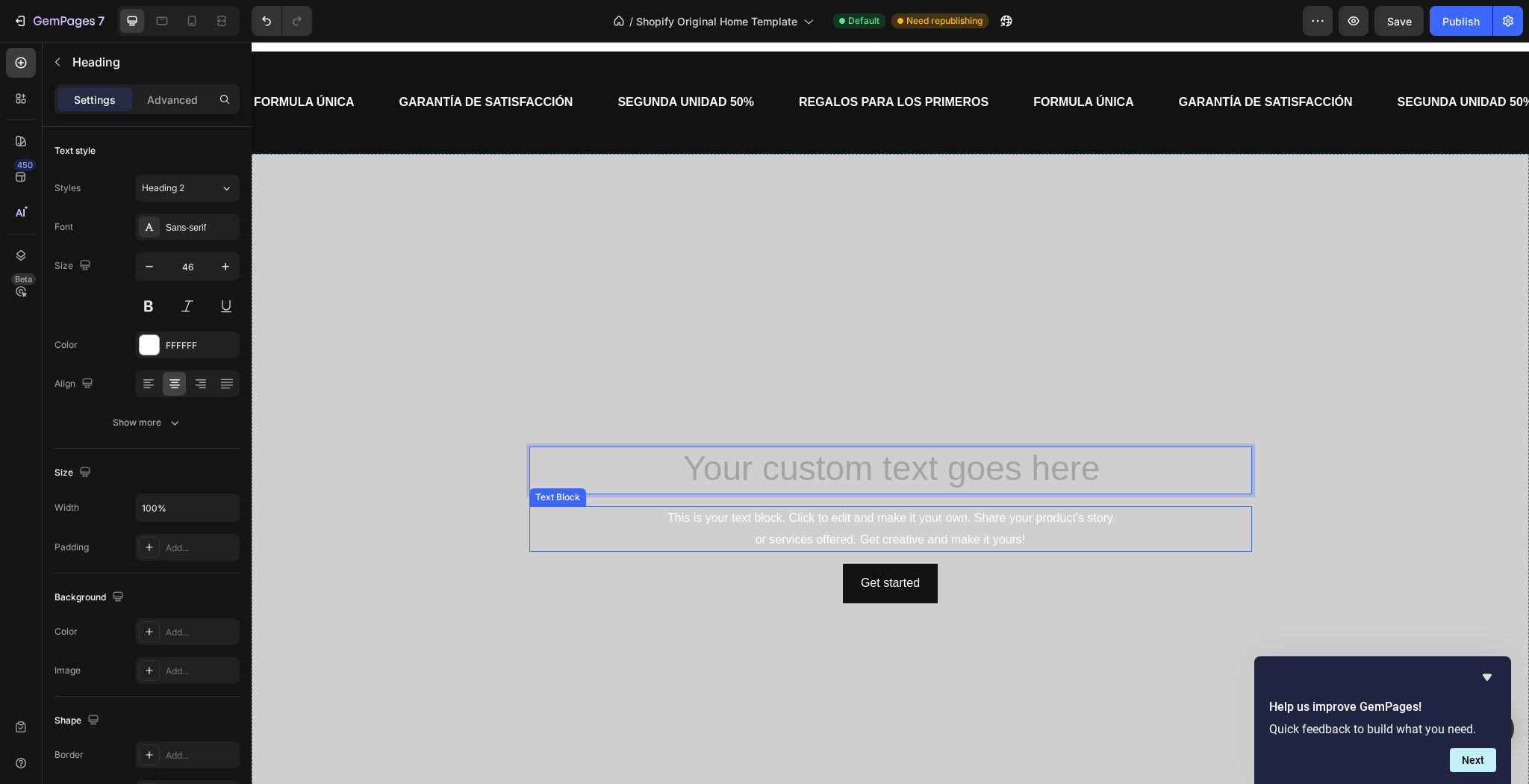
click at [1045, 514] on div "This is your text block. Click to edit and make it your own. Share your product…" at bounding box center [890, 529] width 723 height 46
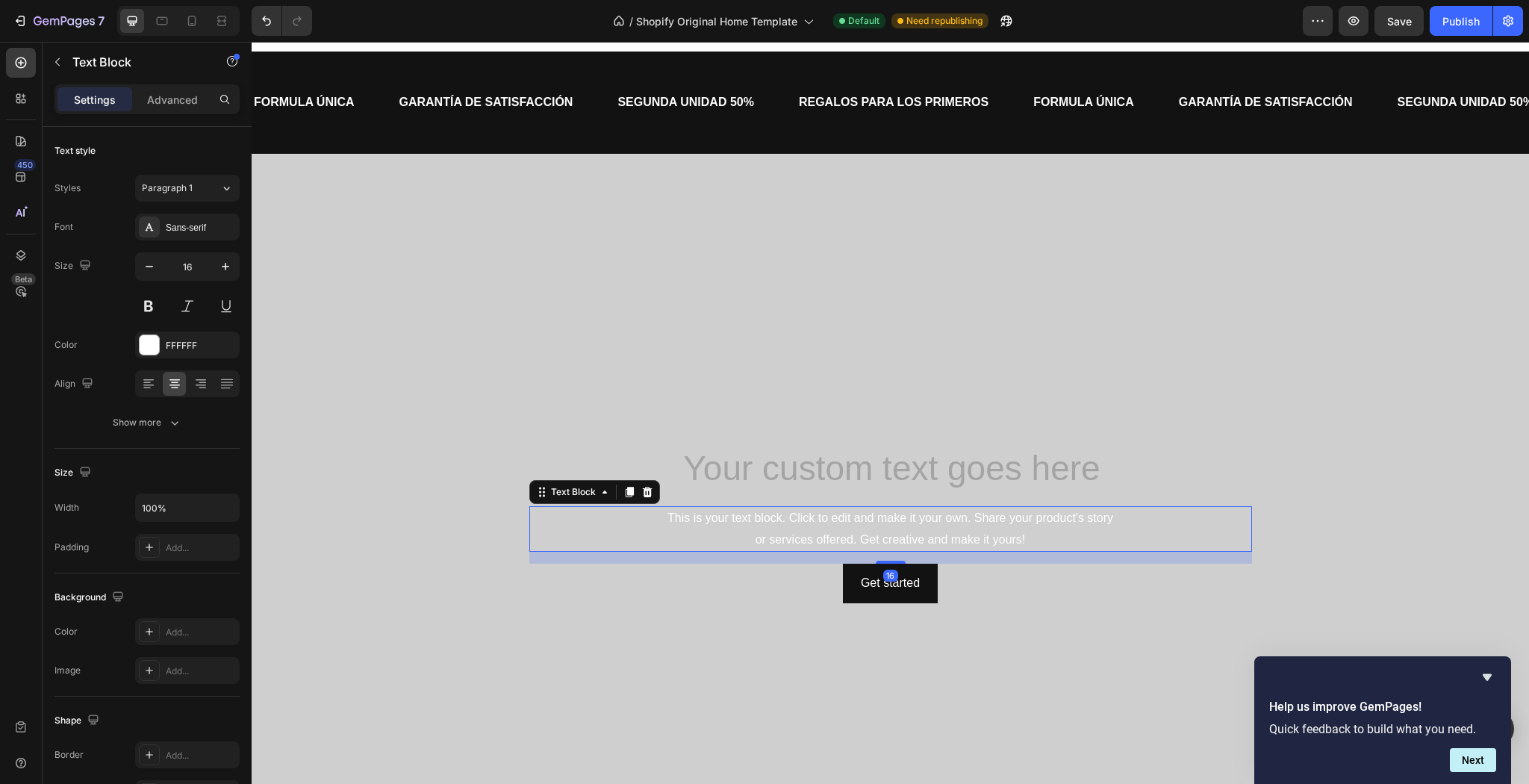
click at [1048, 514] on div "This is your text block. Click to edit and make it your own. Share your product…" at bounding box center [890, 529] width 723 height 46
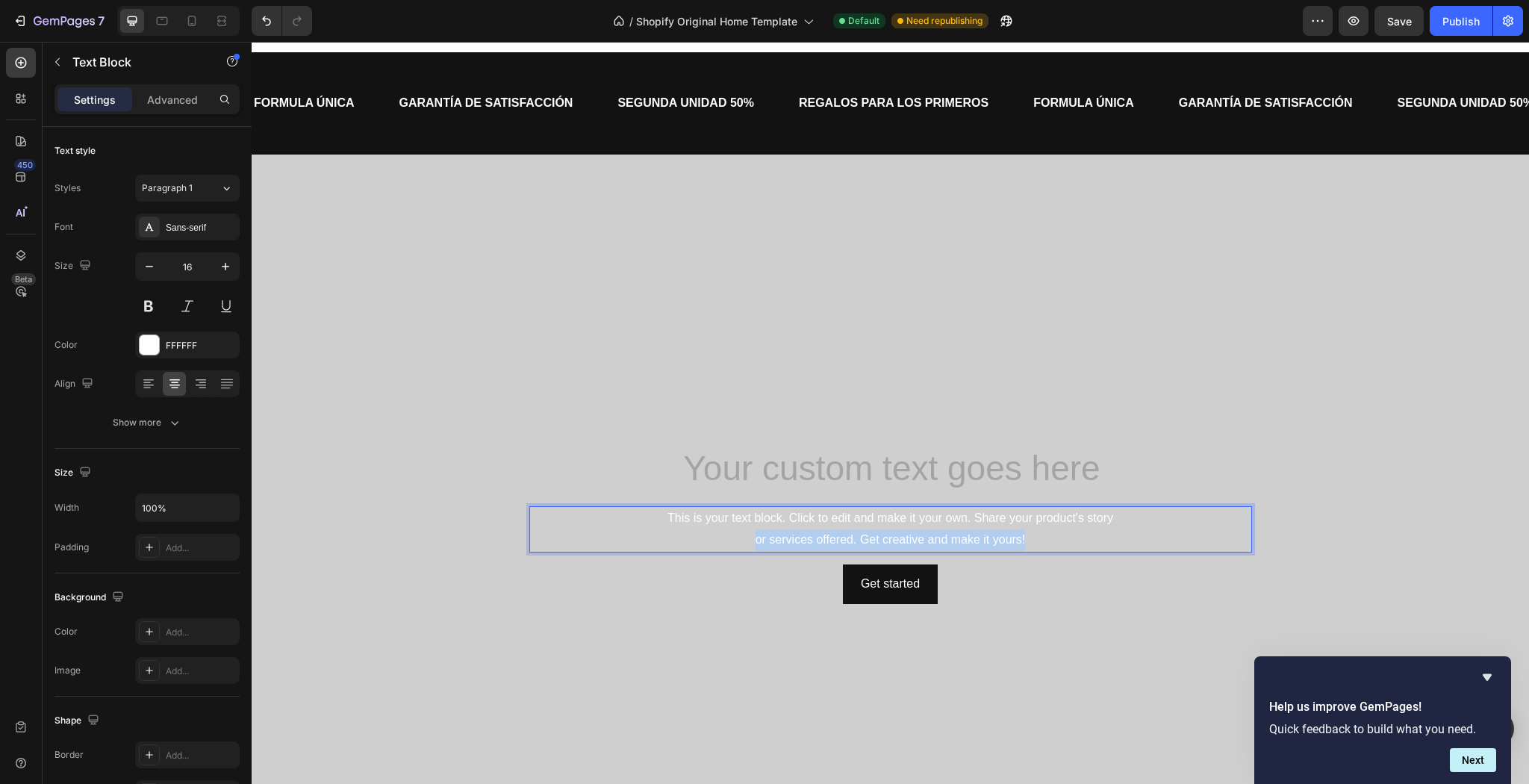
drag, startPoint x: 1026, startPoint y: 538, endPoint x: 580, endPoint y: 544, distance: 446.0
click at [580, 544] on p "This is your text block. Click to edit and make it your own. Share your product…" at bounding box center [890, 529] width 720 height 44
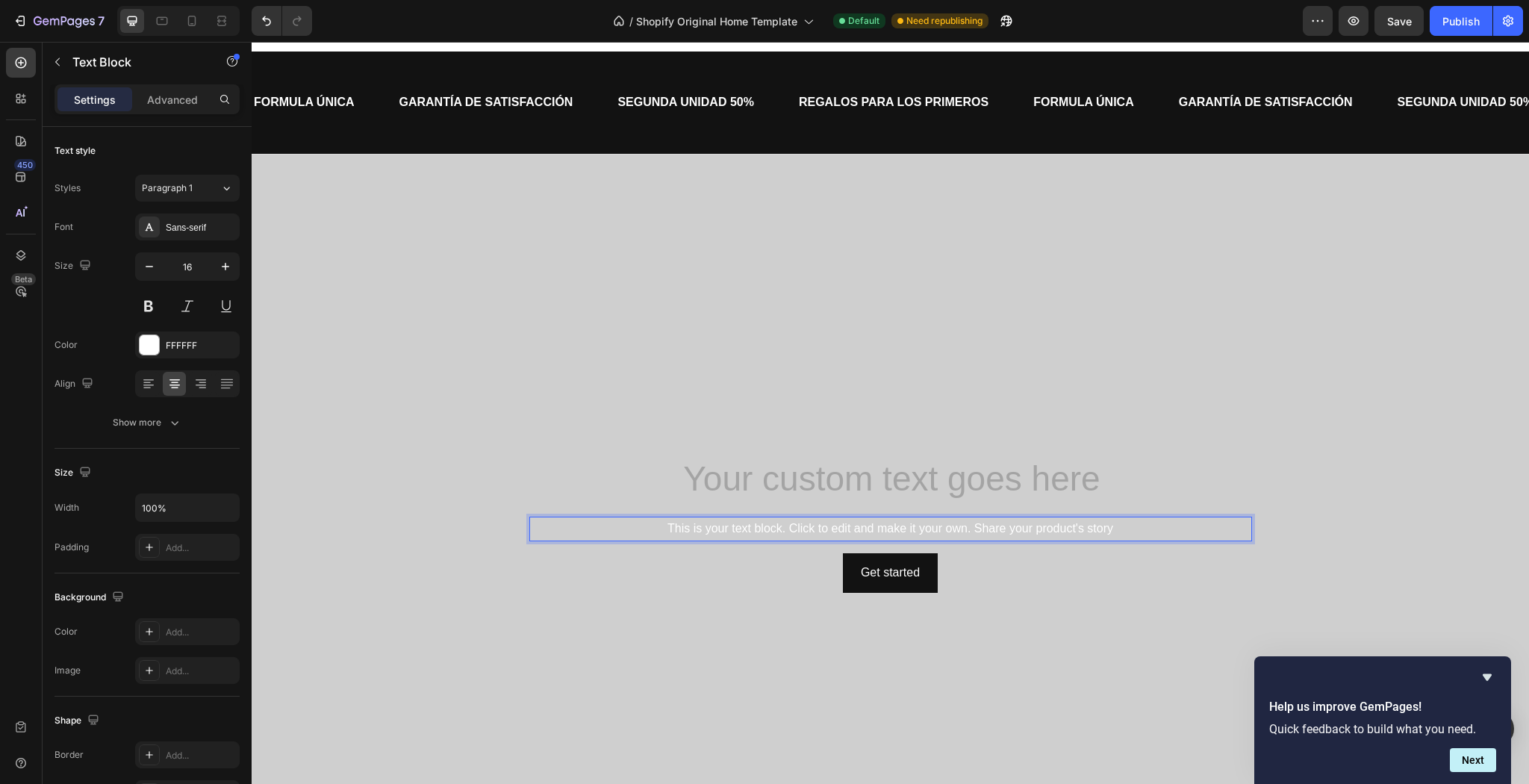
scroll to position [346, 0]
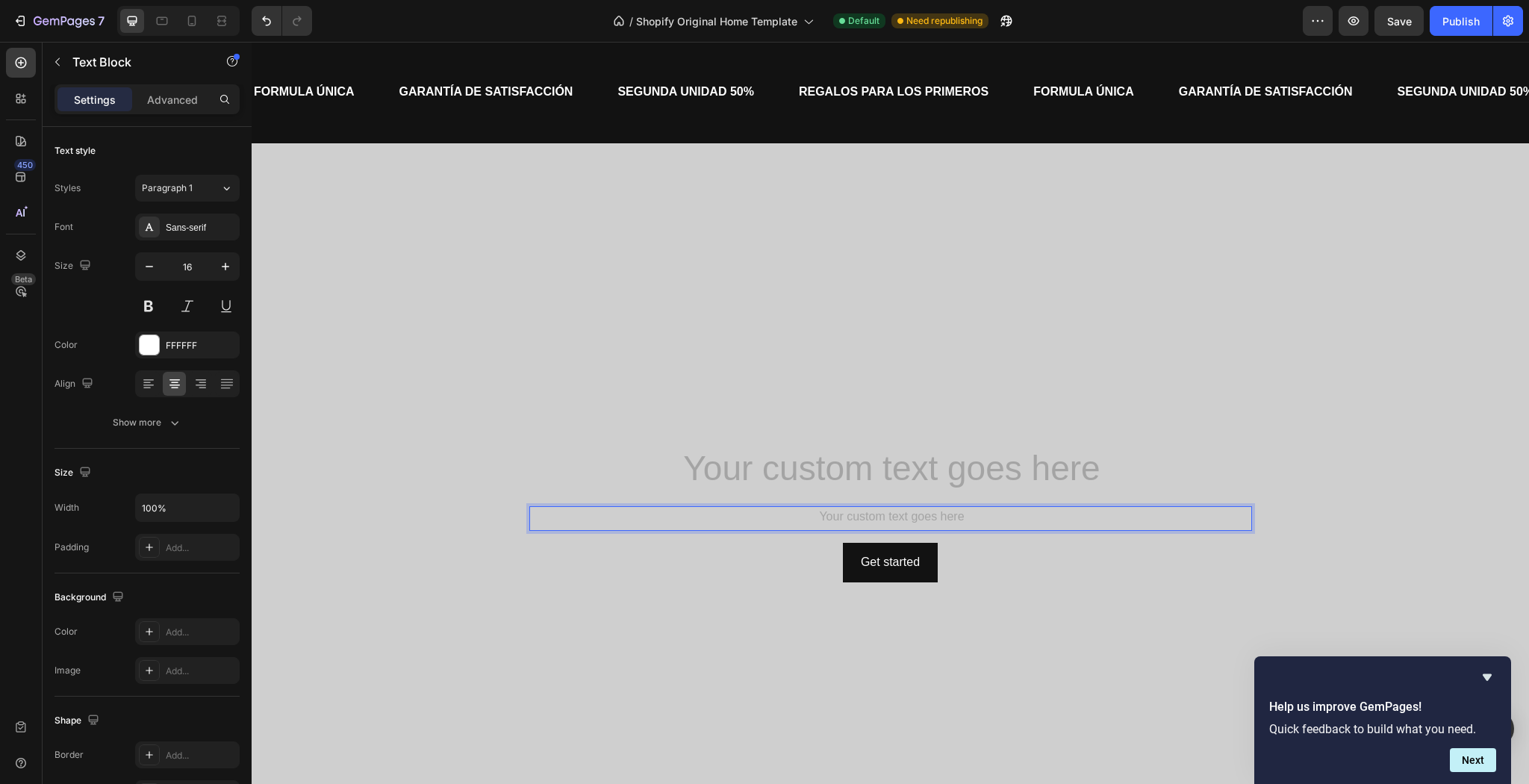
click at [1073, 505] on div "Heading Text Block 16 Get started Button" at bounding box center [890, 514] width 723 height 135
click at [1063, 451] on h2 "Rich Text Editor. Editing area: main" at bounding box center [890, 470] width 723 height 47
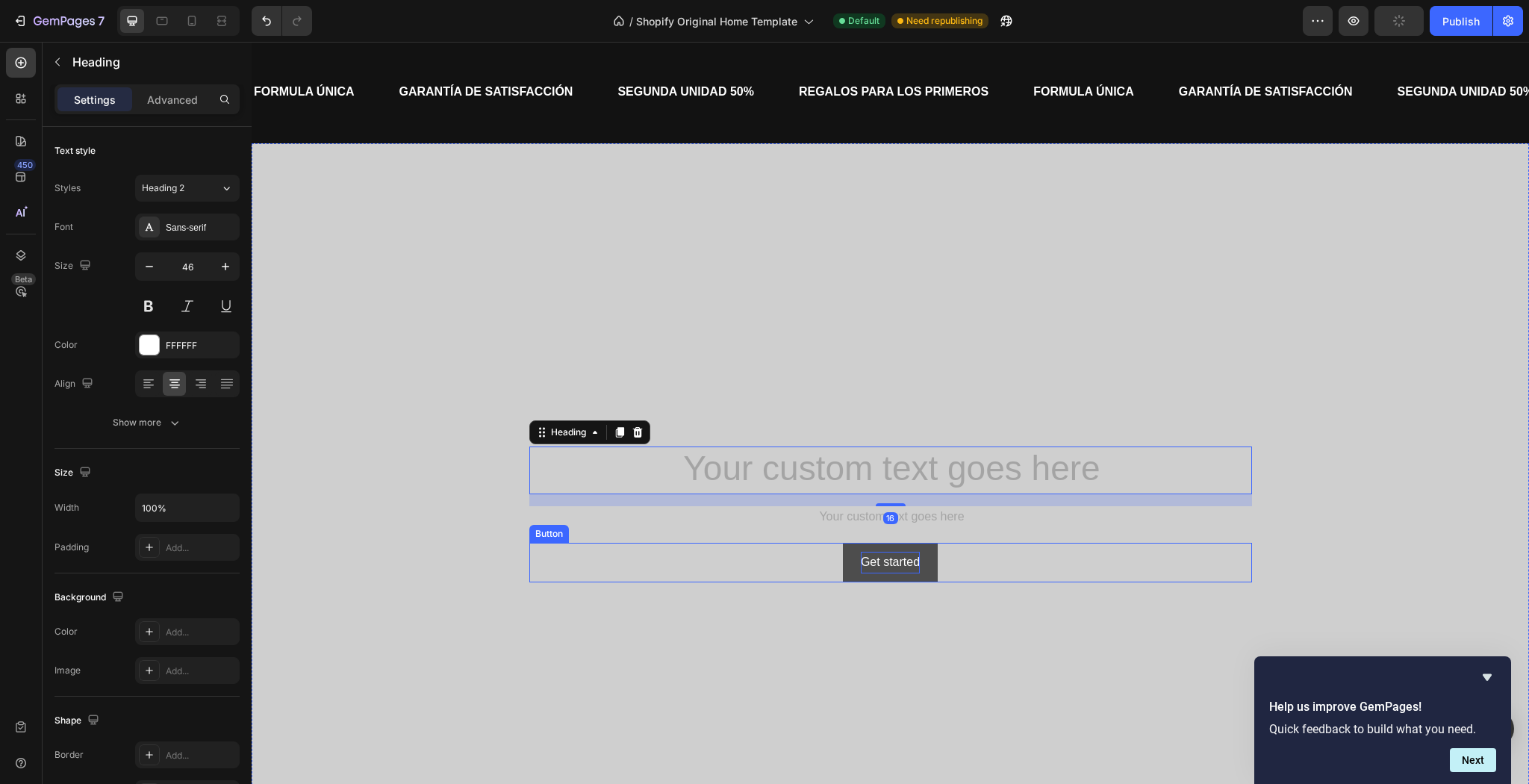
click at [889, 552] on div "Get started" at bounding box center [890, 563] width 59 height 21
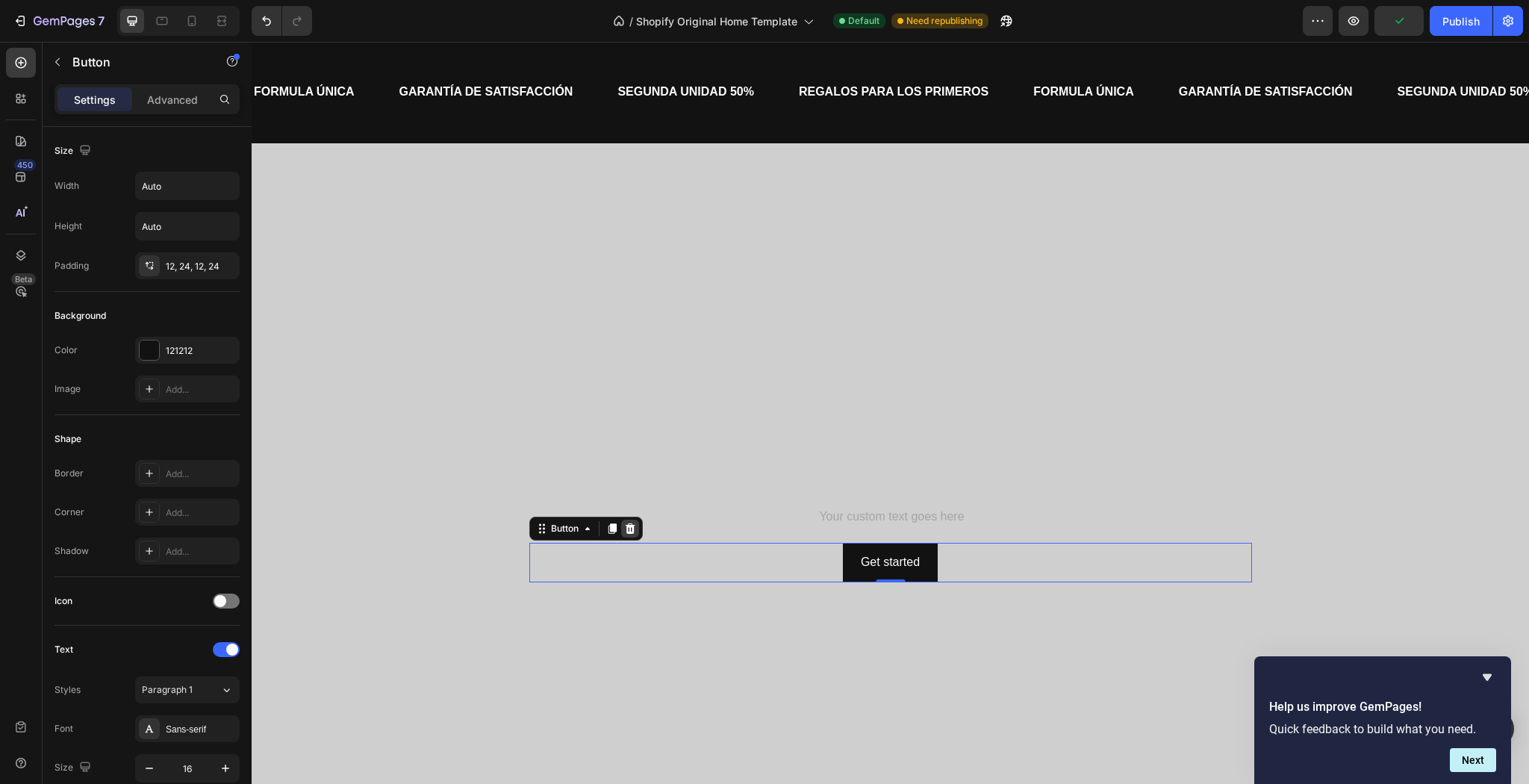
click at [629, 526] on icon at bounding box center [629, 528] width 10 height 11
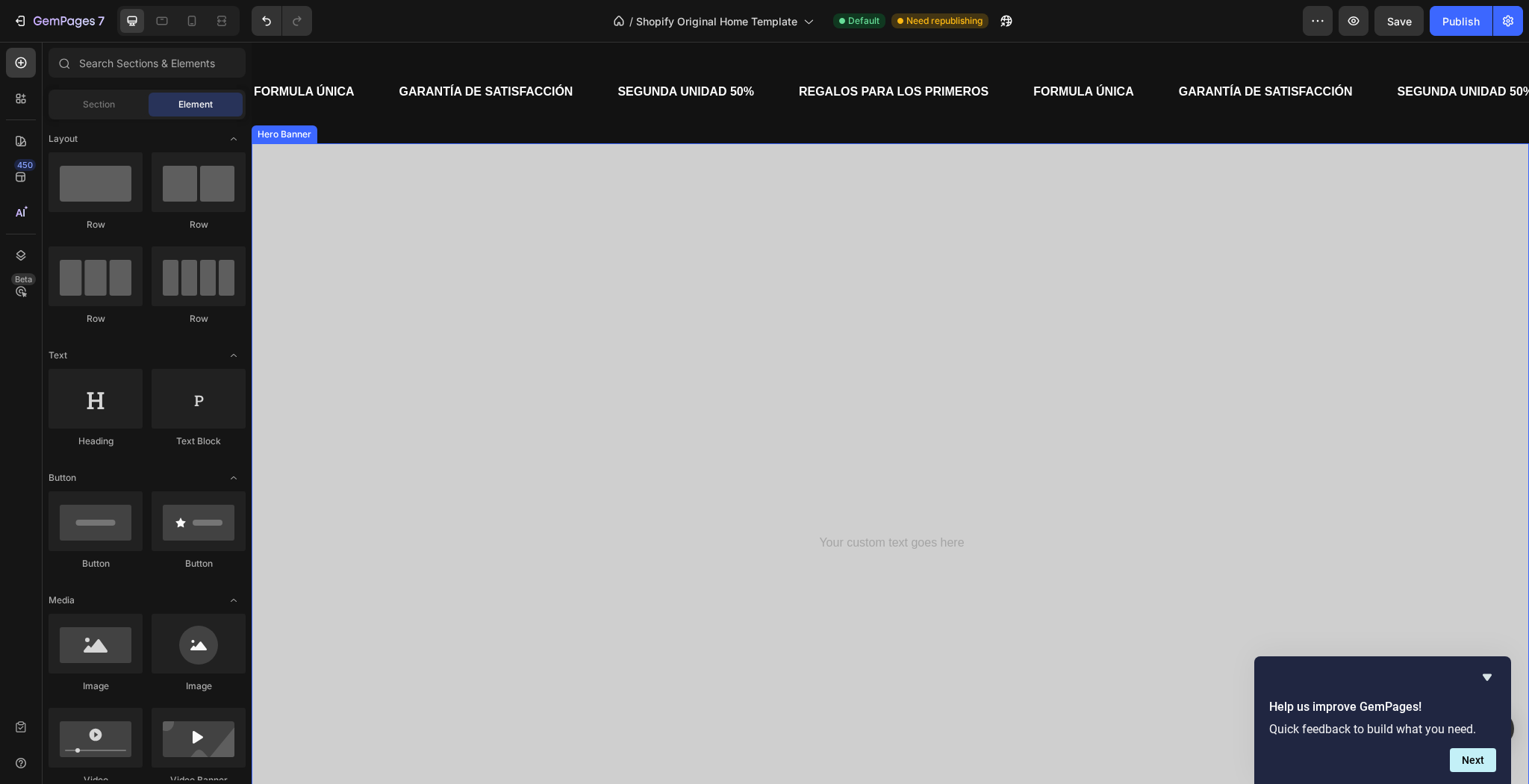
click at [896, 493] on p "Rich Text Editor. Editing area: main" at bounding box center [890, 496] width 720 height 45
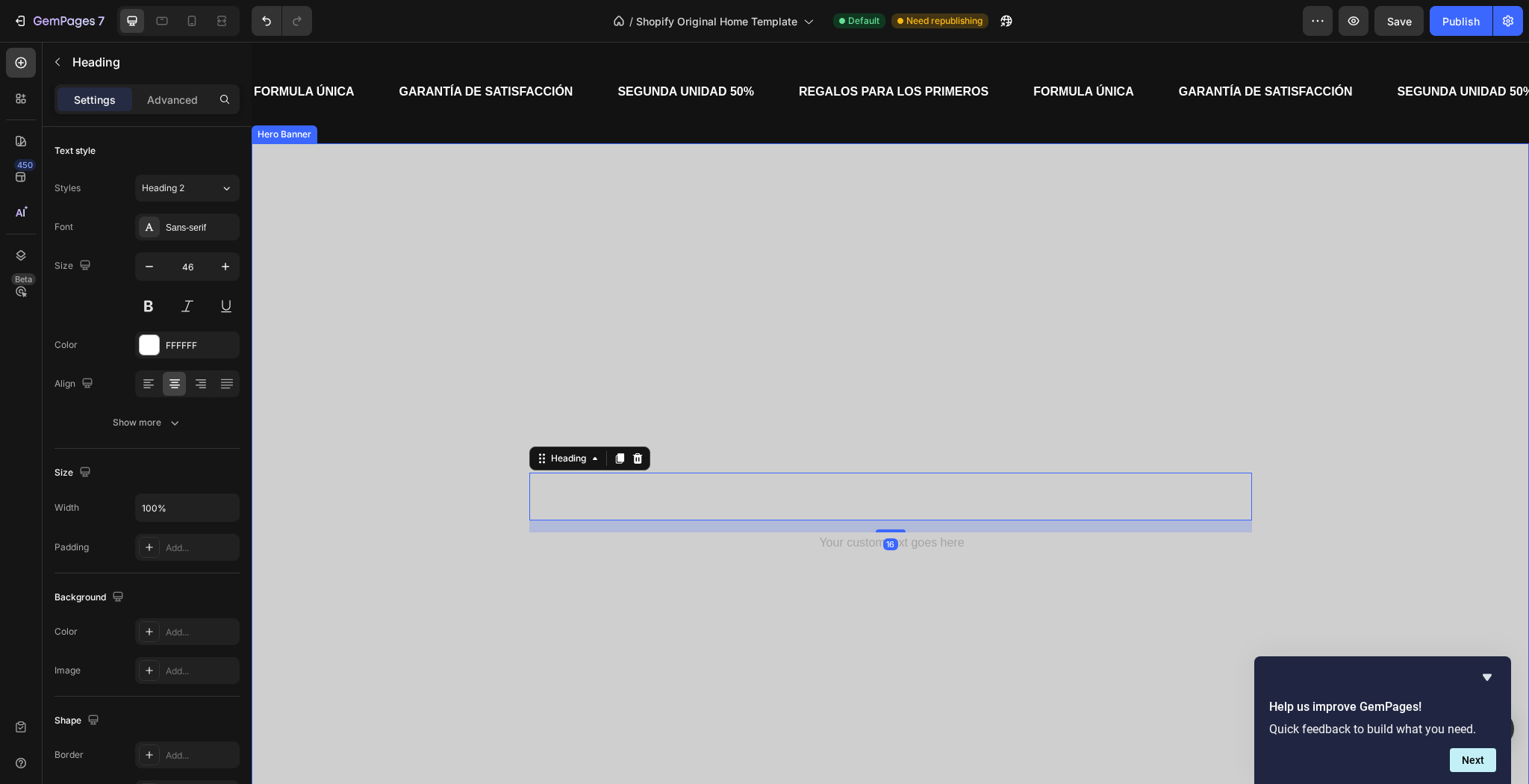
click at [875, 431] on div "Overlay" at bounding box center [890, 514] width 1277 height 742
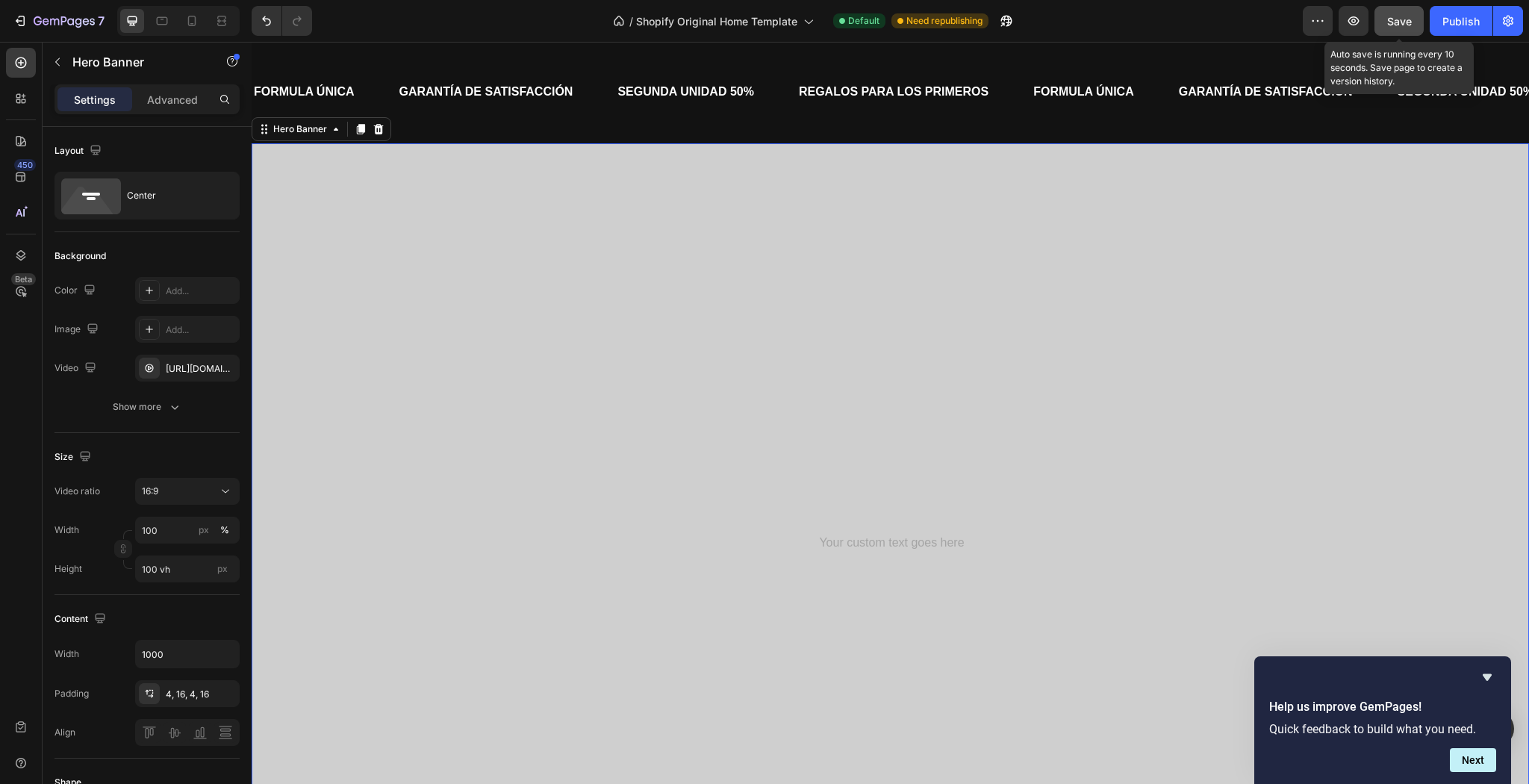
click at [1406, 22] on span "Save" at bounding box center [1400, 21] width 25 height 13
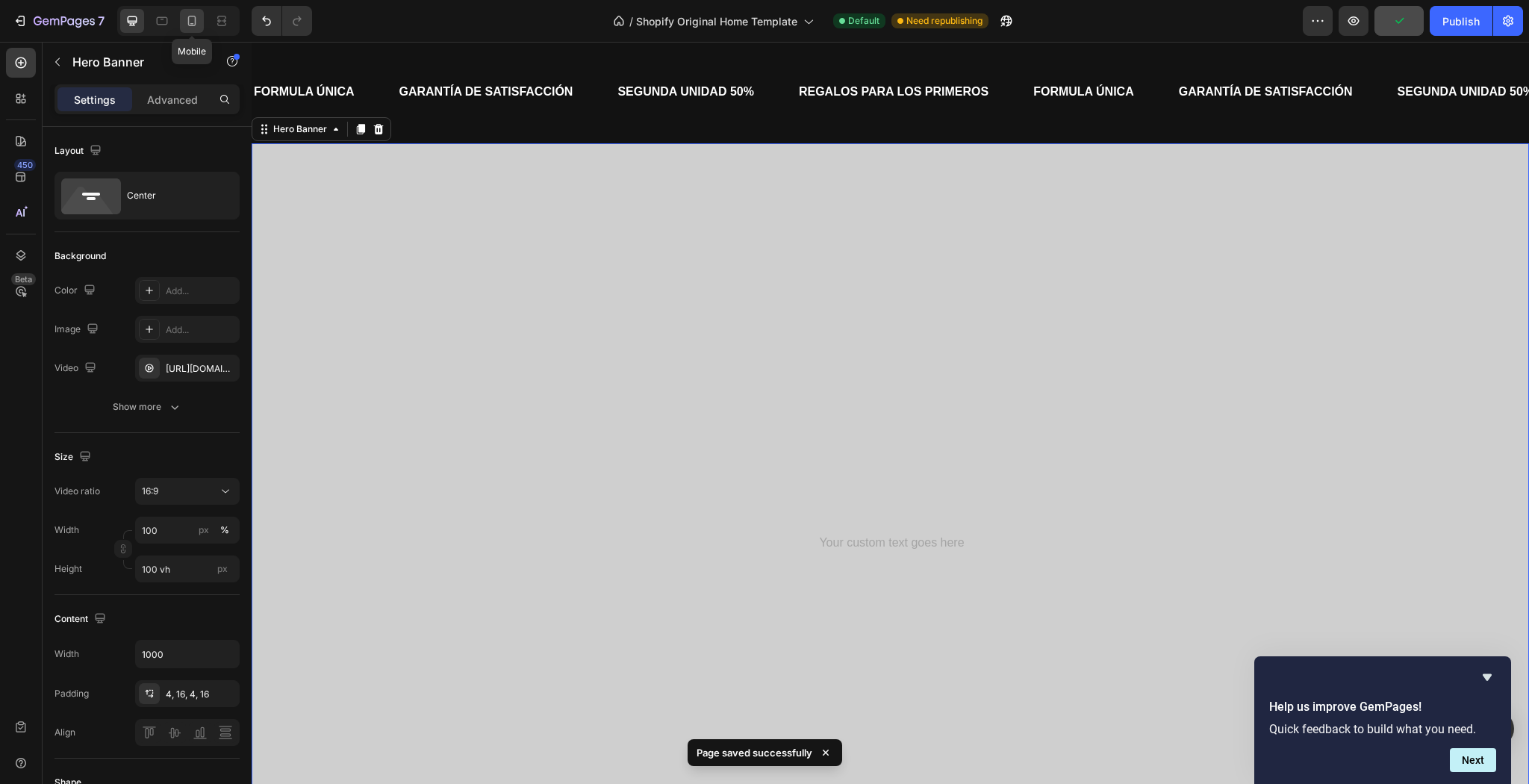
click at [199, 28] on div at bounding box center [191, 21] width 24 height 24
type input "100%"
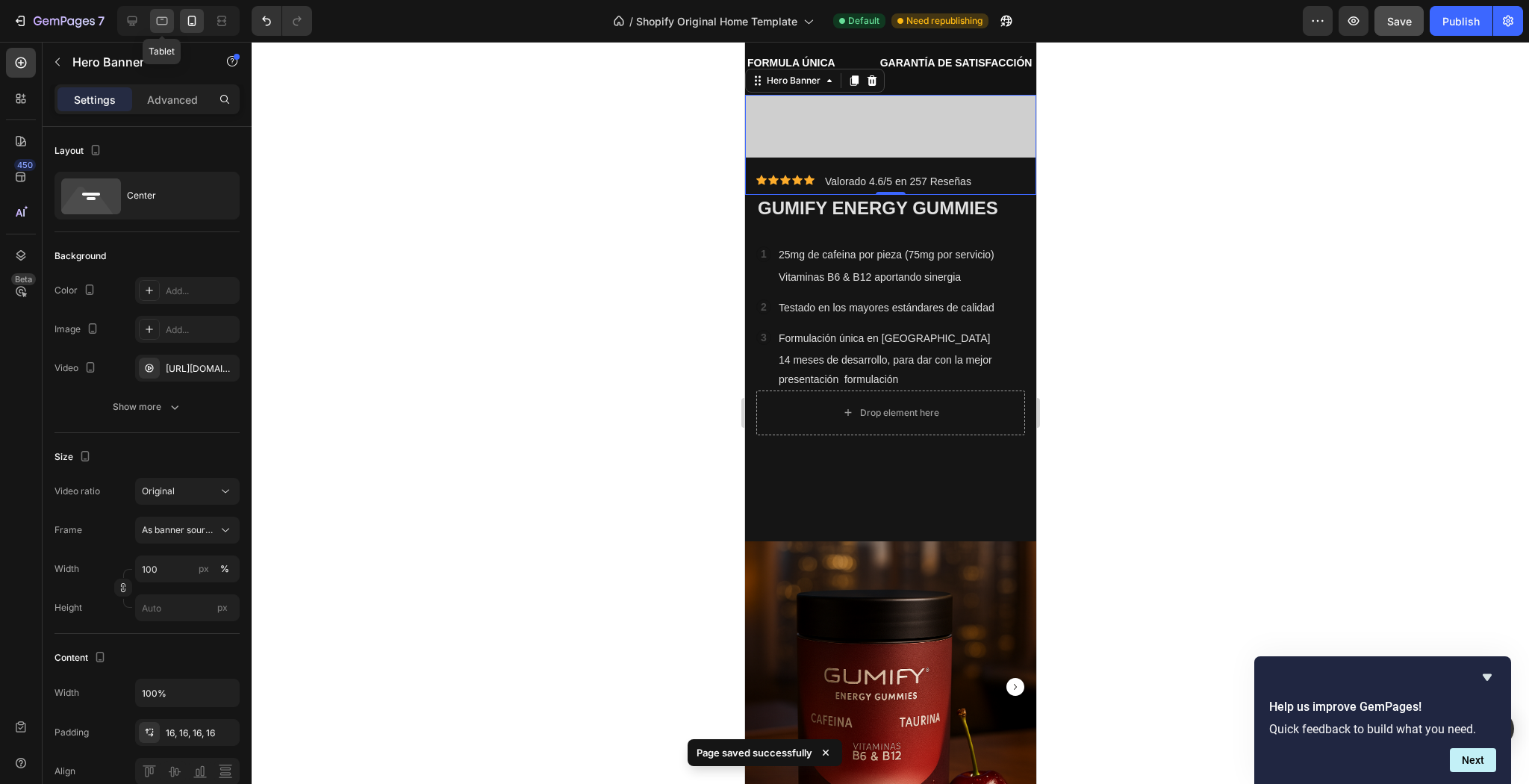
click at [165, 15] on icon at bounding box center [162, 21] width 15 height 15
type input "100 vh"
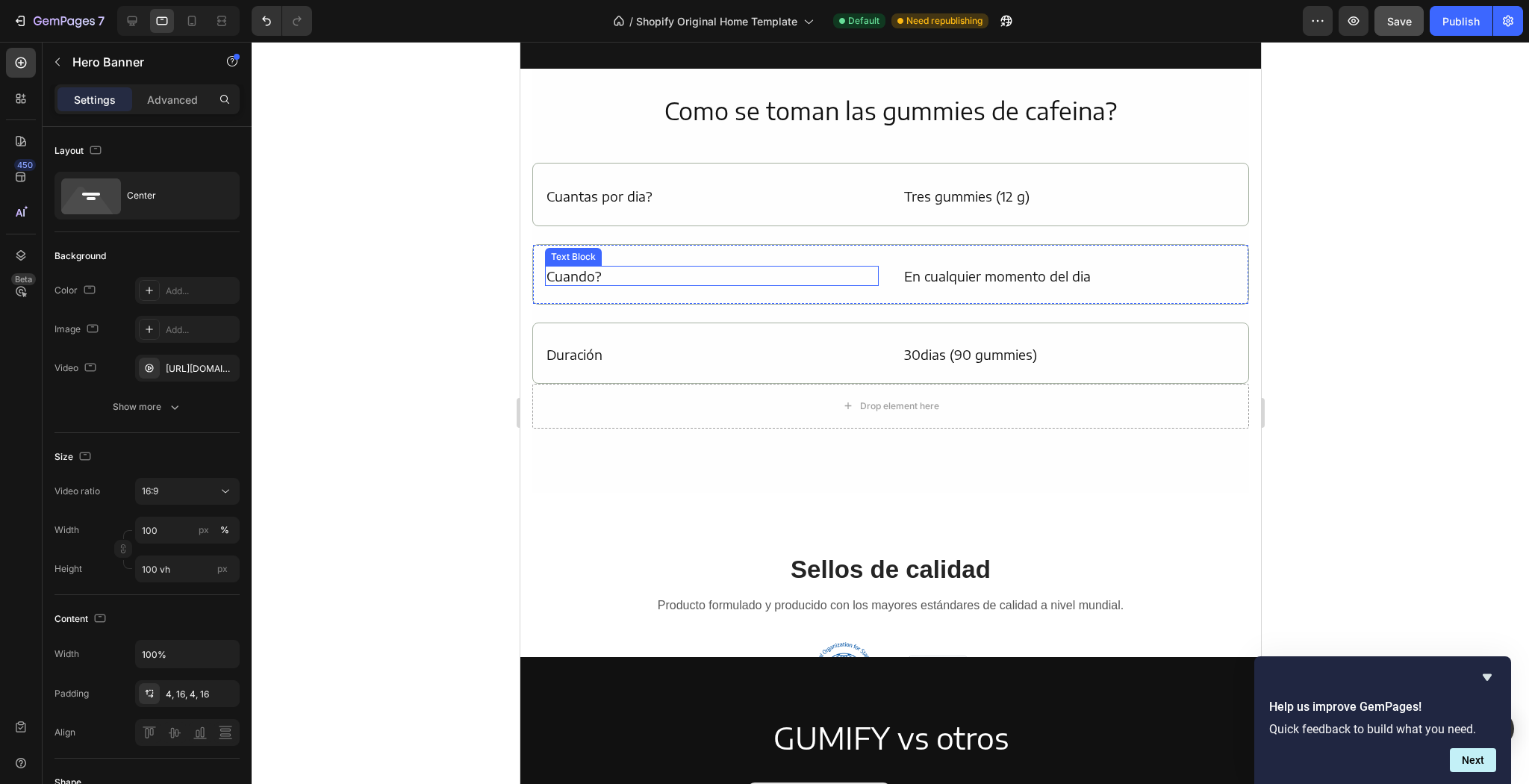
scroll to position [2307, 0]
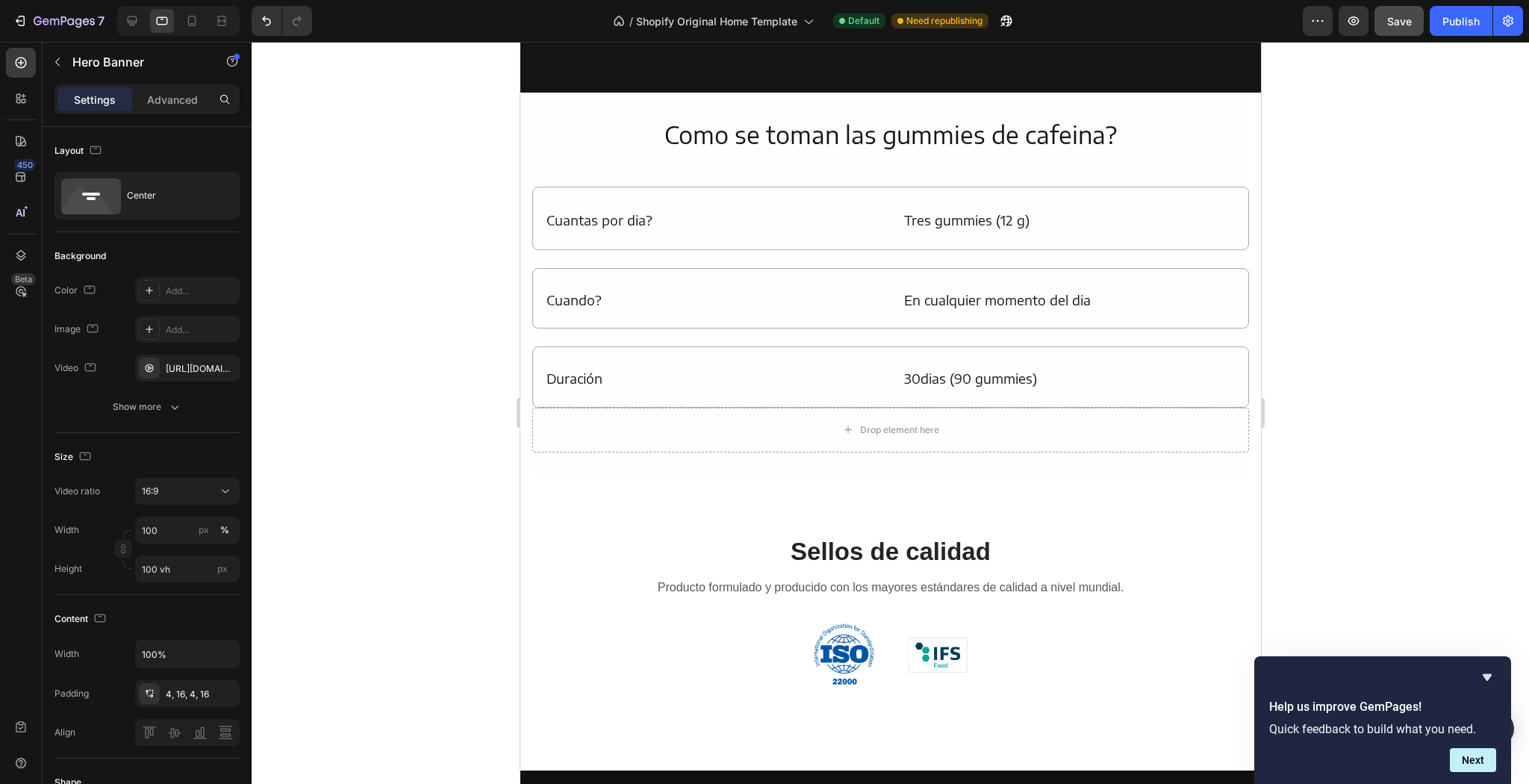
click at [189, 35] on div at bounding box center [178, 21] width 123 height 30
click at [191, 24] on icon at bounding box center [192, 21] width 15 height 15
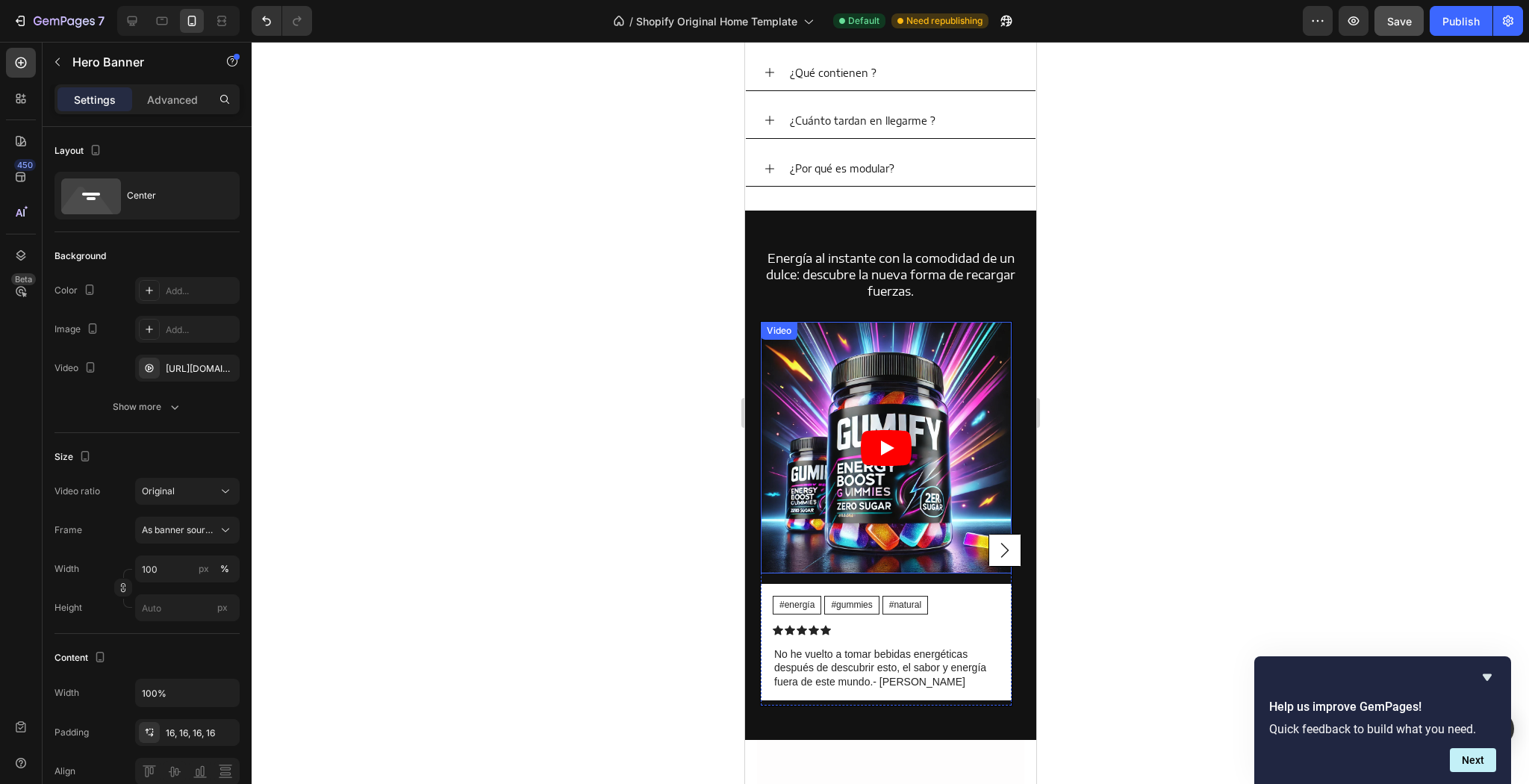
scroll to position [4303, 0]
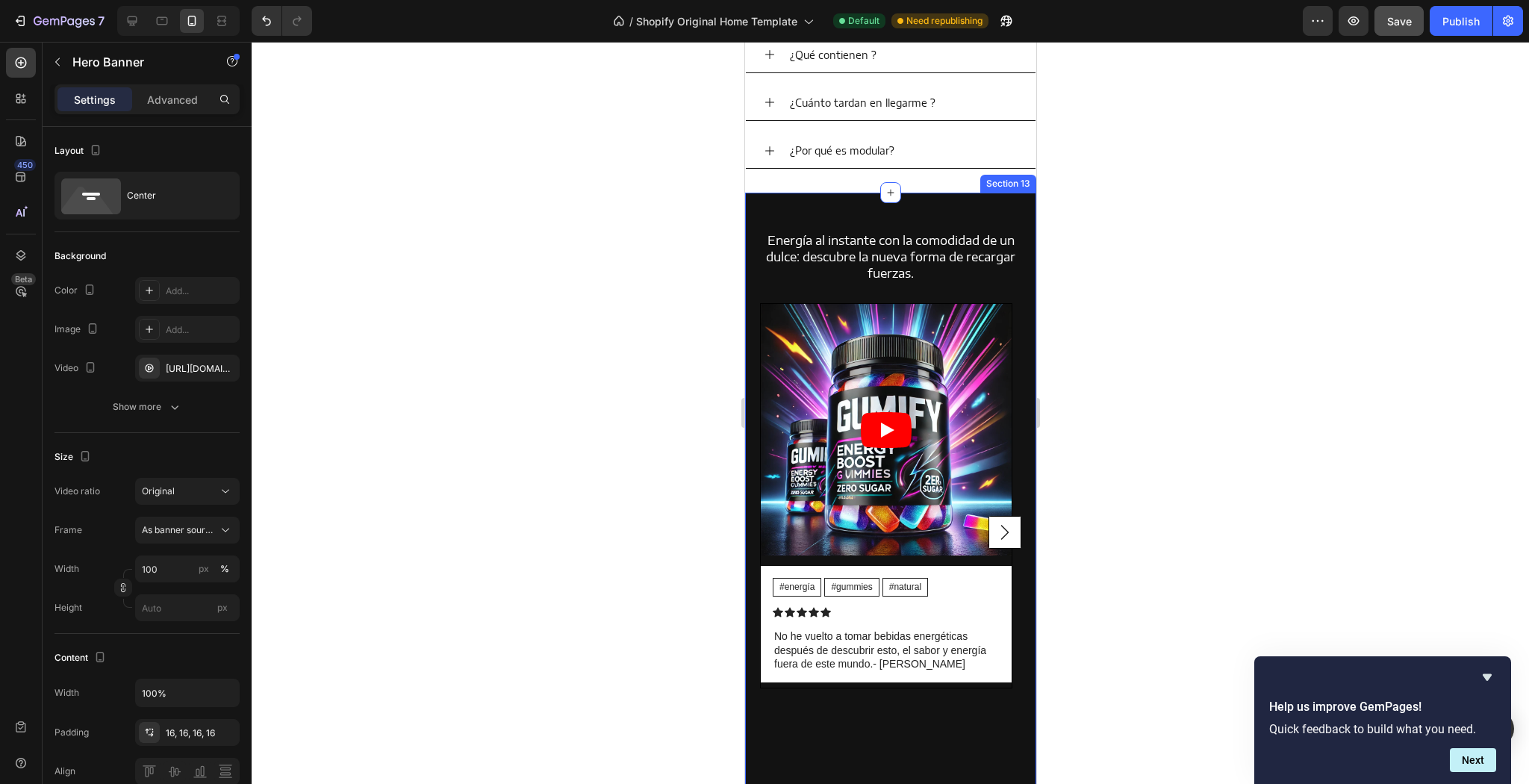
click at [962, 198] on div "Energía al instante con la comodidad de un dulce: descubre la nueva forma de re…" at bounding box center [890, 501] width 291 height 616
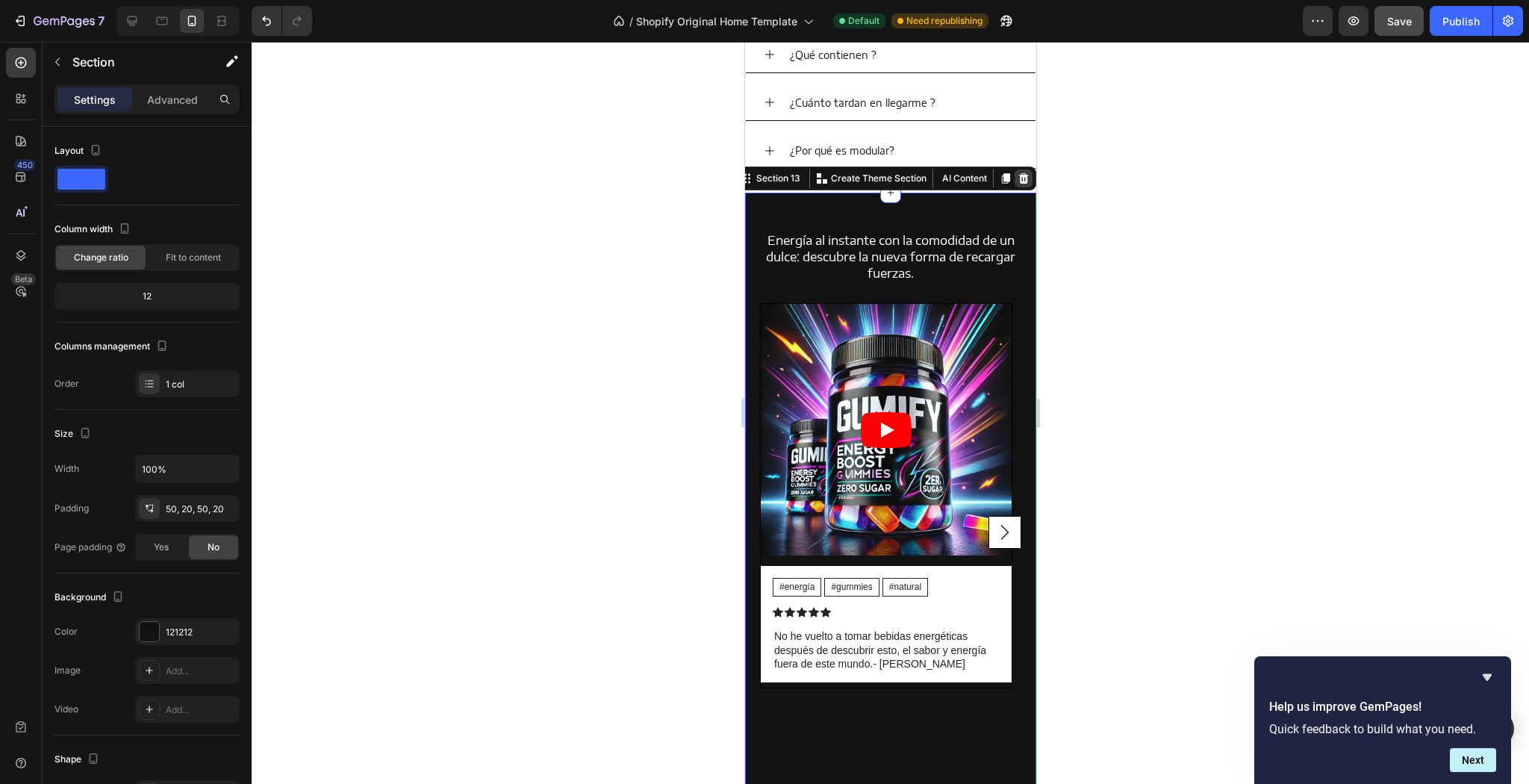
click at [1022, 182] on div at bounding box center [1022, 178] width 18 height 18
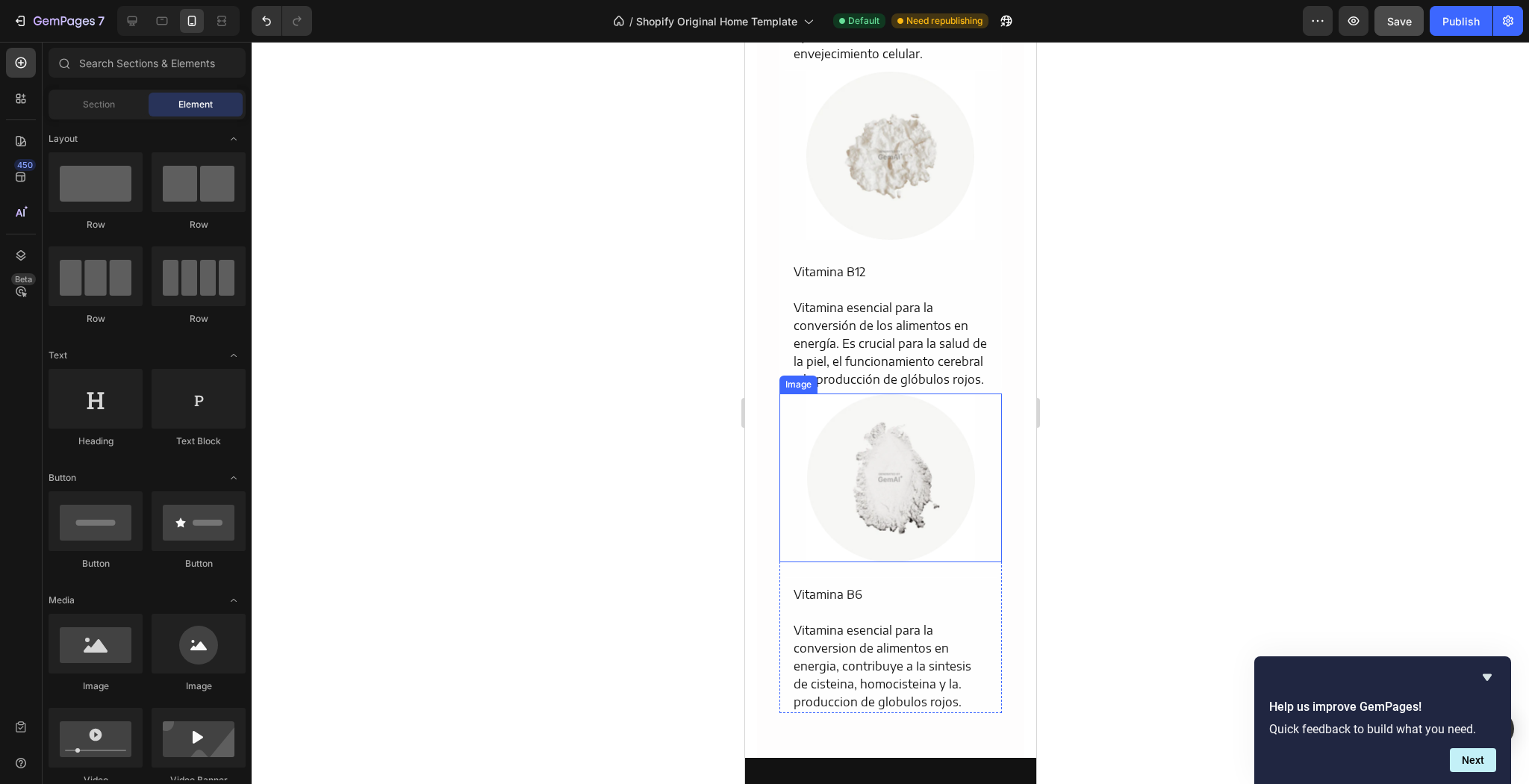
scroll to position [5437, 0]
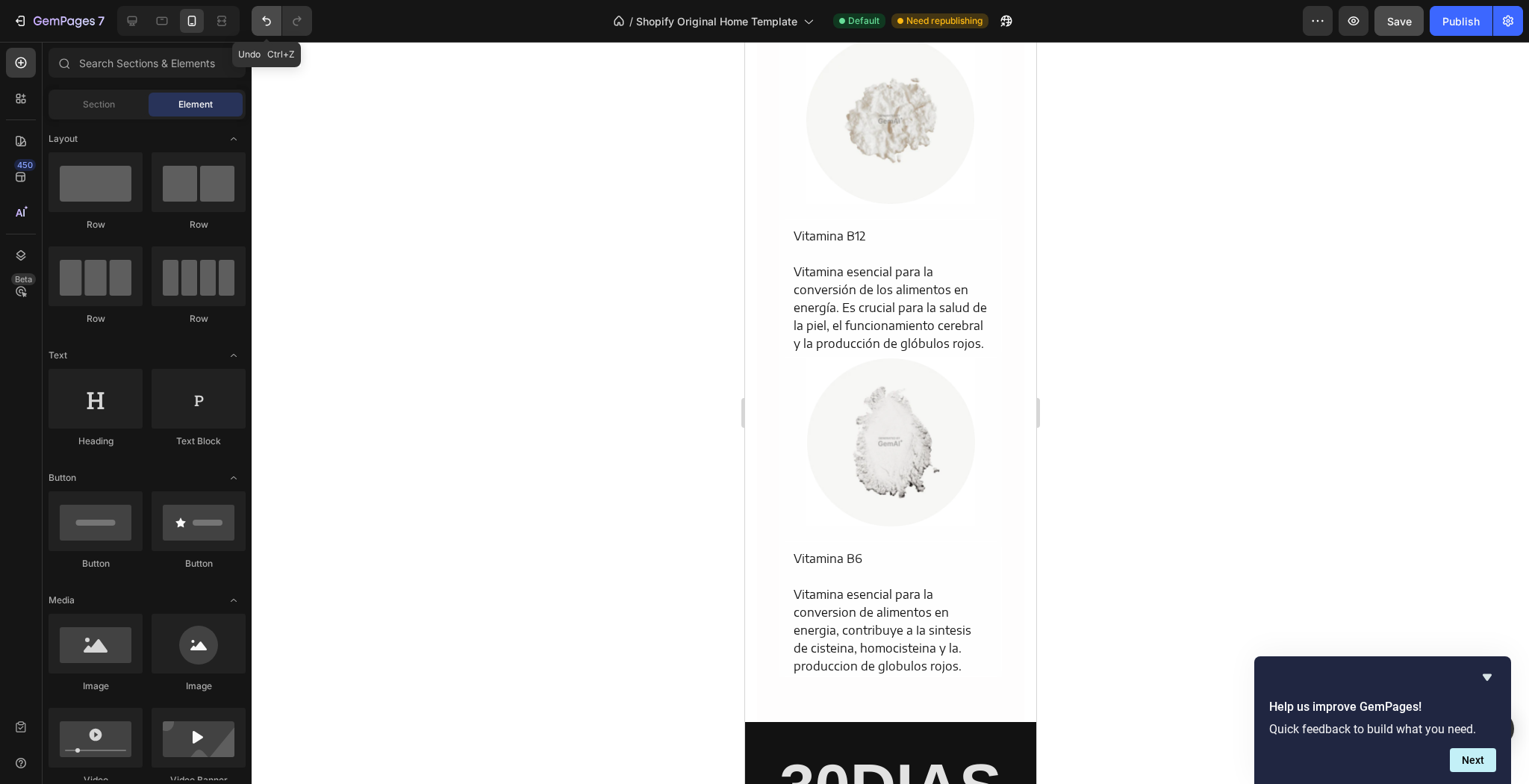
click at [269, 18] on icon "Undo/Redo" at bounding box center [266, 21] width 15 height 15
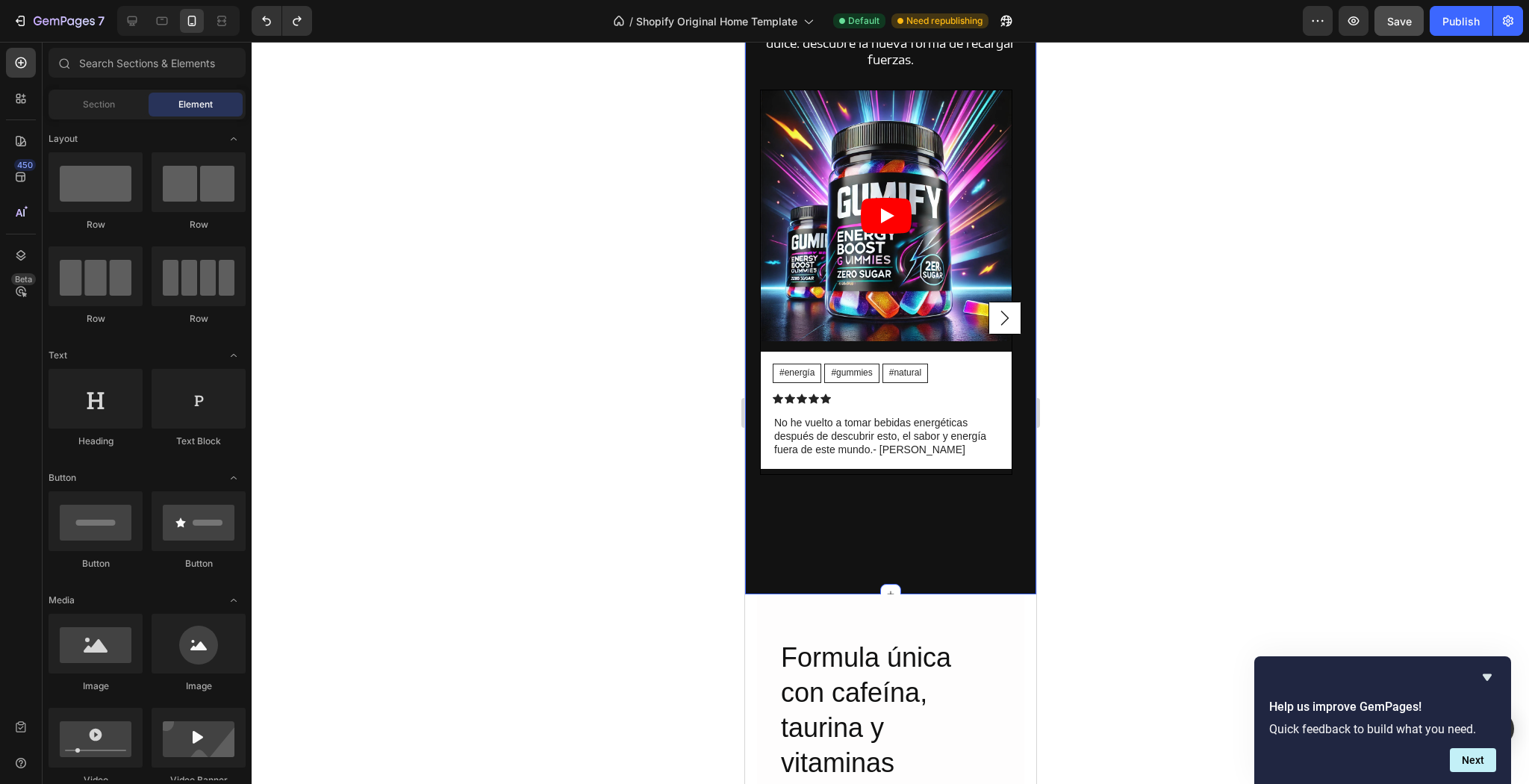
scroll to position [4321, 0]
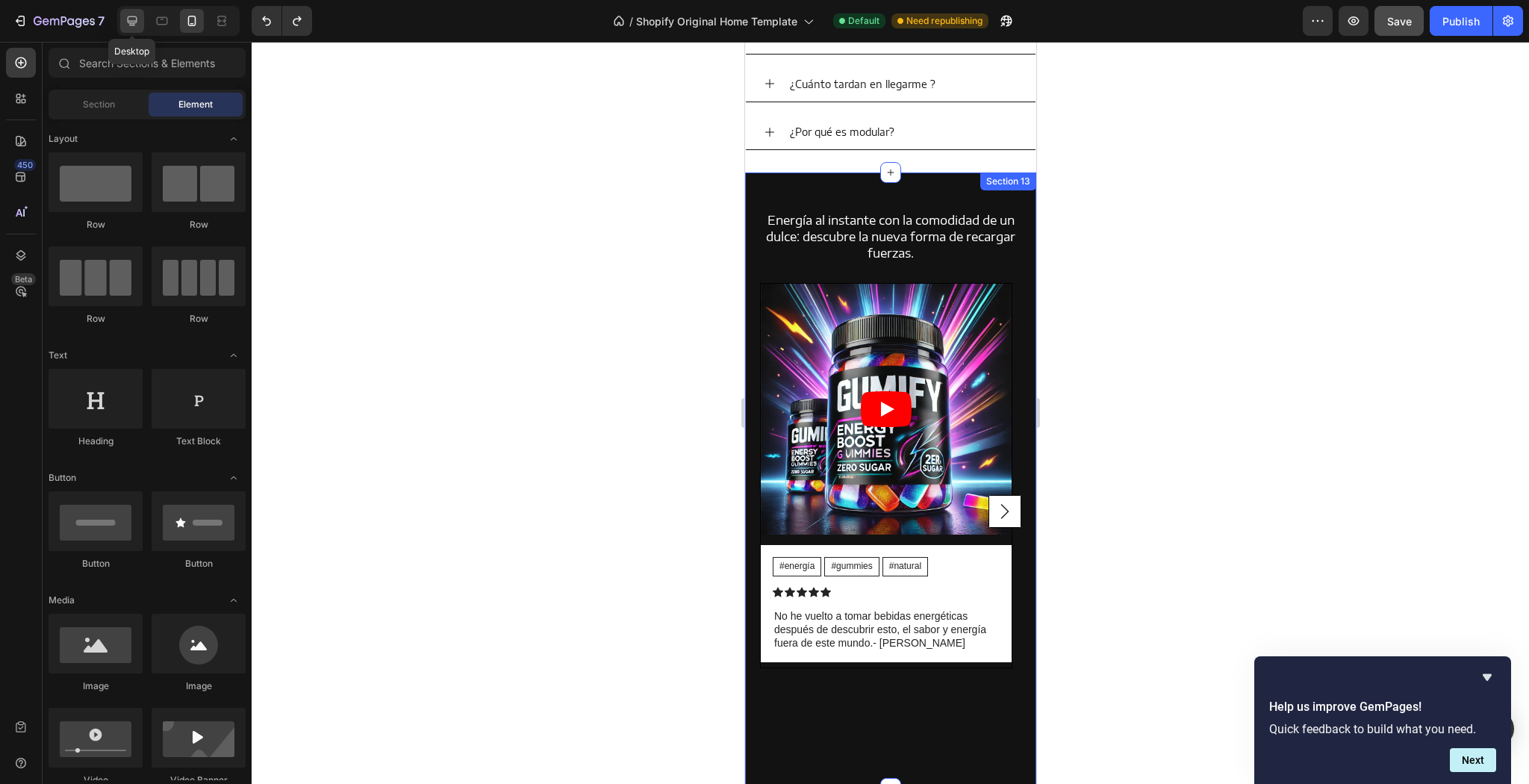
click at [139, 30] on div at bounding box center [132, 21] width 24 height 24
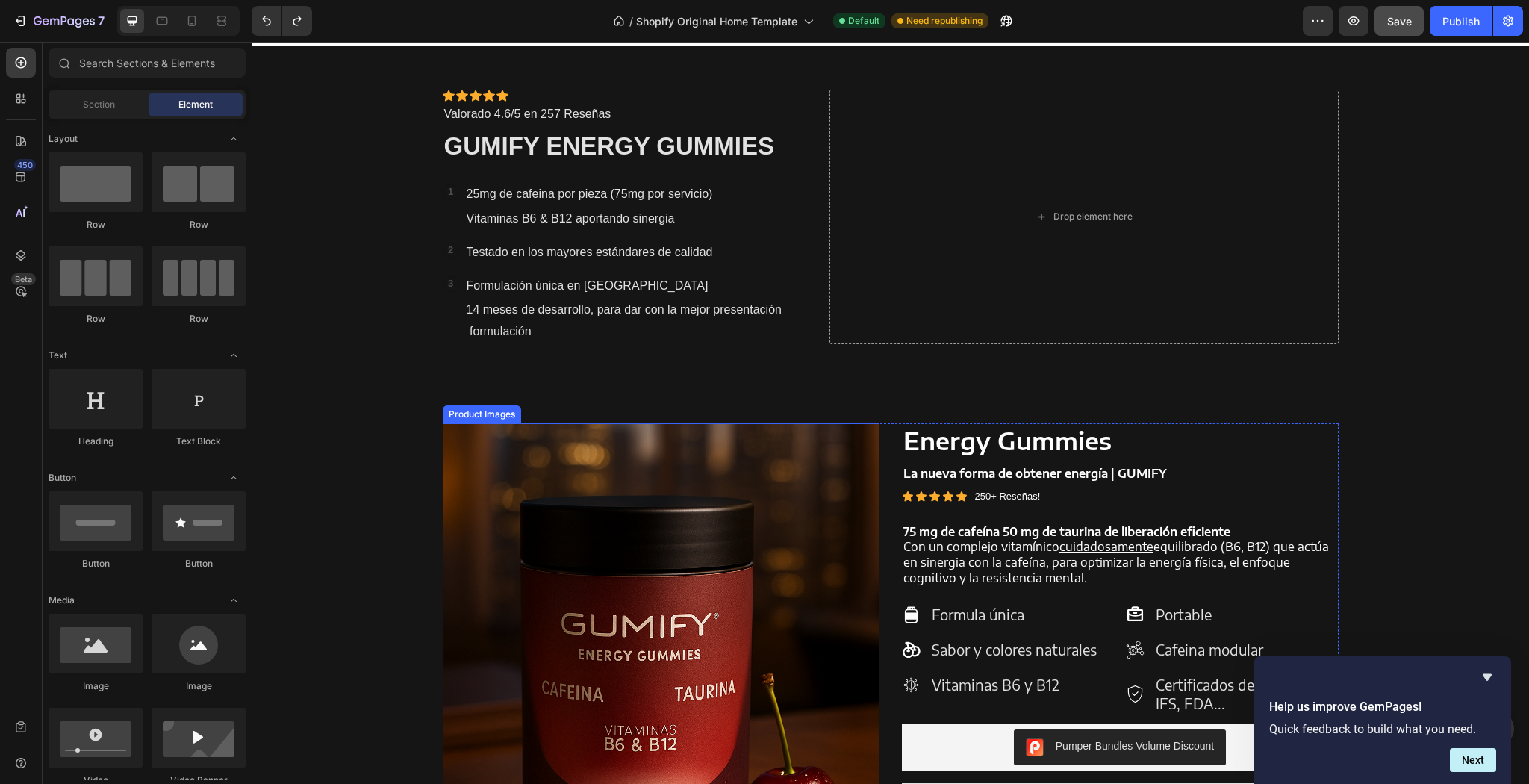
scroll to position [1142, 0]
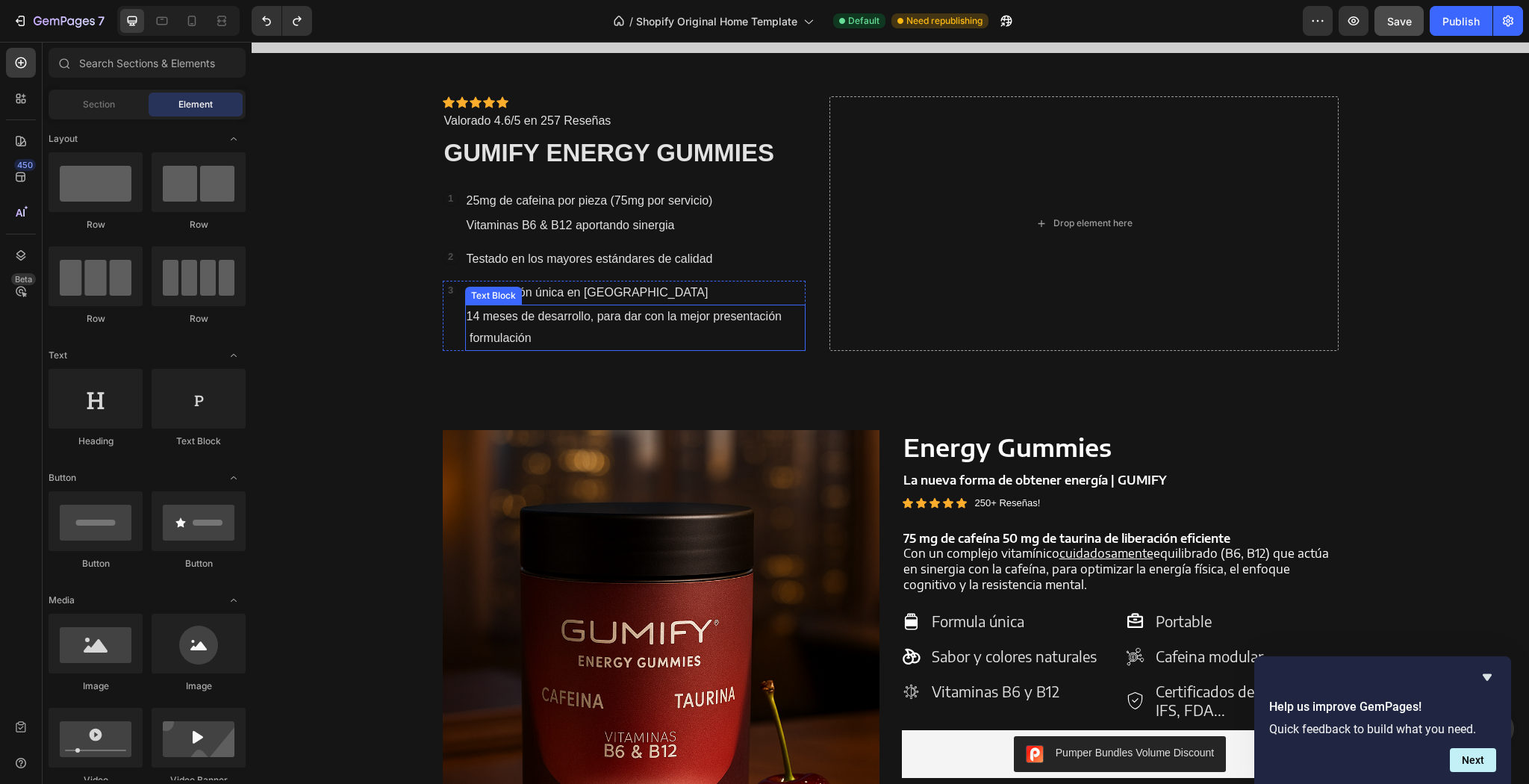
click at [484, 315] on p "14 meses de desarrollo, para dar con la mejor presentación formulación" at bounding box center [635, 328] width 338 height 44
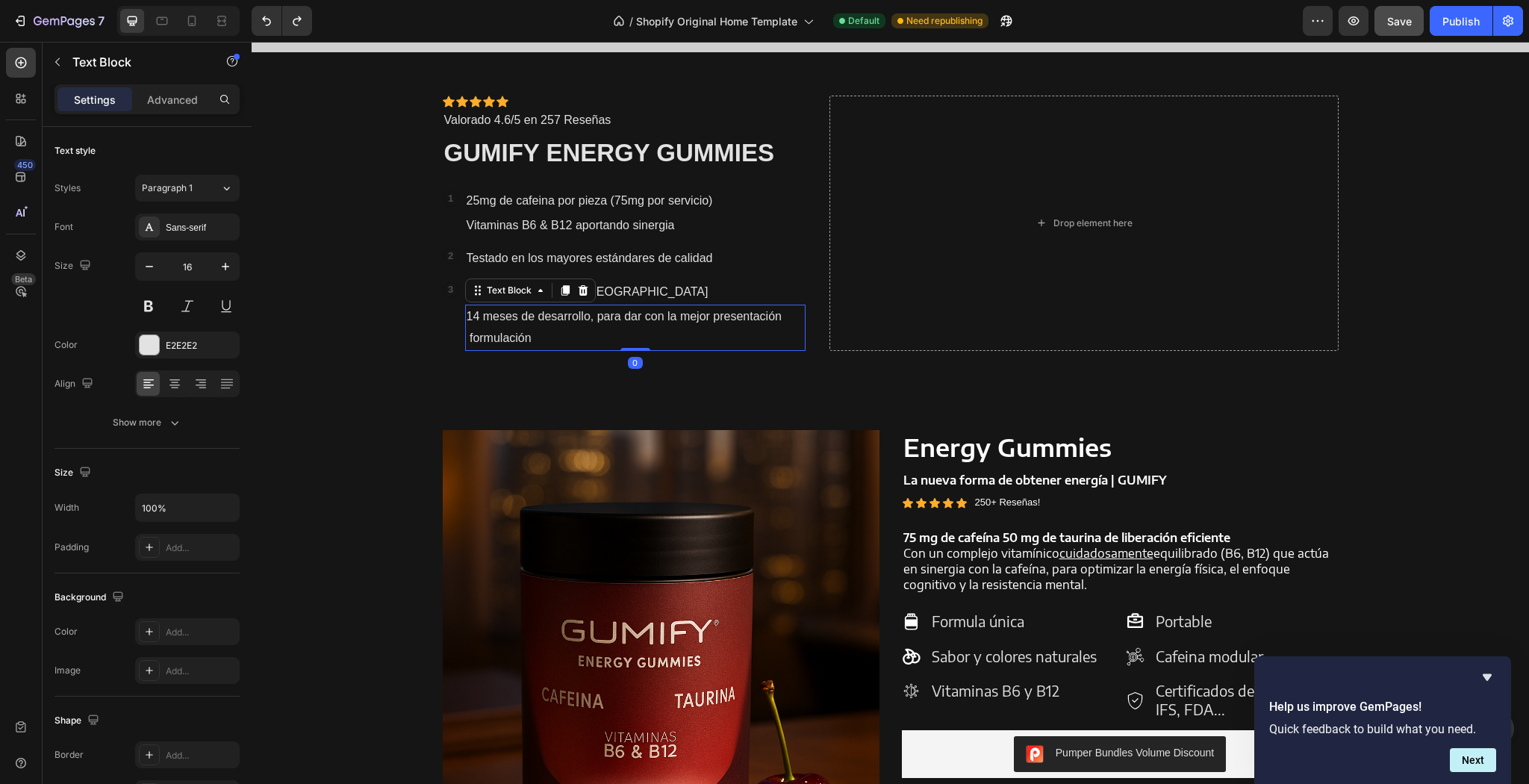
click at [476, 317] on p "14 meses de desarrollo, para dar con la mejor presentación formulación" at bounding box center [635, 328] width 338 height 44
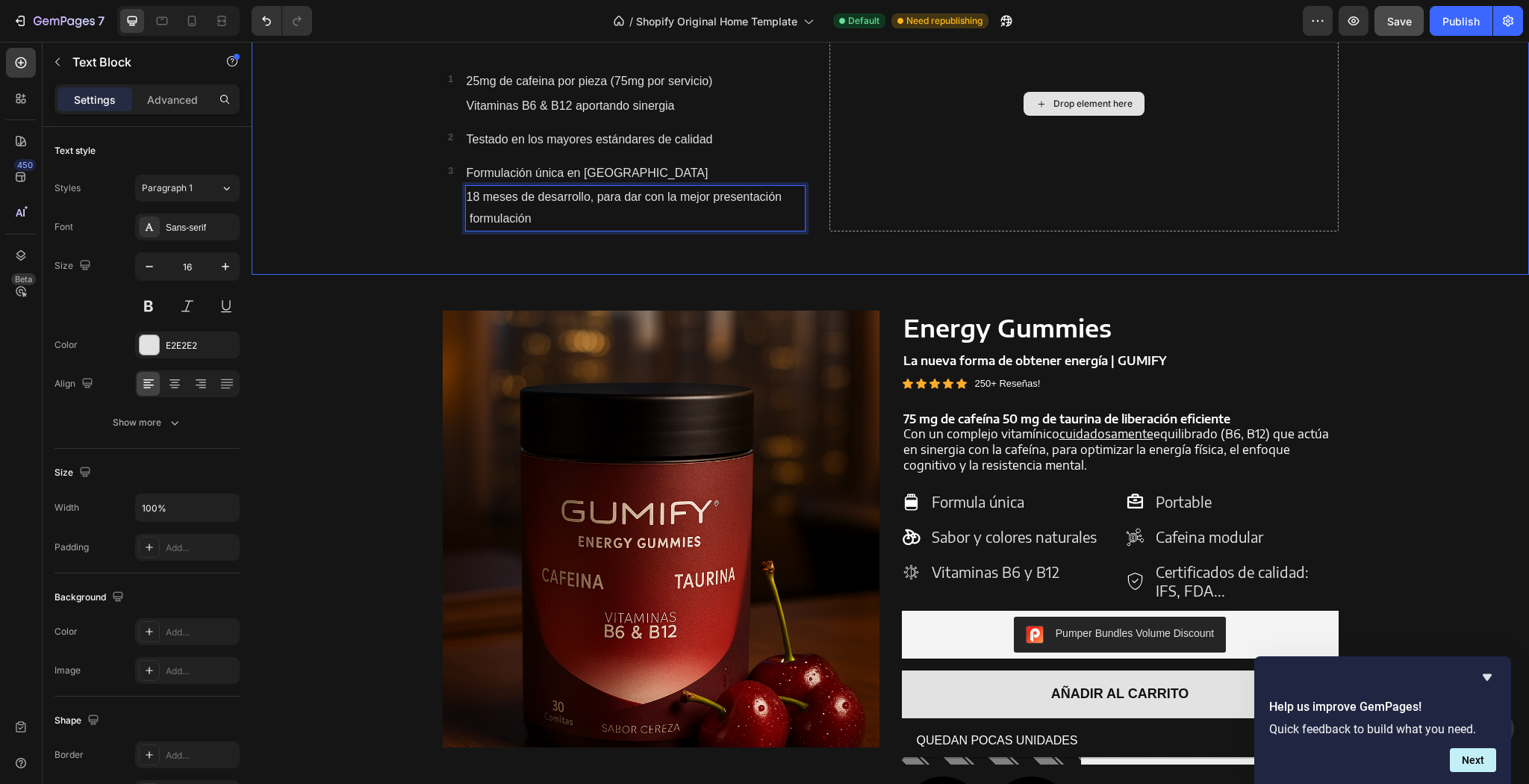
click at [1139, 167] on div "Drop element here" at bounding box center [1083, 104] width 508 height 254
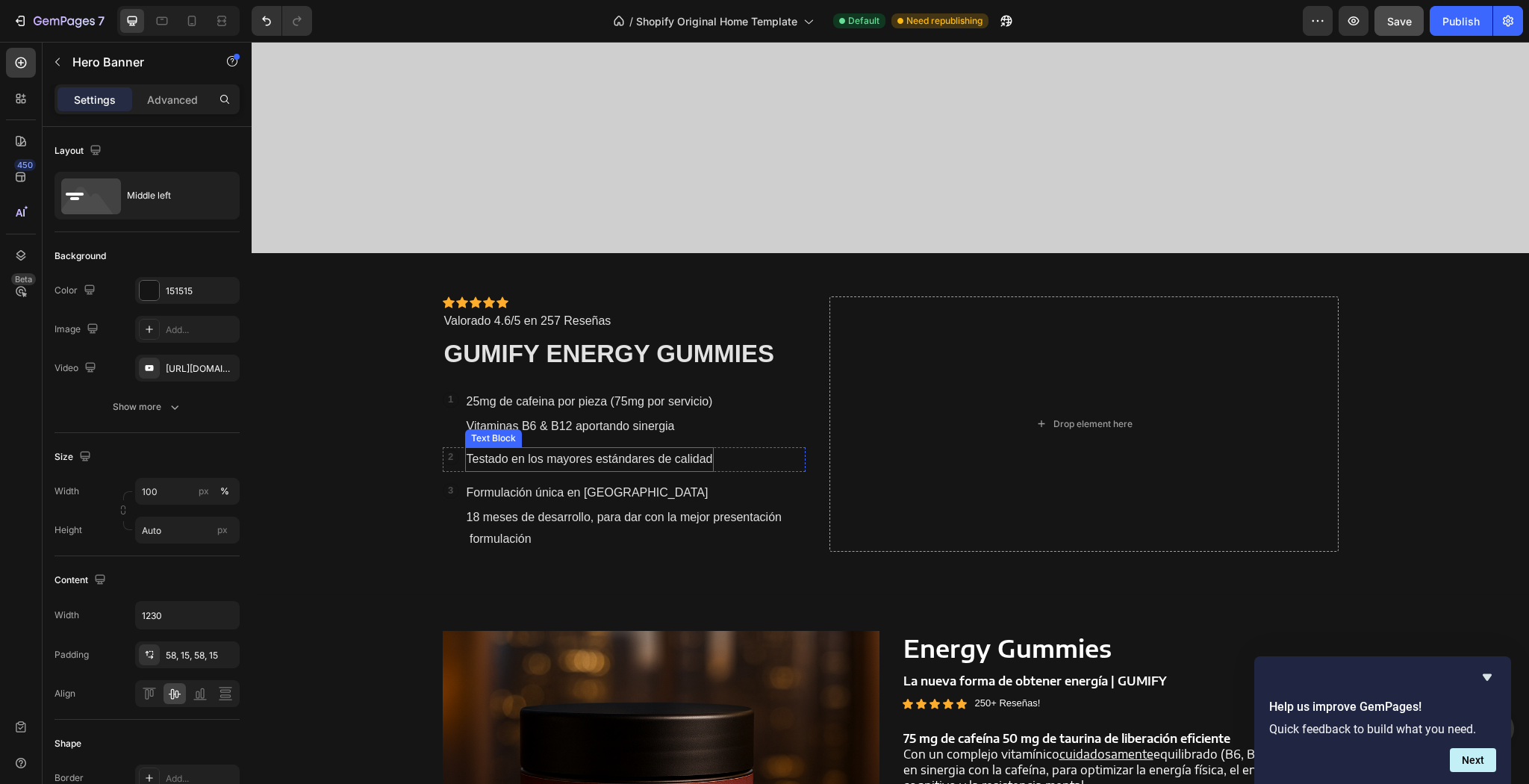
scroll to position [1023, 0]
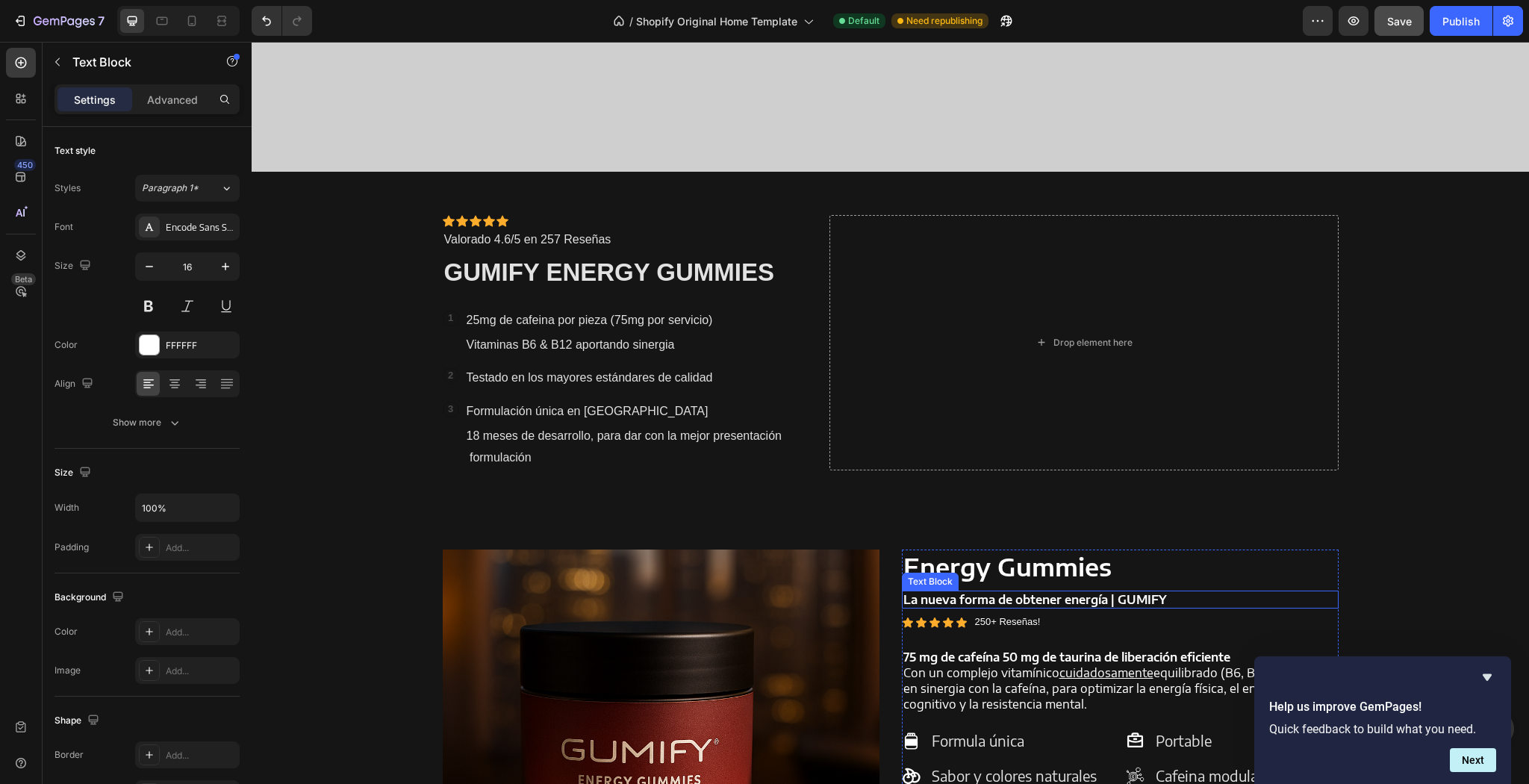
click at [1114, 604] on p "La nueva forma de obtener energía | GUMIFY" at bounding box center [1120, 599] width 433 height 15
click at [1116, 601] on p "La nueva forma de obtener energía | GUMIFY" at bounding box center [1120, 599] width 433 height 15
drag, startPoint x: 1108, startPoint y: 599, endPoint x: 1132, endPoint y: 597, distance: 24.1
click at [1109, 599] on p "La nueva forma de obtener energía | GUMIFY" at bounding box center [1120, 599] width 433 height 15
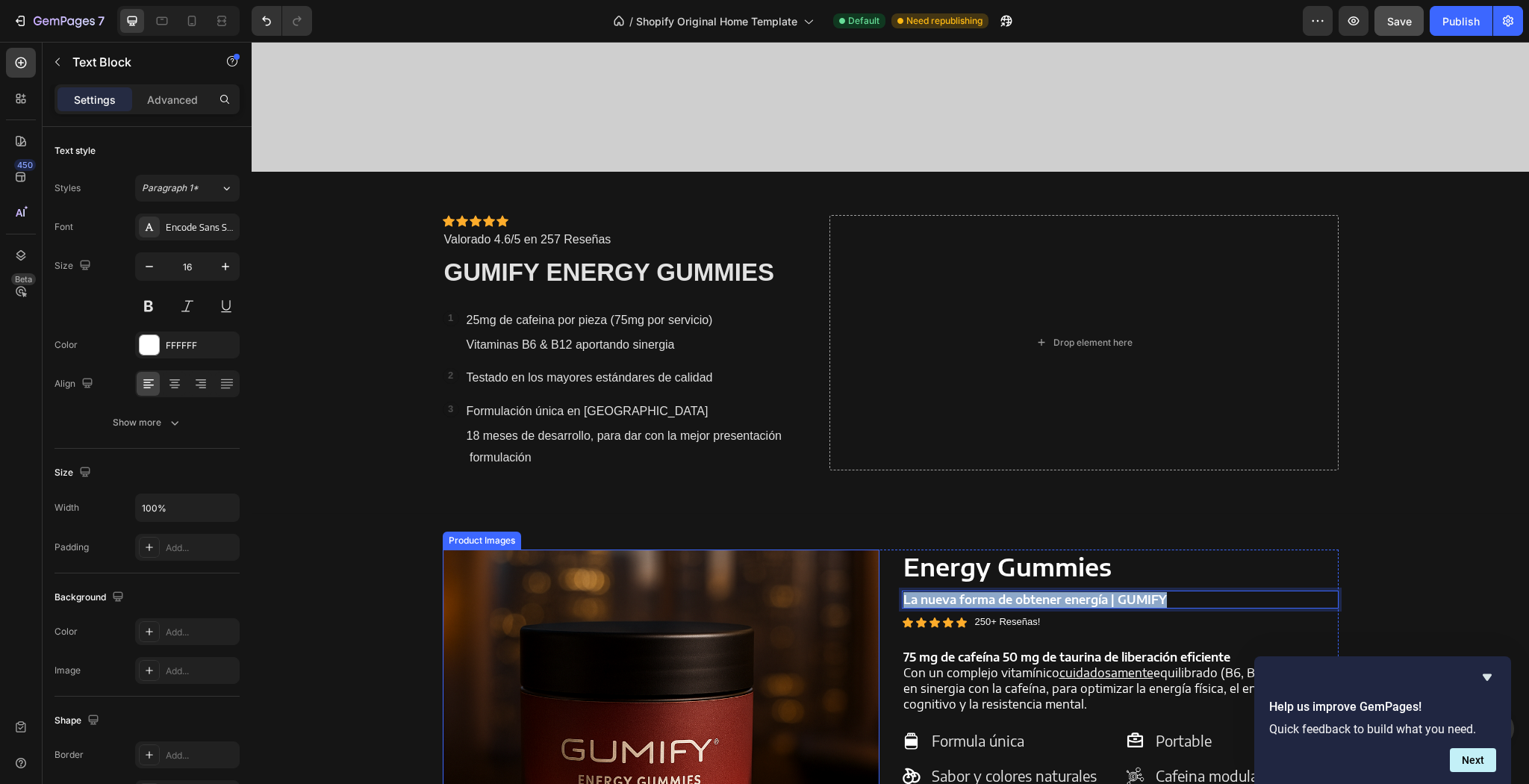
drag, startPoint x: 1179, startPoint y: 597, endPoint x: 691, endPoint y: 638, distance: 489.7
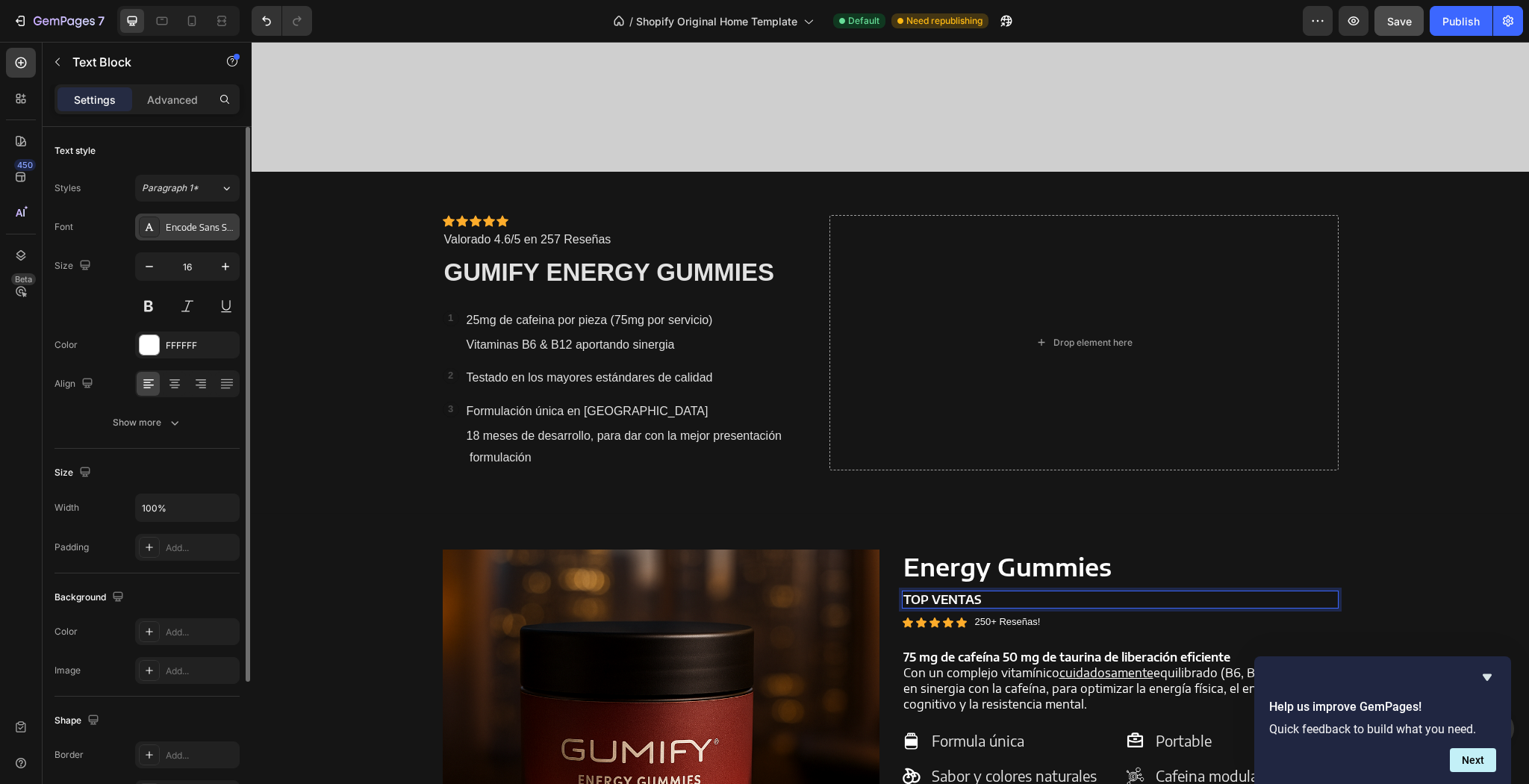
click at [202, 218] on div "Encode Sans Semi Expanded" at bounding box center [187, 227] width 105 height 27
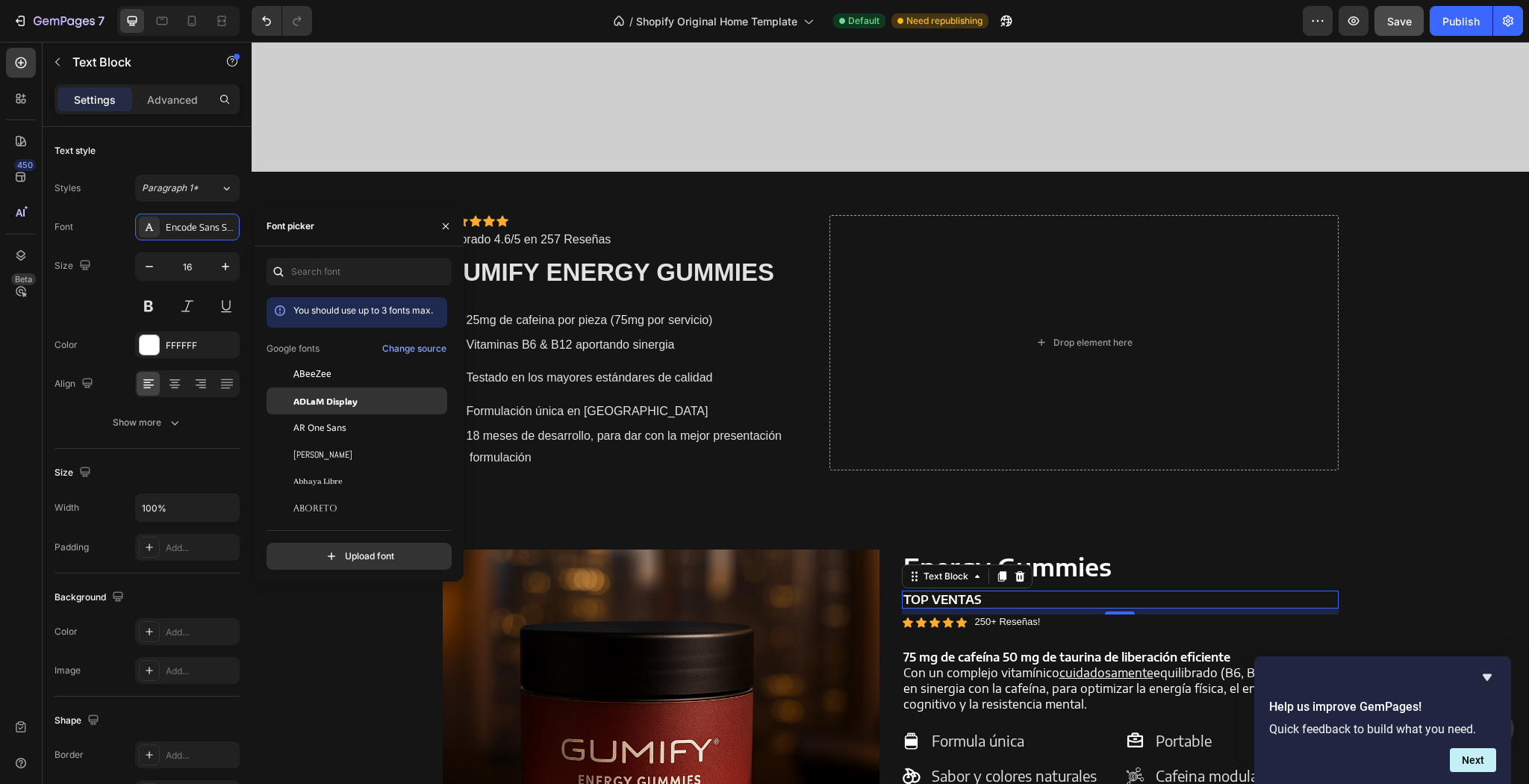
click at [341, 409] on div "ADLaM Display" at bounding box center [357, 400] width 181 height 27
click at [313, 364] on span "ADLaM Display" at bounding box center [325, 370] width 64 height 14
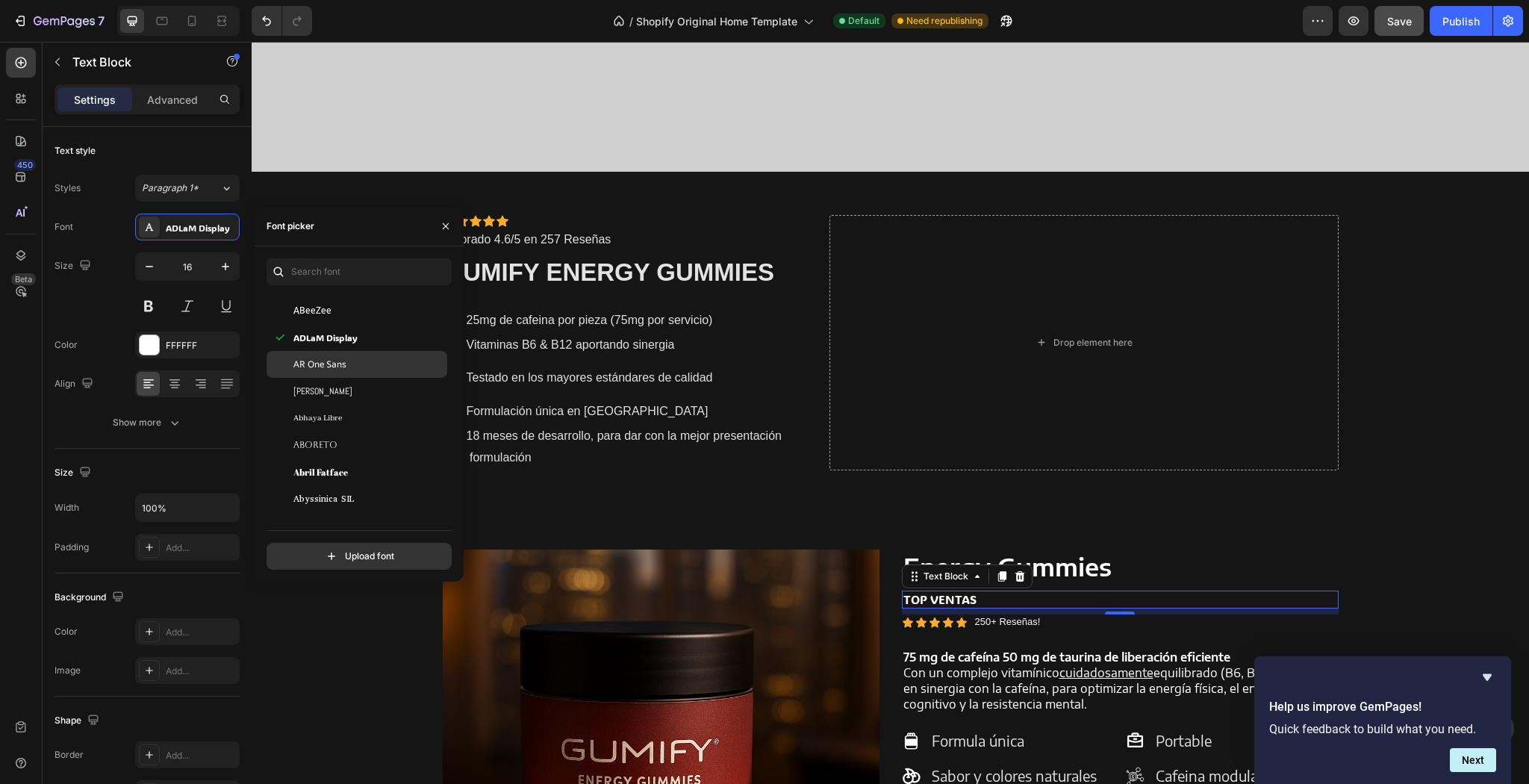
scroll to position [119, 0]
click at [329, 435] on div "Aboreto" at bounding box center [357, 444] width 181 height 27
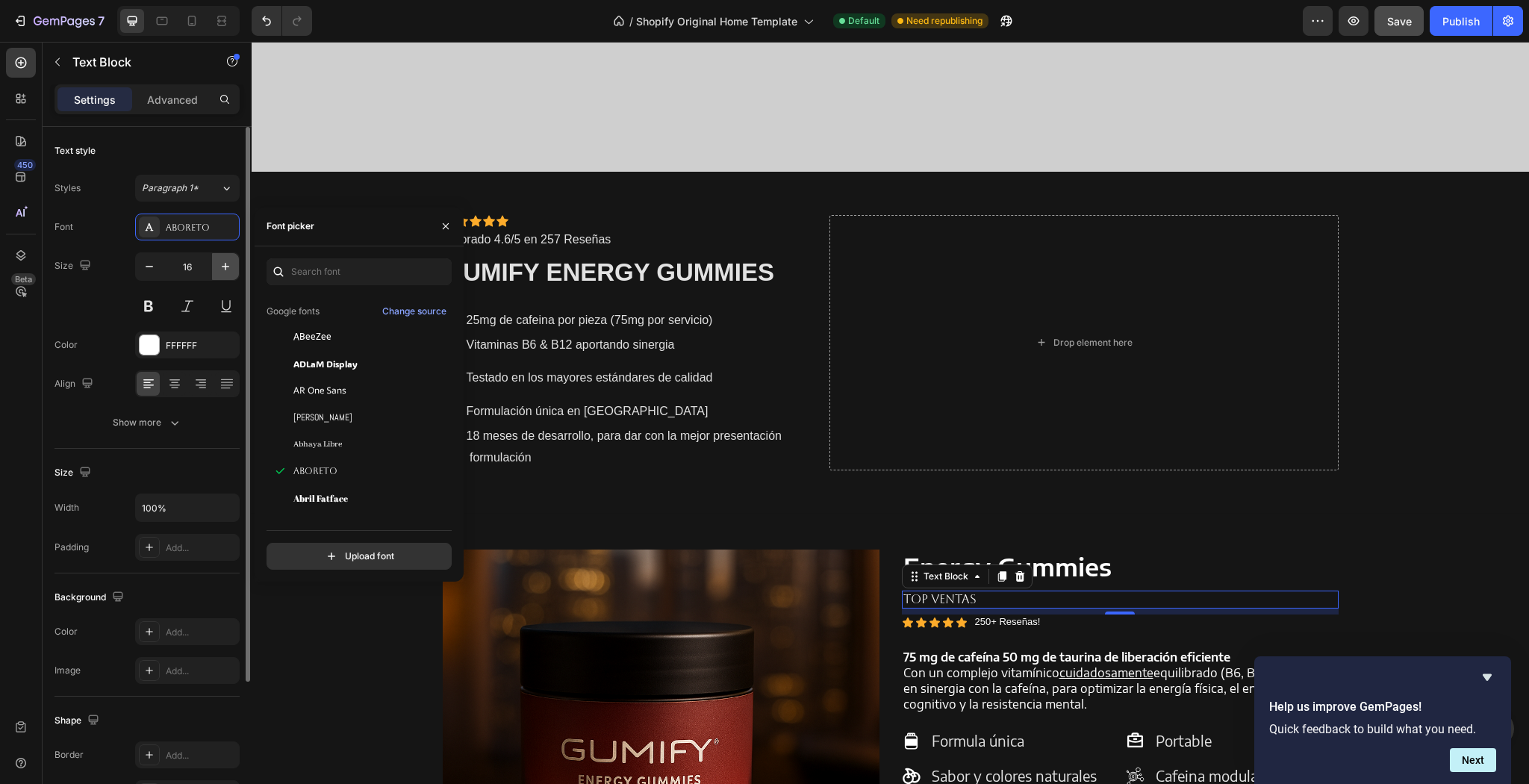
click at [220, 275] on button "button" at bounding box center [225, 266] width 27 height 27
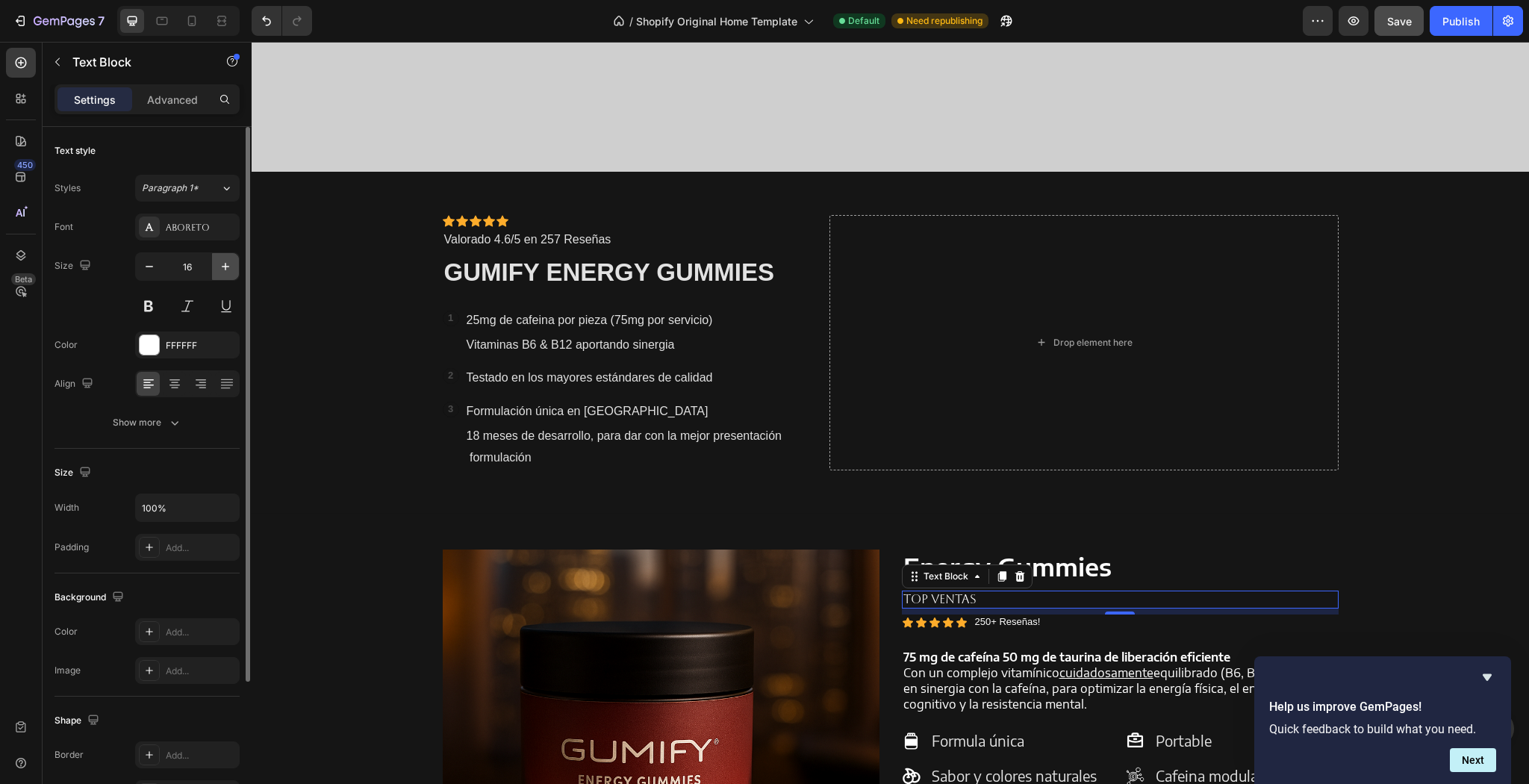
click at [220, 275] on button "button" at bounding box center [225, 266] width 27 height 27
type input "18"
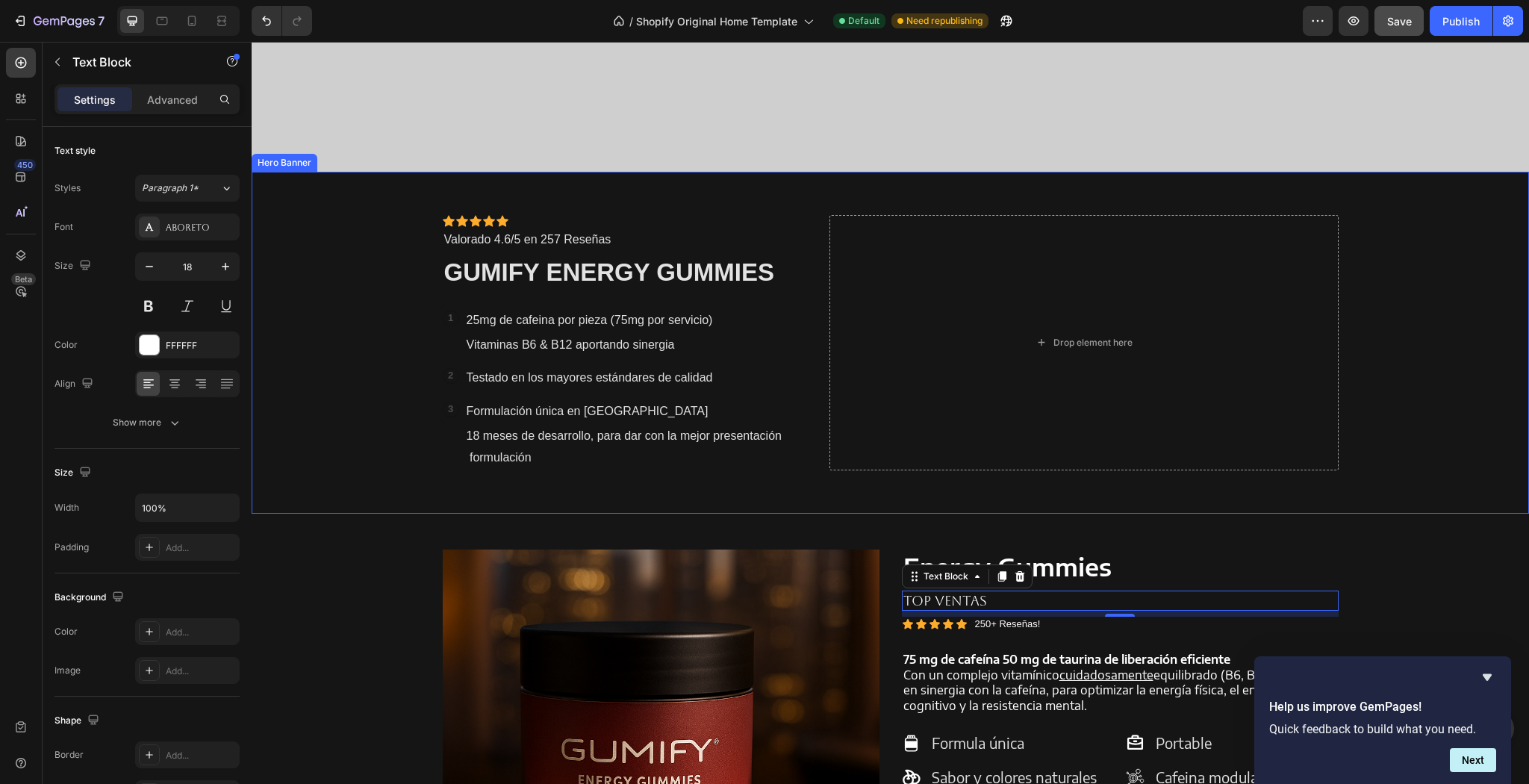
click at [332, 478] on div "Background Image" at bounding box center [890, 342] width 1277 height 341
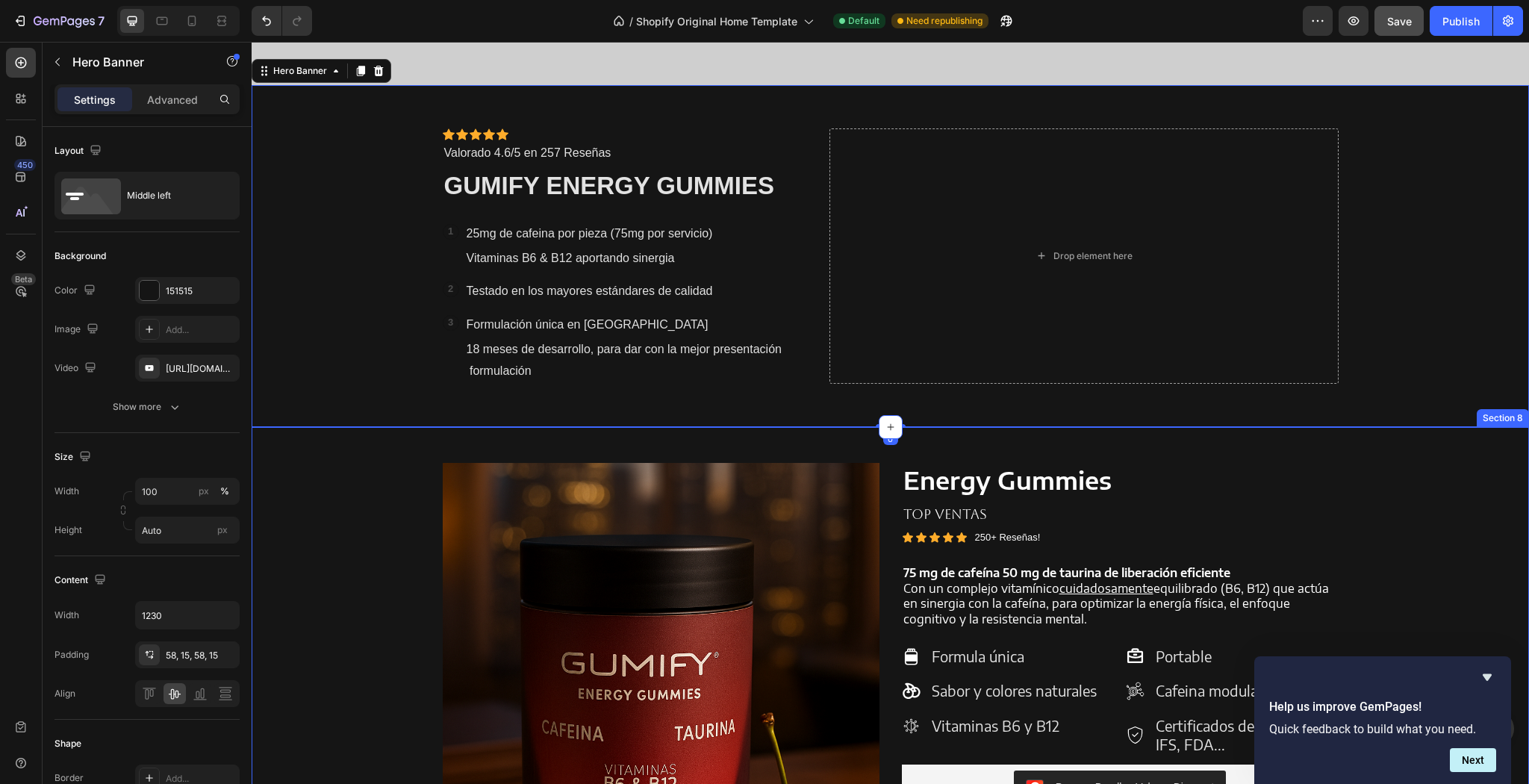
scroll to position [1142, 0]
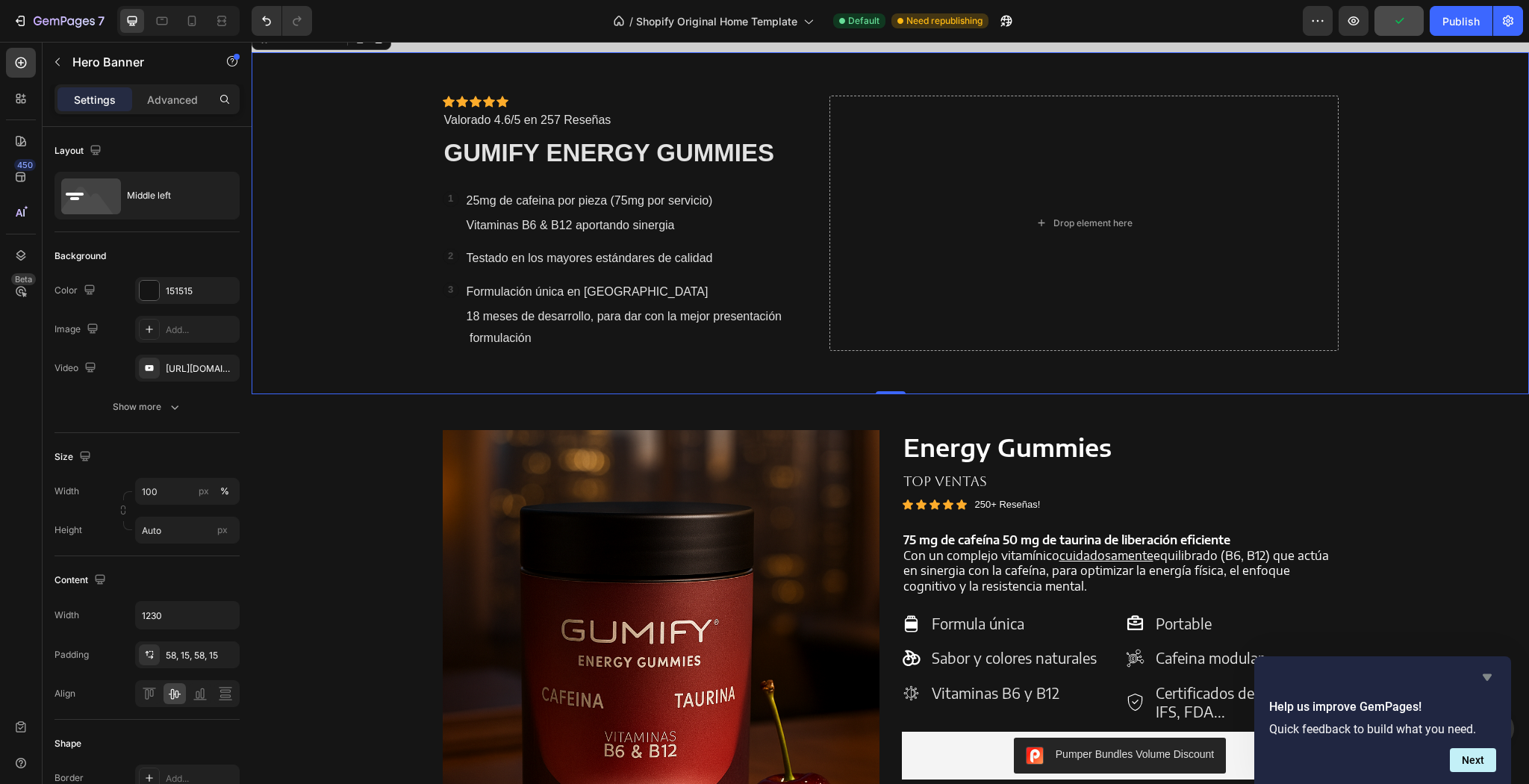
click at [1490, 668] on icon "Hide survey" at bounding box center [1487, 677] width 18 height 18
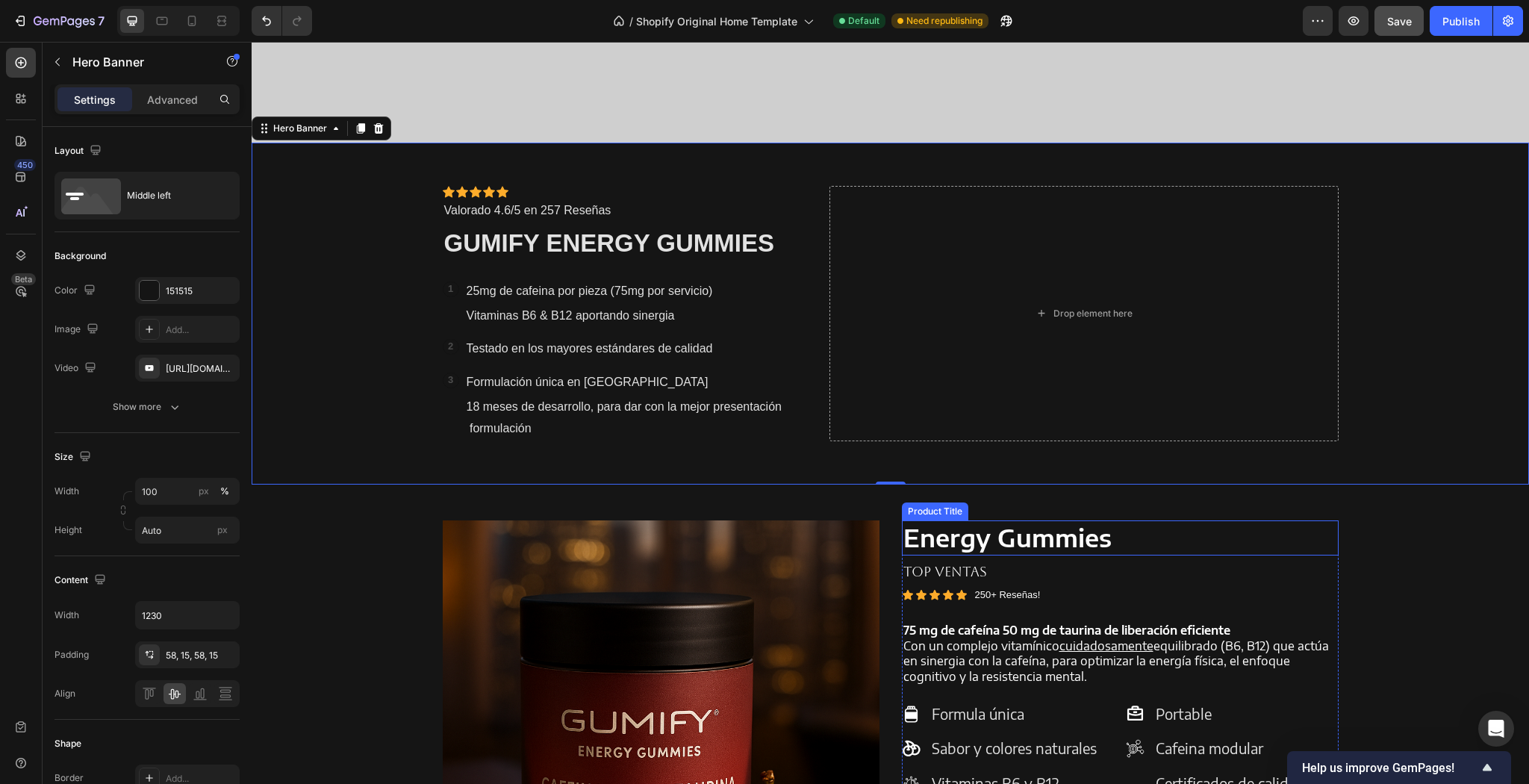
scroll to position [1083, 0]
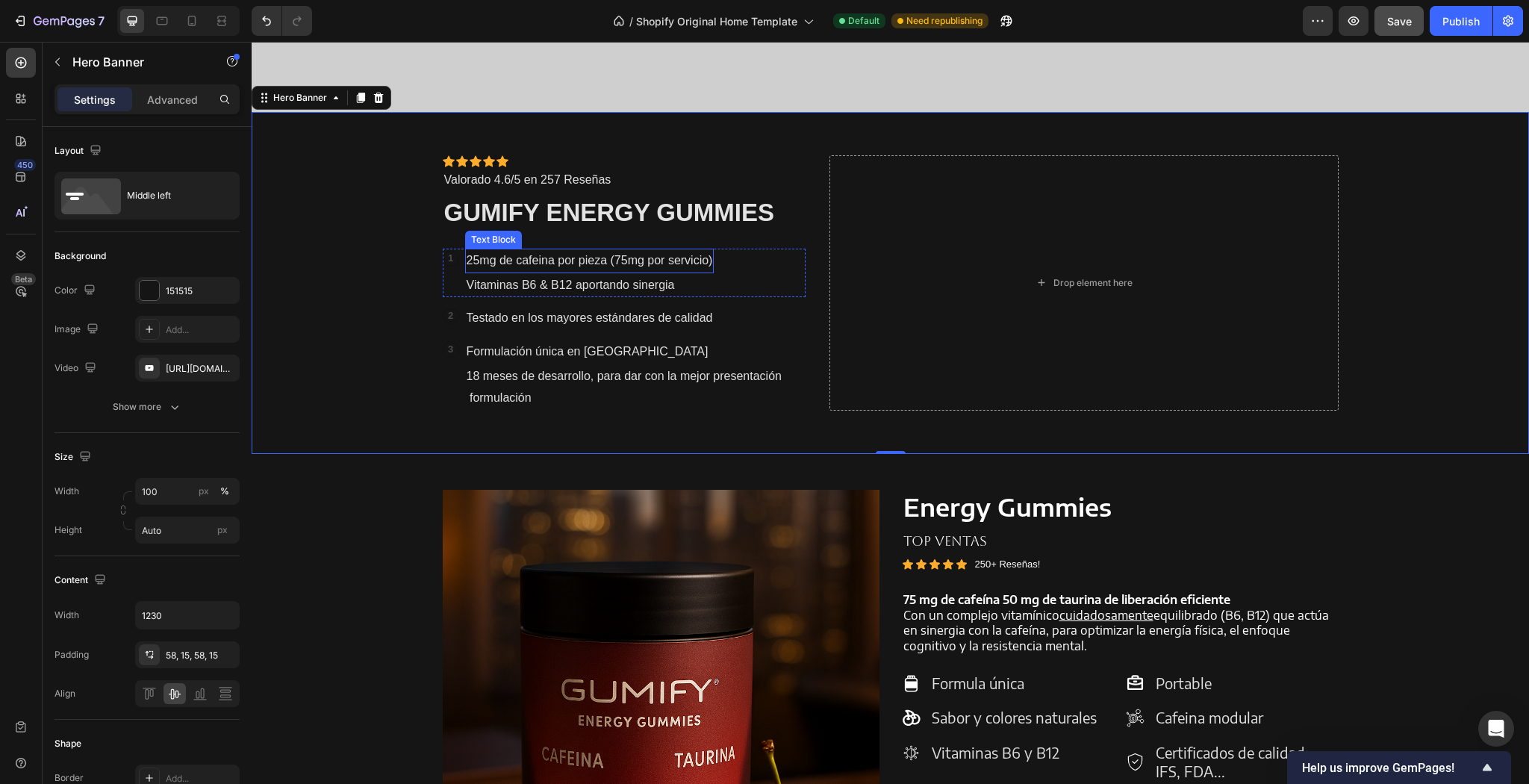
click at [475, 260] on p "25mg de cafeina por pieza (75mg por servicio)" at bounding box center [590, 261] width 247 height 21
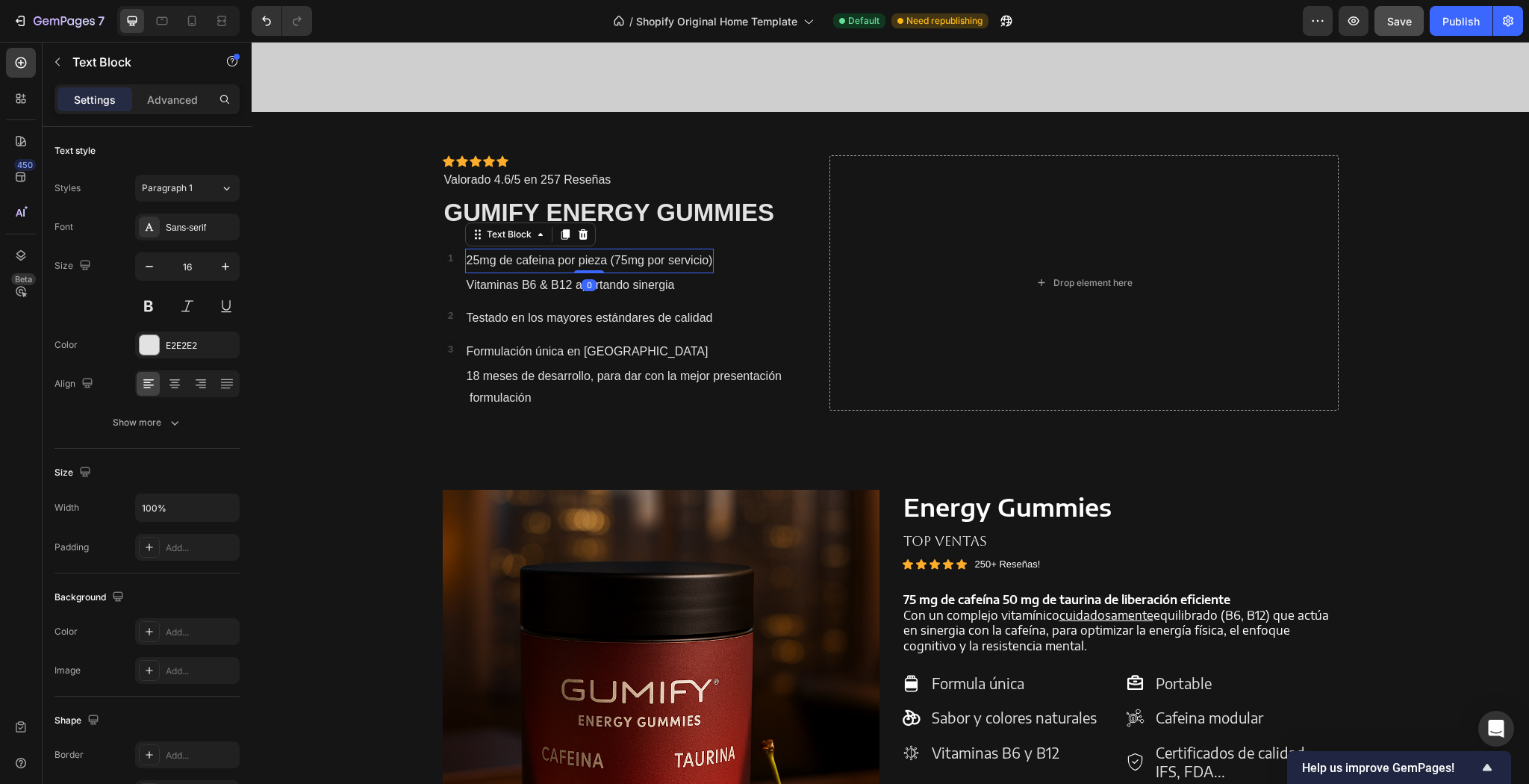
click at [475, 260] on p "25mg de cafeina por pieza (75mg por servicio)" at bounding box center [590, 261] width 247 height 21
click at [533, 255] on p "25 mg de cafeina por pieza (75mg por servicio)" at bounding box center [591, 261] width 250 height 21
click at [625, 263] on p "25 mg de cafeína por pieza (75mg por servicio)" at bounding box center [591, 261] width 250 height 21
click at [588, 281] on p "Vitaminas B6 & B12 aportando sinergia" at bounding box center [593, 286] width 254 height 21
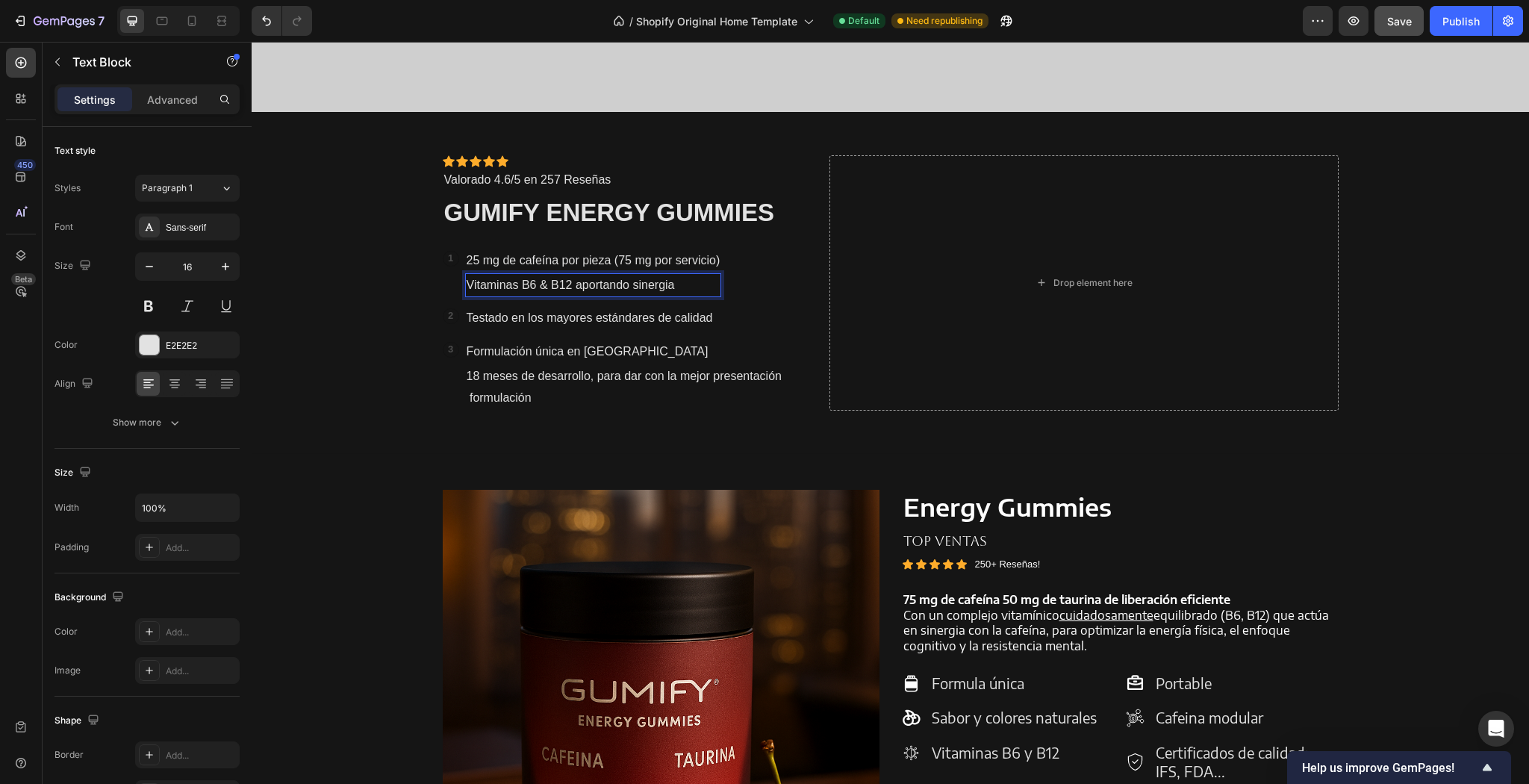
click at [665, 279] on p "Vitaminas B6 & B12 aportando sinergia" at bounding box center [593, 286] width 254 height 21
drag, startPoint x: 681, startPoint y: 289, endPoint x: 570, endPoint y: 286, distance: 111.0
click at [570, 286] on p "Vitaminas B6 & B12 aportando sinergia" at bounding box center [593, 286] width 254 height 21
click at [573, 286] on p "Vitaminas B6 & B12 aportando sinergia" at bounding box center [593, 286] width 254 height 21
drag, startPoint x: 569, startPoint y: 286, endPoint x: 682, endPoint y: 285, distance: 113.0
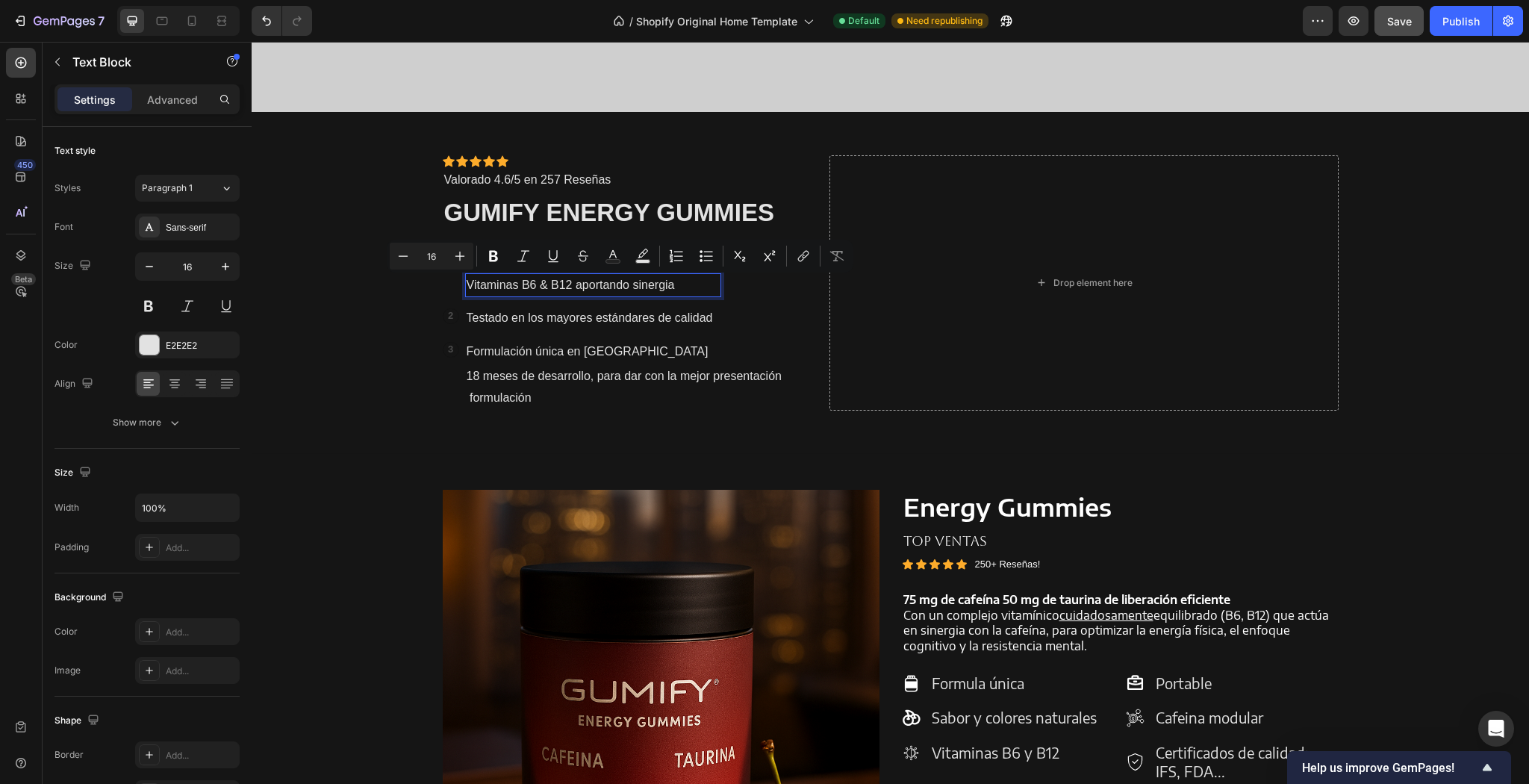
click at [682, 285] on p "Vitaminas B6 & B12 aportando sinergia" at bounding box center [593, 286] width 254 height 21
click at [515, 321] on p "Testado en los mayores estándares de calidad" at bounding box center [590, 318] width 247 height 21
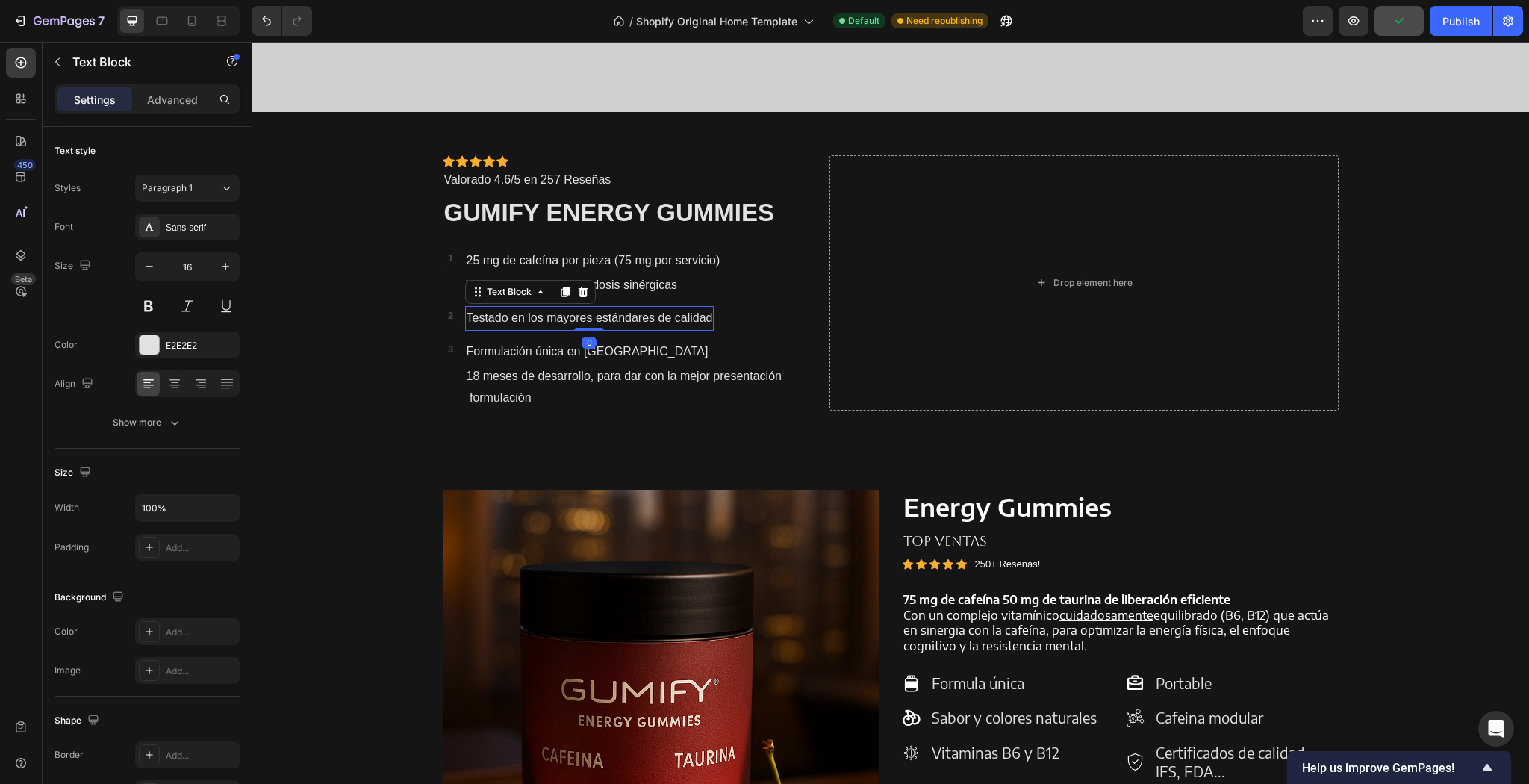
click at [521, 321] on p "Testado en los mayores estándares de calidad" at bounding box center [590, 318] width 247 height 21
click at [708, 320] on p "Sometido a los mayores estándares de calidad" at bounding box center [590, 318] width 249 height 21
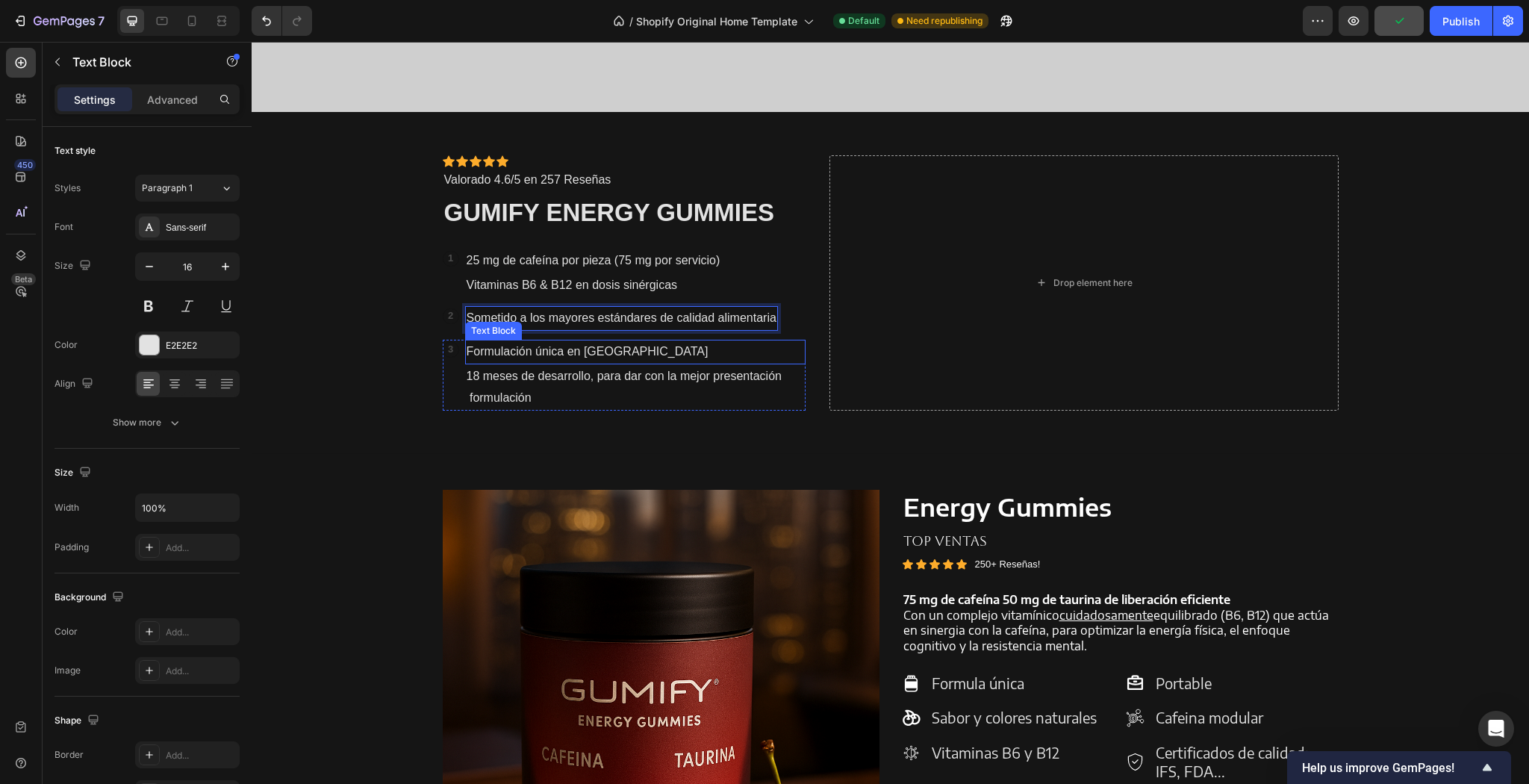
click at [580, 350] on p "Formulación única en [GEOGRAPHIC_DATA]" at bounding box center [635, 352] width 338 height 21
click at [634, 346] on p "Formulación única en [GEOGRAPHIC_DATA]" at bounding box center [635, 352] width 338 height 21
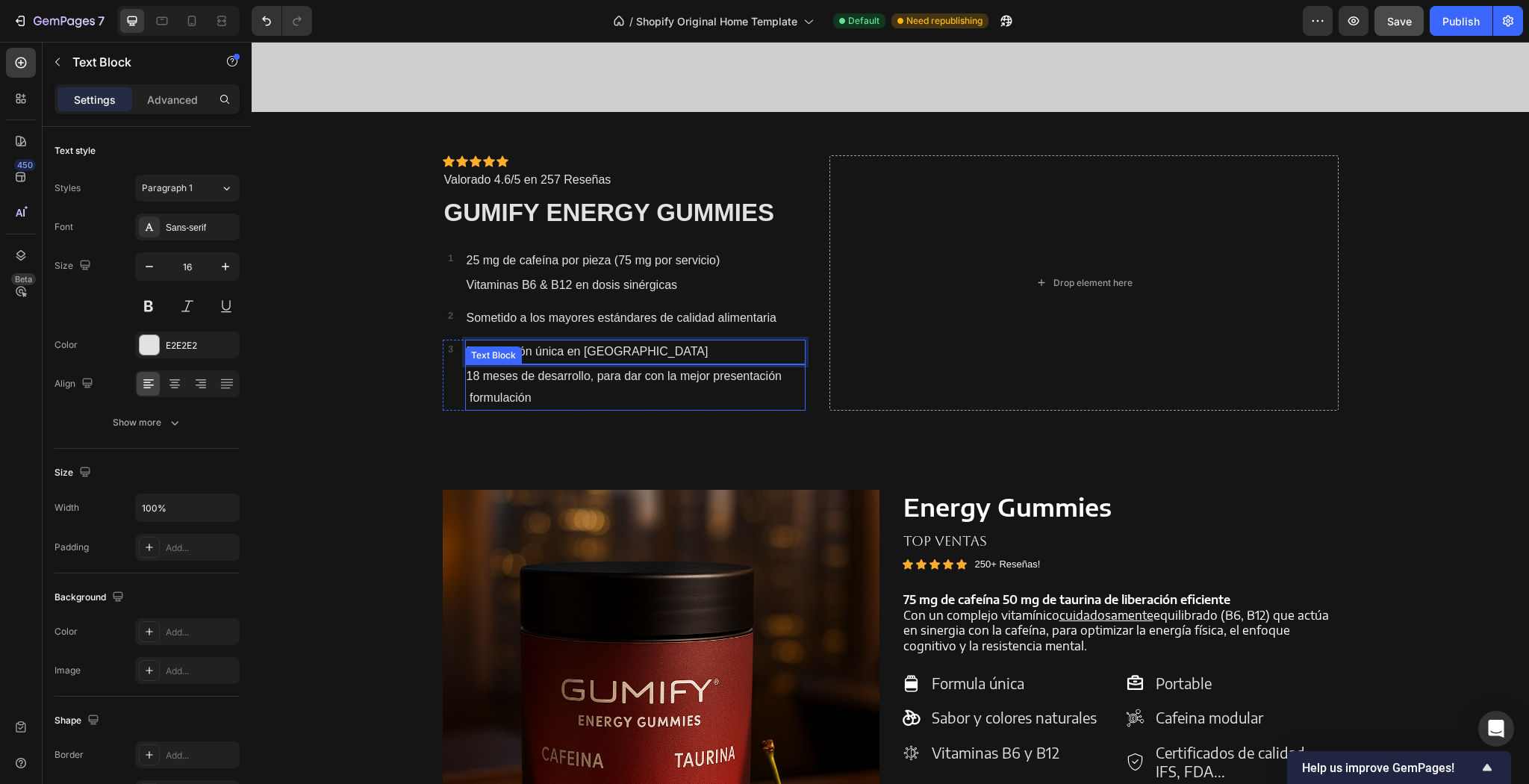
click at [537, 389] on p "18 meses de desarrollo, para dar con la mejor presentación formulación" at bounding box center [635, 387] width 338 height 44
click at [533, 397] on p "18 meses de desarrollo, para dar con la mejor presentación formulación" at bounding box center [635, 387] width 338 height 44
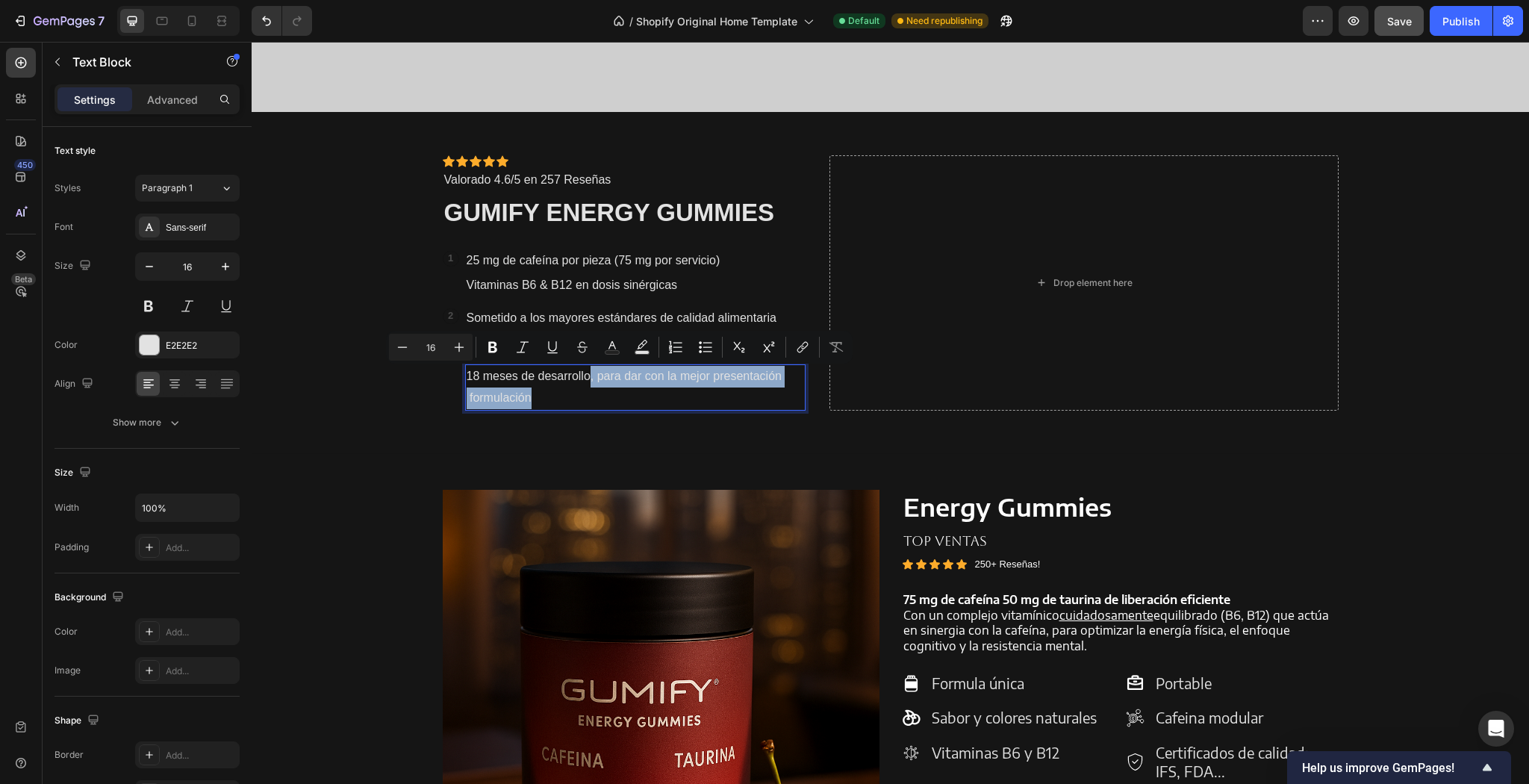
drag, startPoint x: 541, startPoint y: 397, endPoint x: 585, endPoint y: 381, distance: 46.8
click at [585, 381] on p "18 meses de desarrollo, para dar con la mejor presentación formulación" at bounding box center [635, 387] width 338 height 44
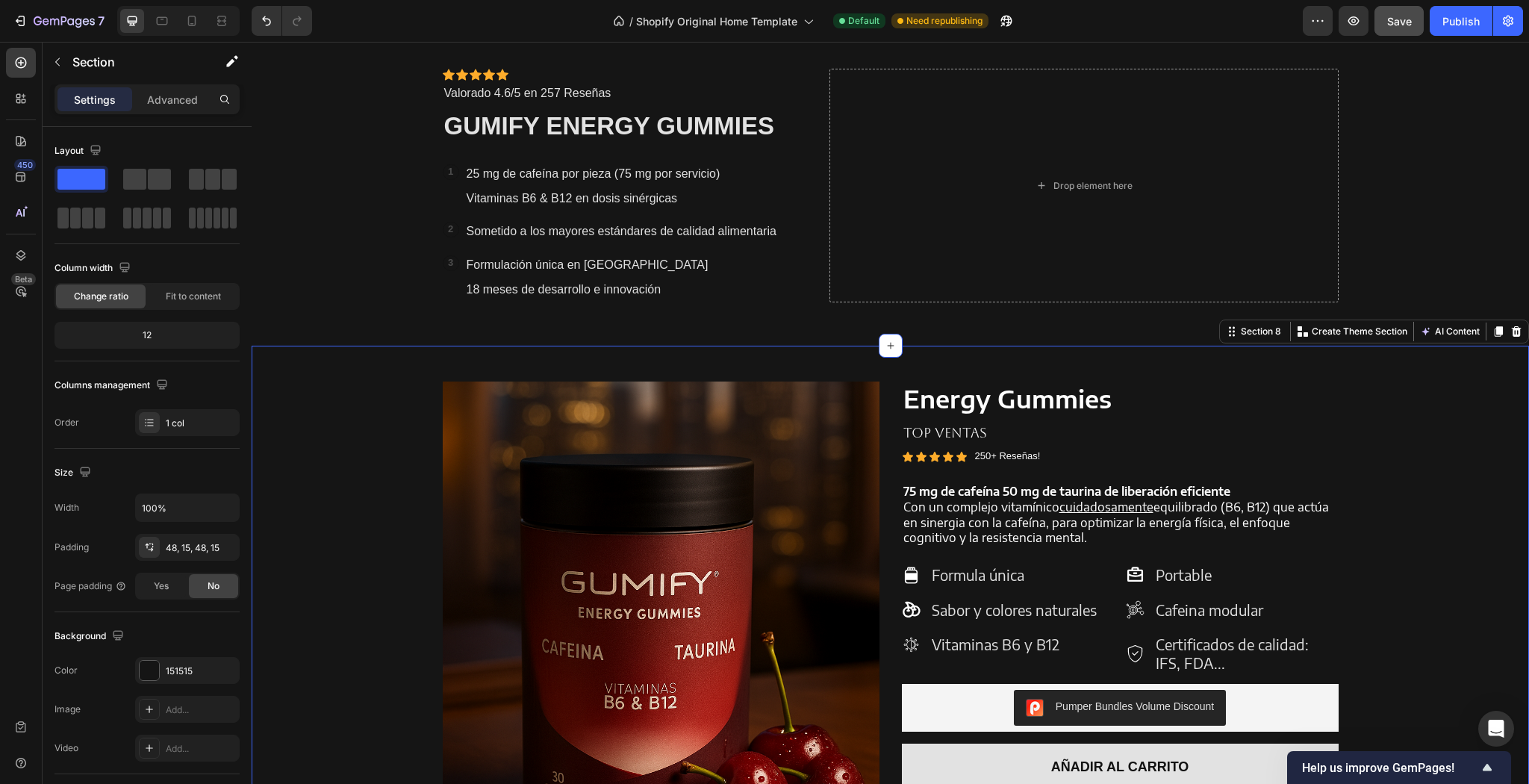
scroll to position [1202, 0]
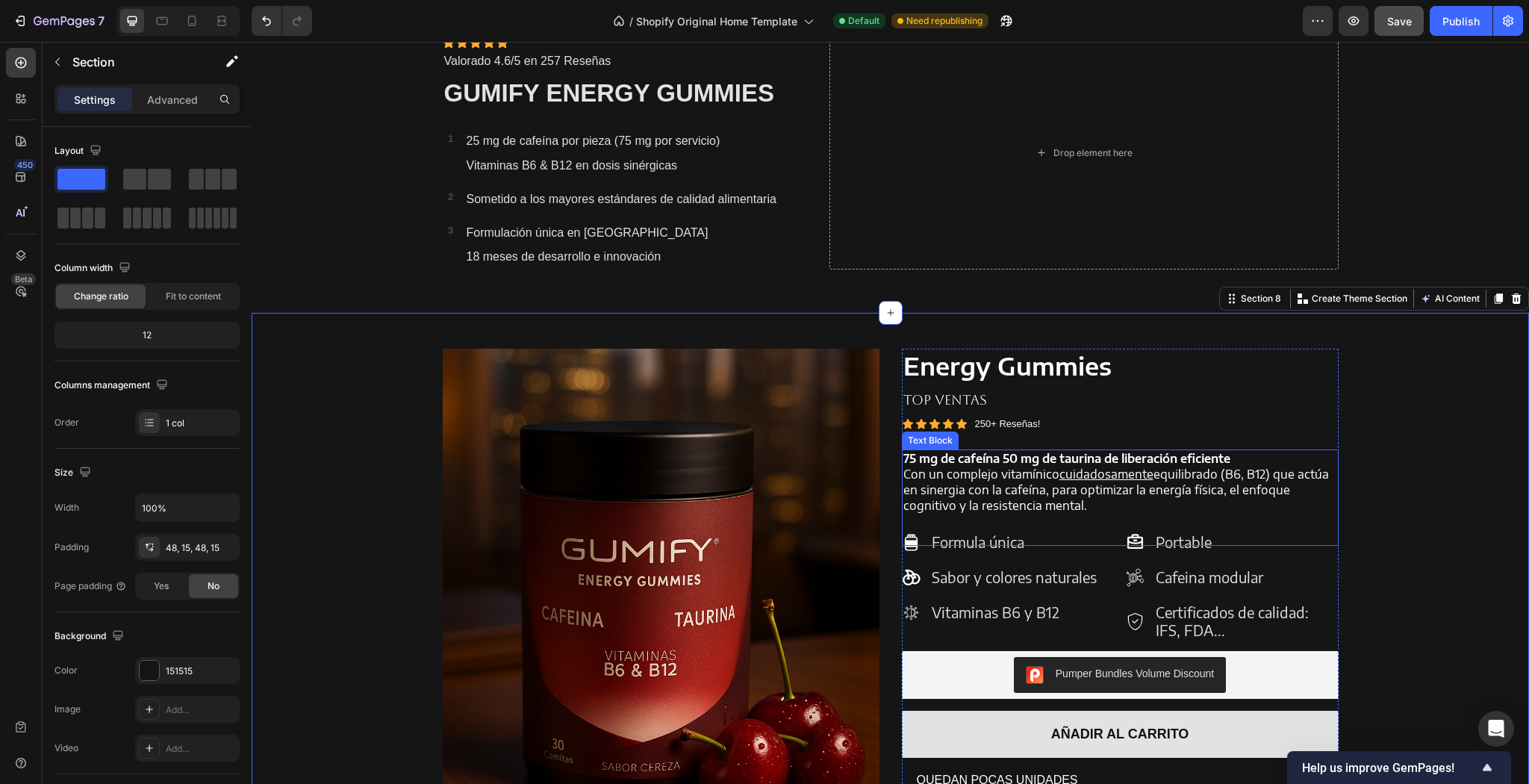
click at [1022, 479] on p "Con un complejo vitamínico cuidadosamente equilibrado (B6, B12) que actúa en si…" at bounding box center [1120, 489] width 433 height 46
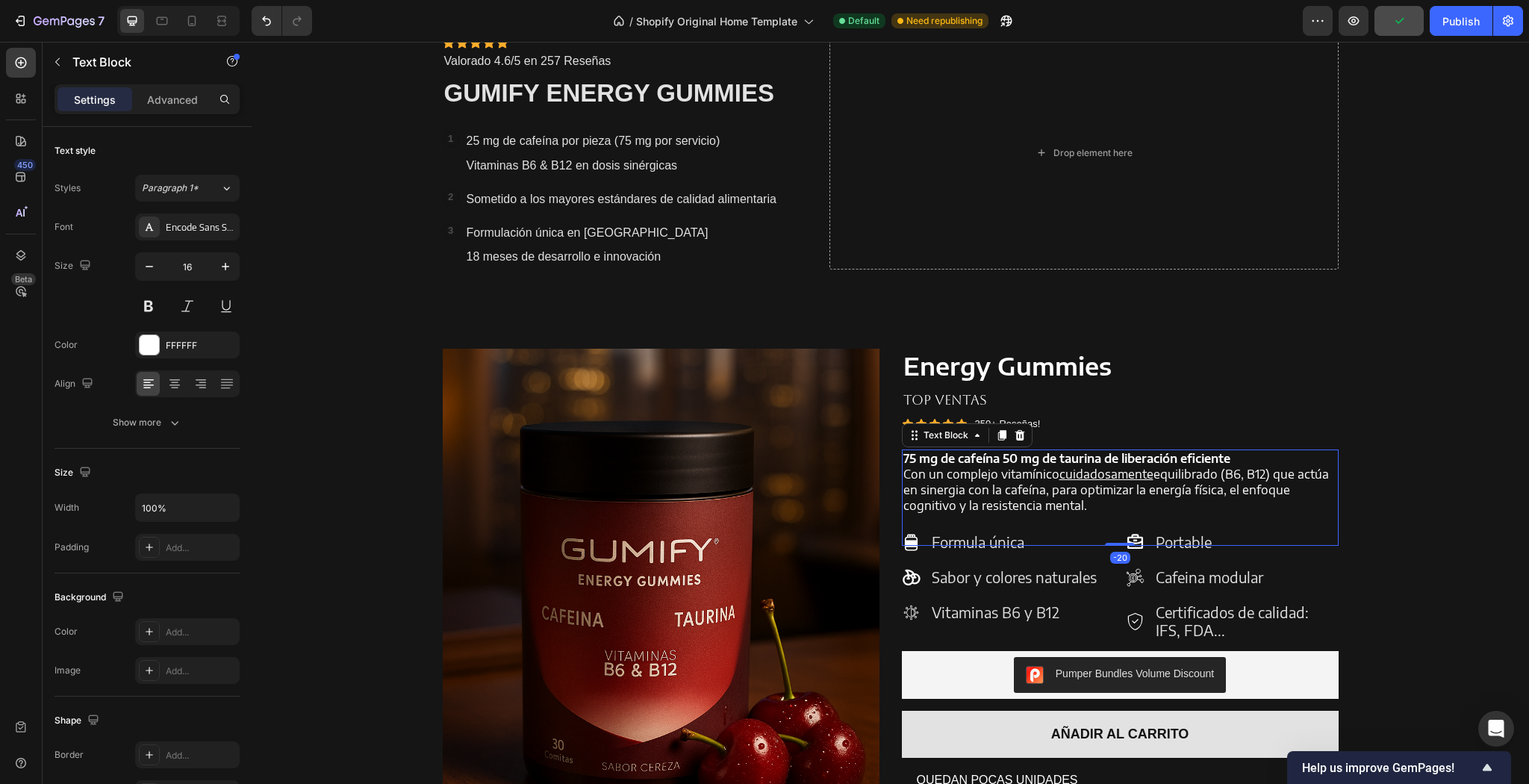
click at [1063, 497] on p "Con un complejo vitamínico cuidadosamente equilibrado (B6, B12) que actúa en si…" at bounding box center [1120, 489] width 433 height 46
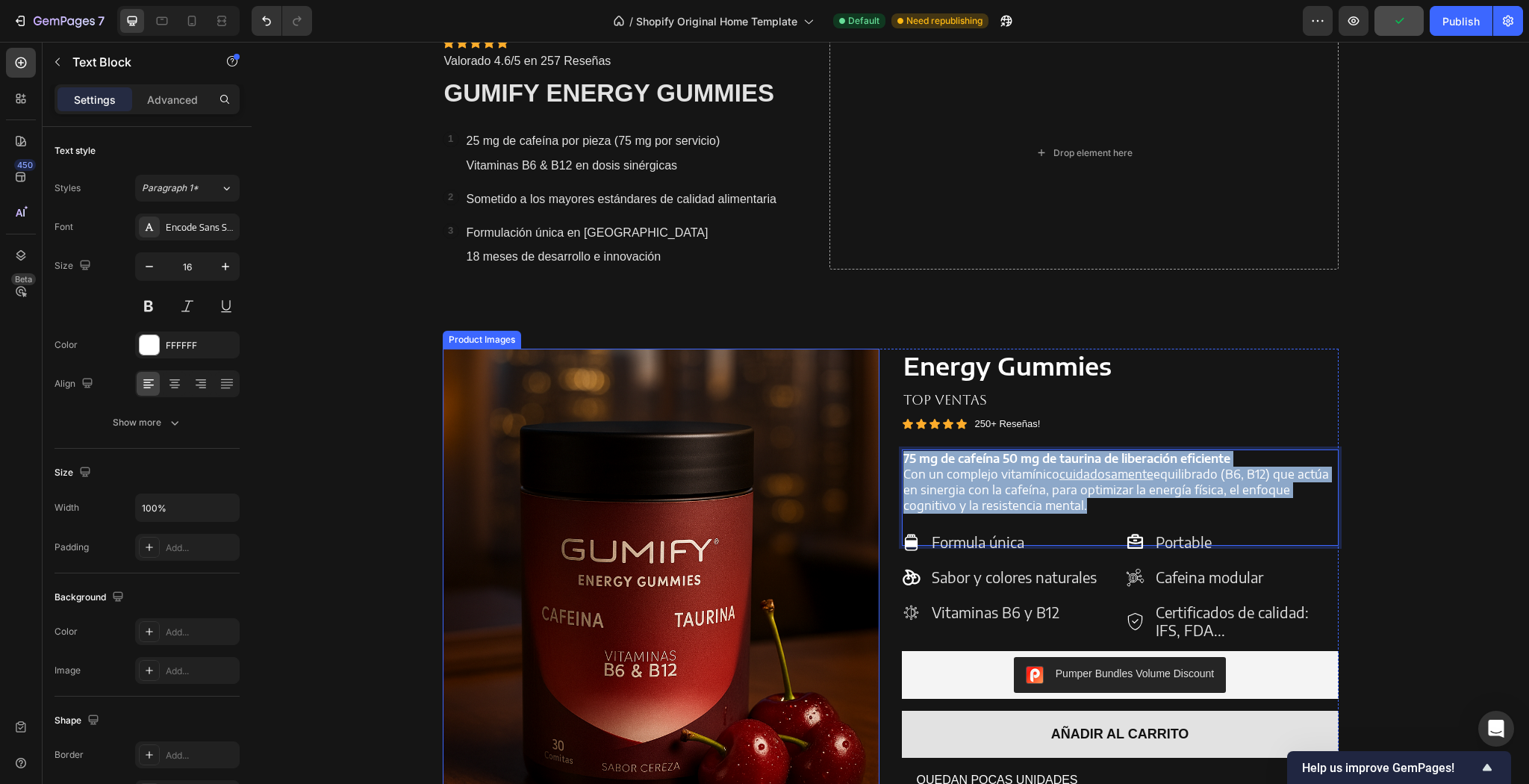
drag, startPoint x: 1086, startPoint y: 508, endPoint x: 866, endPoint y: 440, distance: 230.3
click at [866, 440] on div "Product Images Energy Gummies Product Title TOP VENTAS Text Block Icon Icon Ico…" at bounding box center [890, 624] width 896 height 551
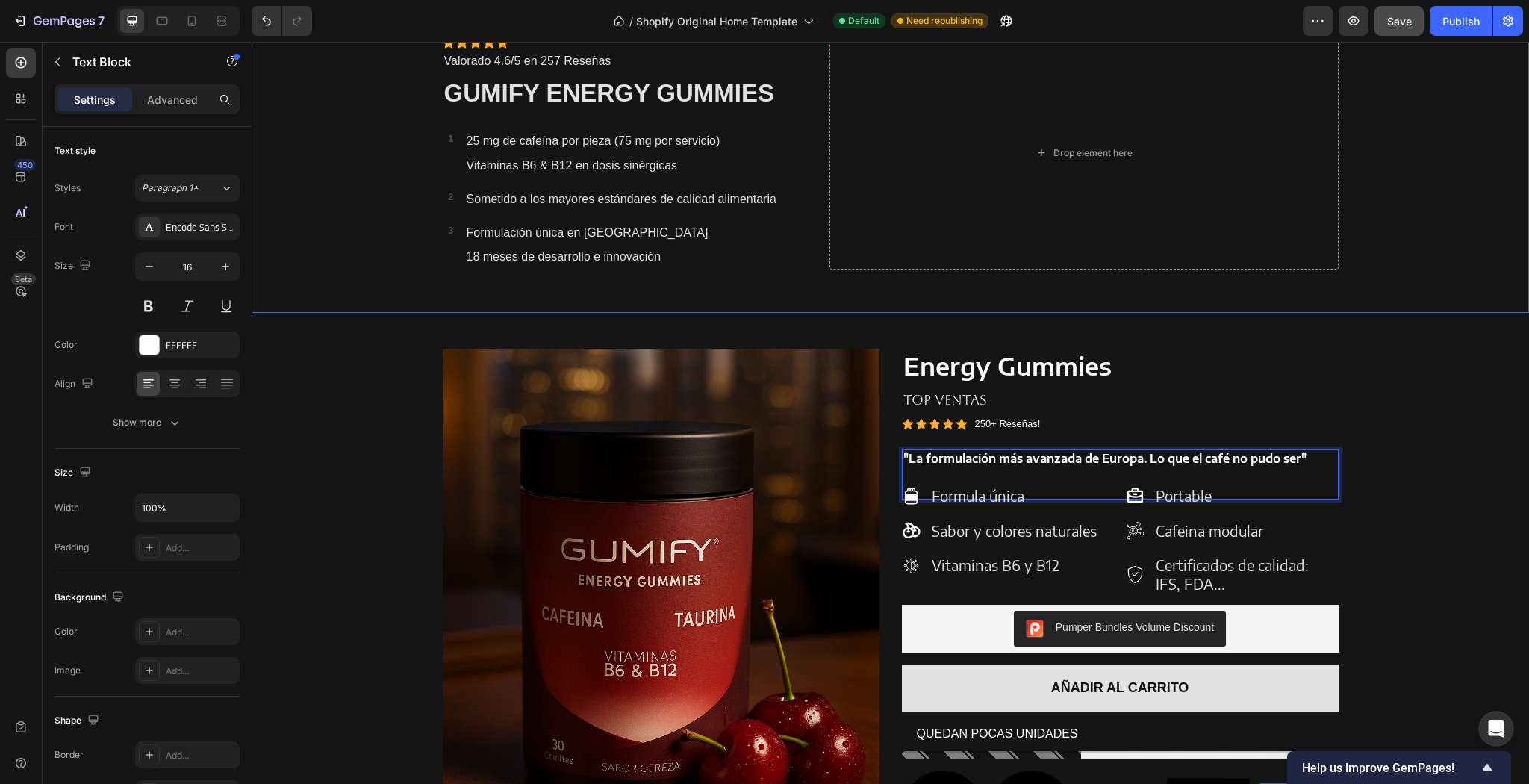
click at [1001, 296] on div "Icon Icon Icon Icon Icon Icon List Icon Icon Icon Icon Icon Icon List Valorado …" at bounding box center [890, 153] width 918 height 320
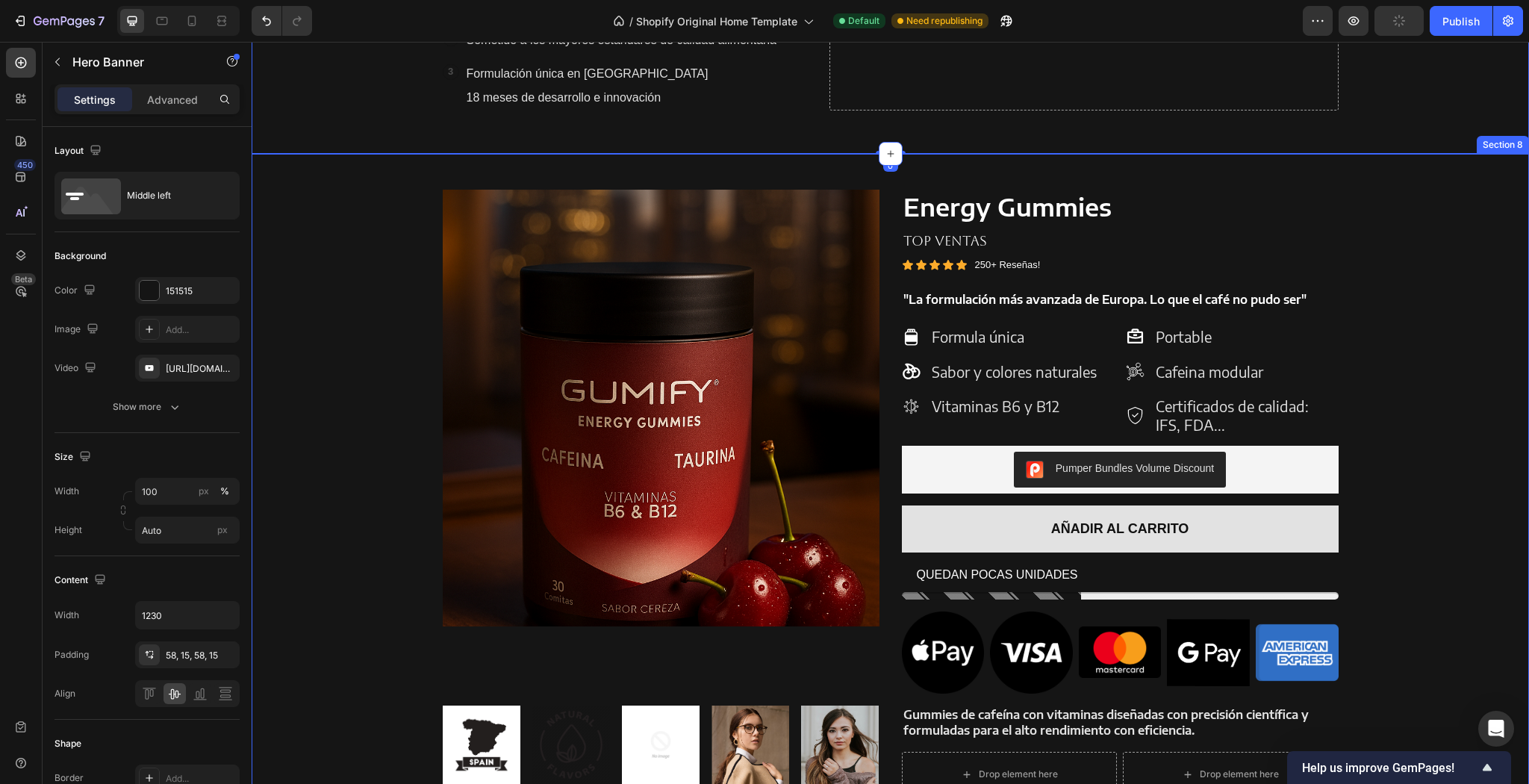
scroll to position [1381, 0]
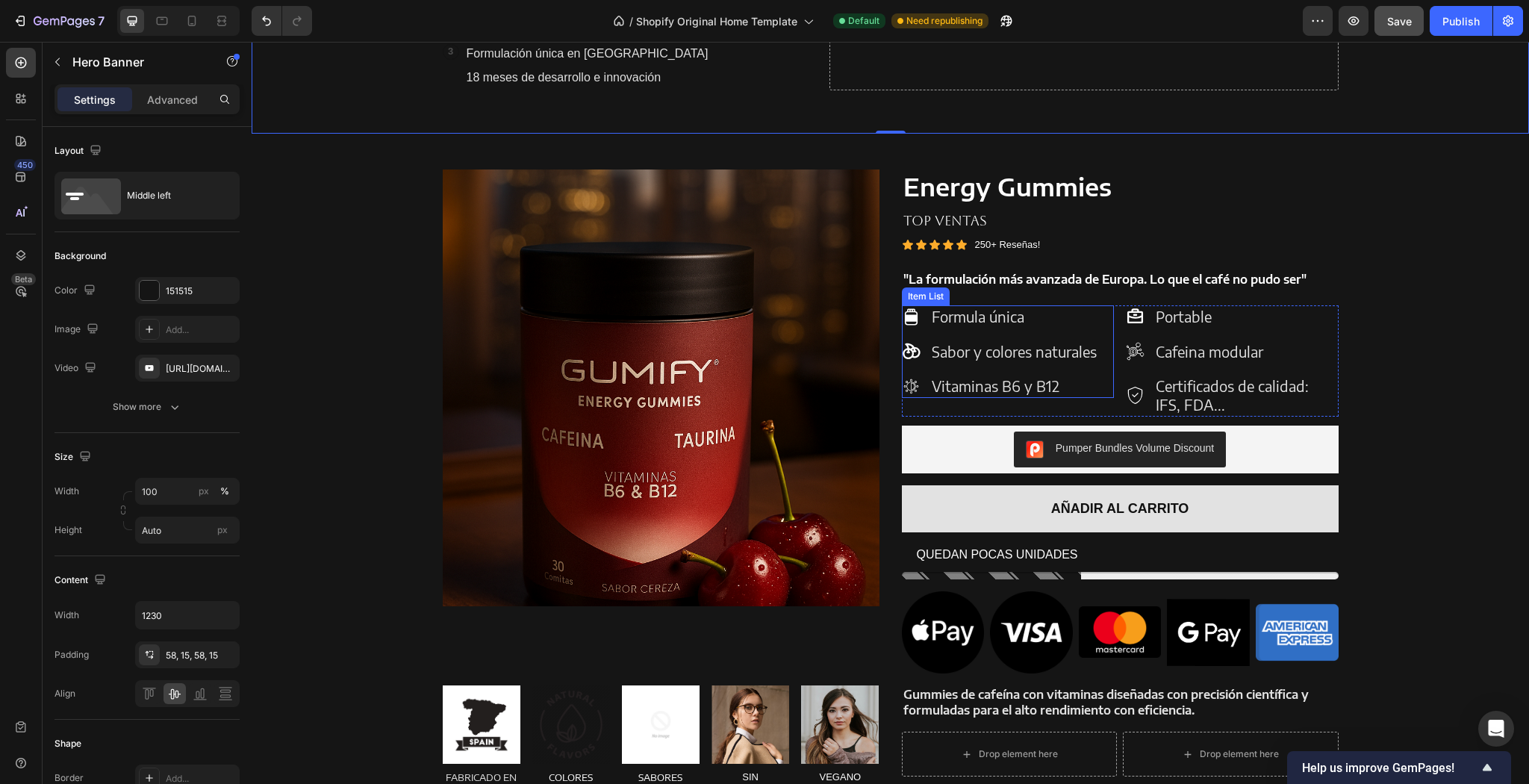
click at [973, 319] on p "Formula única" at bounding box center [1014, 317] width 165 height 18
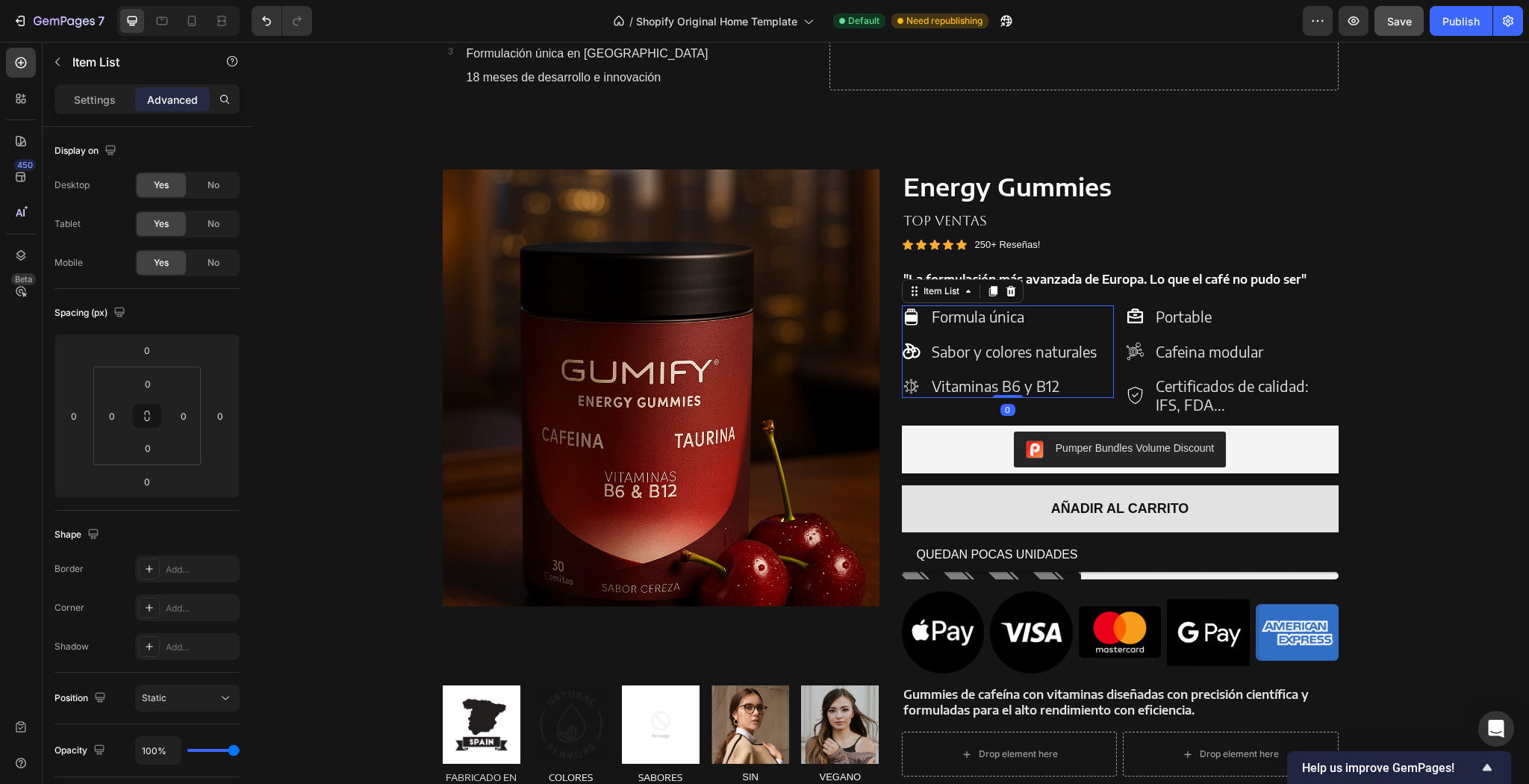
click at [1030, 320] on p "Formula única" at bounding box center [1014, 317] width 165 height 18
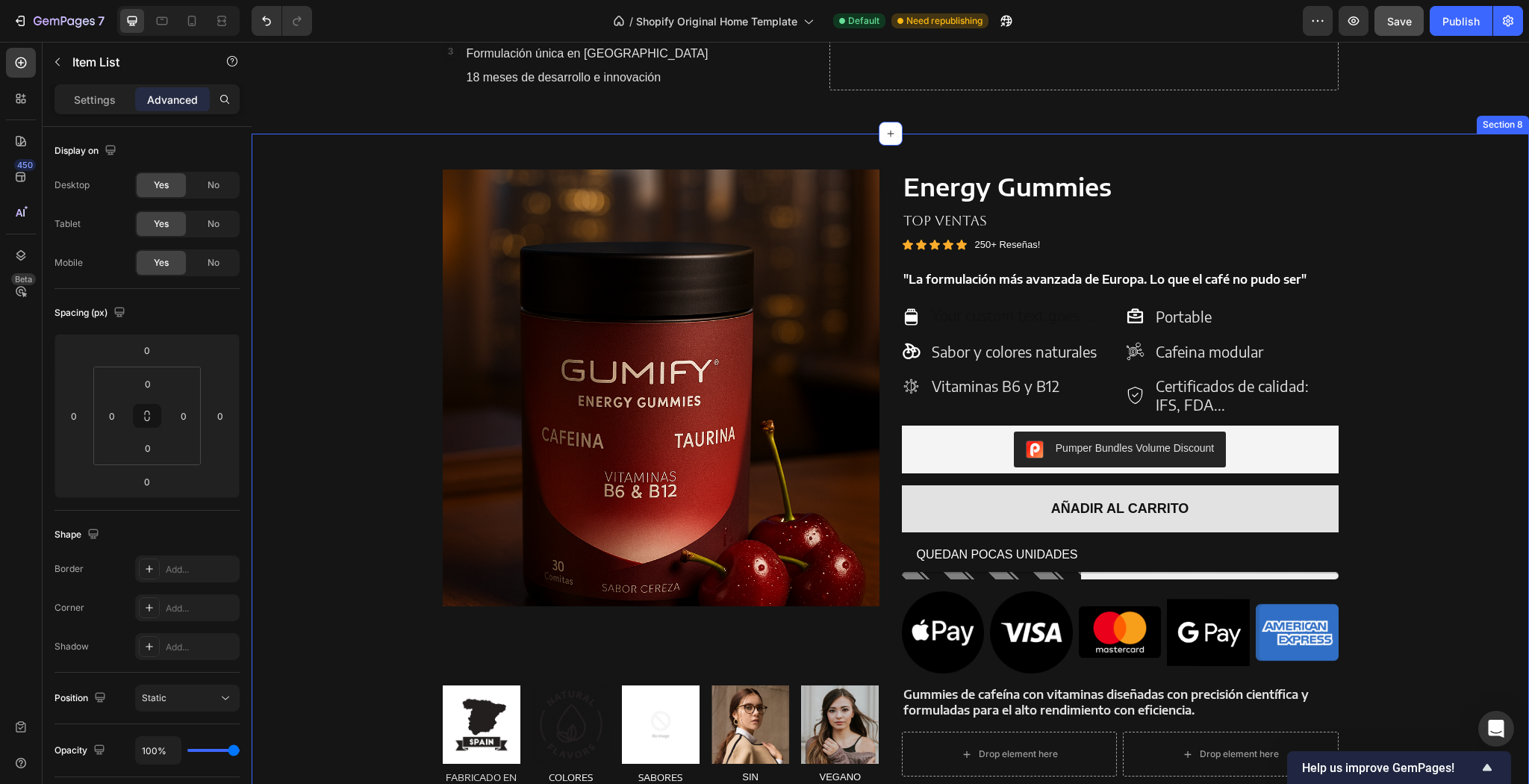
scroll to position [1374, 0]
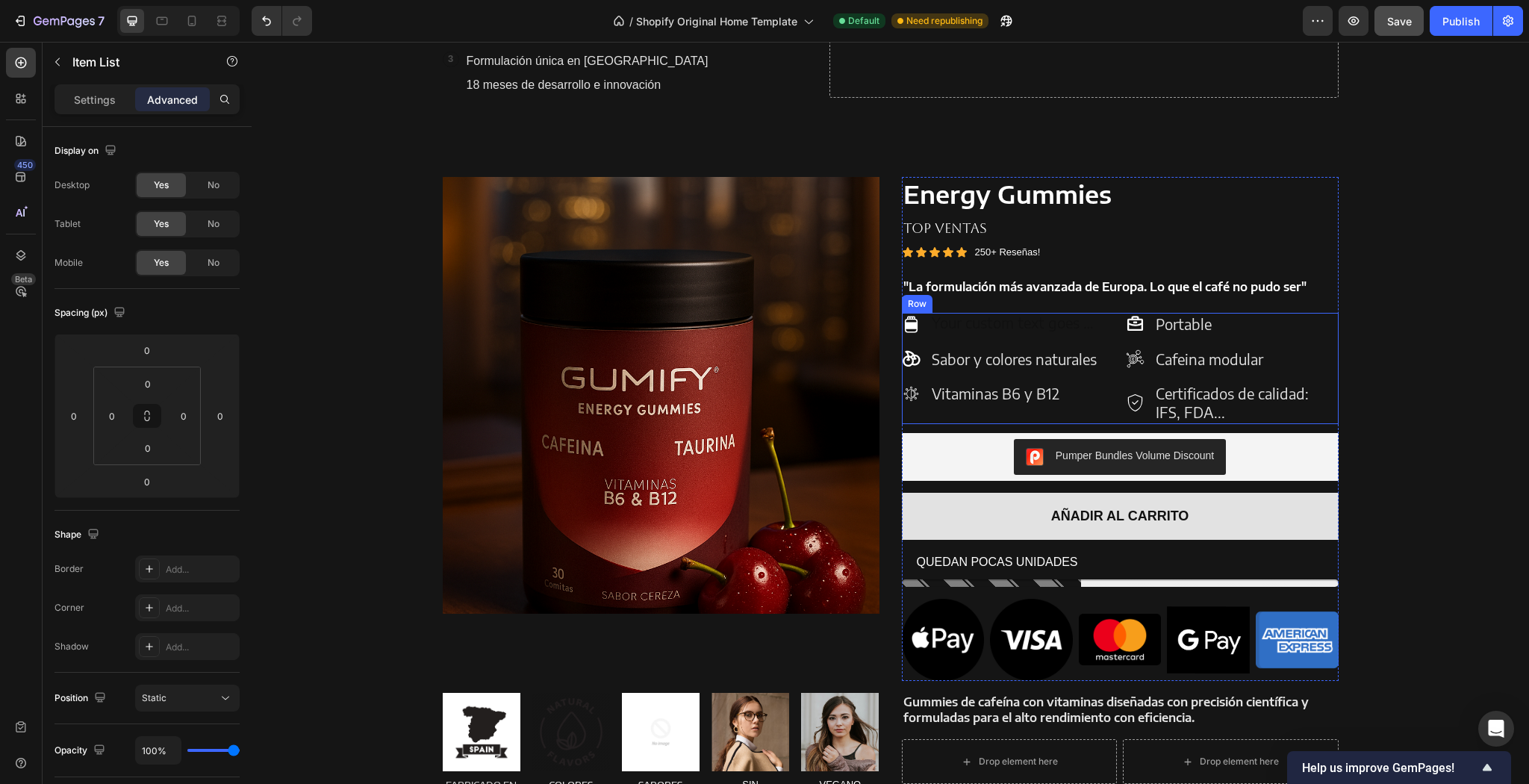
click at [980, 388] on p "Vitaminas B6 y B12" at bounding box center [1014, 394] width 165 height 18
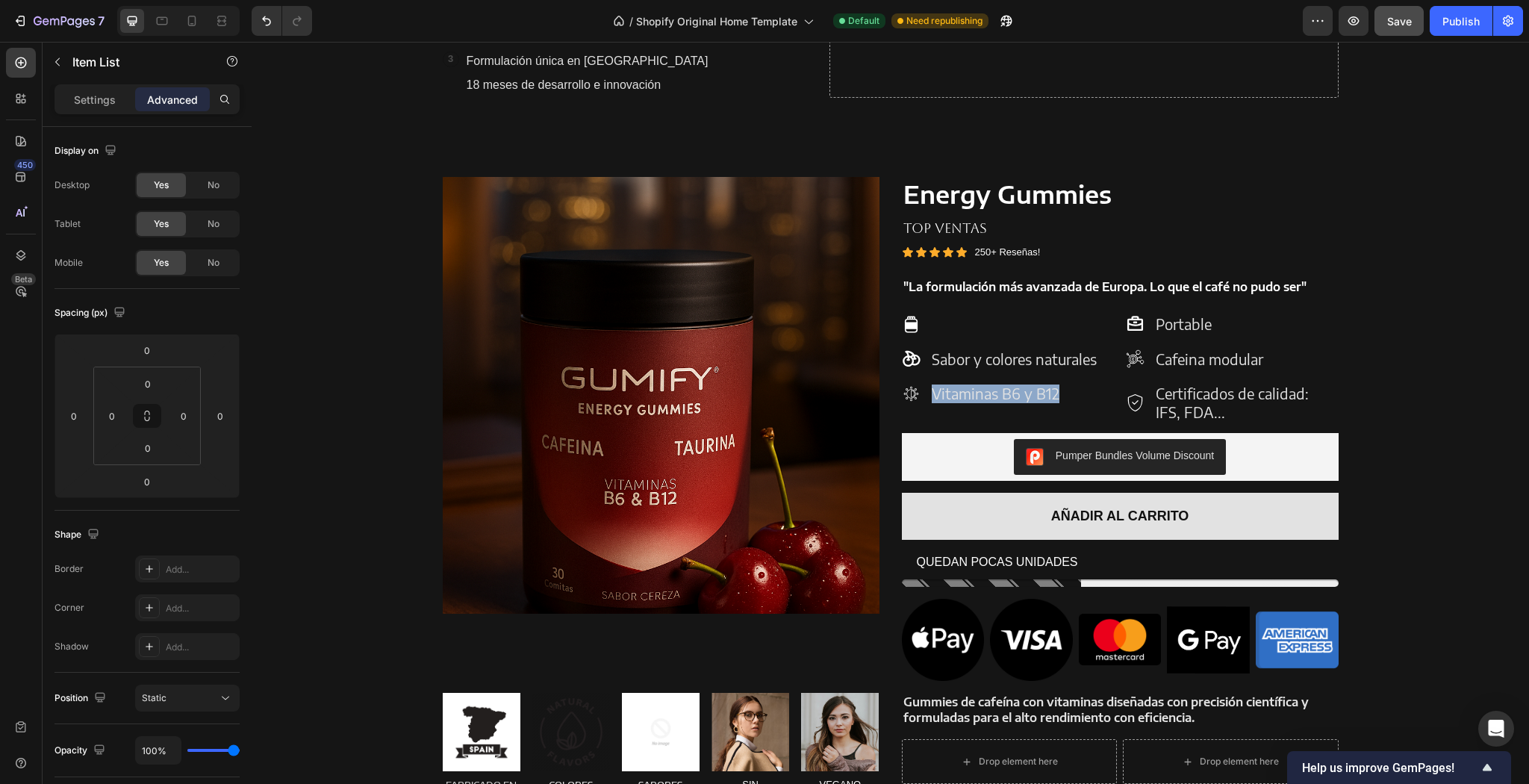
drag, startPoint x: 1057, startPoint y: 395, endPoint x: 916, endPoint y: 393, distance: 141.0
click at [916, 393] on div "Vitaminas B6 y B12" at bounding box center [1000, 394] width 197 height 23
click at [946, 391] on p "Tec" at bounding box center [1014, 394] width 165 height 18
click at [989, 397] on p "Tecnologí" at bounding box center [1014, 394] width 165 height 18
click at [1005, 397] on p "Tecnología" at bounding box center [1014, 394] width 165 height 18
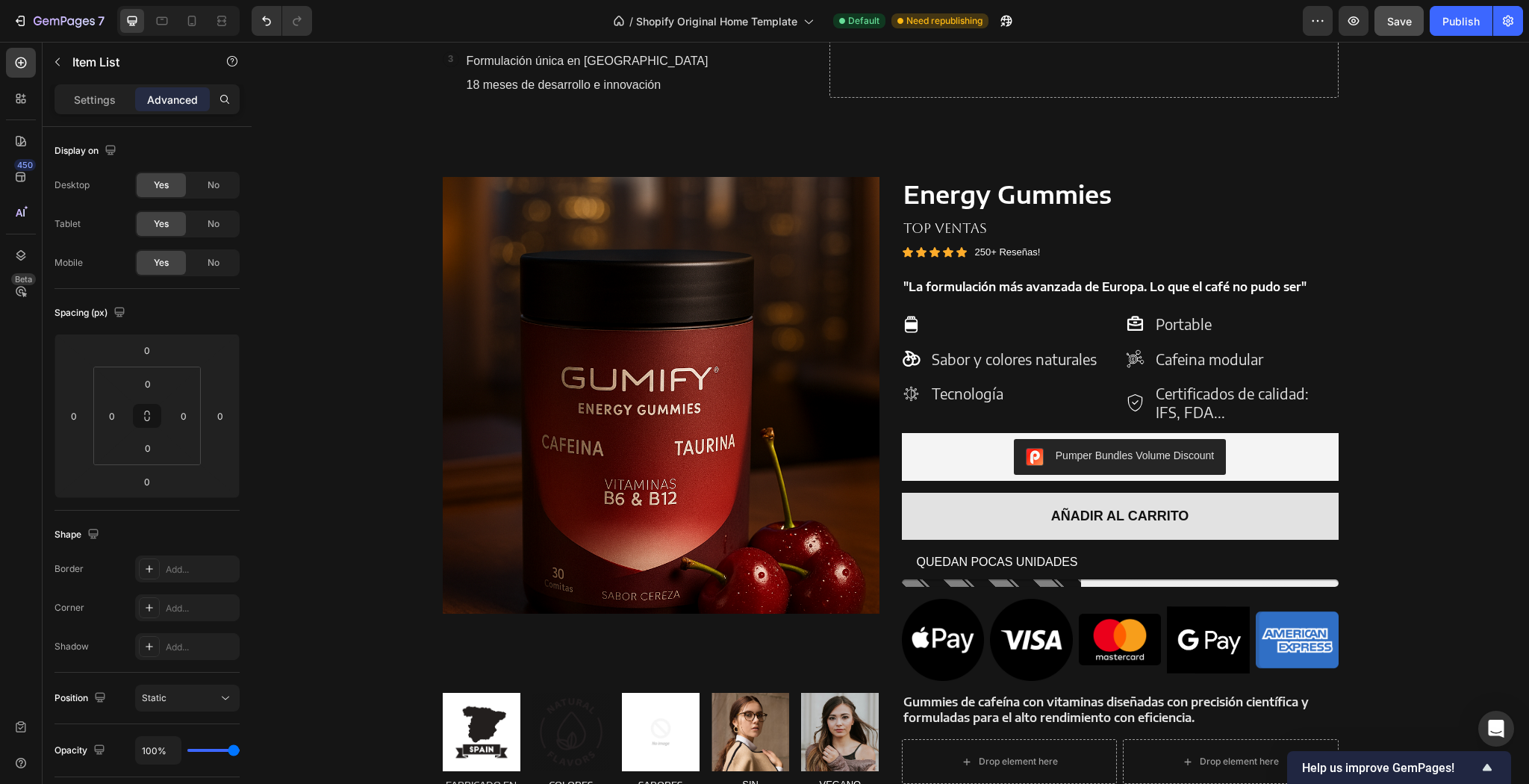
click at [1006, 395] on p "Tecnología" at bounding box center [1014, 394] width 165 height 18
click at [1018, 395] on p "Tecnología a" at bounding box center [1014, 394] width 165 height 18
click at [1031, 394] on p "tTecnología an" at bounding box center [1014, 394] width 165 height 18
click at [933, 392] on p "tTecnología an" at bounding box center [1014, 394] width 165 height 18
click at [1018, 395] on p "Tecnología an" at bounding box center [1014, 394] width 165 height 18
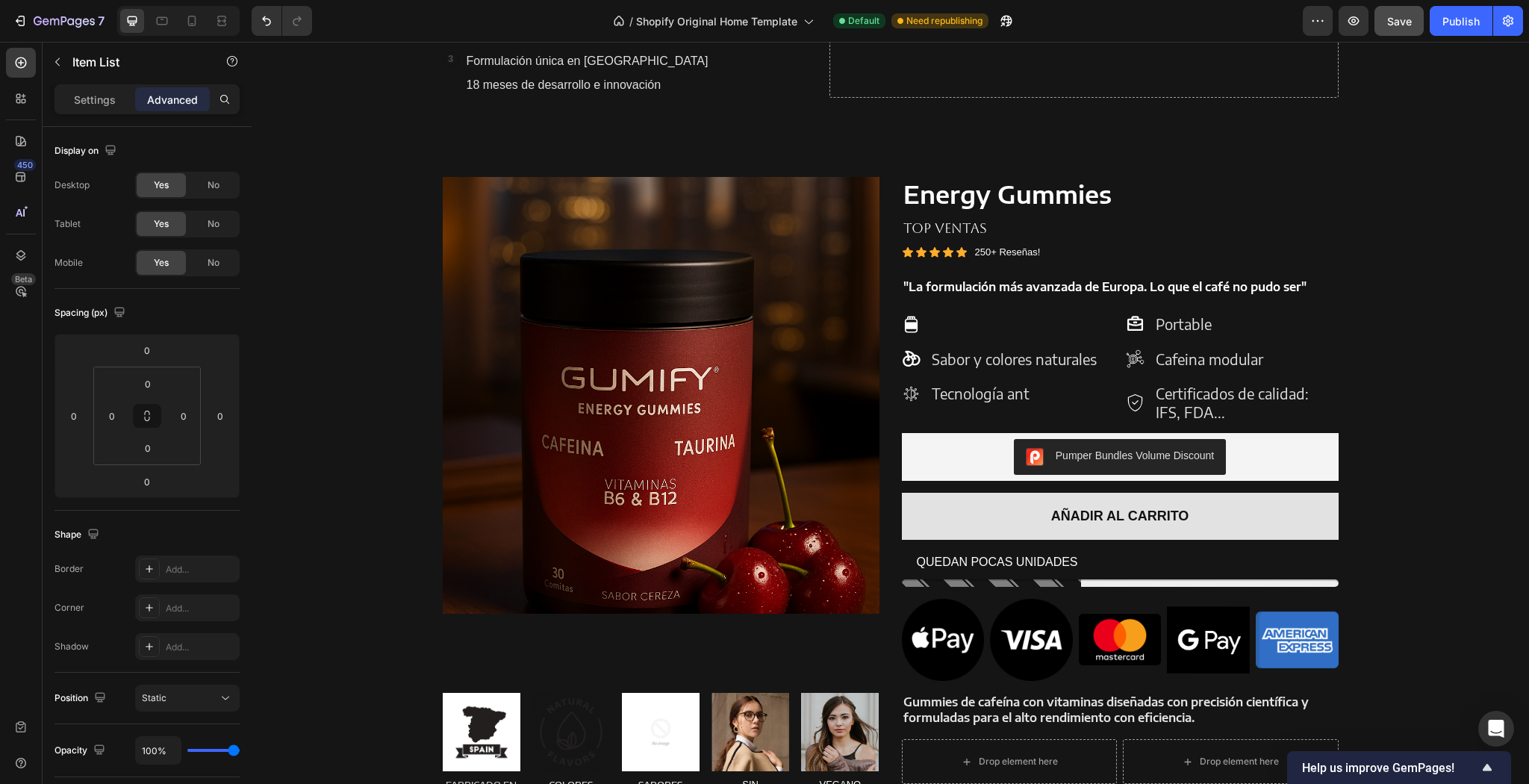
click at [1024, 391] on p "Tecnología ant" at bounding box center [1014, 394] width 165 height 18
click at [1034, 392] on p "Tecnología anti" at bounding box center [1014, 394] width 165 height 18
click at [1047, 395] on p "Tecnología antim" at bounding box center [1014, 394] width 165 height 18
click at [1047, 391] on p "Tecnología antima" at bounding box center [1014, 394] width 165 height 18
click at [1067, 394] on p "kTecnología antimas" at bounding box center [1014, 394] width 165 height 18
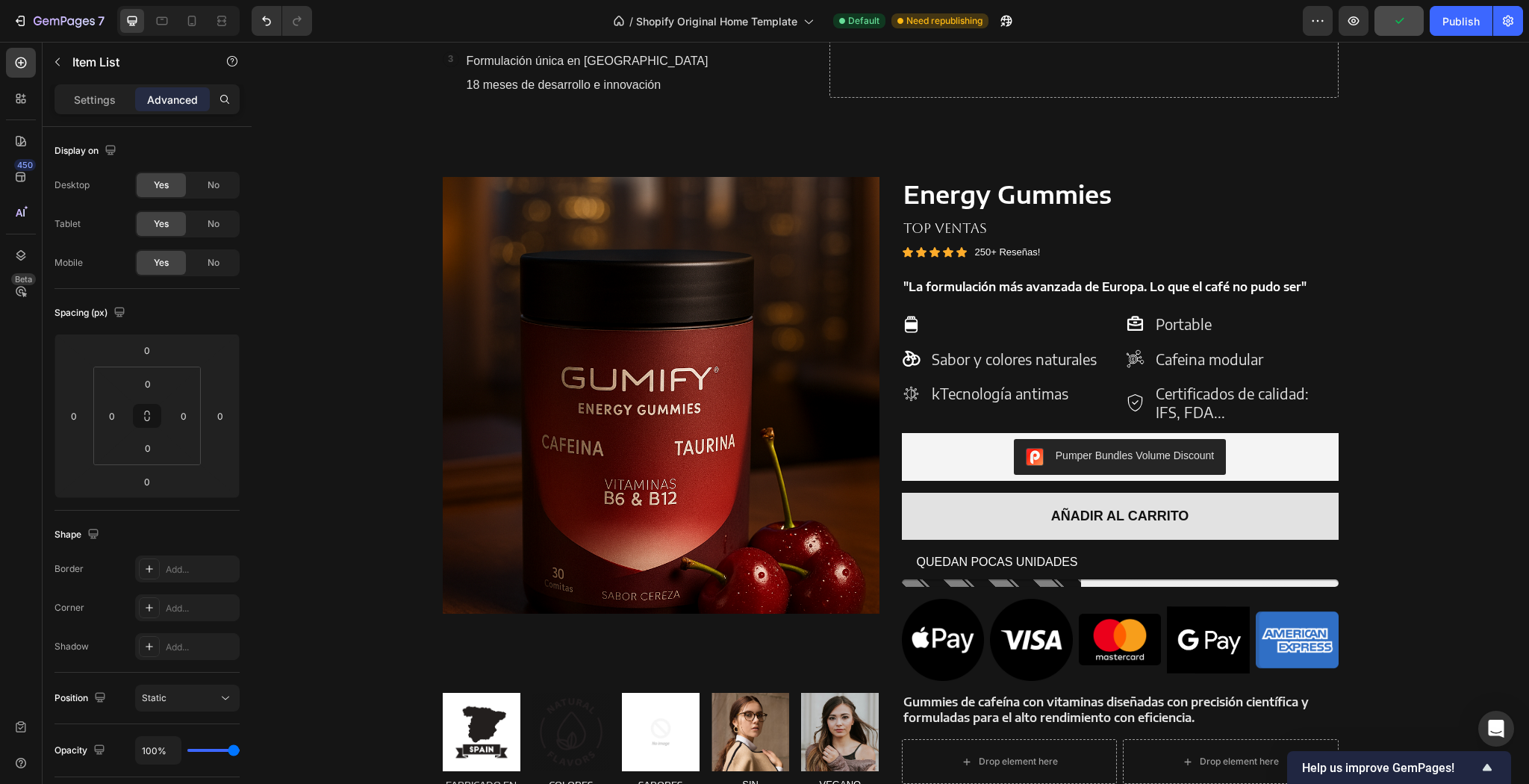
click at [939, 392] on p "kTecnología antimas" at bounding box center [1014, 394] width 165 height 18
click at [936, 392] on p "kTecnología antimas" at bounding box center [1014, 394] width 165 height 18
click at [1066, 394] on p "Tecnología antimask" at bounding box center [1014, 394] width 165 height 18
click at [1072, 394] on p "Tecnología antimaski" at bounding box center [1014, 394] width 165 height 18
click at [1073, 397] on p "Tecnología antimaskin" at bounding box center [1014, 394] width 165 height 18
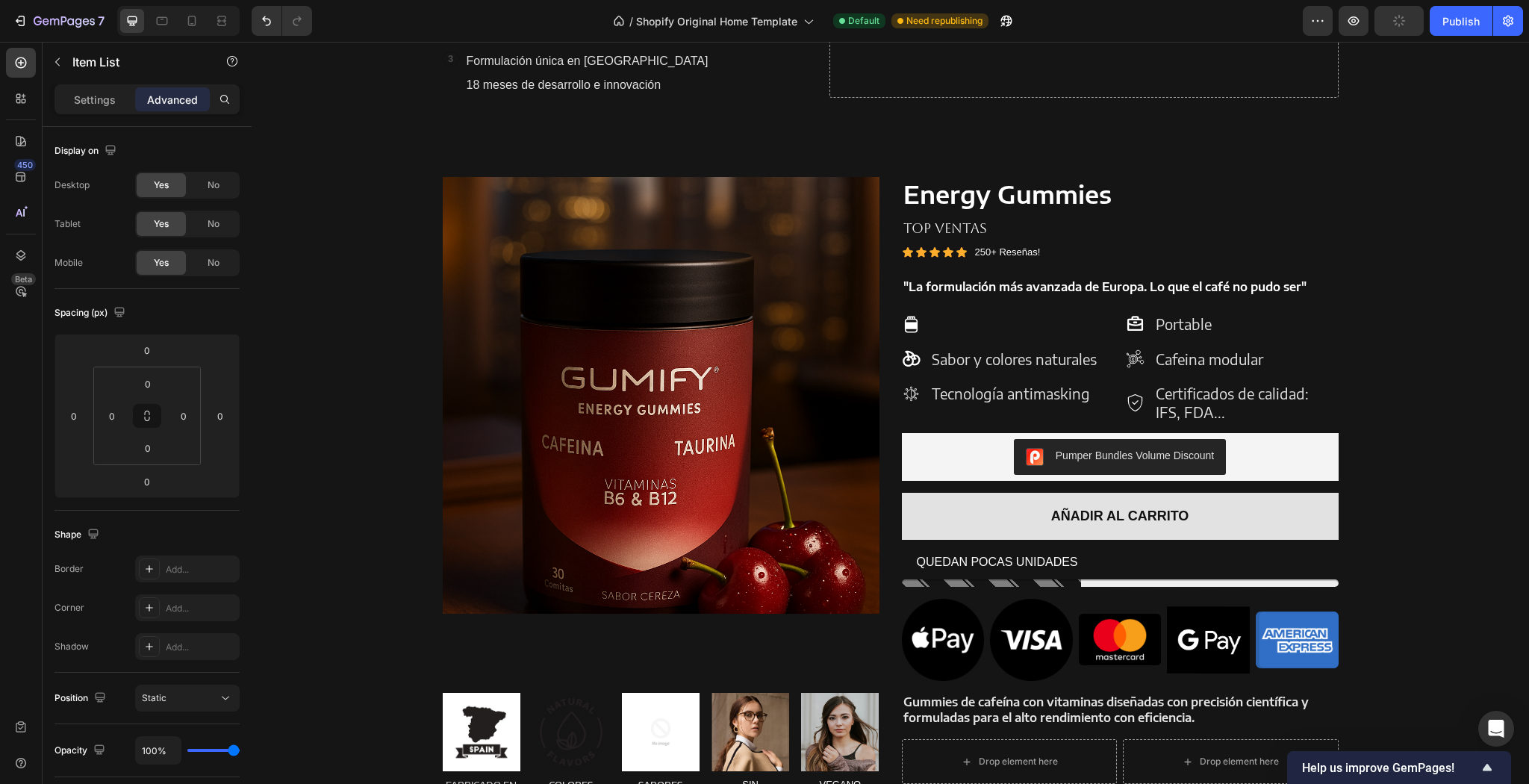
click at [932, 319] on p "Rich Text Editor. Editing area: main" at bounding box center [1014, 324] width 165 height 18
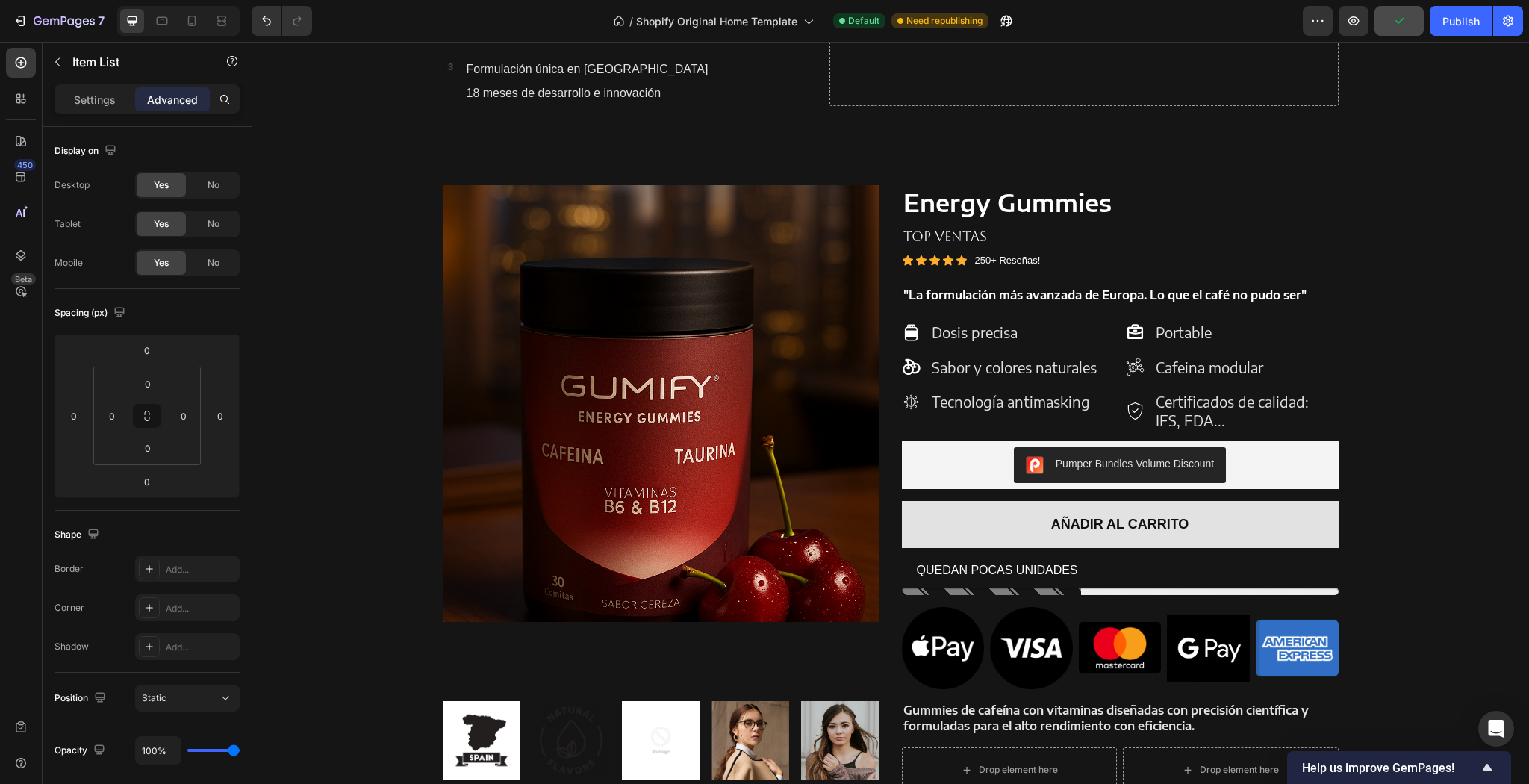
click at [1031, 365] on p "Sabor y colores naturales" at bounding box center [1014, 368] width 165 height 18
click at [1212, 333] on p "Portable" at bounding box center [1246, 332] width 181 height 18
click at [1208, 333] on p "Portable" at bounding box center [1246, 332] width 181 height 18
click at [1201, 368] on p "Cafeina modular" at bounding box center [1246, 368] width 181 height 18
click at [1184, 366] on p "Cafeina modular" at bounding box center [1246, 368] width 181 height 18
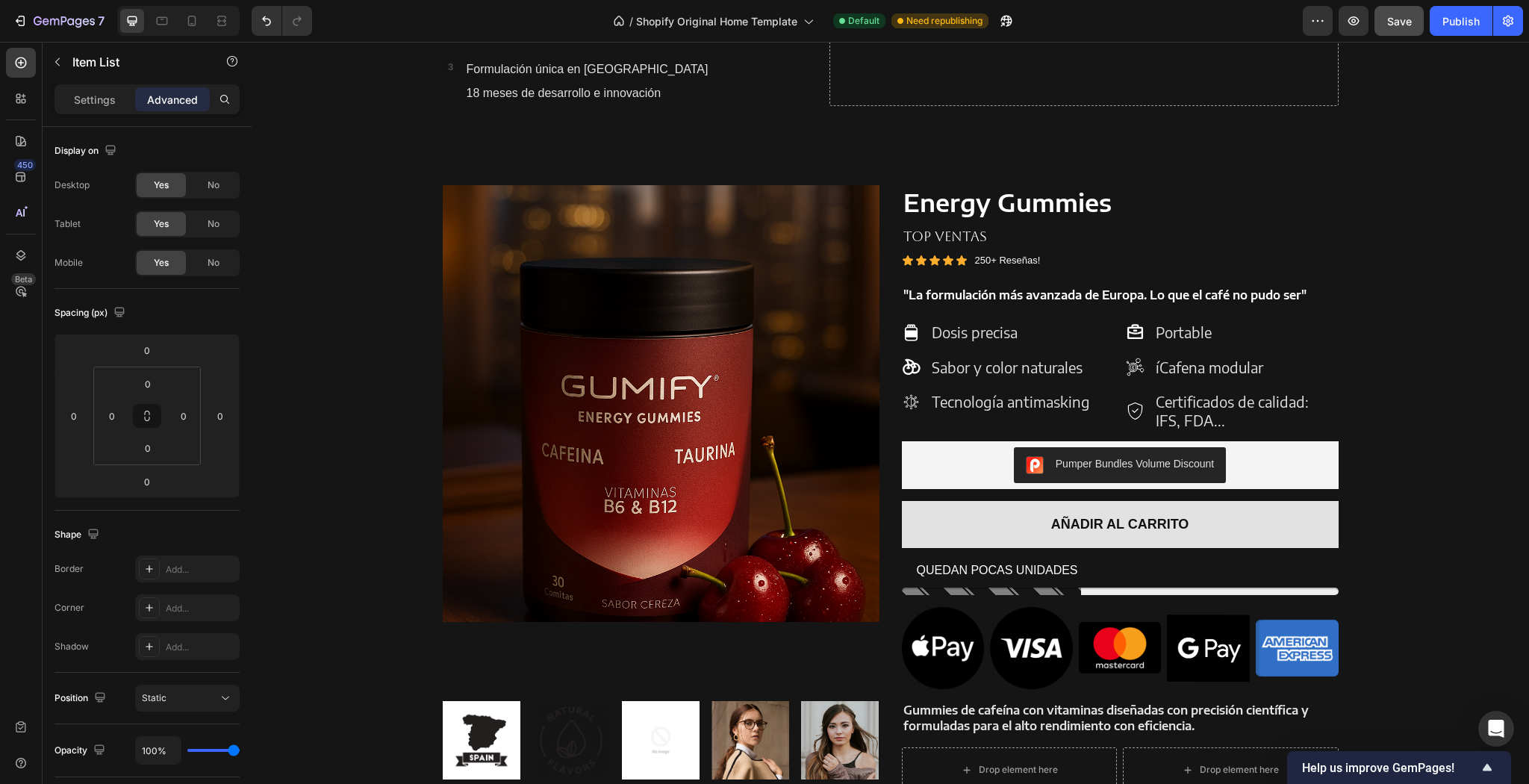
click at [1157, 365] on p "íCafena modular" at bounding box center [1246, 368] width 181 height 18
click at [1181, 367] on p "Cafena modular" at bounding box center [1246, 368] width 181 height 18
click at [1212, 415] on p "Certificados de calidad: IFS, FDA..." at bounding box center [1246, 411] width 181 height 37
drag, startPoint x: 1219, startPoint y: 416, endPoint x: 1150, endPoint y: 420, distance: 69.1
click at [1153, 420] on div "Certificados de calidad: IFS, FDA..." at bounding box center [1246, 411] width 185 height 41
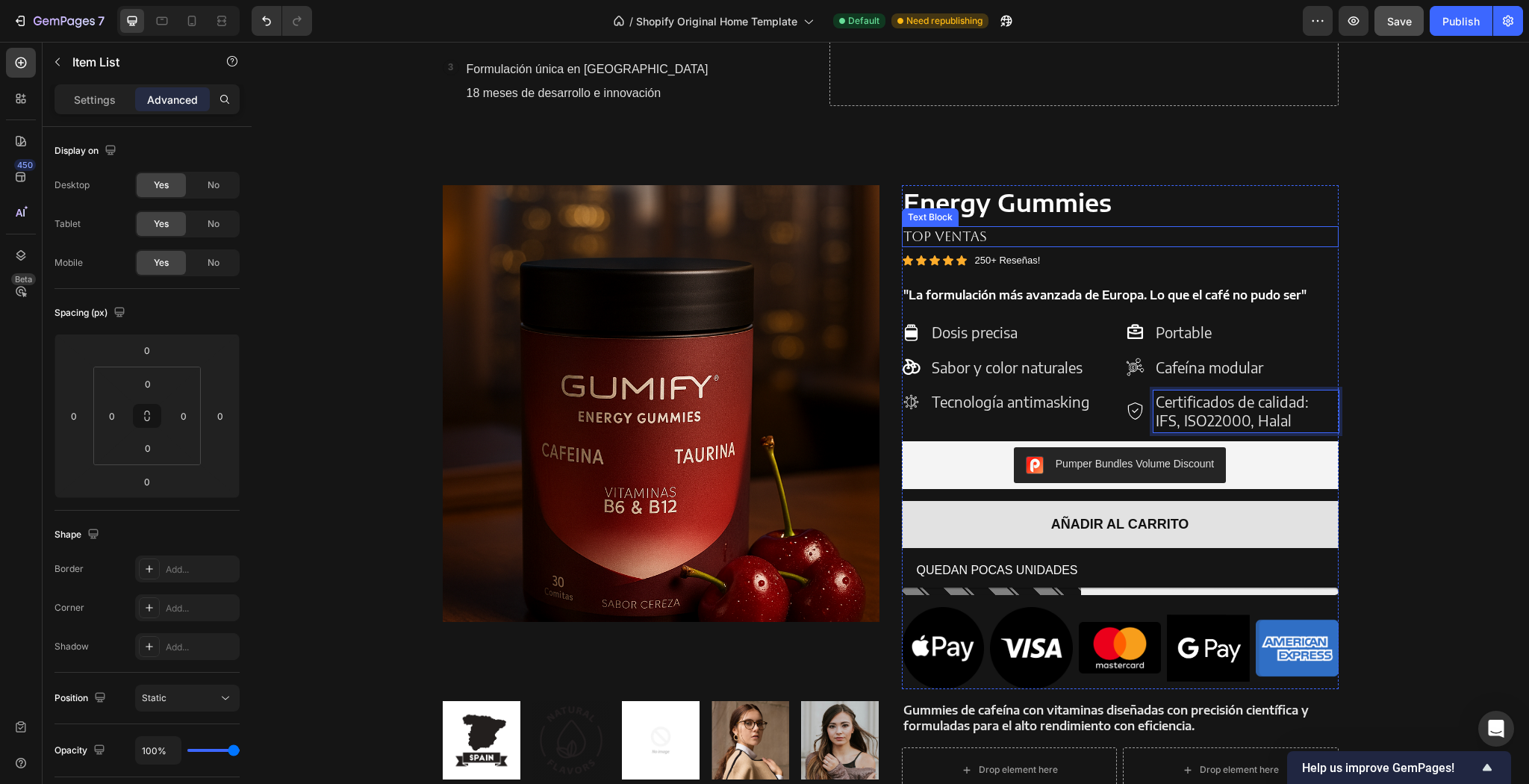
click at [1254, 224] on div "Energy Gummies Product Title TOP VENTAS Text Block Icon Icon Icon Icon Icon Ico…" at bounding box center [1120, 437] width 436 height 504
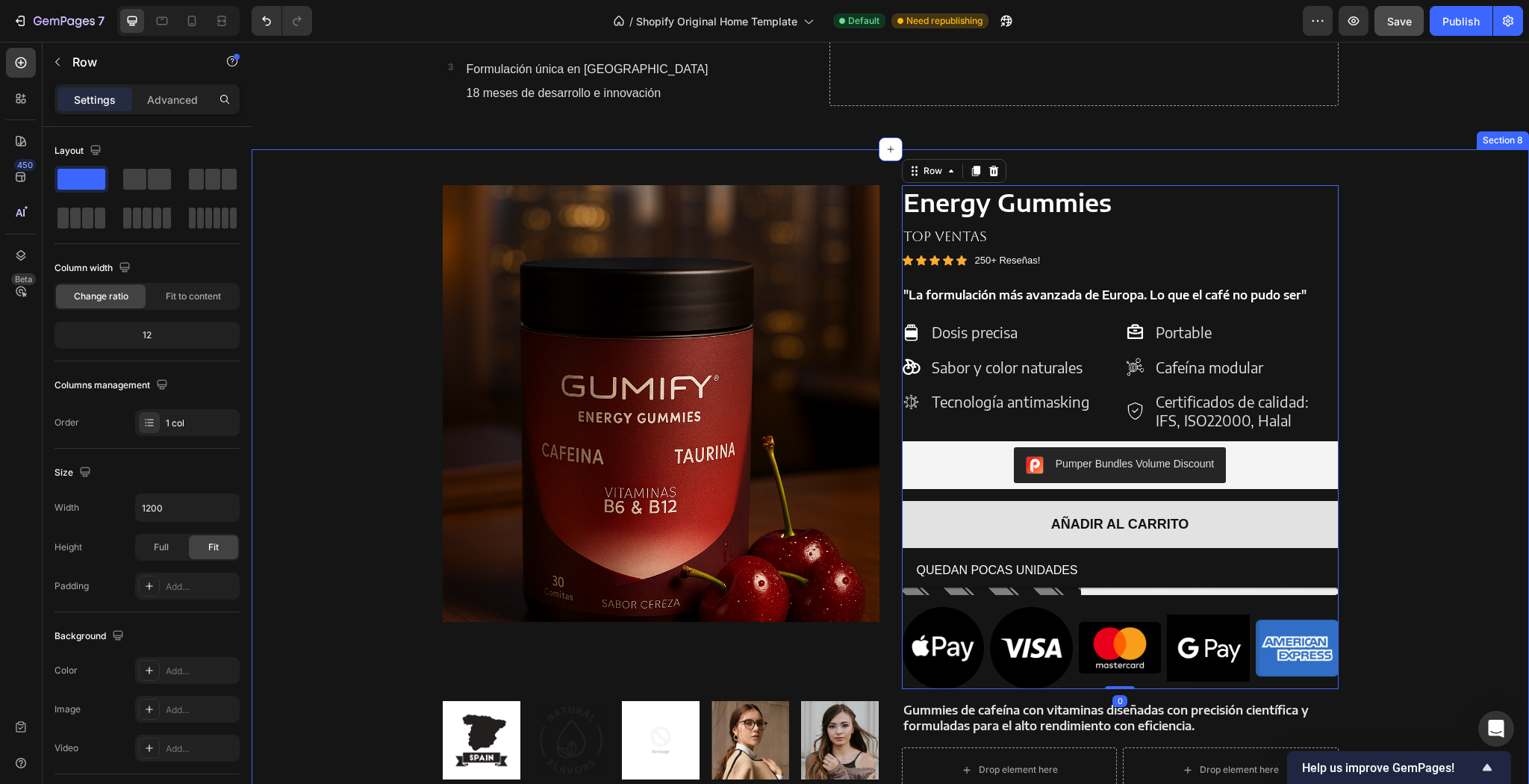
click at [1427, 263] on div "Product Images Energy Gummies Product Title TOP VENTAS Text Block Icon Icon Ico…" at bounding box center [890, 586] width 1255 height 802
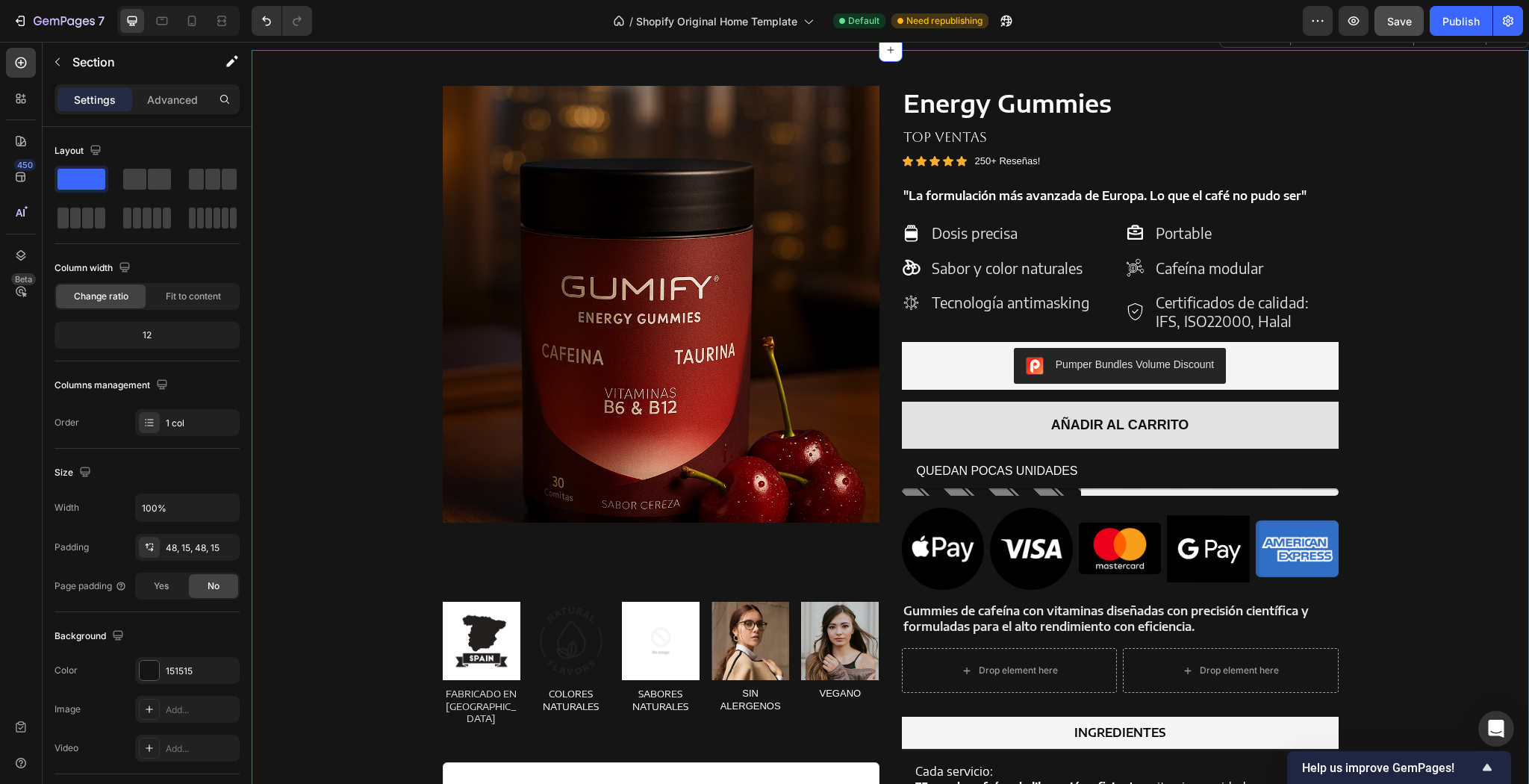
scroll to position [1485, 0]
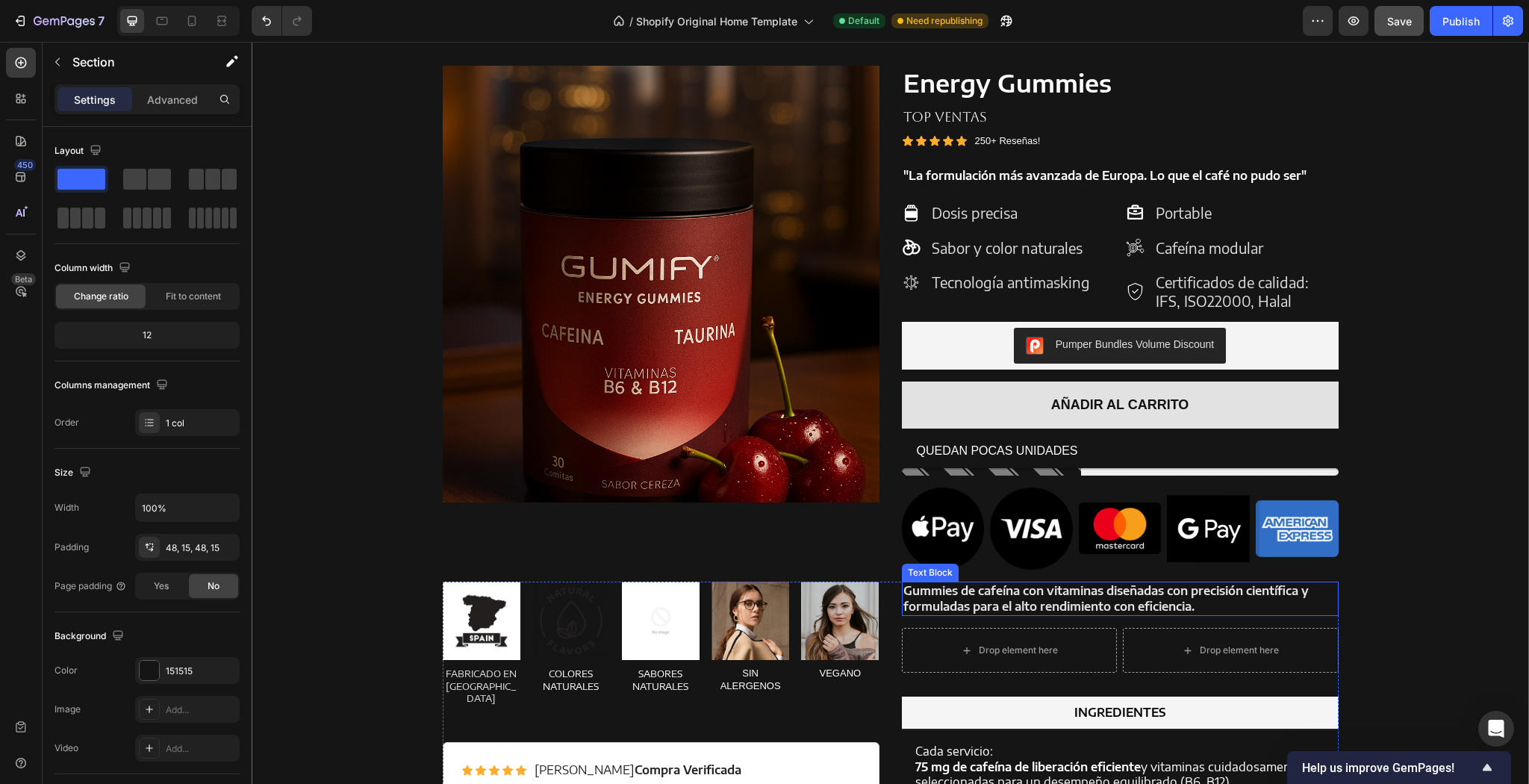
click at [1213, 609] on p "Gummies de cafeína con vitaminas diseñadas con precisión científica y formulada…" at bounding box center [1120, 598] width 433 height 31
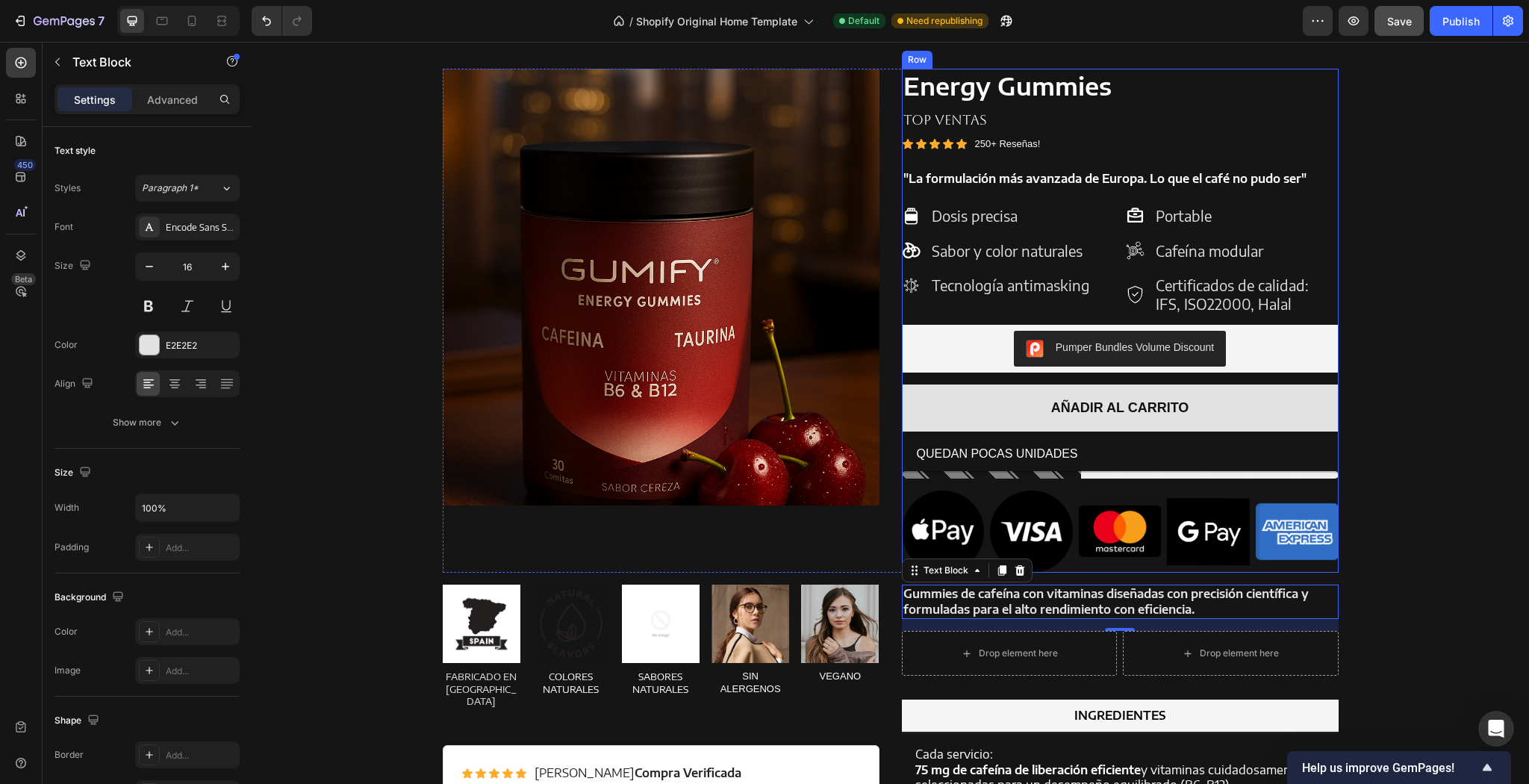
scroll to position [1544, 0]
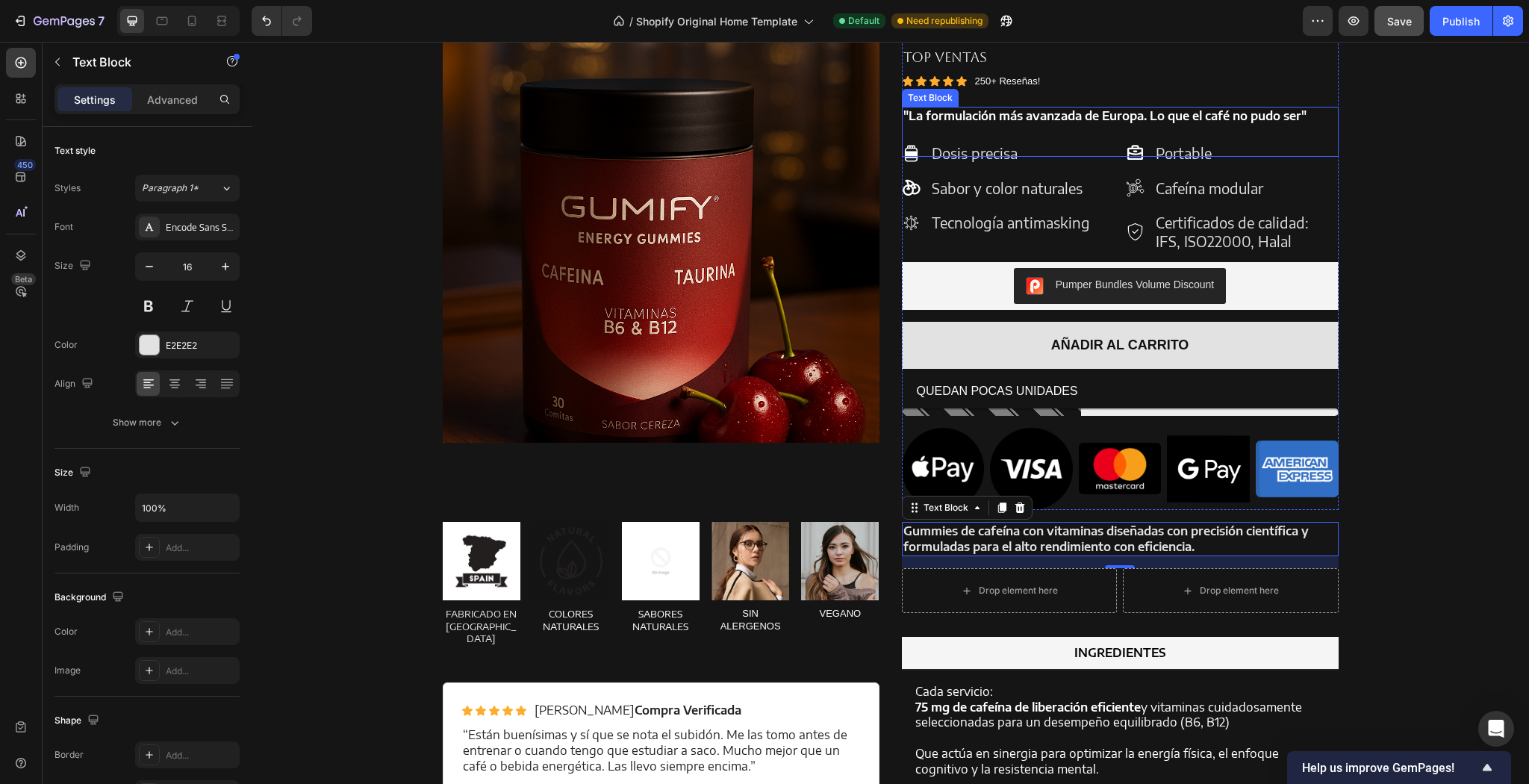
click at [1247, 116] on strong ""La formulación más avanzada de Europa. Lo que el café no pudo ser"" at bounding box center [1105, 116] width 403 height 15
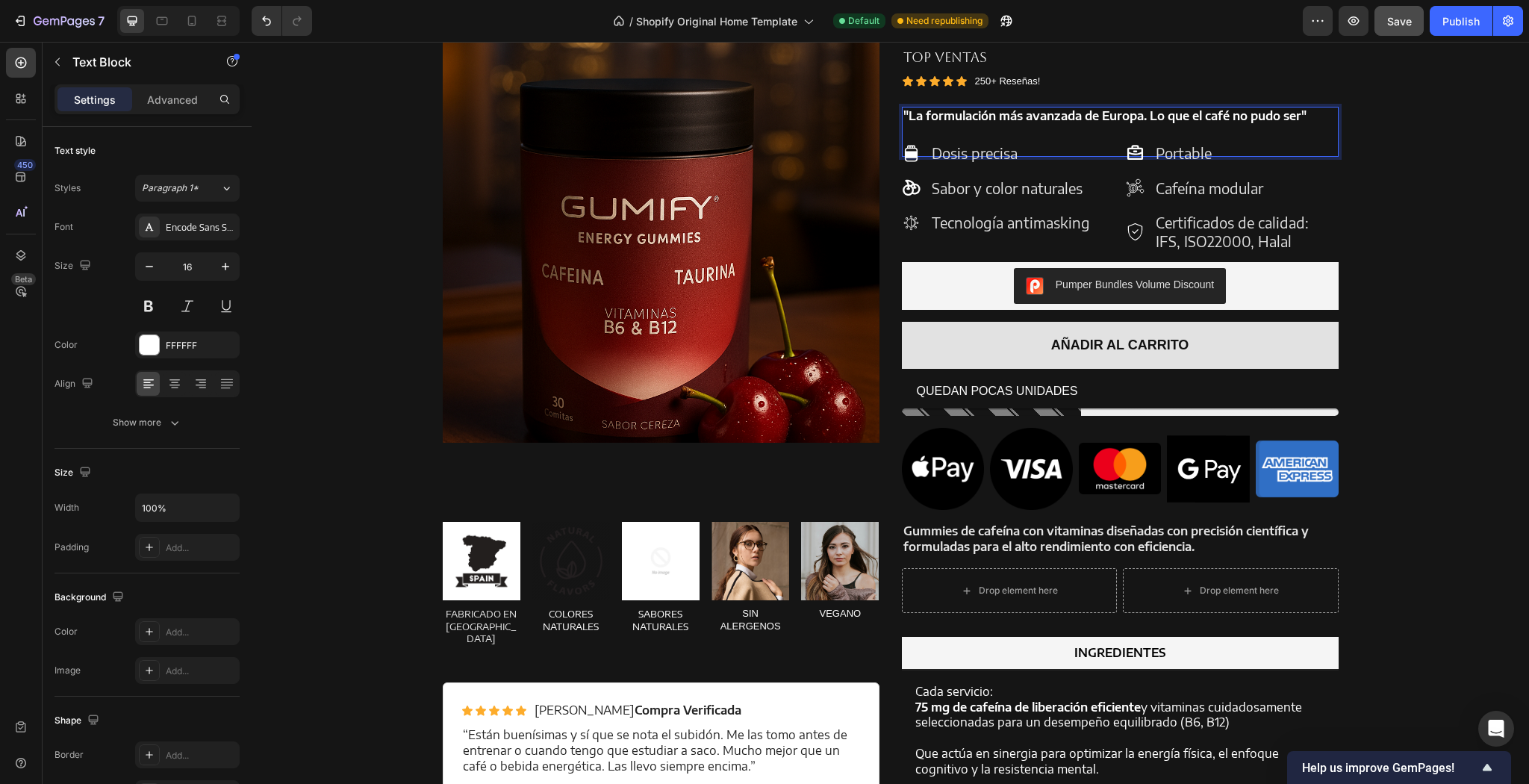
click at [1244, 116] on strong ""La formulación más avanzada de Europa. Lo que el café no pudo ser"" at bounding box center [1105, 116] width 403 height 15
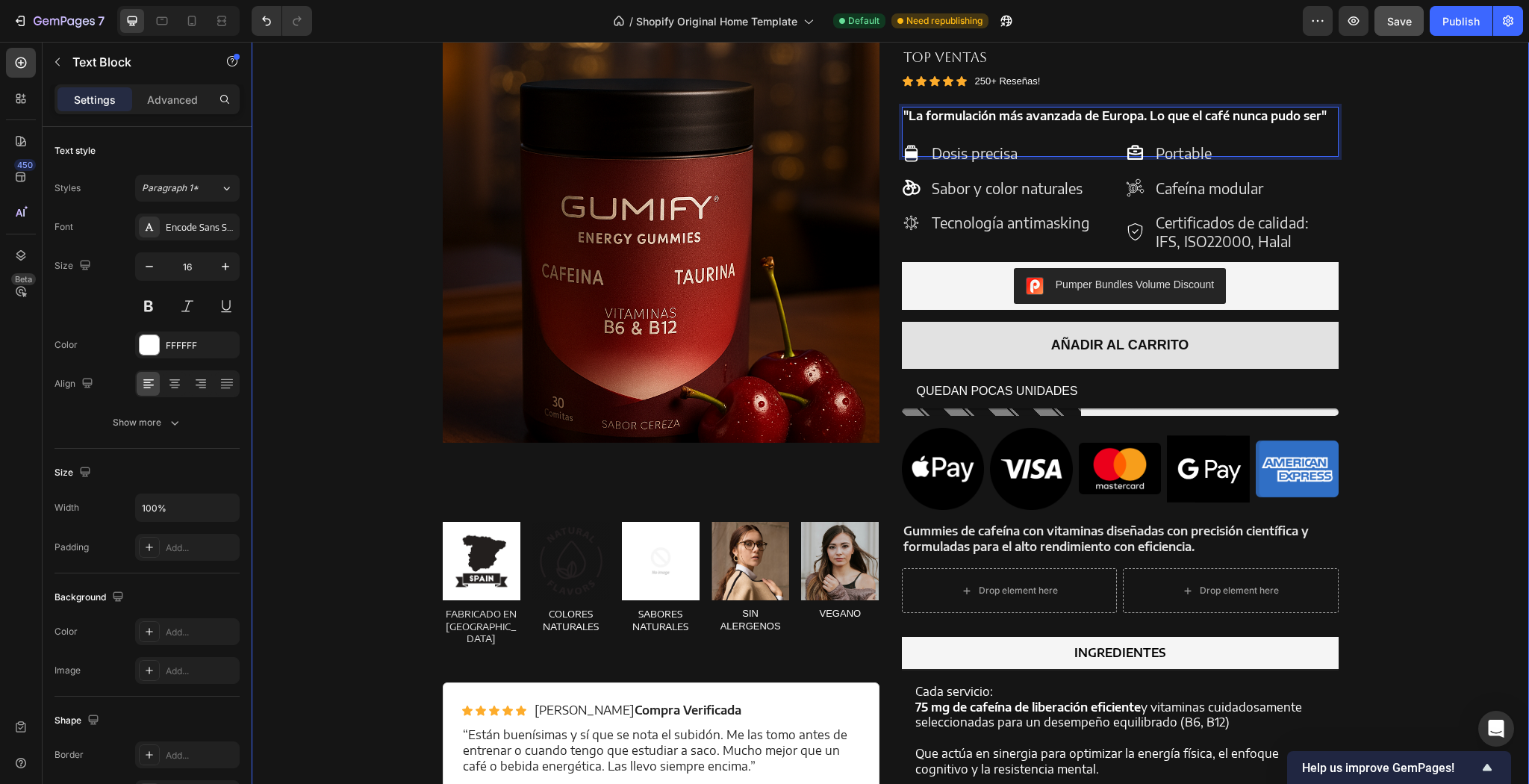
click at [1447, 248] on div "Product Images Energy Gummies Product Title TOP VENTAS Text Block Icon Icon Ico…" at bounding box center [890, 407] width 1255 height 802
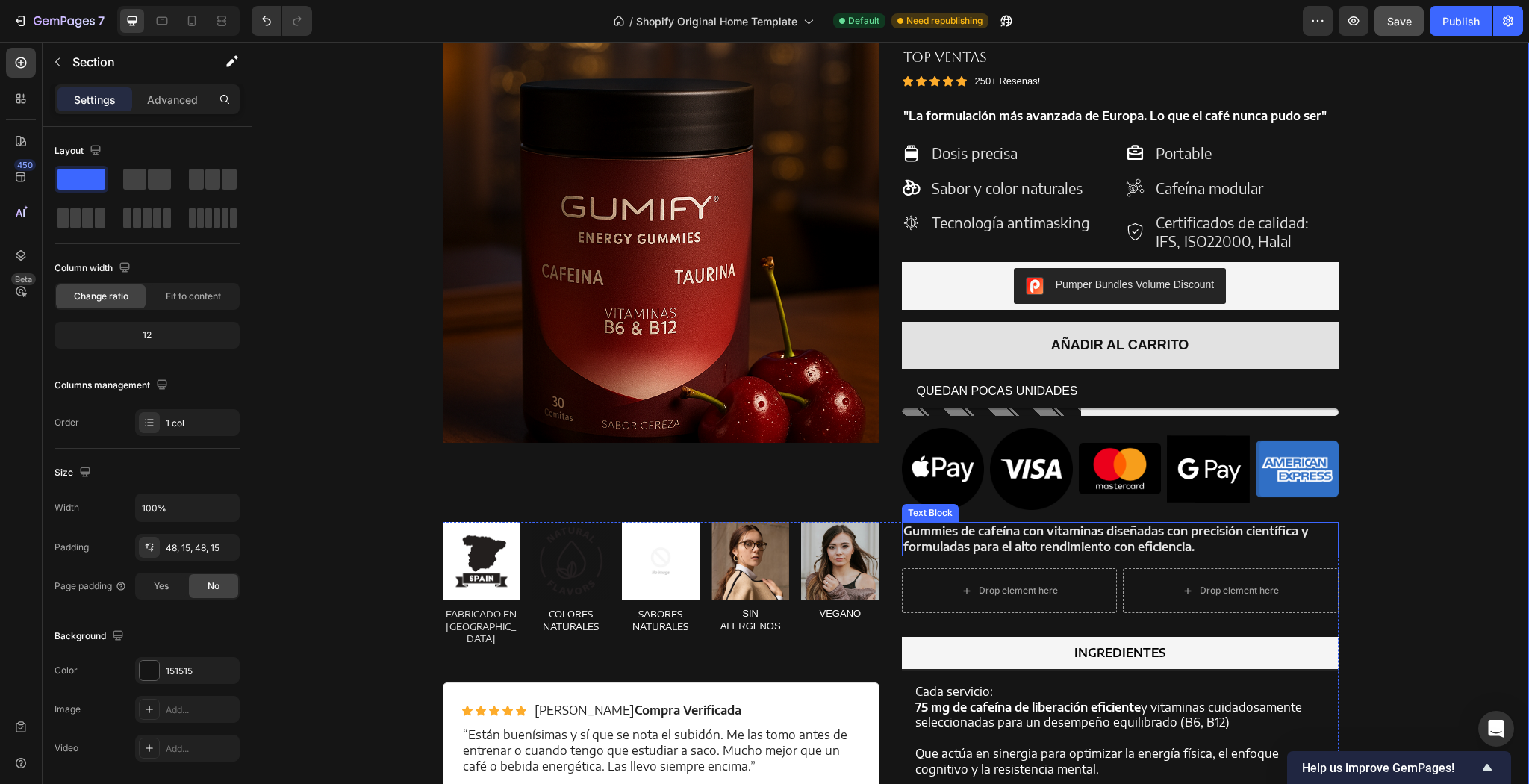
click at [1173, 540] on strong "Gummies de cafeína con vitaminas diseñadas con precisión científica y formulada…" at bounding box center [1106, 538] width 405 height 31
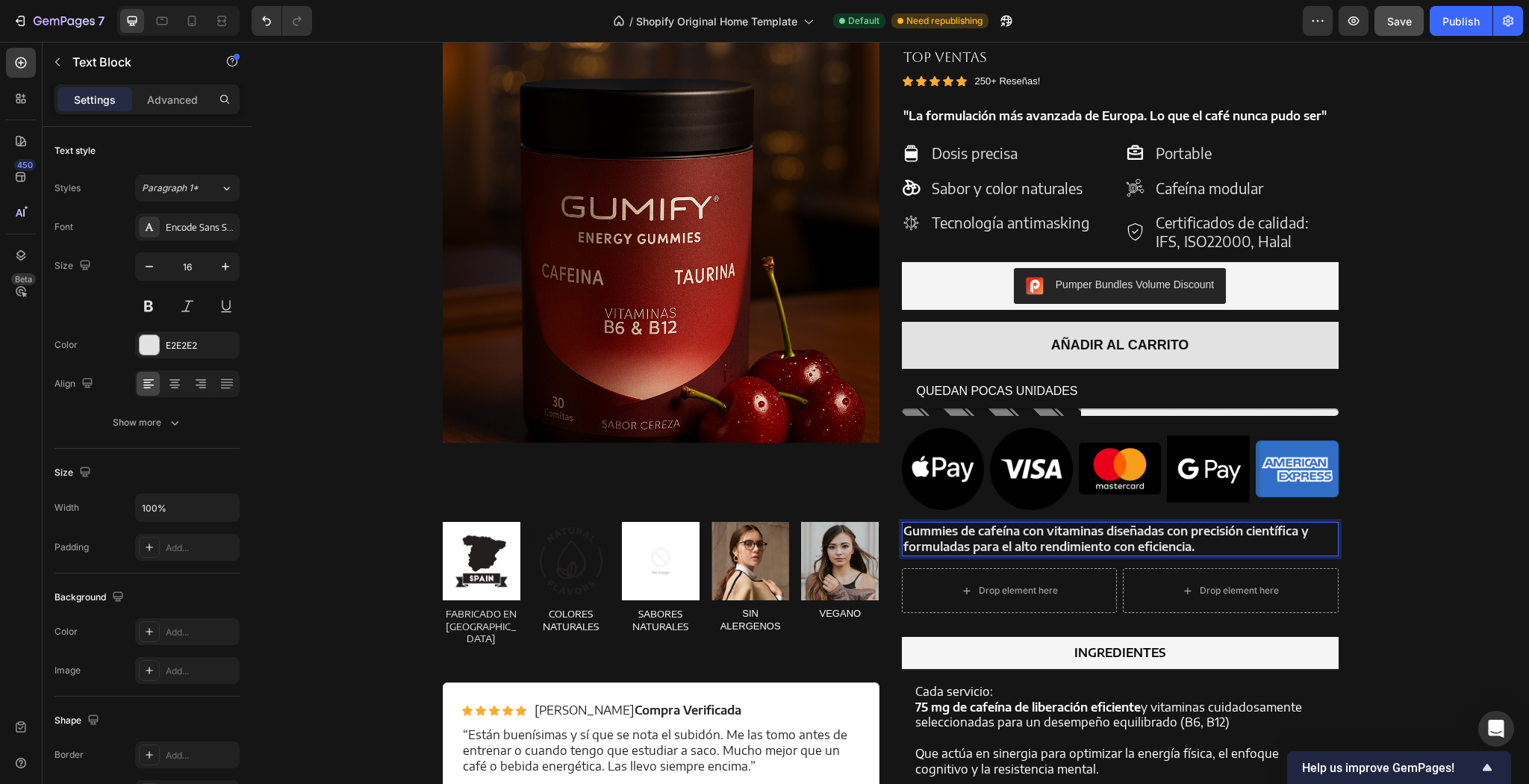
click at [1201, 548] on p "Gummies de cafeína con vitaminas diseñadas con precisión científica y formulada…" at bounding box center [1120, 538] width 433 height 31
drag, startPoint x: 1205, startPoint y: 547, endPoint x: 1111, endPoint y: 550, distance: 94.0
click at [1111, 550] on p "Gummies de cafeína con vitaminas diseñadas con precisión científica y formulada…" at bounding box center [1120, 538] width 433 height 31
click at [971, 534] on strong "Gummies de cafeína con vitaminas diseñadas con precisión científica y formulada…" at bounding box center [1106, 538] width 405 height 31
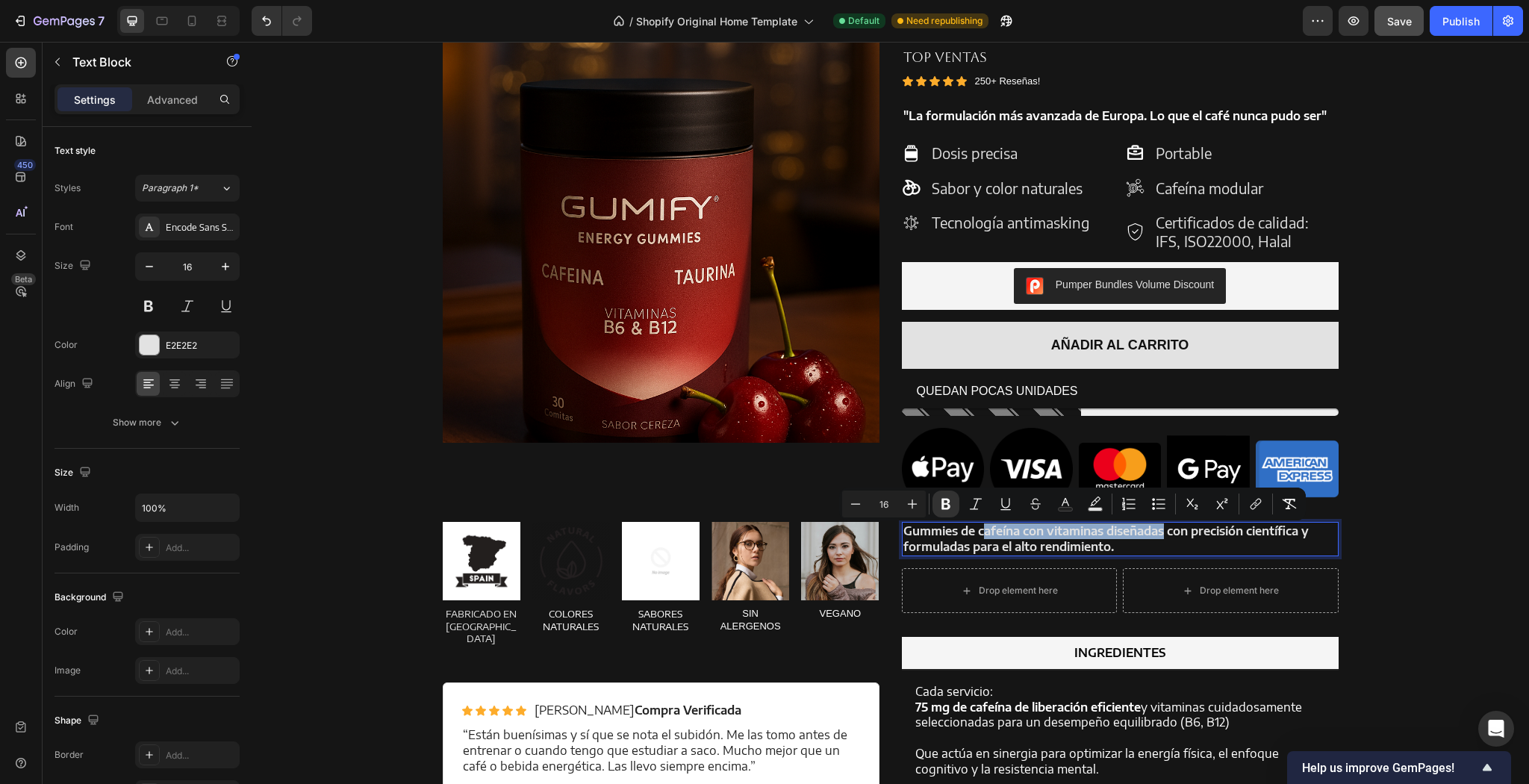
drag, startPoint x: 977, startPoint y: 532, endPoint x: 1165, endPoint y: 538, distance: 188.1
click at [1165, 538] on strong "Gummies de cafeína con vitaminas diseñadas con precisión científica y formulada…" at bounding box center [1106, 538] width 405 height 31
click at [1209, 548] on p "Gummies de cafeína con vitaminas diseñadas con precisión científica y formulada…" at bounding box center [1120, 538] width 433 height 31
drag, startPoint x: 1193, startPoint y: 534, endPoint x: 1248, endPoint y: 534, distance: 55.0
click at [1248, 534] on strong "Gummies de cafeína con vitaminas diseñadas con precisión científica y formulada…" at bounding box center [1106, 538] width 405 height 31
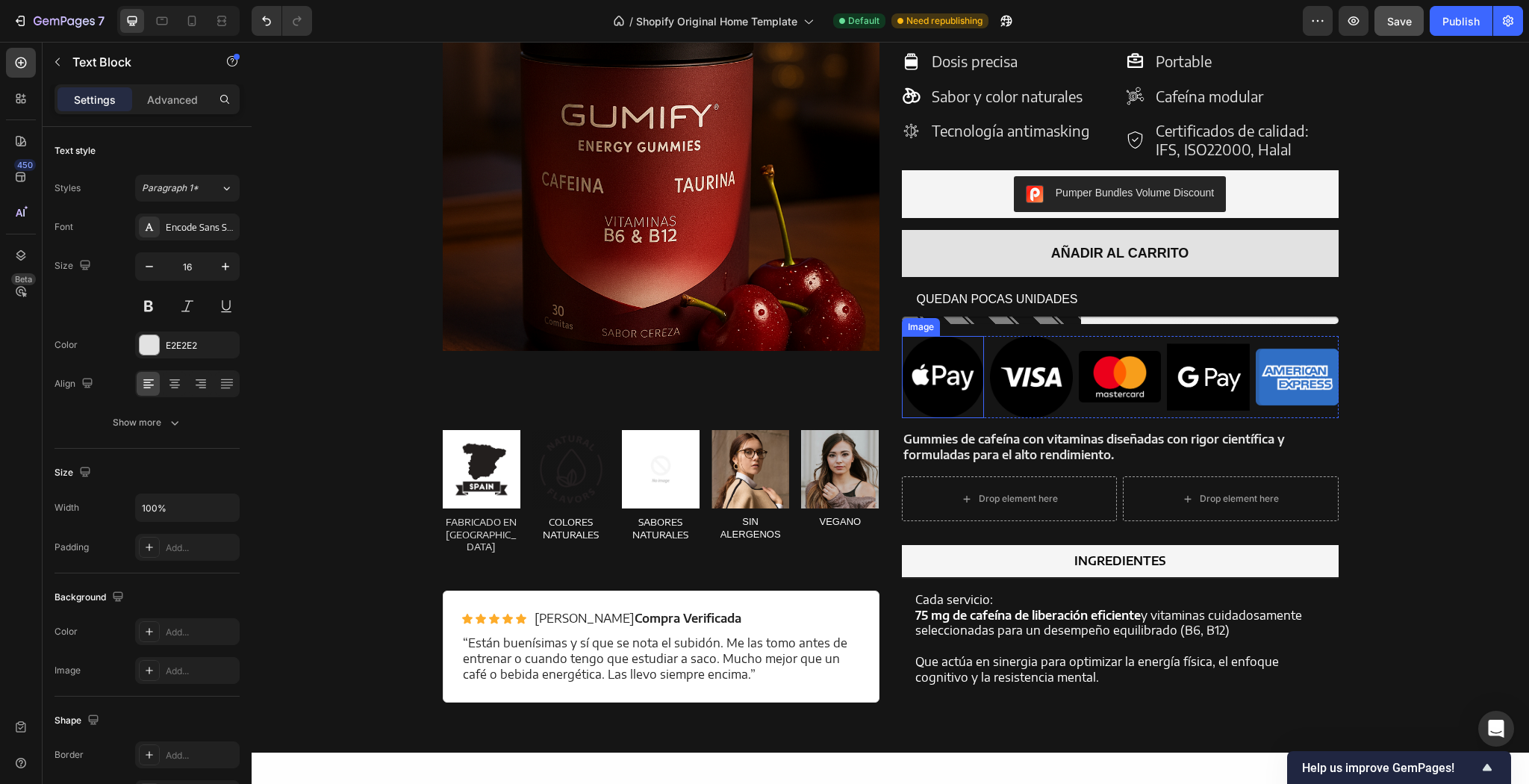
scroll to position [1664, 0]
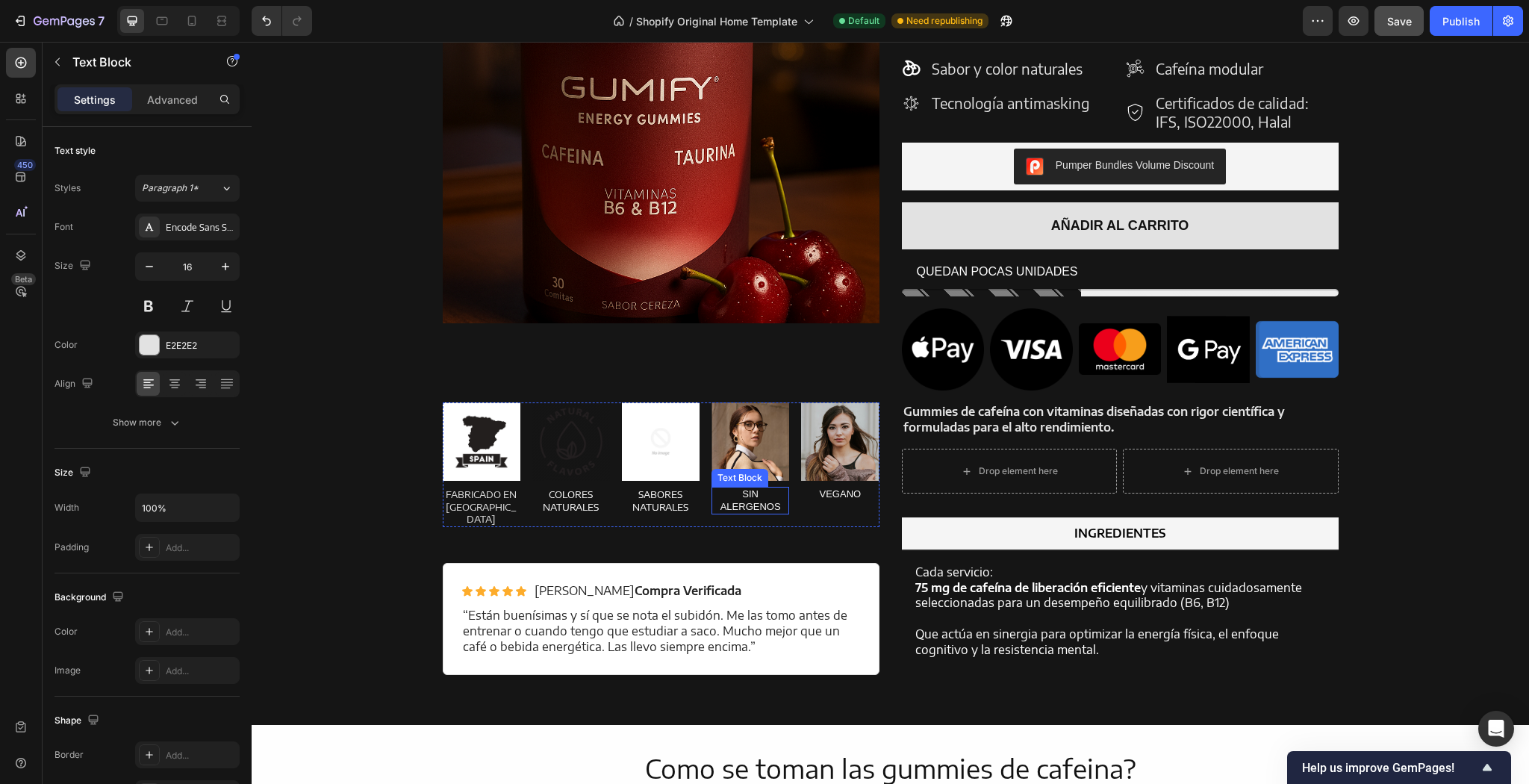
click at [756, 502] on p "SIN ALERGENOS" at bounding box center [750, 501] width 75 height 25
drag, startPoint x: 776, startPoint y: 505, endPoint x: 726, endPoint y: 510, distance: 50.2
click at [643, 364] on div "Product Images" at bounding box center [661, 139] width 436 height 504
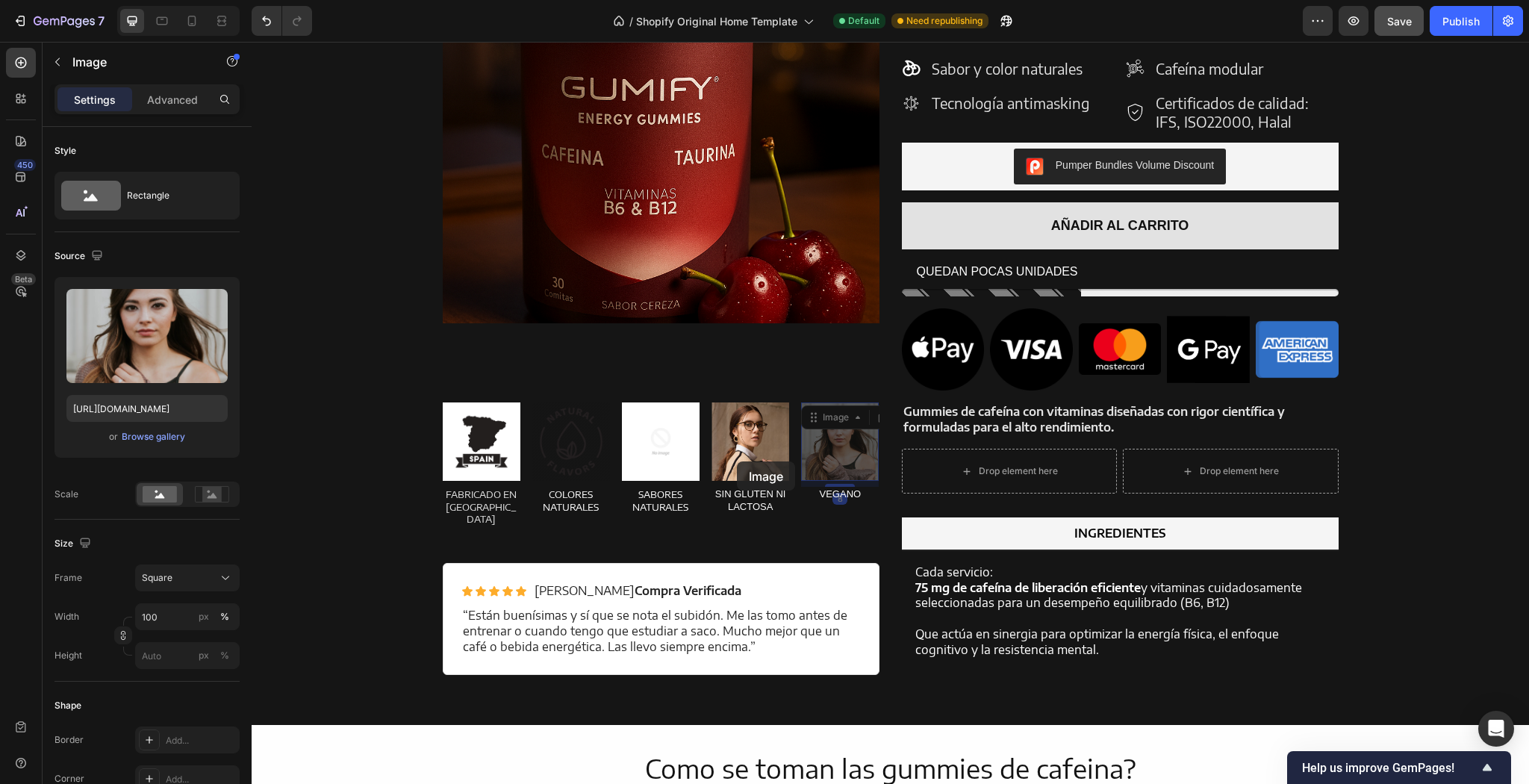
drag, startPoint x: 816, startPoint y: 466, endPoint x: 773, endPoint y: 475, distance: 43.9
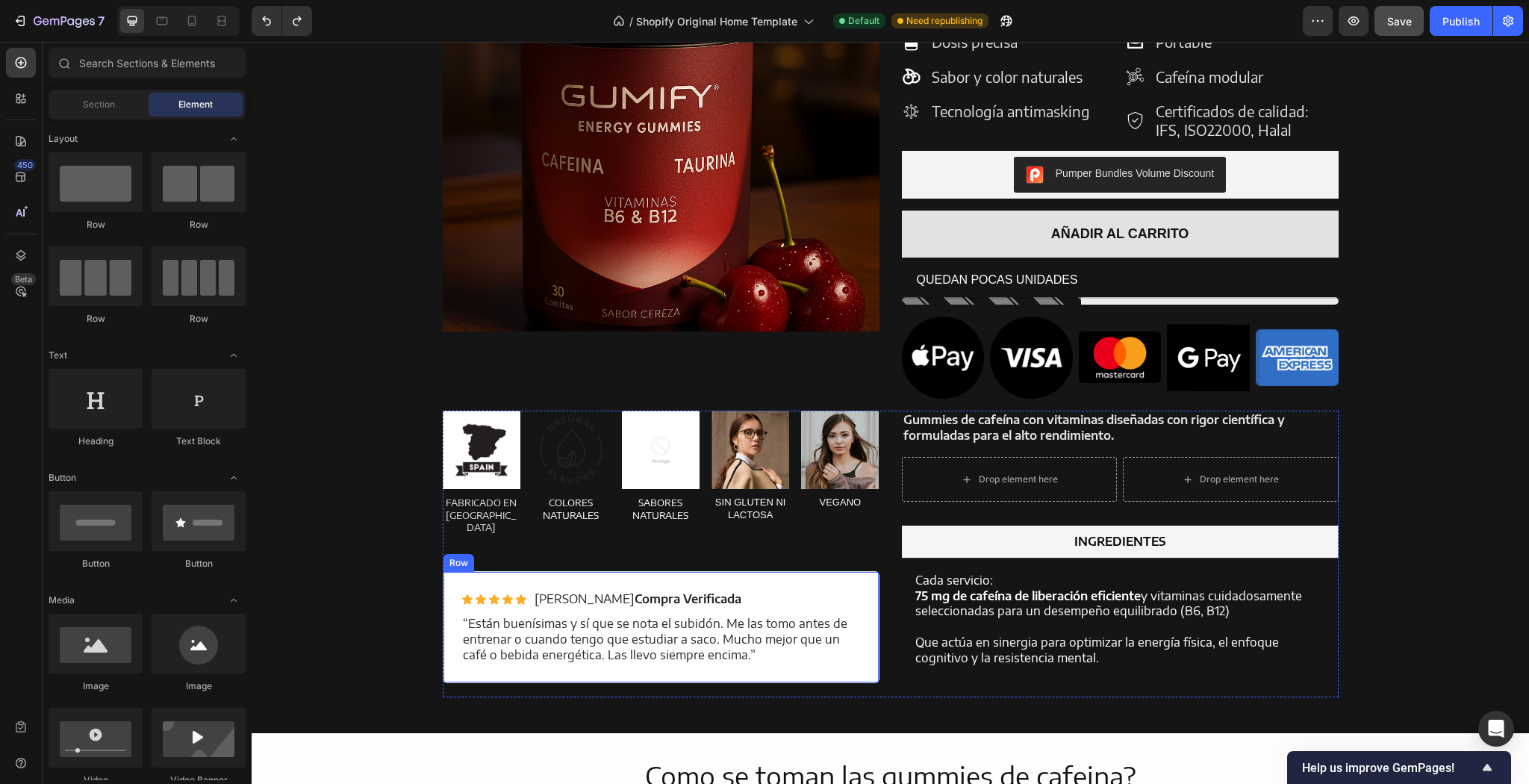
scroll to position [1776, 0]
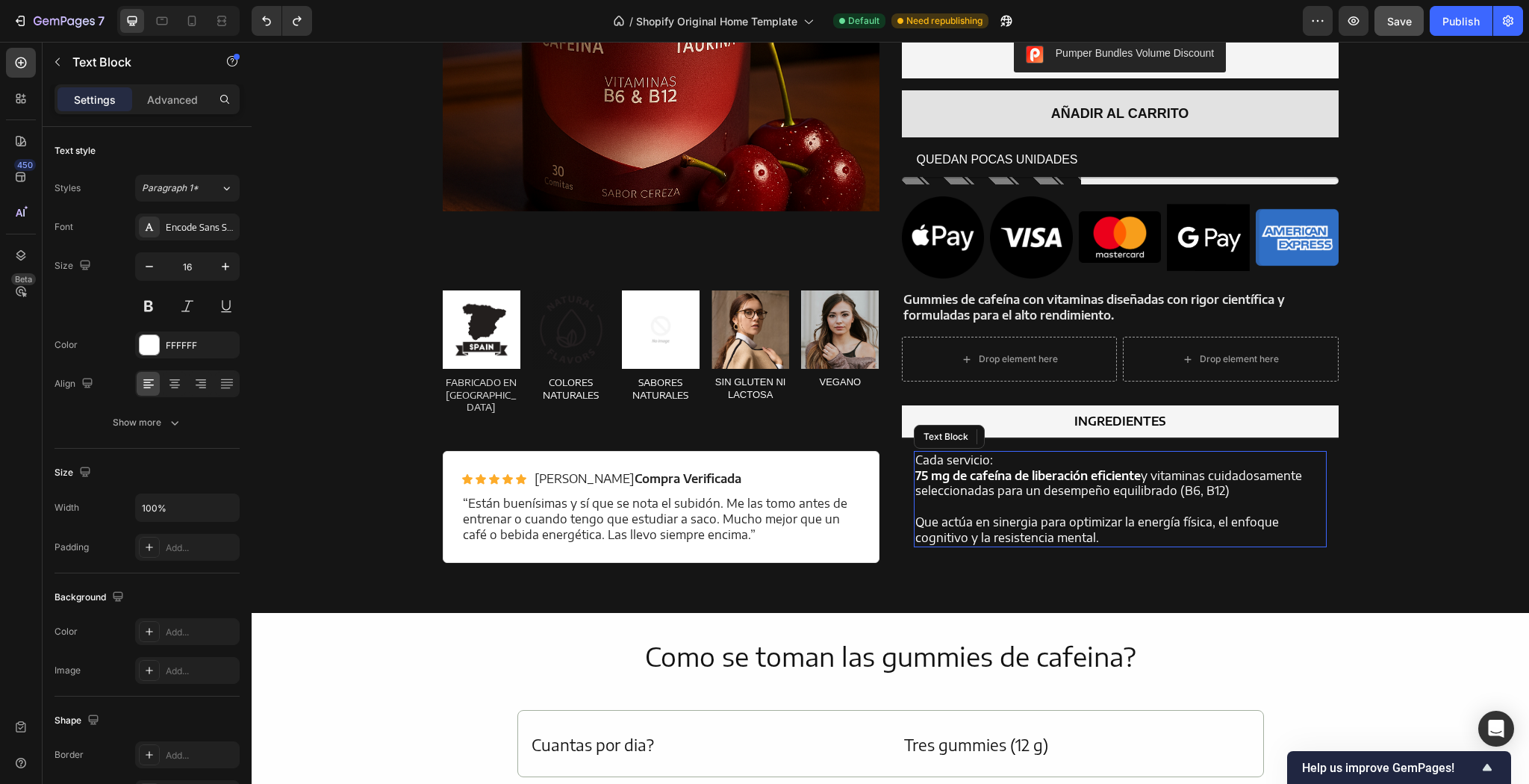
click at [949, 468] on p "Cada servicio:" at bounding box center [1119, 460] width 410 height 15
click at [918, 467] on p "Cada servicio:" at bounding box center [1119, 460] width 410 height 15
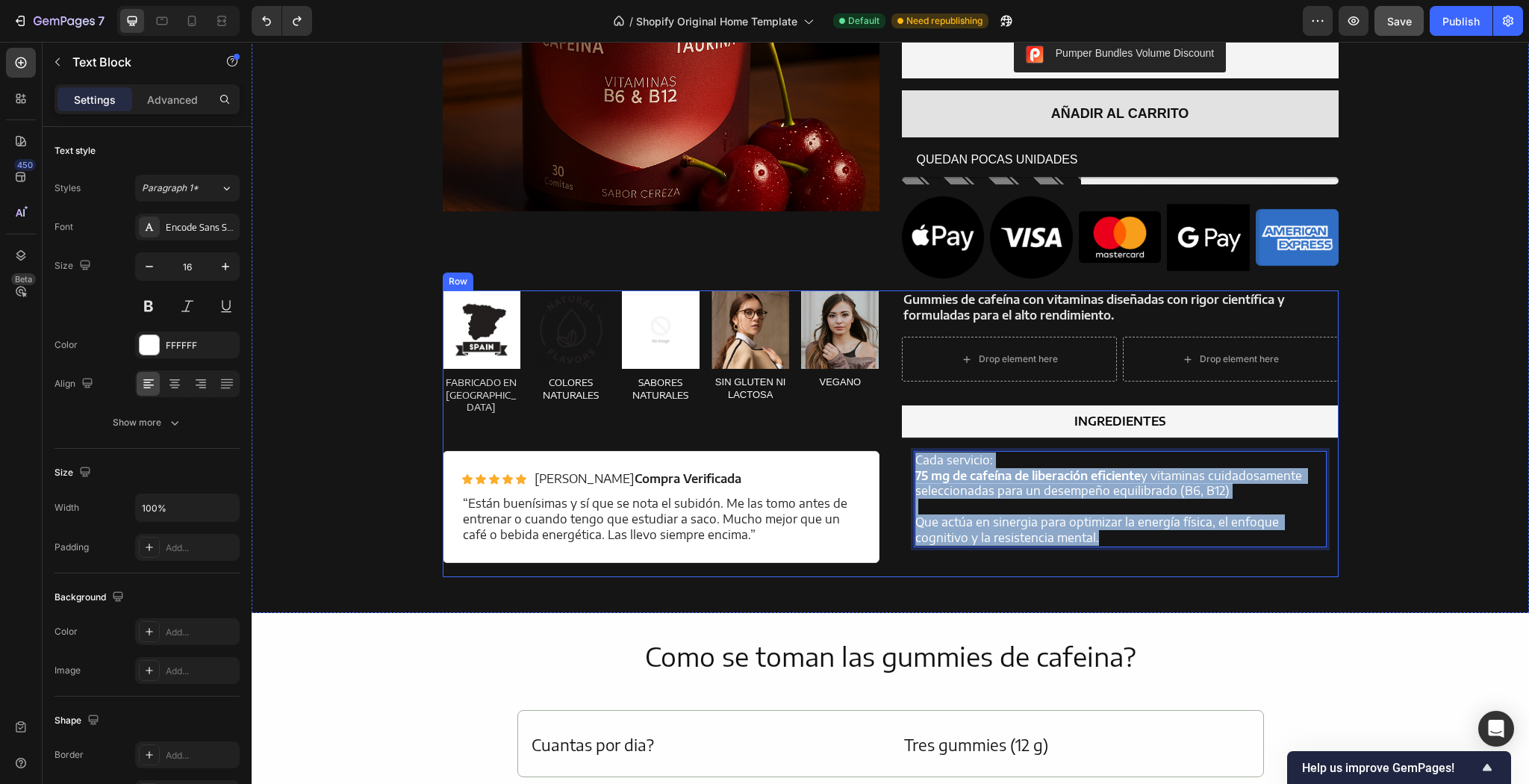
drag, startPoint x: 1106, startPoint y: 547, endPoint x: 880, endPoint y: 468, distance: 239.4
click at [880, 468] on div "Image FABRICADO EN ESPAÑA Text Block Image COLORES NATURALES Text Block Image S…" at bounding box center [890, 433] width 896 height 286
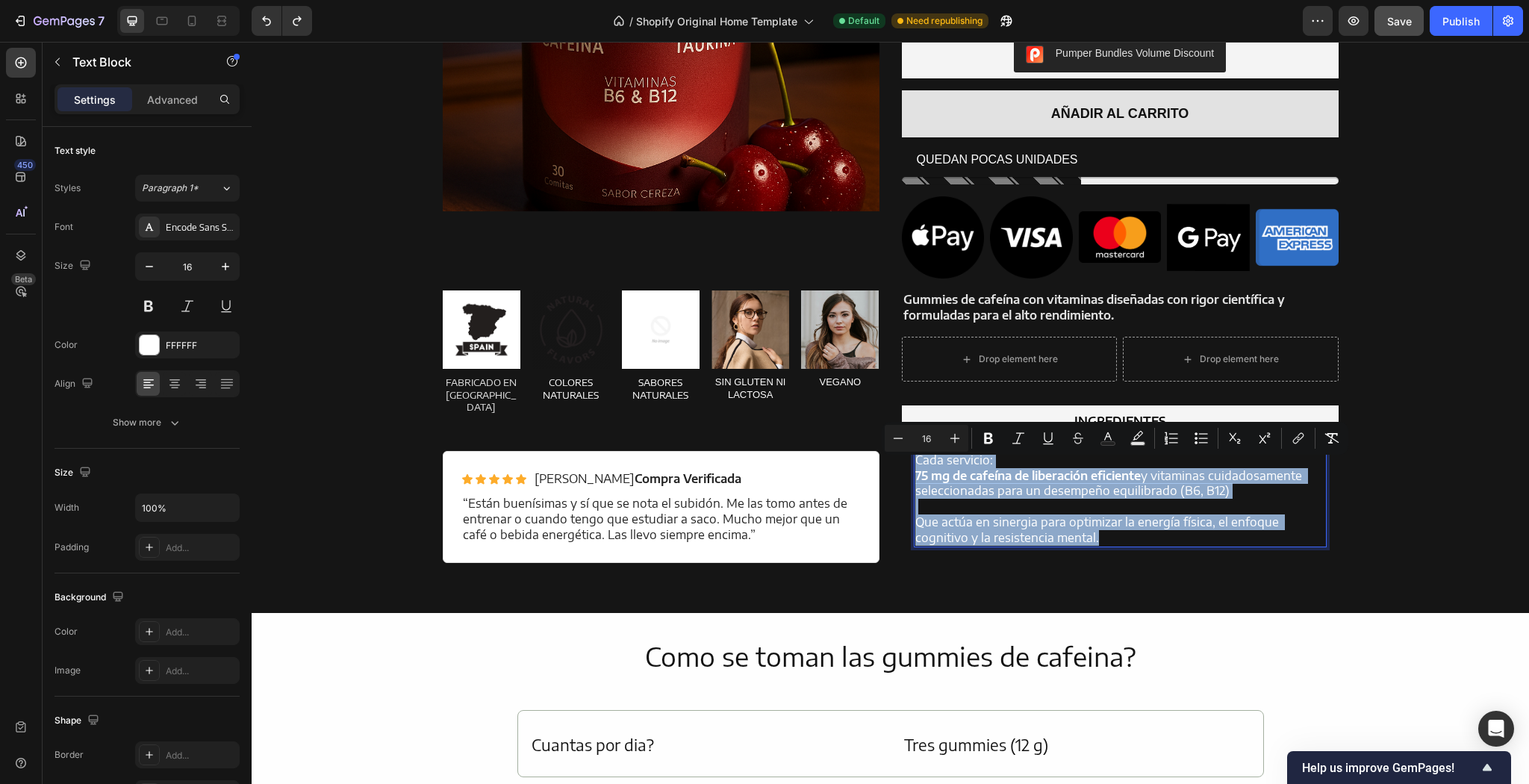
click at [1248, 508] on p "Rich Text Editor. Editing area: main" at bounding box center [1119, 506] width 410 height 15
drag, startPoint x: 1093, startPoint y: 545, endPoint x: 859, endPoint y: 463, distance: 248.0
click at [859, 463] on div "Image FABRICADO EN ESPAÑA Text Block Image COLORES NATURALES Text Block Image S…" at bounding box center [890, 433] width 896 height 286
click at [983, 514] on p "Rich Text Editor. Editing area: main" at bounding box center [1119, 506] width 410 height 15
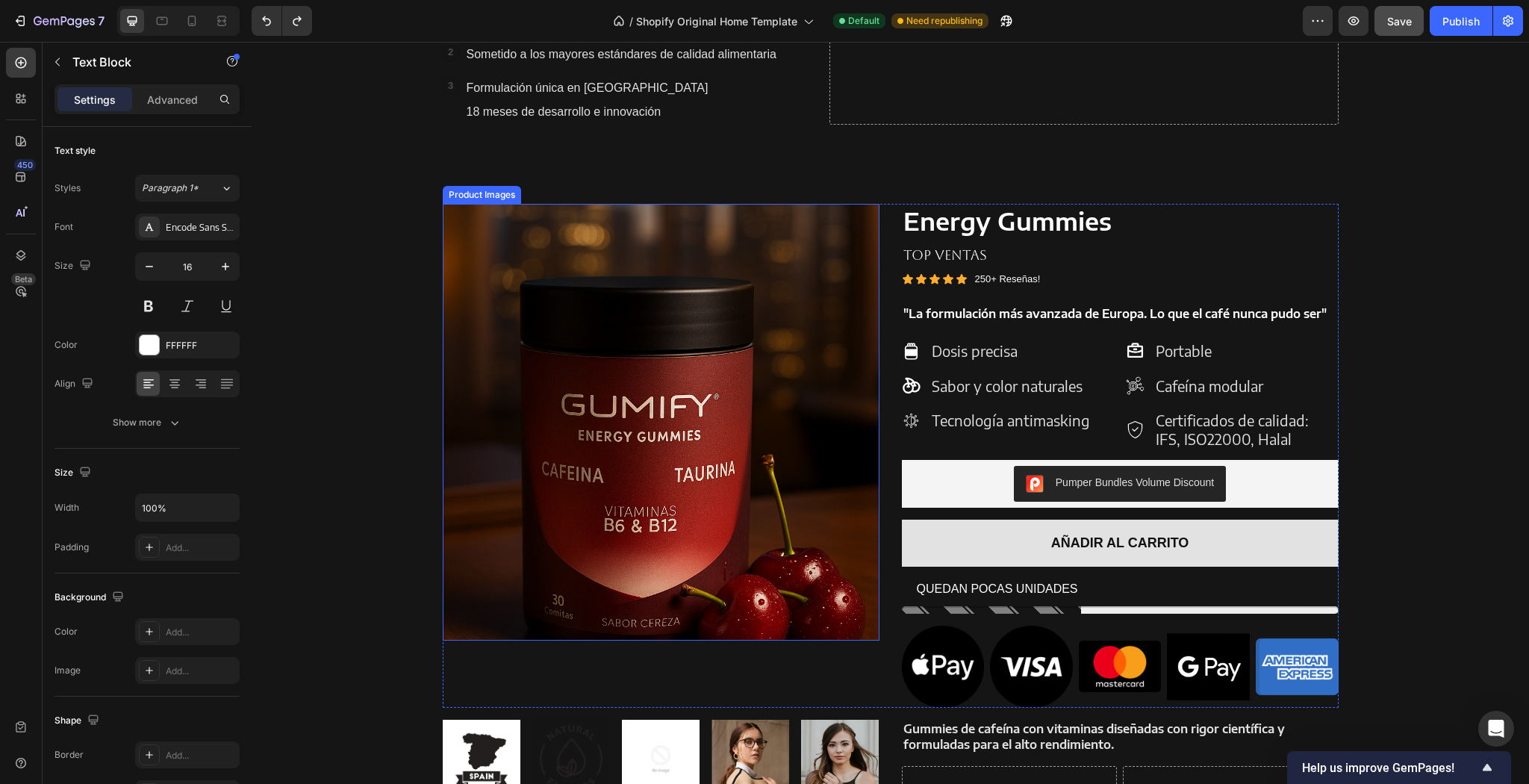
scroll to position [1597, 0]
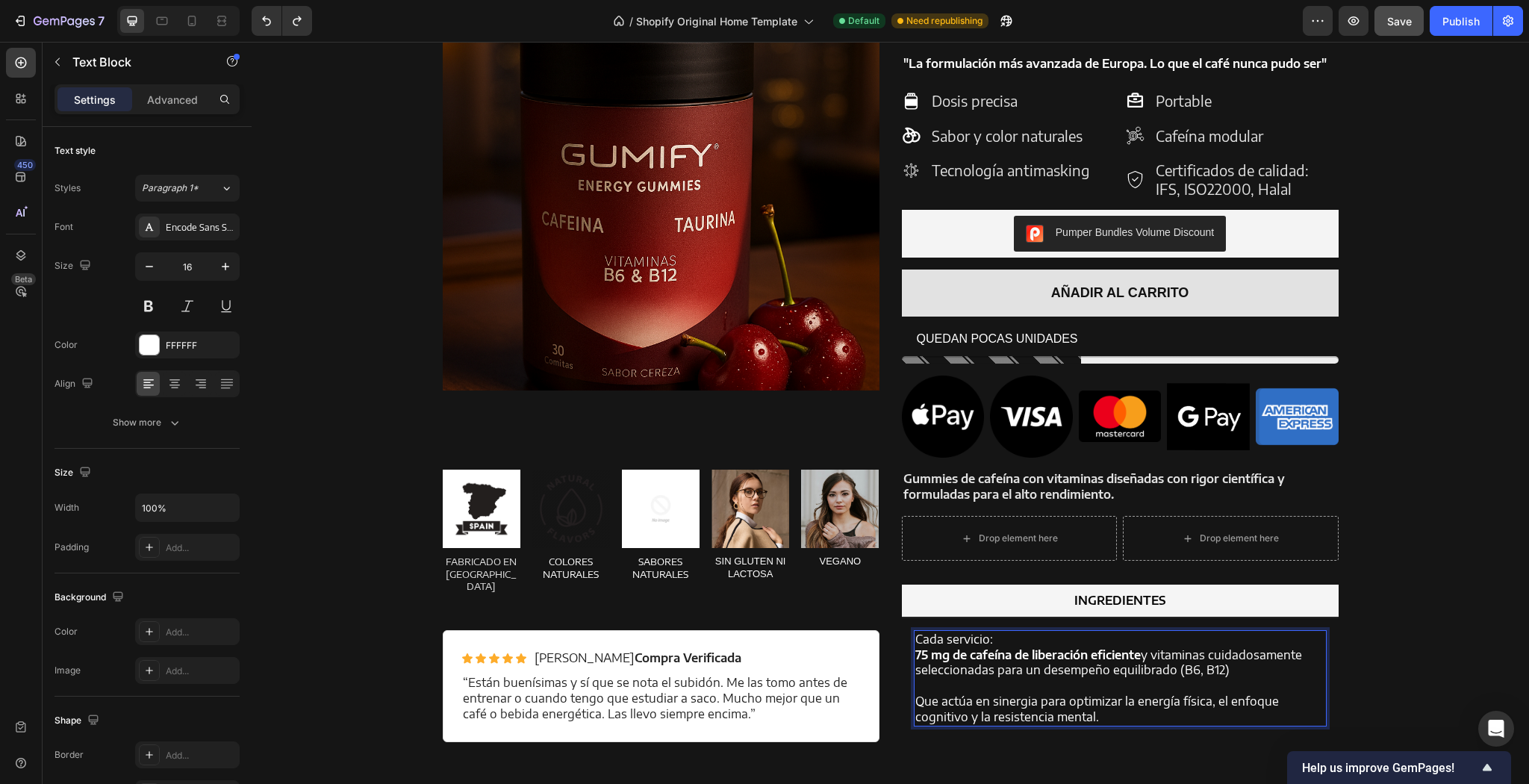
click at [1042, 678] on p "75 mg de cafeína de liberación eficiente y vitaminas cuidadosamente seleccionad…" at bounding box center [1119, 662] width 410 height 31
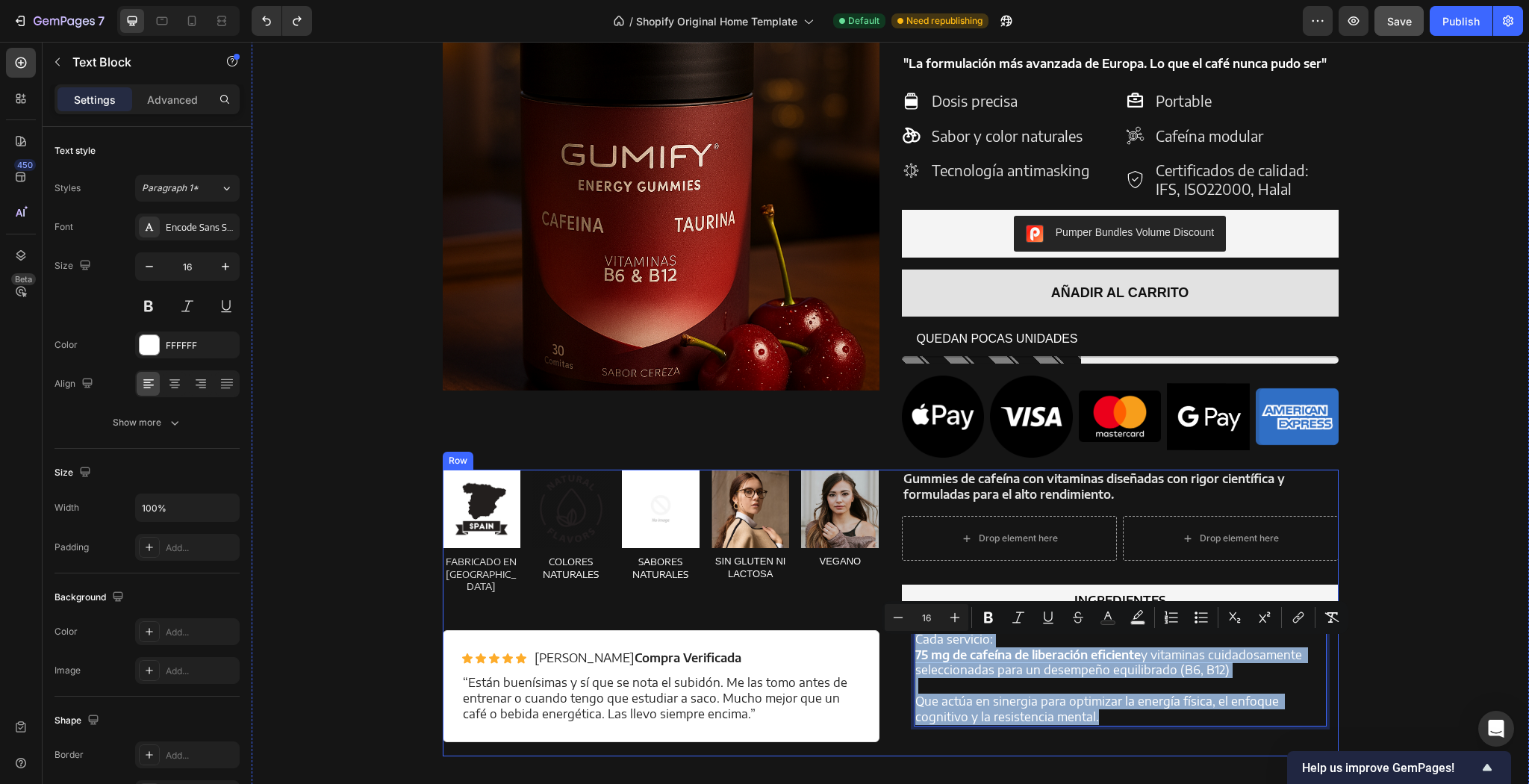
drag, startPoint x: 1099, startPoint y: 726, endPoint x: 880, endPoint y: 642, distance: 234.6
click at [880, 642] on div "Image FABRICADO EN ESPAÑA Text Block Image COLORES NATURALES Text Block Image S…" at bounding box center [890, 612] width 896 height 286
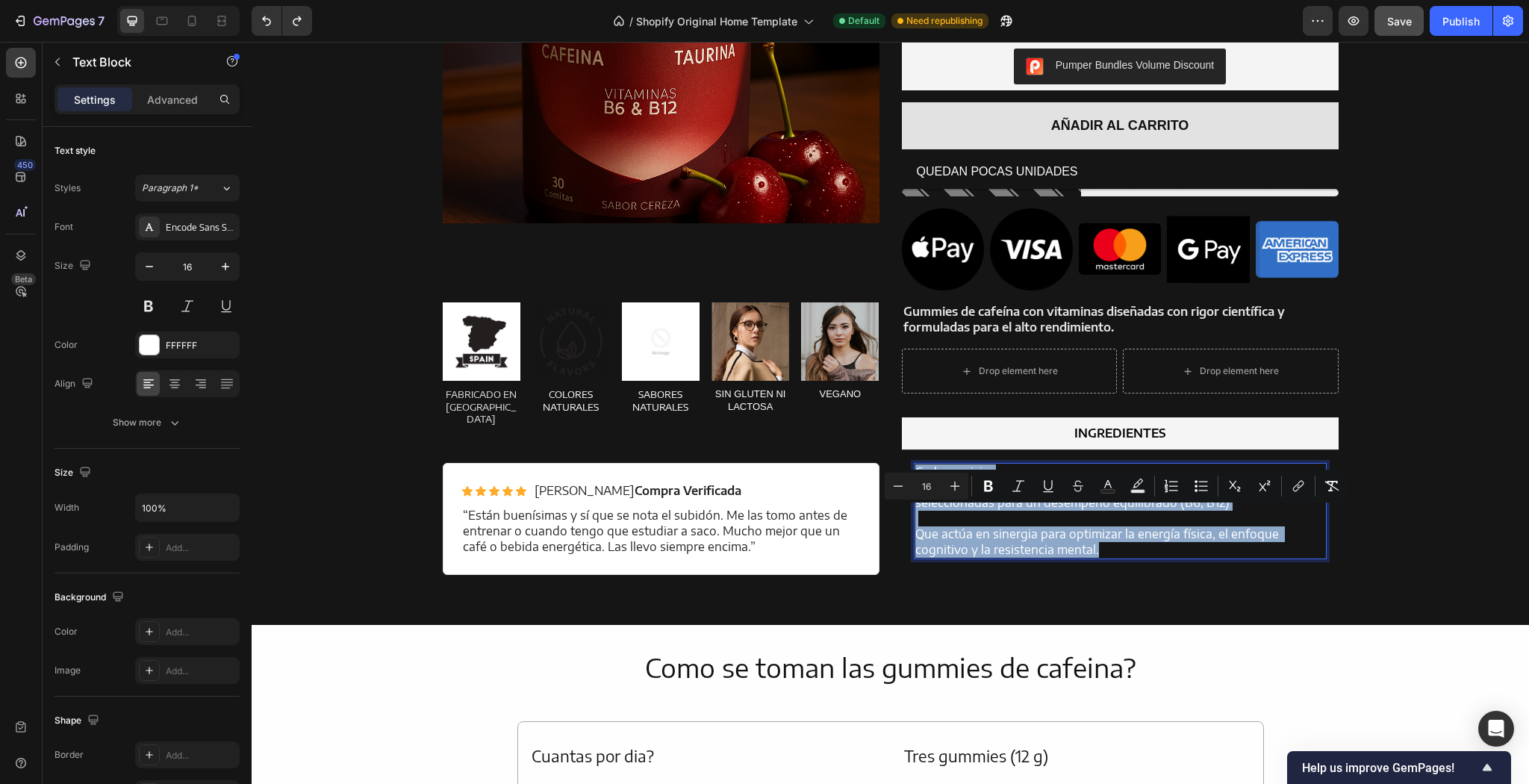
scroll to position [1776, 0]
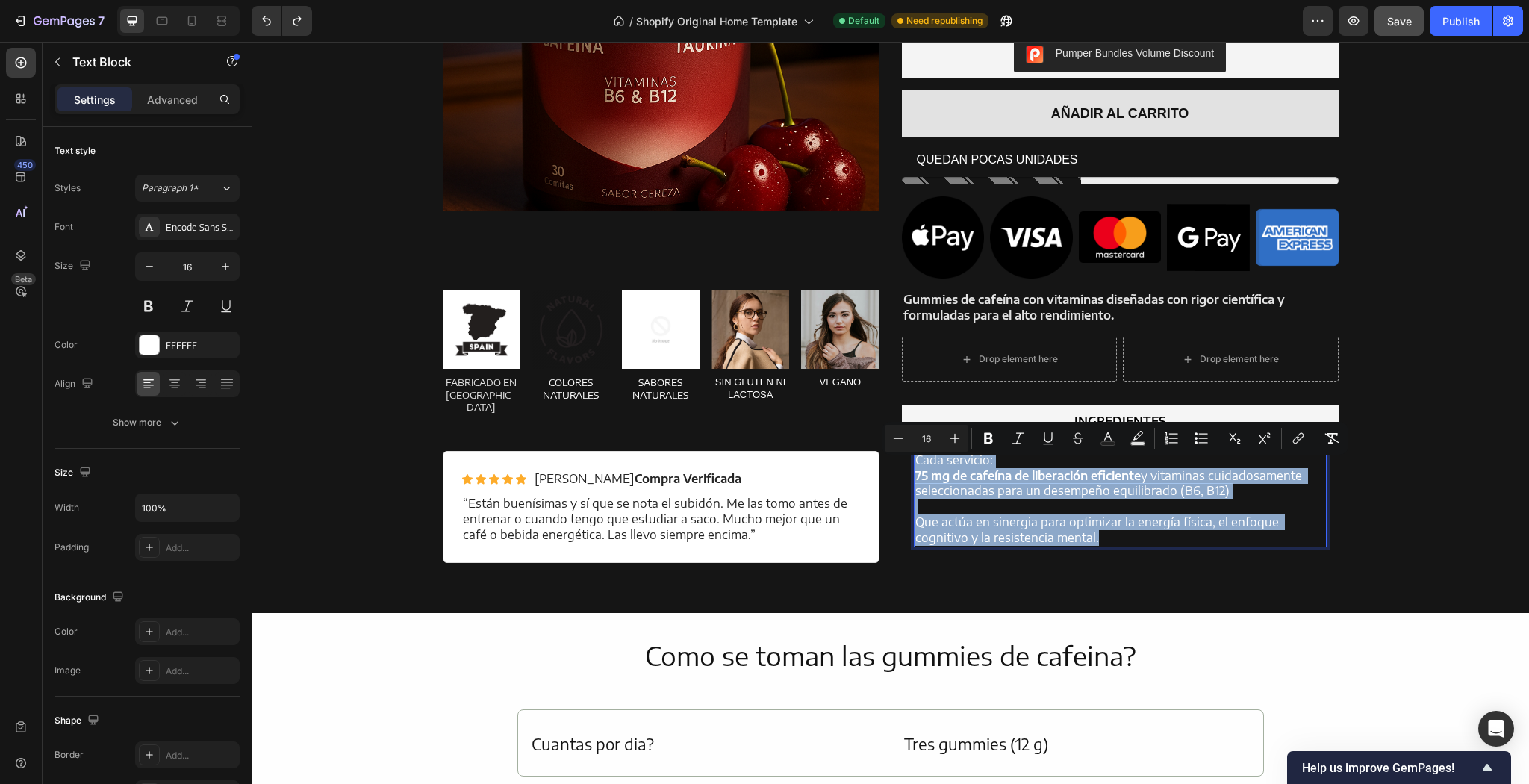
click at [1087, 525] on p "Que actúa en sinergia para optimizar la energía física, el enfoque cognitivo y …" at bounding box center [1119, 530] width 410 height 31
drag, startPoint x: 1105, startPoint y: 547, endPoint x: 900, endPoint y: 463, distance: 221.5
click at [902, 463] on div "Cada servicio: 75 mg de cafeína de liberación eficiente y vitaminas cuidadosame…" at bounding box center [1120, 505] width 436 height 134
click at [963, 483] on strong "75 mg de cafeína de liberación eficiente" at bounding box center [1028, 475] width 225 height 15
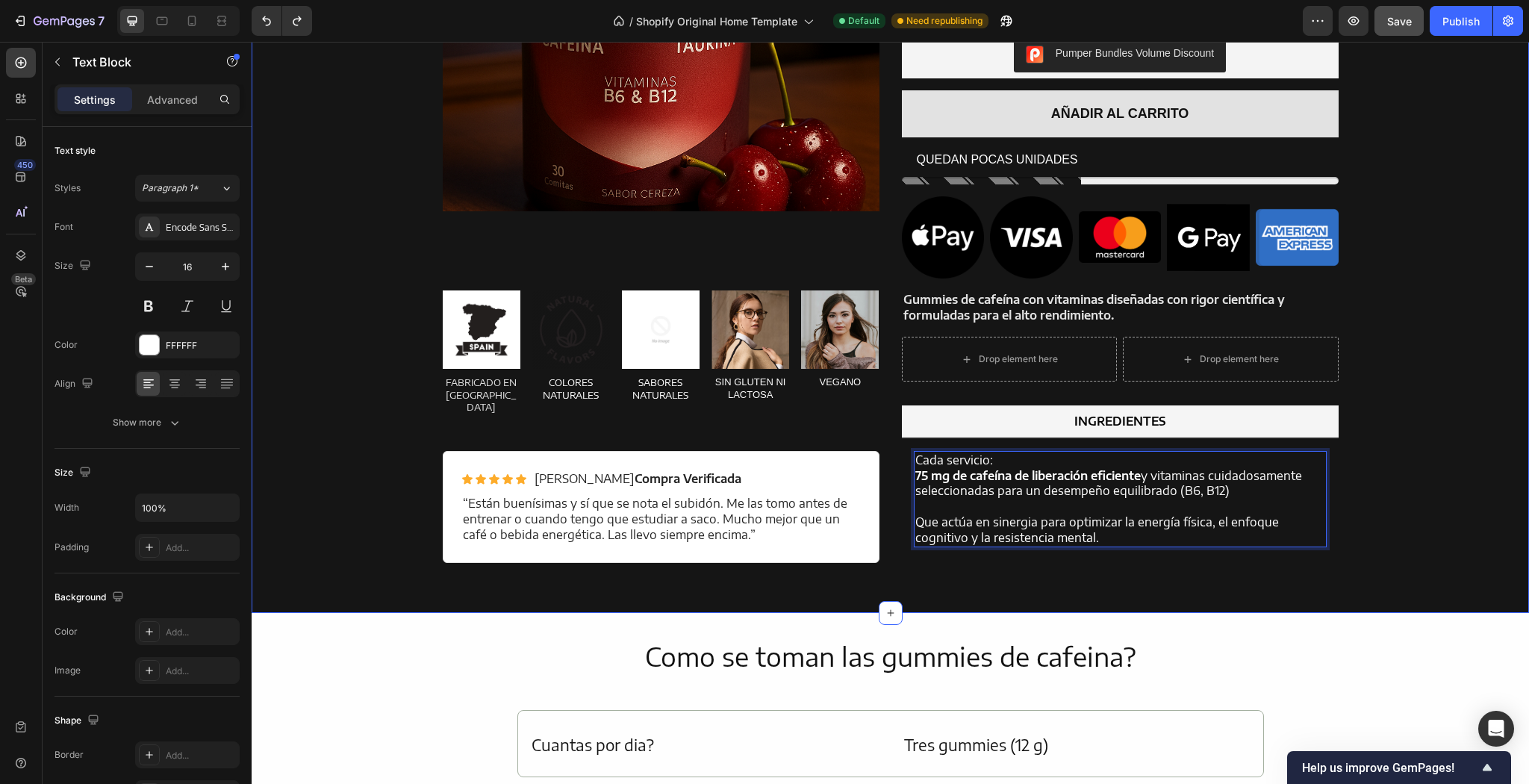
click at [1430, 411] on div "Product Images Energy Gummies Product Title TOP VENTAS Text Block Icon Icon Ico…" at bounding box center [890, 175] width 1255 height 802
click at [1055, 546] on p "Que actúa en sinergia para optimizar la energía física, el enfoque cognitivo y …" at bounding box center [1119, 530] width 410 height 31
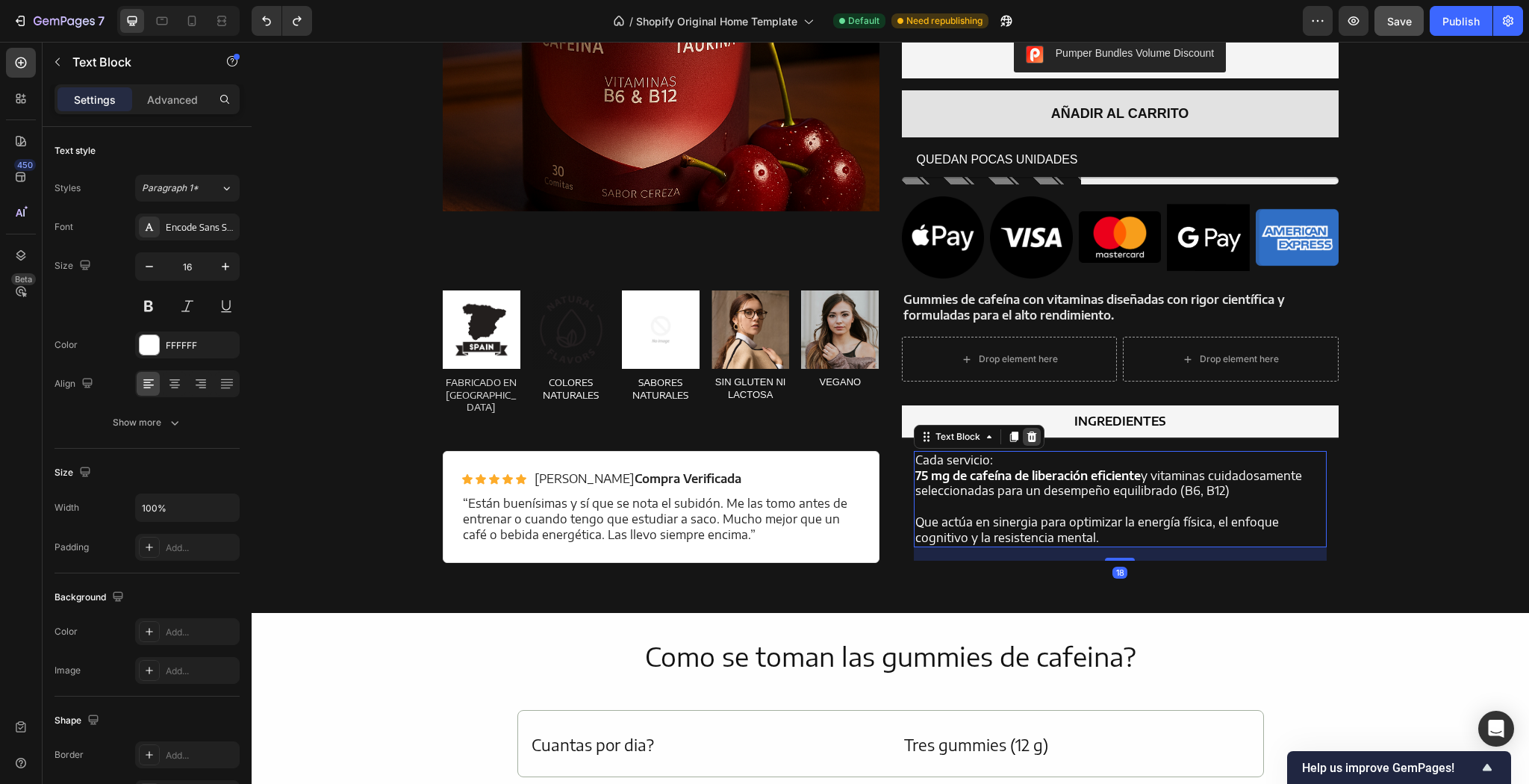
click at [1028, 443] on icon at bounding box center [1032, 437] width 12 height 12
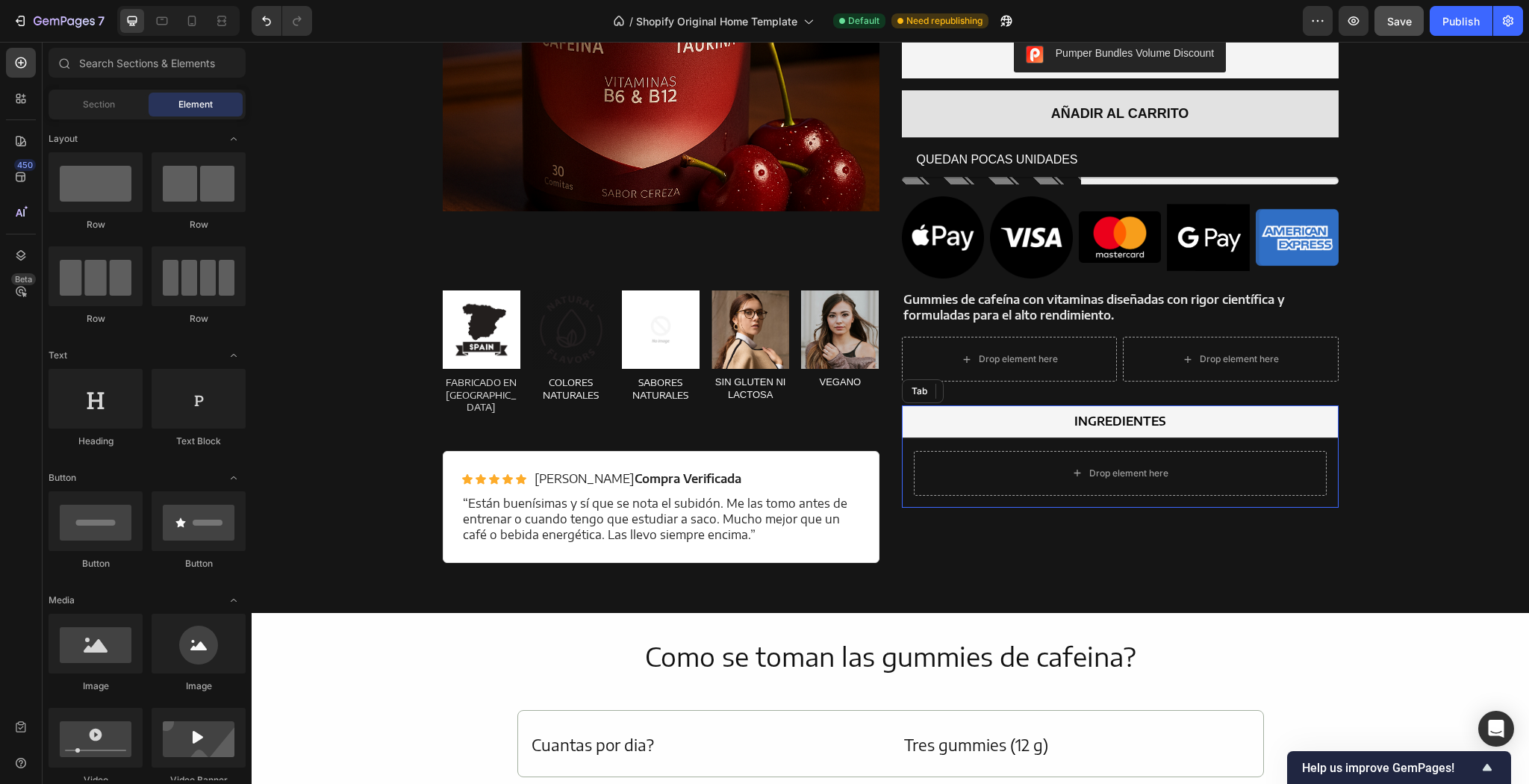
click at [1018, 424] on li "INGREDIENTES" at bounding box center [1120, 422] width 436 height 34
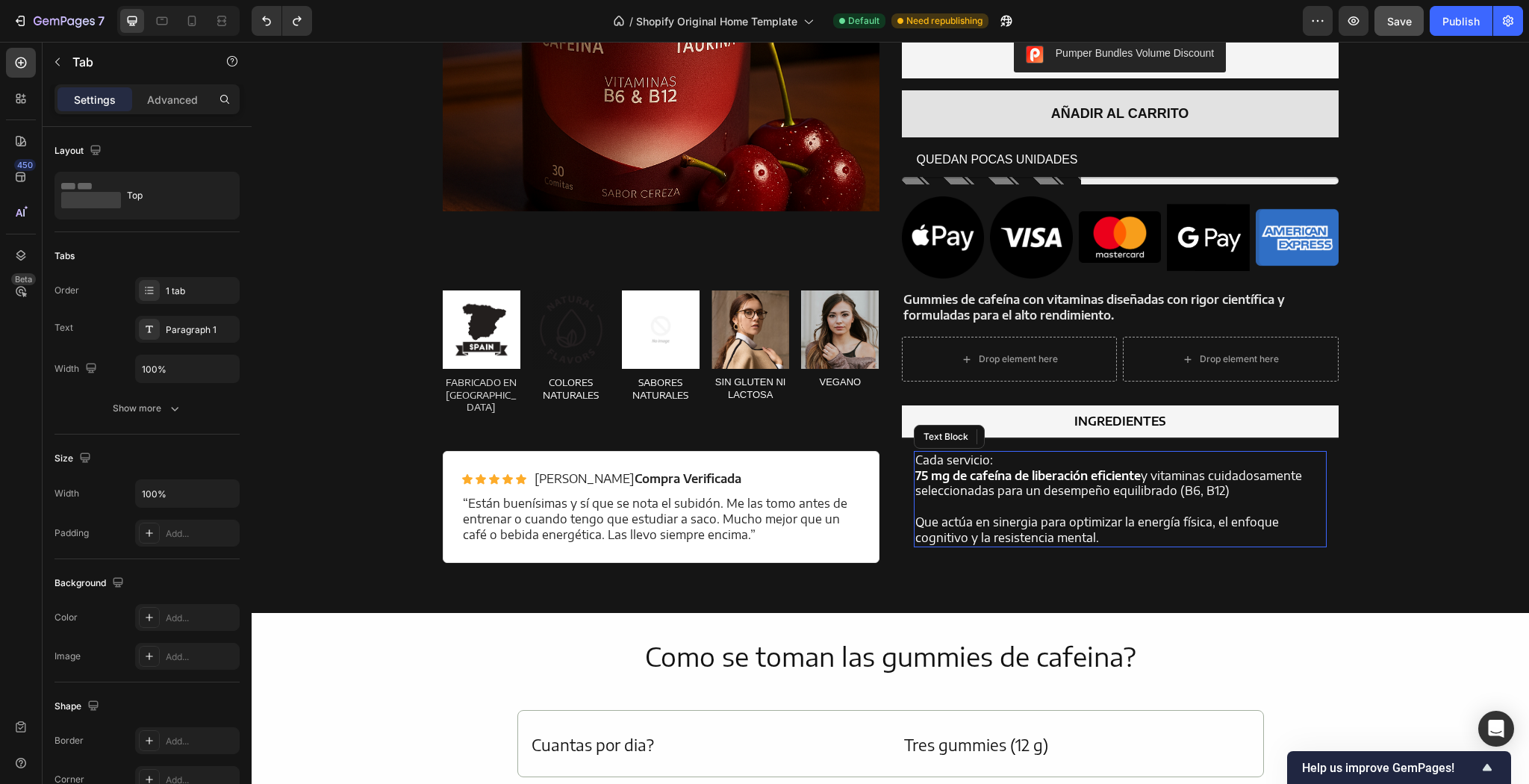
click at [1024, 479] on strong "75 mg de cafeína de liberación eficiente" at bounding box center [1028, 475] width 225 height 15
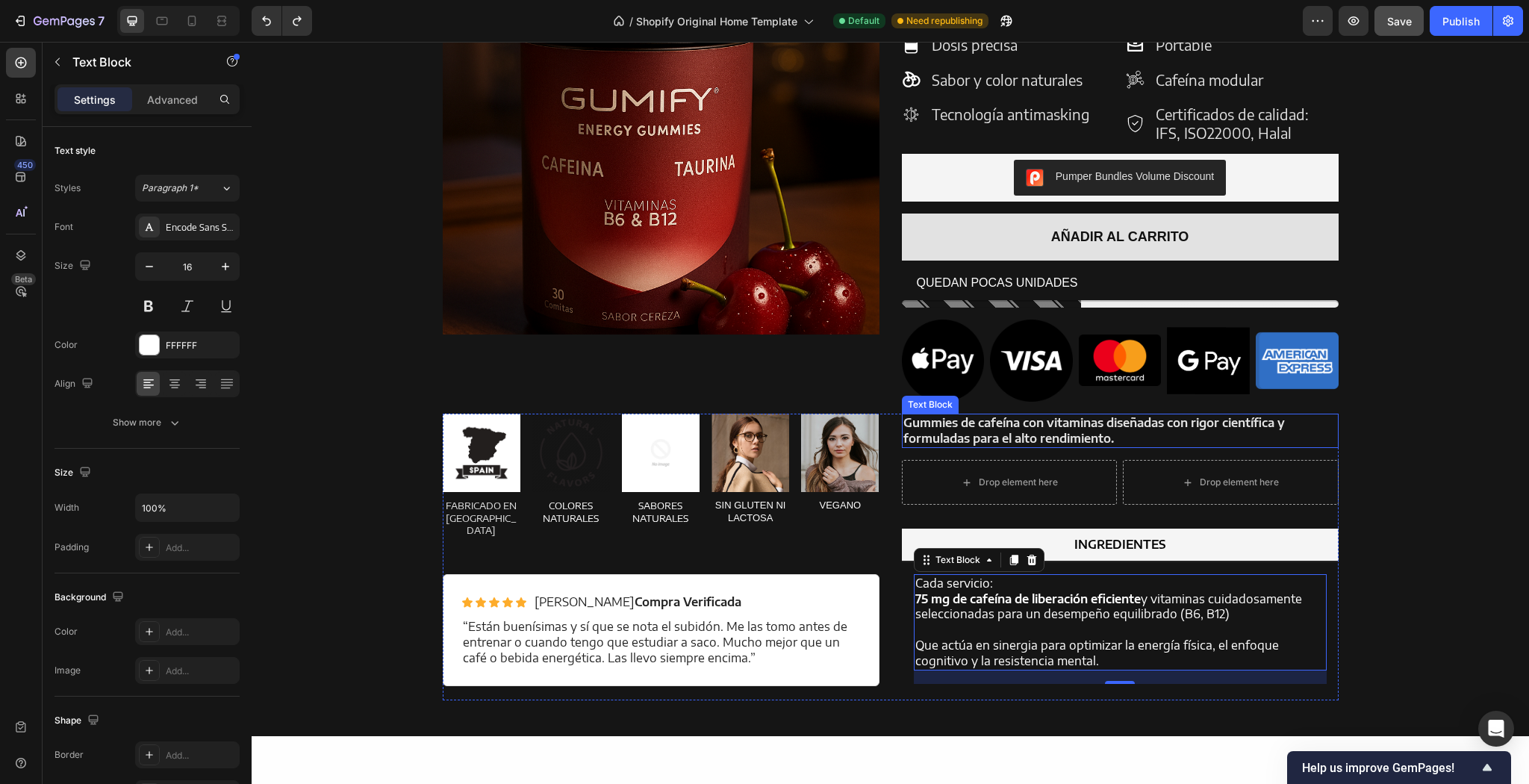
scroll to position [1657, 0]
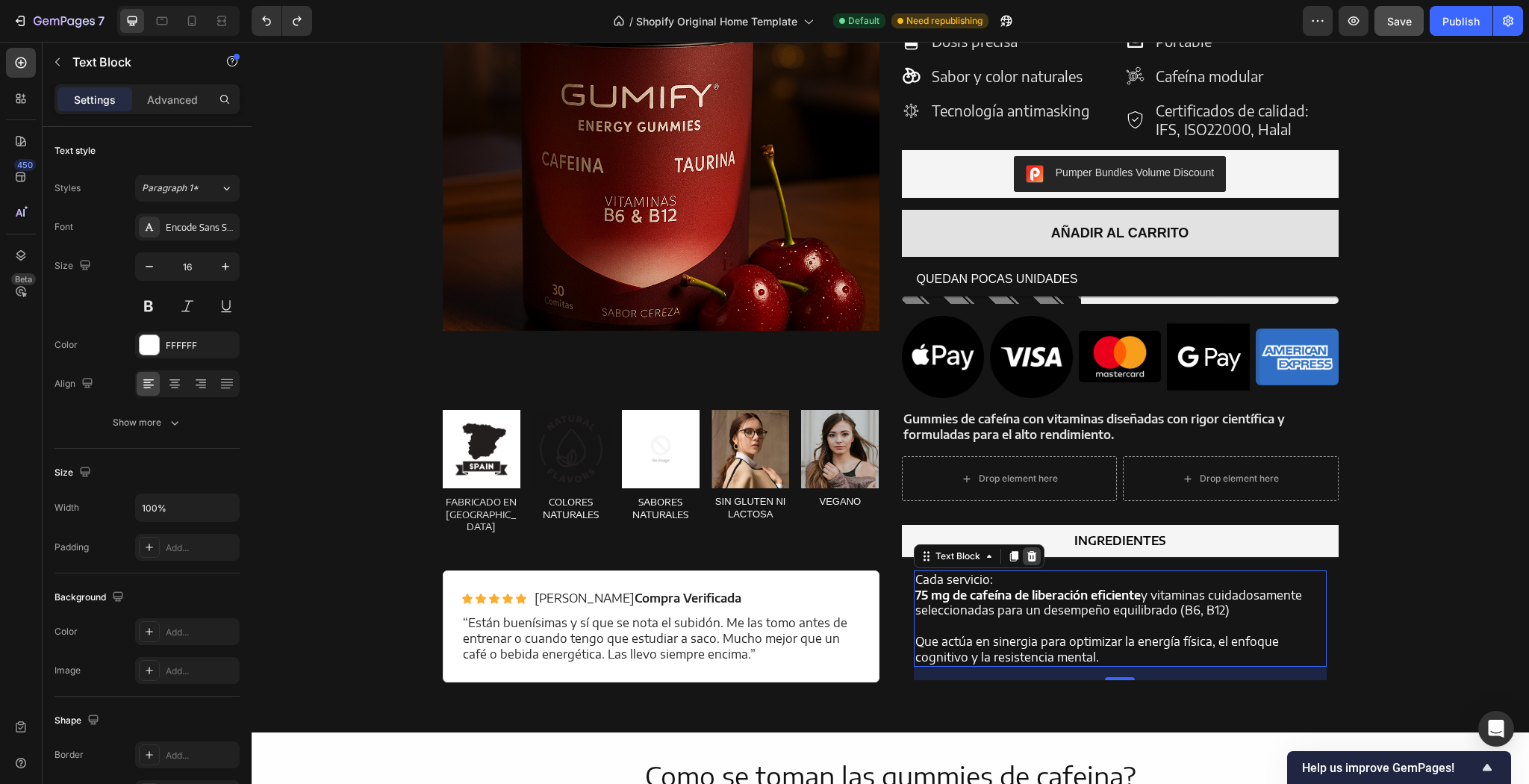
click at [1029, 561] on icon at bounding box center [1031, 557] width 10 height 11
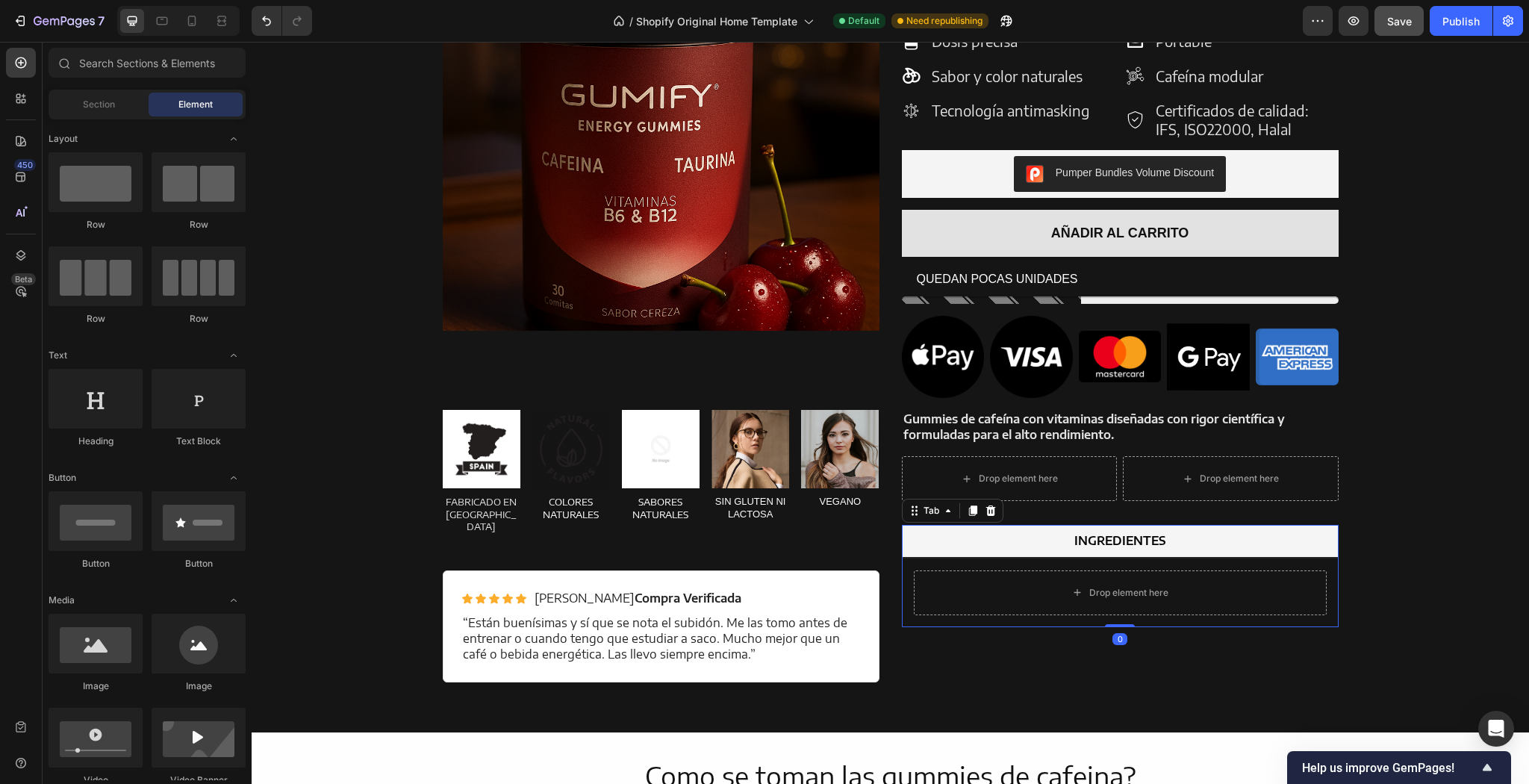
click at [1089, 537] on div "INGREDIENTES" at bounding box center [1120, 541] width 96 height 20
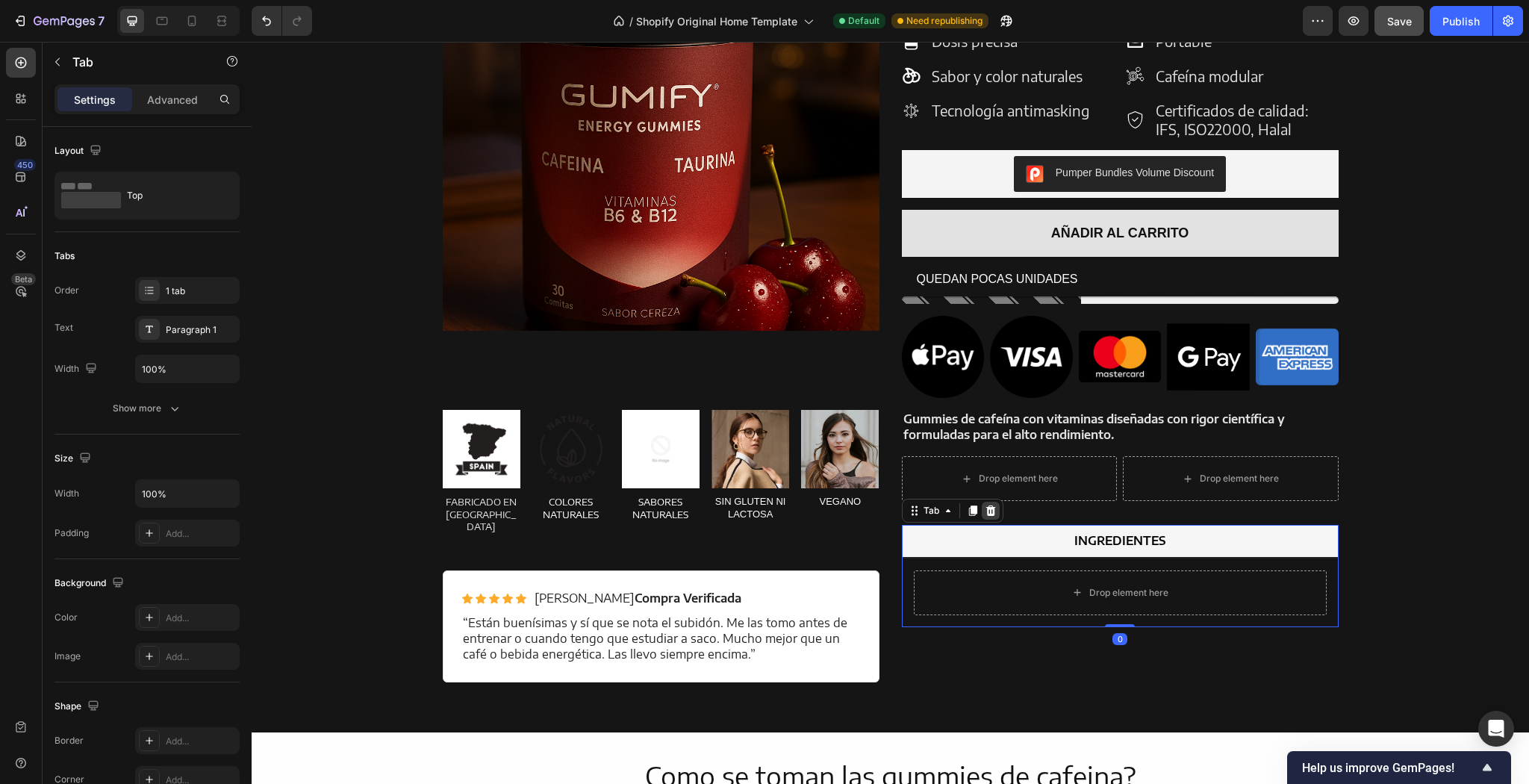
click at [985, 511] on icon at bounding box center [990, 511] width 10 height 11
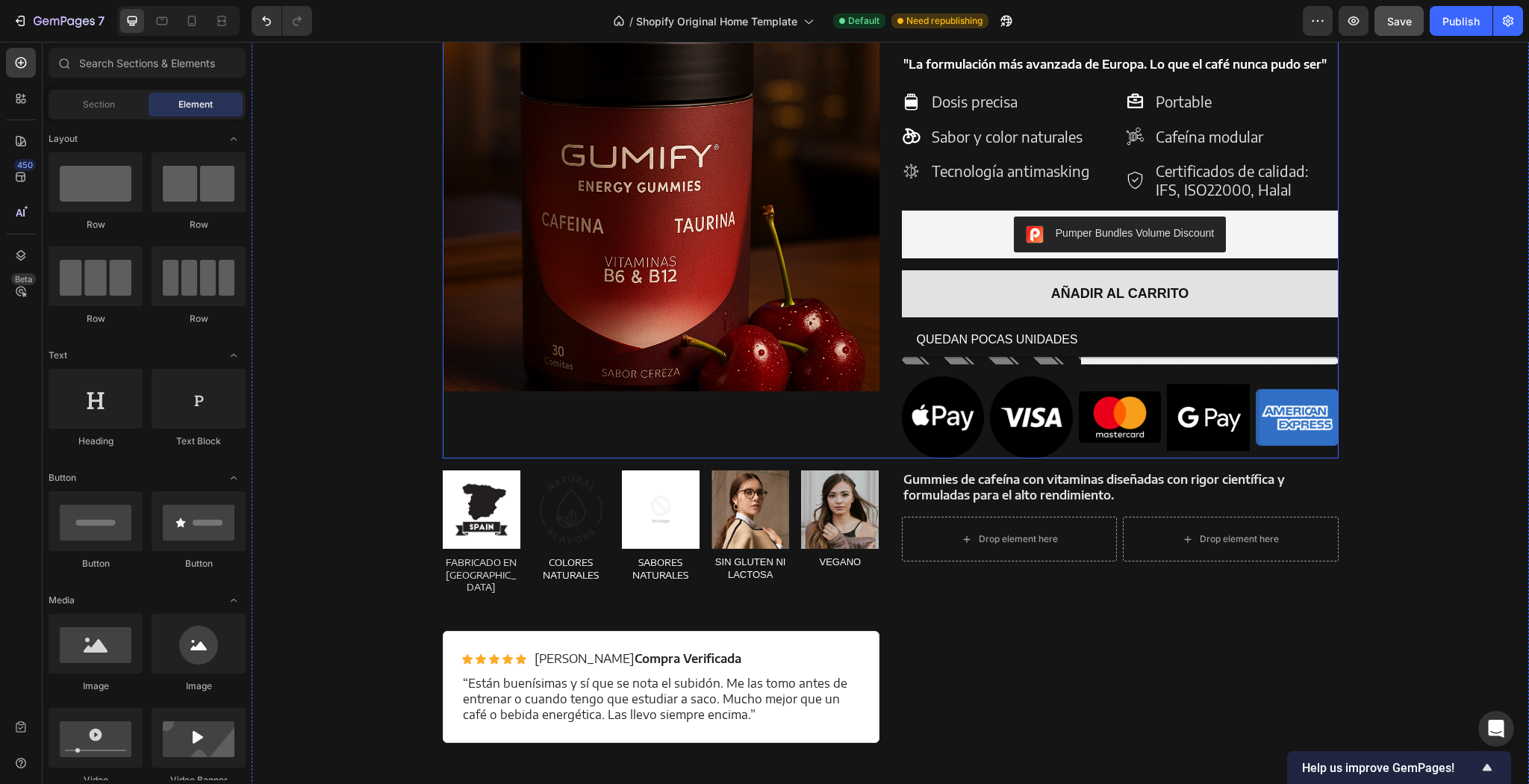
scroll to position [1597, 0]
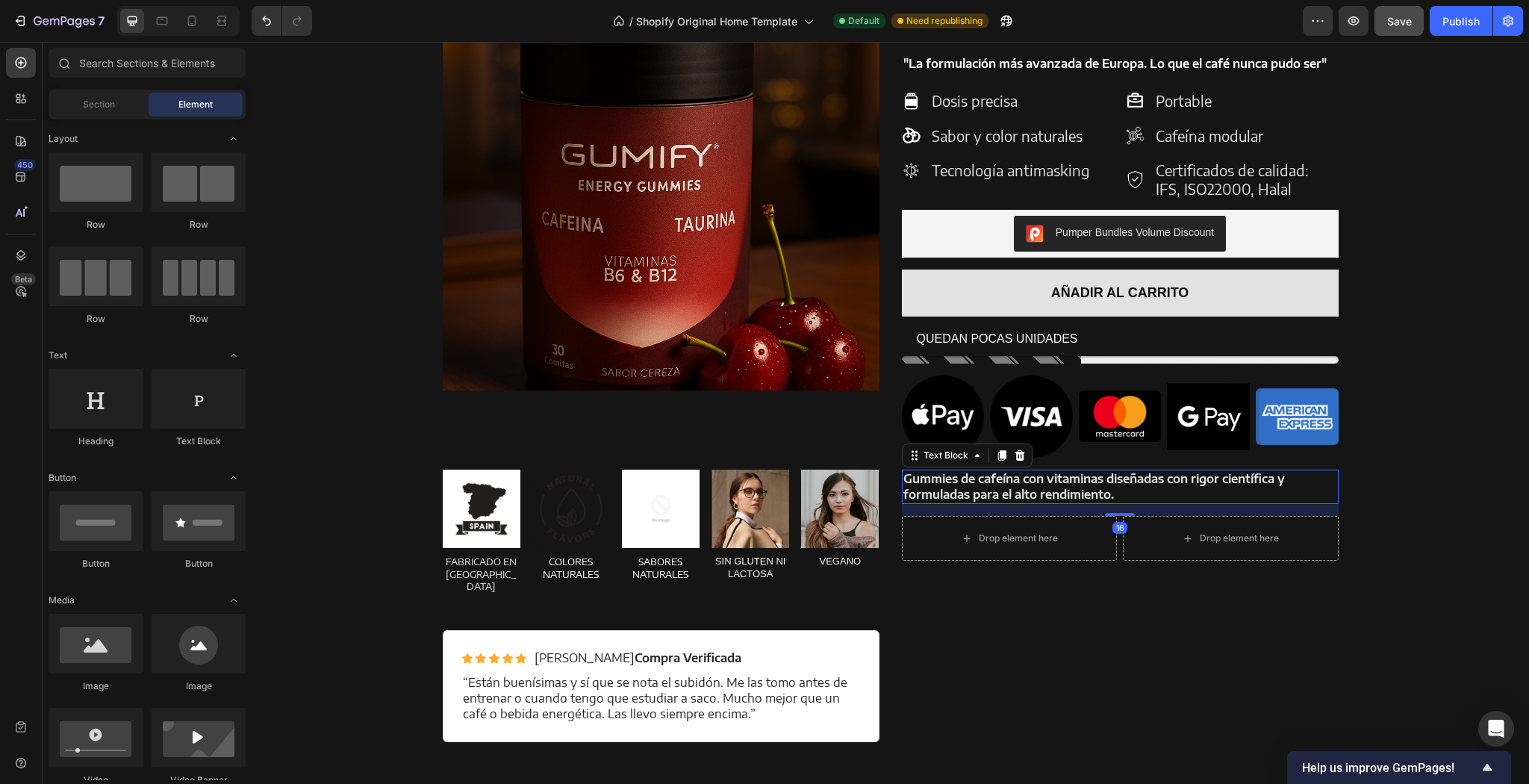
click at [1061, 495] on strong "Gummies de cafeína con vitaminas diseñadas con rigor científica y formuladas pa…" at bounding box center [1094, 486] width 381 height 31
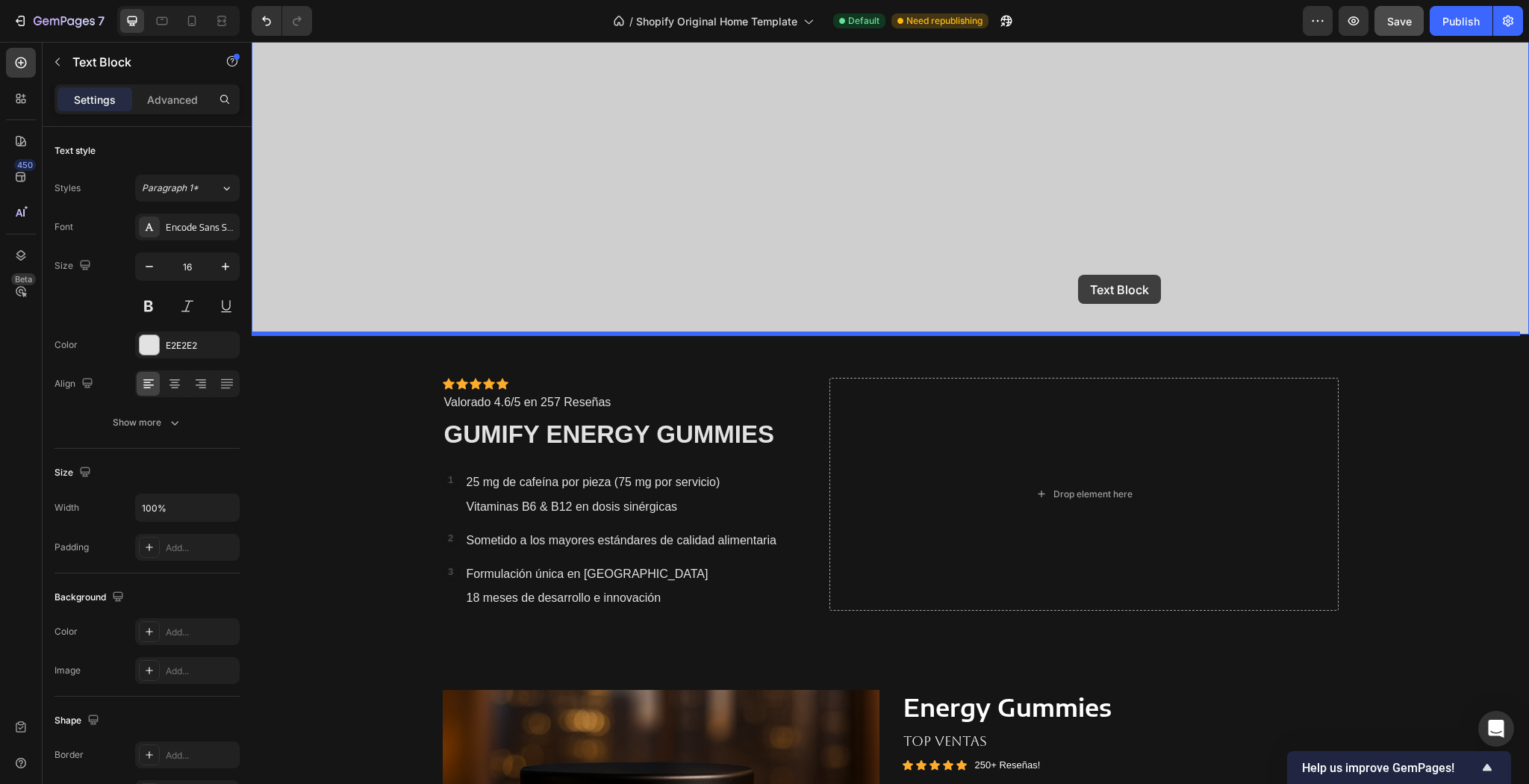
scroll to position [741, 0]
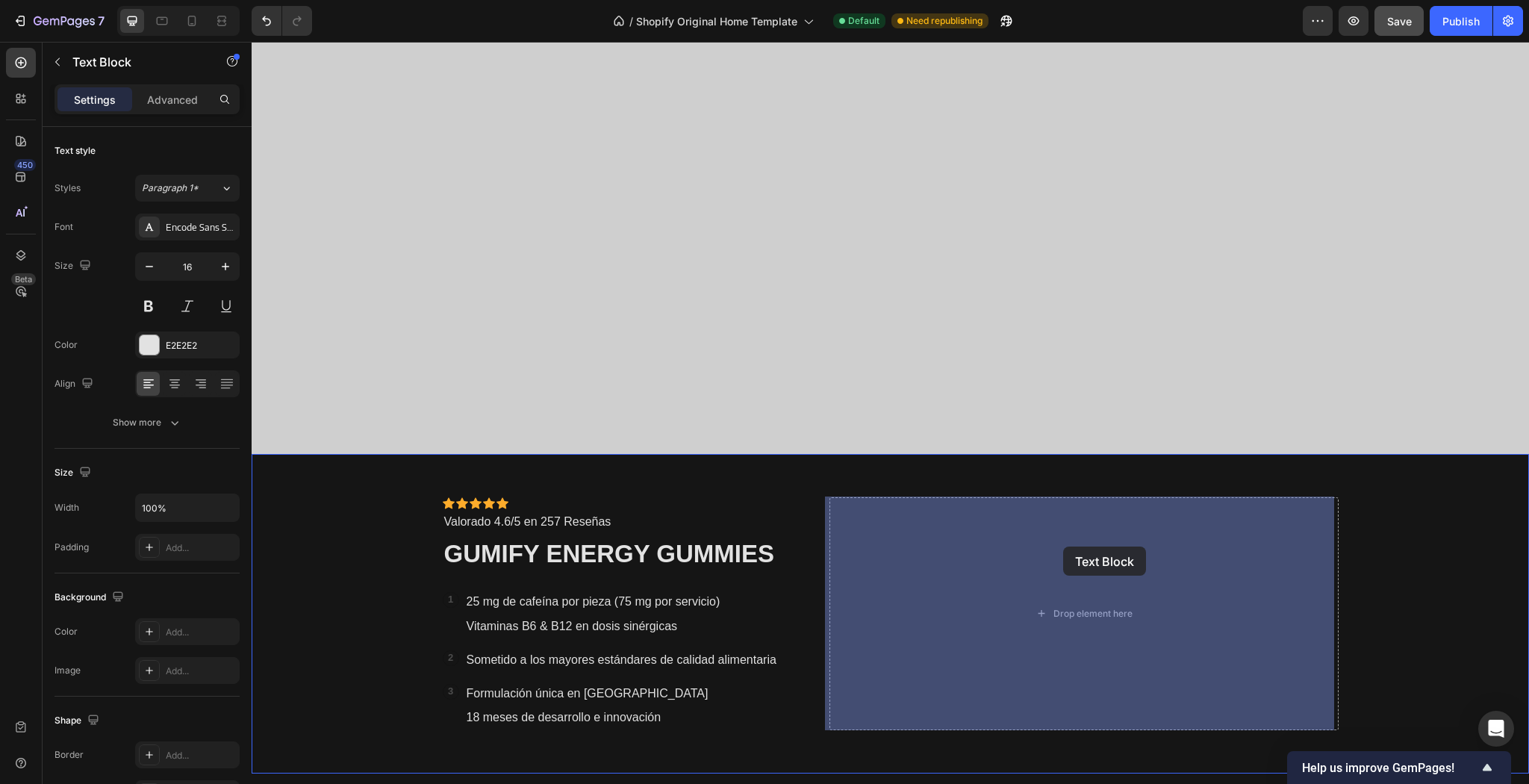
drag, startPoint x: 1042, startPoint y: 537, endPoint x: 1053, endPoint y: 525, distance: 16.3
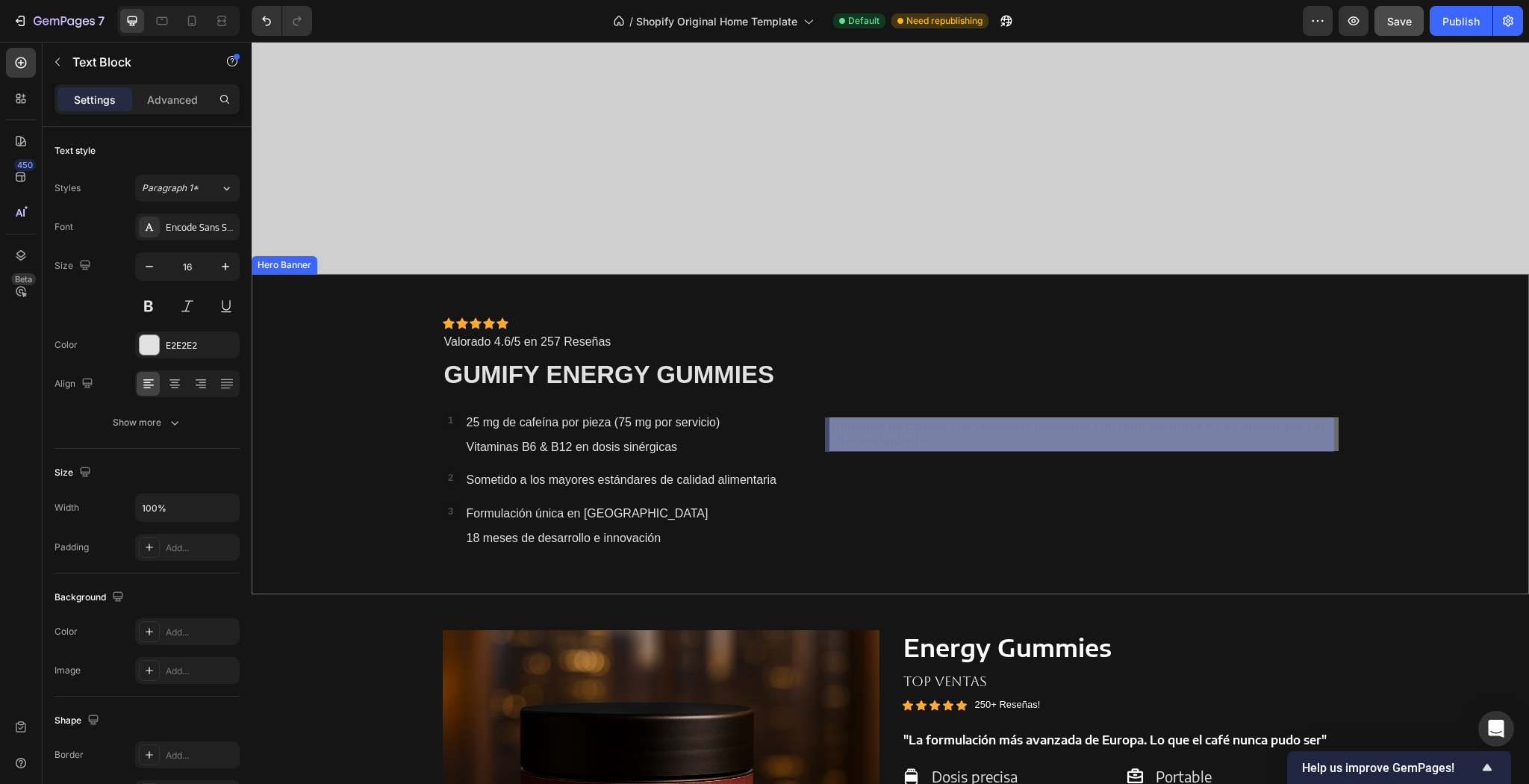
scroll to position [903, 0]
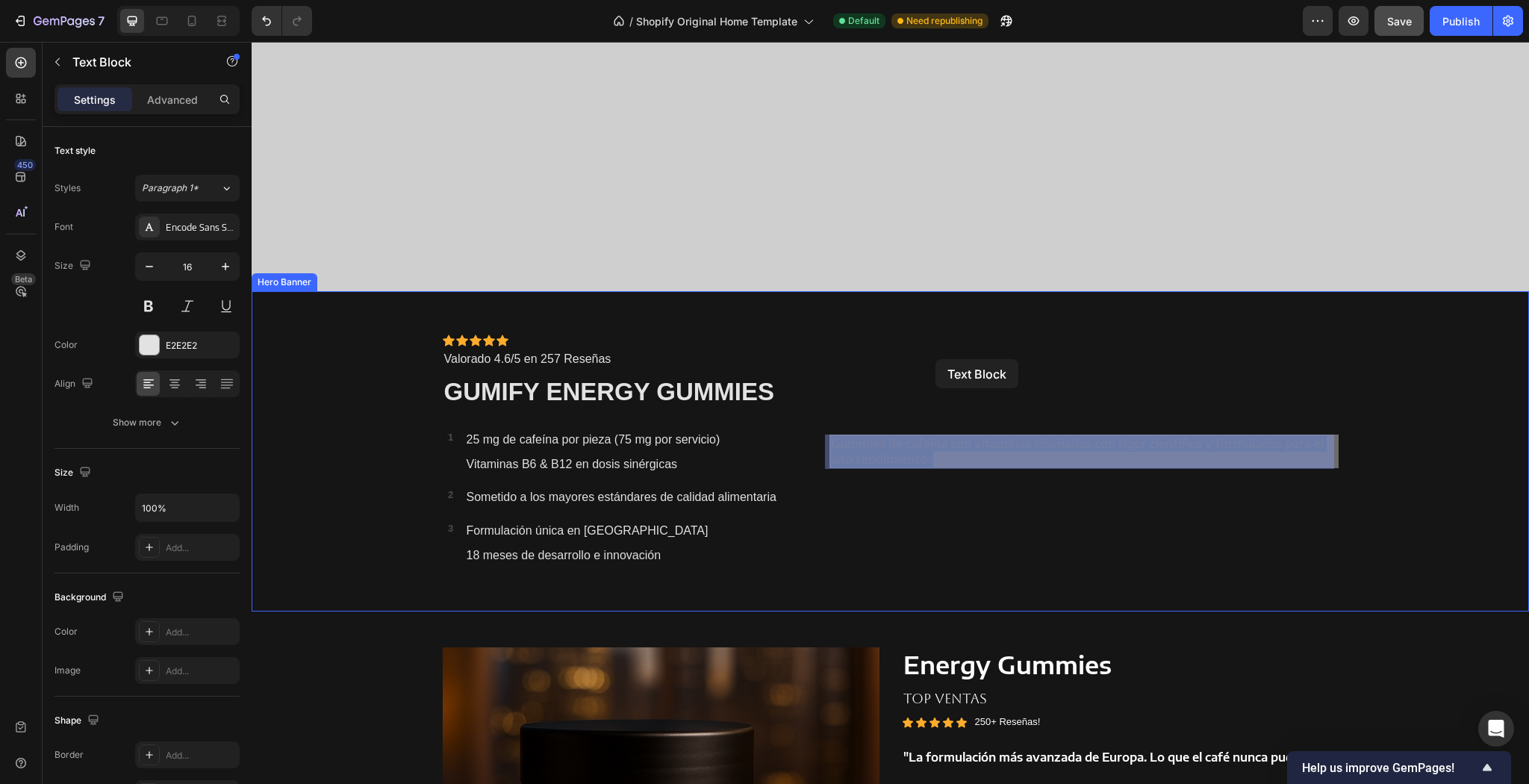
drag, startPoint x: 901, startPoint y: 427, endPoint x: 936, endPoint y: 359, distance: 76.5
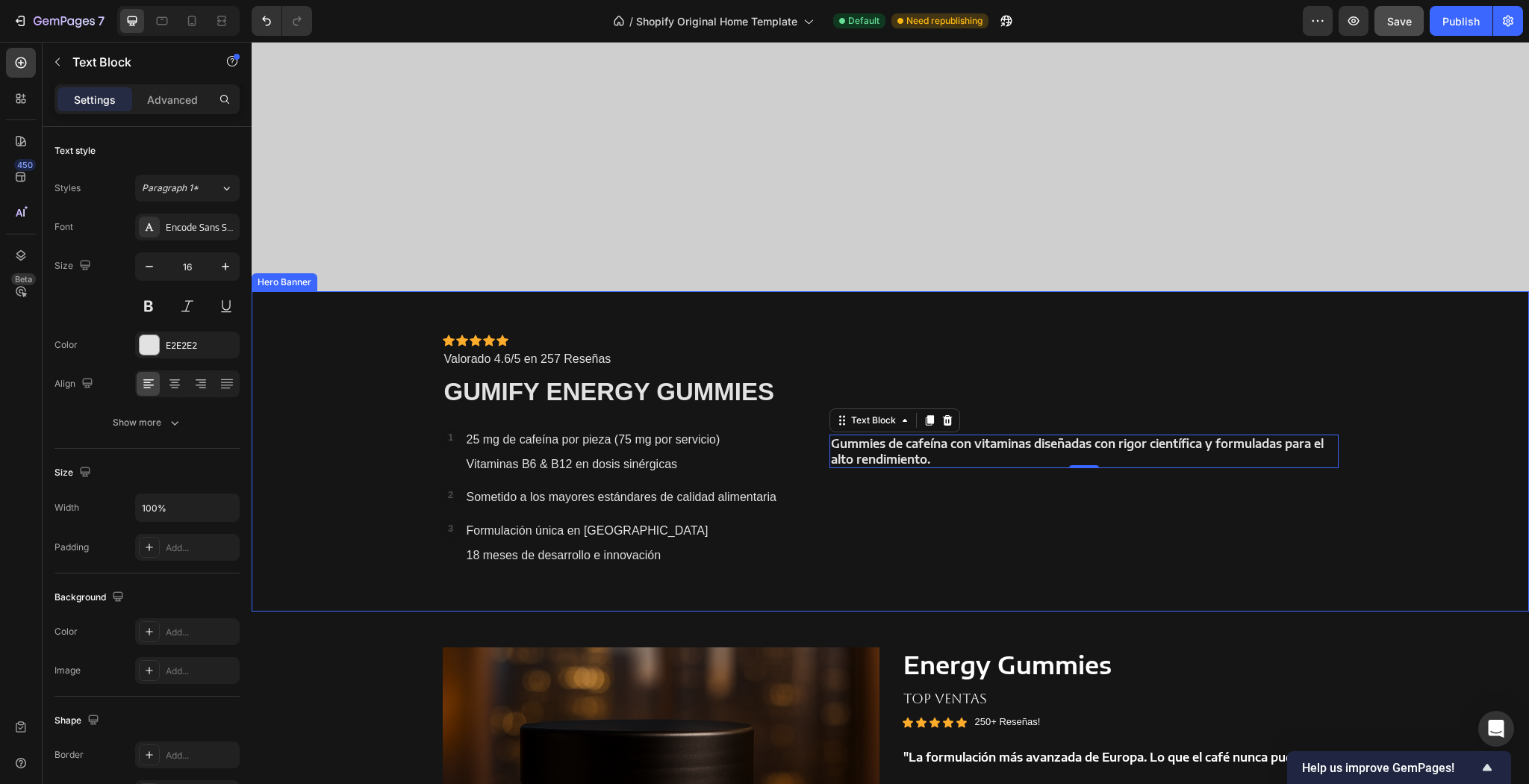
click at [1031, 347] on div "Gummies de cafeína con vitaminas diseñadas con rigor científica y formuladas pa…" at bounding box center [1083, 451] width 508 height 234
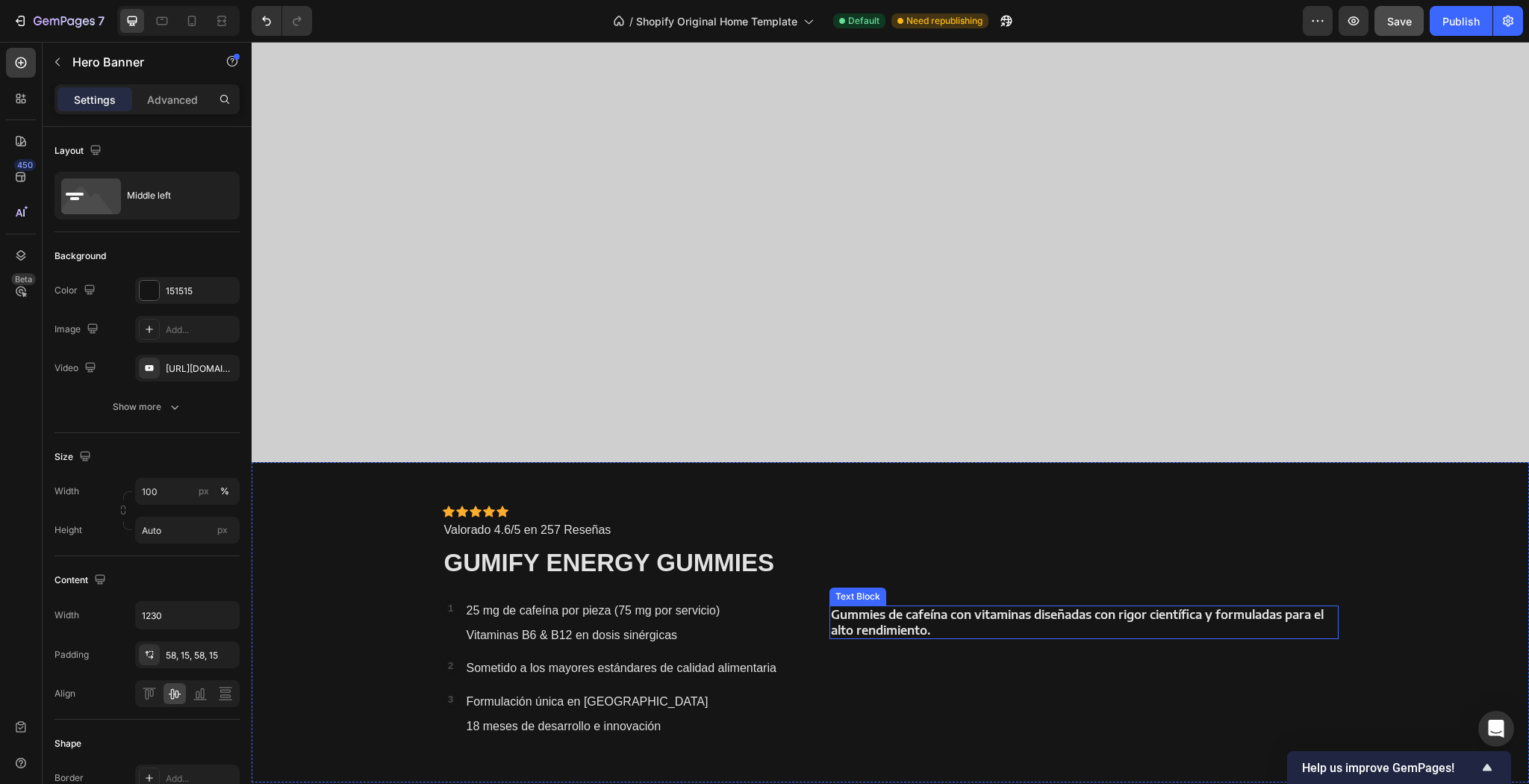
scroll to position [724, 0]
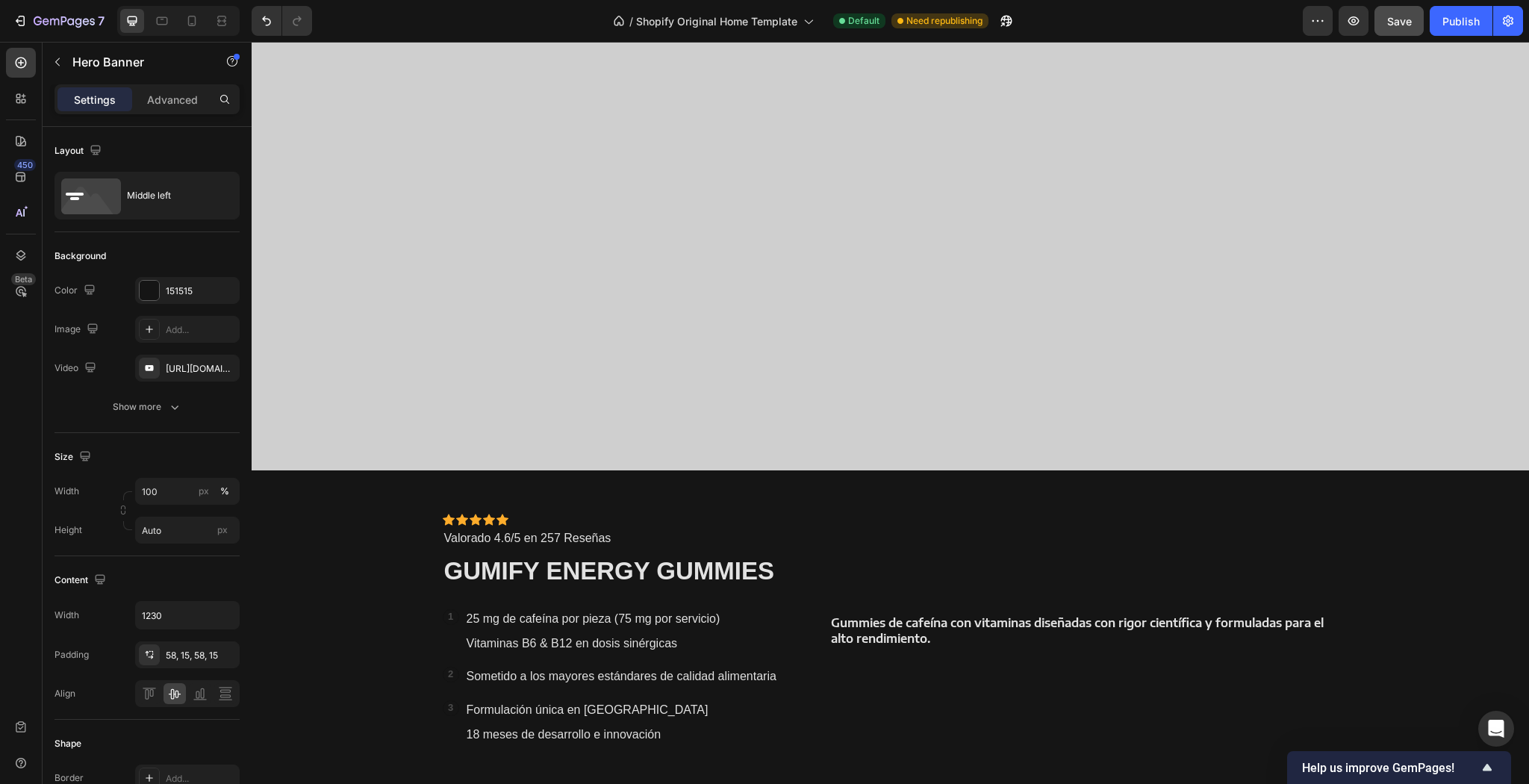
click at [803, 519] on div "Icon Icon Icon Icon Icon Icon List Icon Icon Icon Icon Icon Icon List Valorado …" at bounding box center [890, 630] width 918 height 320
click at [1000, 611] on div "Gummies de cafeína con vitaminas diseñadas con rigor científica y formuladas pa…" at bounding box center [1083, 630] width 508 height 234
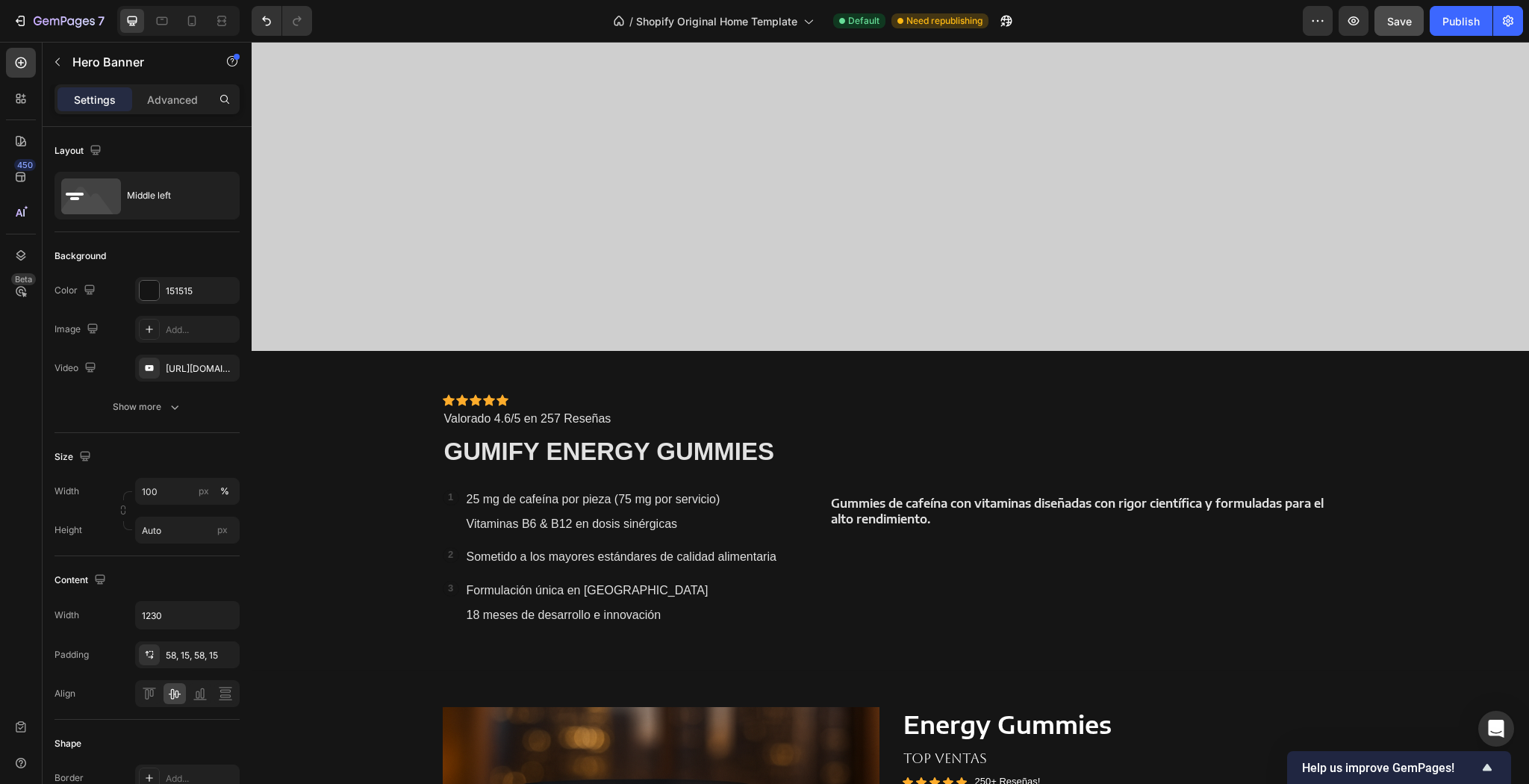
click at [942, 584] on div "Gummies de cafeína con vitaminas diseñadas con rigor científica y formuladas pa…" at bounding box center [1083, 511] width 508 height 234
click at [987, 421] on div "Gummies de cafeína con vitaminas diseñadas con rigor científica y formuladas pa…" at bounding box center [1083, 511] width 508 height 234
click at [863, 553] on div "Gummies de cafeína con vitaminas diseñadas con rigor científica y formuladas pa…" at bounding box center [1083, 511] width 508 height 234
click at [930, 452] on div "Gummies de cafeína con vitaminas diseñadas con rigor científica y formuladas pa…" at bounding box center [1083, 511] width 508 height 234
click at [810, 593] on div "Icon Icon Icon Icon Icon Icon List Icon Icon Icon Icon Icon Icon List Valorado …" at bounding box center [890, 511] width 918 height 320
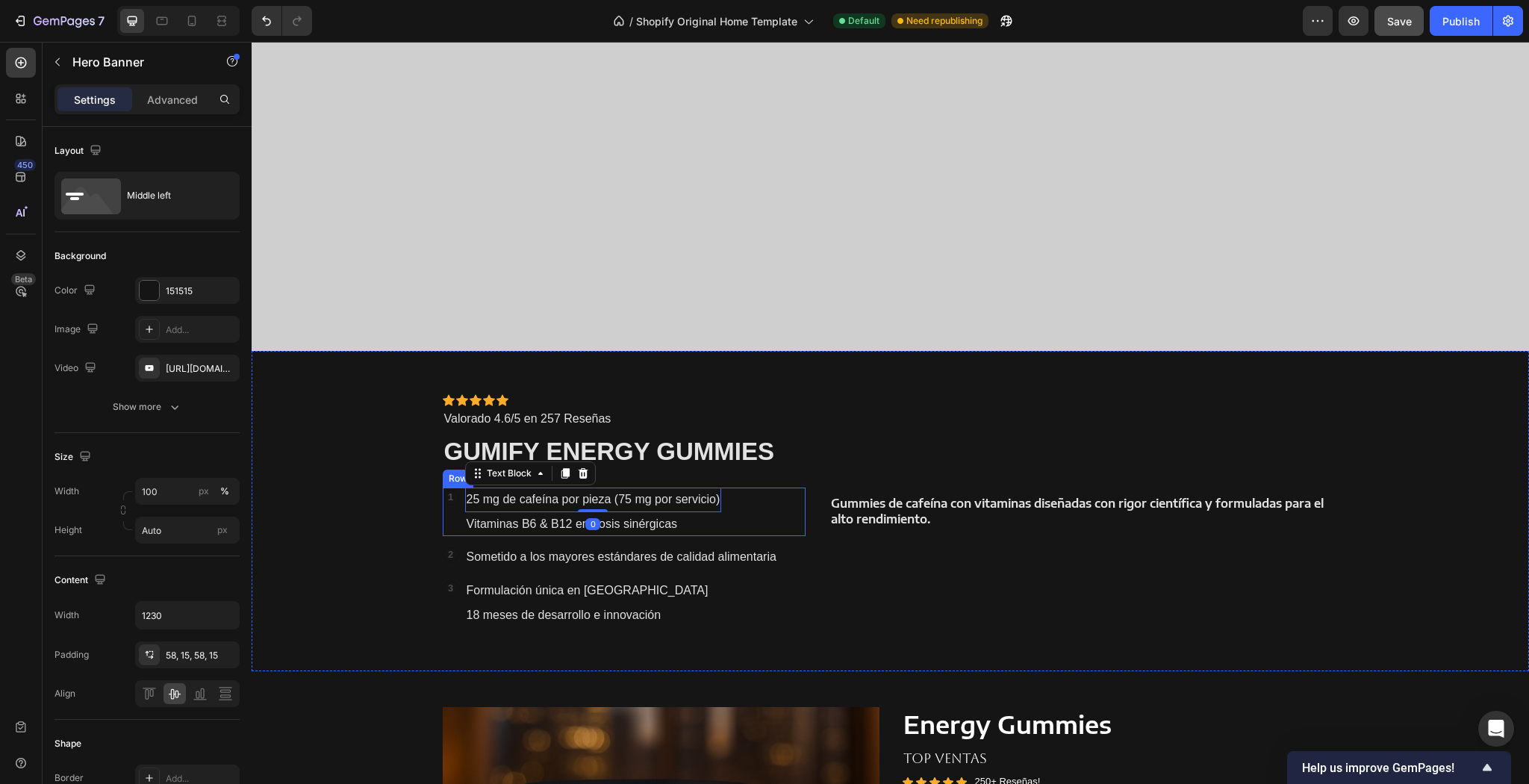
drag, startPoint x: 446, startPoint y: 506, endPoint x: 442, endPoint y: 475, distance: 31.3
click at [446, 506] on div "1 Text Block Row 25 mg de cafeína por pieza (75 mg por servicio) Text Block 0 V…" at bounding box center [624, 512] width 364 height 49
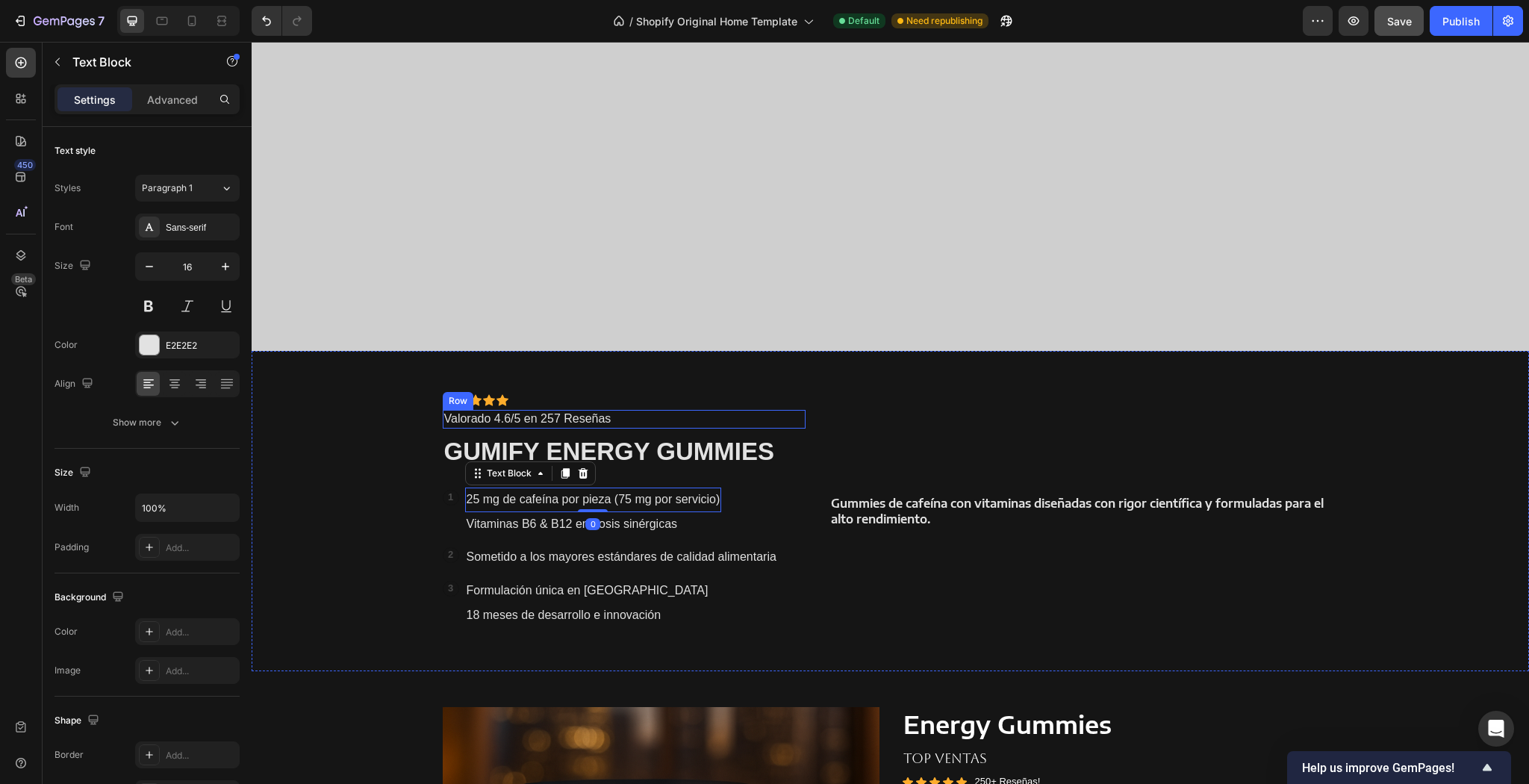
click at [765, 406] on div "Icon Icon Icon Icon Icon Icon List Icon Icon Icon Icon Icon Icon List Valorado …" at bounding box center [624, 511] width 364 height 234
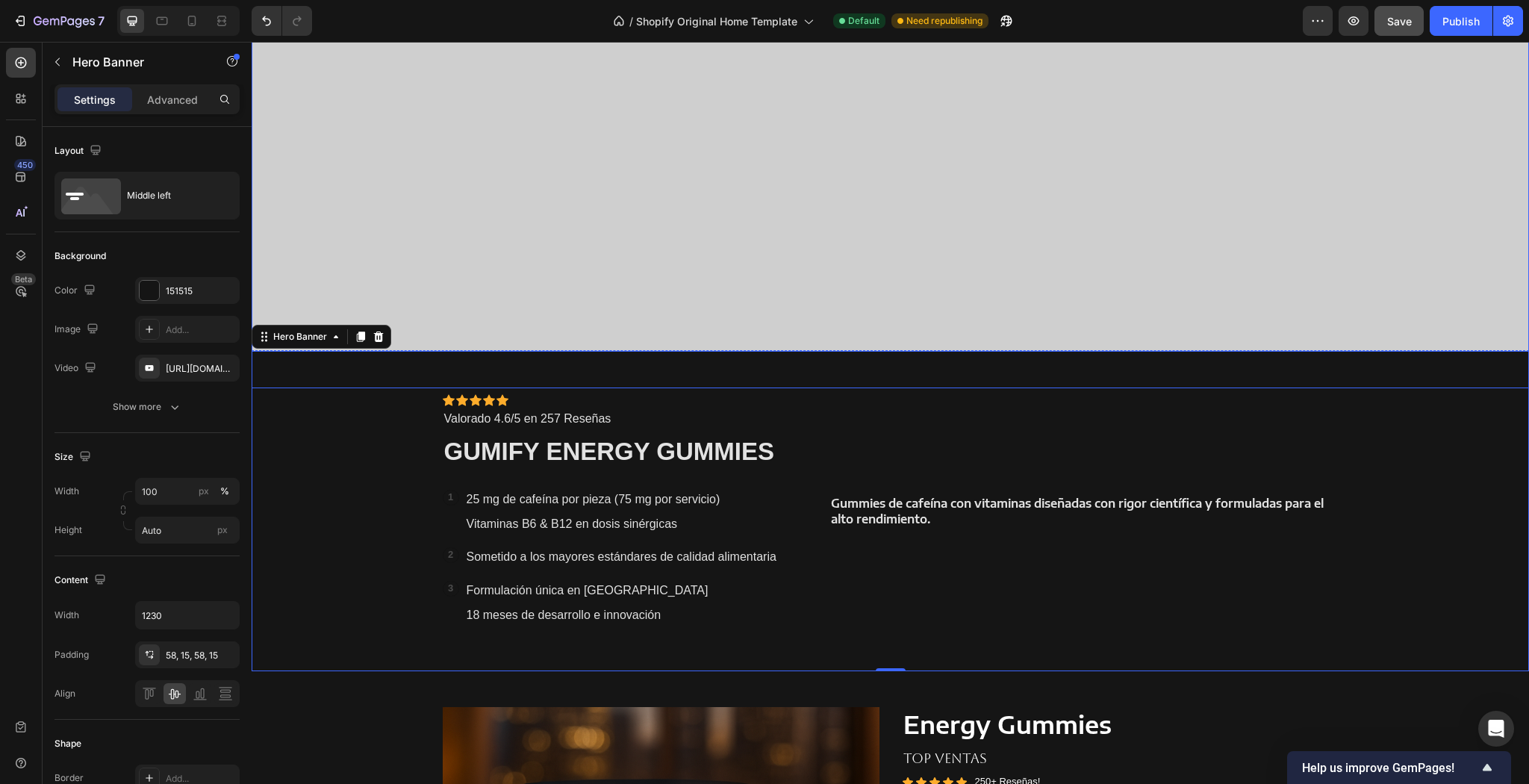
click at [902, 346] on div "Overlay" at bounding box center [890, 17] width 1277 height 742
click at [885, 390] on div "Icon Icon Icon Icon Icon Icon List Icon Icon Icon Icon Icon Icon List Valorado …" at bounding box center [890, 511] width 918 height 320
click at [965, 284] on div "Overlay" at bounding box center [890, 17] width 1277 height 742
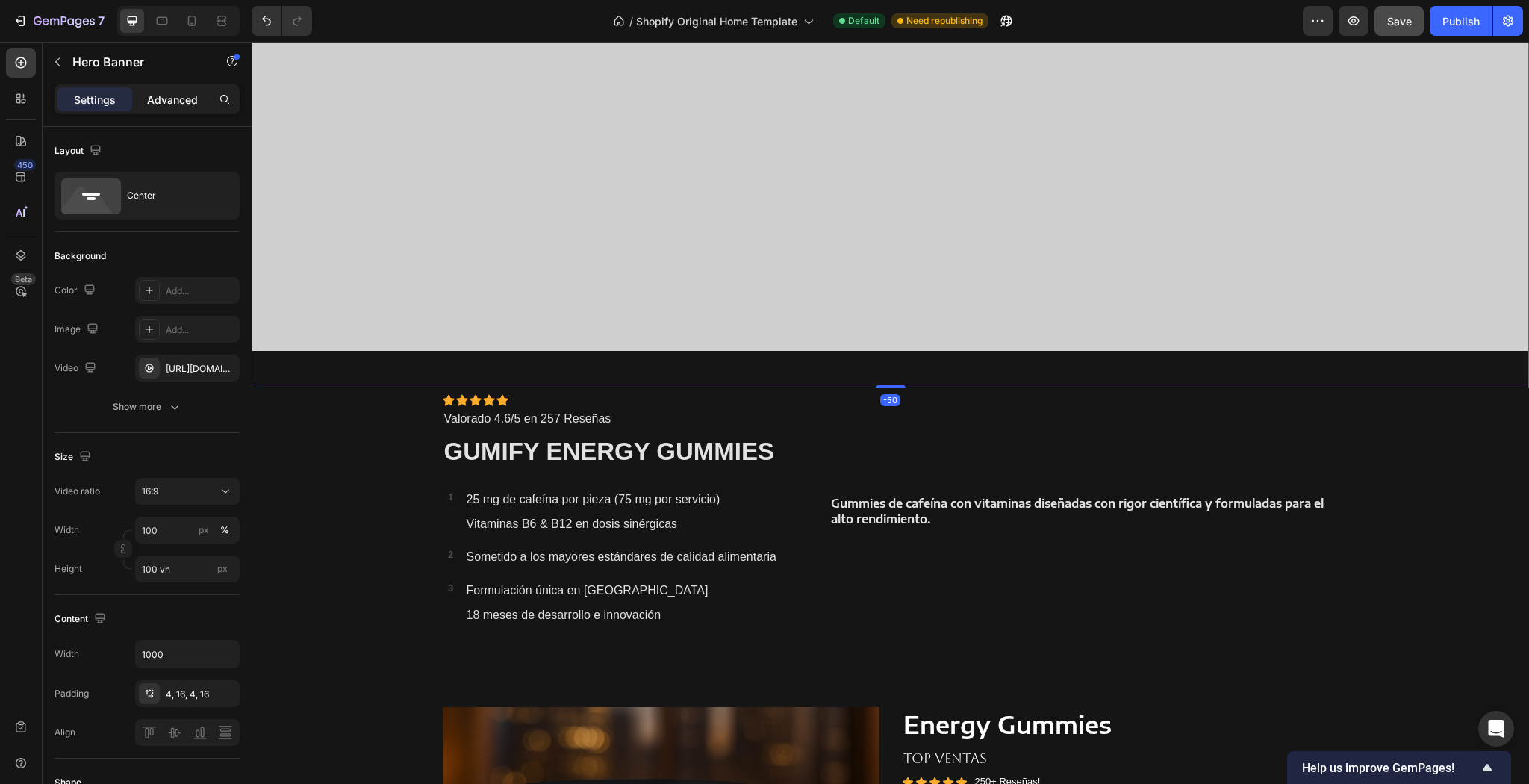
click at [175, 108] on div "Advanced" at bounding box center [172, 99] width 75 height 24
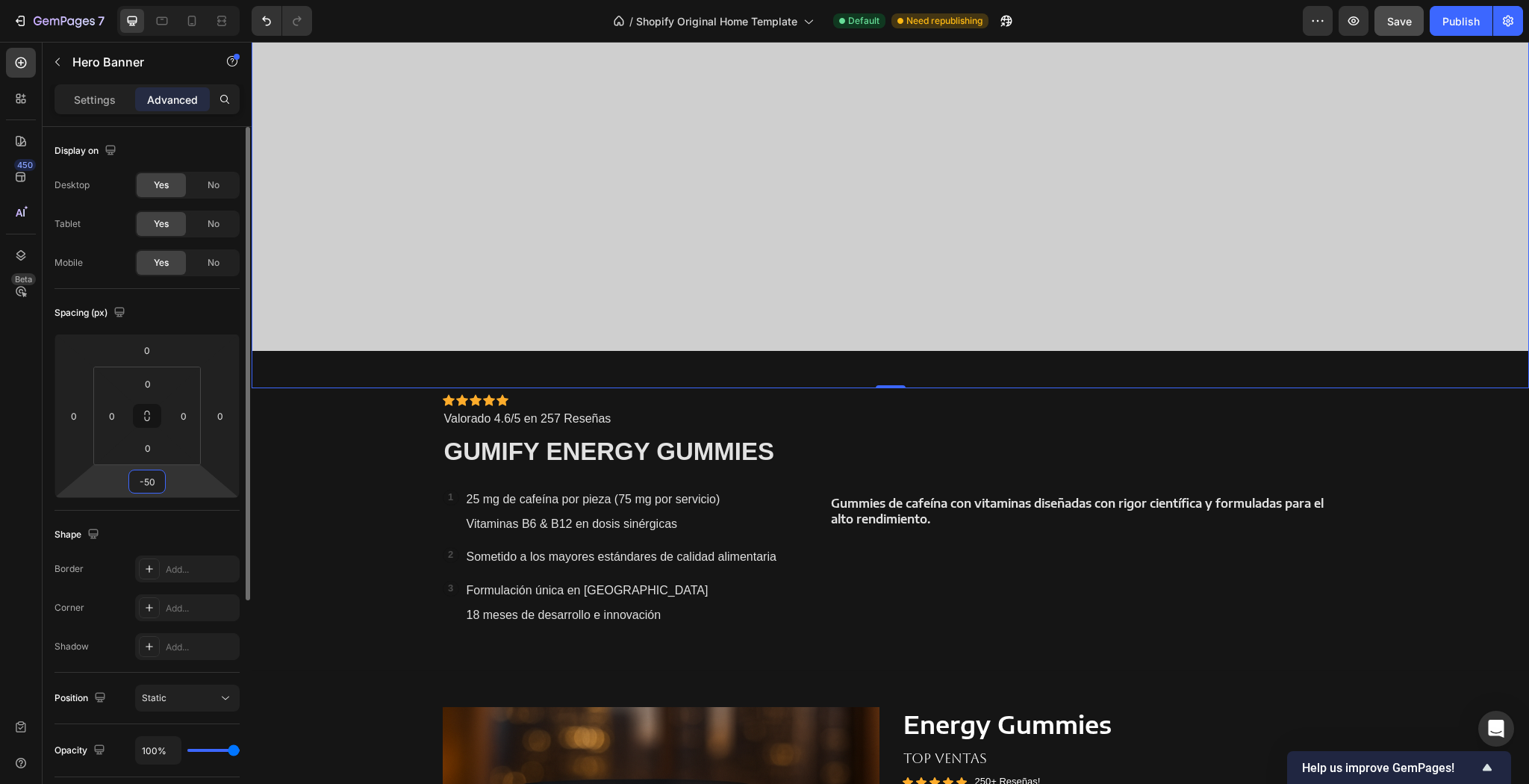
click at [152, 484] on input "-50" at bounding box center [147, 481] width 30 height 22
type input "0"
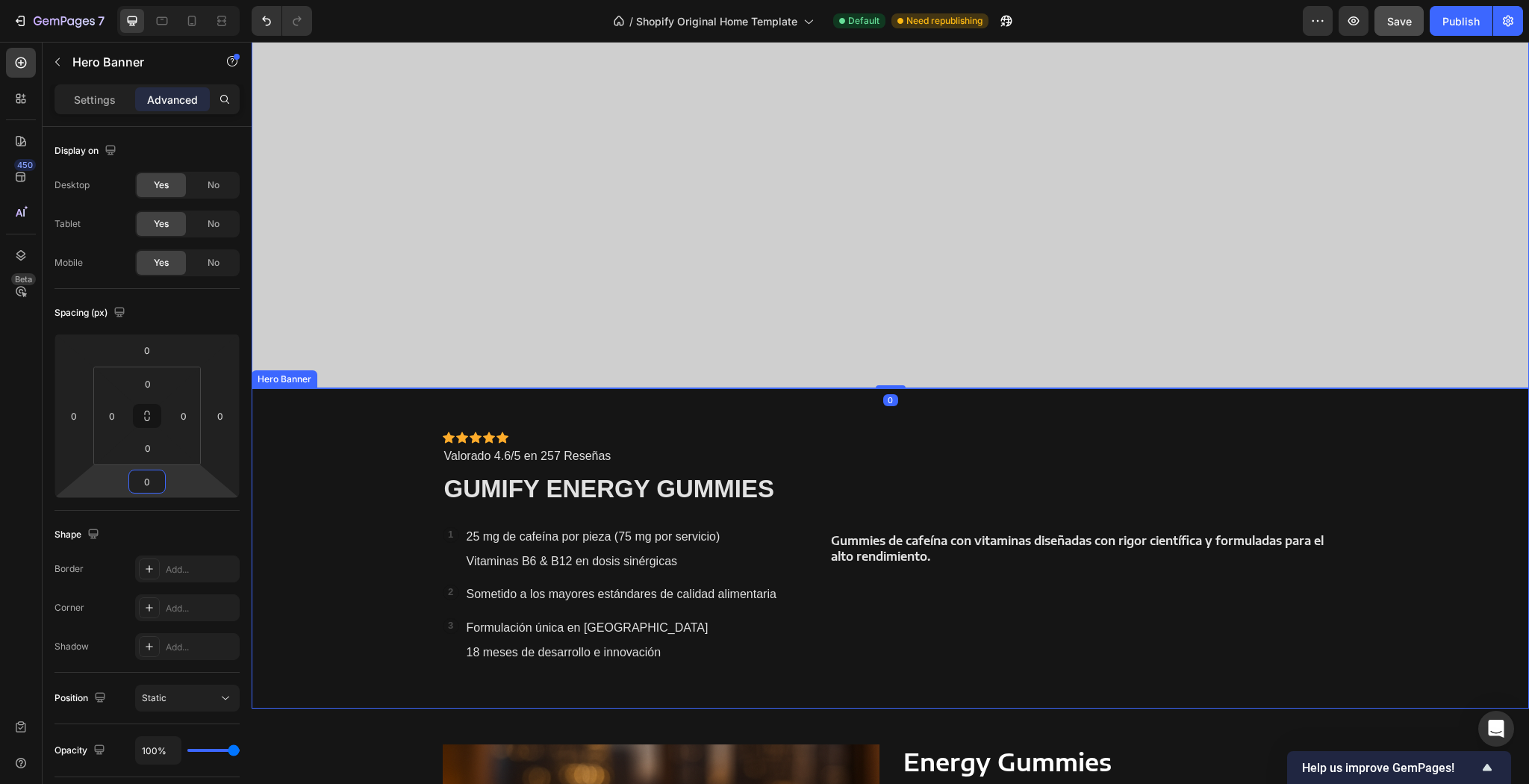
click at [422, 472] on div "Background Image" at bounding box center [890, 548] width 1277 height 320
click at [1029, 451] on div "Gummies de cafeína con vitaminas diseñadas con rigor científica y formuladas pa…" at bounding box center [1083, 548] width 508 height 234
click at [903, 466] on div "Gummies de cafeína con vitaminas diseñadas con rigor científica y formuladas pa…" at bounding box center [1083, 548] width 508 height 234
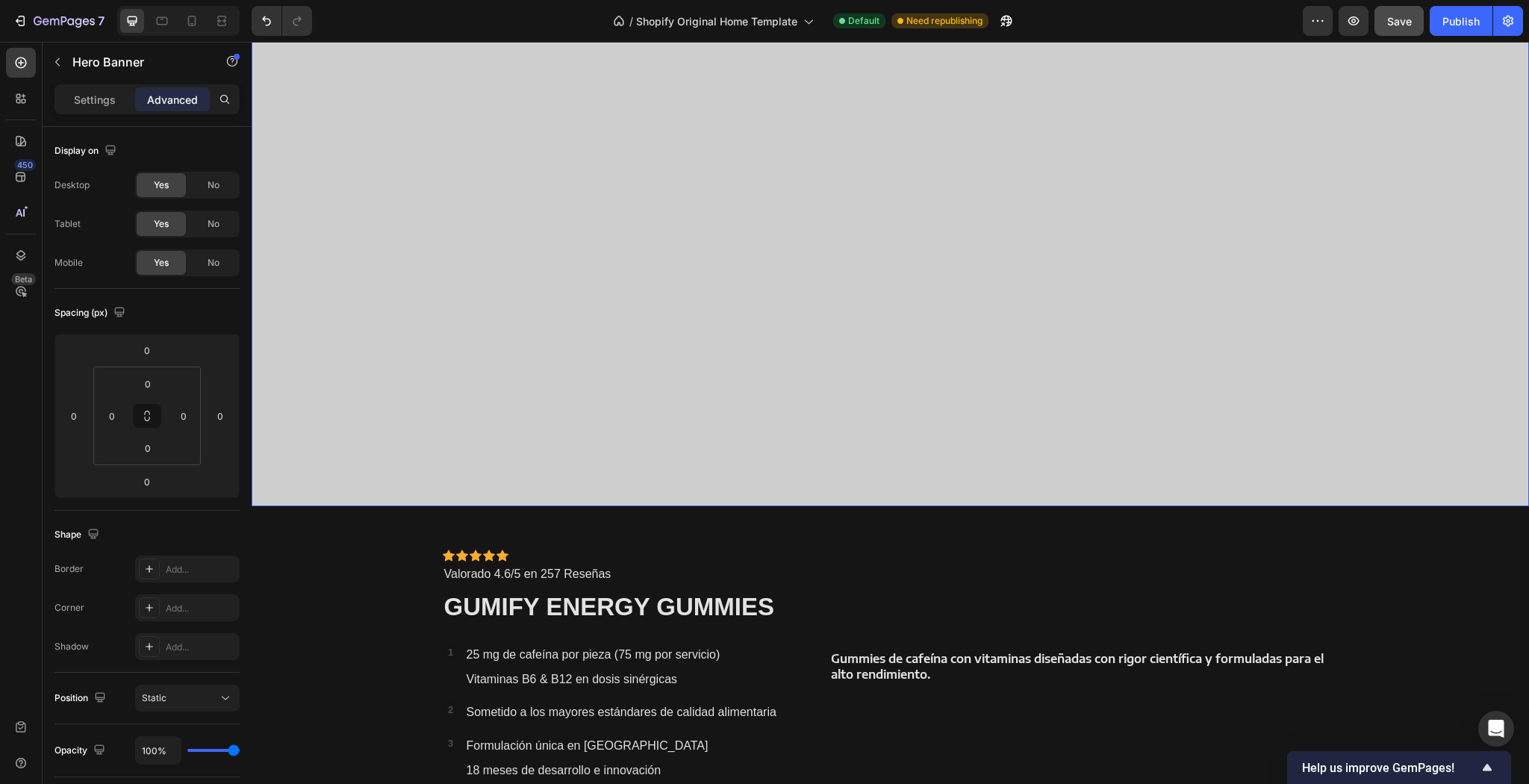
scroll to position [784, 0]
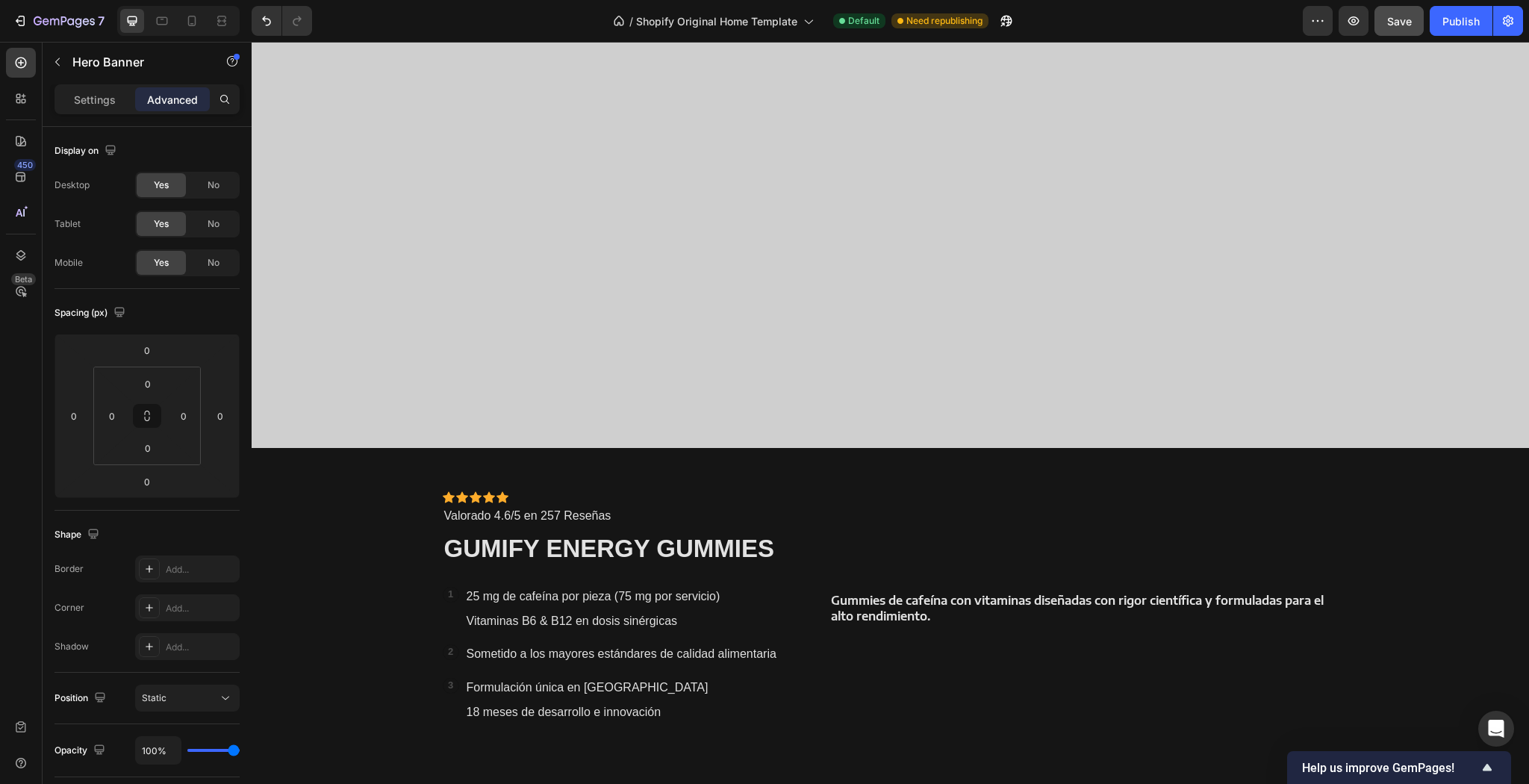
click at [849, 511] on div "Gummies de cafeína con vitaminas diseñadas con rigor científica y formuladas pa…" at bounding box center [1083, 608] width 508 height 234
click at [868, 570] on div "Gummies de cafeína con vitaminas diseñadas con rigor científica y formuladas pa…" at bounding box center [1083, 608] width 508 height 234
click at [933, 403] on div "Overlay" at bounding box center [890, 77] width 1277 height 742
click at [1148, 588] on div "Gummies de cafeína con vitaminas diseñadas con rigor científica y formuladas pa…" at bounding box center [1083, 608] width 508 height 234
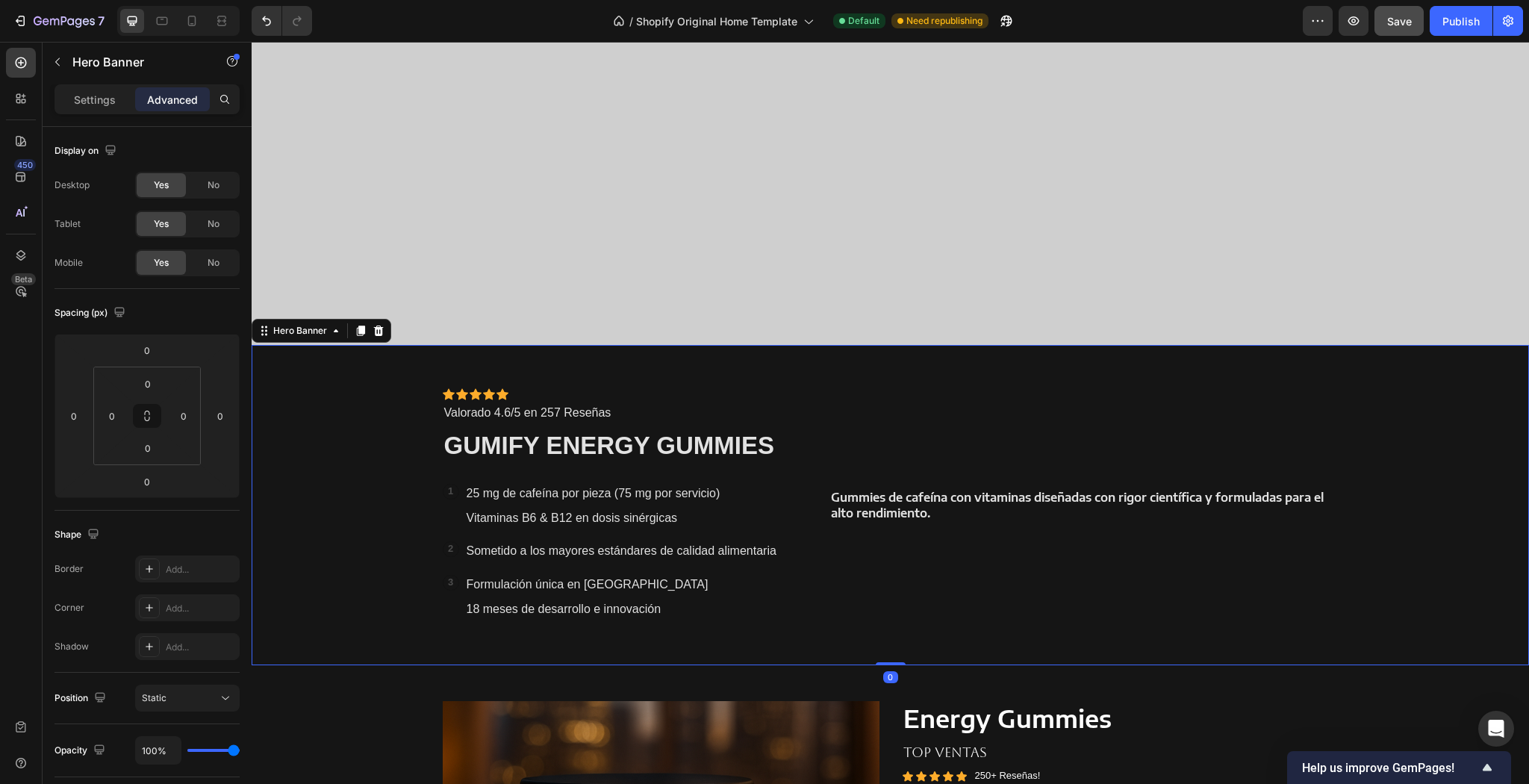
scroll to position [903, 0]
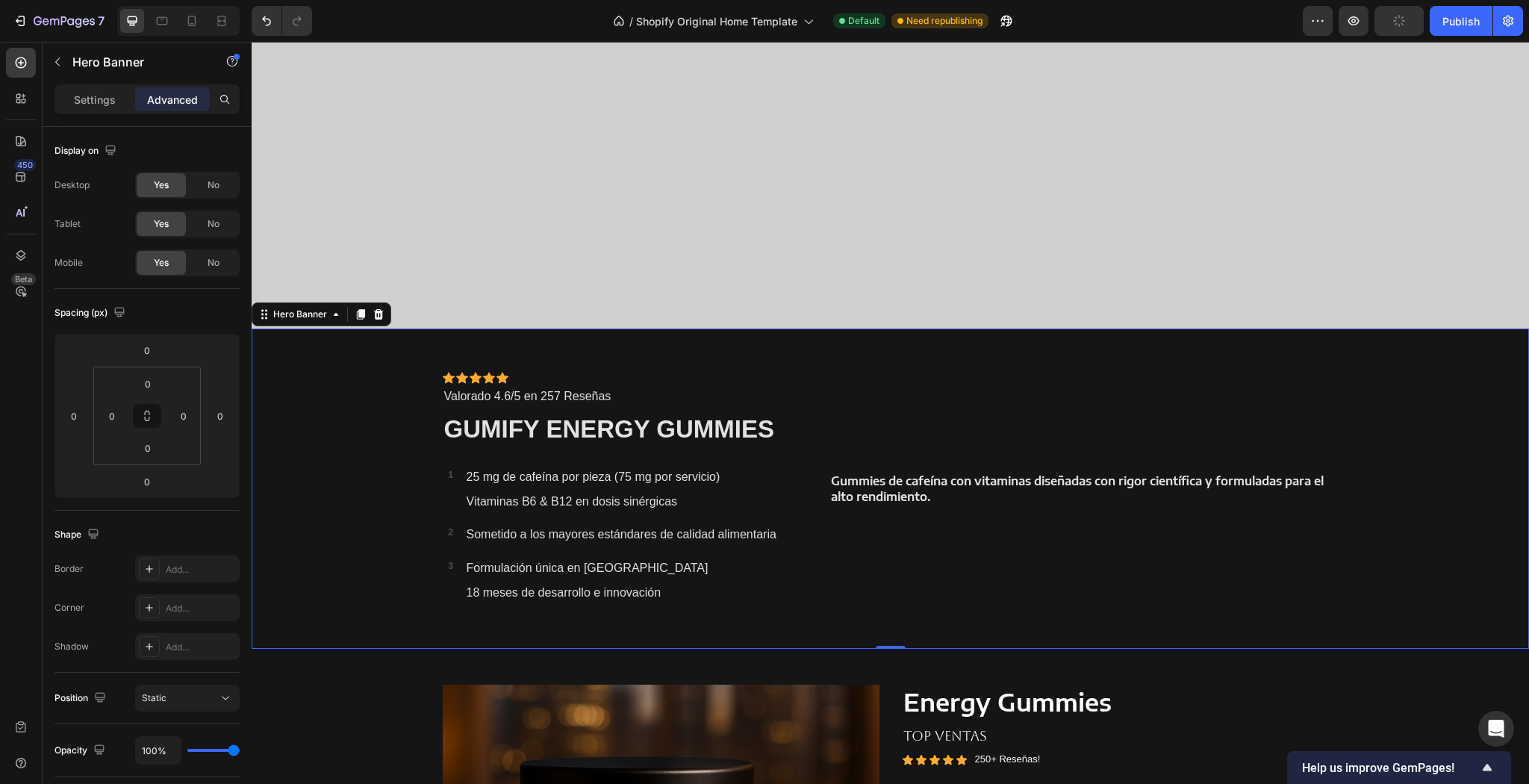
click at [902, 636] on div "Icon Icon Icon Icon Icon Icon List Icon Icon Icon Icon Icon Icon List Valorado …" at bounding box center [890, 488] width 918 height 320
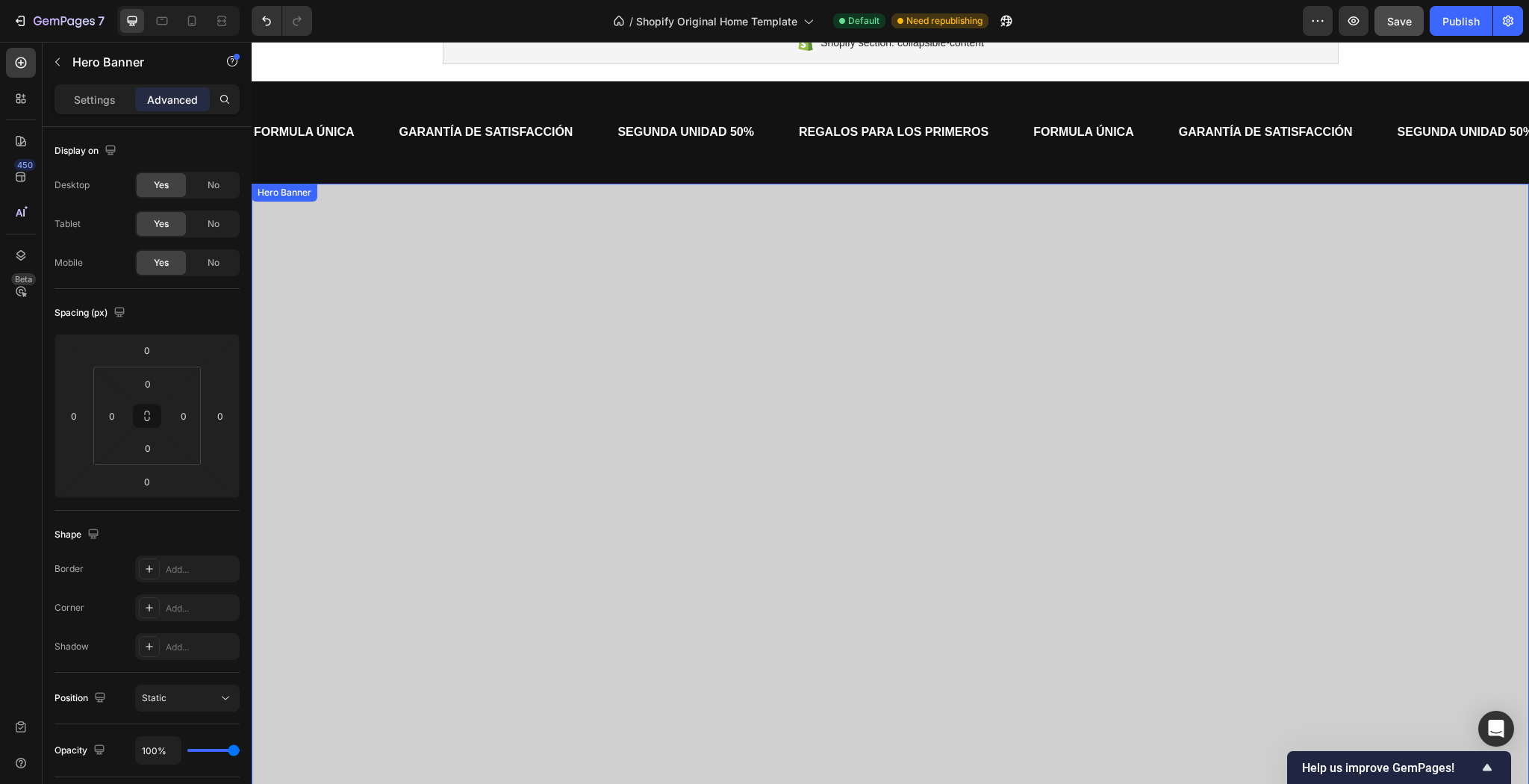
scroll to position [67, 0]
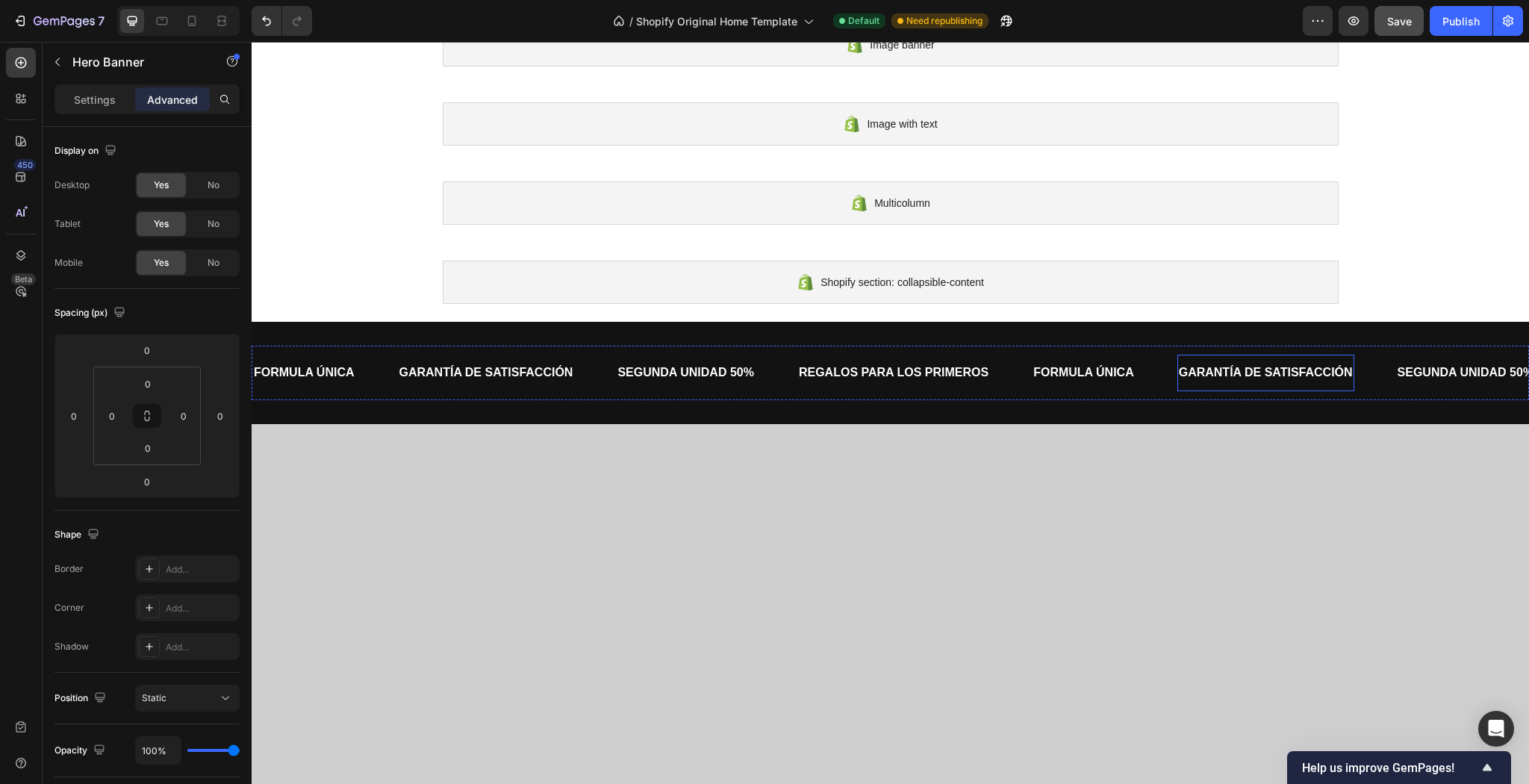
click at [1306, 364] on p "GARANTÍA DE SATISFACCIÓN" at bounding box center [1266, 373] width 174 height 21
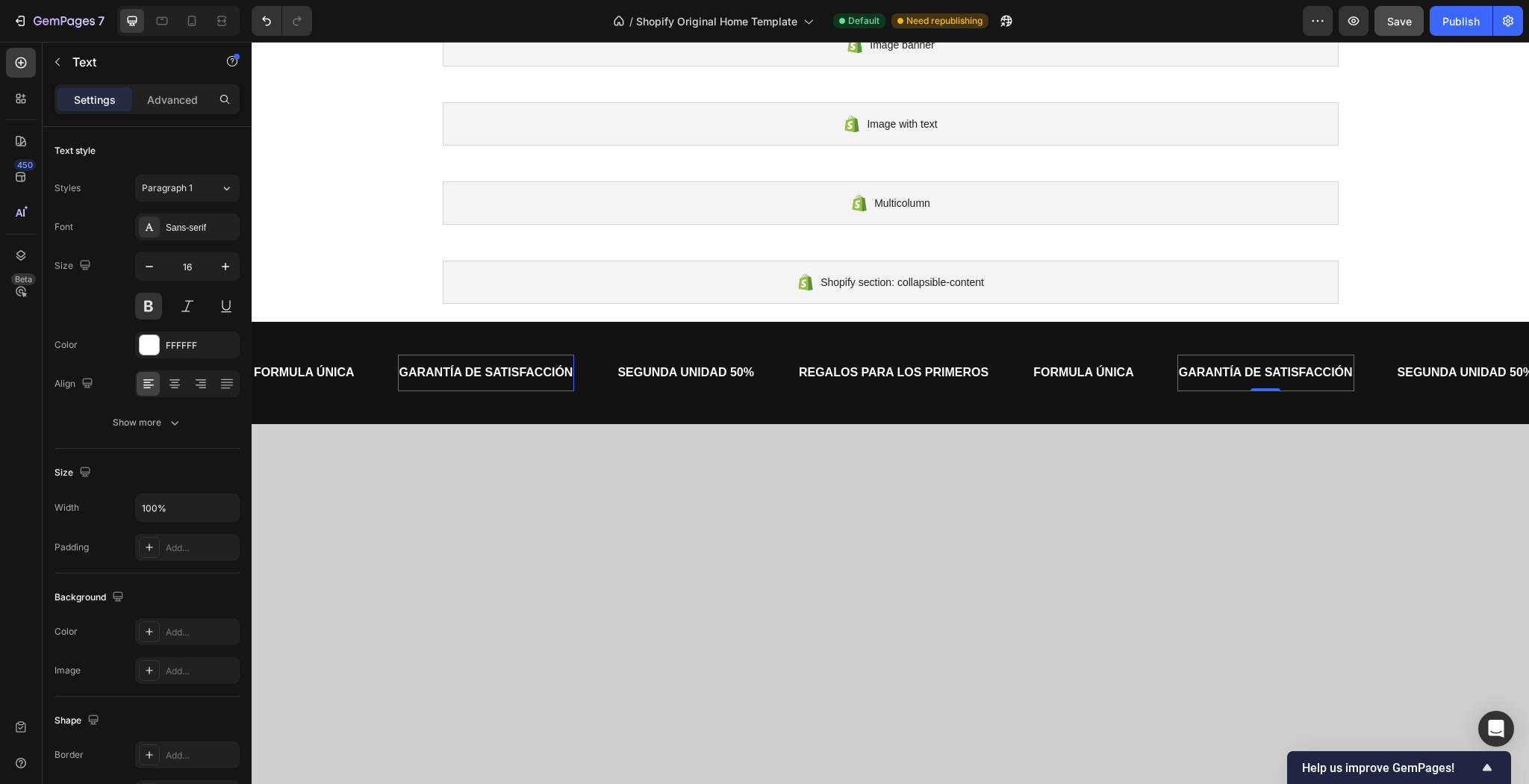
click at [1347, 374] on p "GARANTÍA DE SATISFACCIÓN" at bounding box center [1266, 373] width 174 height 21
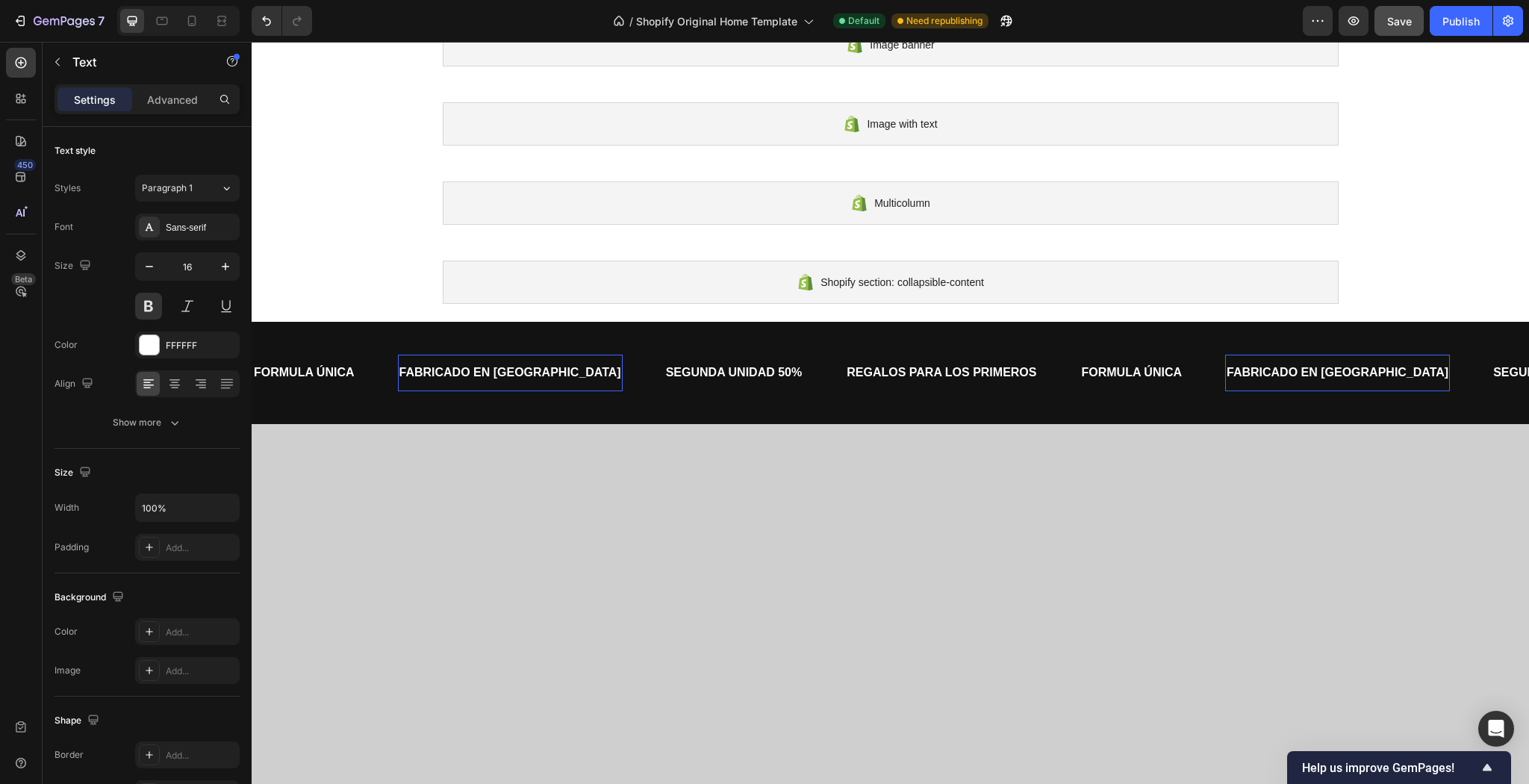
click at [1263, 391] on div "FORMULA ÚNICA Text FABRICADO EN ESPAÑA Text 0 SEGUNDA UNIDAD 50% Text REGALOS P…" at bounding box center [890, 372] width 1277 height 54
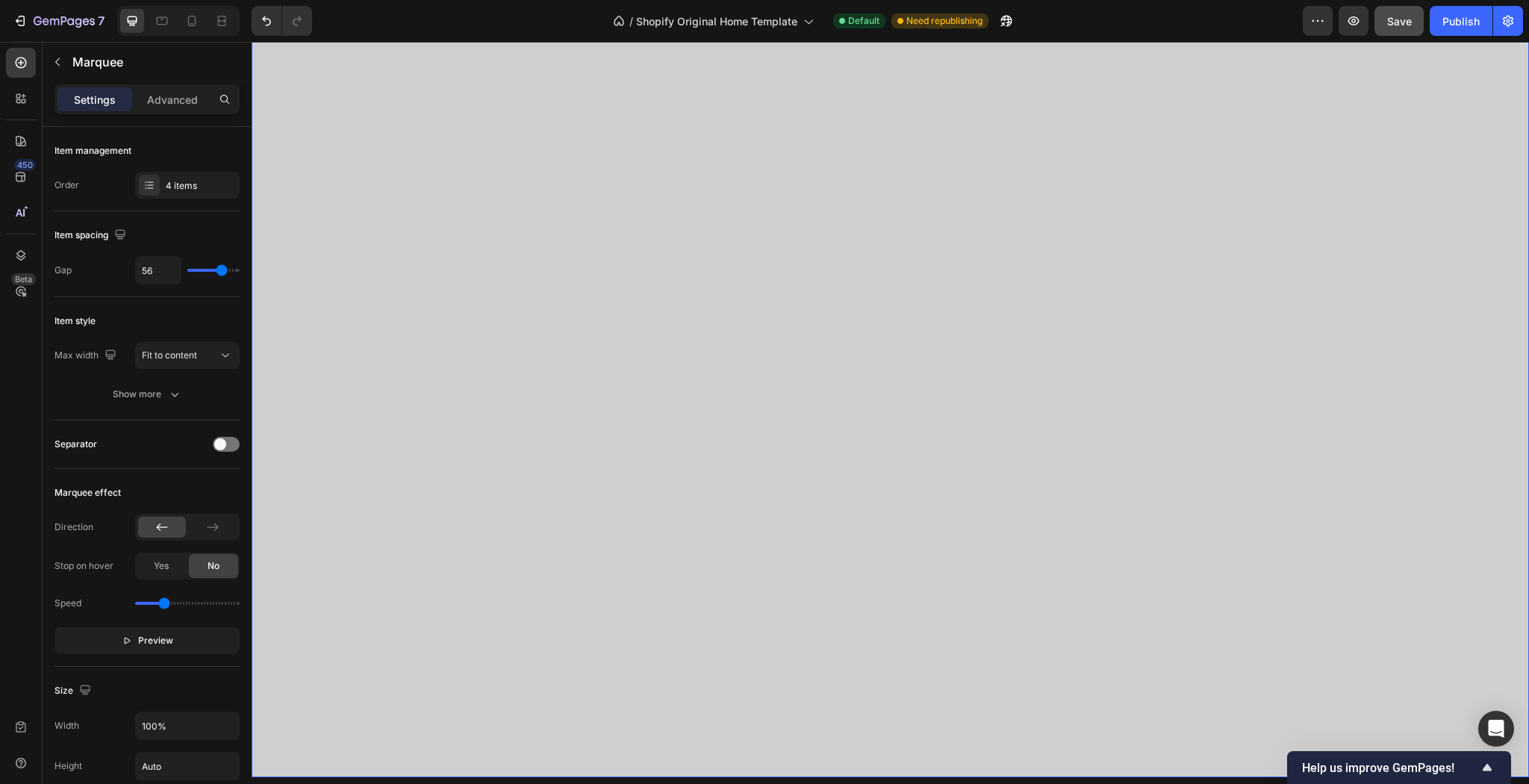
scroll to position [485, 0]
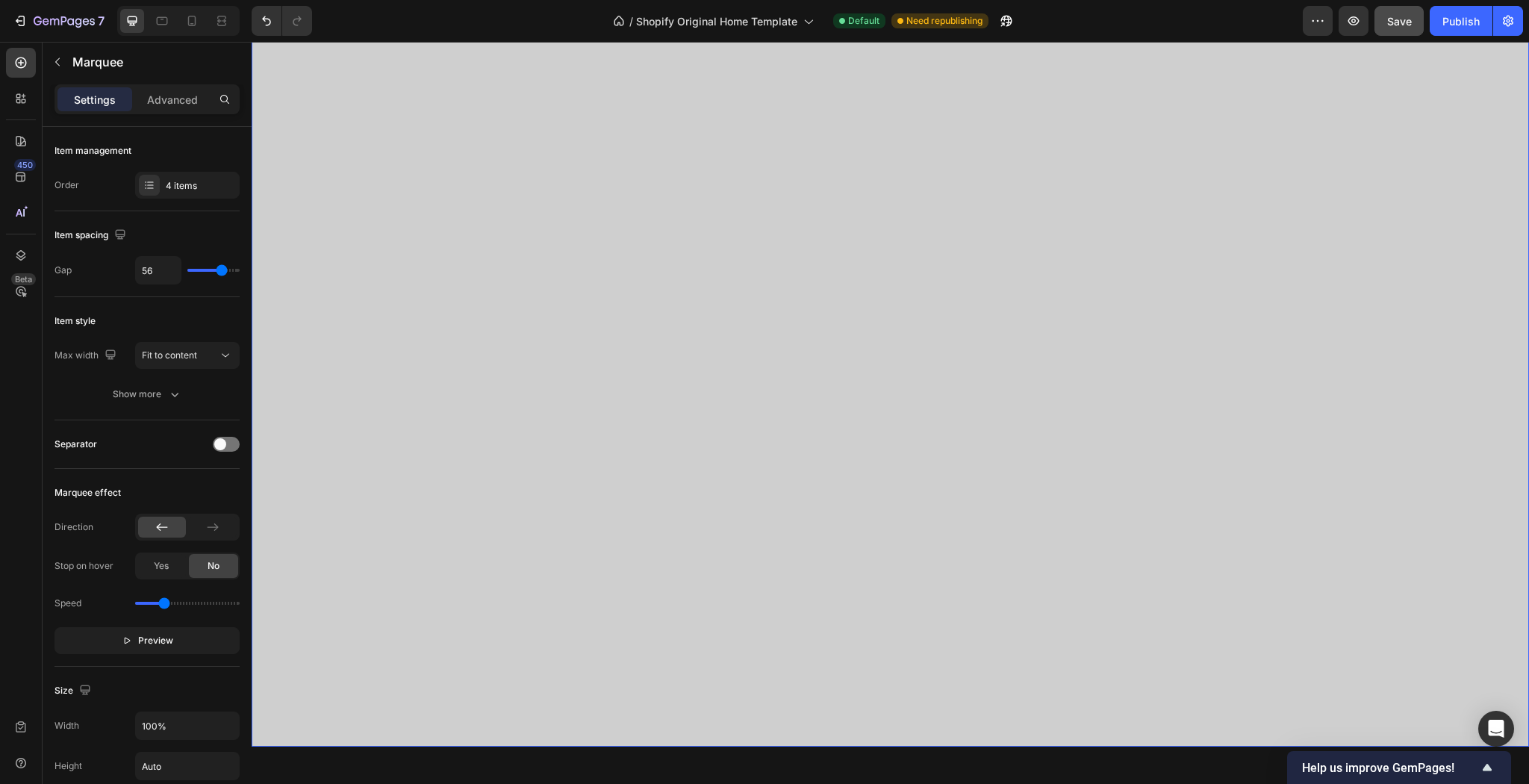
click at [1078, 517] on div "Overlay" at bounding box center [890, 375] width 1277 height 742
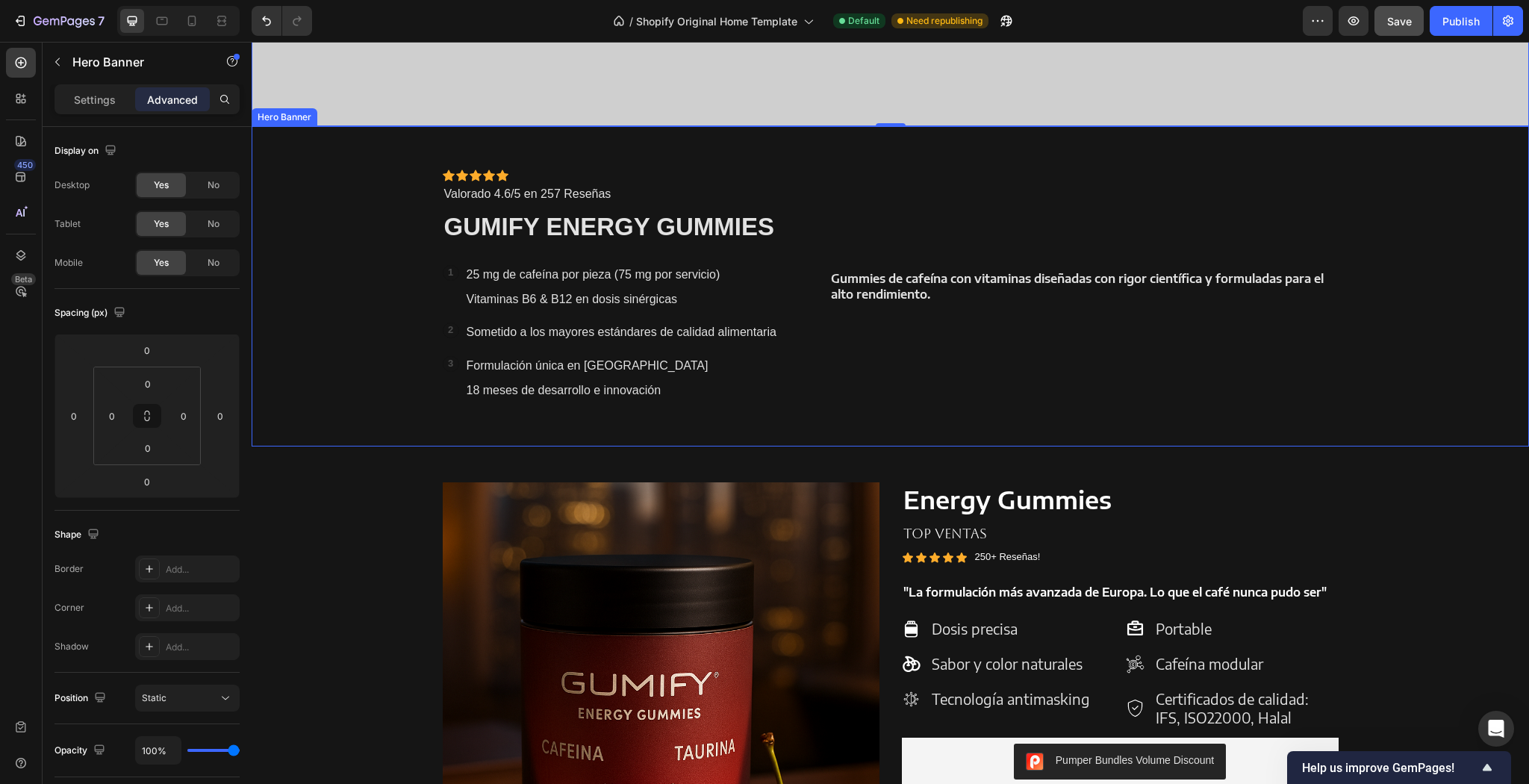
scroll to position [1194, 0]
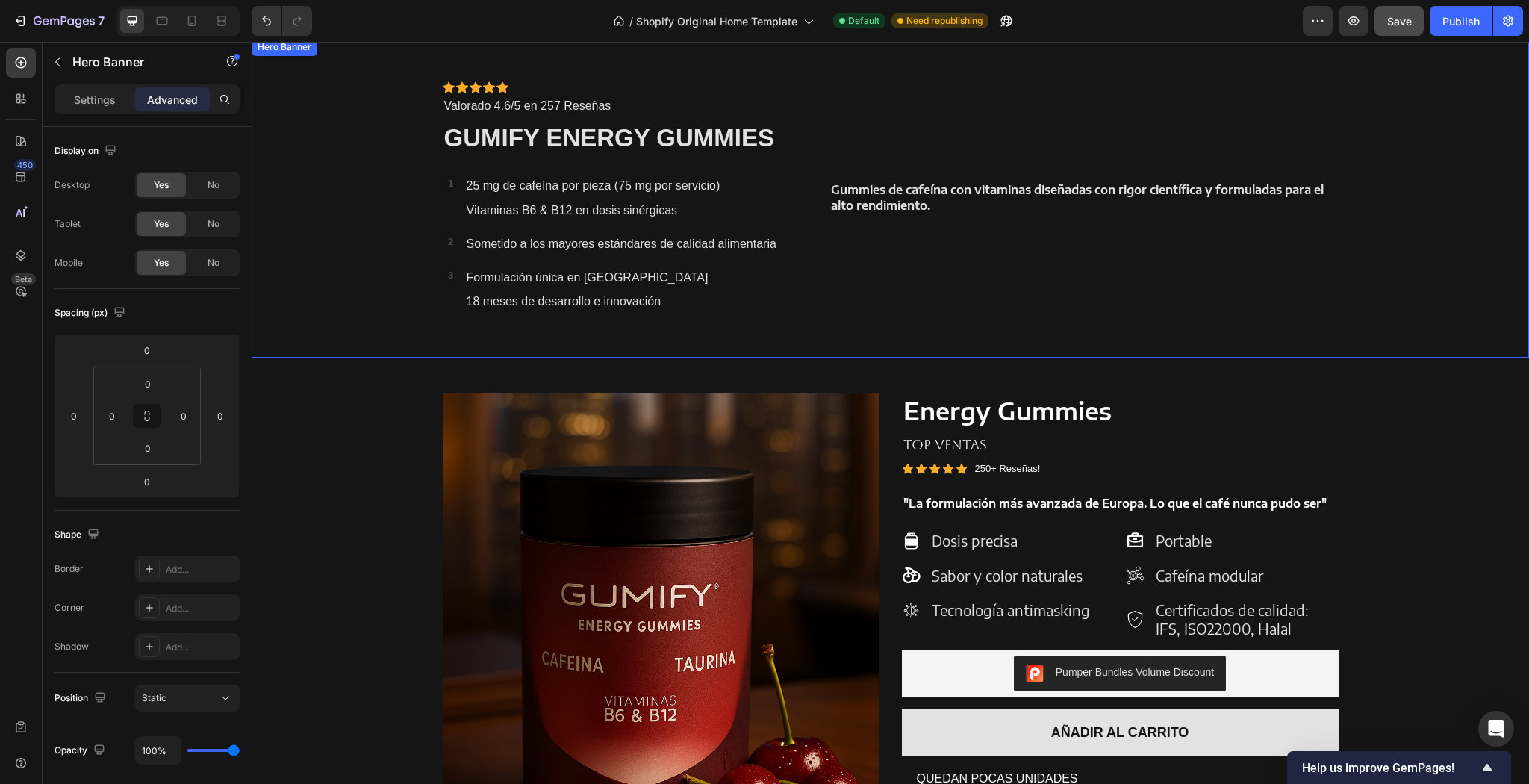
click at [930, 158] on div "Gummies de cafeína con vitaminas diseñadas con rigor científica y formuladas pa…" at bounding box center [1083, 198] width 508 height 234
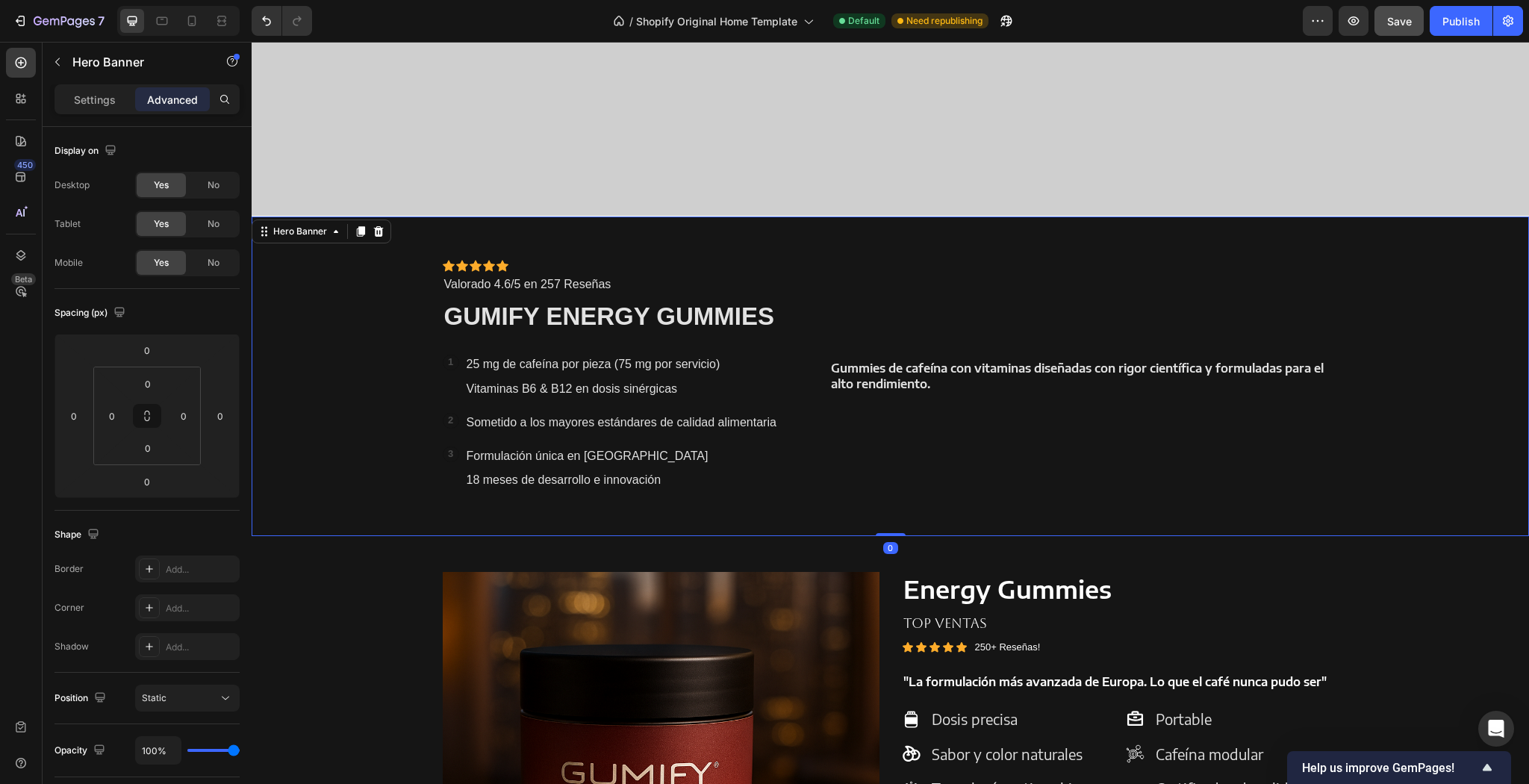
scroll to position [1015, 0]
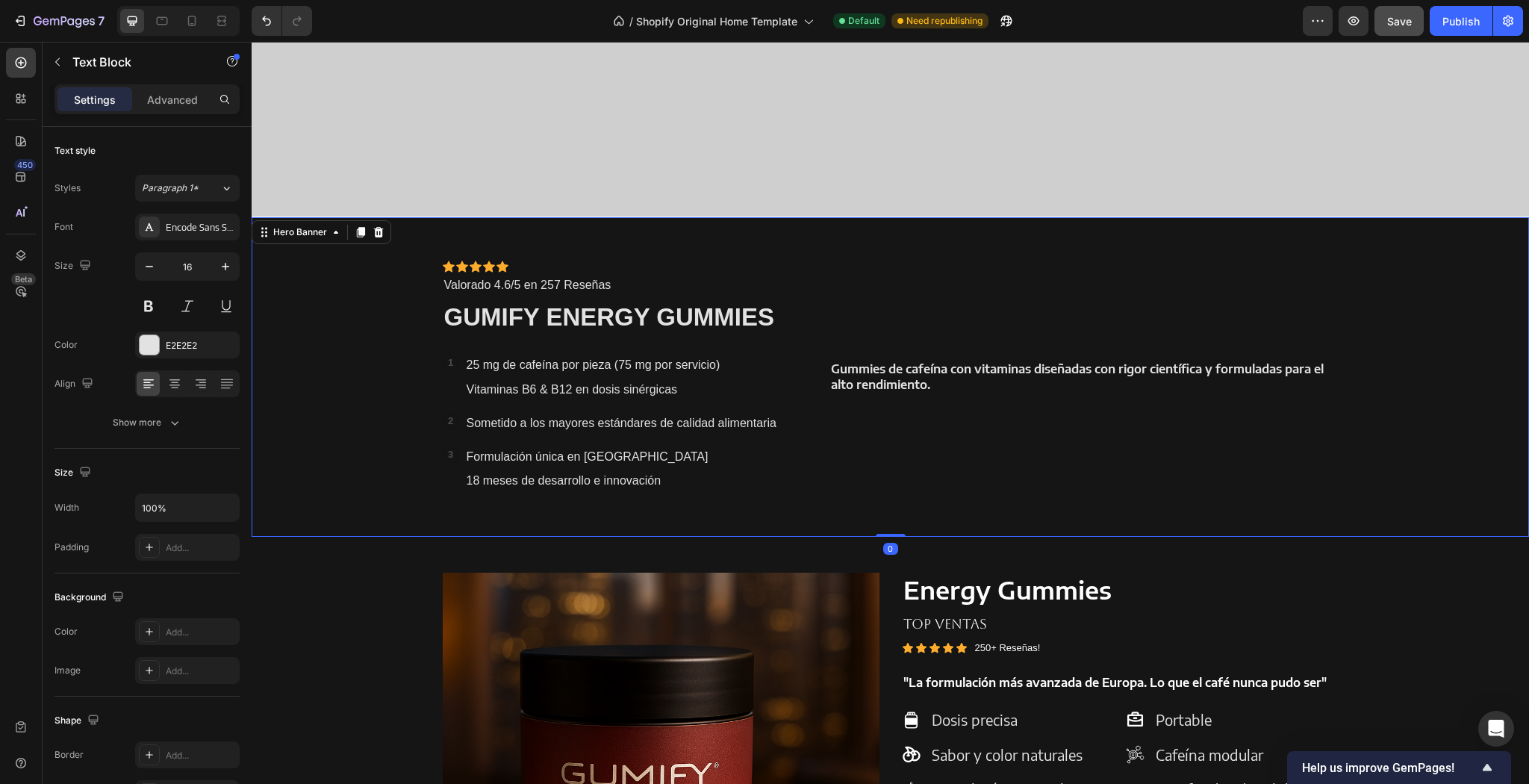
click at [969, 388] on p "Gummies de cafeína con vitaminas diseñadas con rigor científica y formuladas pa…" at bounding box center [1083, 377] width 505 height 31
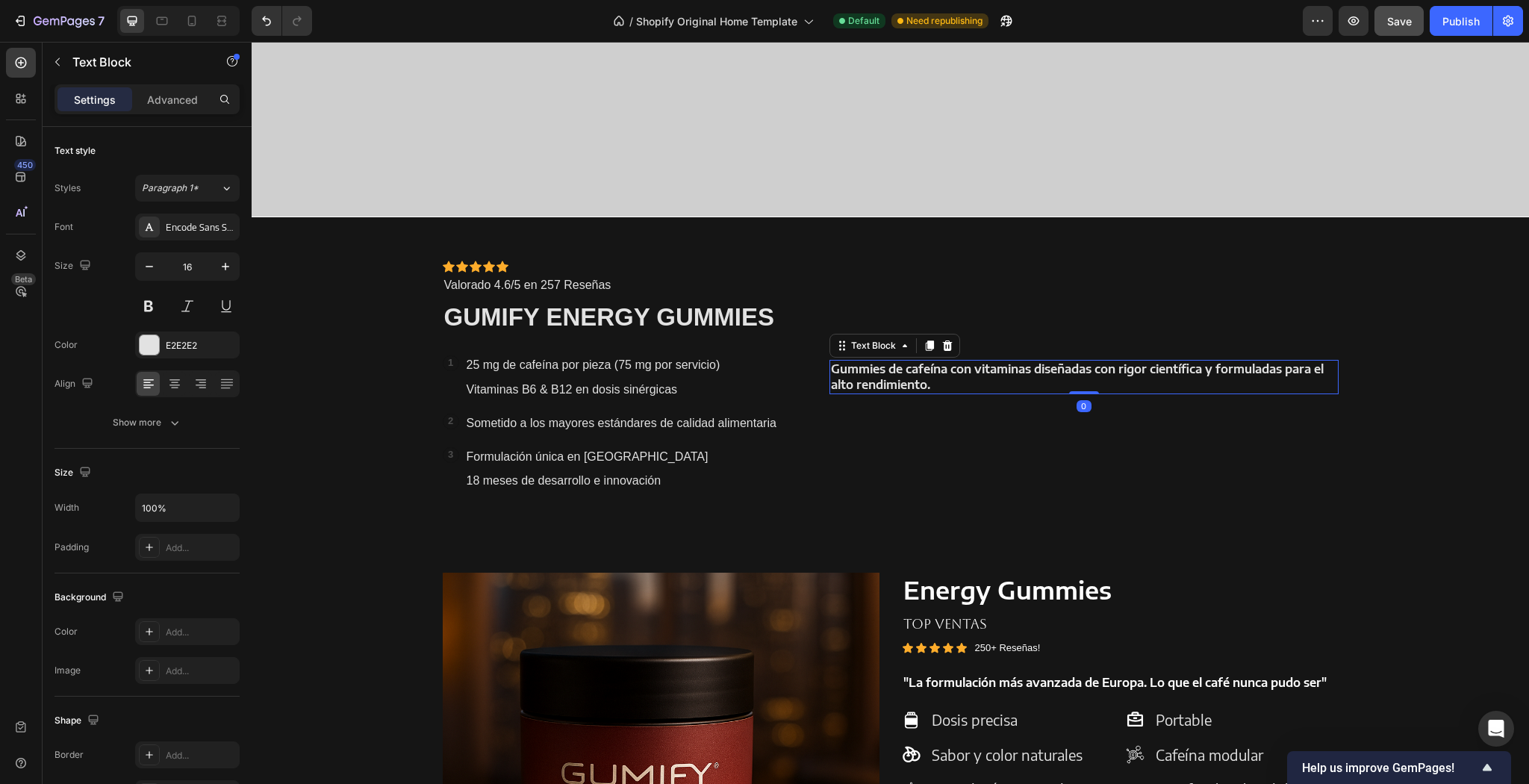
click at [969, 388] on p "Gummies de cafeína con vitaminas diseñadas con rigor científica y formuladas pa…" at bounding box center [1083, 377] width 505 height 31
click at [967, 463] on div "Gummies de cafeína con vitaminas diseñadas con rigor científica y formuladas pa…" at bounding box center [1083, 377] width 508 height 234
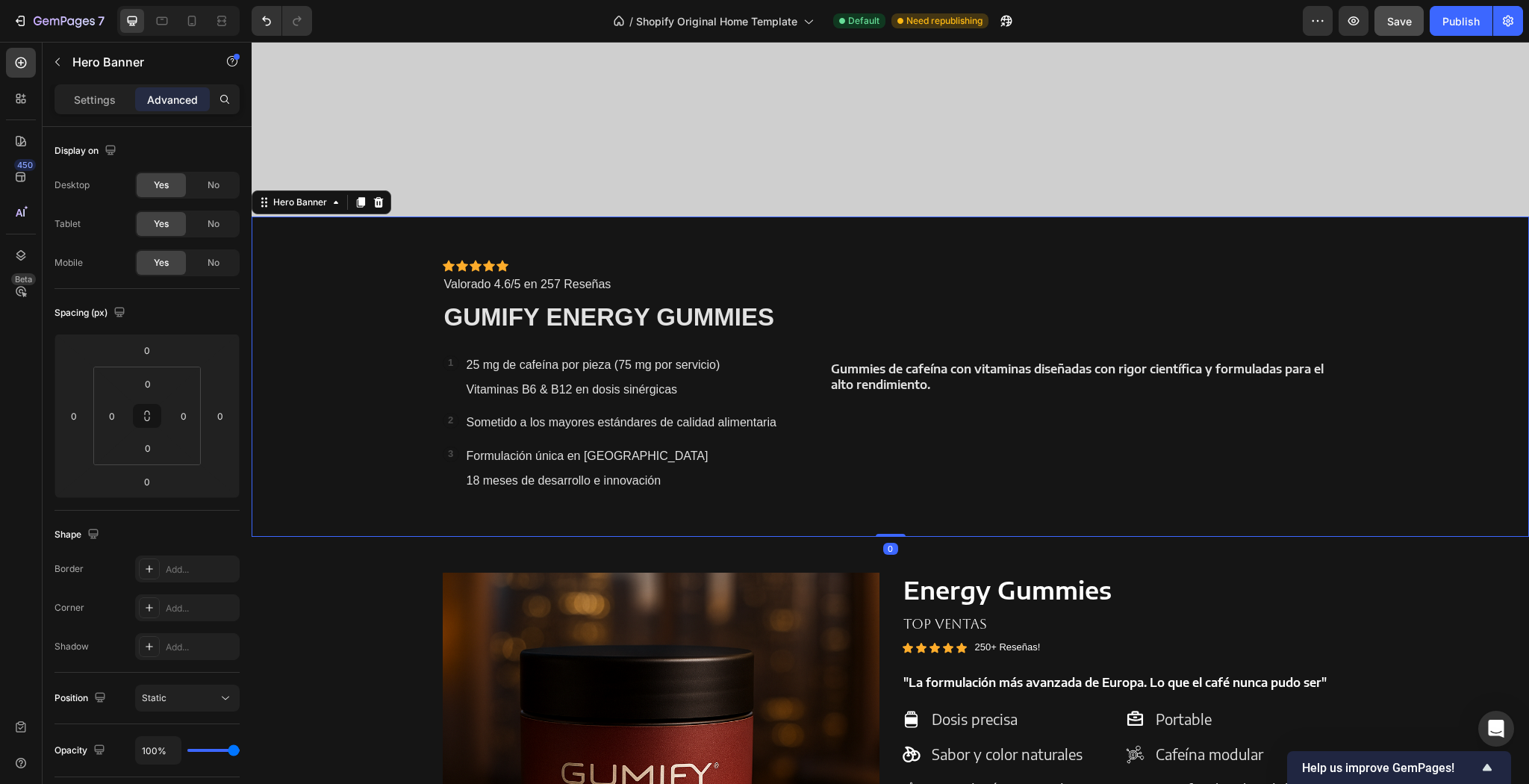
click at [932, 341] on div "Gummies de cafeína con vitaminas diseñadas con rigor científica y formuladas pa…" at bounding box center [1083, 376] width 508 height 234
click at [913, 402] on div "Gummies de cafeína con vitaminas diseñadas con rigor científica y formuladas pa…" at bounding box center [1083, 376] width 508 height 234
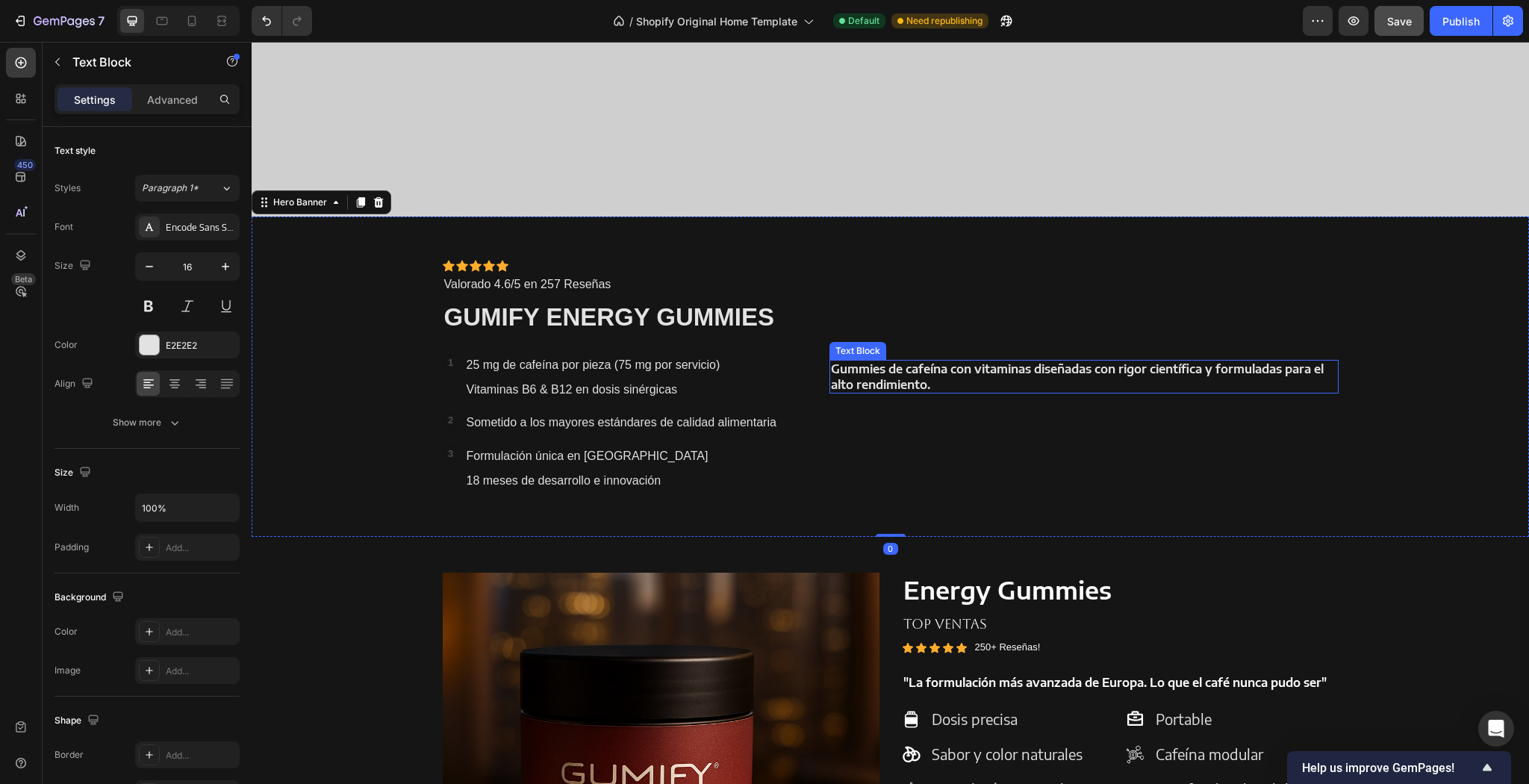
click at [874, 382] on strong "Gummies de cafeína con vitaminas diseñadas con rigor científica y formuladas pa…" at bounding box center [1077, 377] width 493 height 31
click at [1049, 330] on div "Gummies de cafeína con vitaminas diseñadas con rigor científica y formuladas pa…" at bounding box center [1083, 376] width 508 height 234
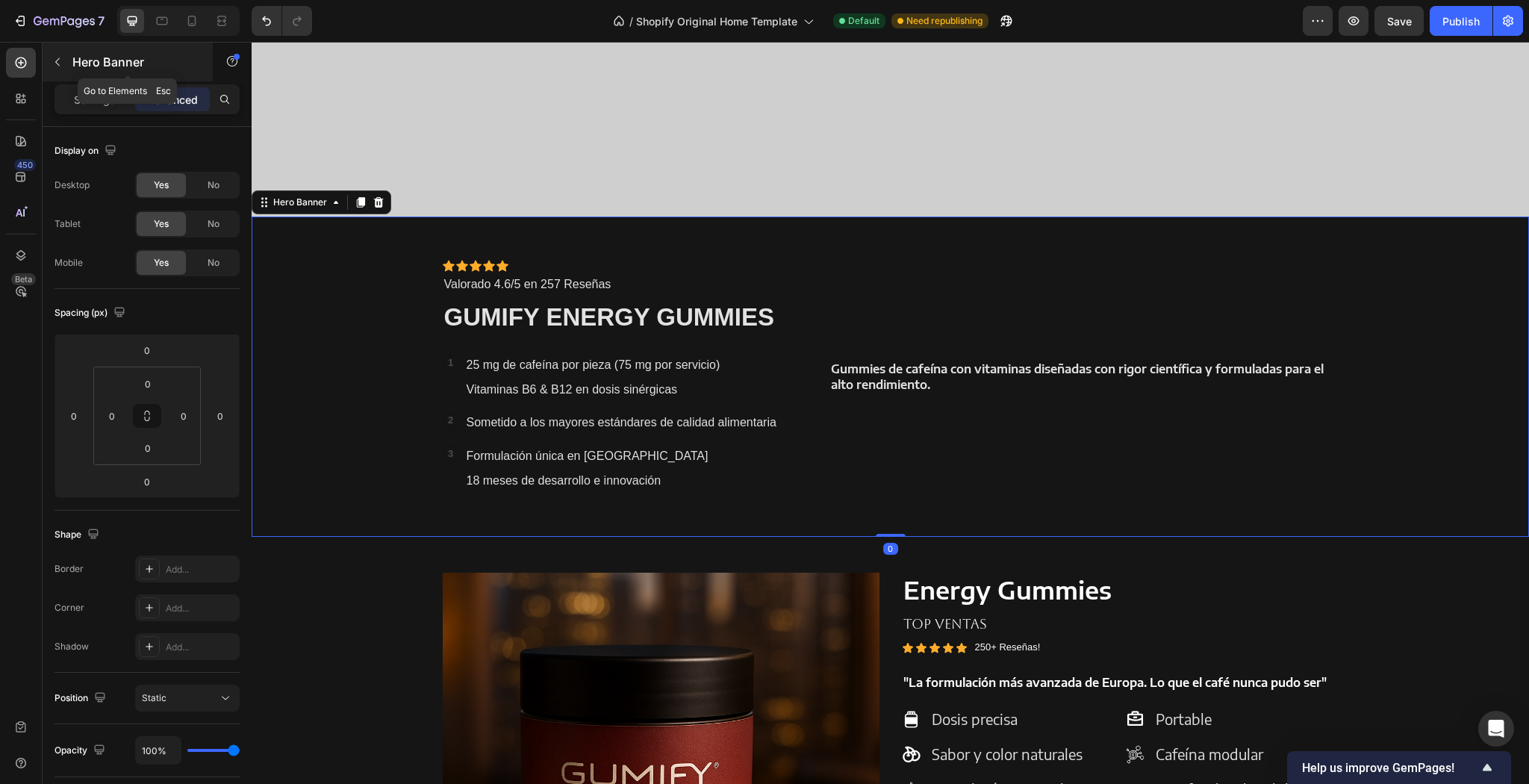
click at [56, 54] on button "button" at bounding box center [57, 61] width 24 height 24
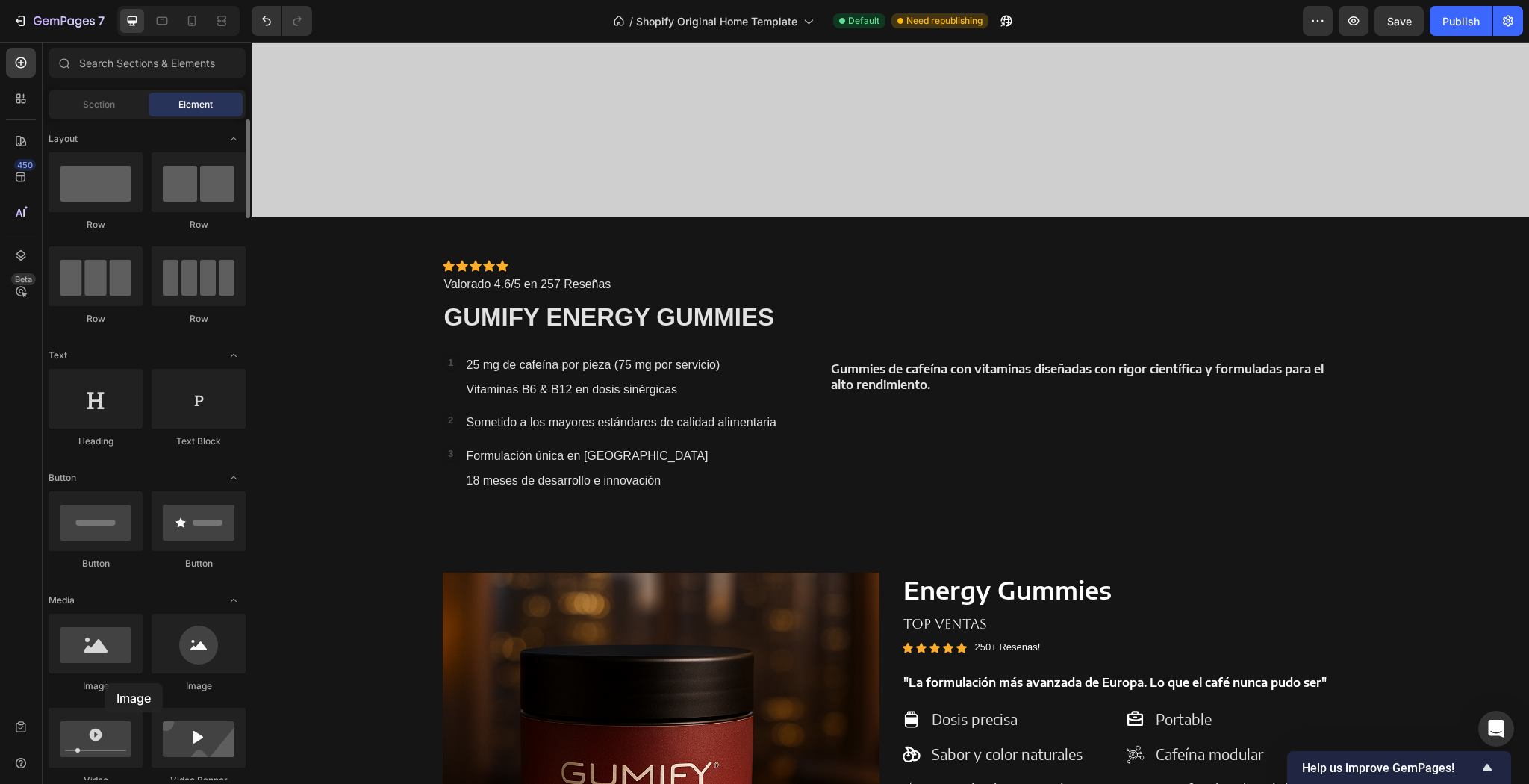
click at [105, 683] on div "Image" at bounding box center [95, 686] width 94 height 14
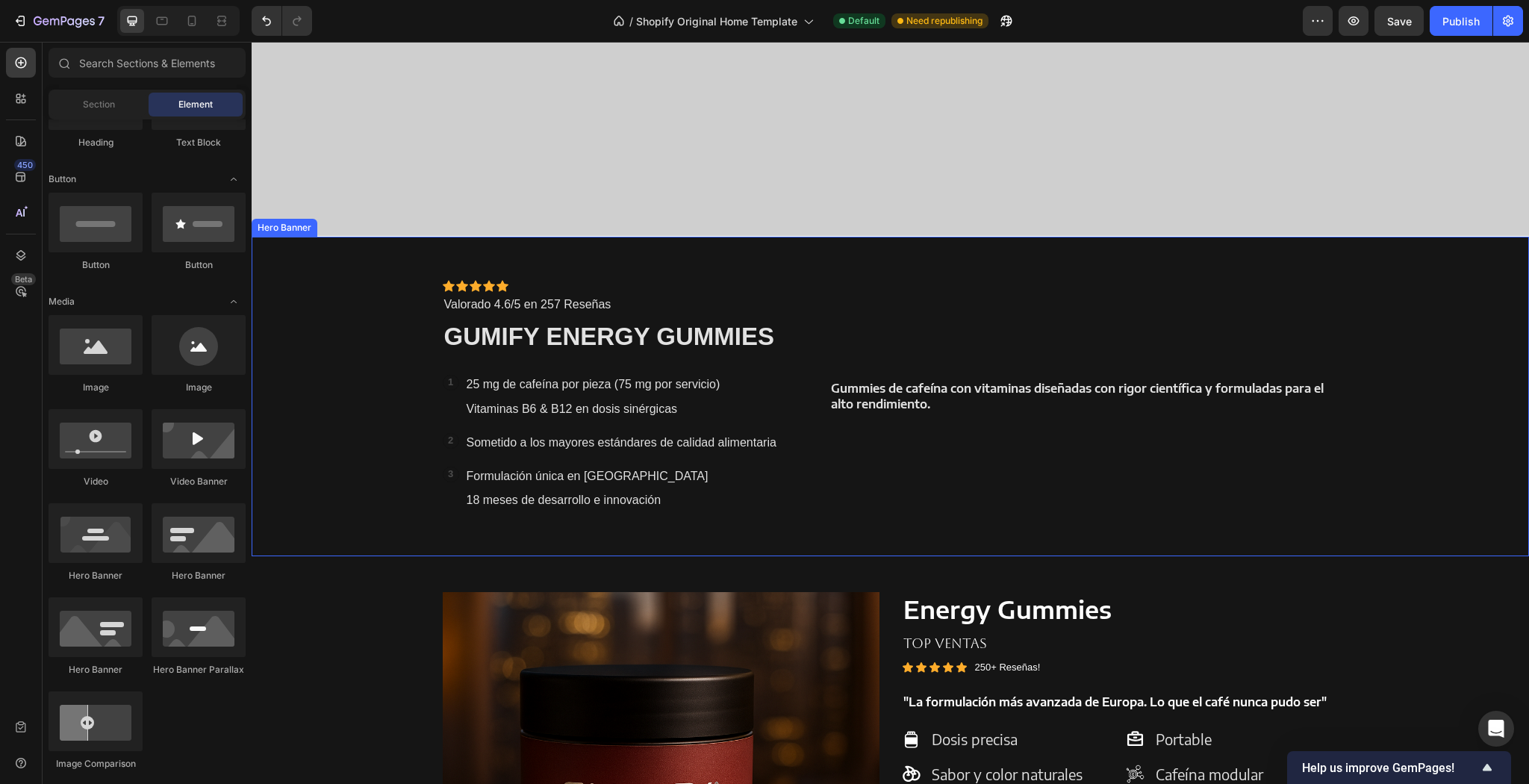
scroll to position [956, 0]
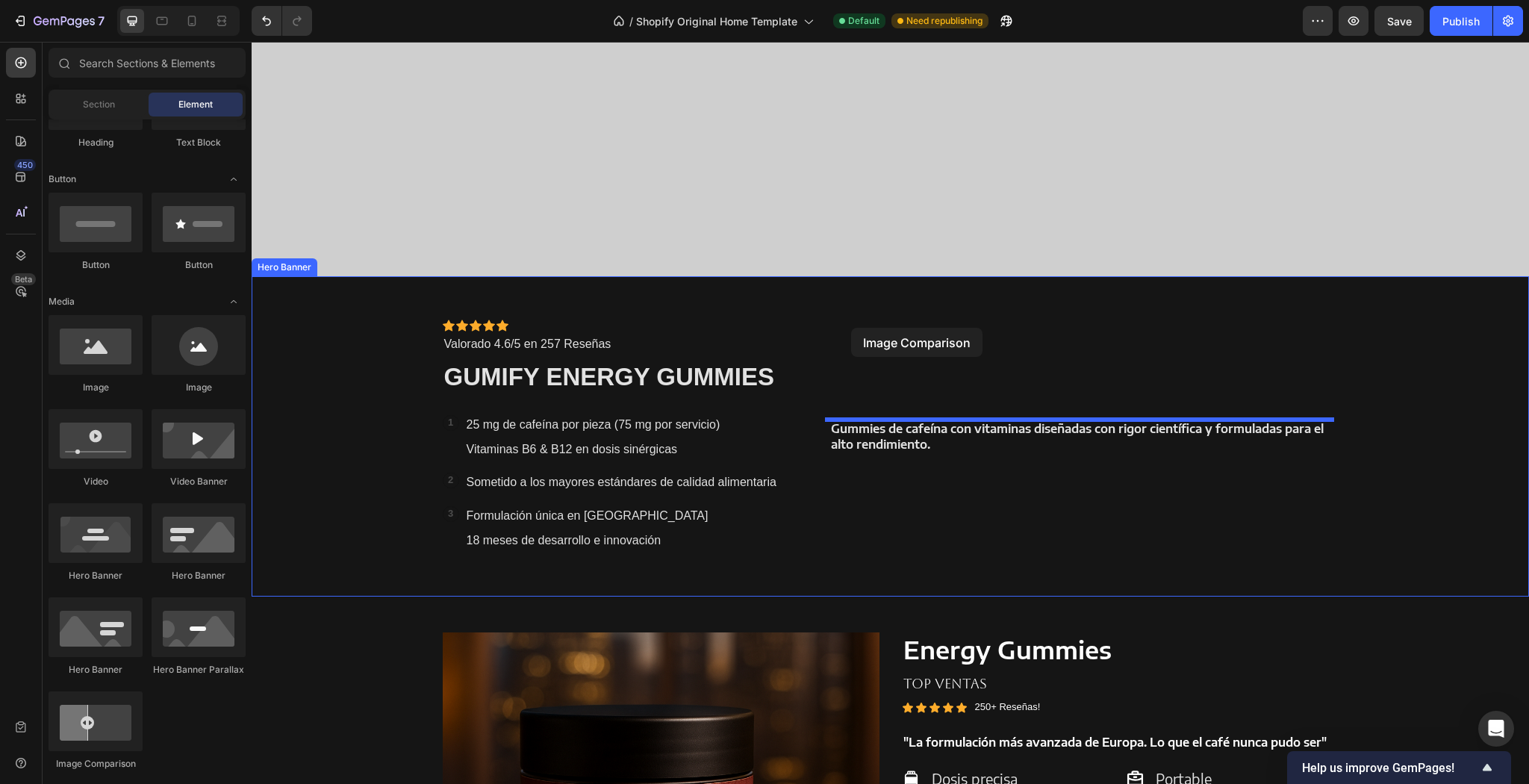
drag, startPoint x: 355, startPoint y: 777, endPoint x: 851, endPoint y: 328, distance: 669.0
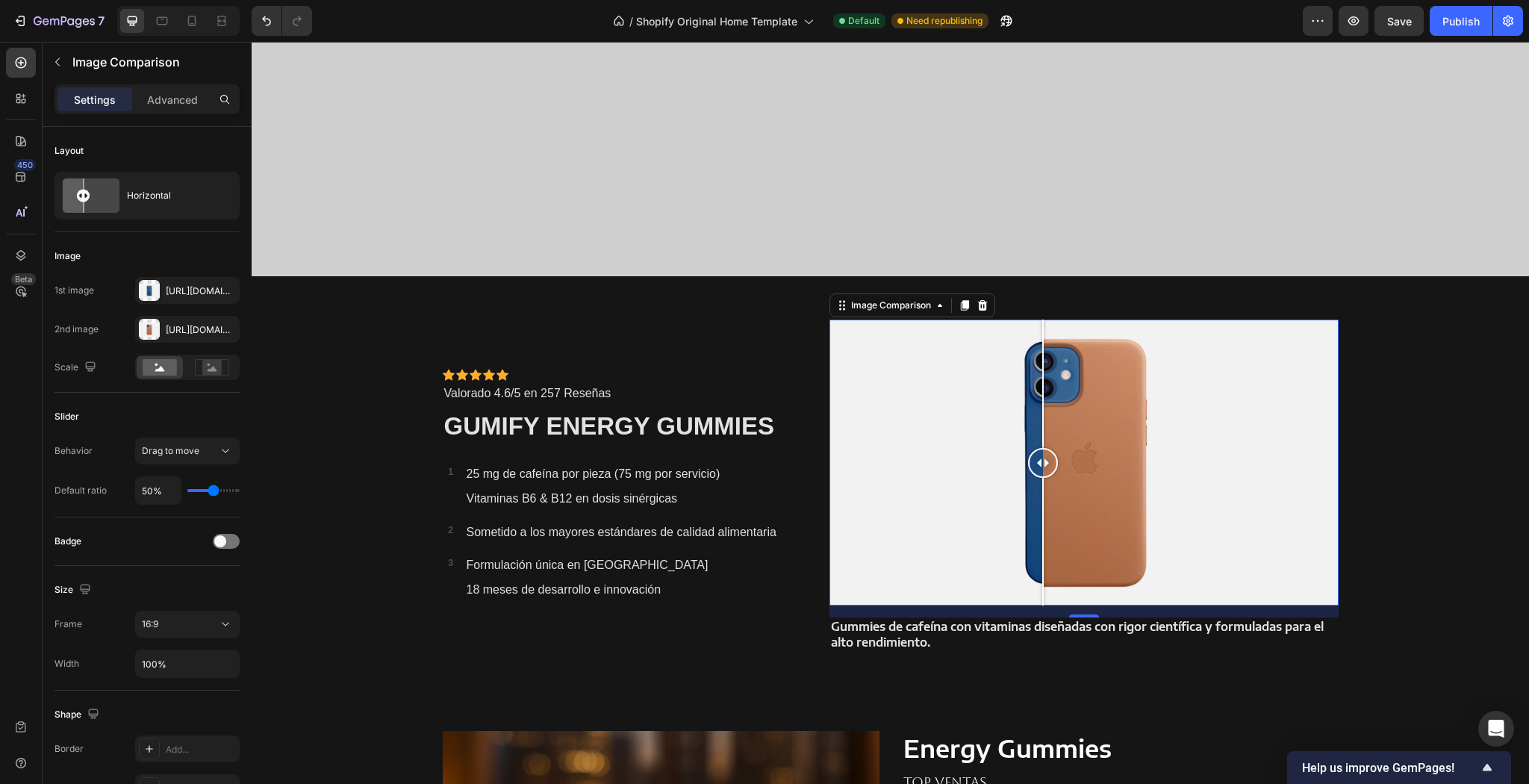
drag, startPoint x: 1089, startPoint y: 459, endPoint x: 1063, endPoint y: 525, distance: 70.9
click at [1038, 555] on div at bounding box center [1043, 462] width 30 height 286
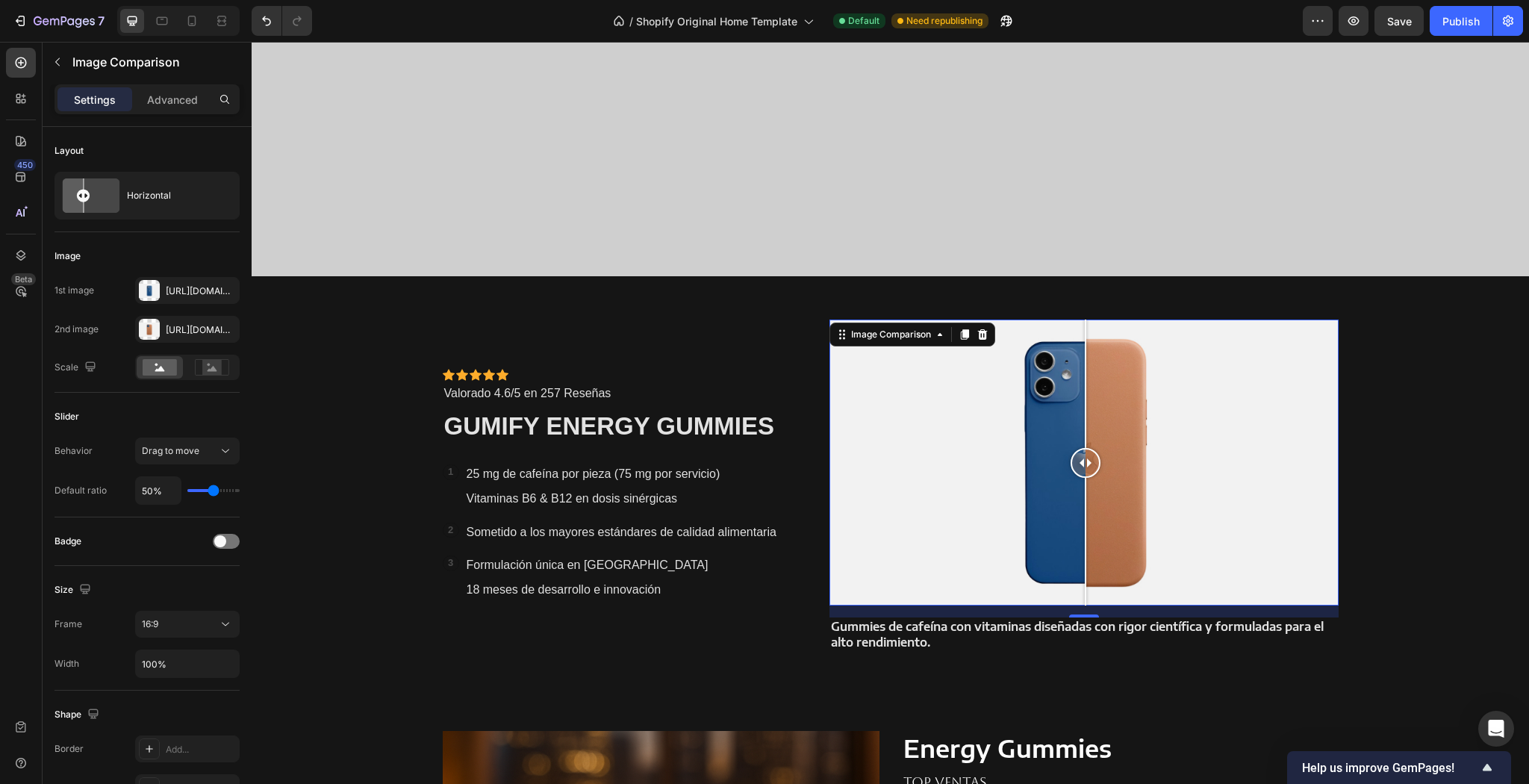
drag, startPoint x: 1050, startPoint y: 461, endPoint x: 1081, endPoint y: 488, distance: 41.1
click at [1081, 488] on div at bounding box center [1085, 462] width 30 height 286
click at [1394, 19] on span "Save" at bounding box center [1400, 21] width 25 height 13
click at [1480, 21] on button "Publish" at bounding box center [1461, 21] width 63 height 30
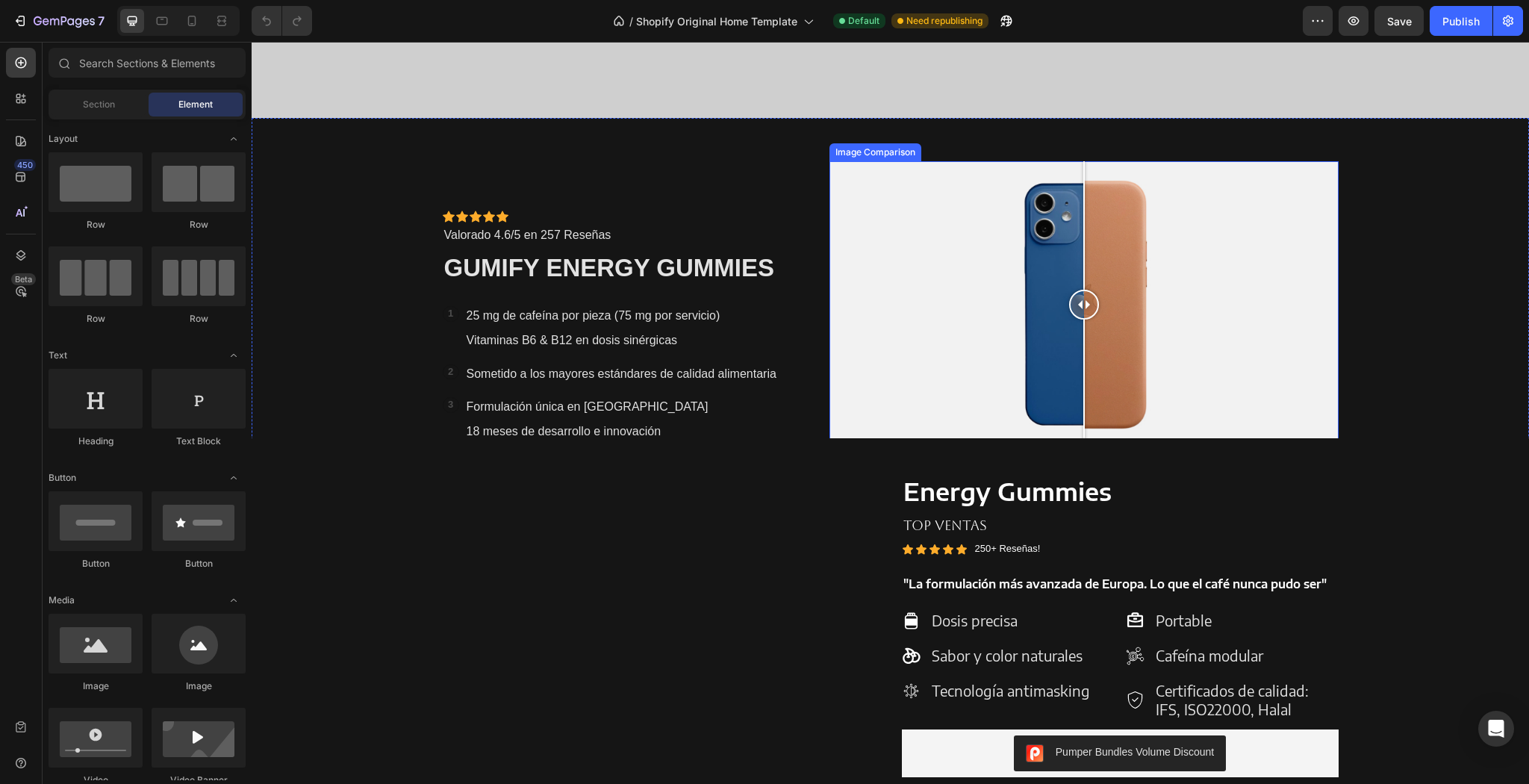
scroll to position [1135, 0]
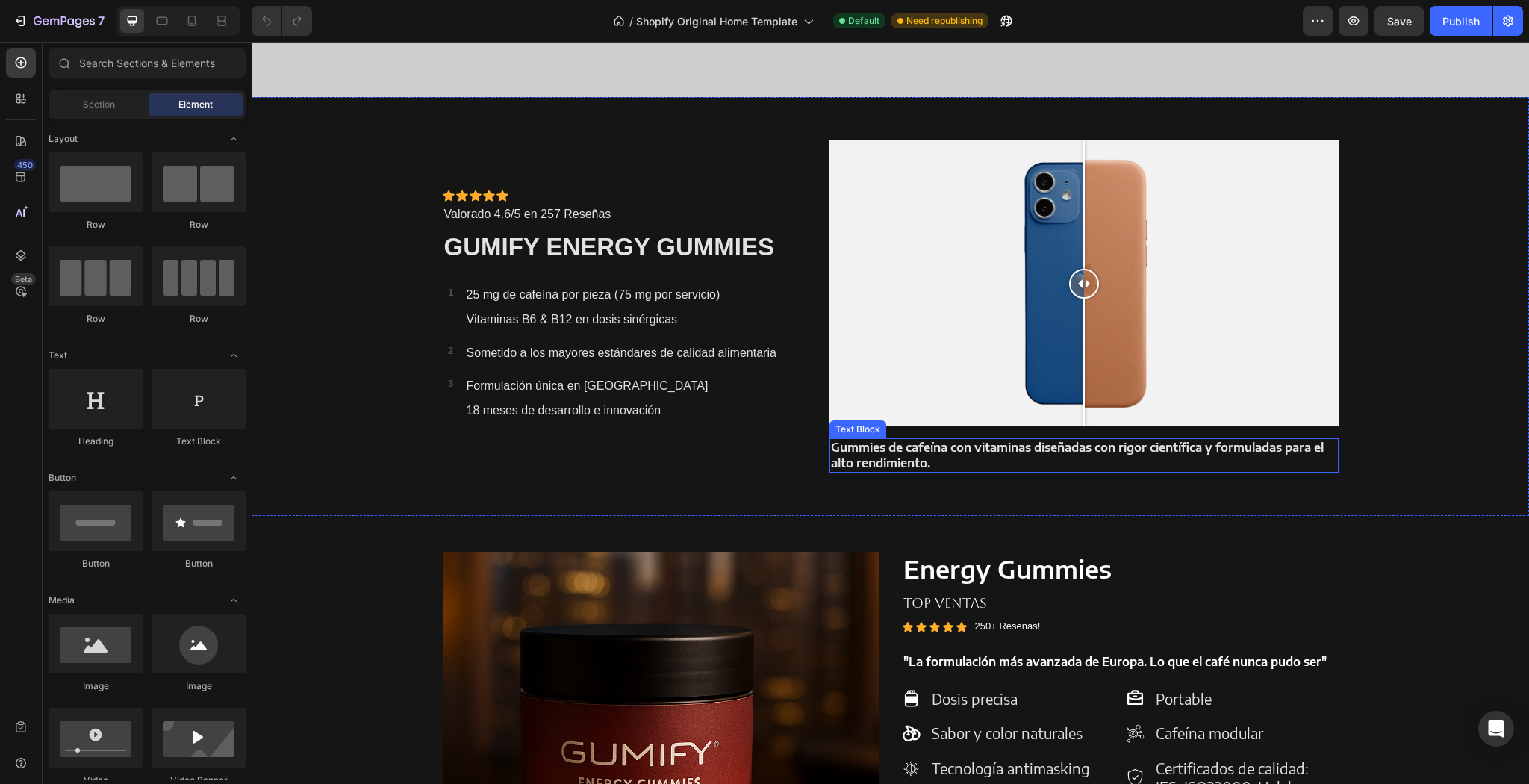
click at [949, 460] on p "Gummies de cafeína con vitaminas diseñadas con rigor científica y formuladas pa…" at bounding box center [1083, 455] width 505 height 31
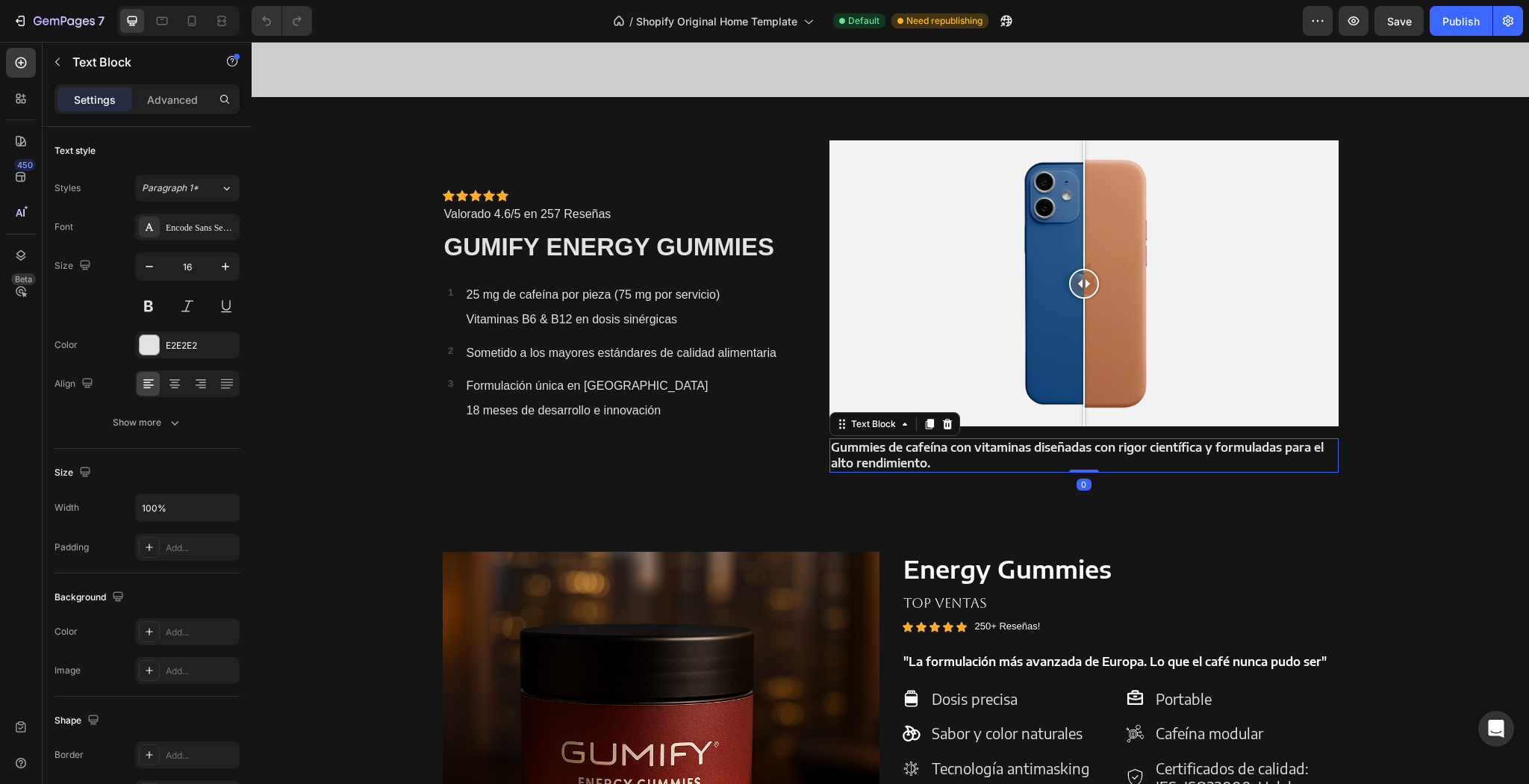
click at [968, 448] on strong "Gummies de cafeína con vitaminas diseñadas con rigor científica y formuladas pa…" at bounding box center [1077, 455] width 493 height 31
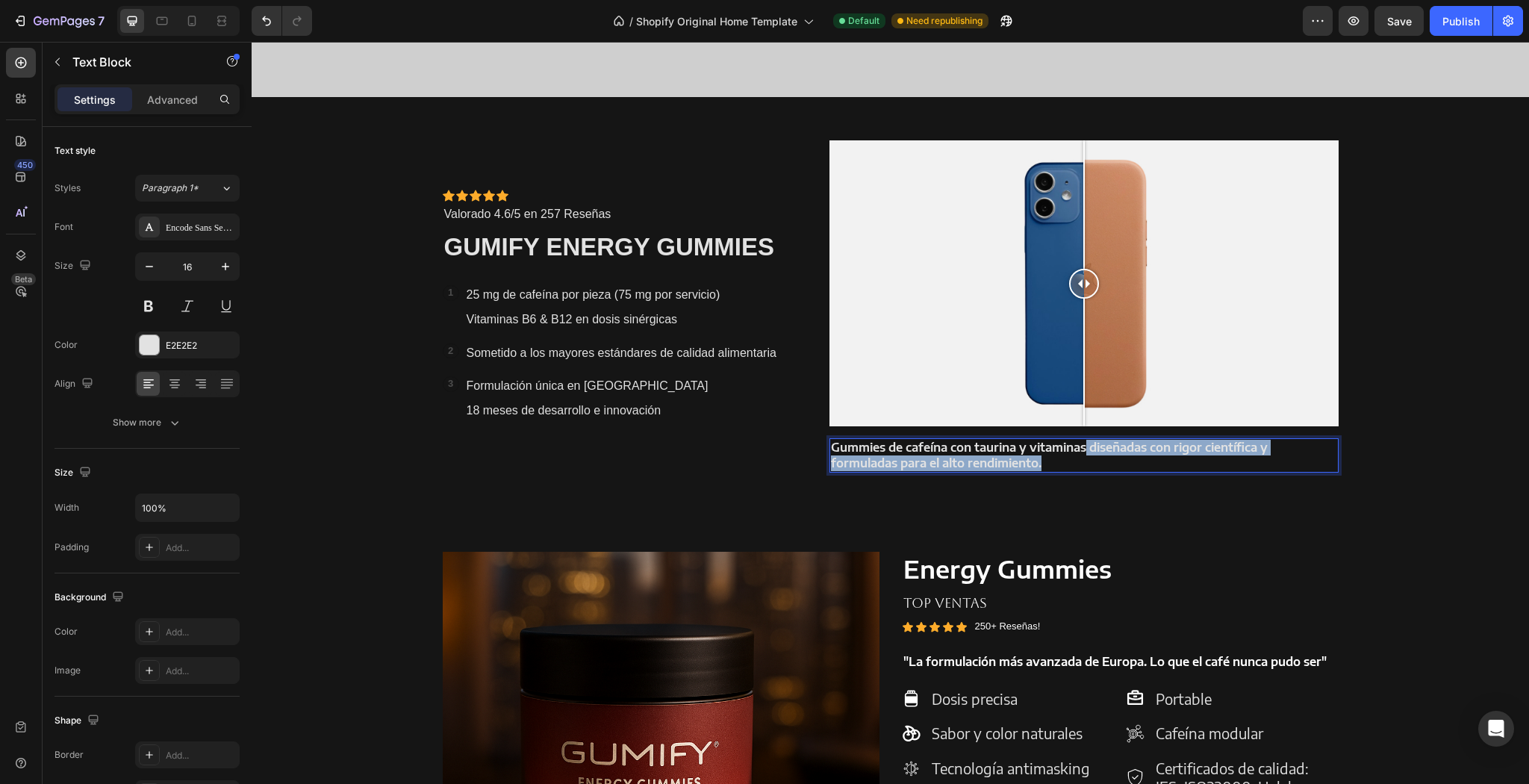
drag, startPoint x: 1084, startPoint y: 462, endPoint x: 1093, endPoint y: 448, distance: 16.6
click at [1087, 448] on p "Gummies de cafeína con taurina y vitaminas diseñadas con rigor científica y for…" at bounding box center [1083, 455] width 505 height 31
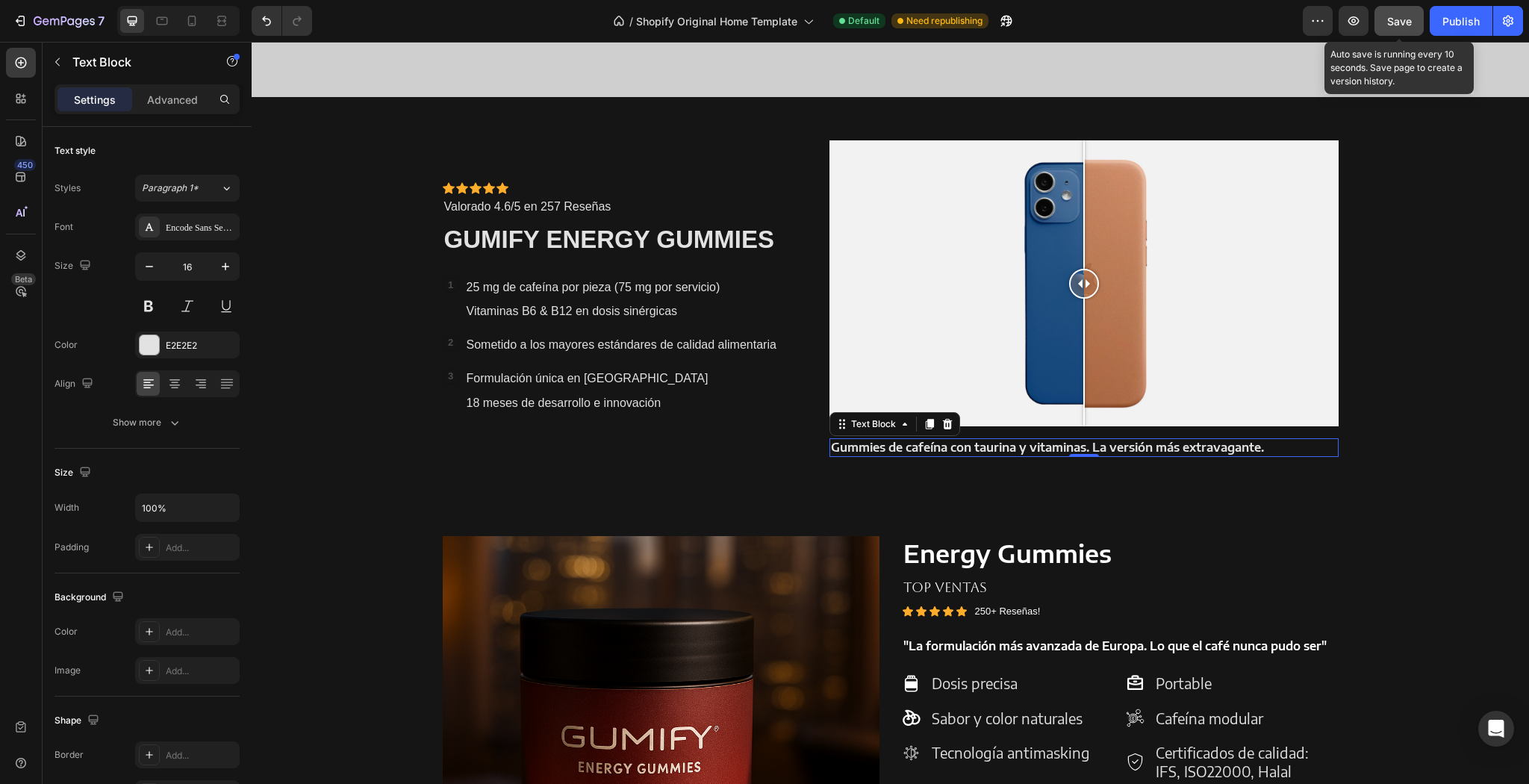
click at [1383, 24] on button "Save" at bounding box center [1399, 21] width 49 height 30
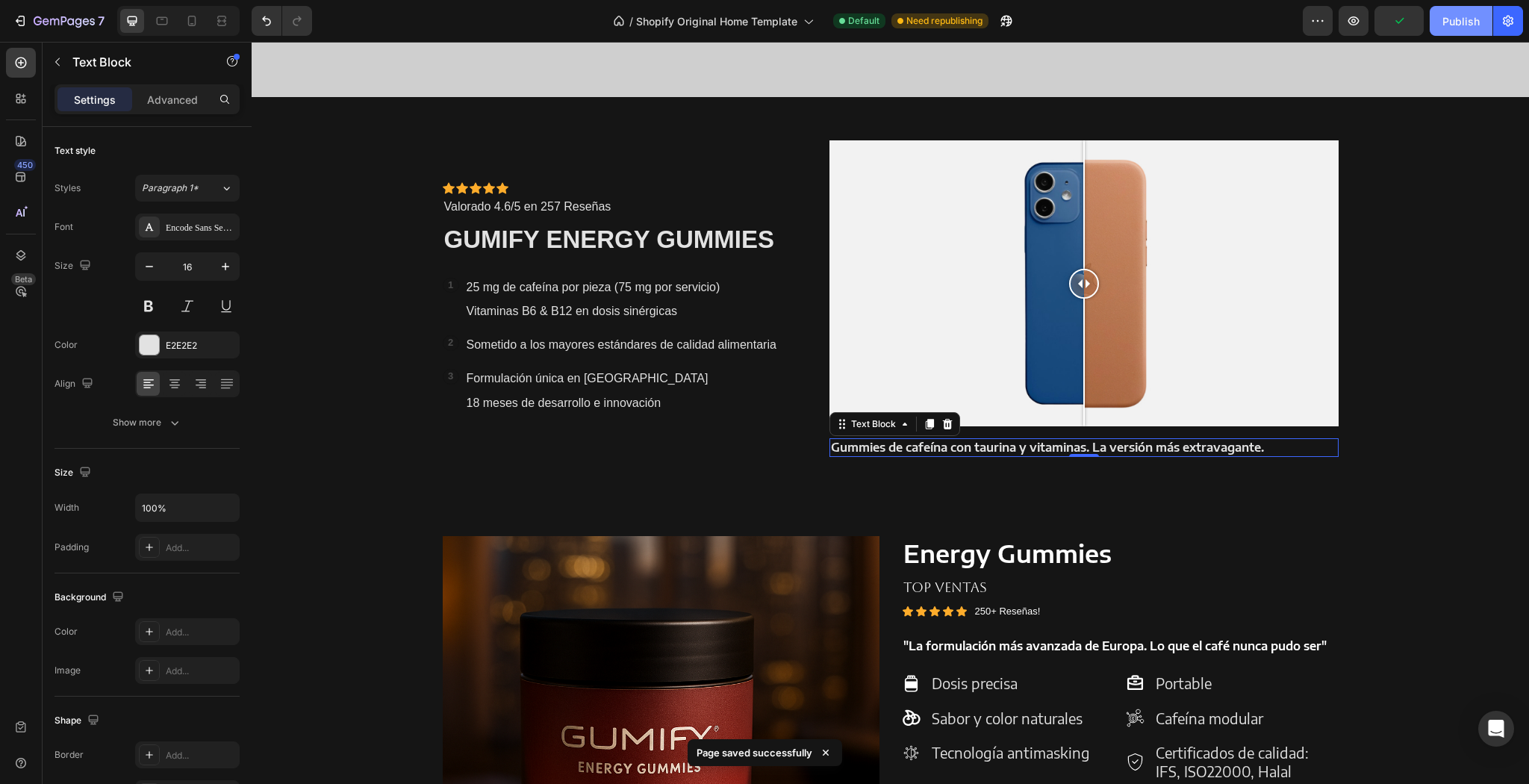
click at [1442, 21] on div "Publish" at bounding box center [1461, 21] width 38 height 15
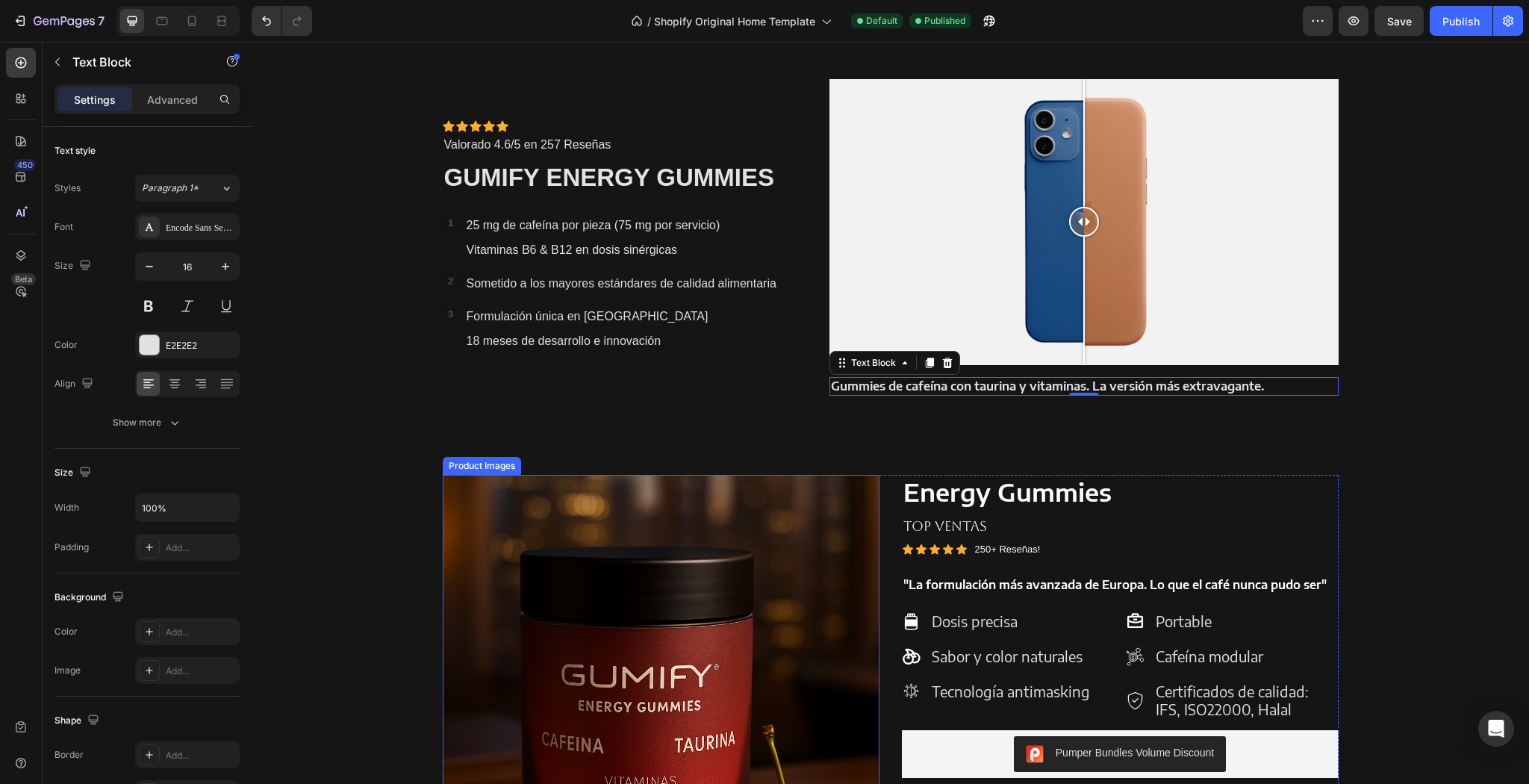
scroll to position [1075, 0]
